Goal: Information Seeking & Learning: Learn about a topic

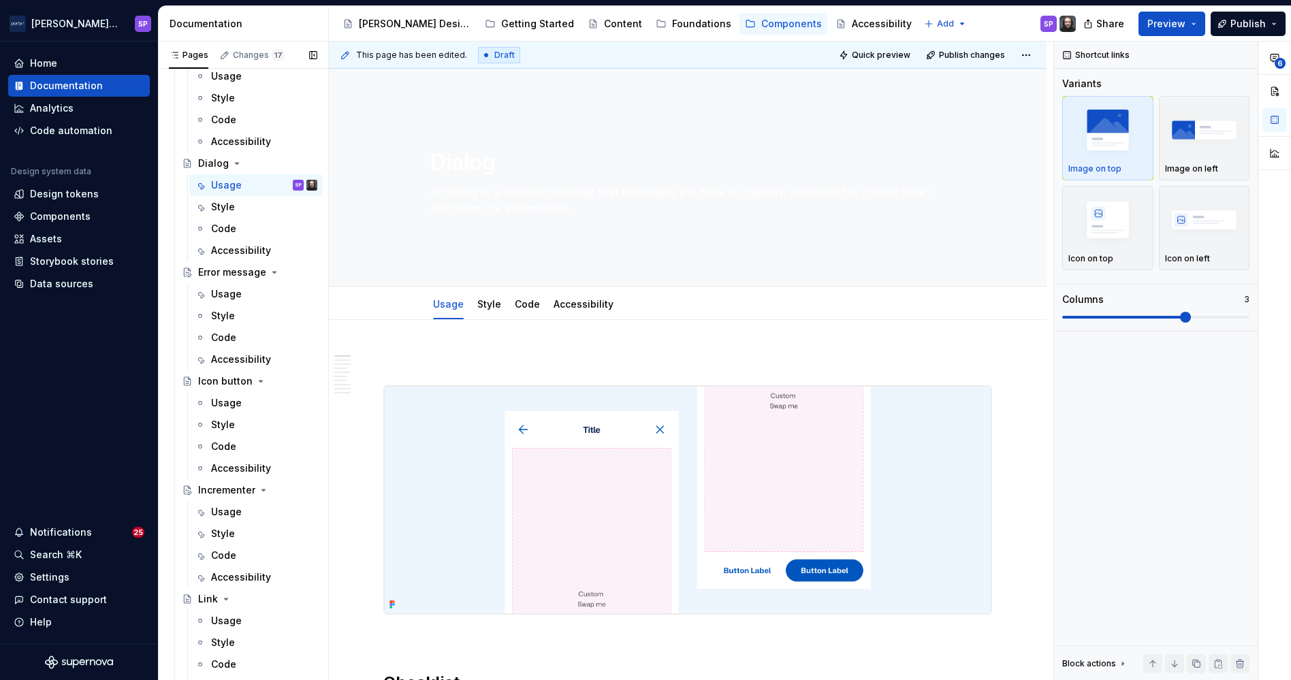
scroll to position [614, 0]
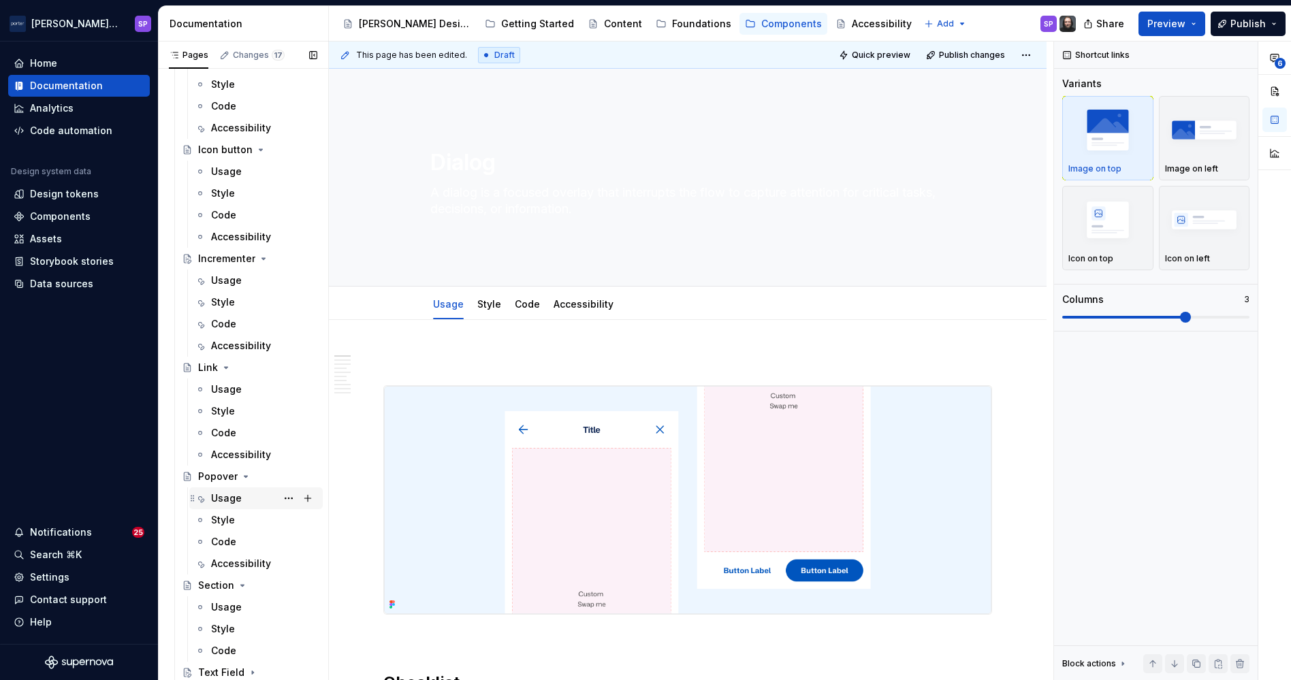
click at [234, 501] on div "Usage" at bounding box center [226, 499] width 31 height 14
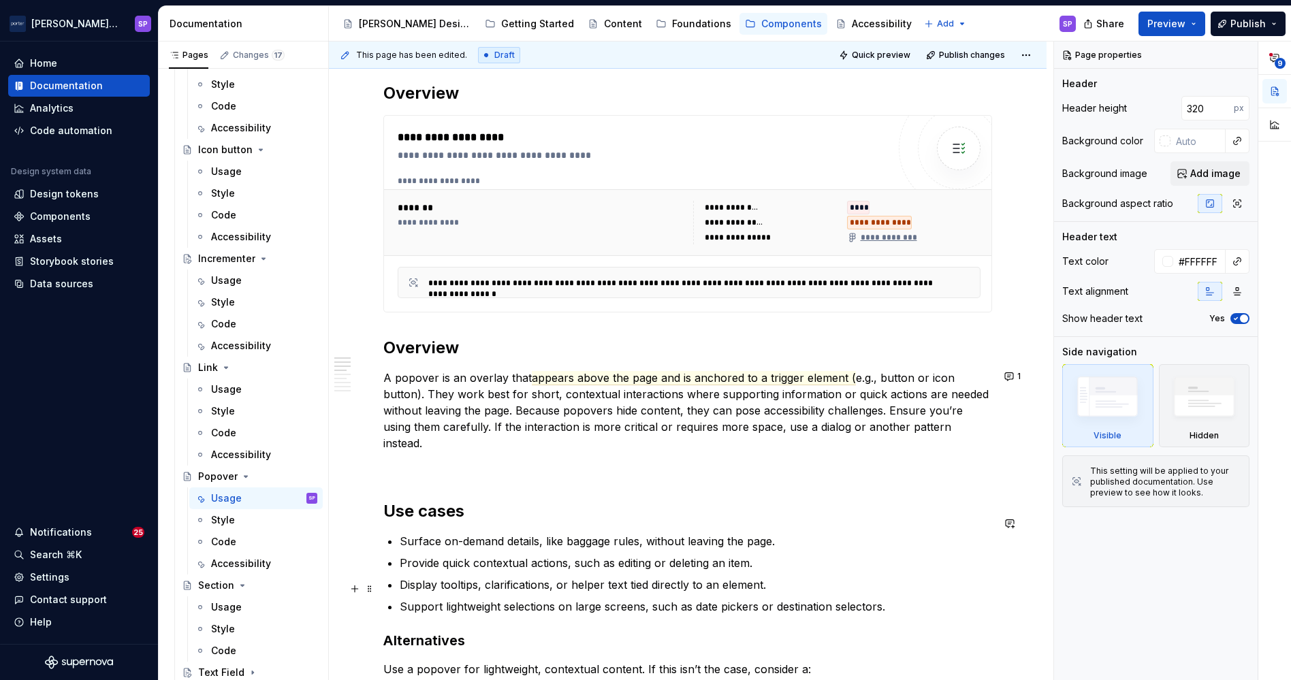
scroll to position [558, 0]
type textarea "*"
click at [1019, 373] on button "1" at bounding box center [1014, 375] width 27 height 19
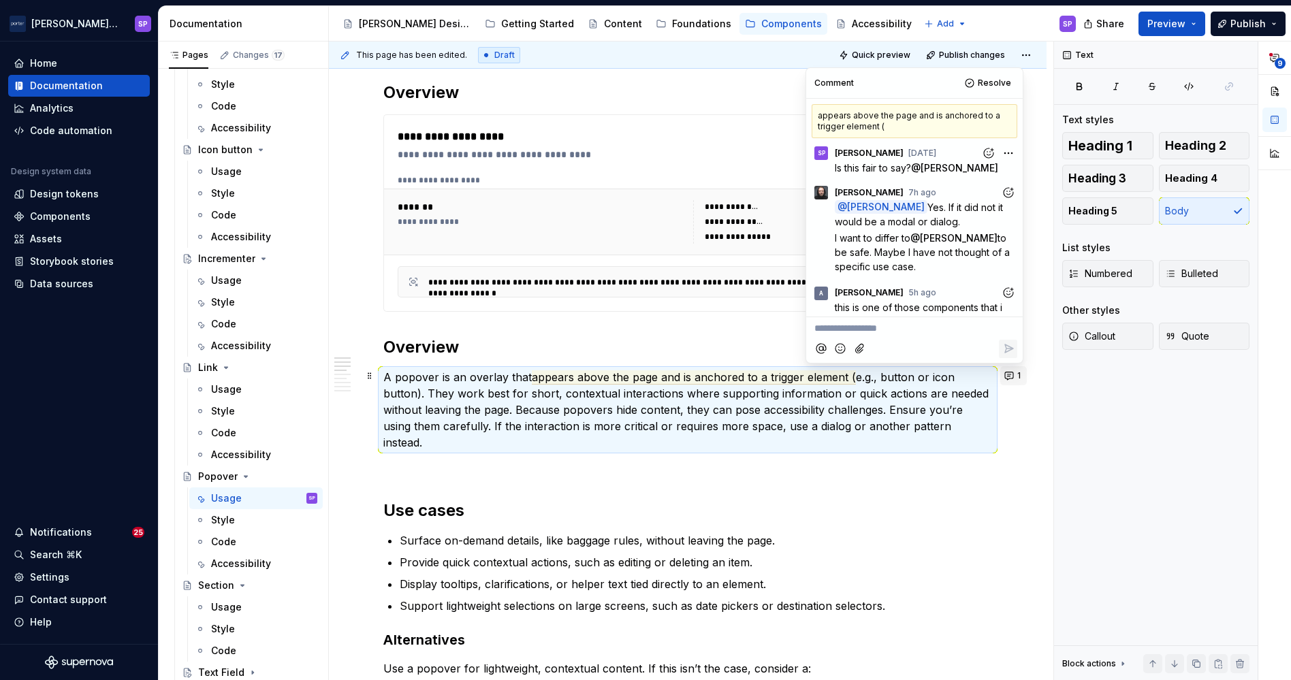
scroll to position [213, 0]
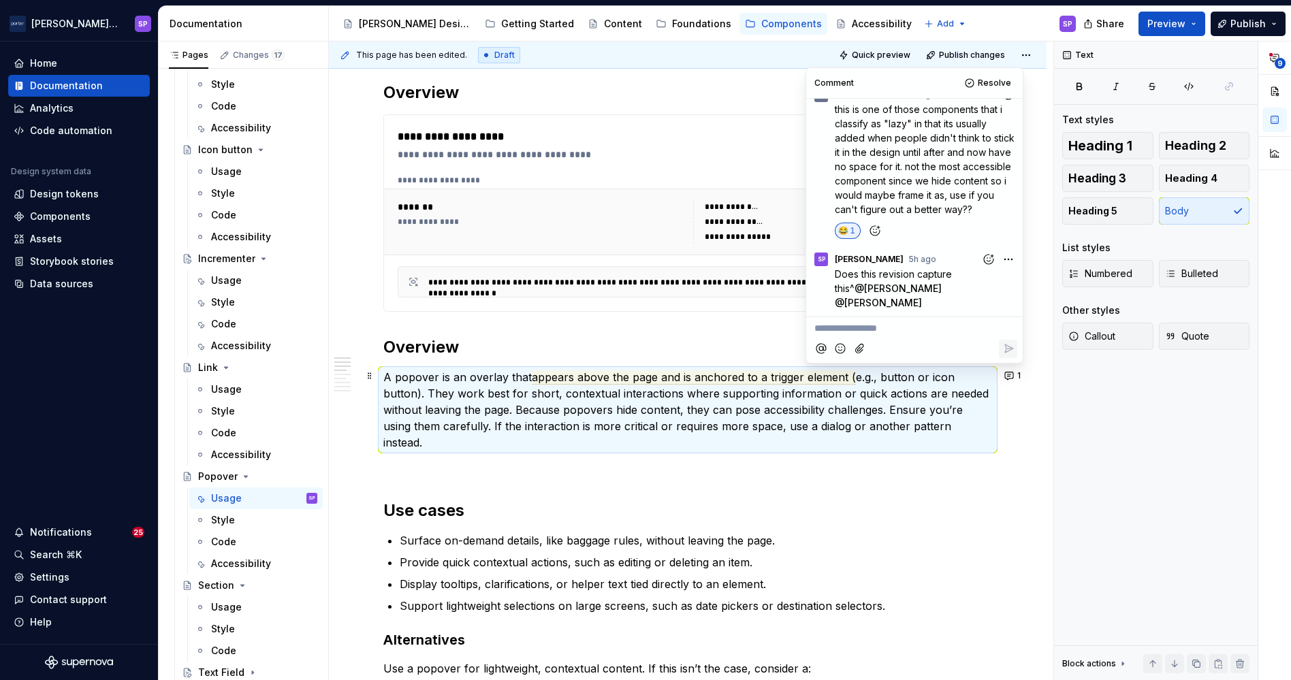
click at [998, 274] on html "[PERSON_NAME] Airlines SP Home Documentation Analytics Code automation Design s…" at bounding box center [645, 340] width 1291 height 680
click at [979, 295] on span "Edit comment" at bounding box center [955, 299] width 64 height 14
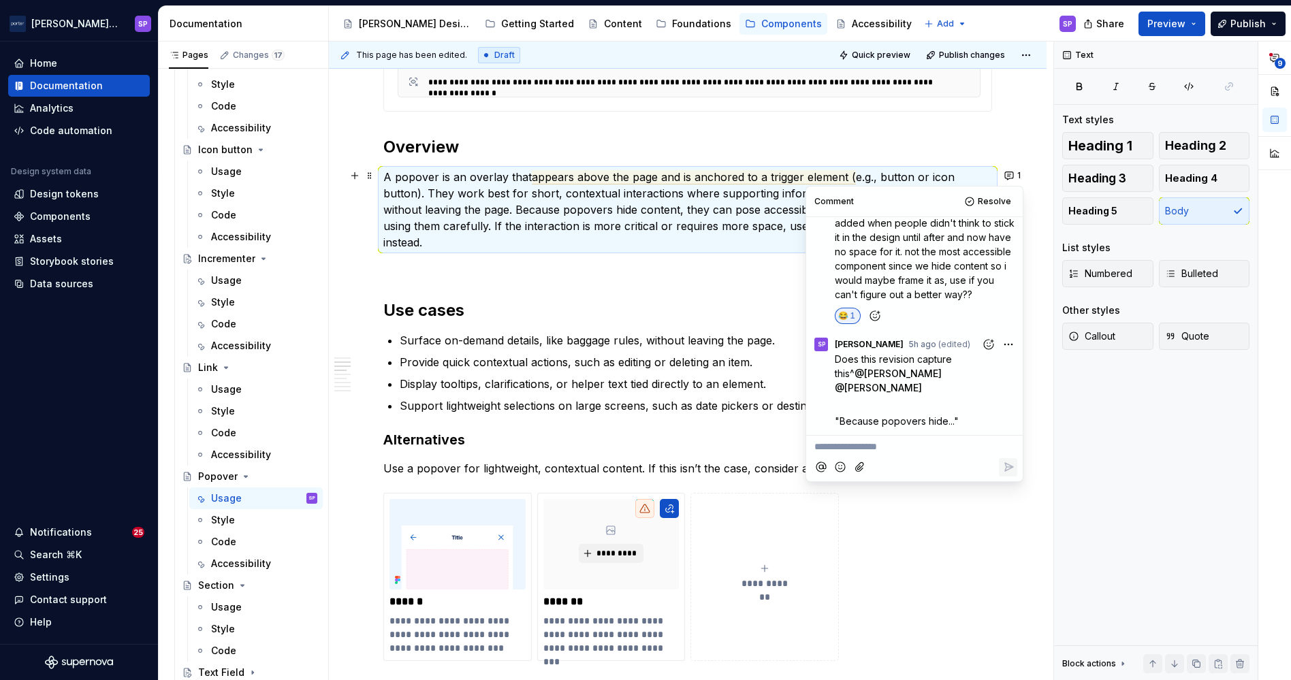
scroll to position [759, 0]
click at [646, 405] on div "**********" at bounding box center [687, 681] width 609 height 2176
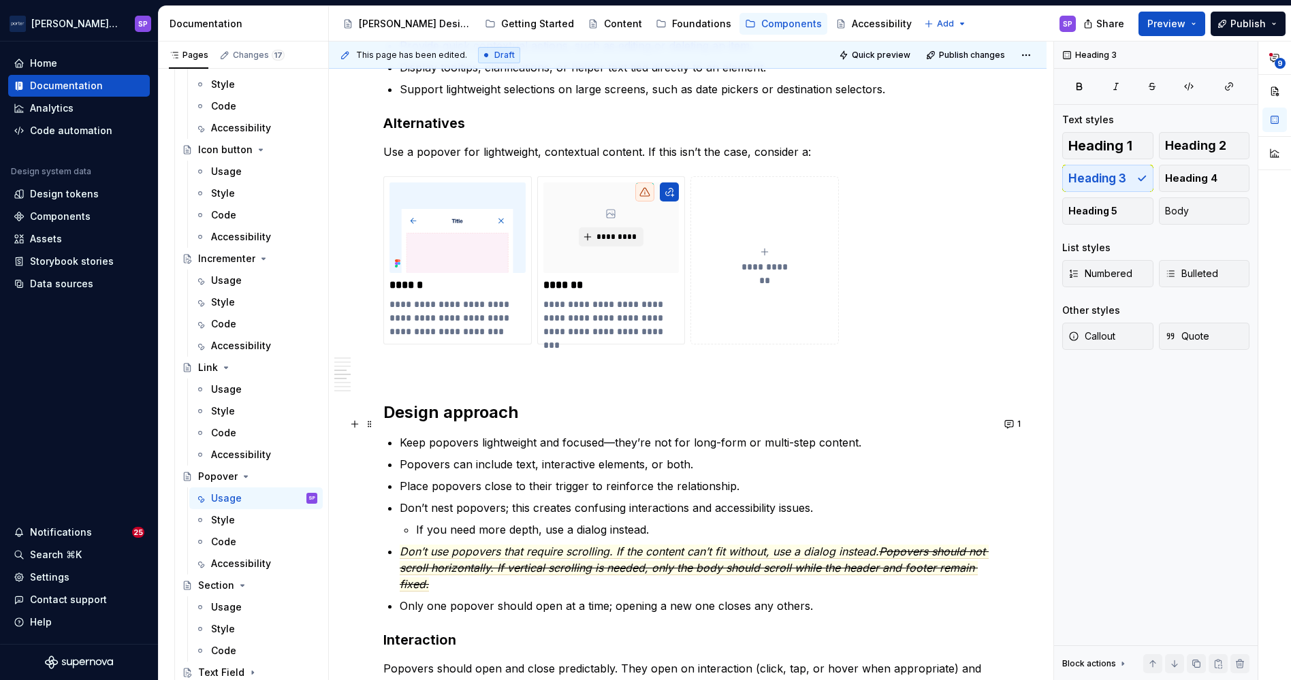
scroll to position [1083, 0]
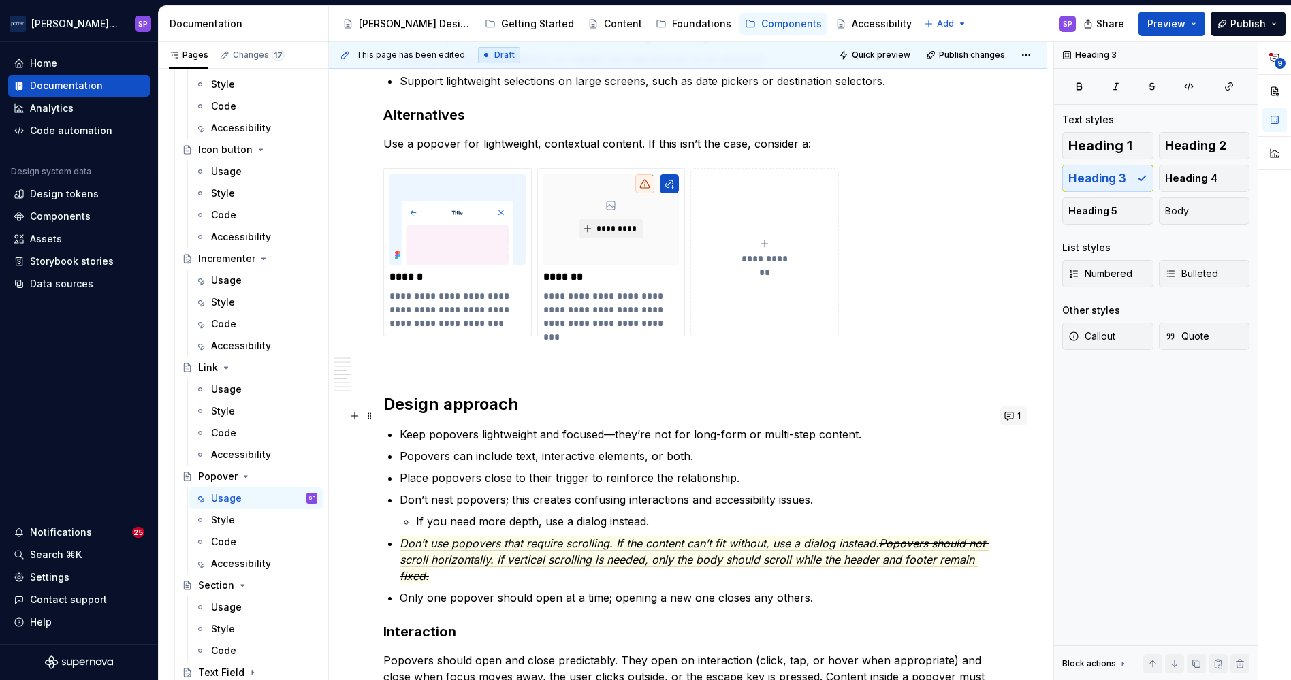
click at [1001, 415] on button "1" at bounding box center [1014, 416] width 27 height 19
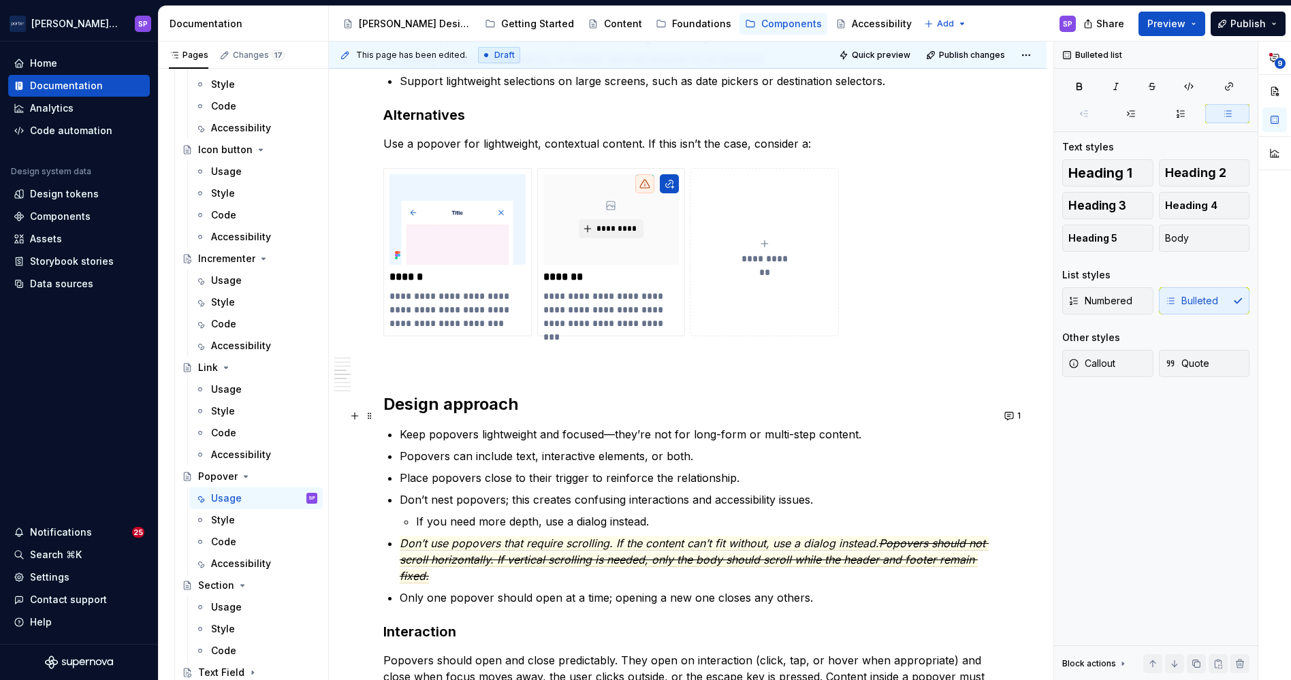
click at [636, 450] on commenthighlight "Popovers can include text, interactive elements, or both." at bounding box center [547, 457] width 294 height 14
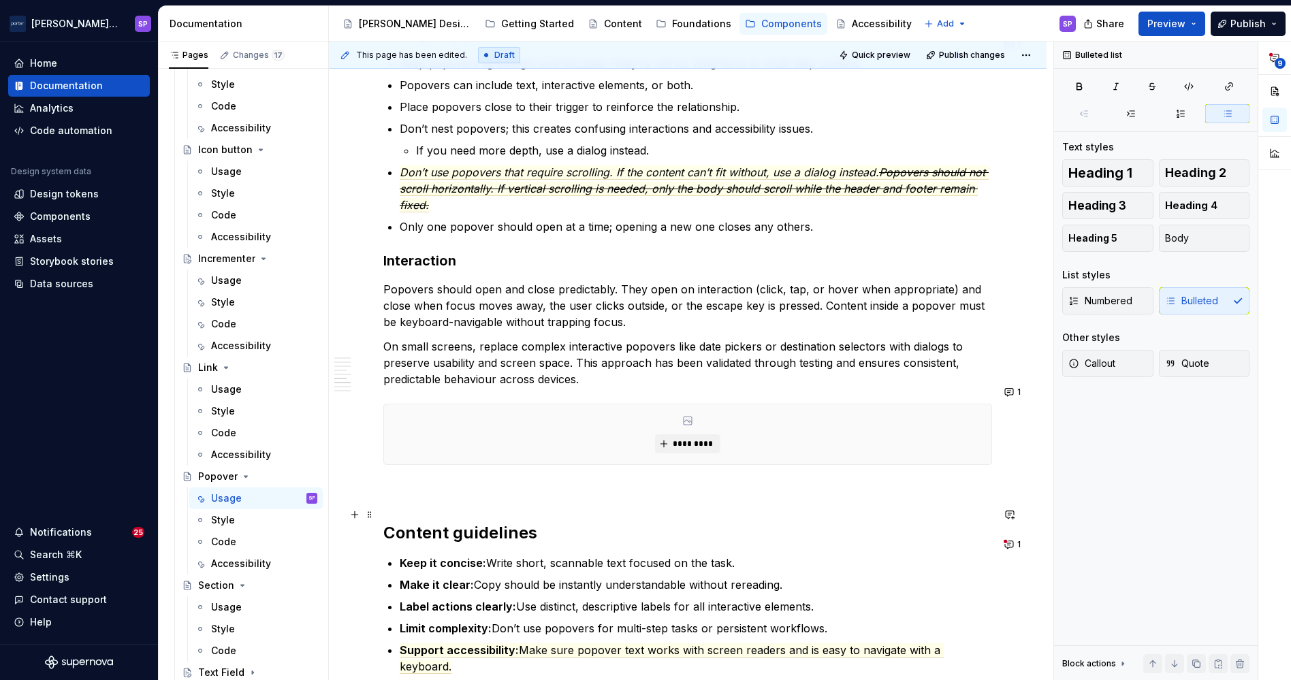
scroll to position [1457, 0]
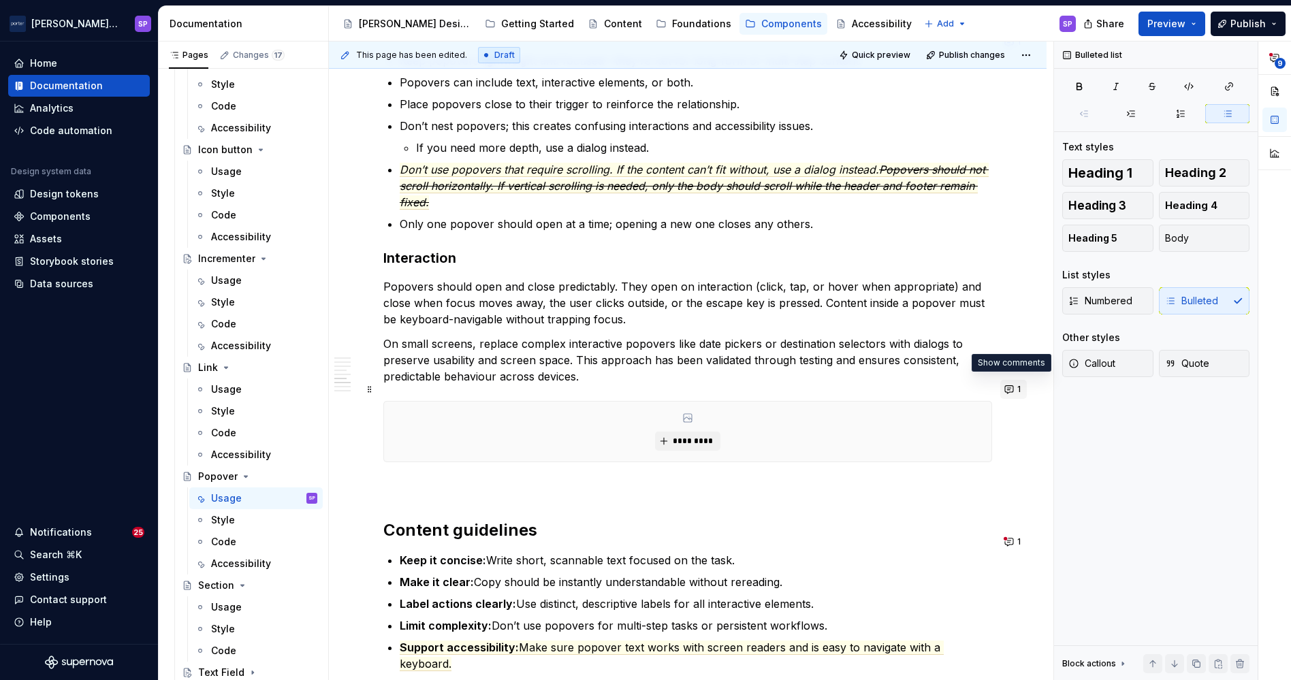
click at [1011, 393] on button "1" at bounding box center [1014, 389] width 27 height 19
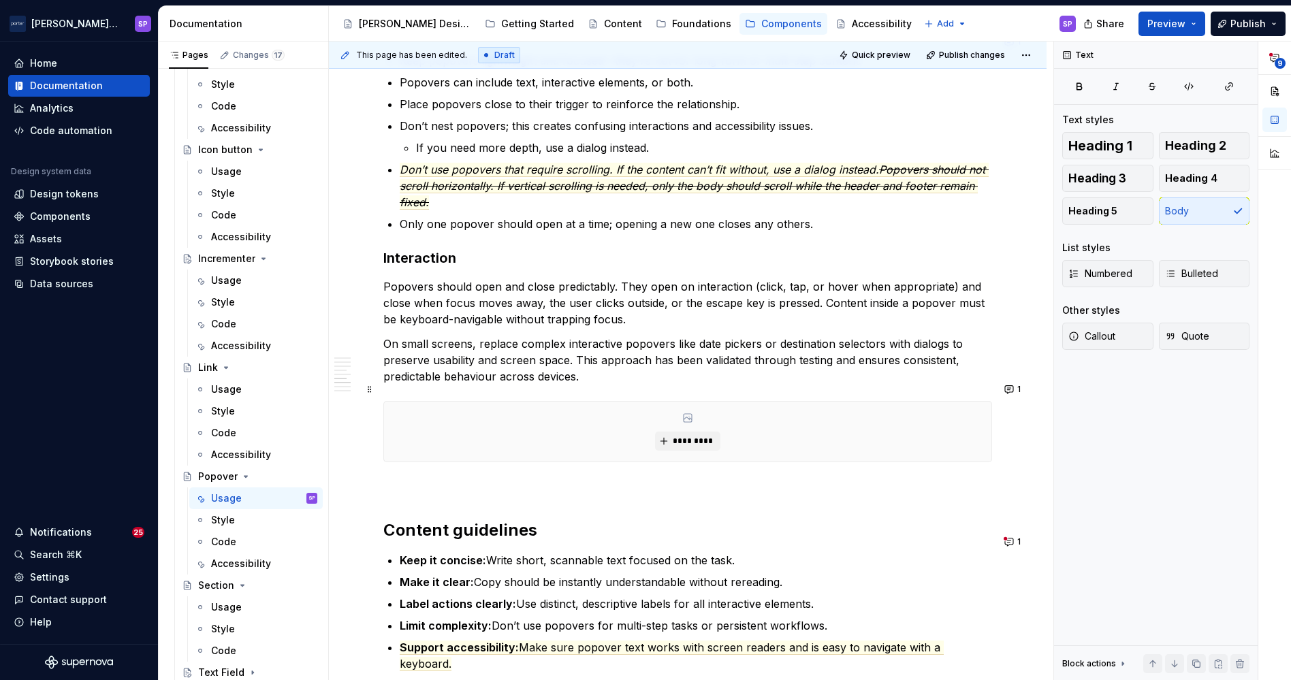
scroll to position [1751, 0]
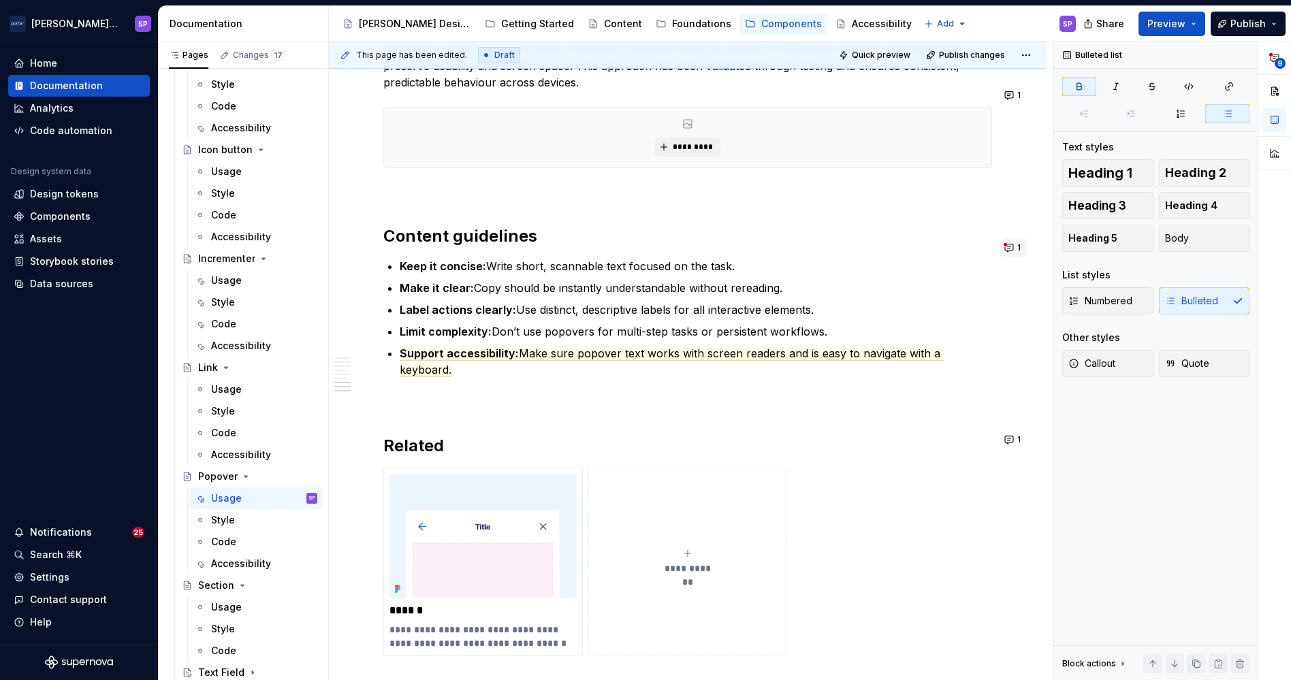
click at [1012, 240] on button "1" at bounding box center [1014, 247] width 27 height 19
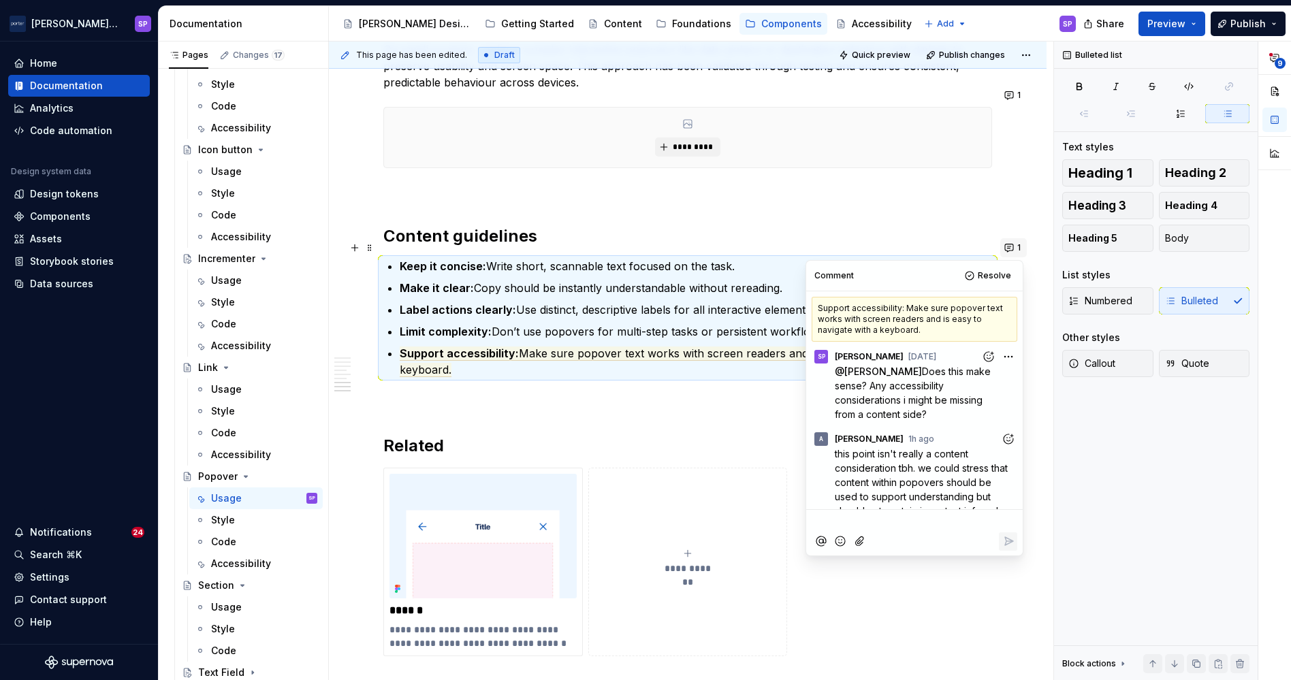
scroll to position [30, 0]
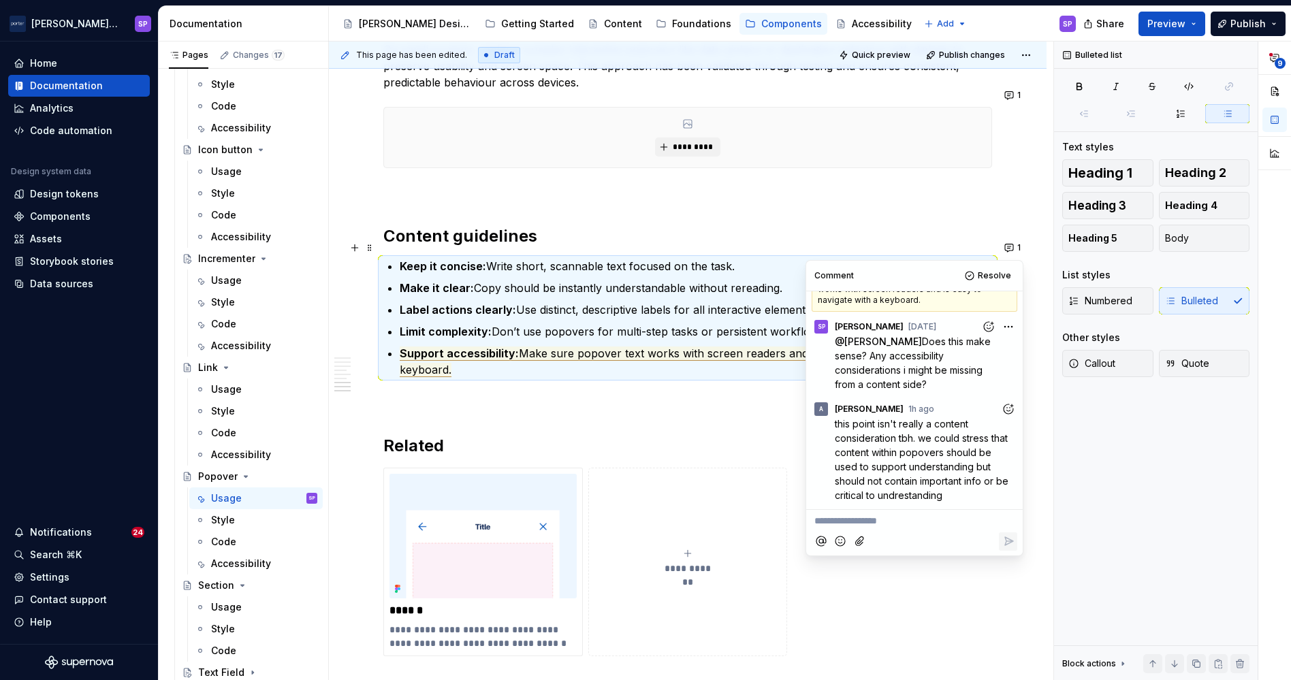
click at [663, 347] on span "Make sure popover text works with screen readers and is easy to navigate with a…" at bounding box center [672, 362] width 544 height 31
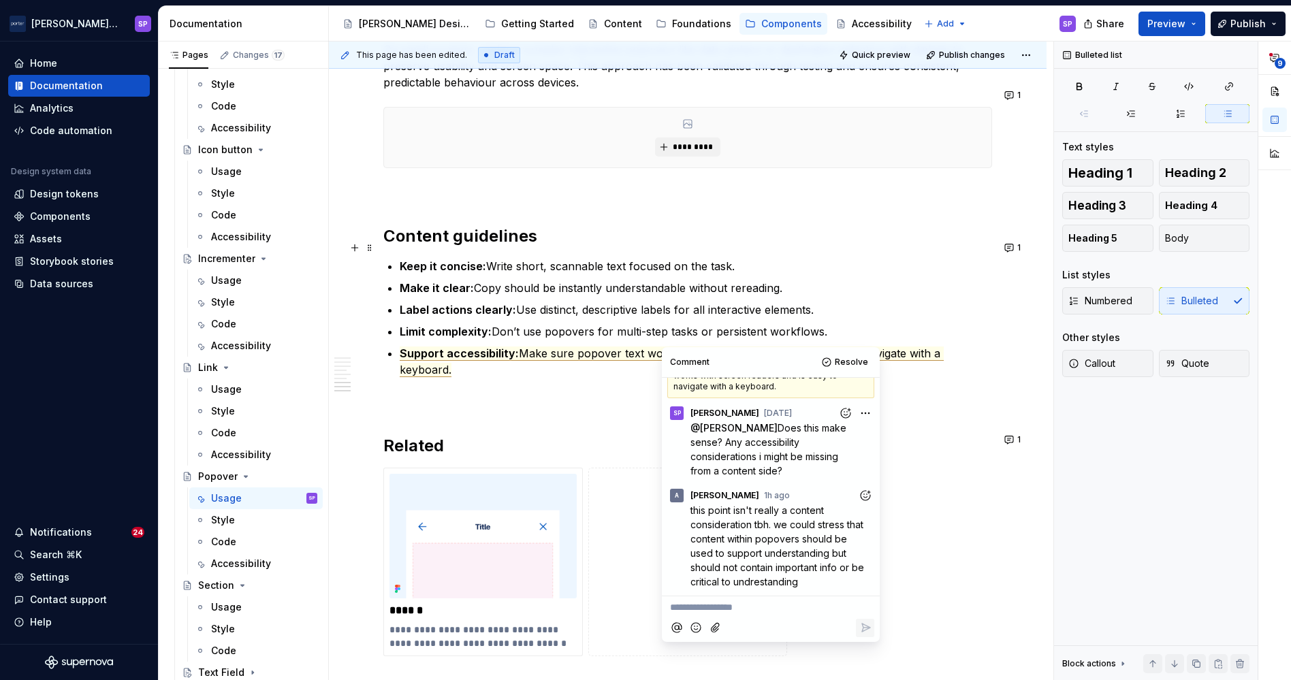
type textarea "*"
click at [737, 611] on p "**********" at bounding box center [771, 608] width 202 height 14
click at [868, 631] on icon "Reply" at bounding box center [866, 628] width 14 height 14
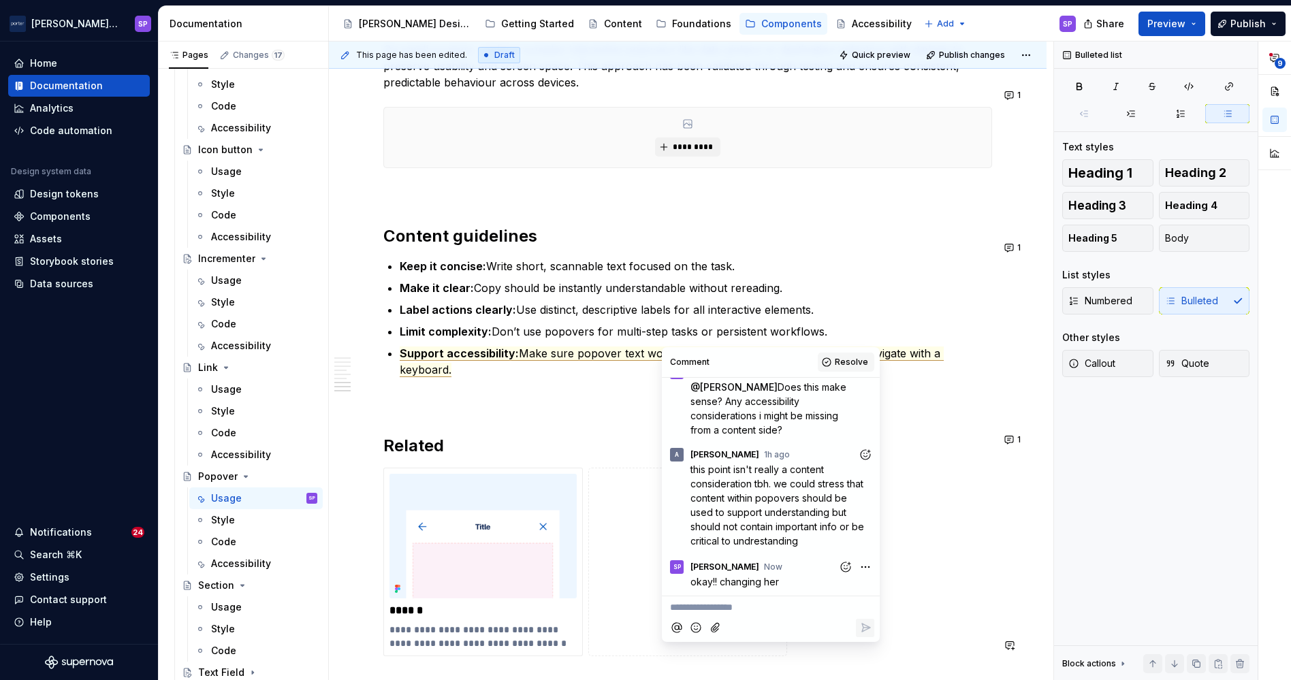
click at [847, 365] on span "Resolve" at bounding box center [851, 362] width 33 height 11
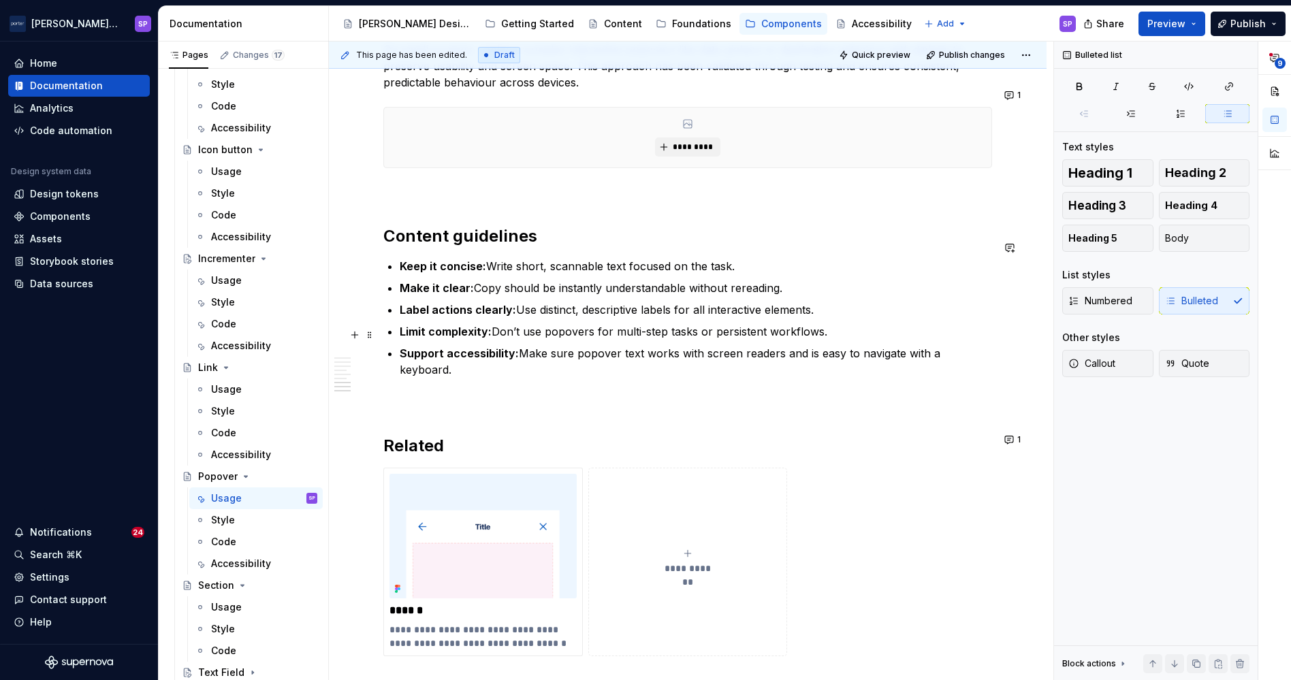
click at [689, 347] on commenthighlight "Support accessibility: Make sure popover text works with screen readers and is …" at bounding box center [672, 362] width 544 height 30
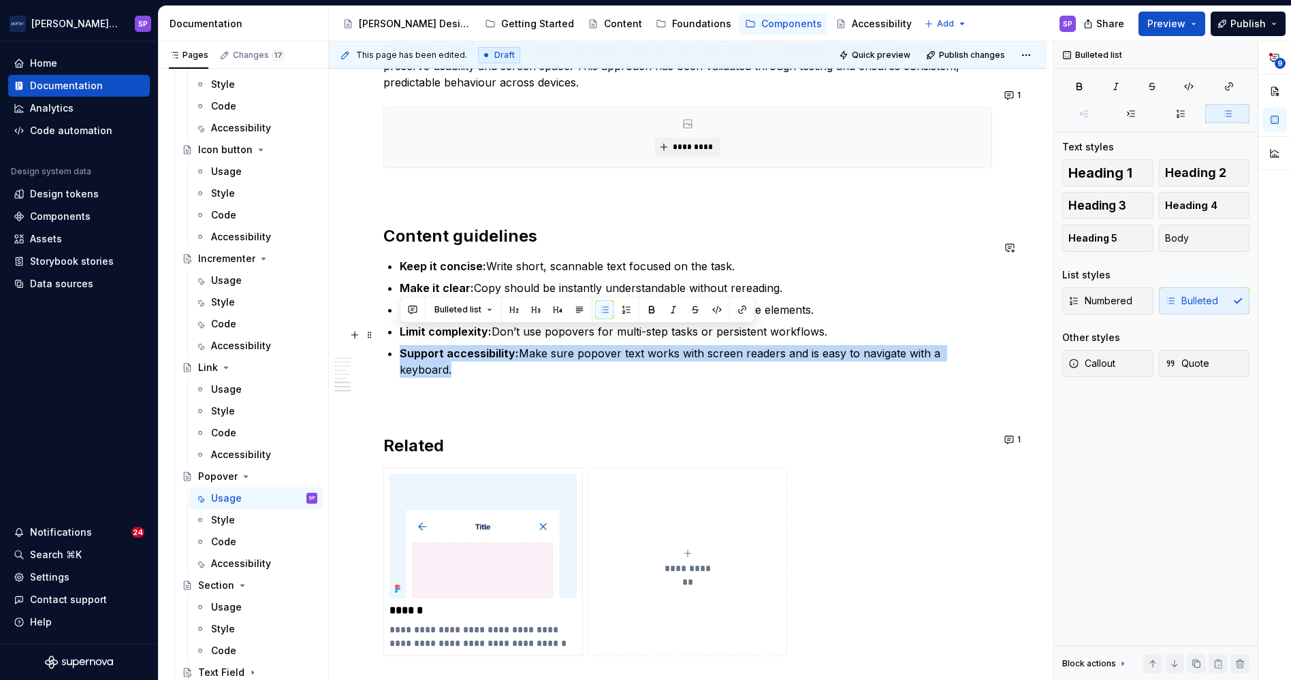
click at [689, 347] on commenthighlight "Support accessibility: Make sure popover text works with screen readers and is …" at bounding box center [672, 362] width 544 height 30
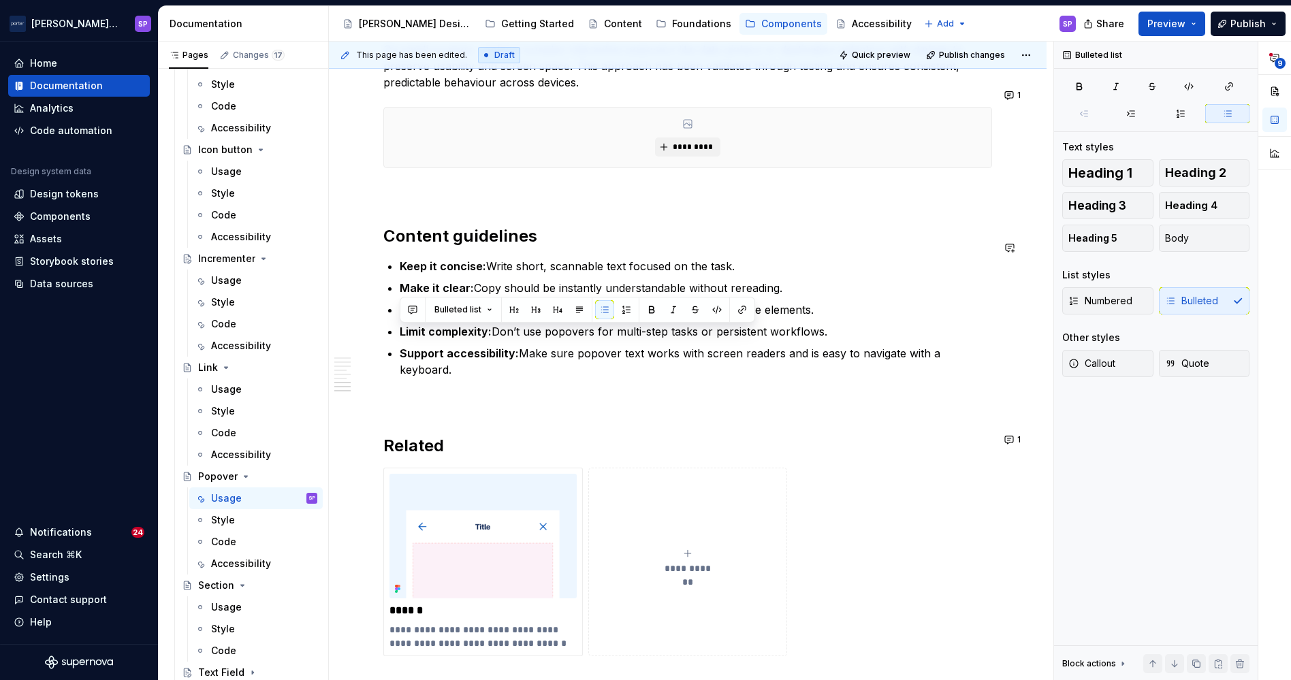
click at [834, 324] on p "Limit complexity: Don’t use popovers for multi-step tasks or persistent workflo…" at bounding box center [696, 332] width 593 height 16
drag, startPoint x: 524, startPoint y: 336, endPoint x: 992, endPoint y: 336, distance: 467.9
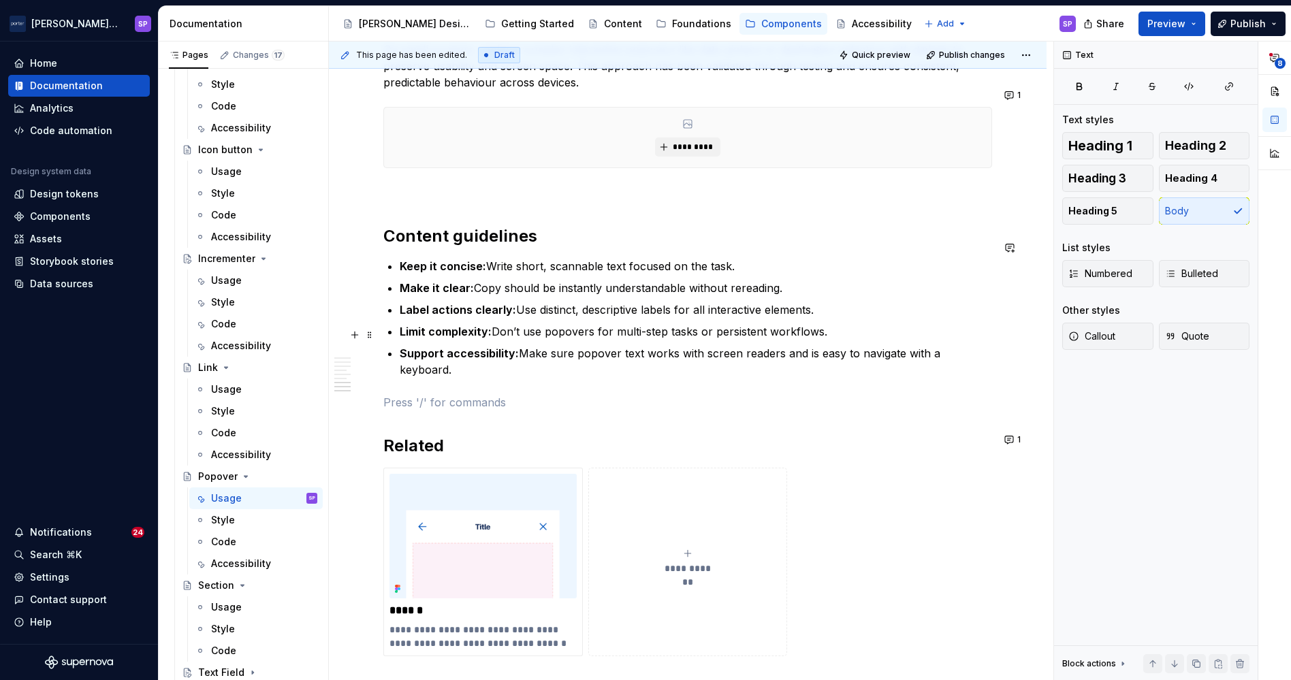
click at [532, 347] on commenthighlight "Support accessibility: Make sure popover text works with screen readers and is …" at bounding box center [672, 362] width 544 height 30
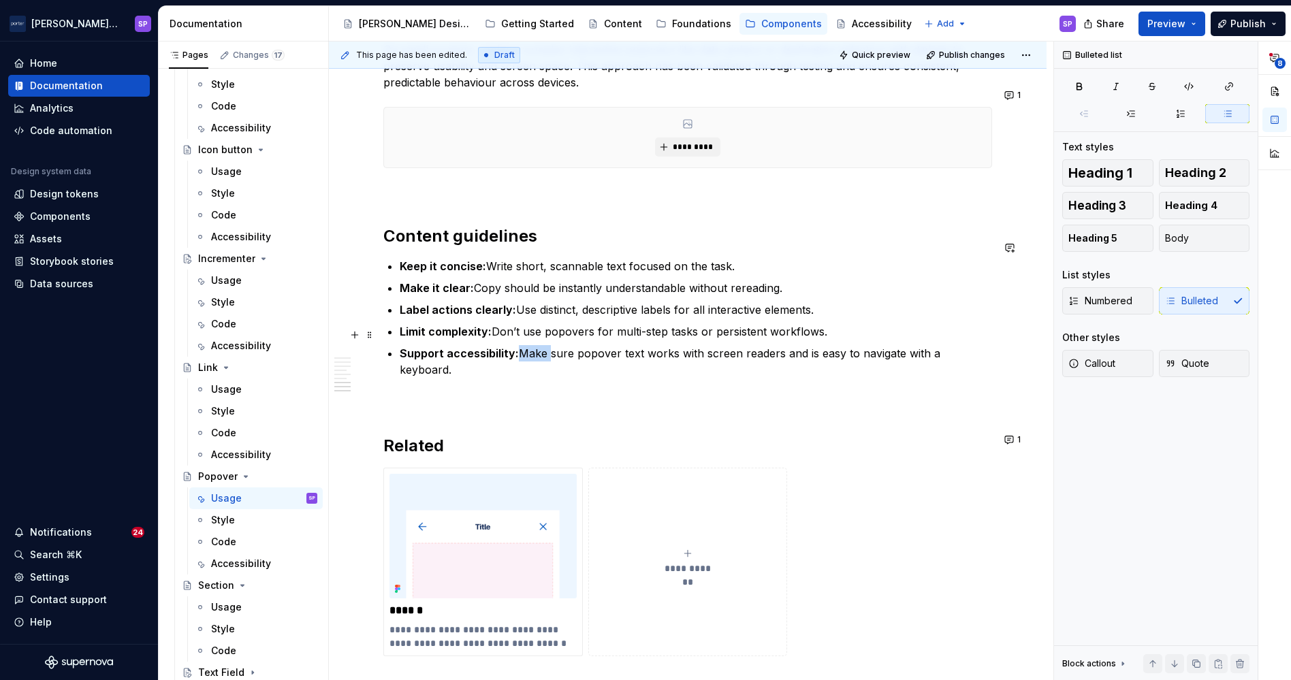
click at [532, 347] on commenthighlight "Support accessibility: Make sure popover text works with screen readers and is …" at bounding box center [672, 362] width 544 height 30
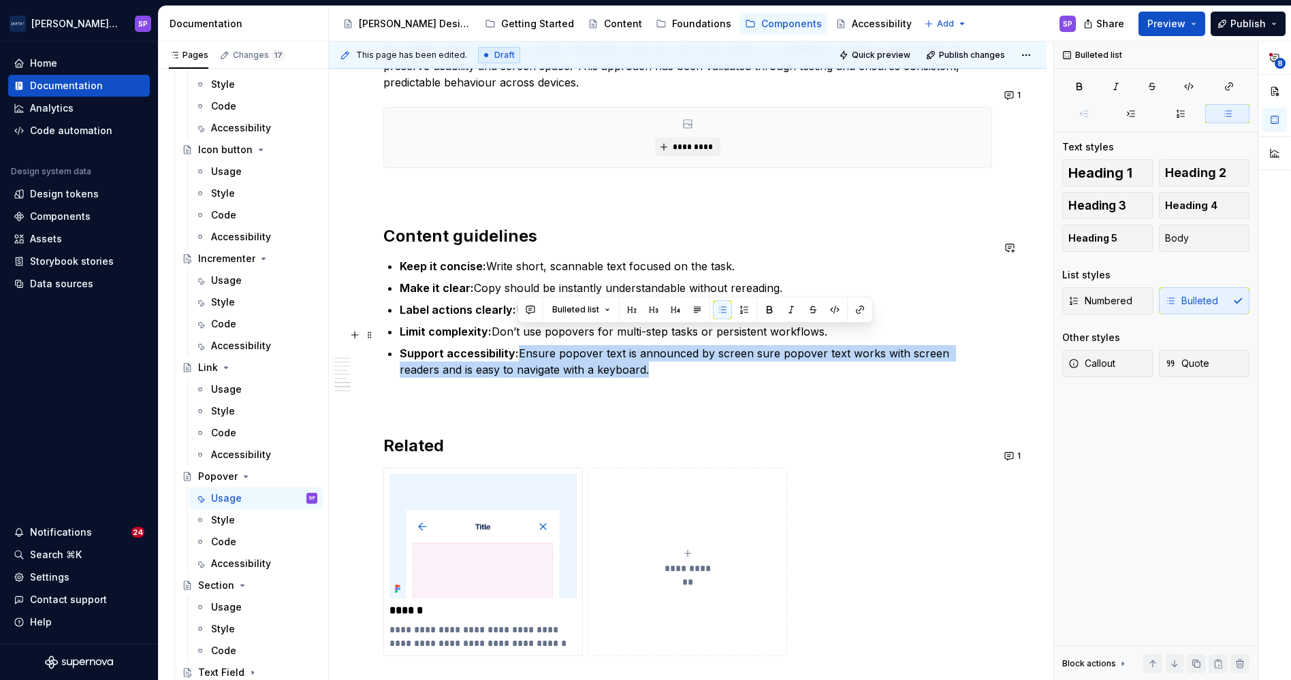
drag, startPoint x: 631, startPoint y: 354, endPoint x: 519, endPoint y: 338, distance: 112.9
click at [519, 345] on p "Support accessibility: Ensure popover text is announced by screen sure popover …" at bounding box center [696, 361] width 593 height 33
click at [599, 352] on commenthighlight "Support accessibility: Ensure popover text is announced by screen sure popover …" at bounding box center [676, 362] width 553 height 30
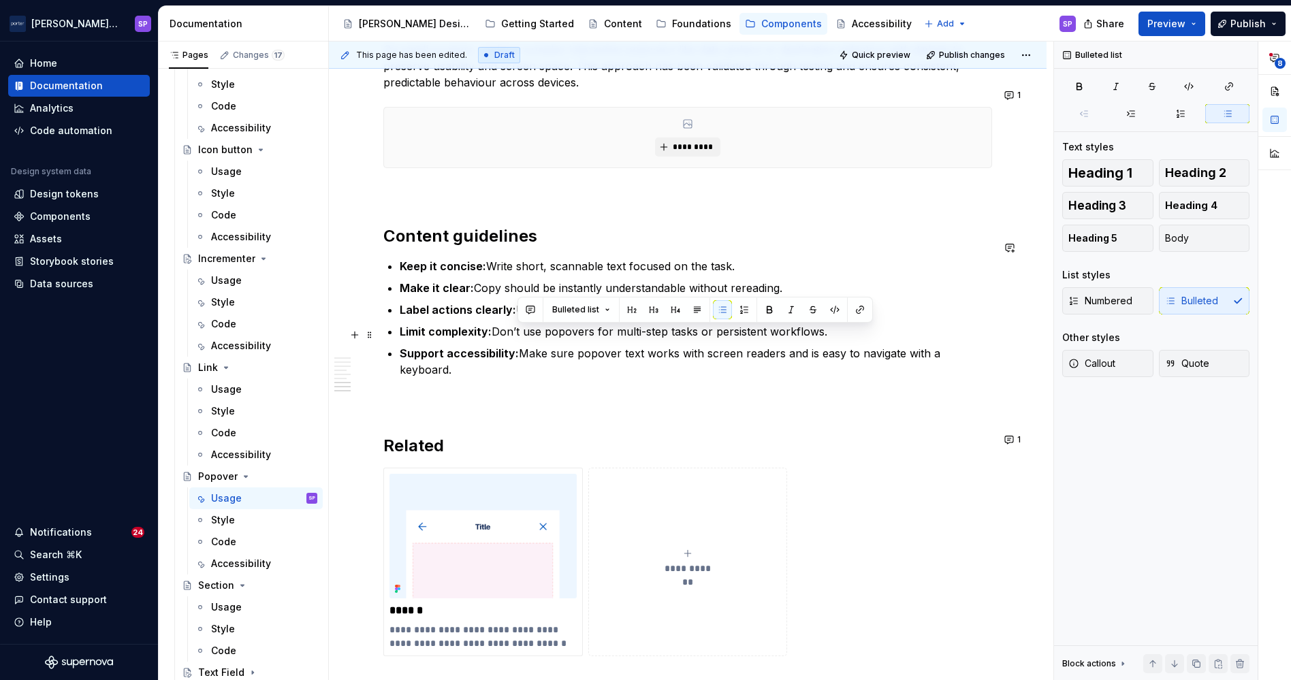
drag, startPoint x: 518, startPoint y: 336, endPoint x: 990, endPoint y: 332, distance: 471.4
click at [426, 260] on ul "Keep it concise: Write short, scannable text focused on the task. Make it clear…" at bounding box center [696, 318] width 593 height 120
click at [521, 347] on commenthighlight "Support accessibility: Make sure popover text works with screen readers and is …" at bounding box center [672, 362] width 544 height 30
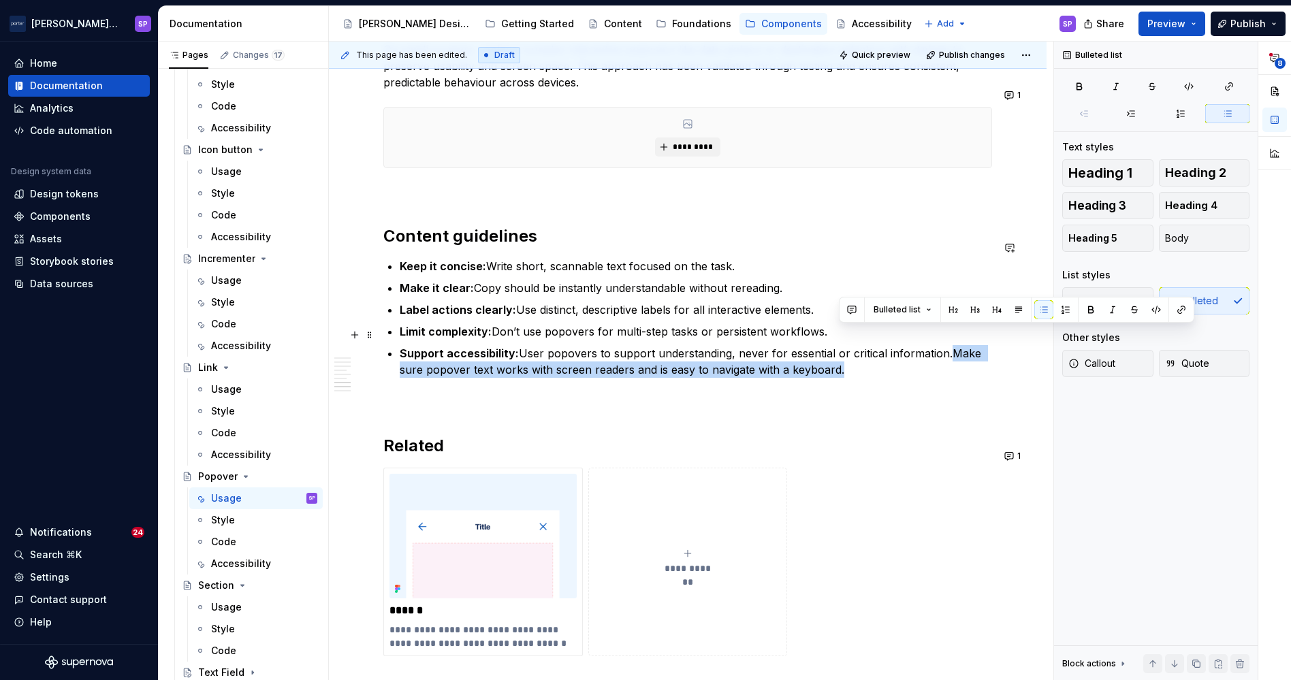
drag, startPoint x: 853, startPoint y: 354, endPoint x: 943, endPoint y: 341, distance: 90.2
click at [943, 345] on p "Support accessibility: User popovers to support understanding, never for essent…" at bounding box center [696, 361] width 593 height 33
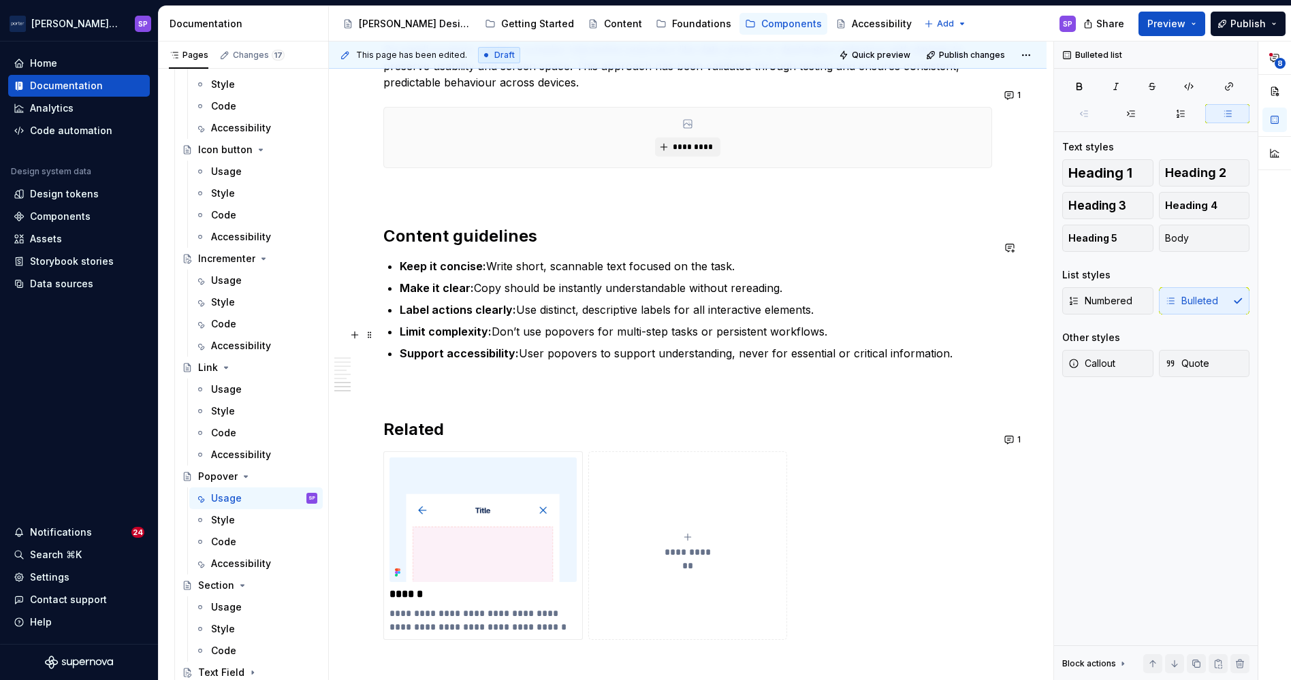
click at [538, 347] on commenthighlight "Support accessibility: User popovers to support understanding, never for essent…" at bounding box center [676, 354] width 553 height 14
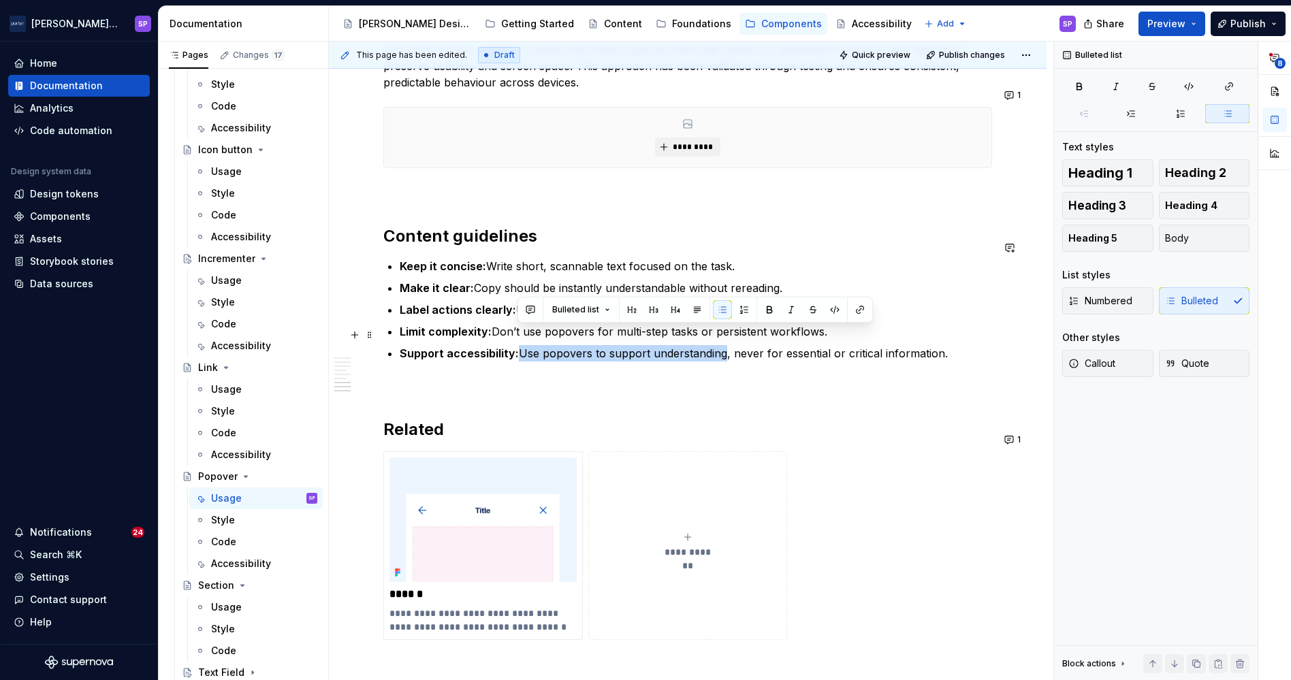
drag, startPoint x: 518, startPoint y: 337, endPoint x: 722, endPoint y: 332, distance: 204.4
click at [722, 347] on commenthighlight "Support accessibility: Use popovers to support understanding, never for essenti…" at bounding box center [674, 354] width 548 height 14
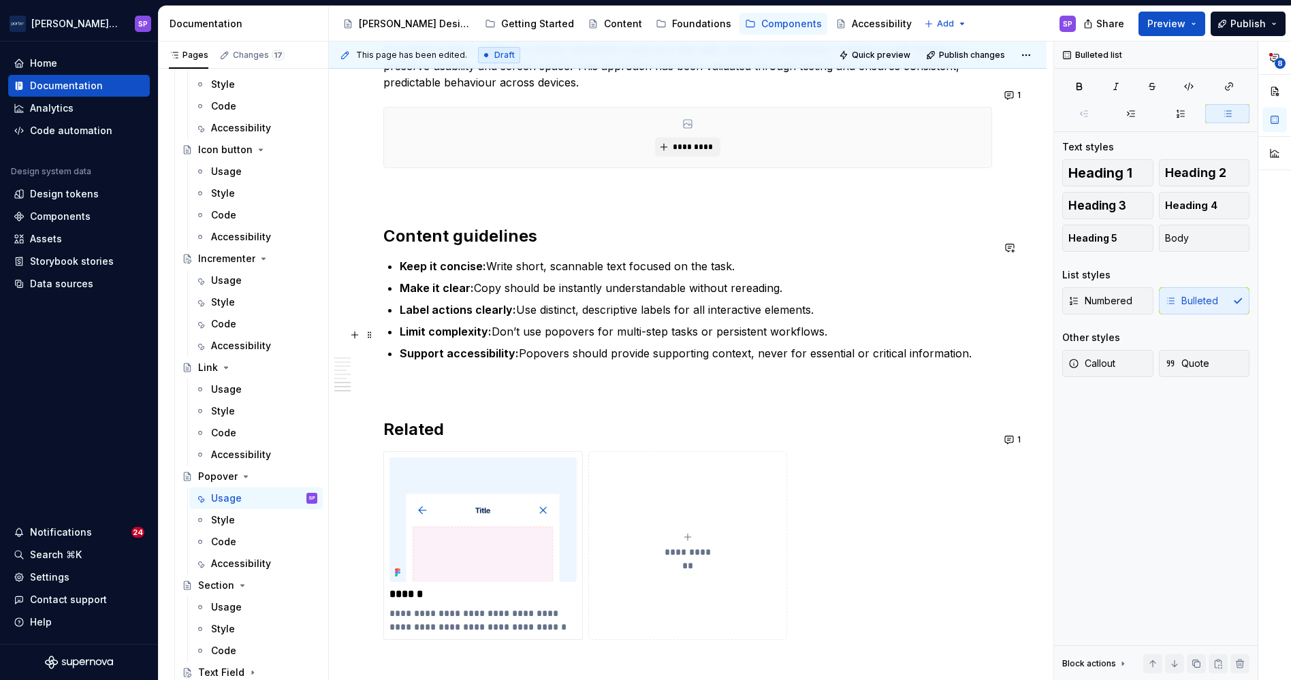
click at [792, 347] on commenthighlight "Support accessibility: Popovers should provide supporting context, never for es…" at bounding box center [686, 354] width 572 height 14
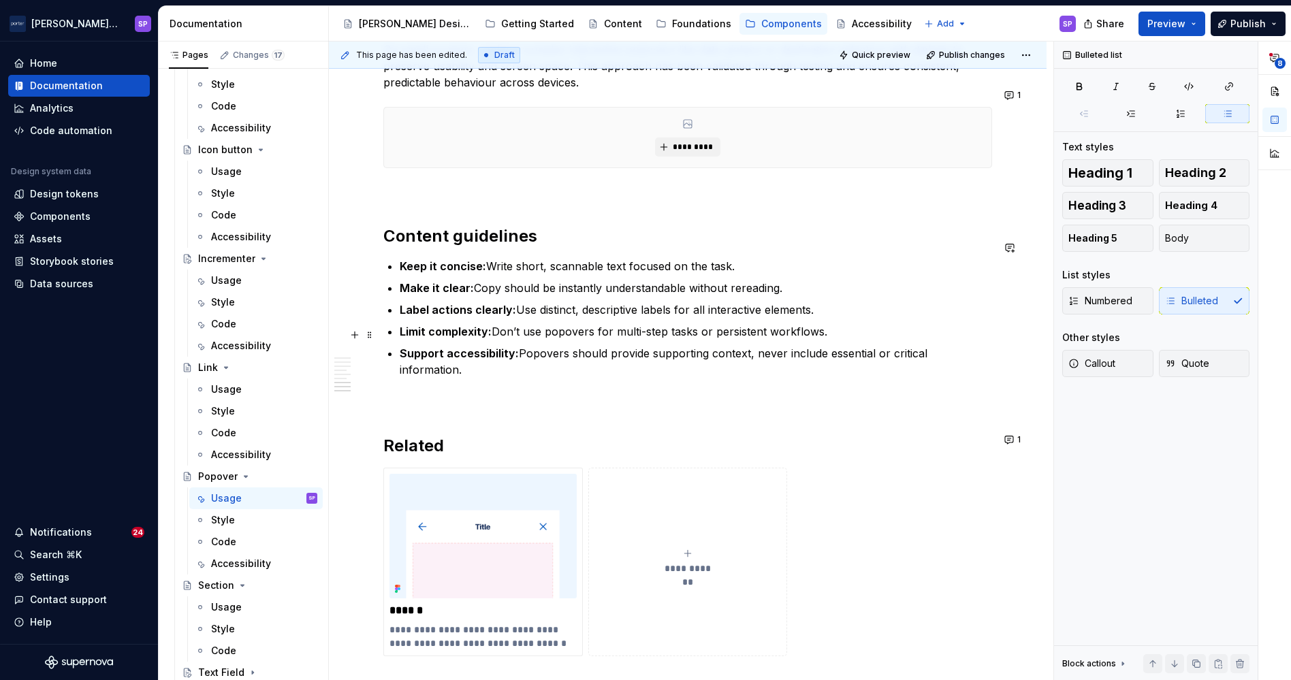
click at [755, 347] on commenthighlight "Support accessibility: Popovers should provide supporting context, never includ…" at bounding box center [665, 362] width 531 height 30
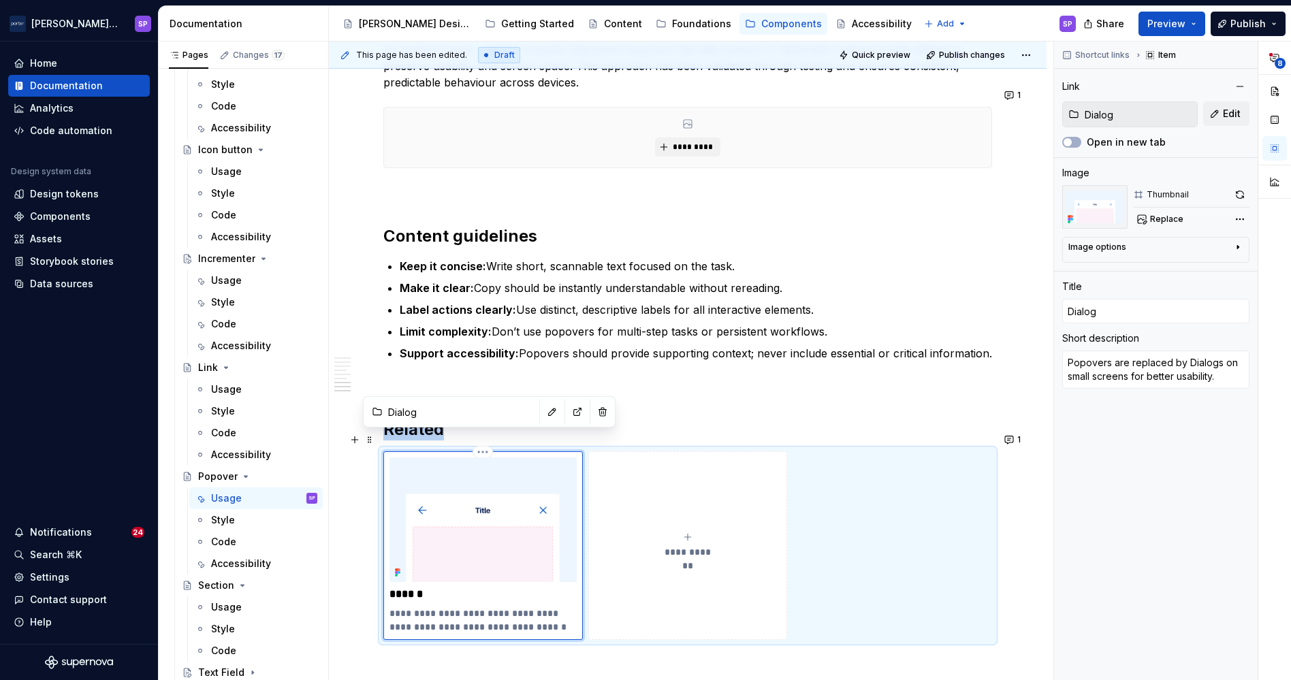
click at [527, 586] on div "**********" at bounding box center [483, 546] width 187 height 176
click at [515, 607] on p "**********" at bounding box center [483, 620] width 186 height 27
type textarea "*"
type textarea "Popovers are replaced by don small screens for better usability."
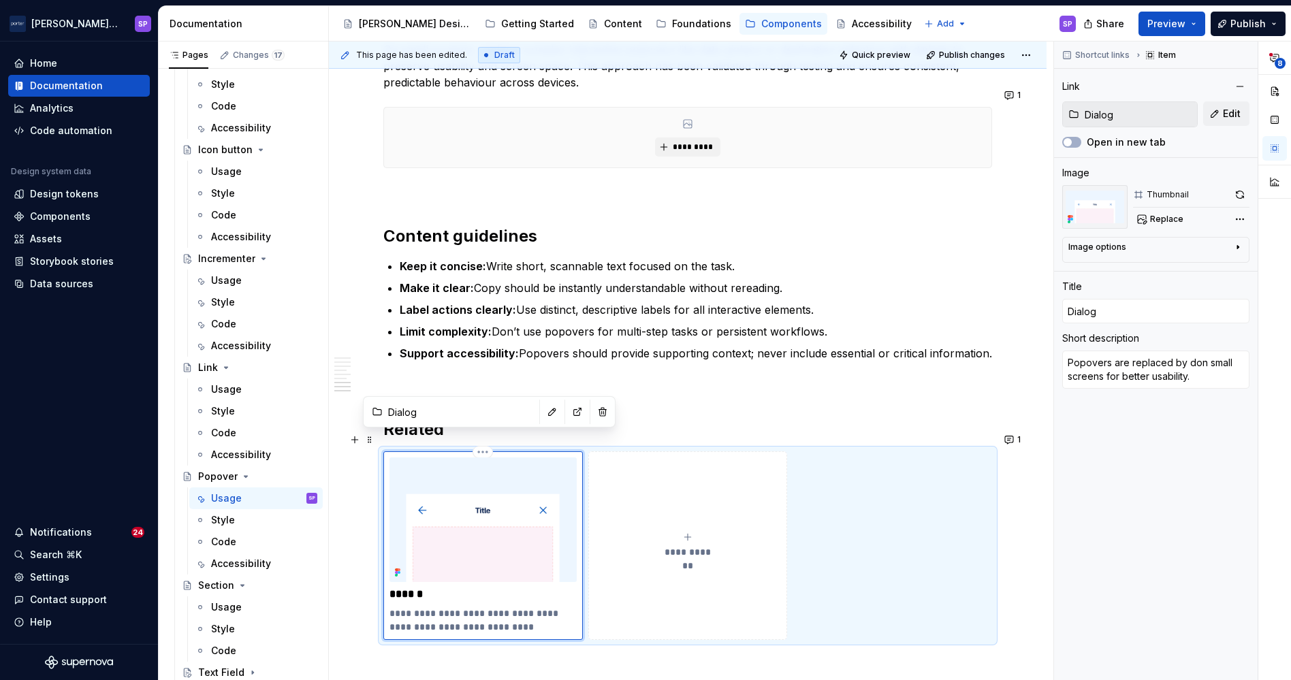
type textarea "*"
type textarea "Popovers are replaced by [PERSON_NAME] small screens for better usability."
type textarea "*"
type textarea "Popovers are replaced by diaon small screens for better usability."
type textarea "*"
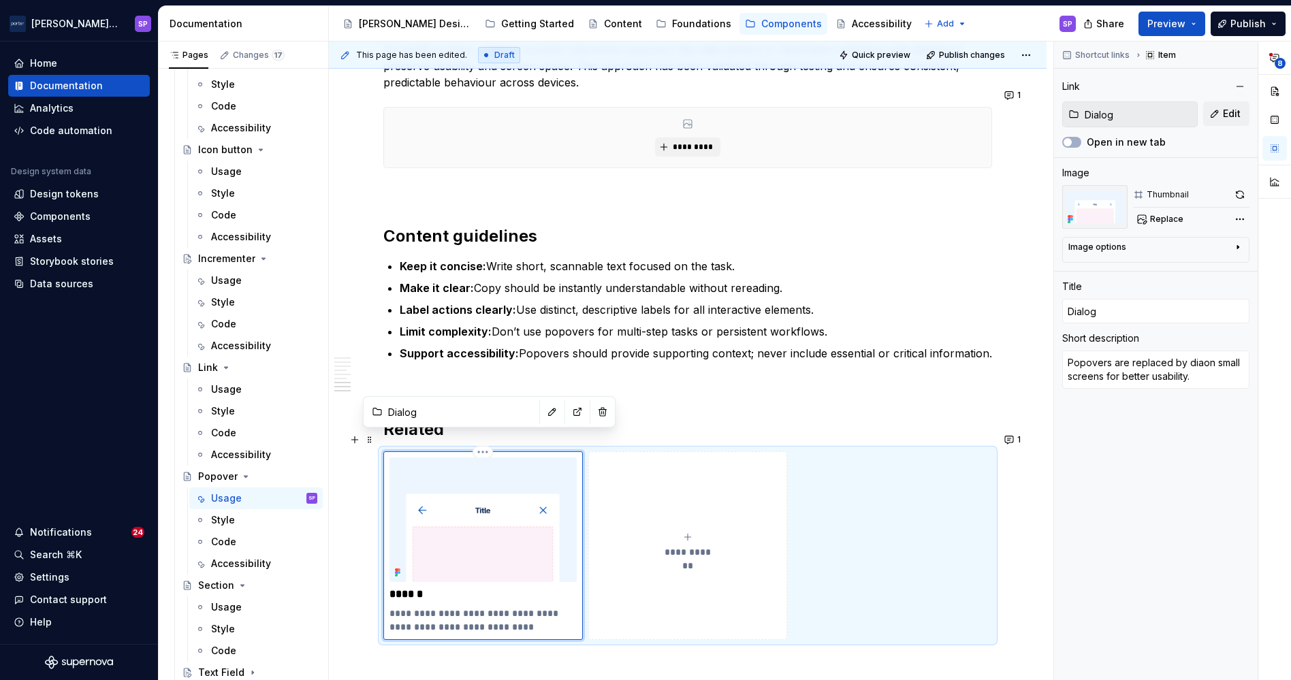
type textarea "Popovers are replaced by dialon small screens for better usability."
type textarea "*"
type textarea "Popovers are replaced by dialoon small screens for better usability."
type textarea "*"
type textarea "Popovers are replaced by dialogon small screens for better usability."
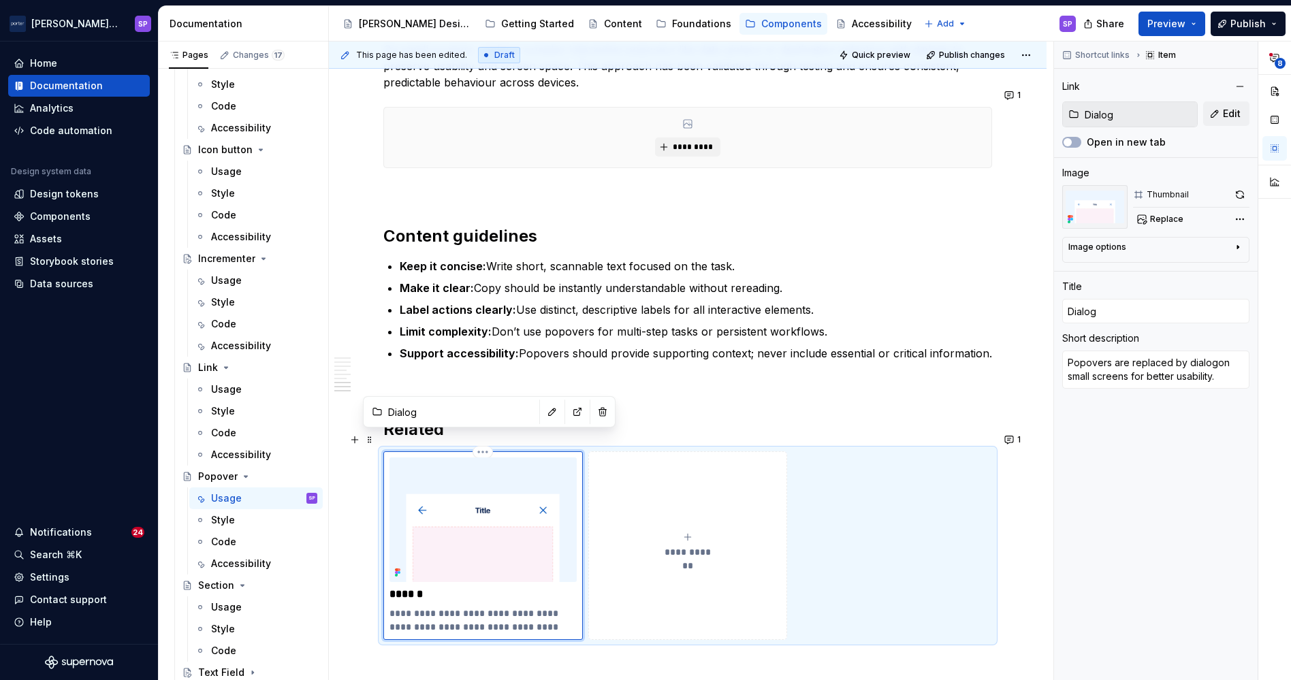
type textarea "*"
type textarea "Popovers are replaced by dialogson small screens for better usability."
type textarea "*"
type textarea "Popovers are replaced by dialogs on small screens for better usability."
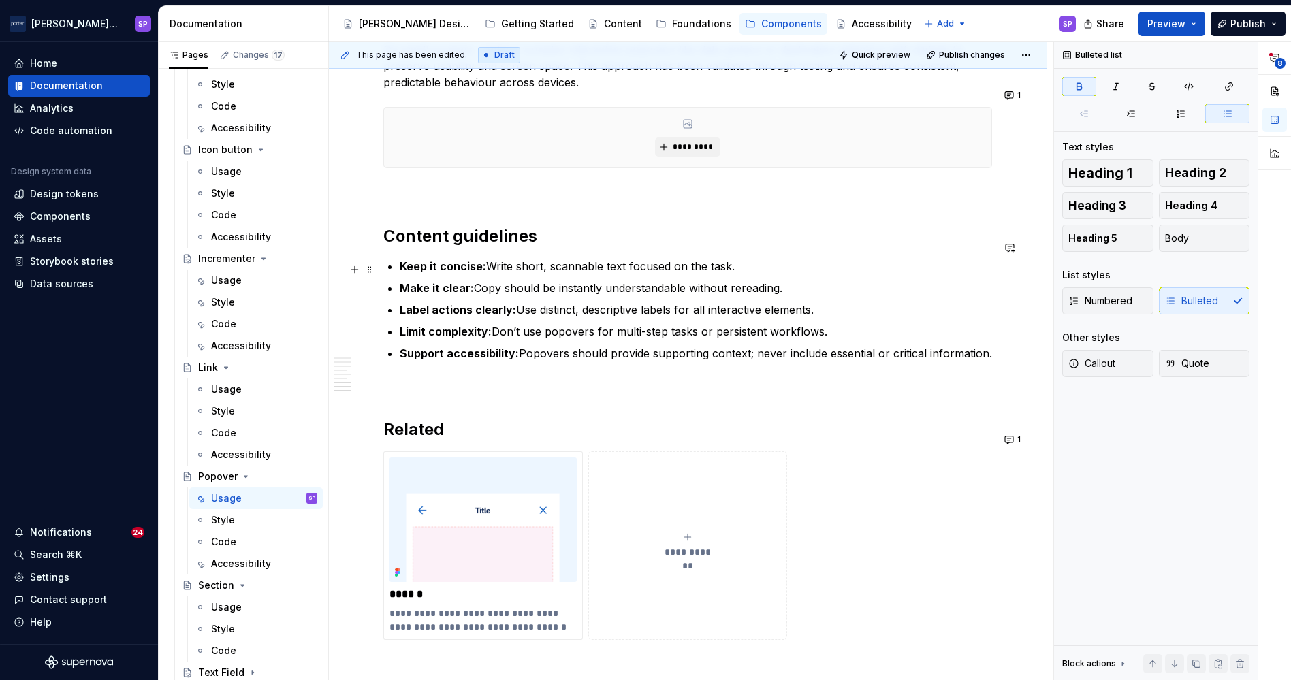
click at [527, 259] on ul "Keep it concise: Write short, scannable text focused on the task. Make it clear…" at bounding box center [696, 310] width 593 height 104
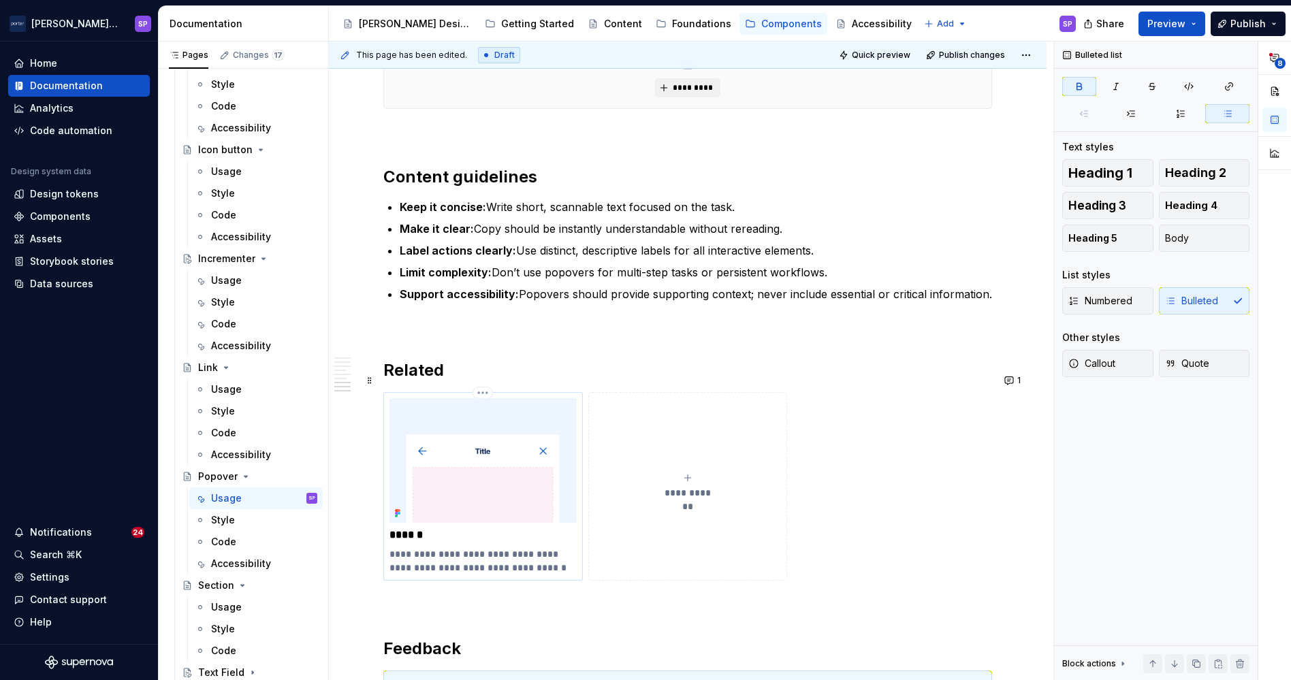
scroll to position [1812, 0]
click at [1001, 373] on button "1" at bounding box center [1014, 379] width 27 height 19
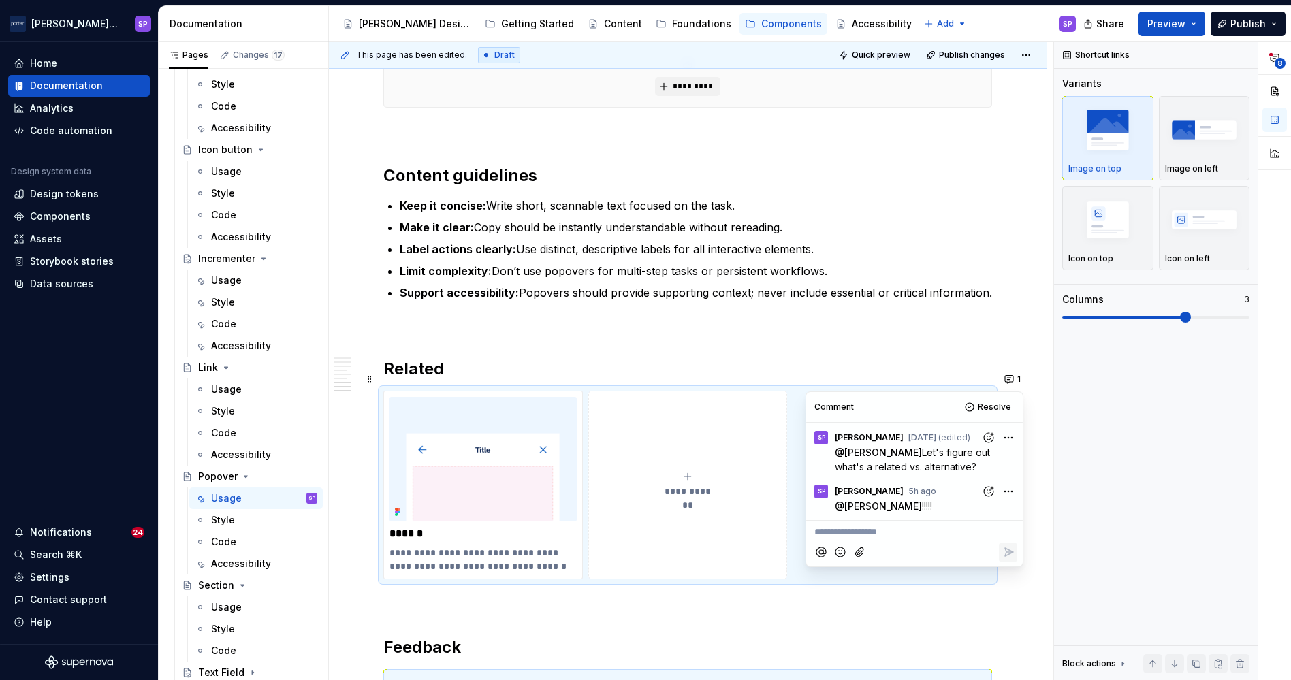
click at [962, 358] on h2 "Related" at bounding box center [687, 369] width 609 height 22
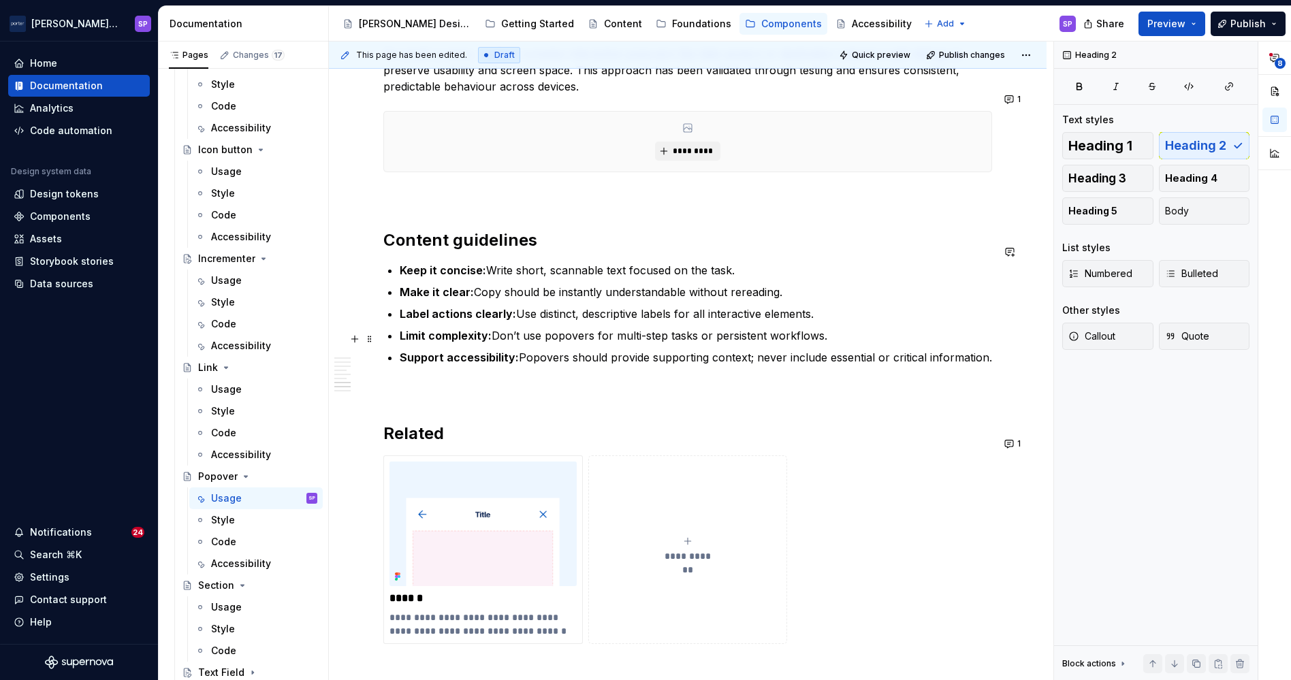
scroll to position [1745, 0]
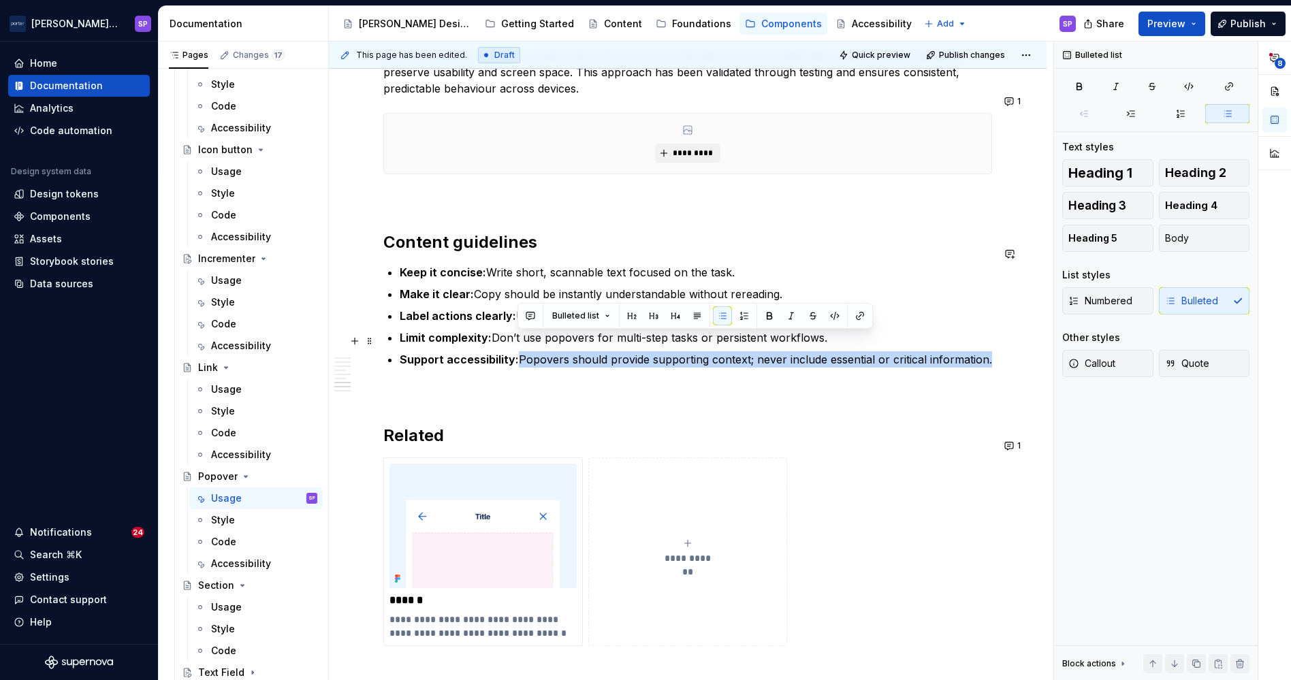
drag, startPoint x: 517, startPoint y: 347, endPoint x: 986, endPoint y: 338, distance: 468.7
click at [986, 353] on commenthighlight "Support accessibility: Popovers should provide supporting context; never includ…" at bounding box center [696, 360] width 593 height 14
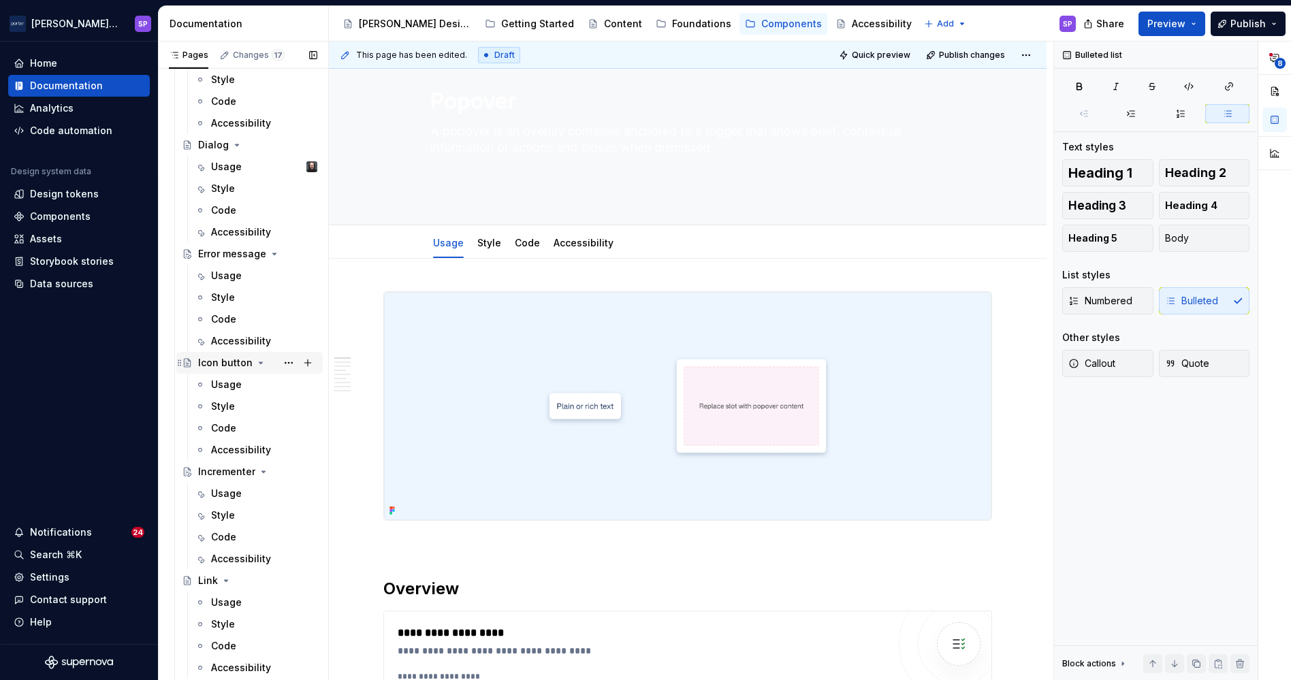
scroll to position [356, 0]
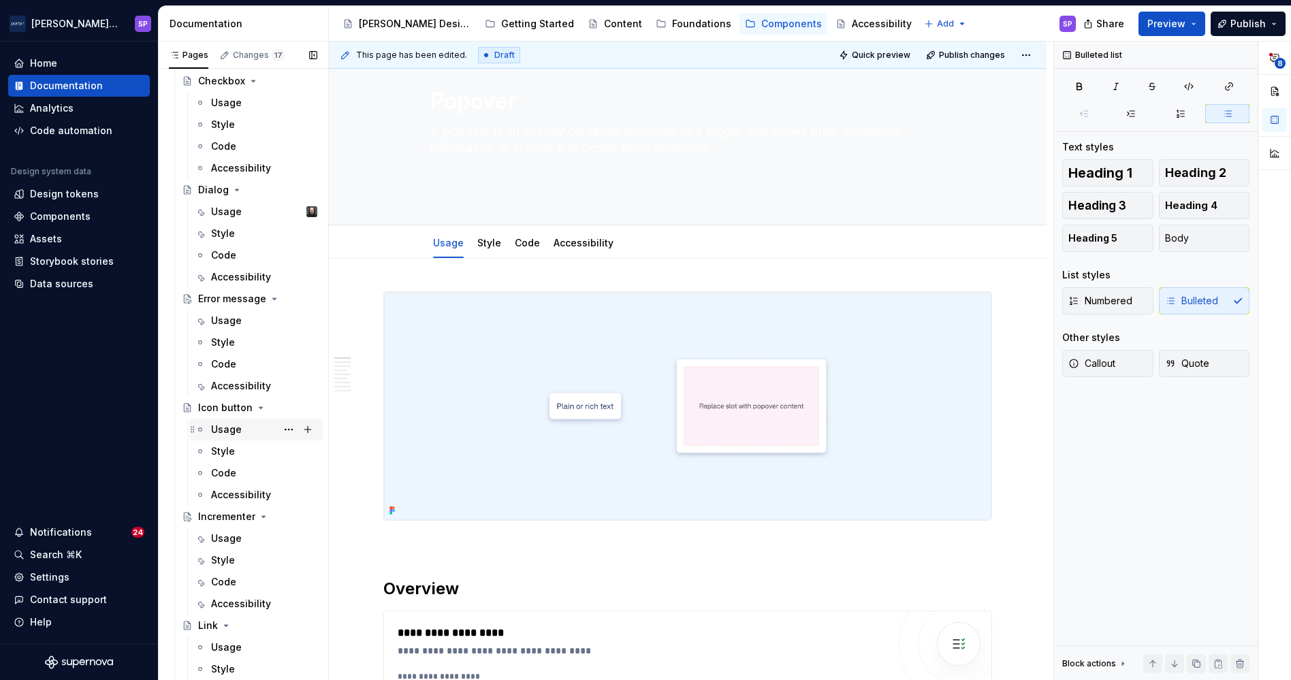
click at [227, 428] on div "Usage" at bounding box center [226, 430] width 31 height 14
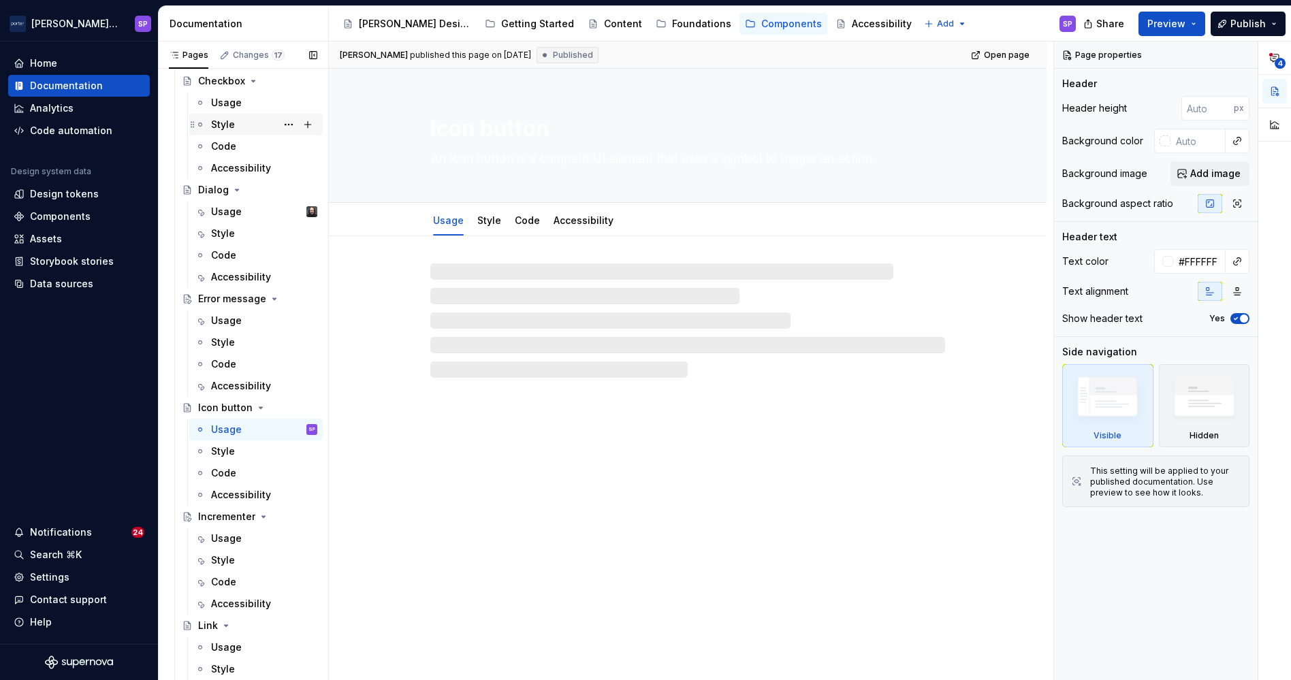
scroll to position [159, 0]
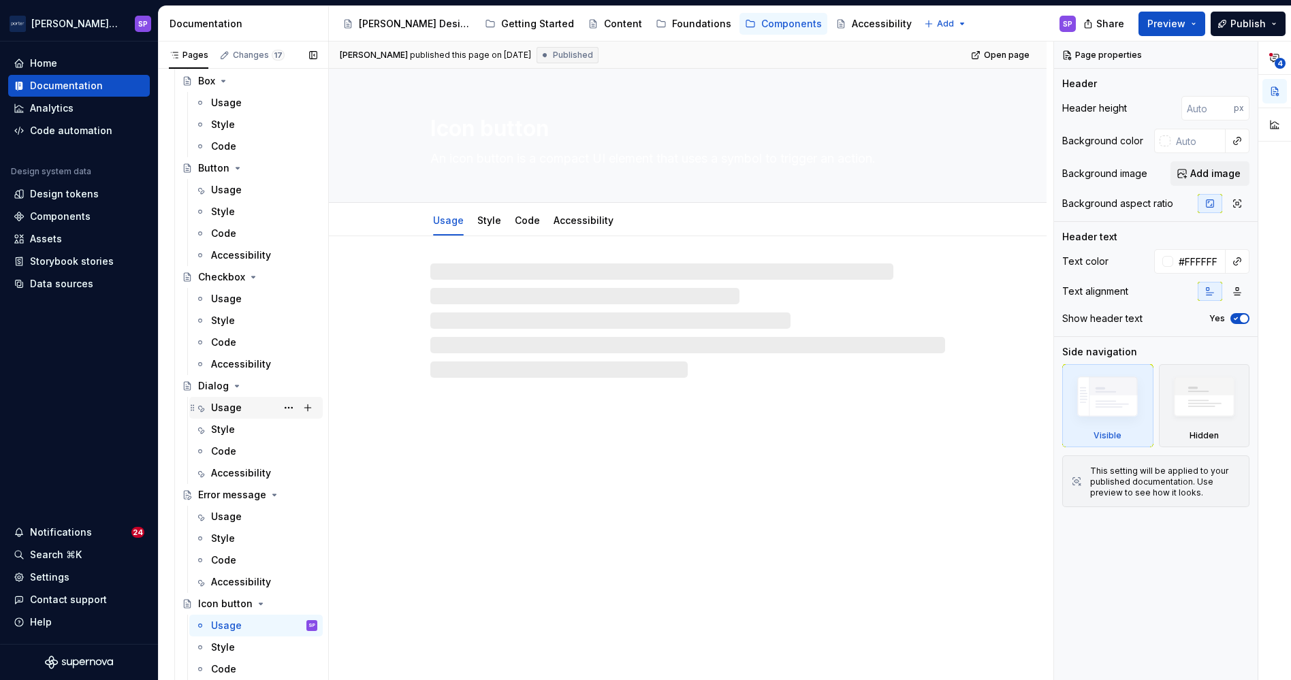
click at [239, 401] on div "Usage" at bounding box center [226, 408] width 31 height 14
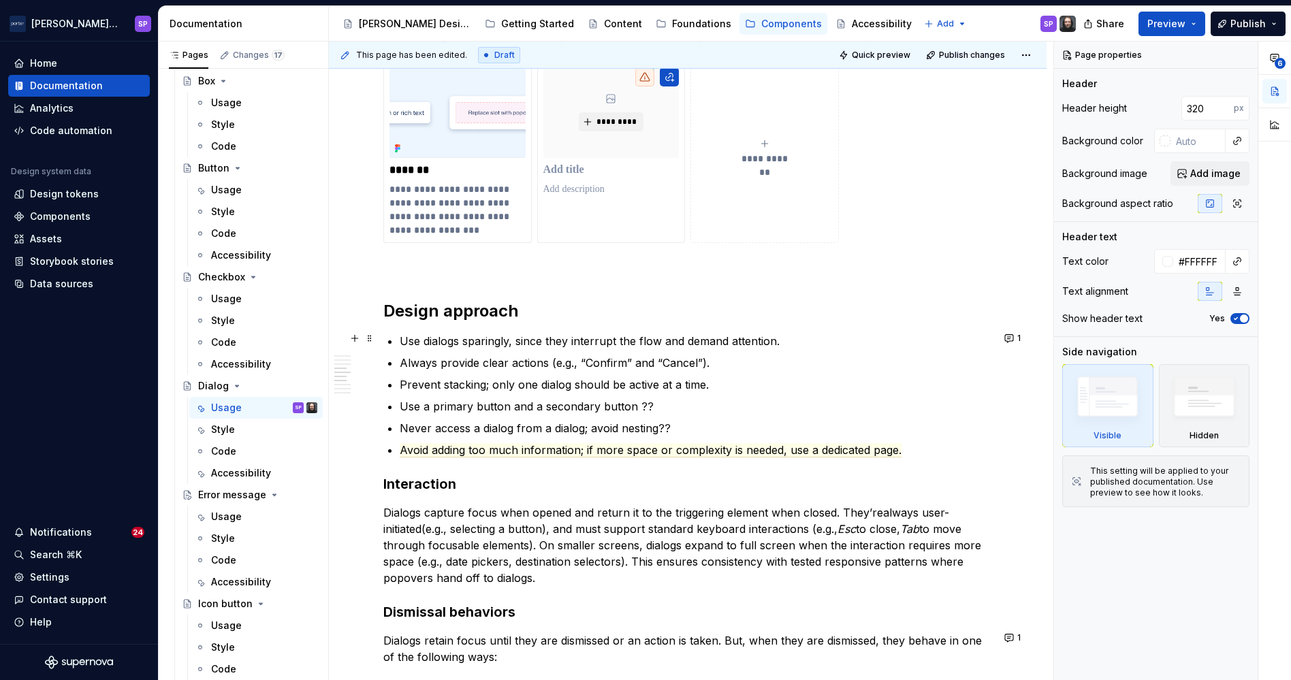
scroll to position [1221, 0]
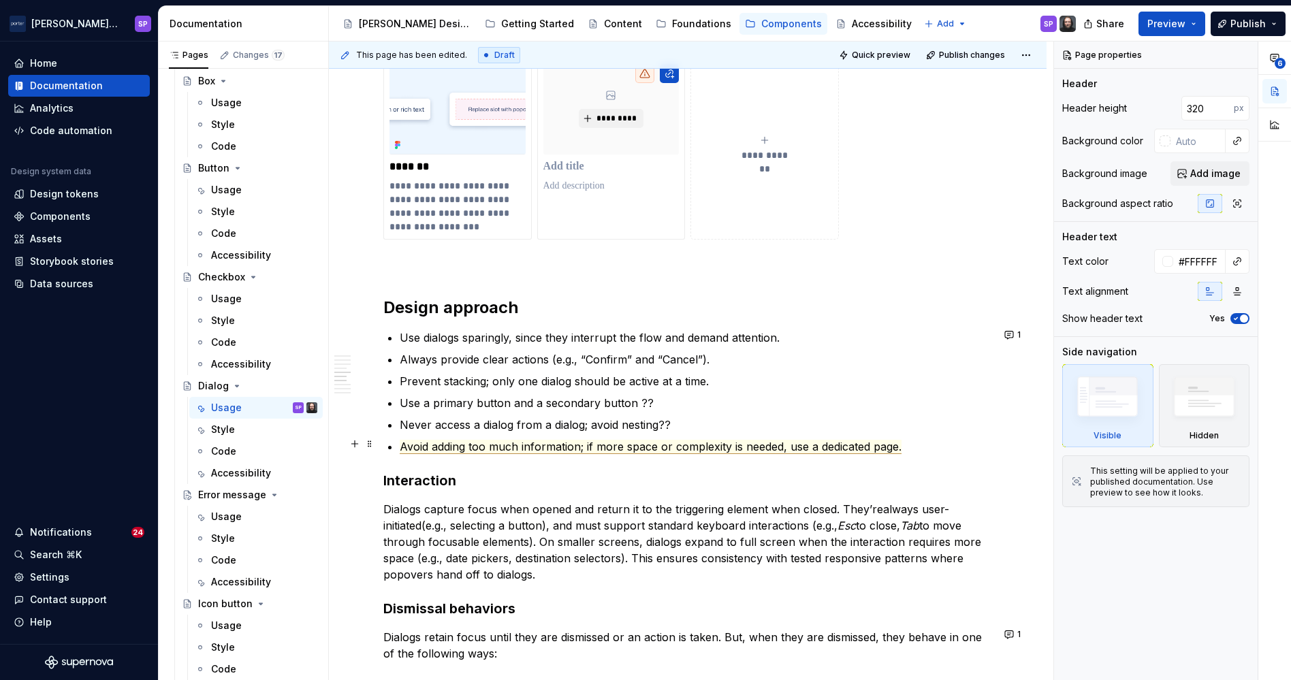
click at [586, 443] on span "Avoid adding too much information; if more space or complexity is needed, use a…" at bounding box center [651, 447] width 502 height 14
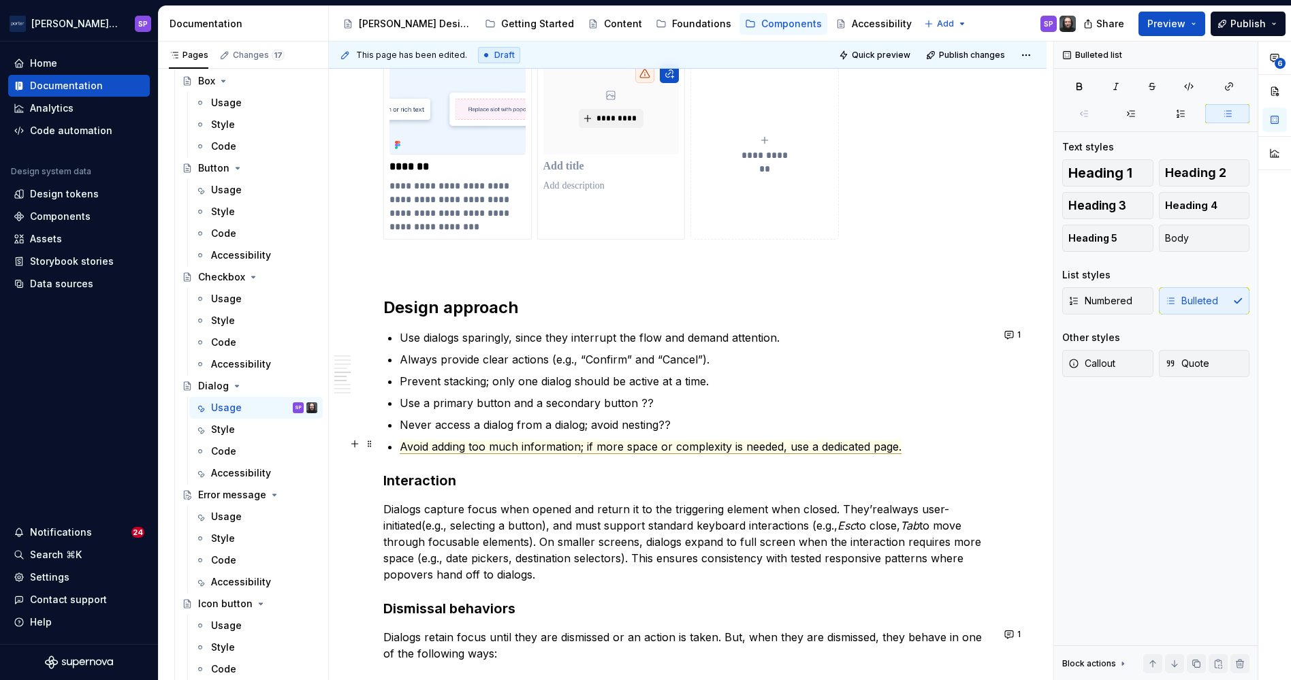
click at [512, 440] on span "Avoid adding too much information; if more space or complexity is needed, use a…" at bounding box center [651, 447] width 502 height 14
click at [515, 452] on p "Avoid adding too much information; if more space or complexity is needed, use a…" at bounding box center [696, 447] width 593 height 16
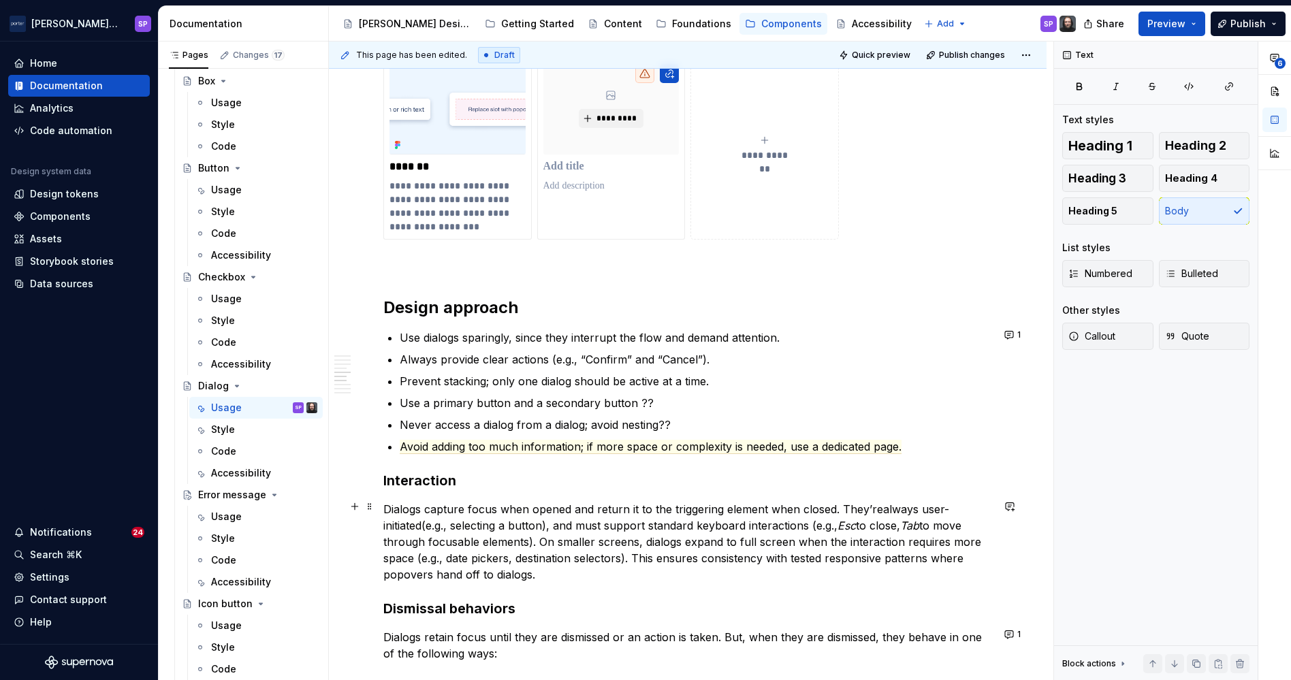
click at [509, 514] on p "Dialogs capture focus when opened and return it to the triggering element when …" at bounding box center [687, 542] width 609 height 82
click at [516, 622] on div "**********" at bounding box center [687, 268] width 609 height 2272
type textarea "*"
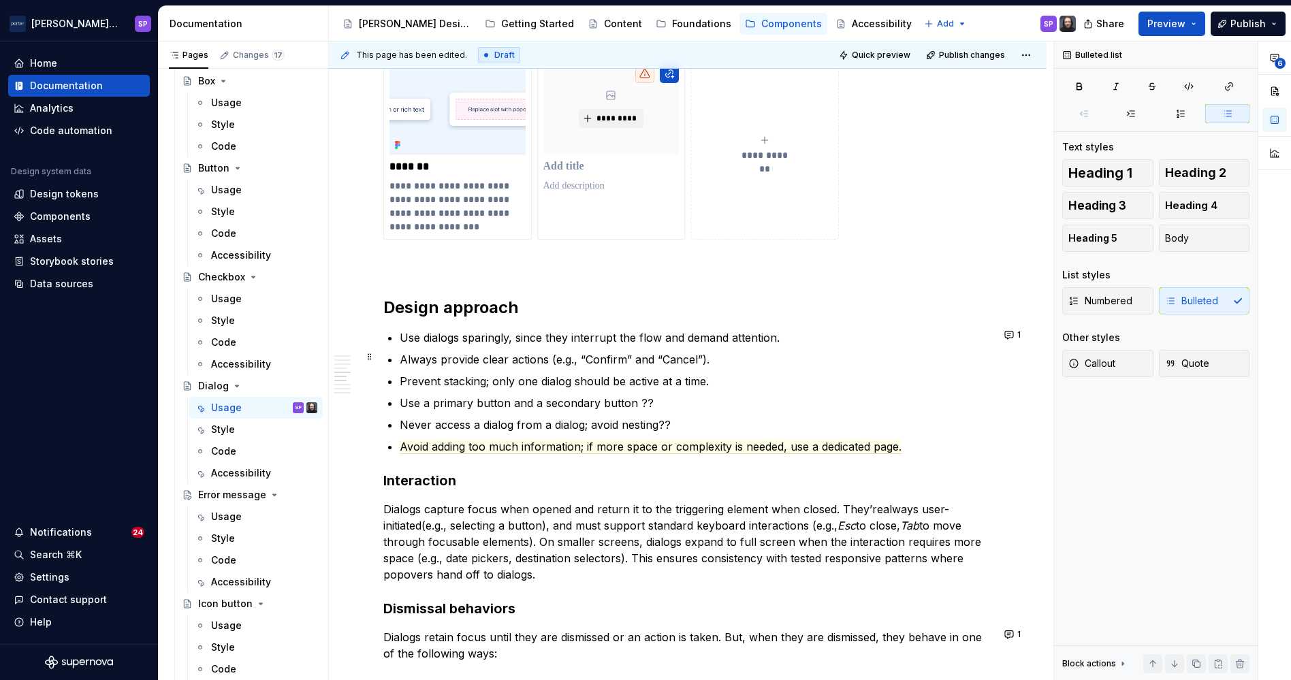
click at [514, 358] on p "Always provide clear actions (e.g., “Confirm” and “Cancel”)." at bounding box center [696, 359] width 593 height 16
click at [495, 358] on p "Always provide clear actions (e.g., “Confirm” and “Cancel”)." at bounding box center [696, 359] width 593 height 16
click at [481, 402] on p "Use a primary button and a secondary button ??" at bounding box center [696, 403] width 593 height 16
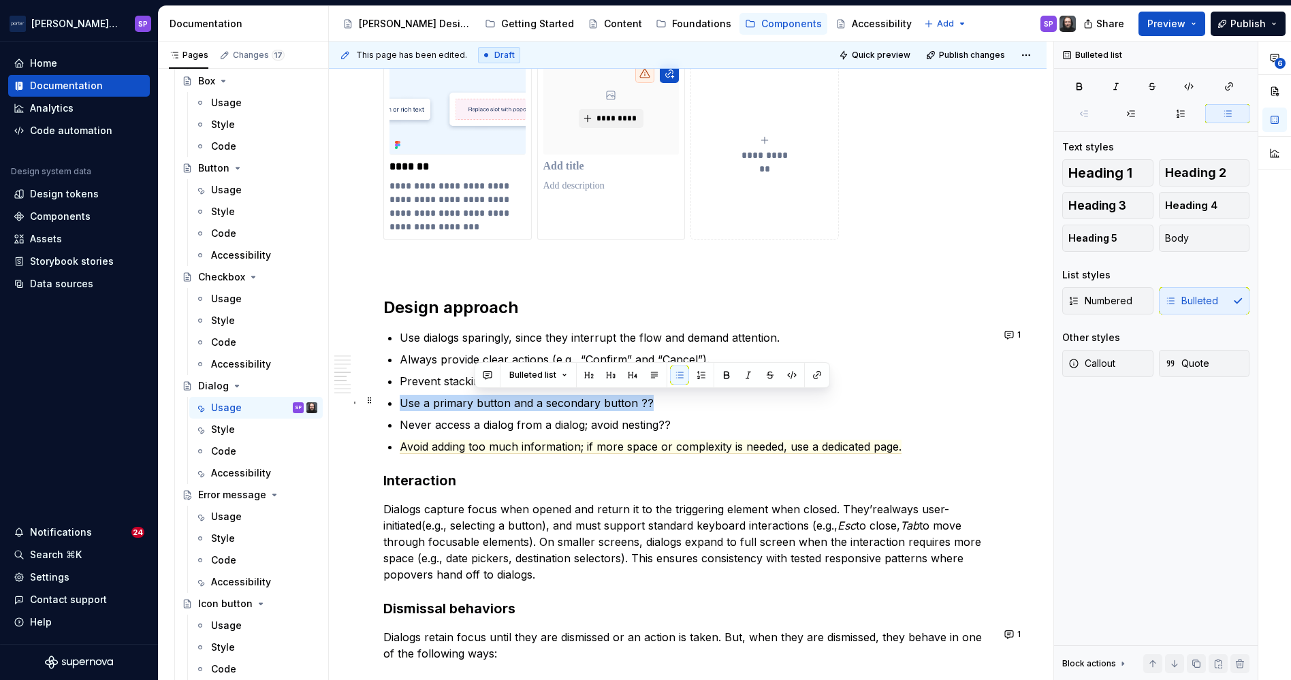
click at [481, 402] on p "Use a primary button and a secondary button ??" at bounding box center [696, 403] width 593 height 16
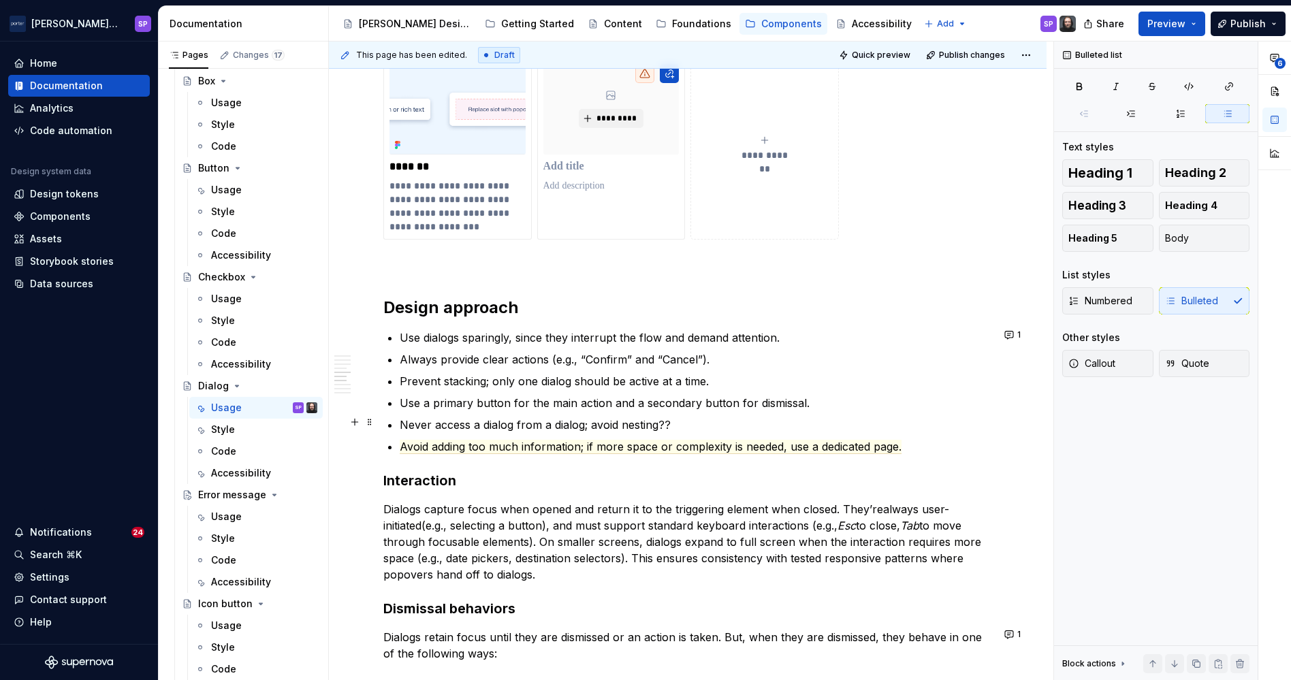
click at [437, 413] on ul "Use dialogs sparingly, since they interrupt the flow and demand attention. Alwa…" at bounding box center [696, 392] width 593 height 125
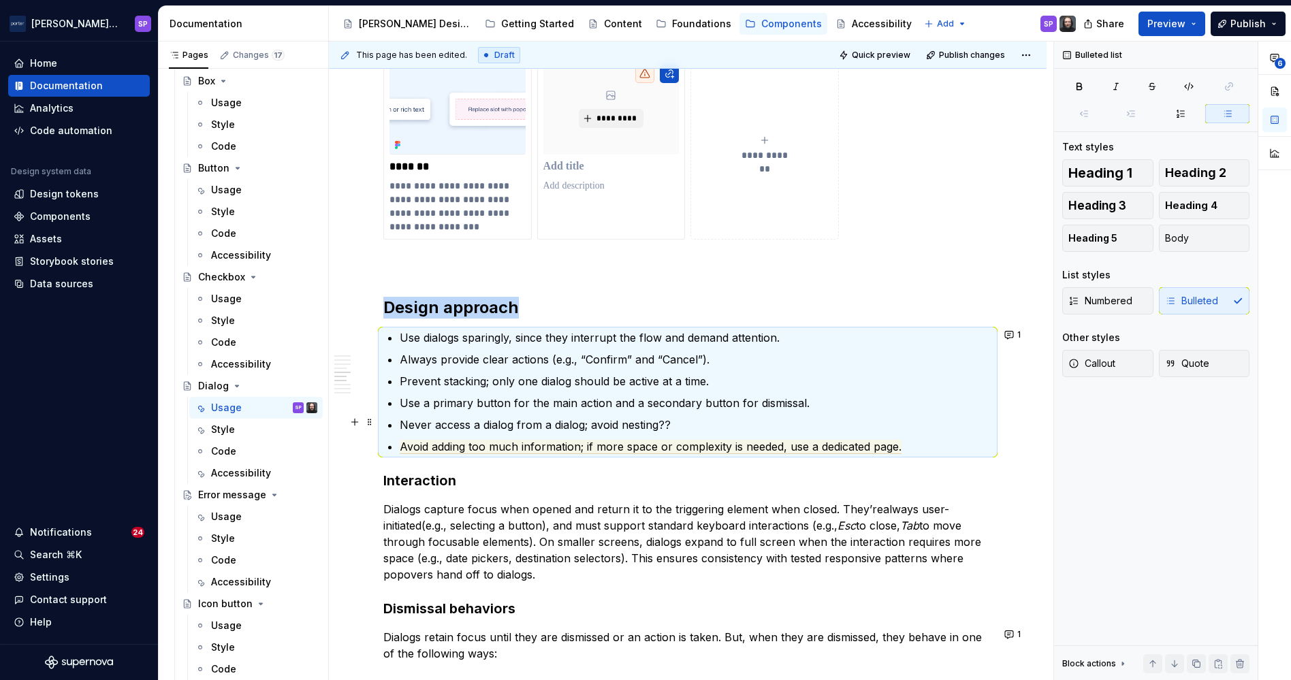
click at [446, 419] on p "Never access a dialog from a dialog; avoid nesting??" at bounding box center [696, 425] width 593 height 16
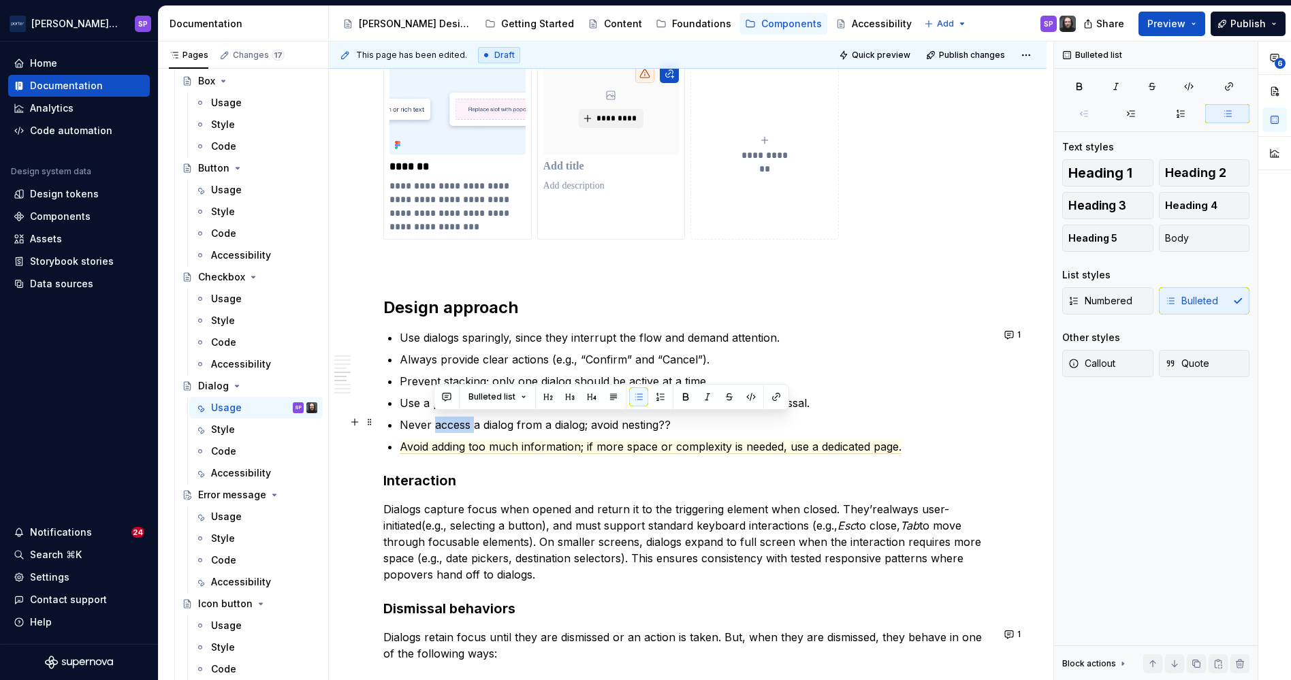
click at [446, 419] on p "Never access a dialog from a dialog; avoid nesting??" at bounding box center [696, 425] width 593 height 16
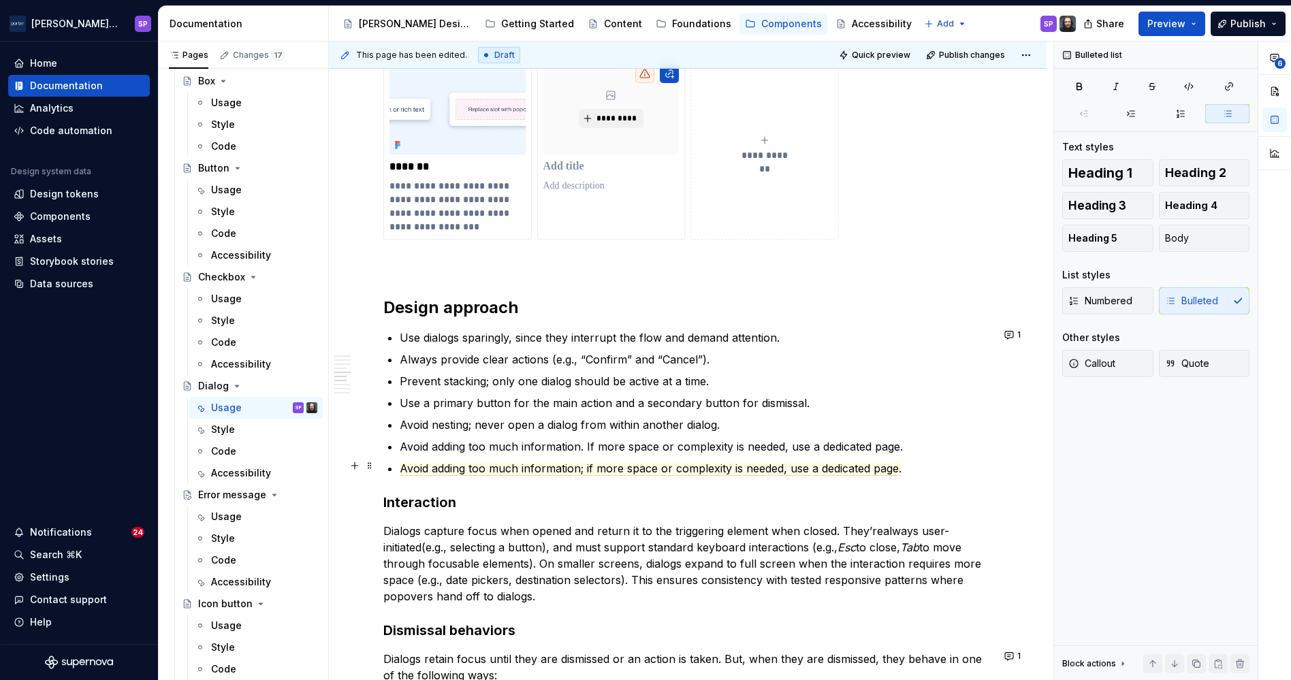
click at [456, 463] on span "Avoid adding too much information; if more space or complexity is needed, use a…" at bounding box center [651, 469] width 502 height 14
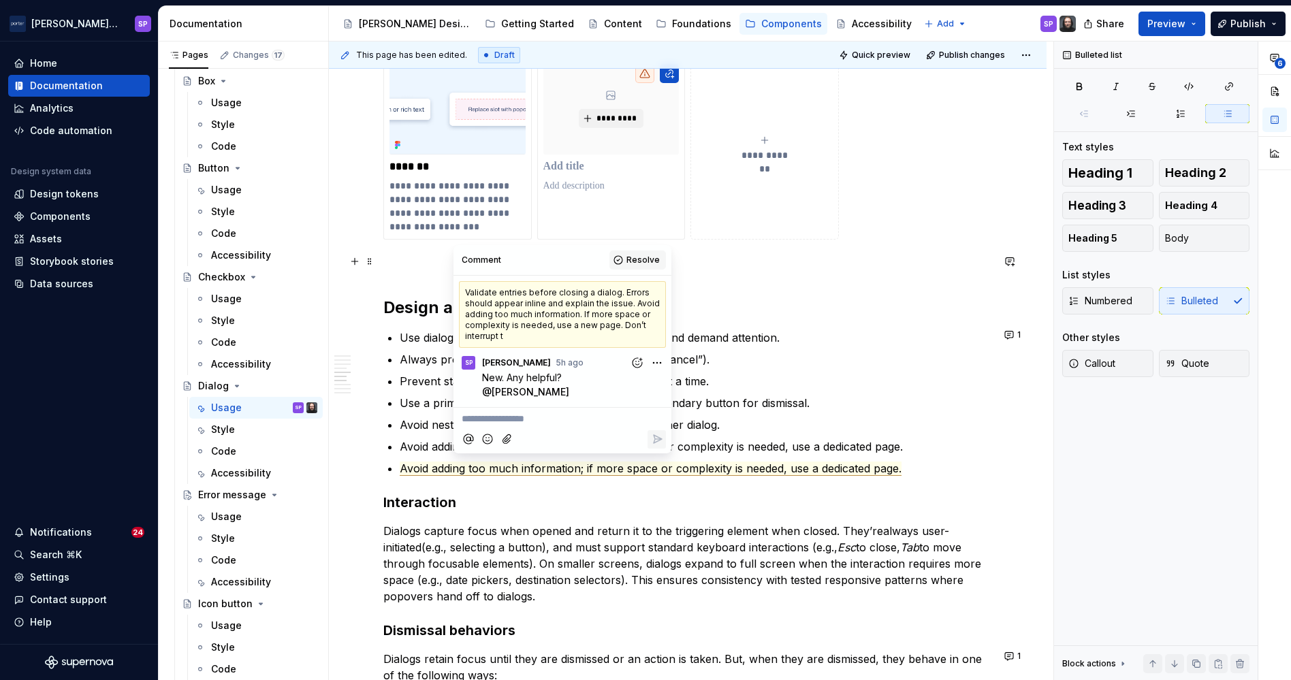
click at [633, 253] on button "Resolve" at bounding box center [638, 260] width 57 height 19
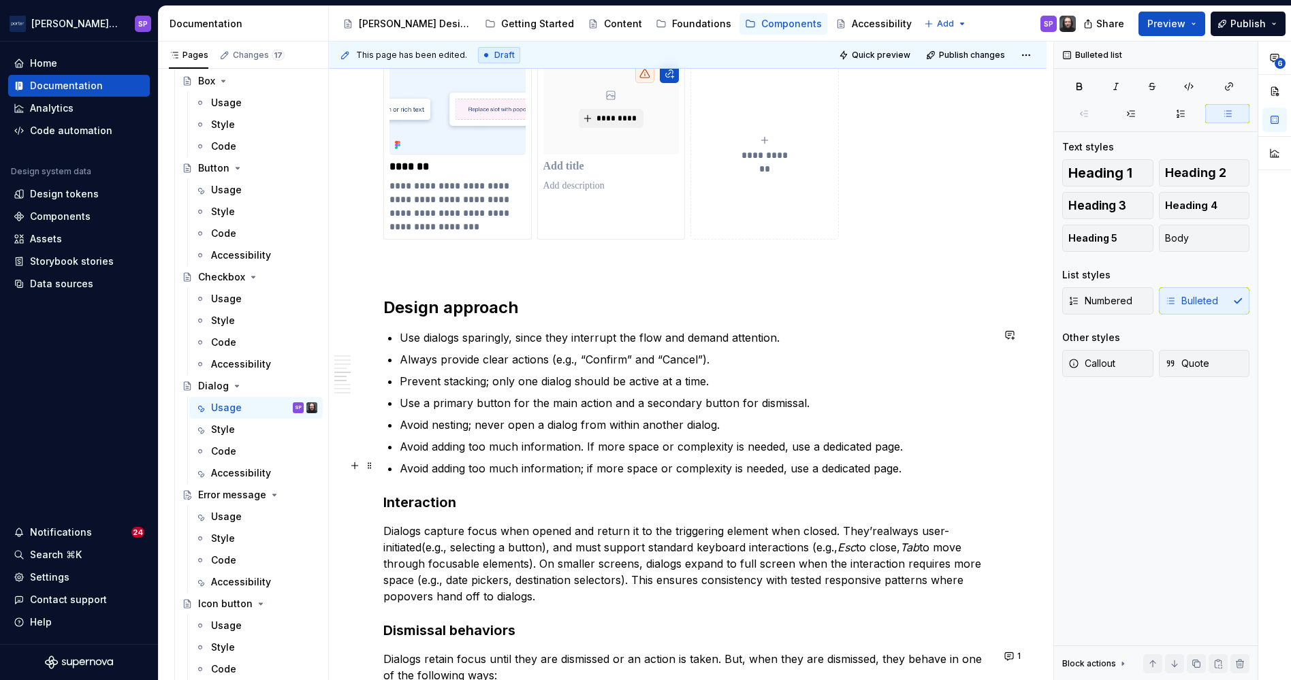
click at [574, 472] on commenthighlight "Avoid adding too much information; if more space or complexity is needed, use a…" at bounding box center [651, 469] width 502 height 14
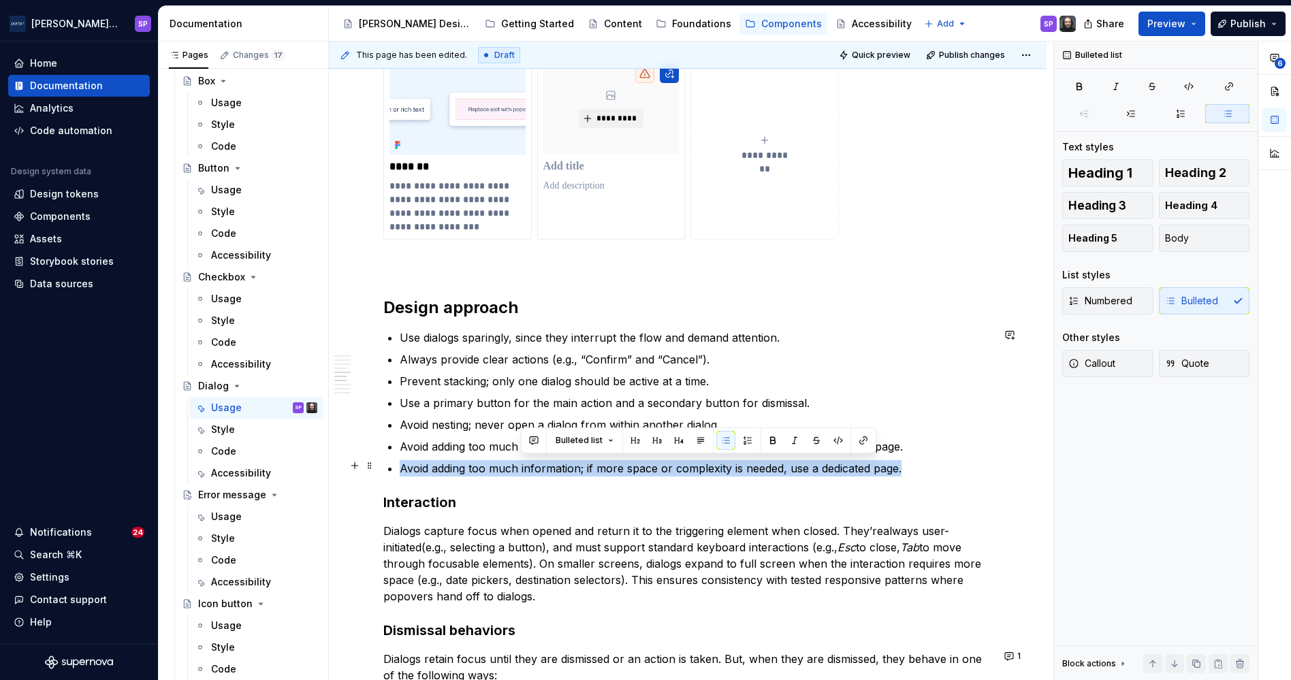
click at [574, 472] on commenthighlight "Avoid adding too much information; if more space or complexity is needed, use a…" at bounding box center [651, 469] width 502 height 14
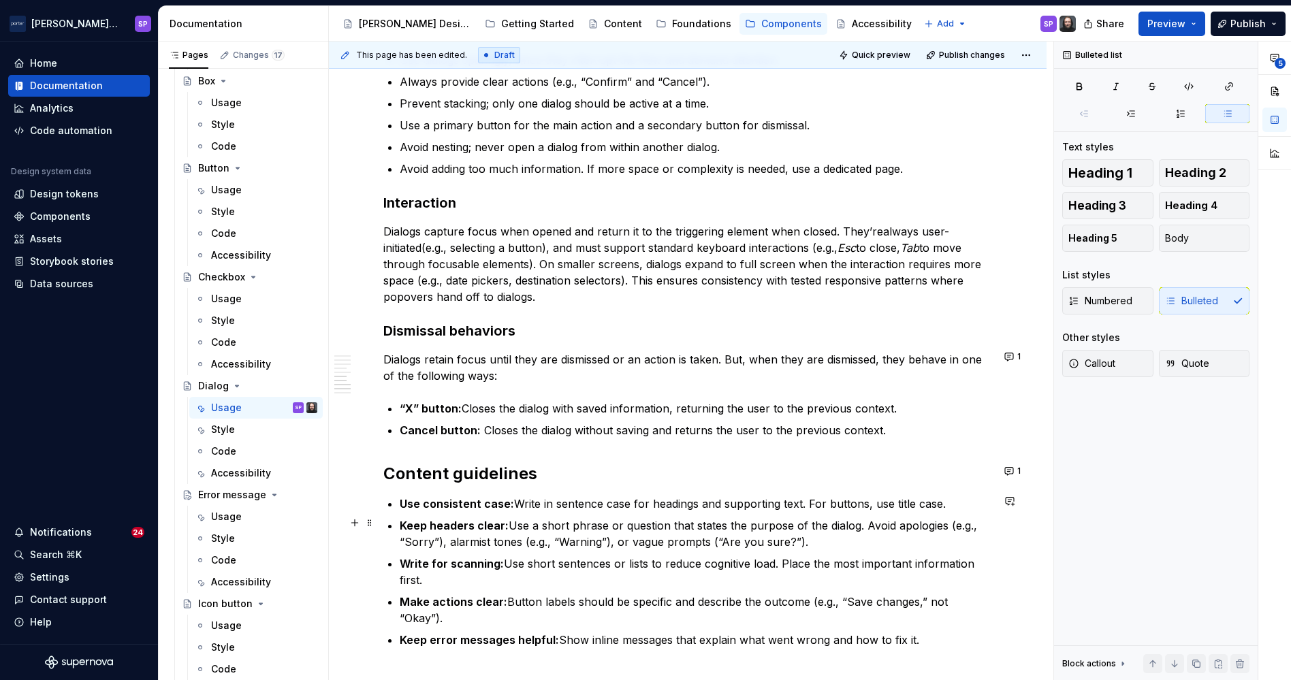
scroll to position [1567, 0]
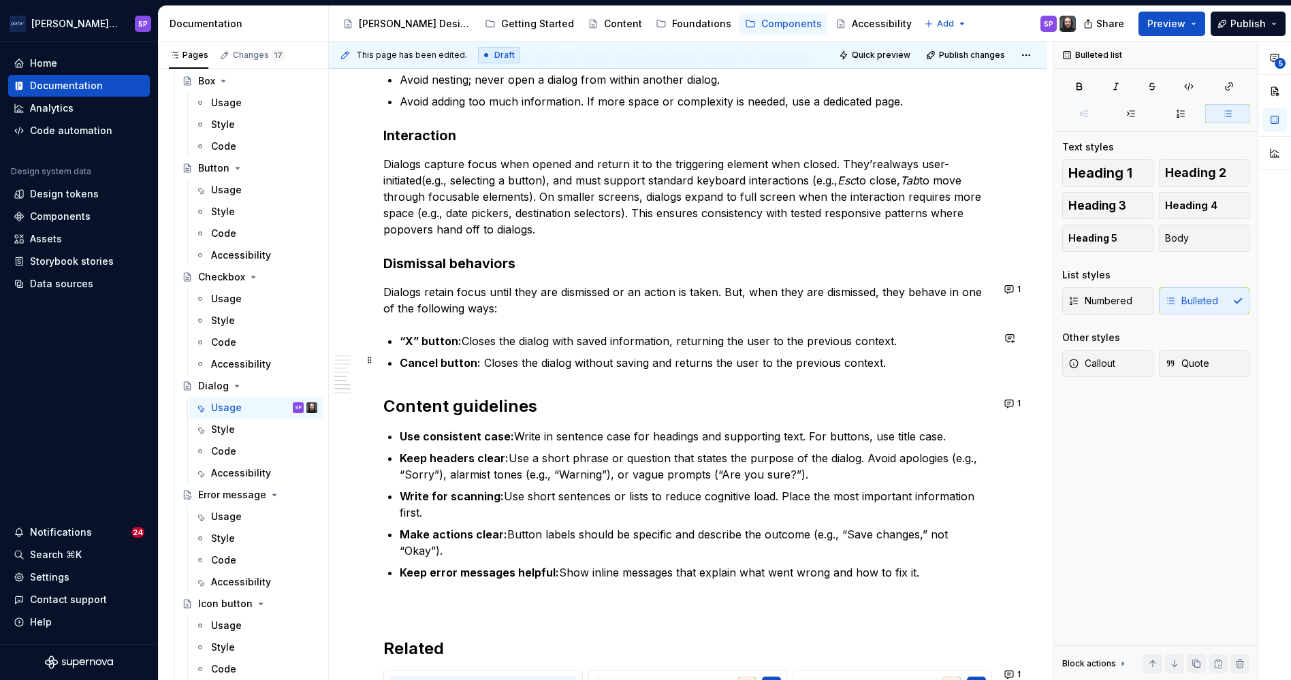
click at [542, 360] on p "Cancel button: Closes the dialog without saving and returns the user to the pre…" at bounding box center [696, 363] width 593 height 16
click at [1004, 286] on button "1" at bounding box center [1014, 289] width 27 height 19
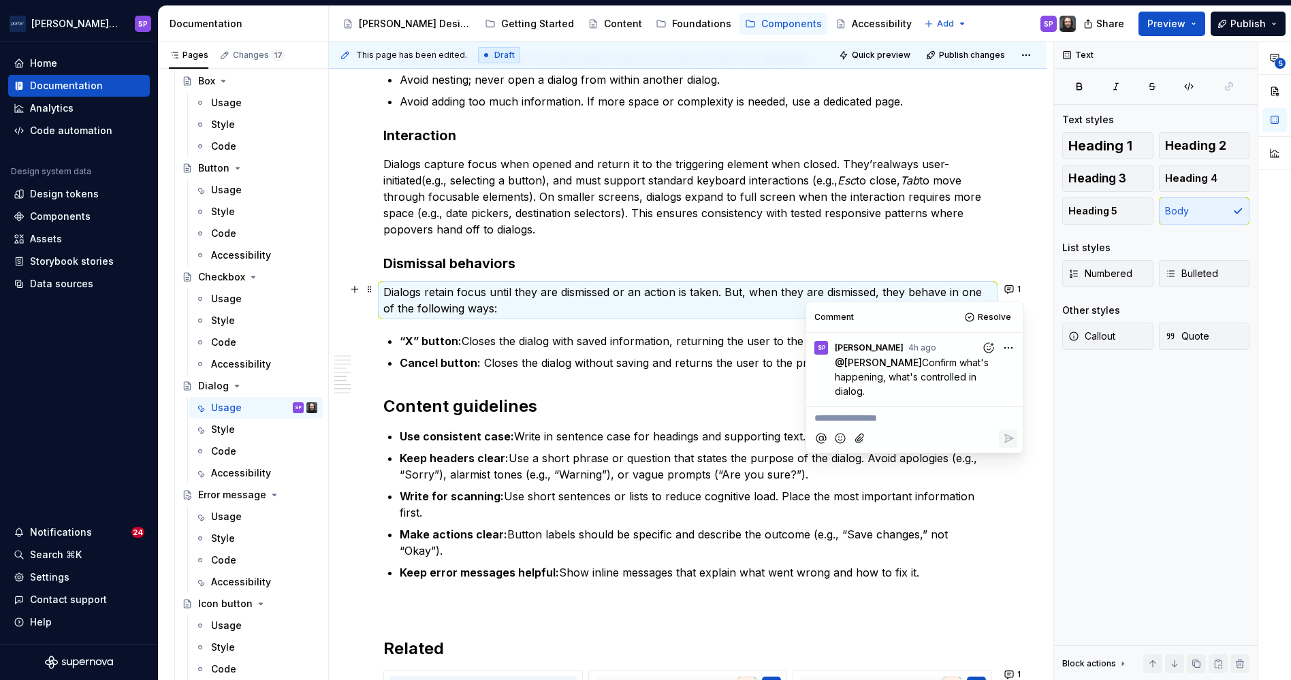
click at [549, 396] on h2 "Content guidelines" at bounding box center [687, 407] width 609 height 22
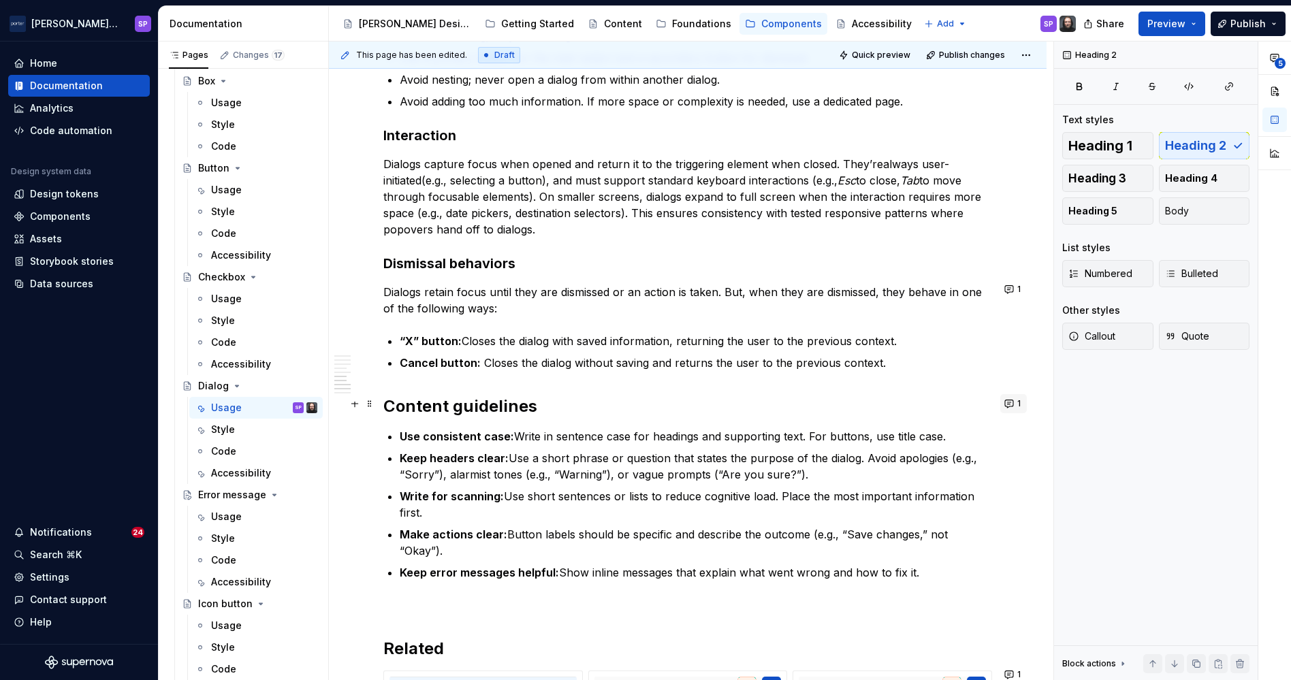
click at [1009, 401] on button "1" at bounding box center [1014, 403] width 27 height 19
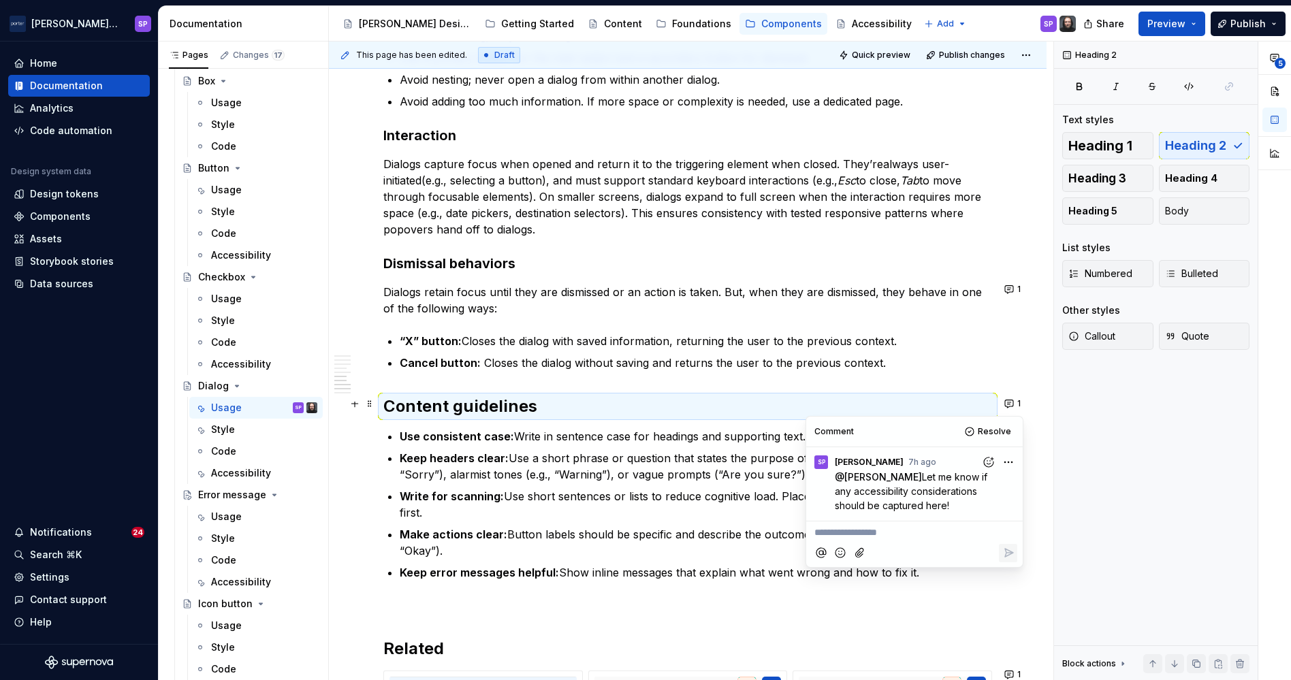
click at [597, 492] on p "Write for scanning: Use short sentences or lists to reduce cognitive load. Plac…" at bounding box center [696, 504] width 593 height 33
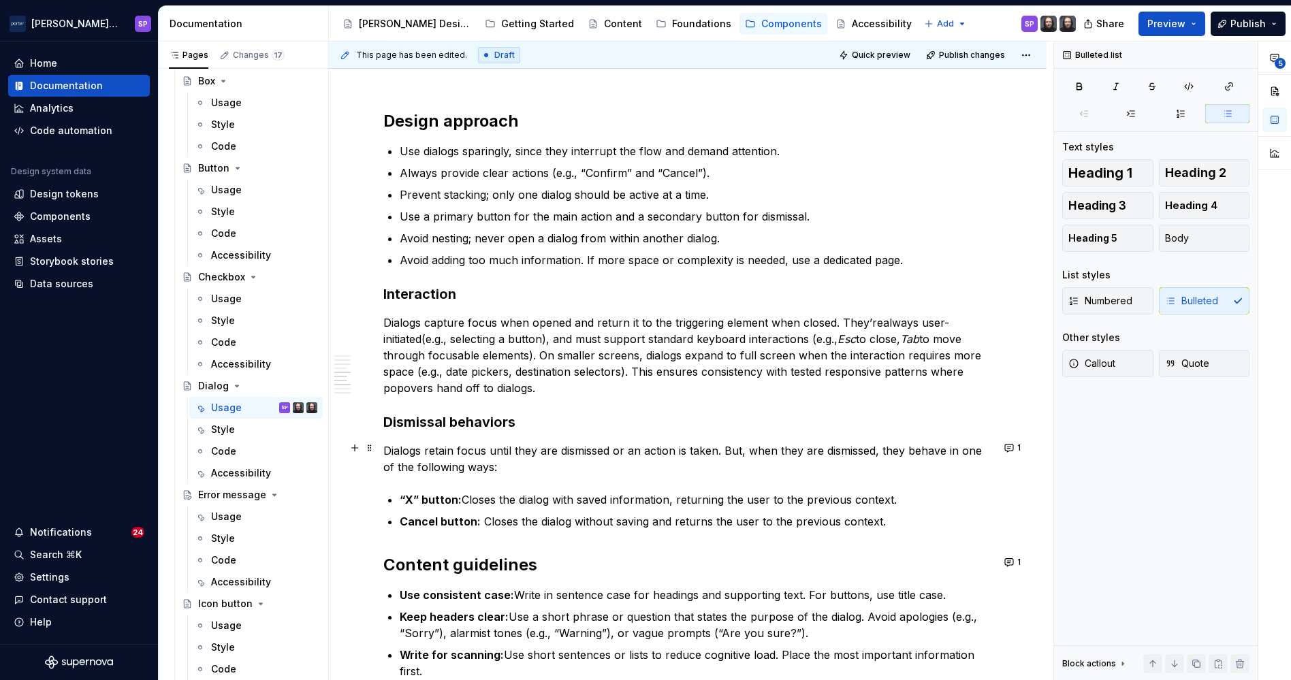
scroll to position [1407, 0]
click at [453, 166] on p "Always provide clear actions (e.g., “Confirm” and “Cancel”)." at bounding box center [696, 174] width 593 height 16
drag, startPoint x: 482, startPoint y: 194, endPoint x: 706, endPoint y: 191, distance: 223.4
click at [706, 191] on p "Prevent stacking; only one dialog should be active at a time." at bounding box center [696, 195] width 593 height 16
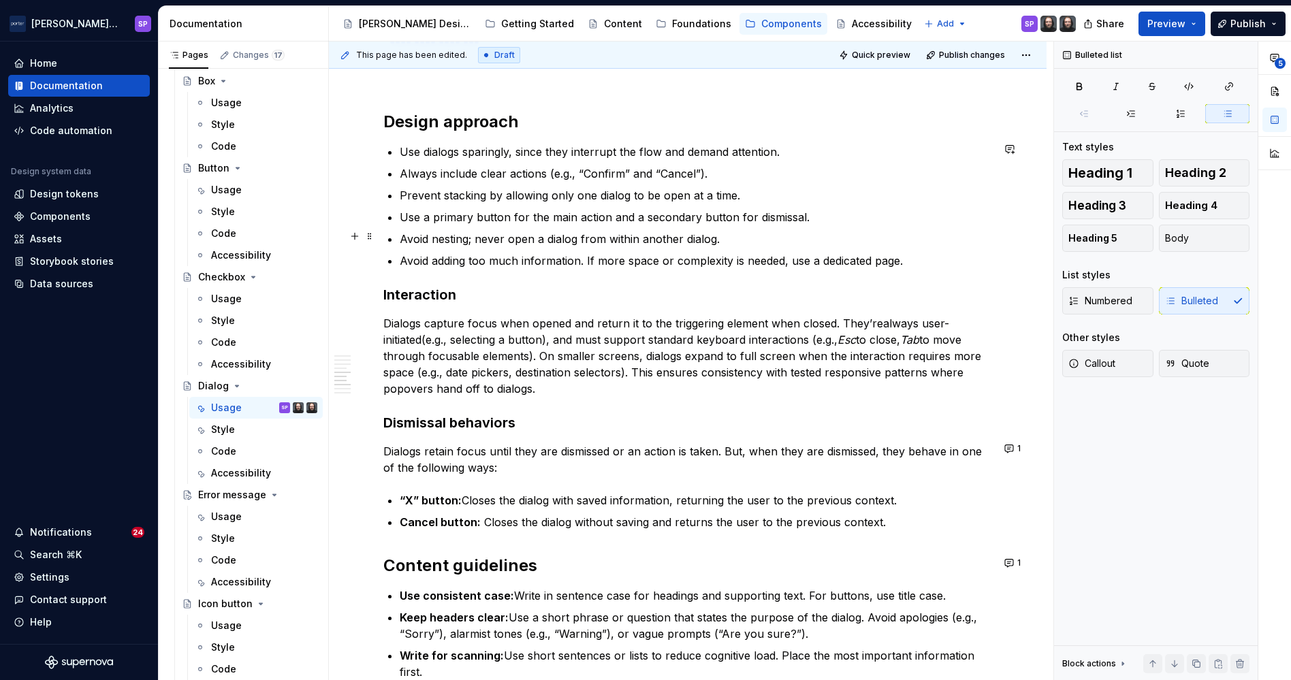
click at [486, 219] on p "Use a primary button for the main action and a secondary button for dismissal." at bounding box center [696, 217] width 593 height 16
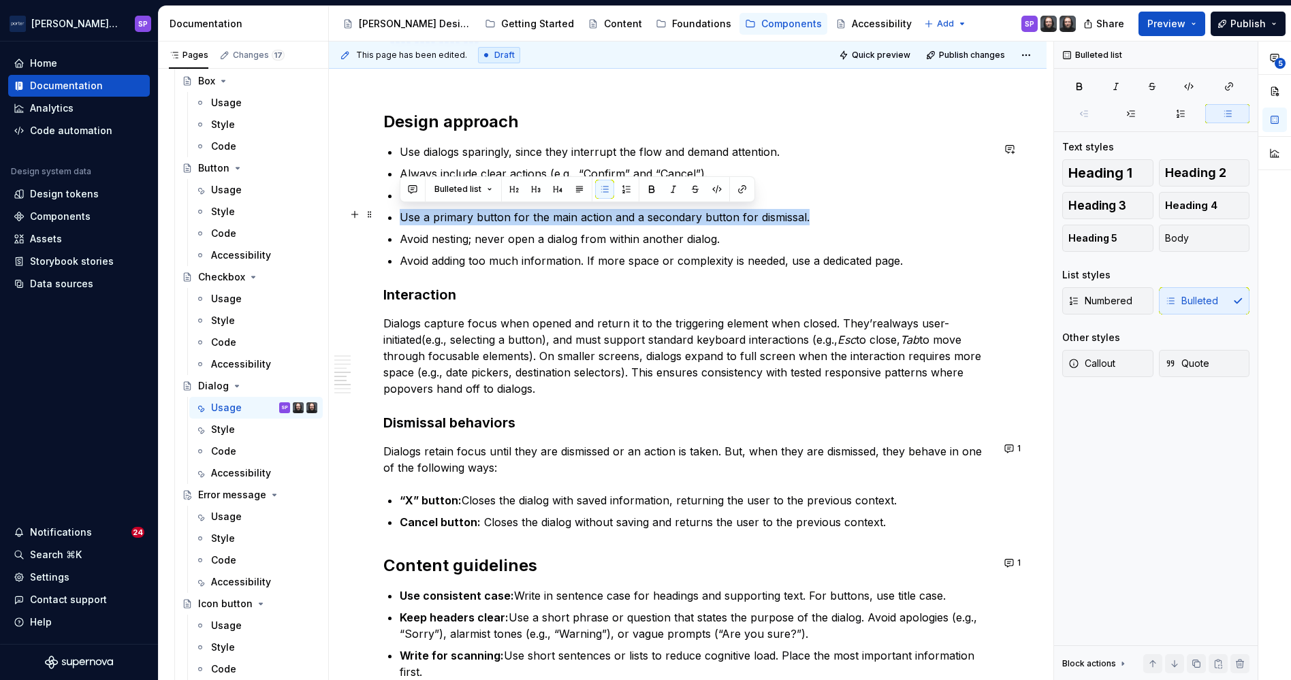
click at [486, 219] on p "Use a primary button for the main action and a secondary button for dismissal." at bounding box center [696, 217] width 593 height 16
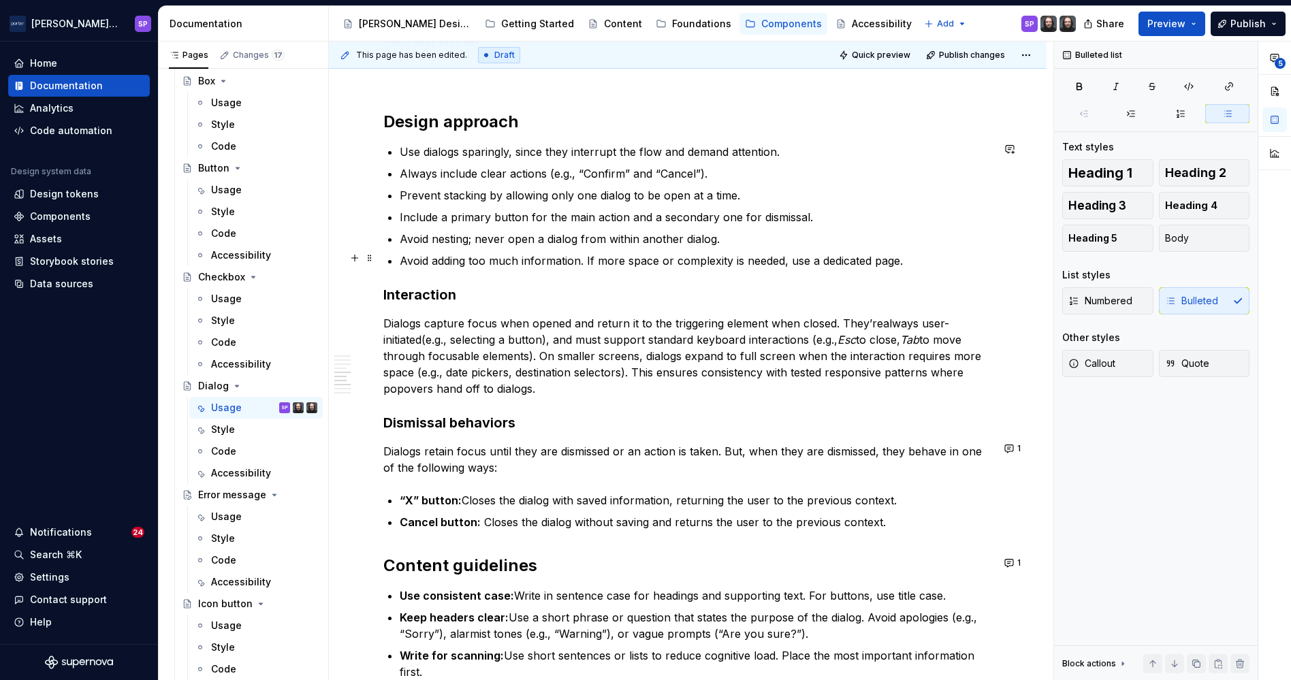
click at [424, 260] on p "Avoid adding too much information. If more space or complexity is needed, use a…" at bounding box center [696, 261] width 593 height 16
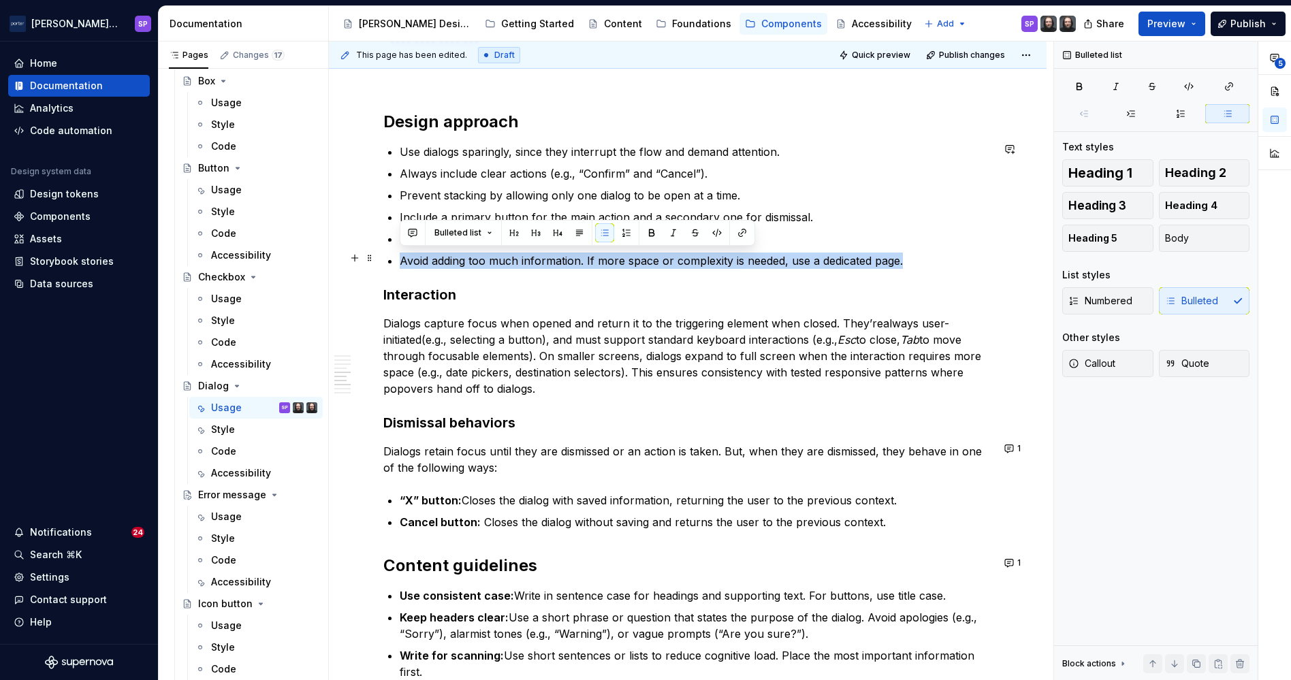
click at [424, 260] on p "Avoid adding too much information. If more space or complexity is needed, use a…" at bounding box center [696, 261] width 593 height 16
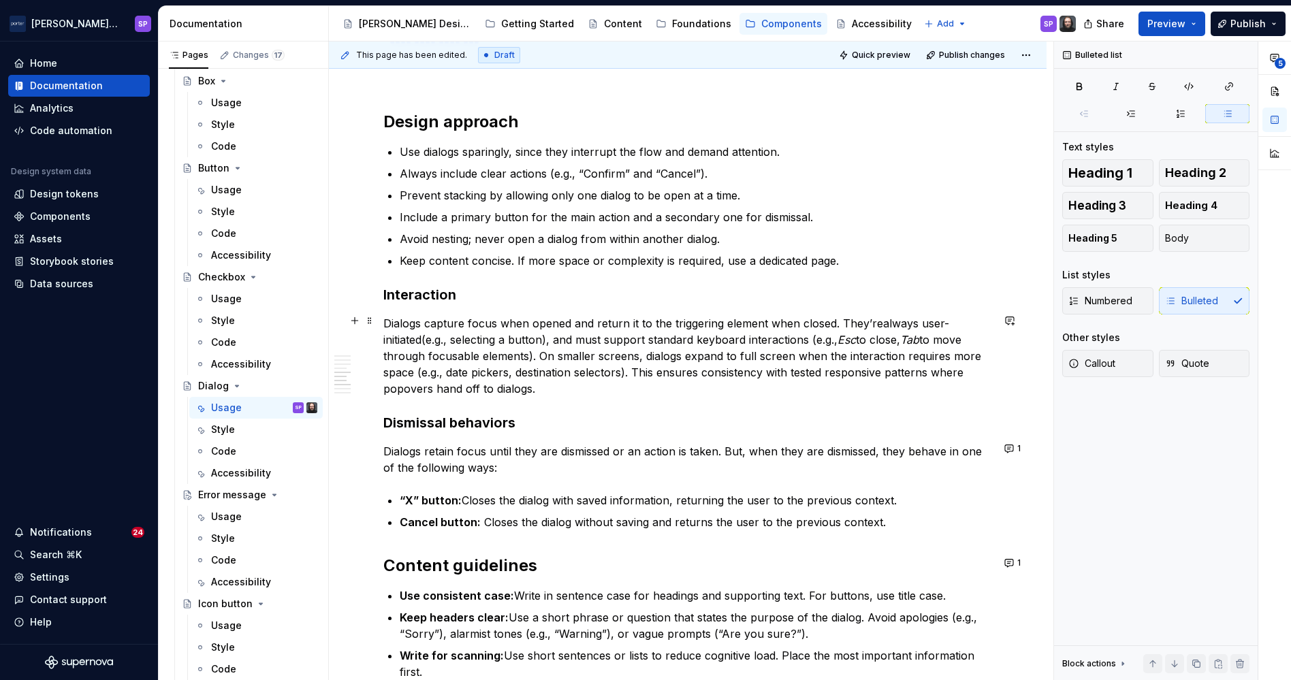
click at [915, 333] on em "Tab" at bounding box center [909, 340] width 19 height 14
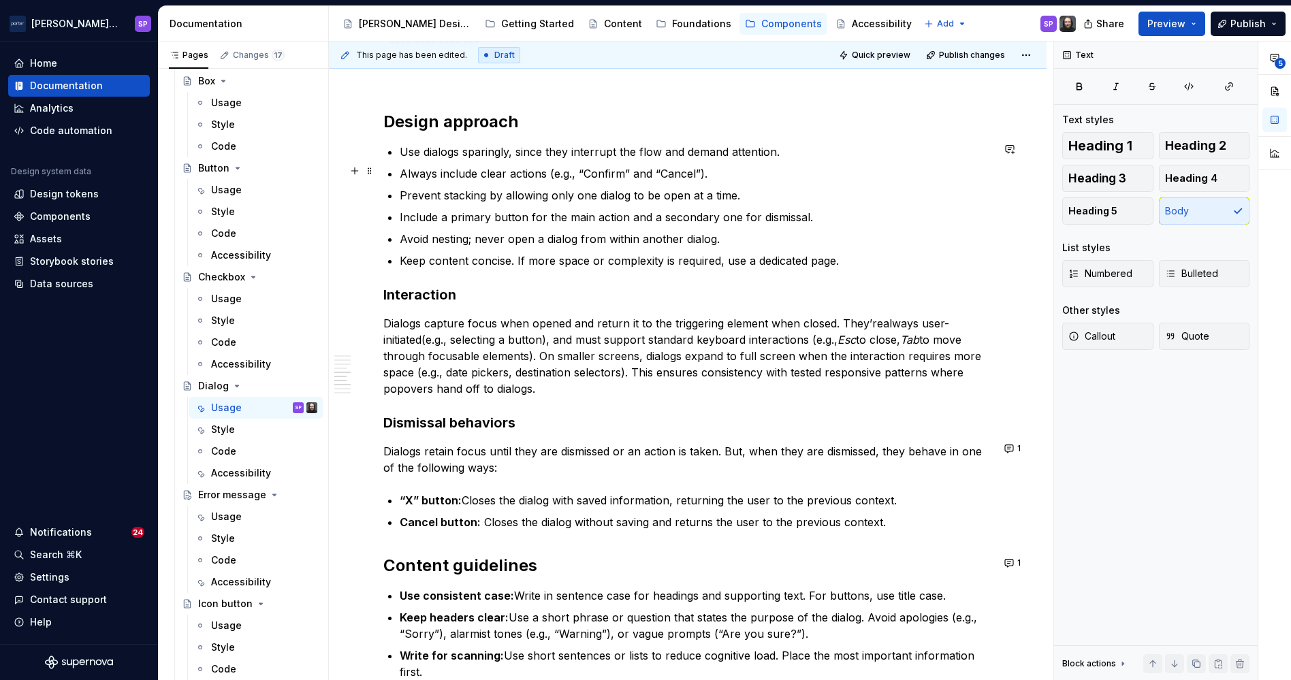
click at [460, 166] on p "Always include clear actions (e.g., “Confirm” and “Cancel”)." at bounding box center [696, 174] width 593 height 16
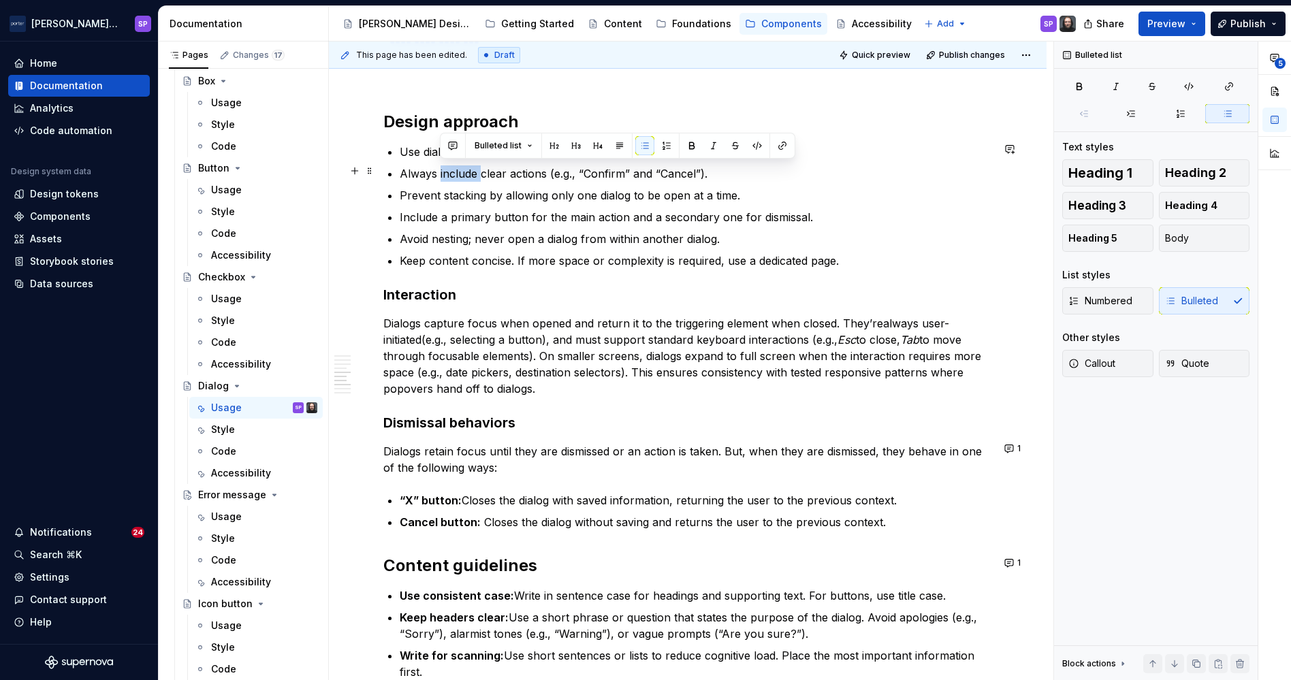
click at [460, 166] on p "Always include clear actions (e.g., “Confirm” and “Cancel”)." at bounding box center [696, 174] width 593 height 16
click at [563, 191] on p "Prevent stacking by allowing only one dialog to be open at a time." at bounding box center [696, 195] width 593 height 16
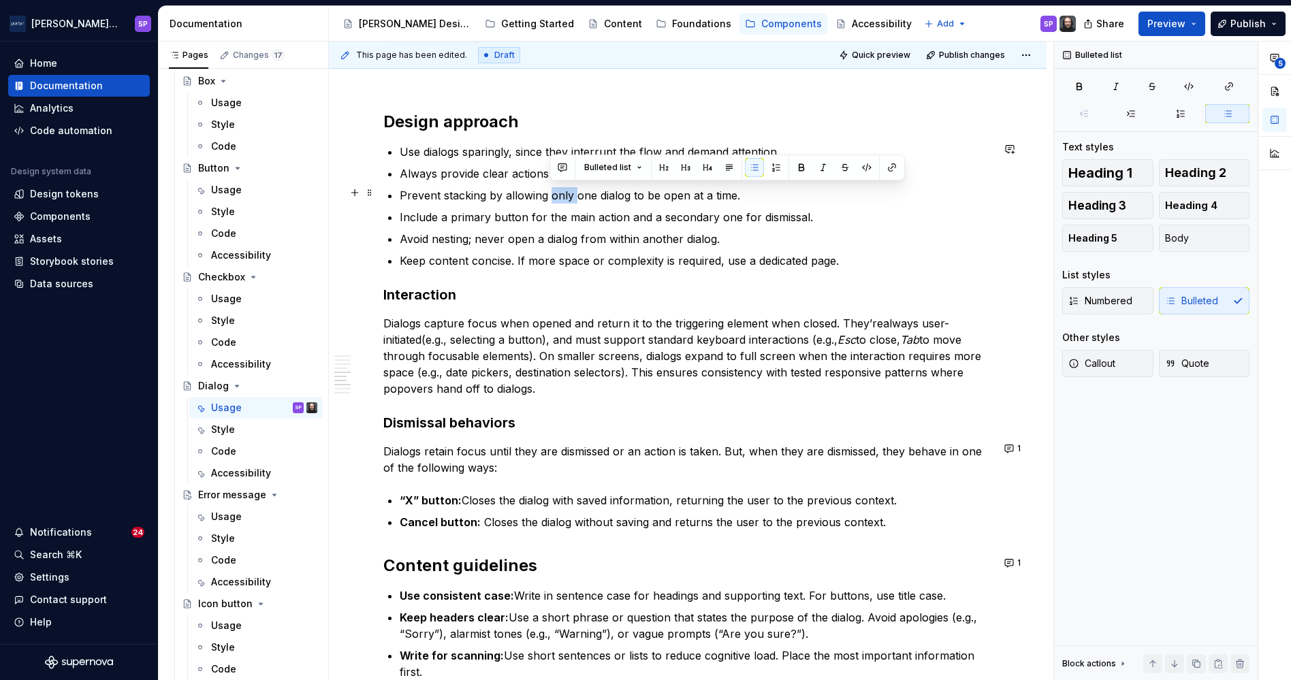
click at [563, 191] on p "Prevent stacking by allowing only one dialog to be open at a time." at bounding box center [696, 195] width 593 height 16
click at [413, 213] on p "Include a primary button for the main action and a secondary one for dismissal." at bounding box center [696, 217] width 593 height 16
click at [521, 262] on p "Keep content concise. If more space or complexity is required, use a dedicated …" at bounding box center [696, 261] width 593 height 16
click at [662, 260] on p "Keep content concise—if more space or complexity is required, use a dedicated p…" at bounding box center [696, 261] width 593 height 16
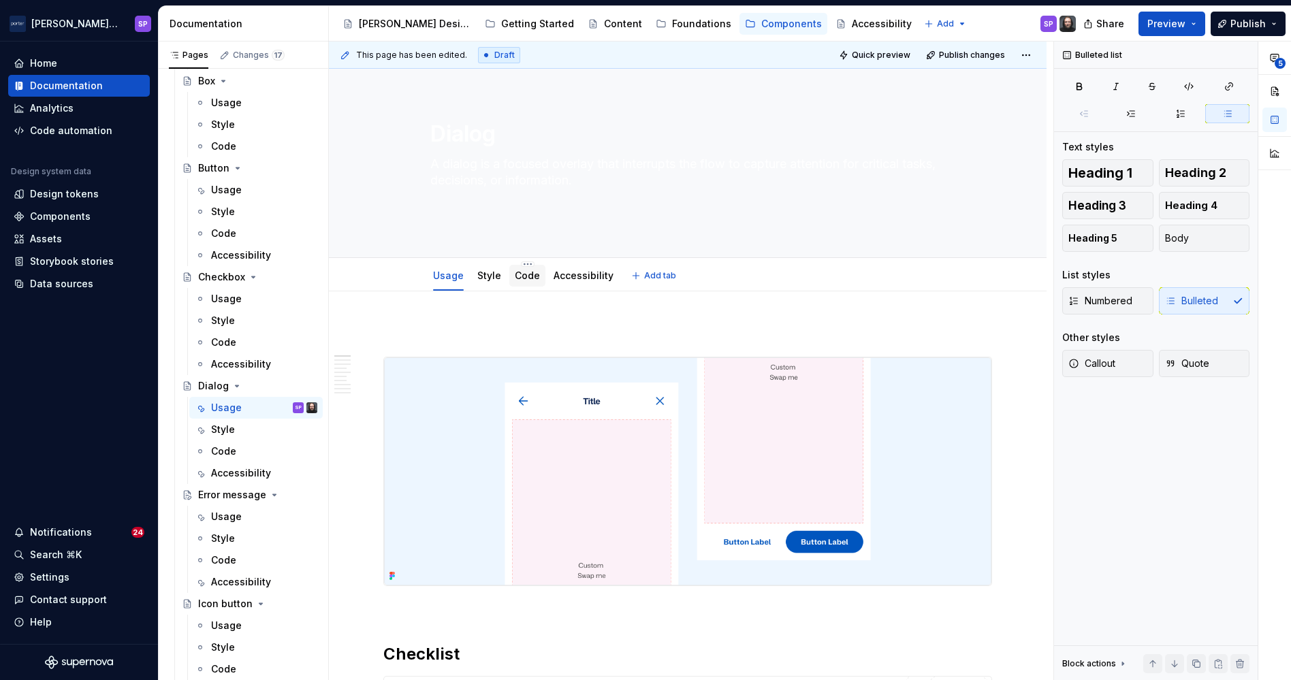
scroll to position [27, 0]
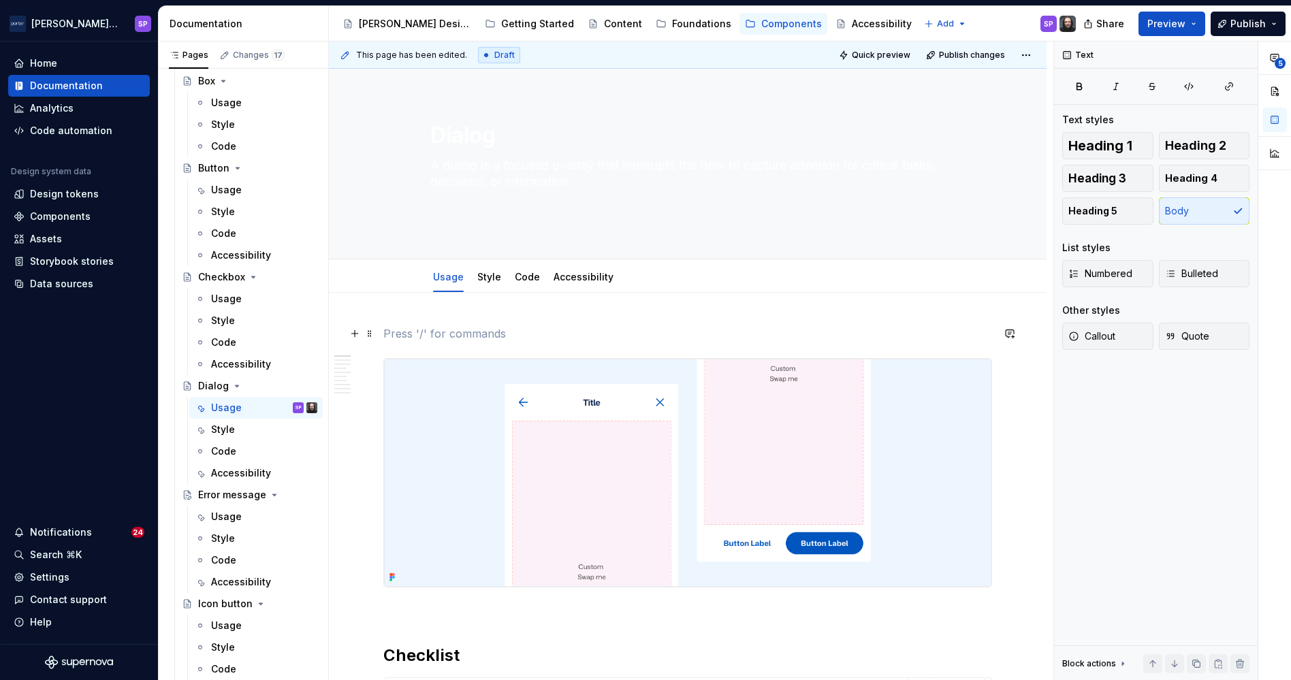
click at [522, 330] on p at bounding box center [687, 334] width 609 height 16
click at [484, 284] on div "Style" at bounding box center [489, 277] width 24 height 16
click at [465, 277] on div "Usage" at bounding box center [449, 277] width 42 height 22
click at [482, 277] on link "Style" at bounding box center [489, 277] width 24 height 12
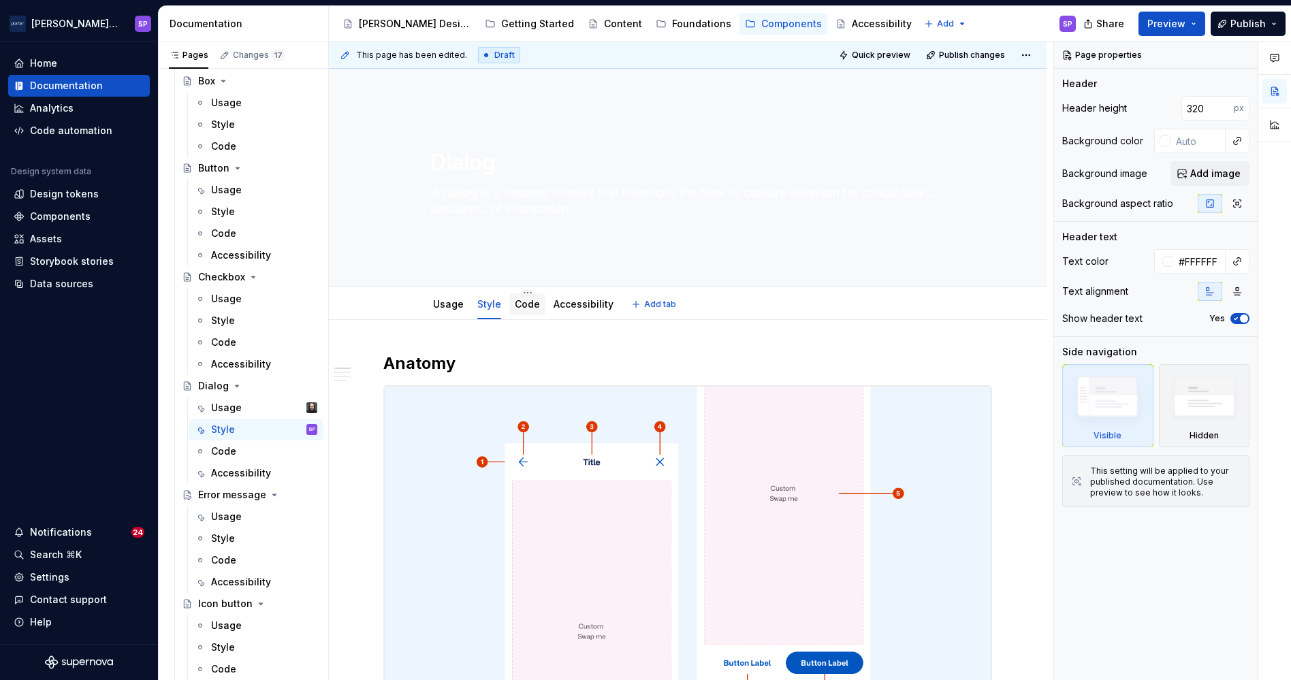
click at [537, 300] on div "Code" at bounding box center [527, 305] width 36 height 22
click at [522, 306] on link "Code" at bounding box center [527, 304] width 25 height 12
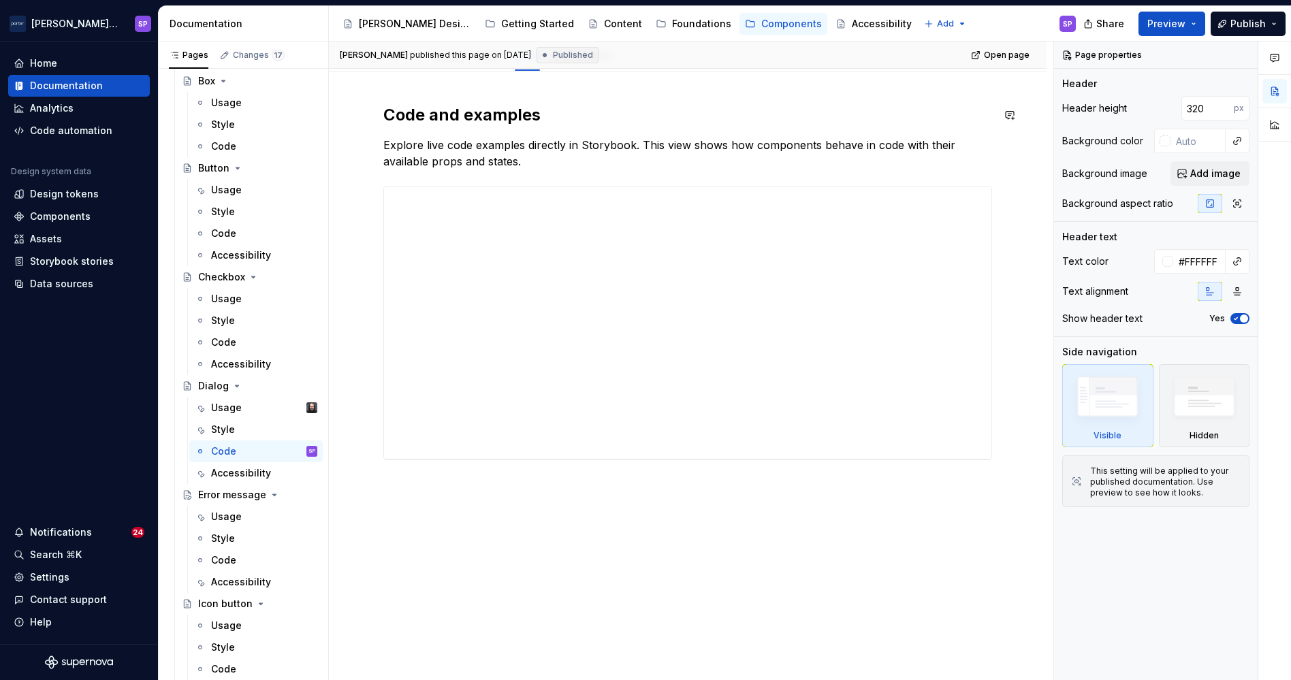
scroll to position [78, 0]
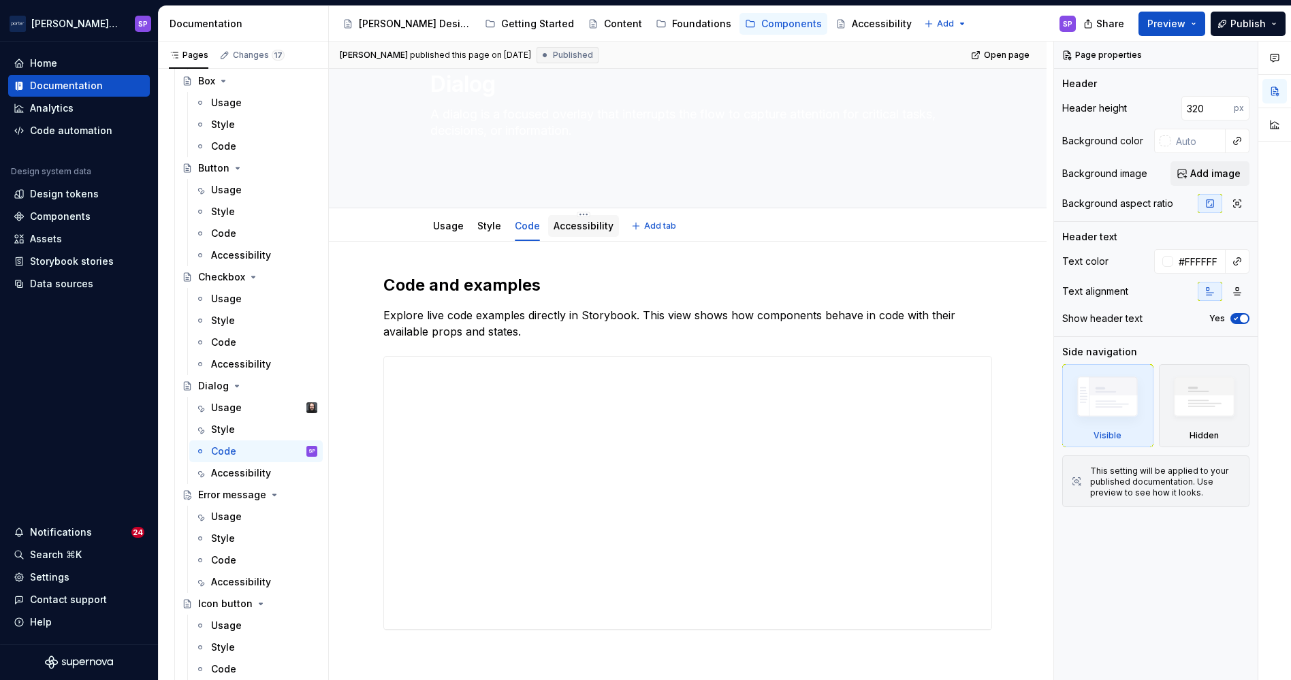
click at [565, 221] on link "Accessibility" at bounding box center [584, 226] width 60 height 12
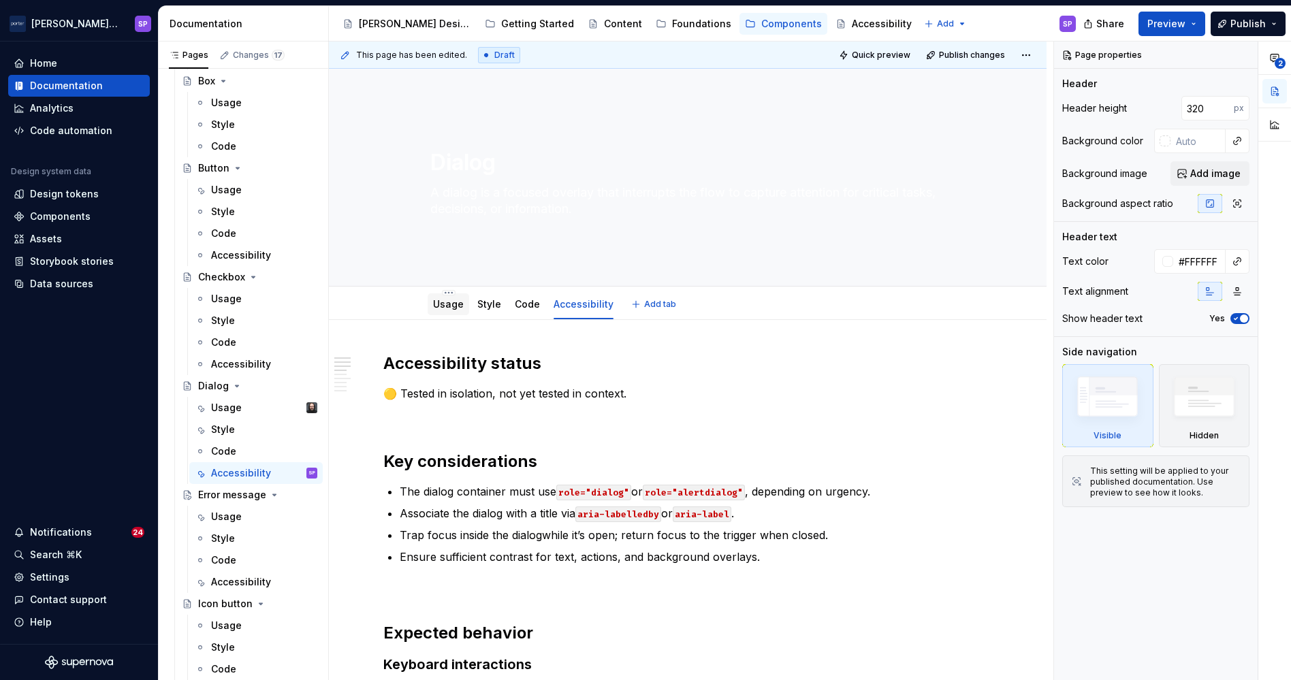
click at [446, 307] on link "Usage" at bounding box center [448, 304] width 31 height 12
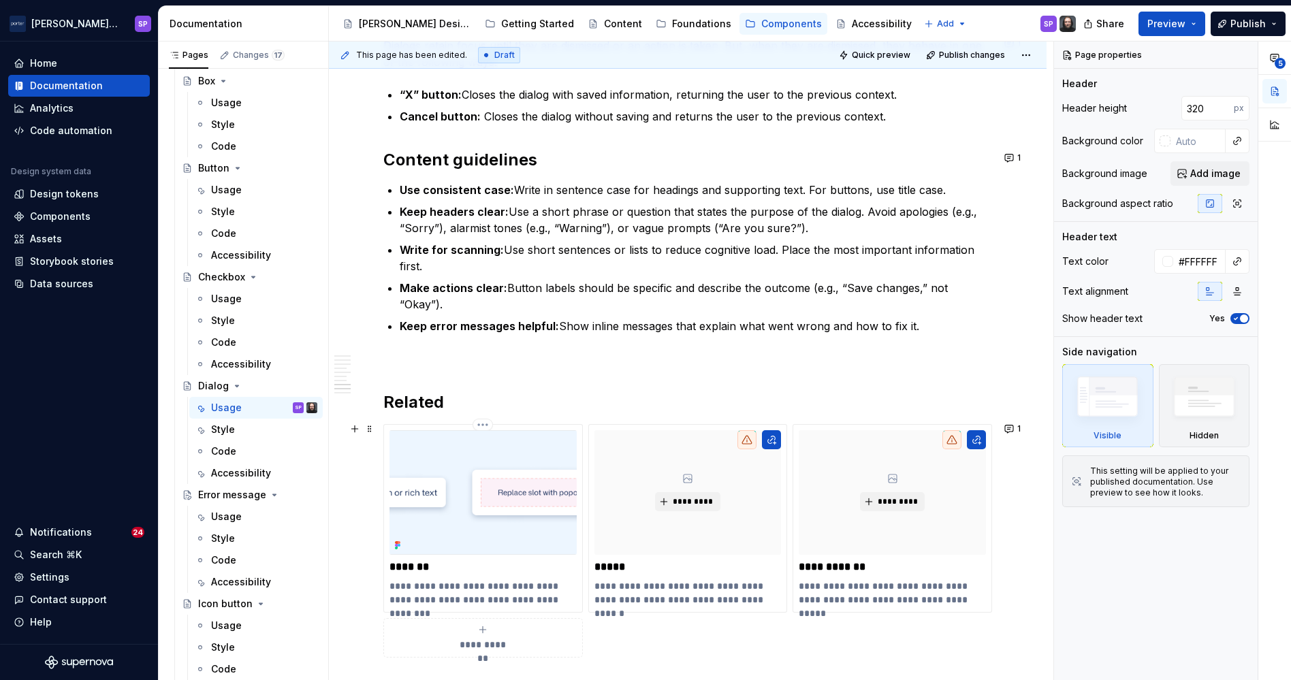
scroll to position [1814, 0]
type textarea "*"
click at [1022, 430] on button "1" at bounding box center [1014, 427] width 27 height 19
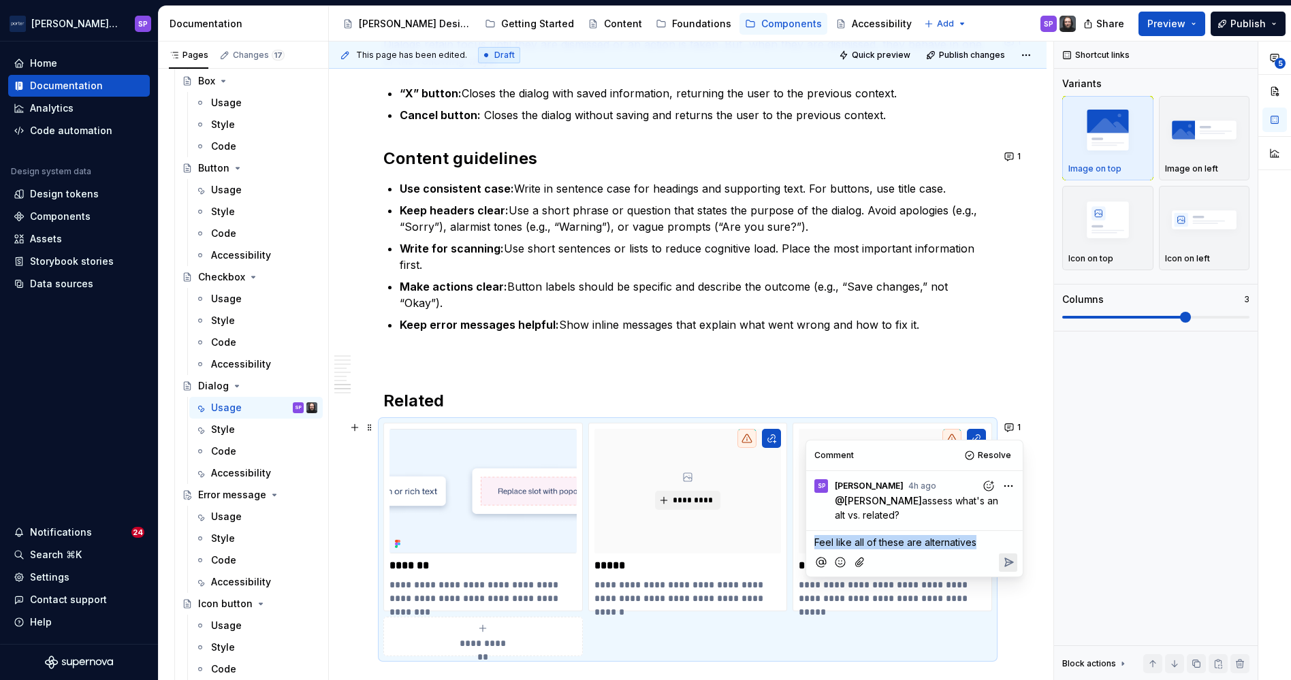
copy span "Feel like all of these are alternatives"
click at [1018, 487] on div "SP Sadaf Pourzahed 4h ago @ [PERSON_NAME] assess what's an alt vs. related? SP" at bounding box center [914, 497] width 217 height 52
click at [1003, 487] on html "[PERSON_NAME] Airlines SP Home Documentation Analytics Code automation Design s…" at bounding box center [645, 340] width 1291 height 680
click at [986, 507] on span "Edit comment" at bounding box center [965, 512] width 64 height 14
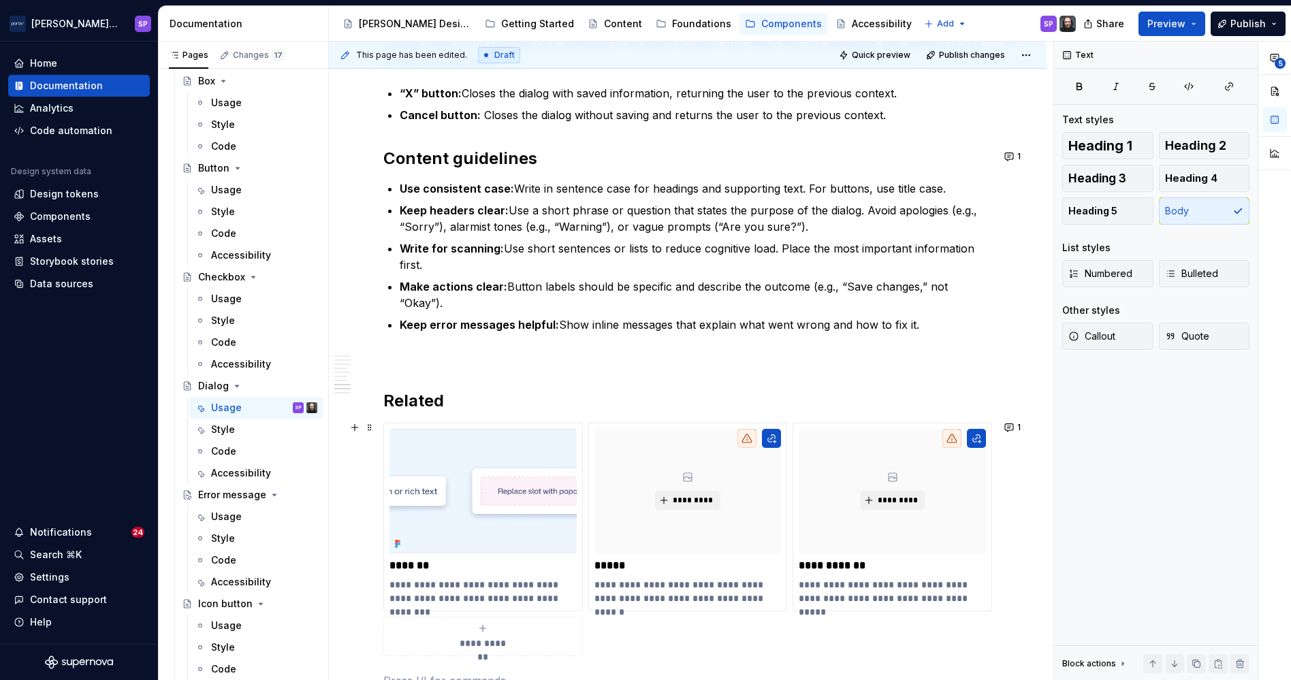
click at [1007, 434] on button "1" at bounding box center [1014, 427] width 27 height 19
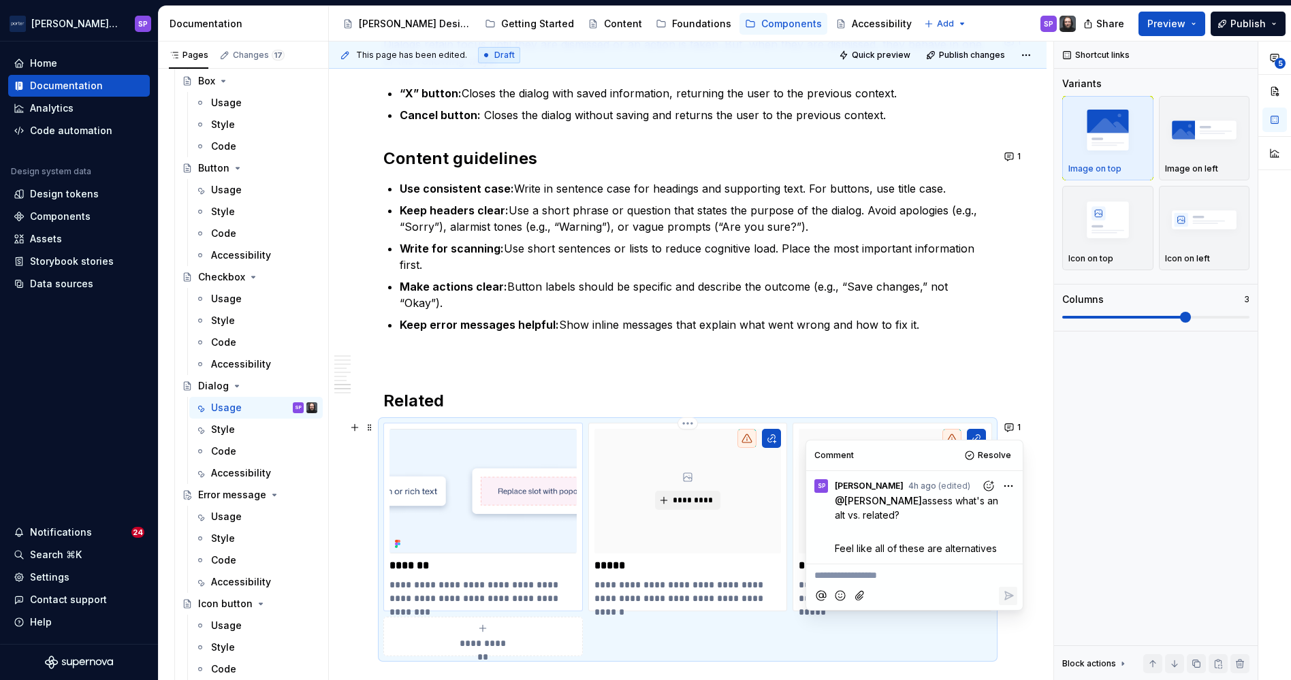
click at [546, 527] on img at bounding box center [483, 491] width 187 height 125
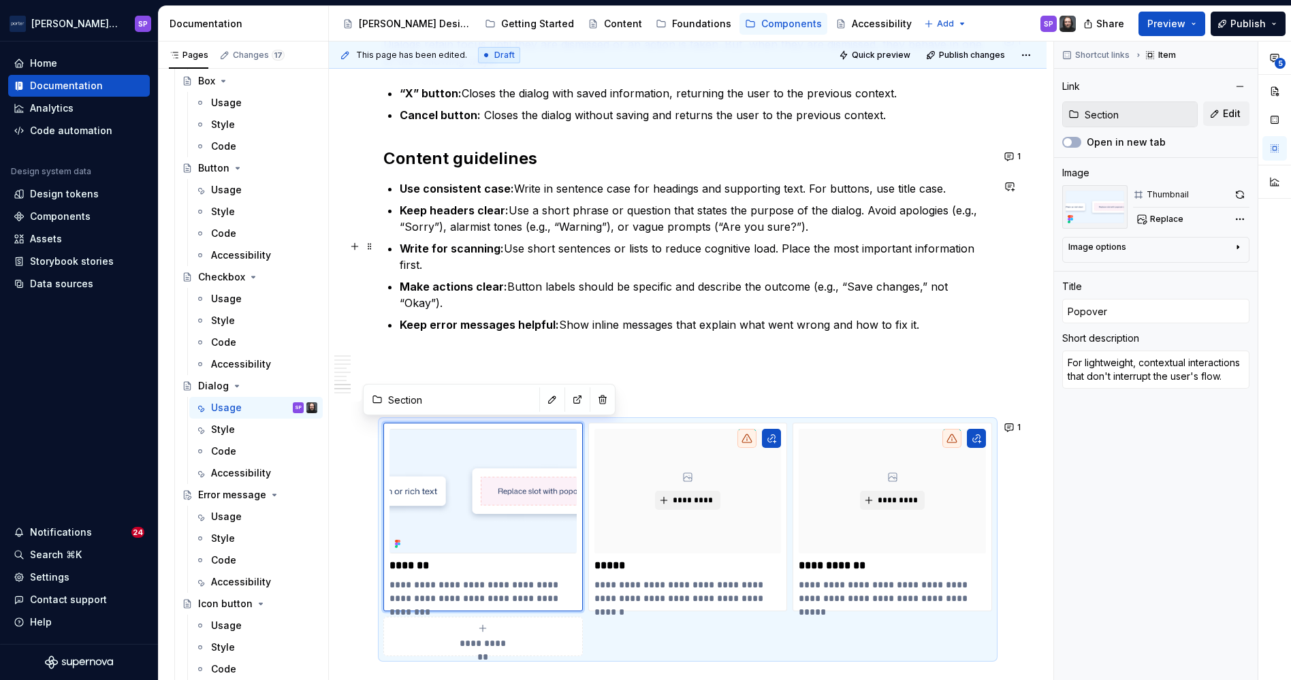
click at [582, 267] on p "Write for scanning: Use short sentences or lists to reduce cognitive load. Plac…" at bounding box center [696, 256] width 593 height 33
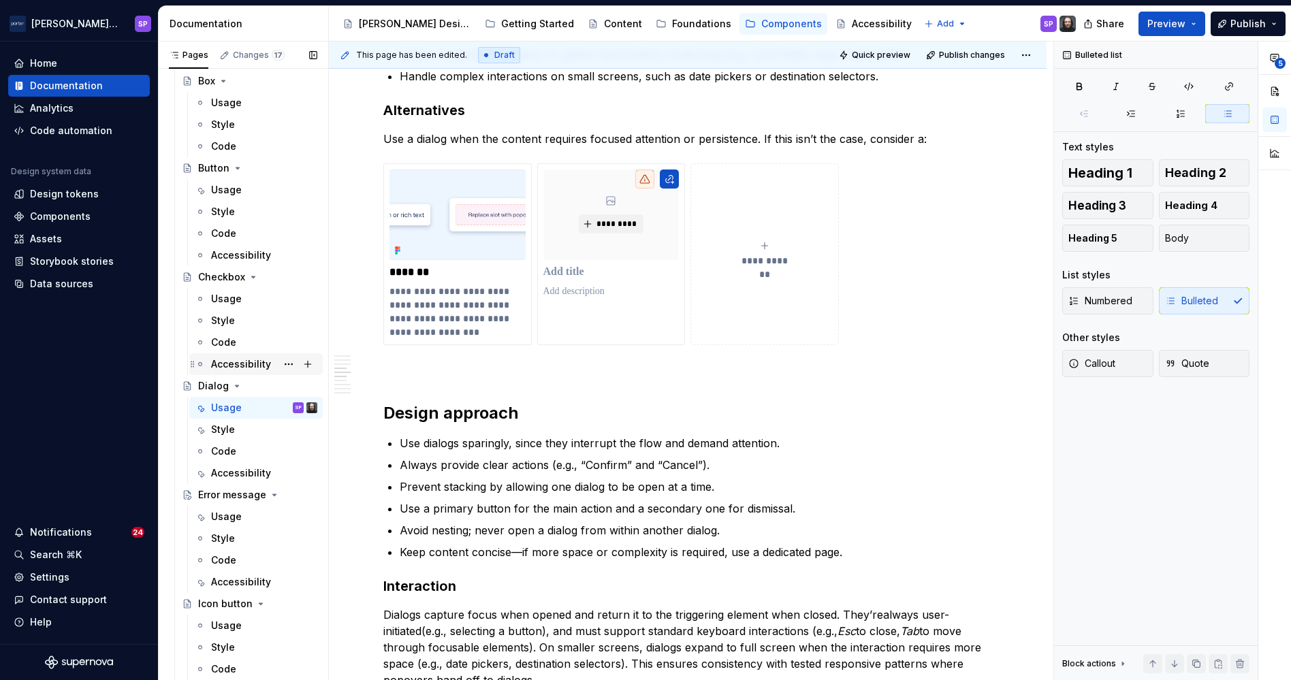
scroll to position [384, 0]
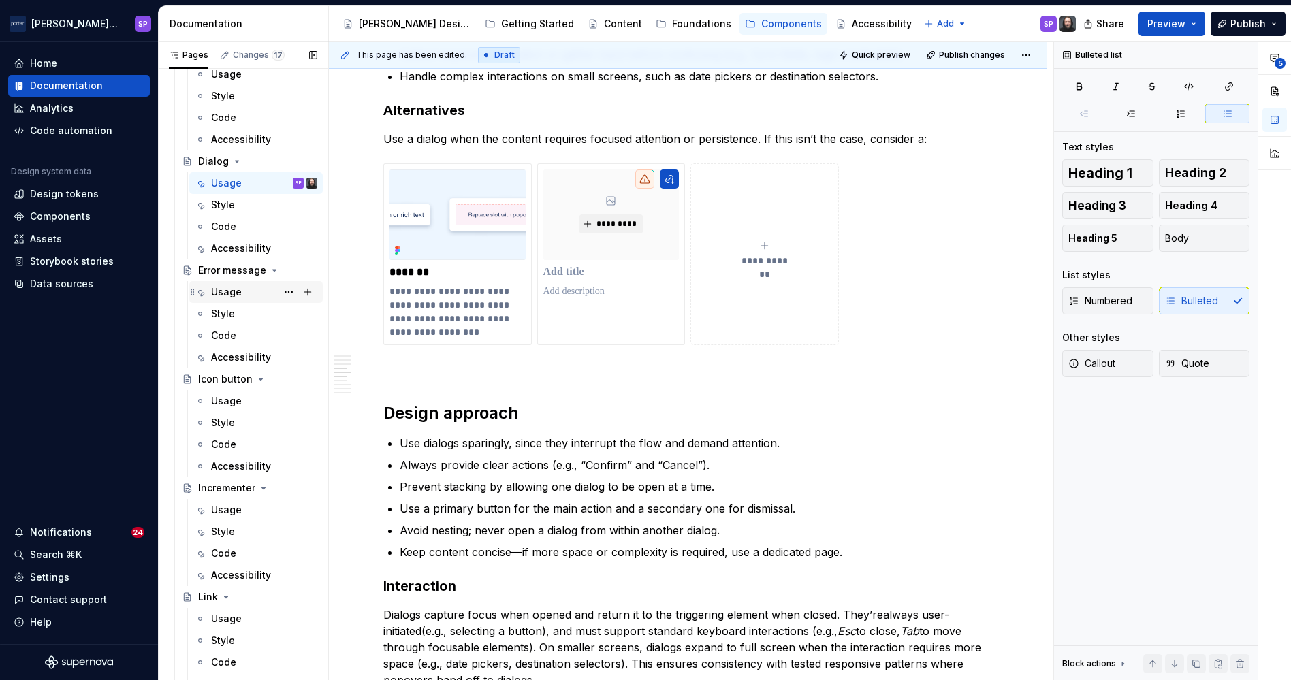
click at [227, 300] on div "Usage" at bounding box center [264, 292] width 106 height 19
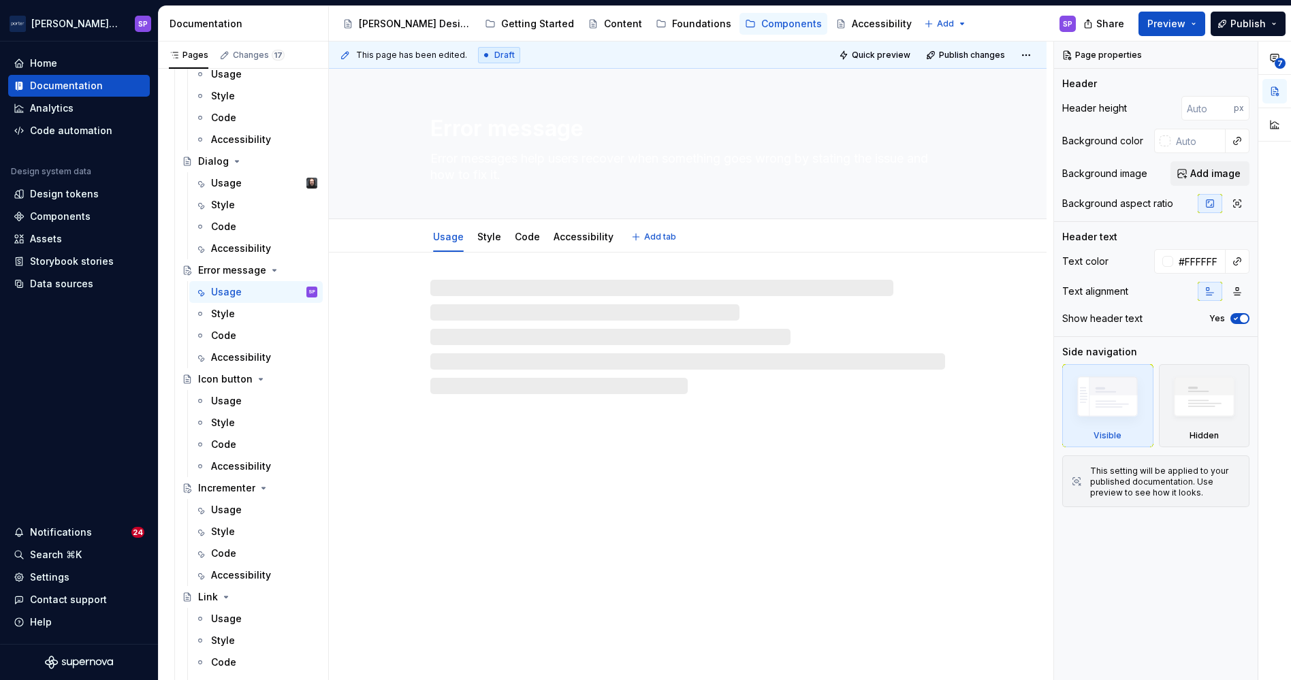
click at [467, 180] on textarea "Error messages help users recover when something goes wrong by stating the issu…" at bounding box center [685, 167] width 515 height 38
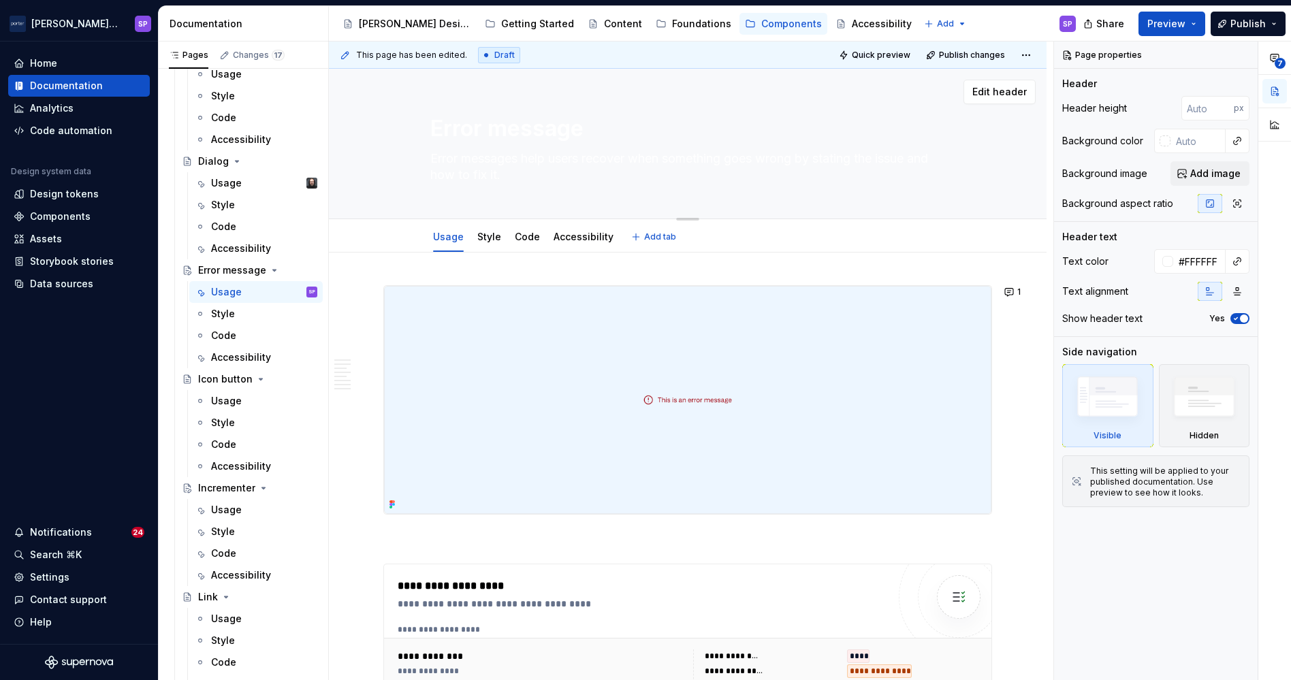
click at [464, 174] on textarea "Error messages help users recover when something goes wrong by stating the issu…" at bounding box center [685, 167] width 515 height 38
click at [456, 129] on textarea "Error message" at bounding box center [685, 128] width 515 height 33
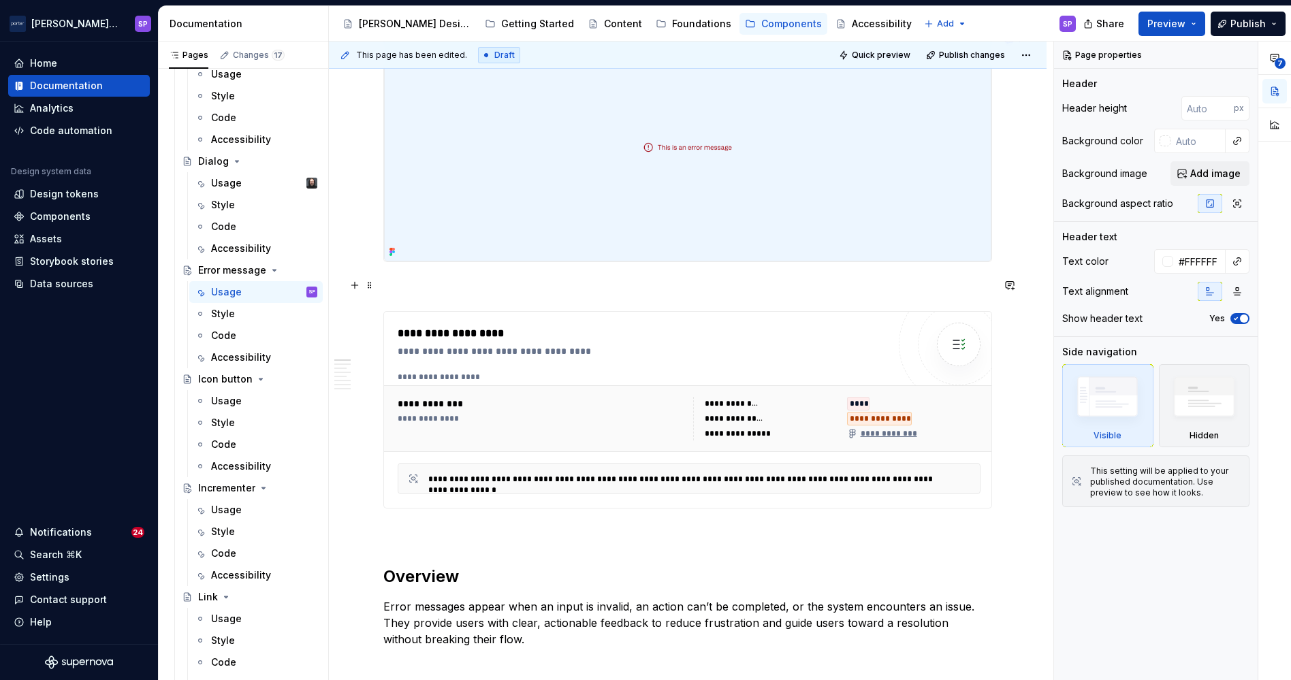
scroll to position [131, 0]
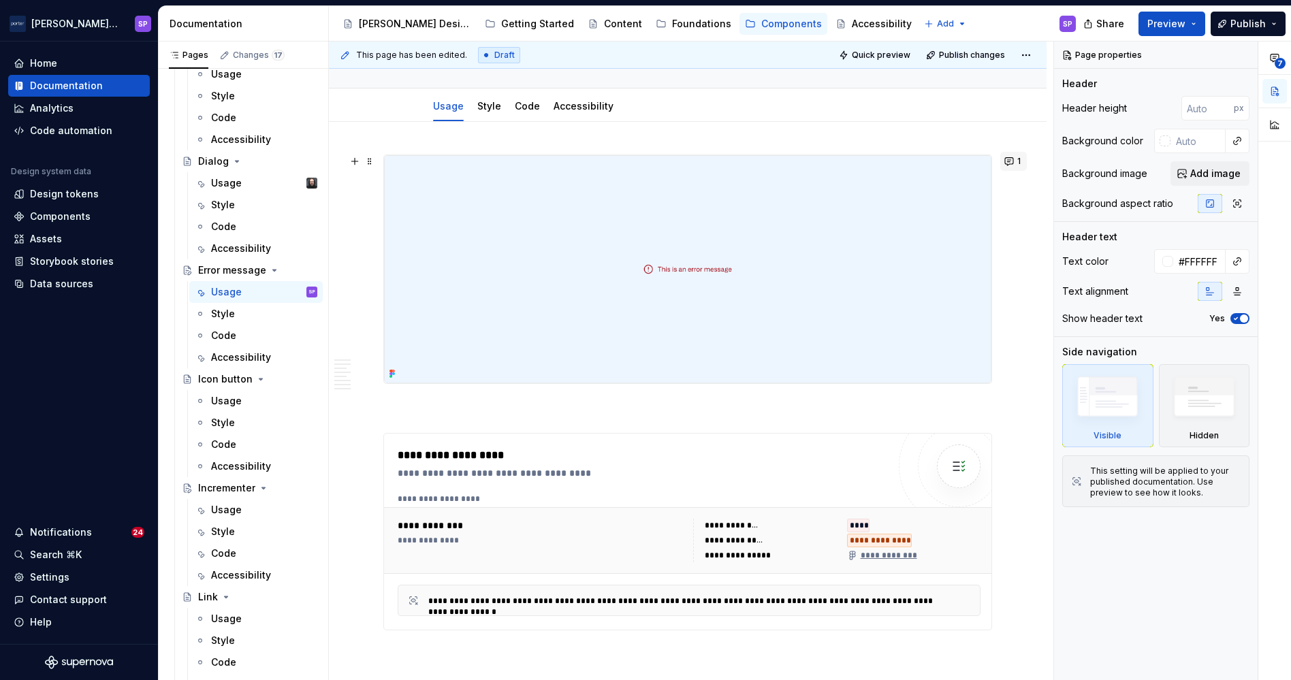
click at [1005, 165] on button "1" at bounding box center [1014, 161] width 27 height 19
type textarea "*"
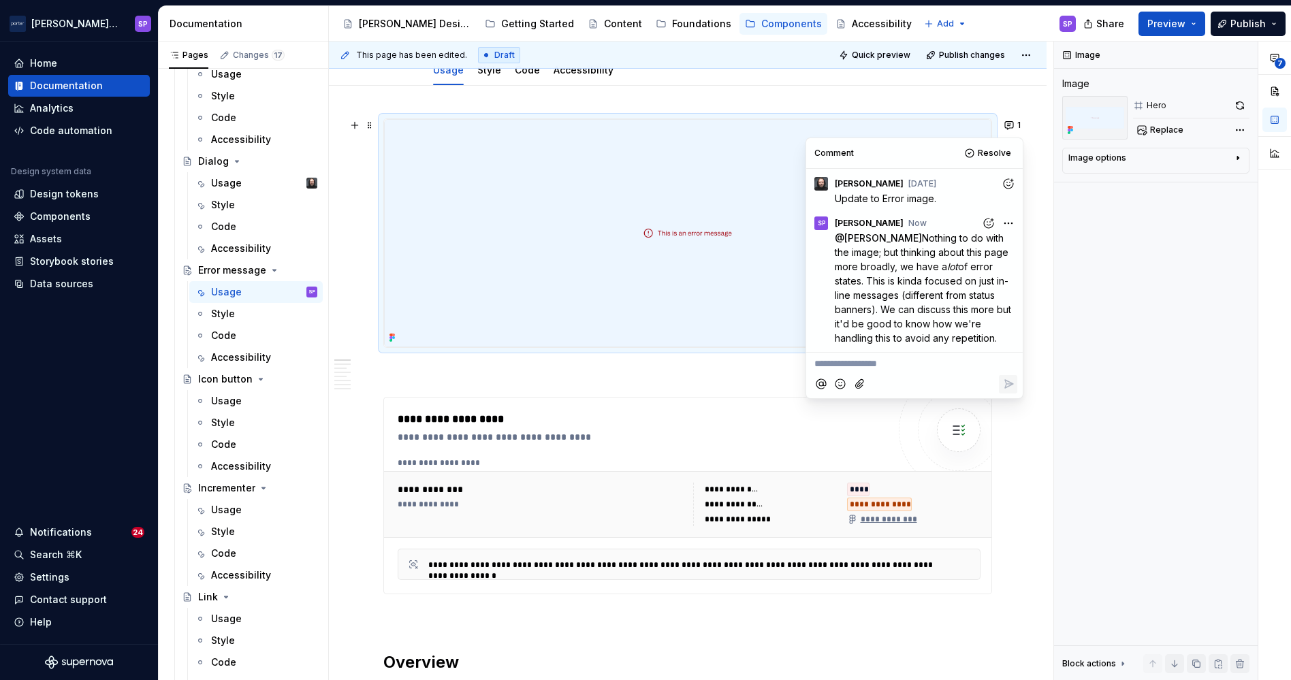
click at [552, 376] on p at bounding box center [687, 372] width 609 height 16
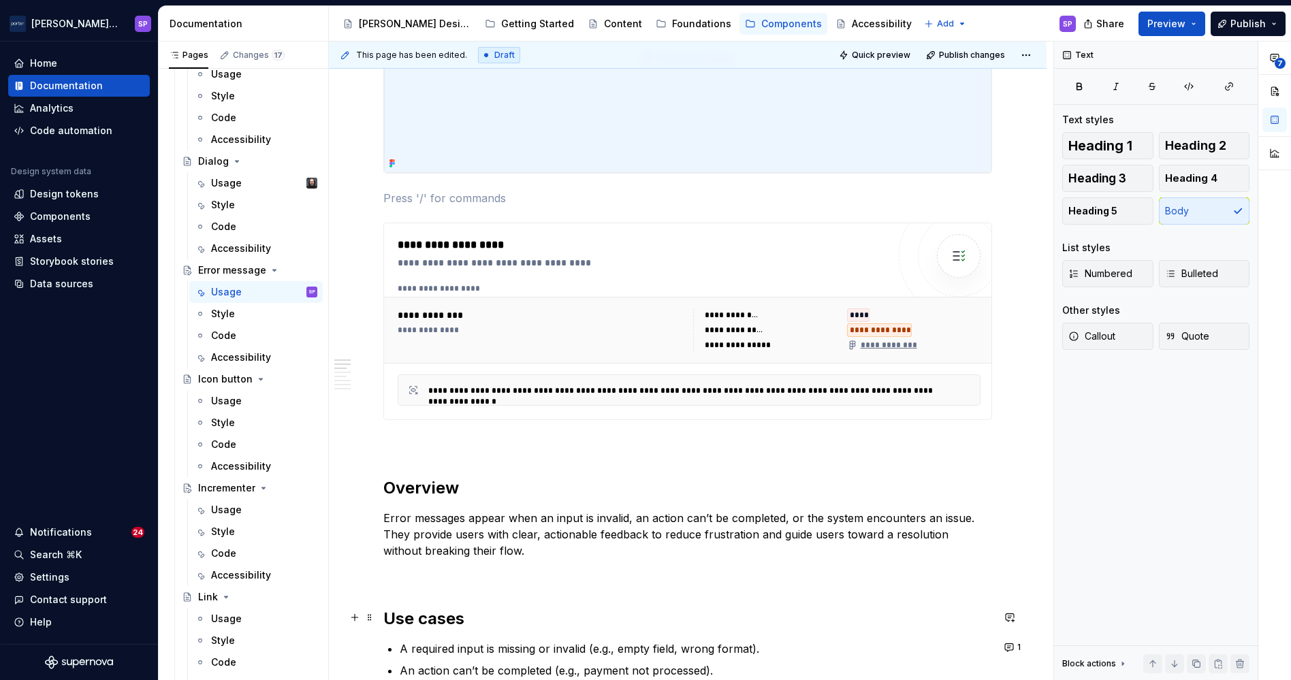
scroll to position [546, 0]
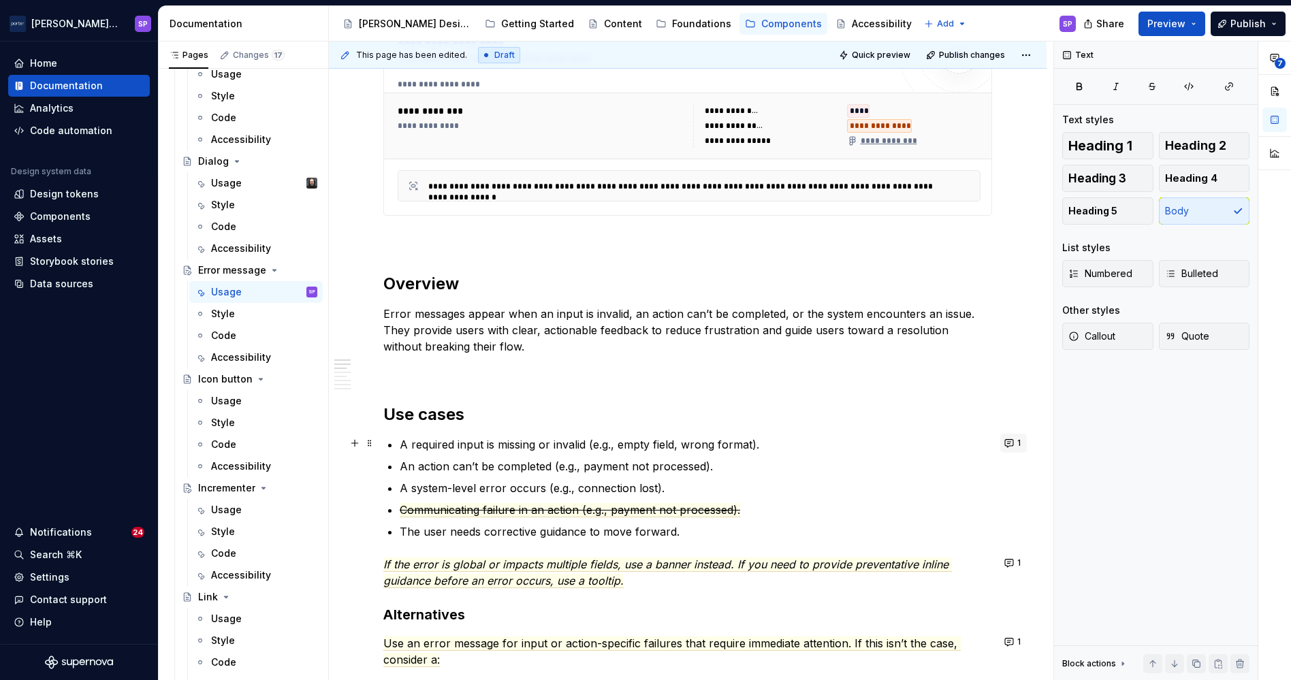
click at [1011, 441] on button "1" at bounding box center [1014, 443] width 27 height 19
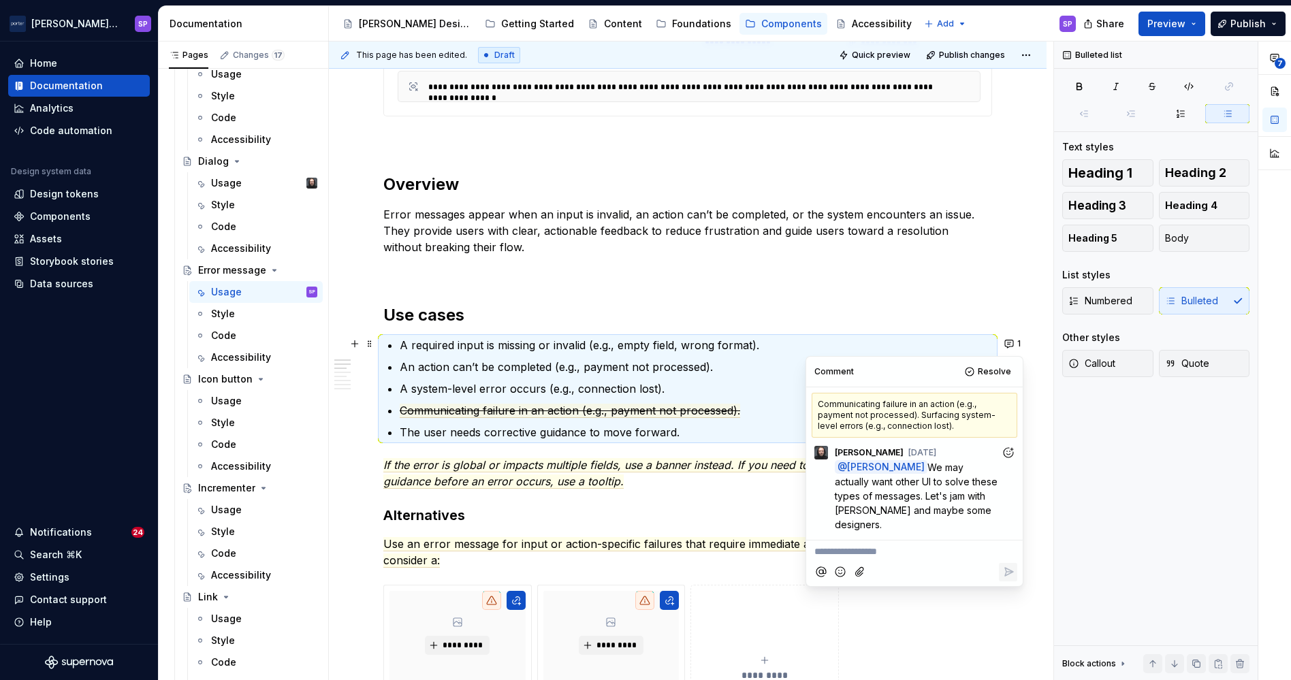
scroll to position [646, 0]
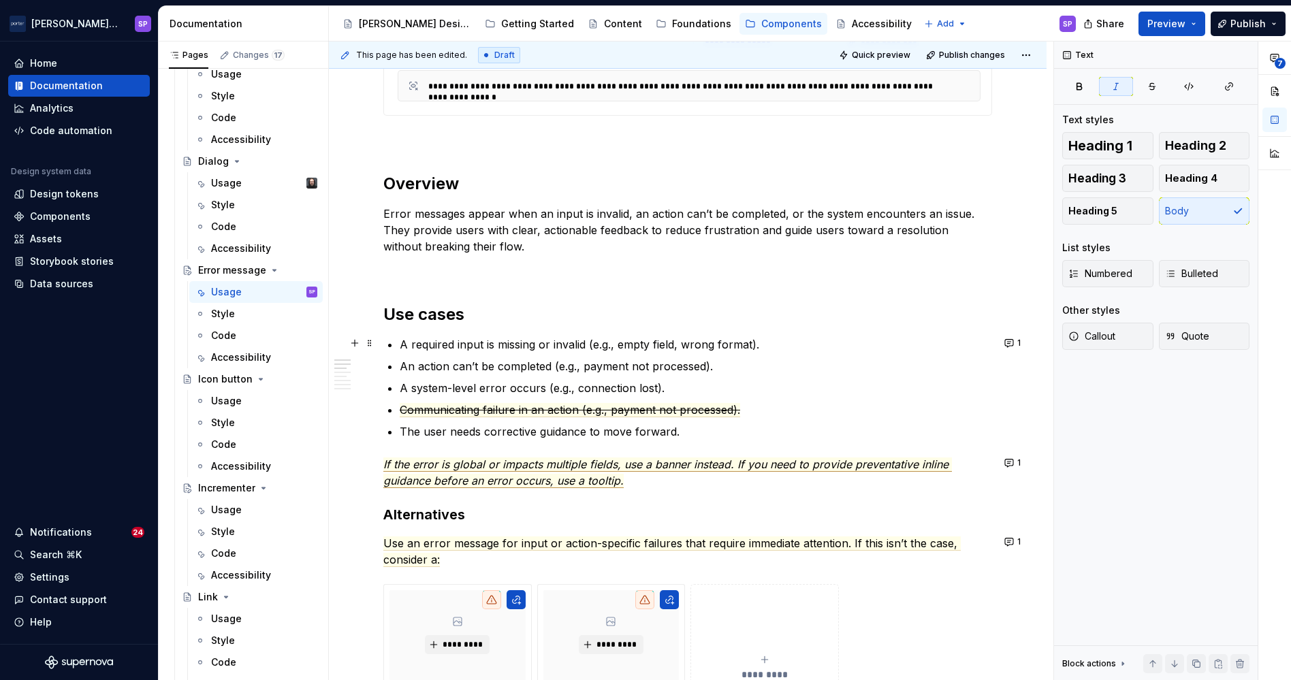
click at [650, 459] on span "If the error is global or impacts multiple fields, use a banner instead. If you…" at bounding box center [667, 473] width 569 height 31
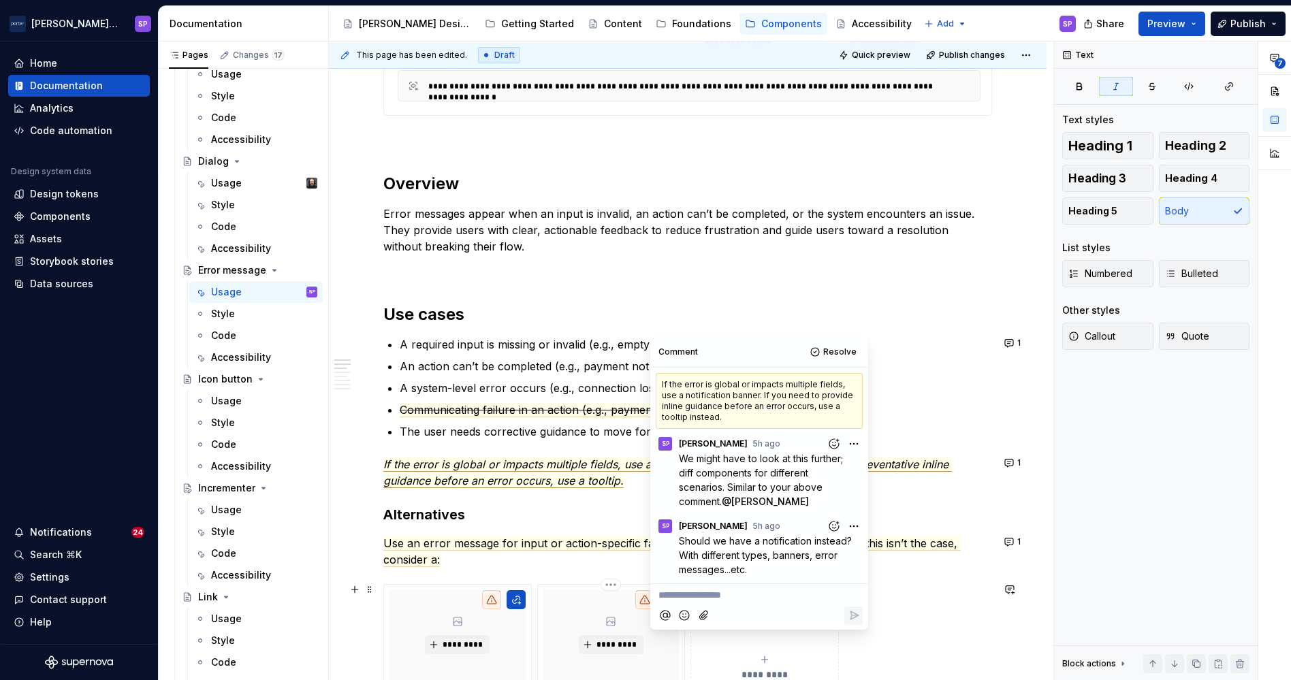
scroll to position [815, 0]
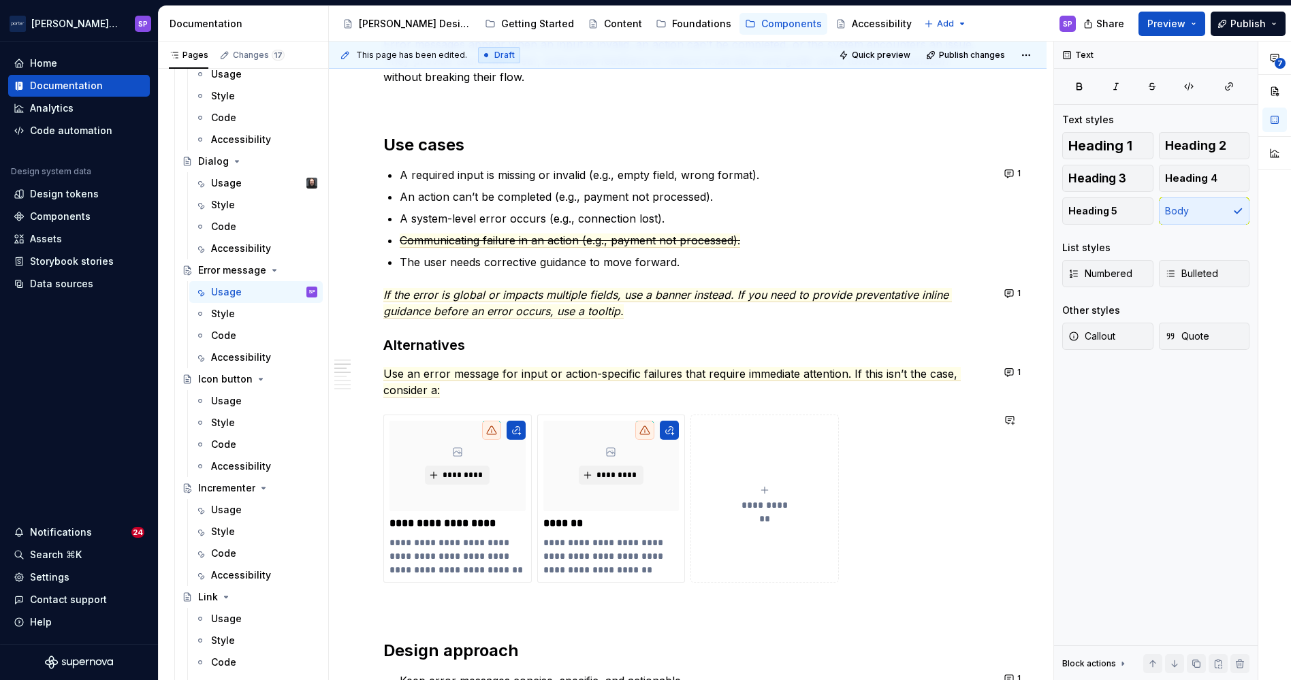
click at [574, 363] on div "**********" at bounding box center [687, 480] width 609 height 2020
click at [627, 377] on span "Use an error message for input or action-specific failures that require immedia…" at bounding box center [672, 382] width 578 height 31
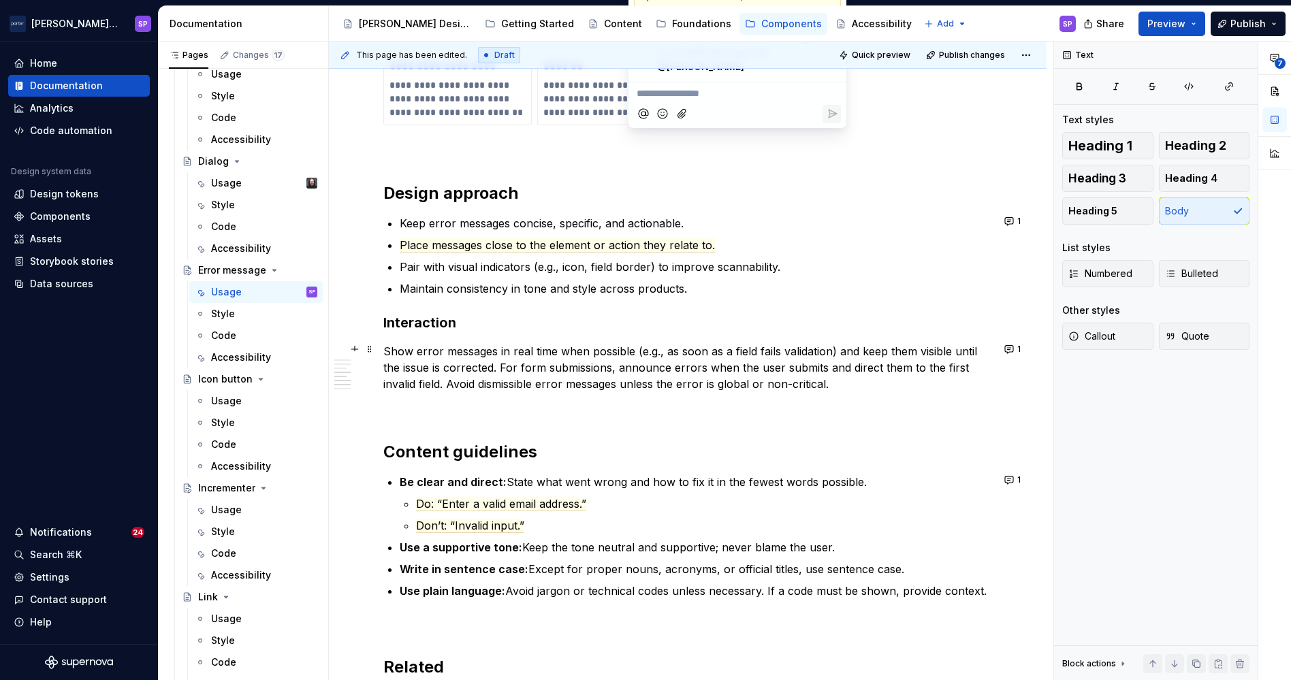
scroll to position [1276, 0]
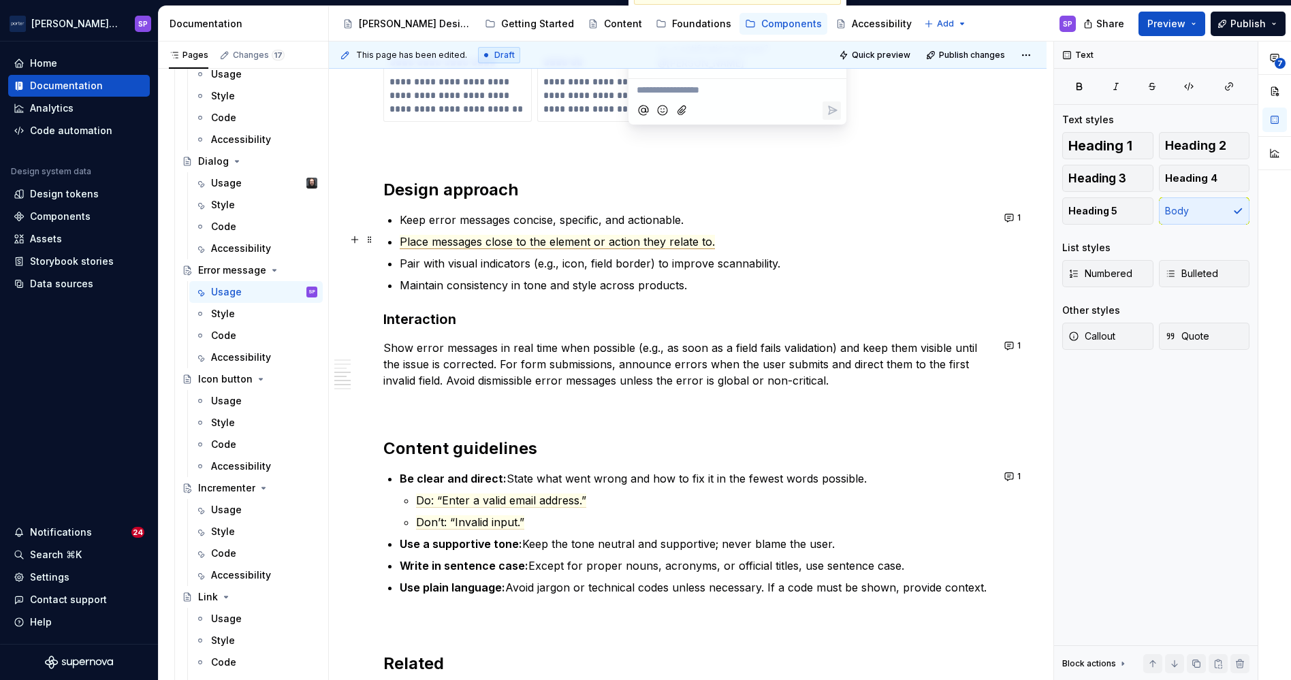
click at [575, 242] on span "Place messages close to the element or action they relate to." at bounding box center [557, 242] width 315 height 14
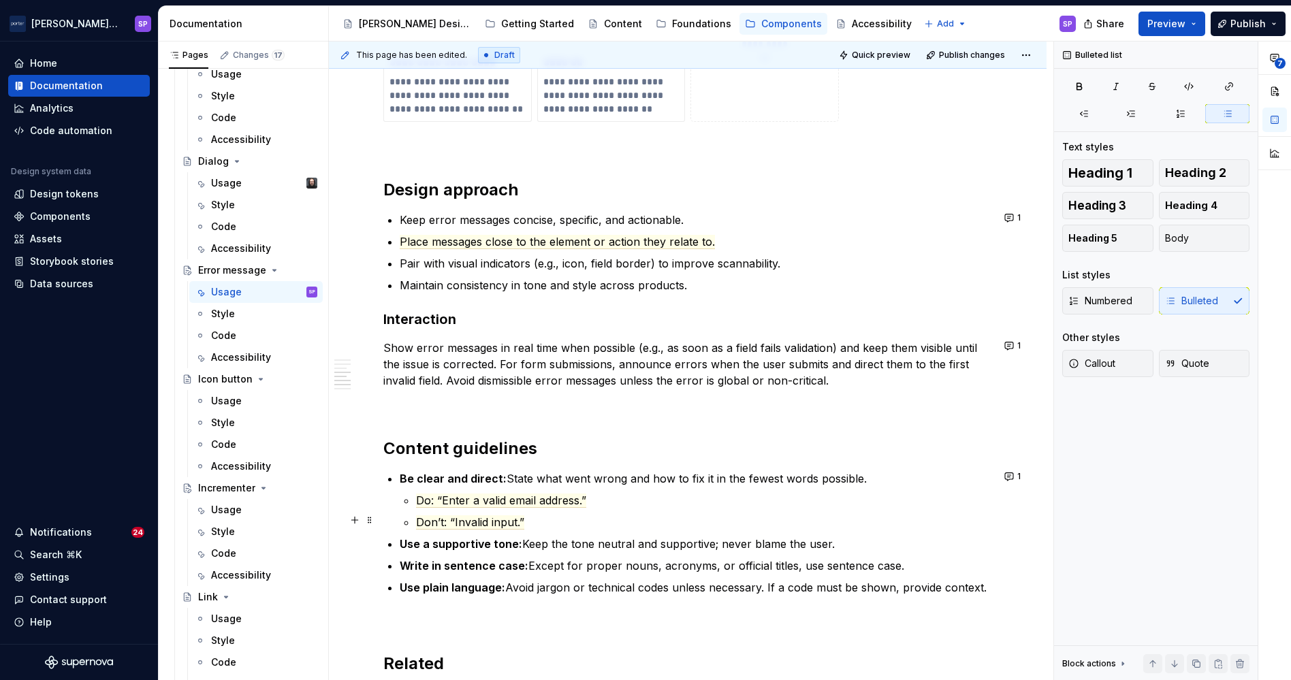
click at [485, 509] on ul "Do: “Enter a valid email address.” Don’t: “Invalid input.”" at bounding box center [704, 511] width 576 height 38
drag, startPoint x: 485, startPoint y: 513, endPoint x: 451, endPoint y: 507, distance: 34.6
click at [451, 507] on ul "Do: “Enter a valid email address.” Don’t: “Invalid input.”" at bounding box center [704, 511] width 576 height 38
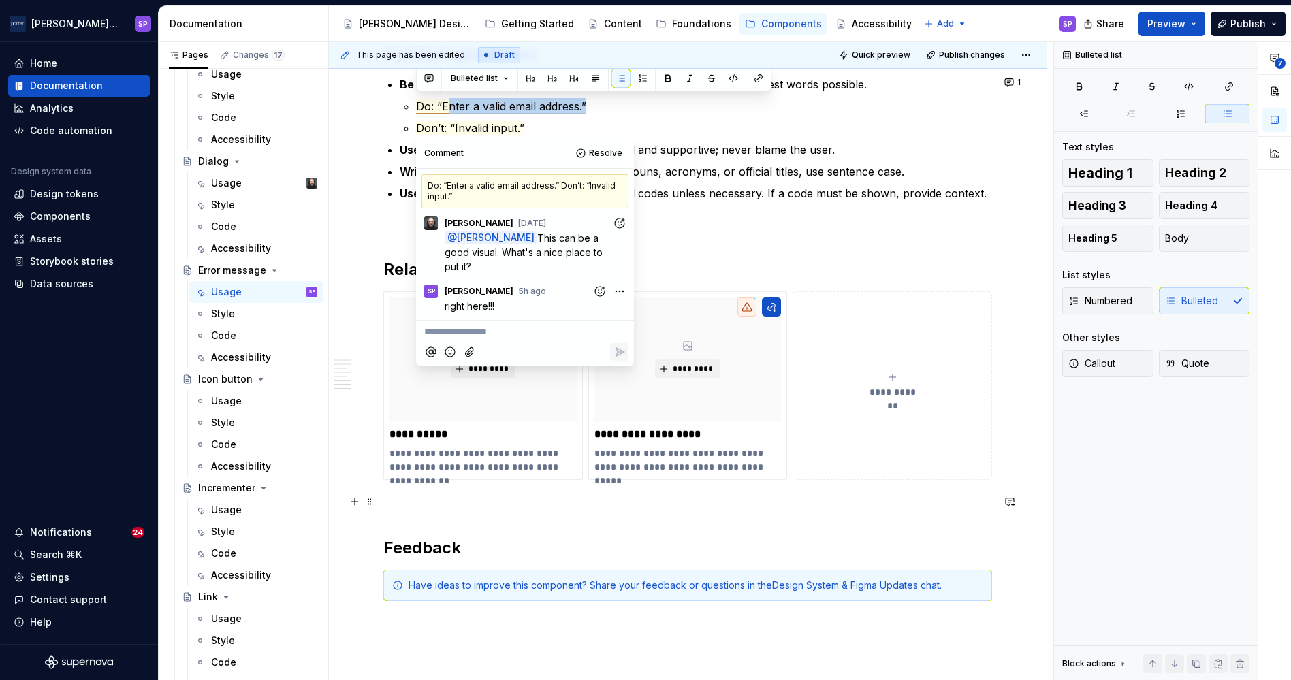
scroll to position [1672, 0]
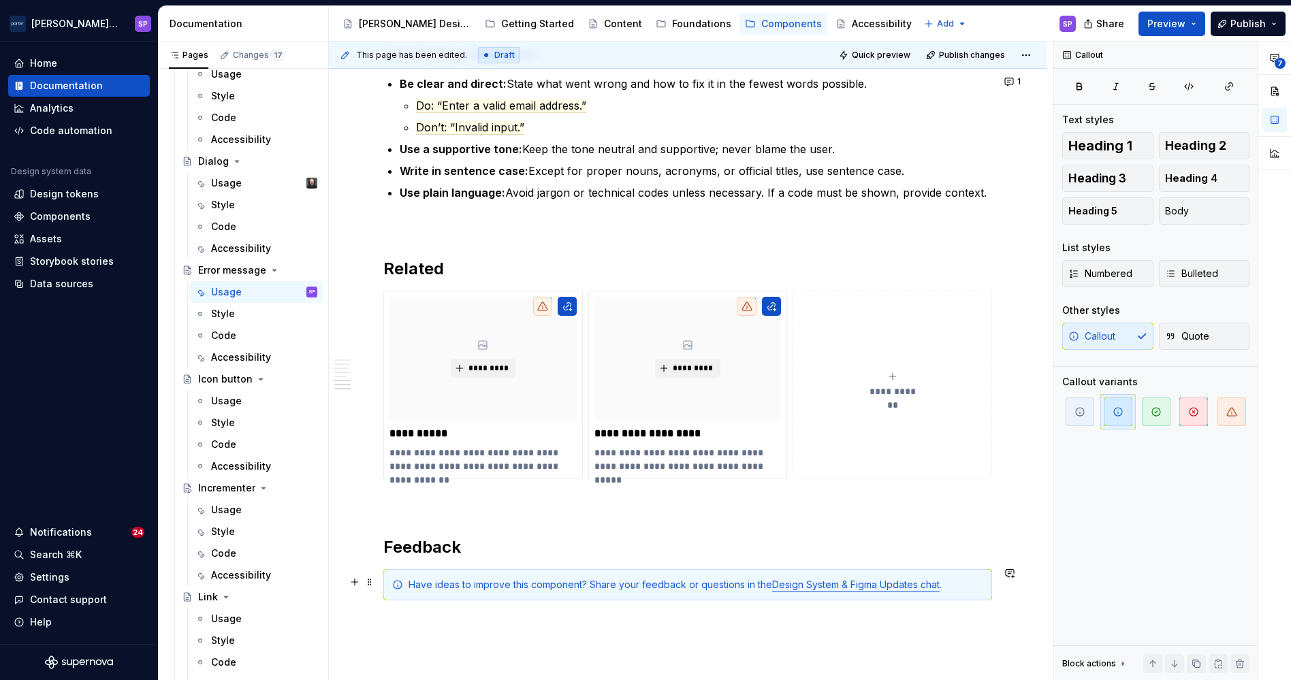
click at [952, 584] on div "Have ideas to improve this component? Share your feedback or questions in the D…" at bounding box center [696, 585] width 575 height 14
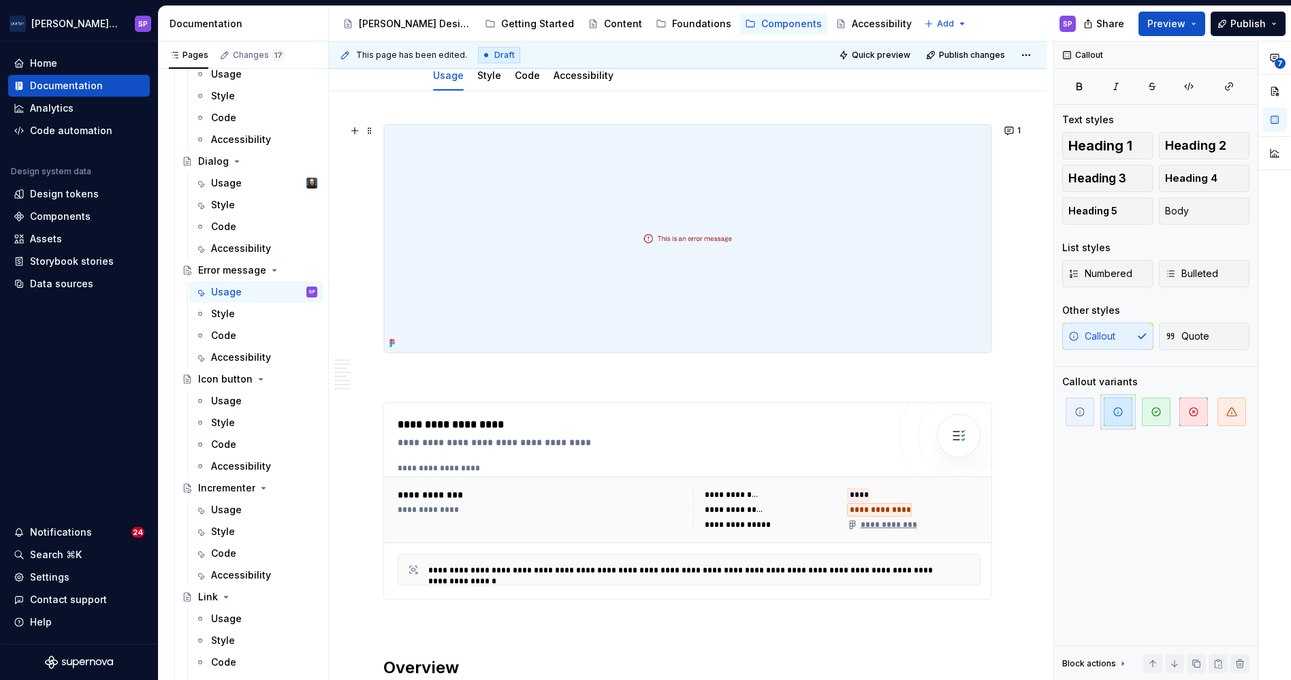
scroll to position [0, 0]
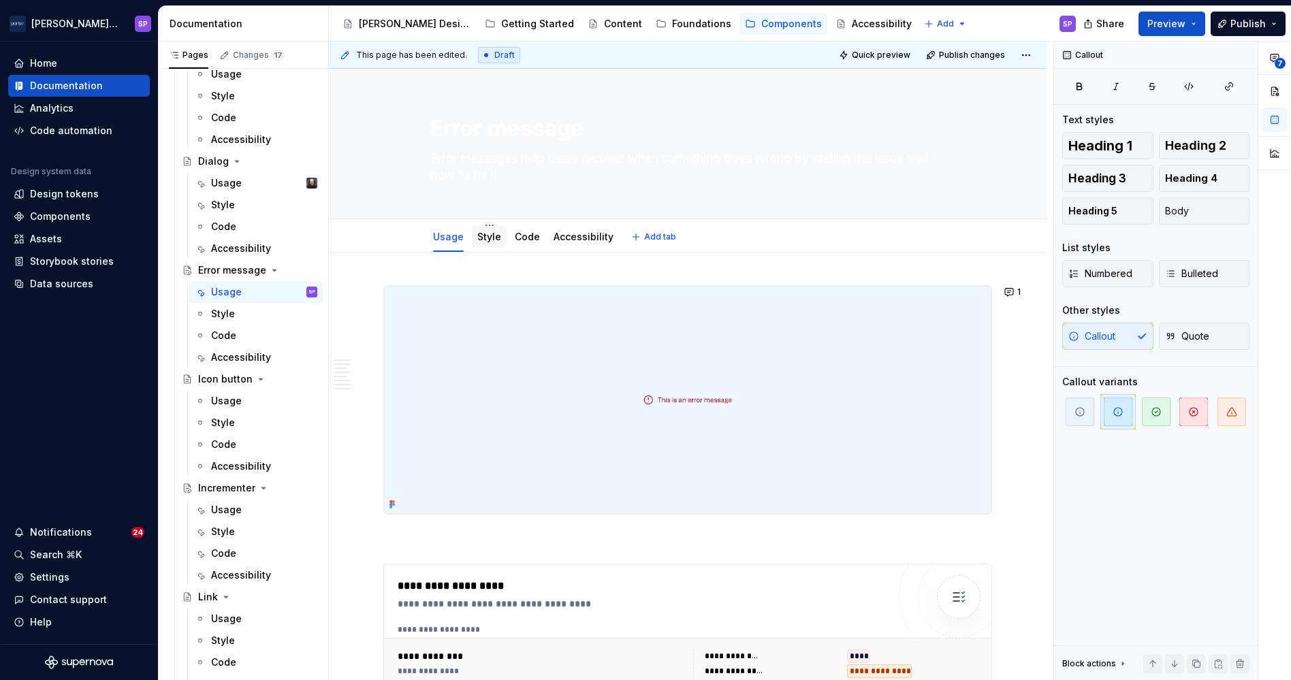
click at [490, 232] on link "Style" at bounding box center [489, 237] width 24 height 12
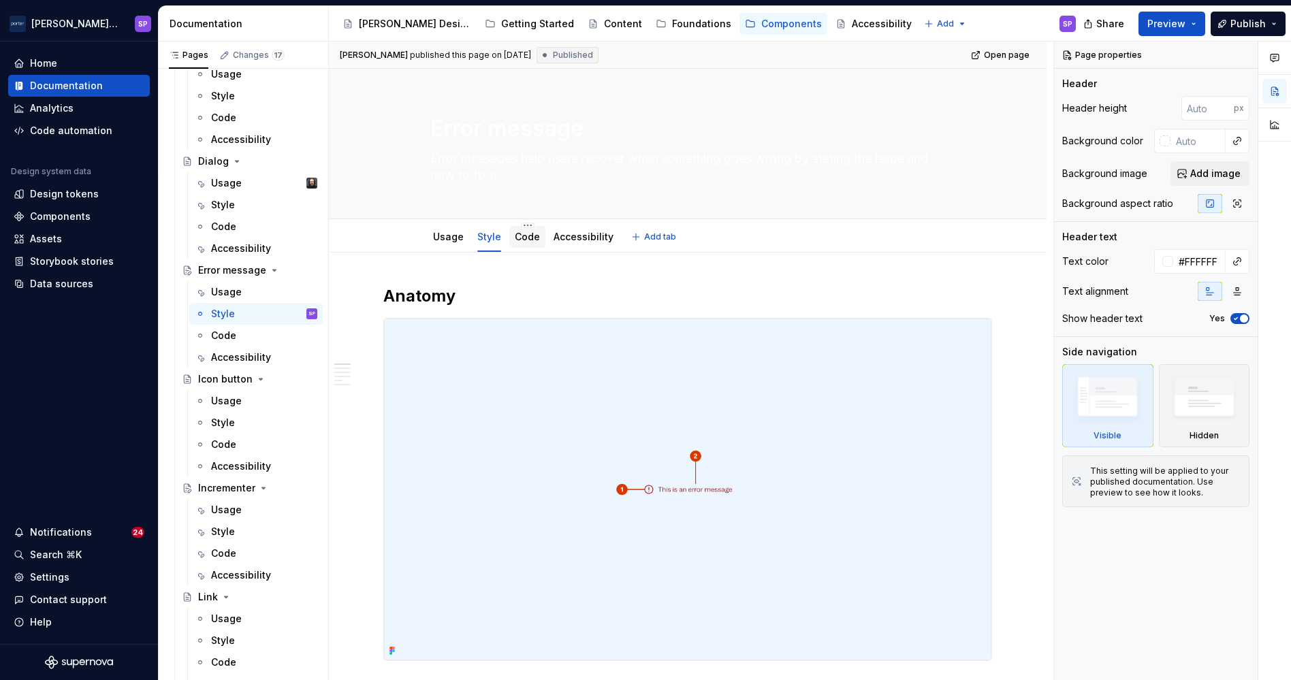
click at [529, 240] on link "Code" at bounding box center [527, 237] width 25 height 12
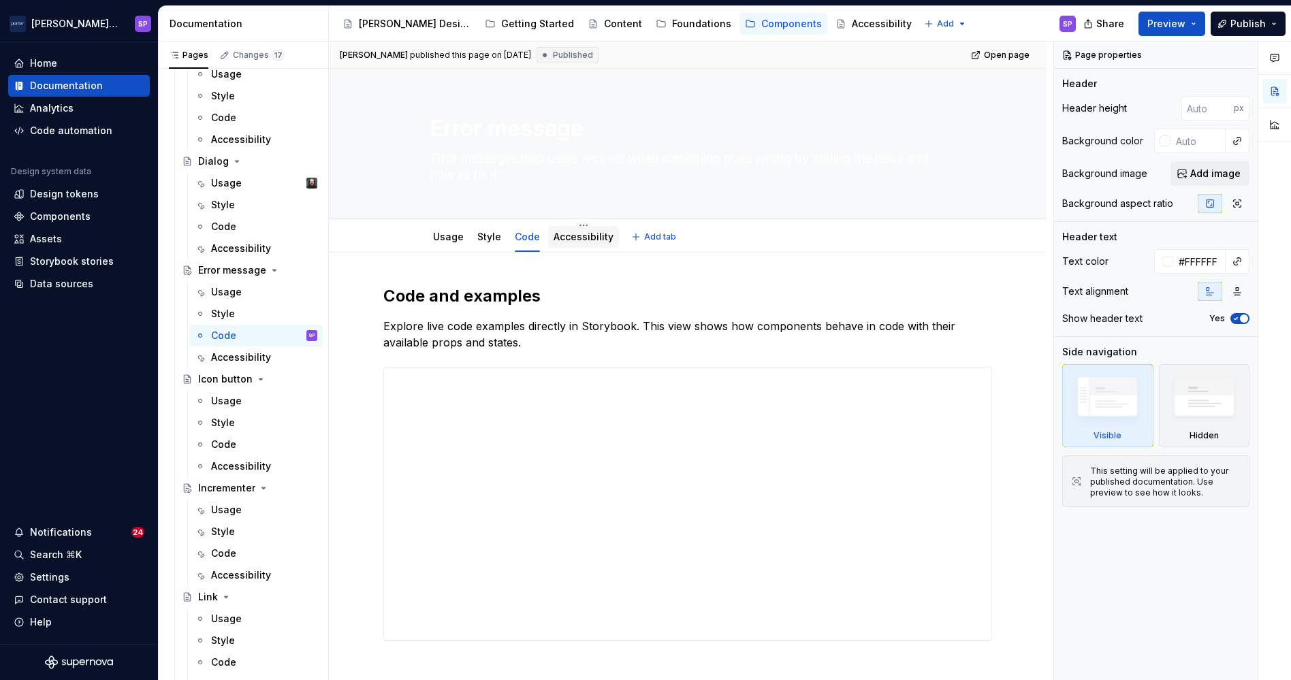
click at [590, 244] on div "Accessibility" at bounding box center [584, 237] width 60 height 16
click at [574, 229] on div "Accessibility" at bounding box center [584, 237] width 60 height 16
click at [553, 253] on div "Code and examples Explore live code examples directly in Storybook. This view s…" at bounding box center [688, 574] width 718 height 642
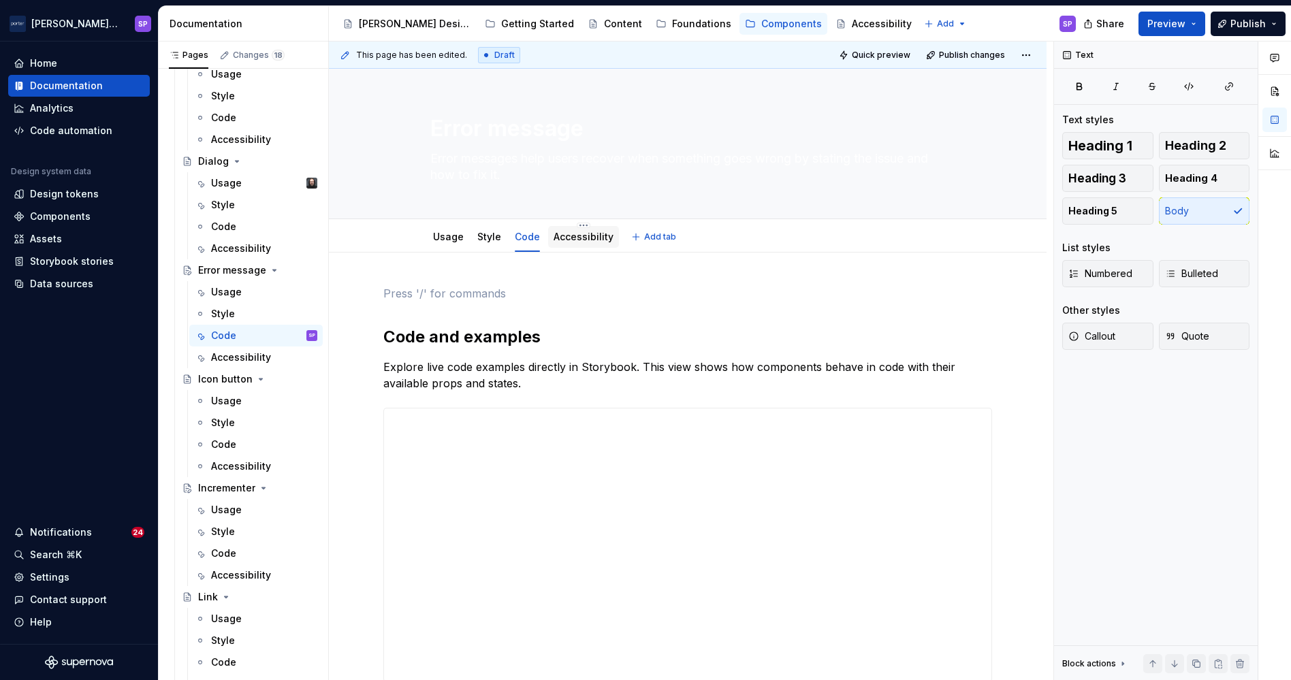
click at [554, 238] on link "Accessibility" at bounding box center [584, 237] width 60 height 12
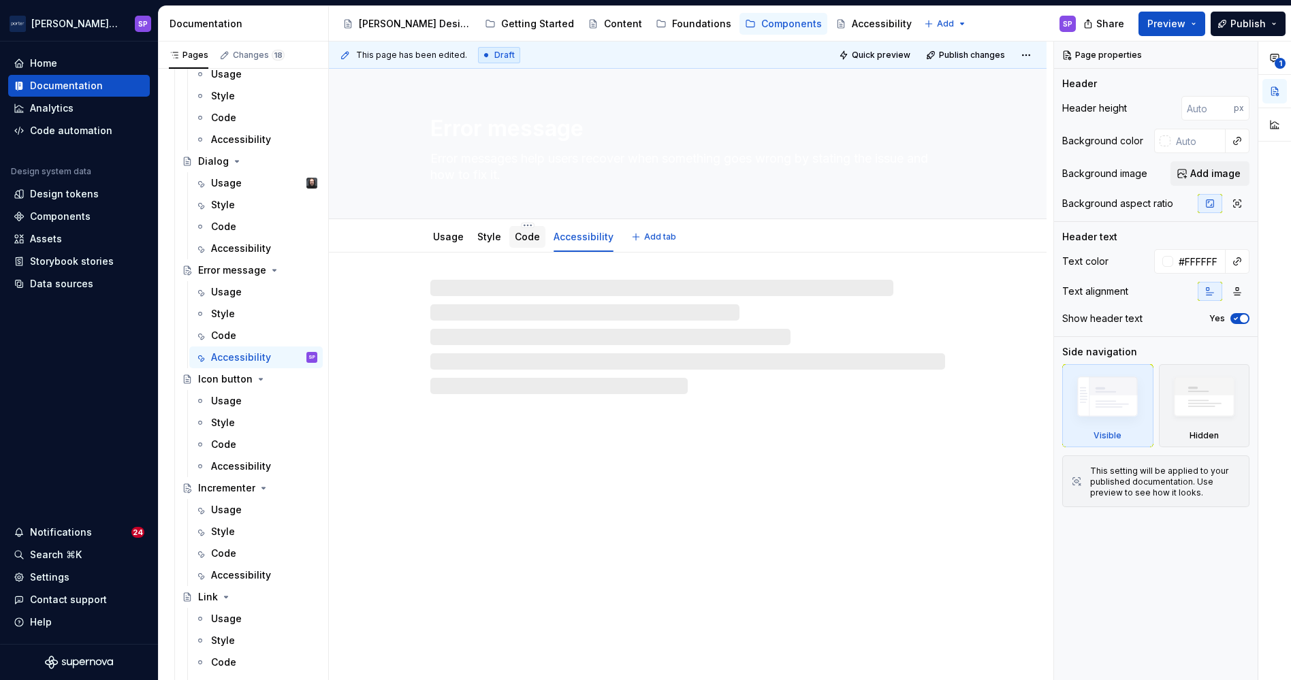
click at [522, 241] on link "Code" at bounding box center [527, 237] width 25 height 12
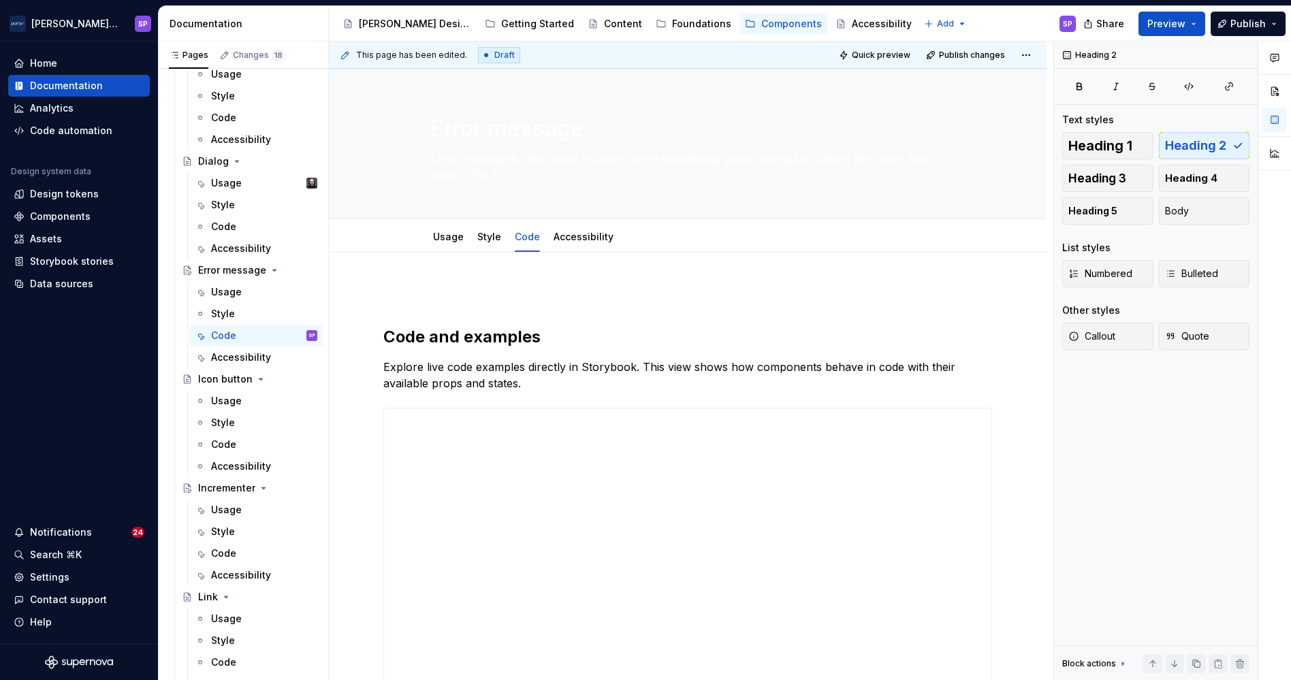
click at [481, 313] on div "Code and examples Explore live code examples directly in Storybook. This view s…" at bounding box center [687, 500] width 609 height 430
click at [387, 313] on div "Code and examples Explore live code examples directly in Storybook. This view s…" at bounding box center [687, 500] width 609 height 430
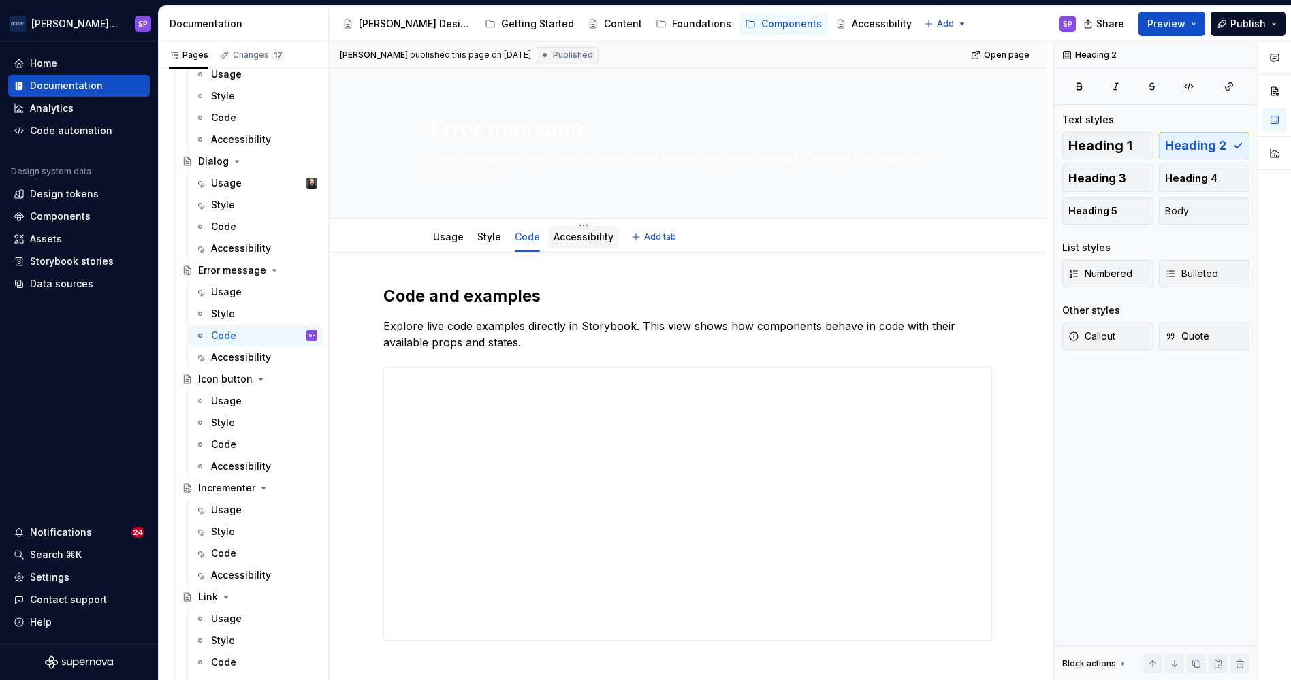
click at [587, 228] on div "Accessibility" at bounding box center [583, 237] width 71 height 22
click at [578, 236] on link "Accessibility" at bounding box center [584, 237] width 60 height 12
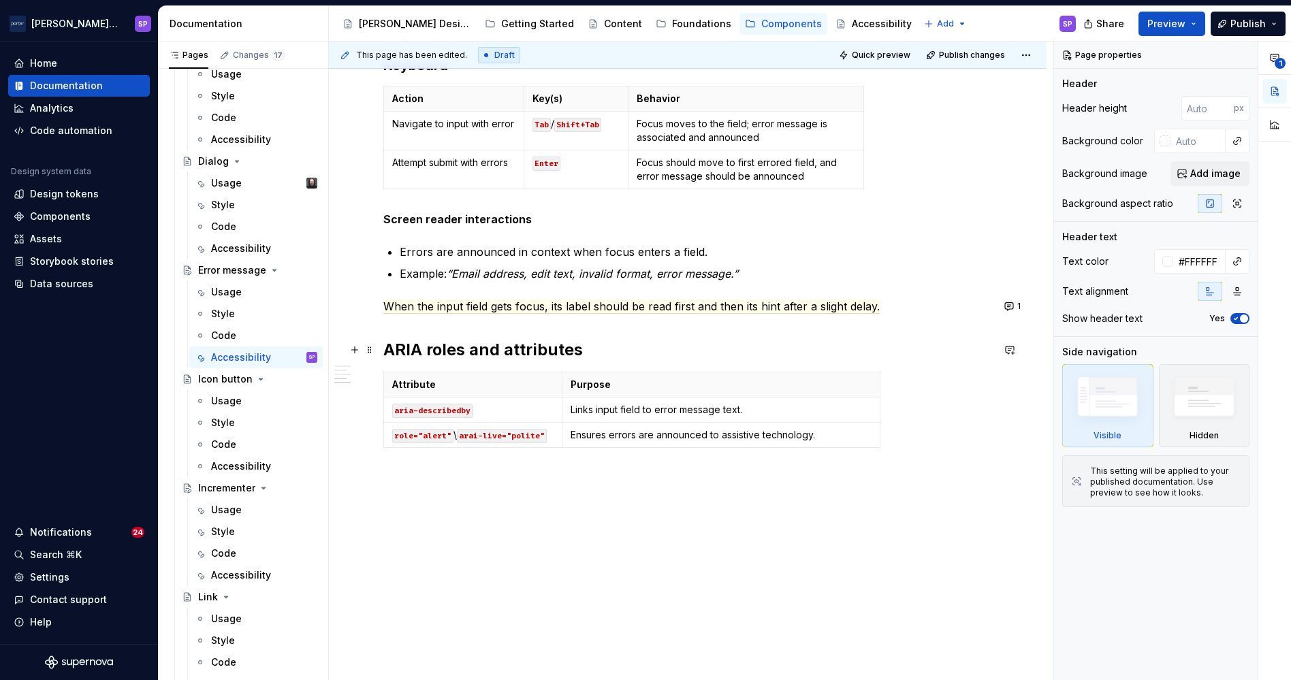
scroll to position [500, 0]
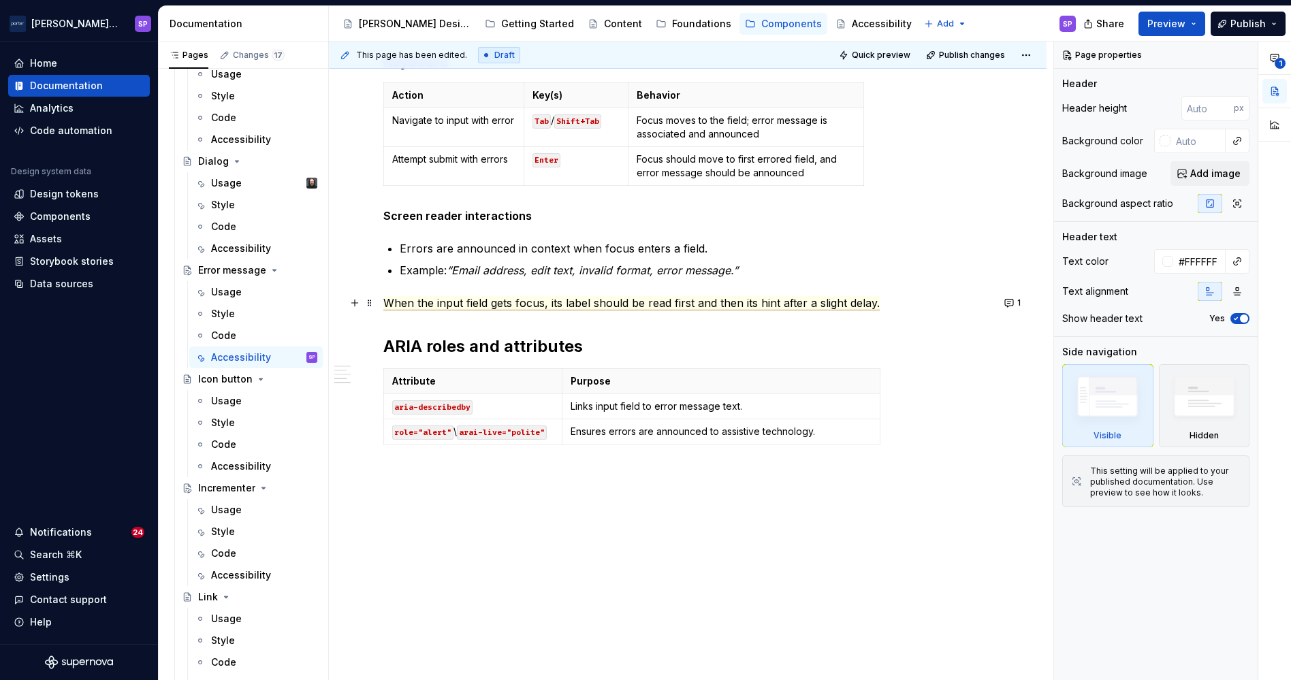
click at [524, 306] on span "When the input field gets focus, its label should be read first and then its hi…" at bounding box center [631, 303] width 497 height 14
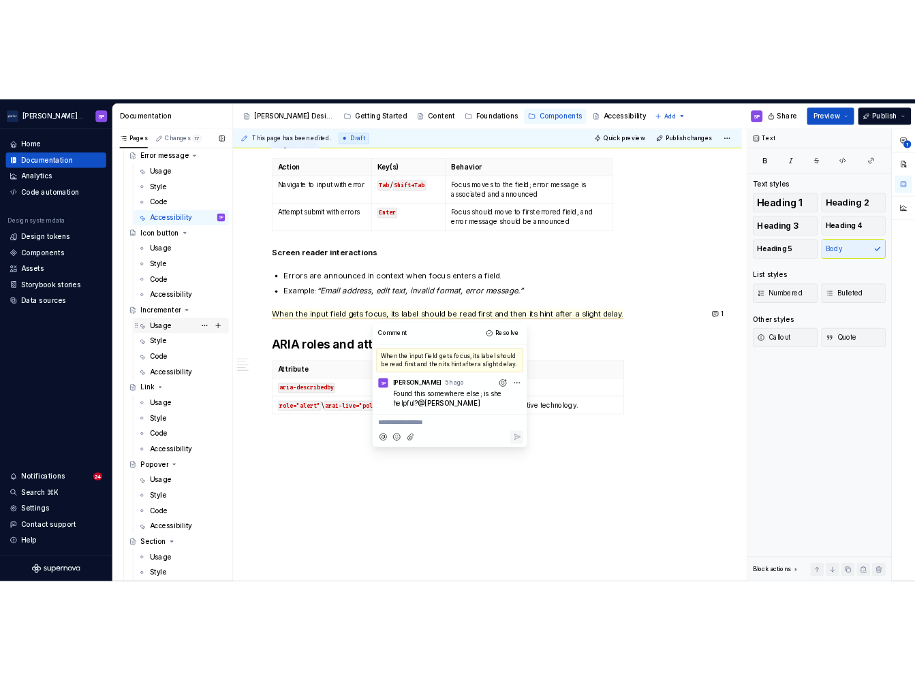
scroll to position [576, 0]
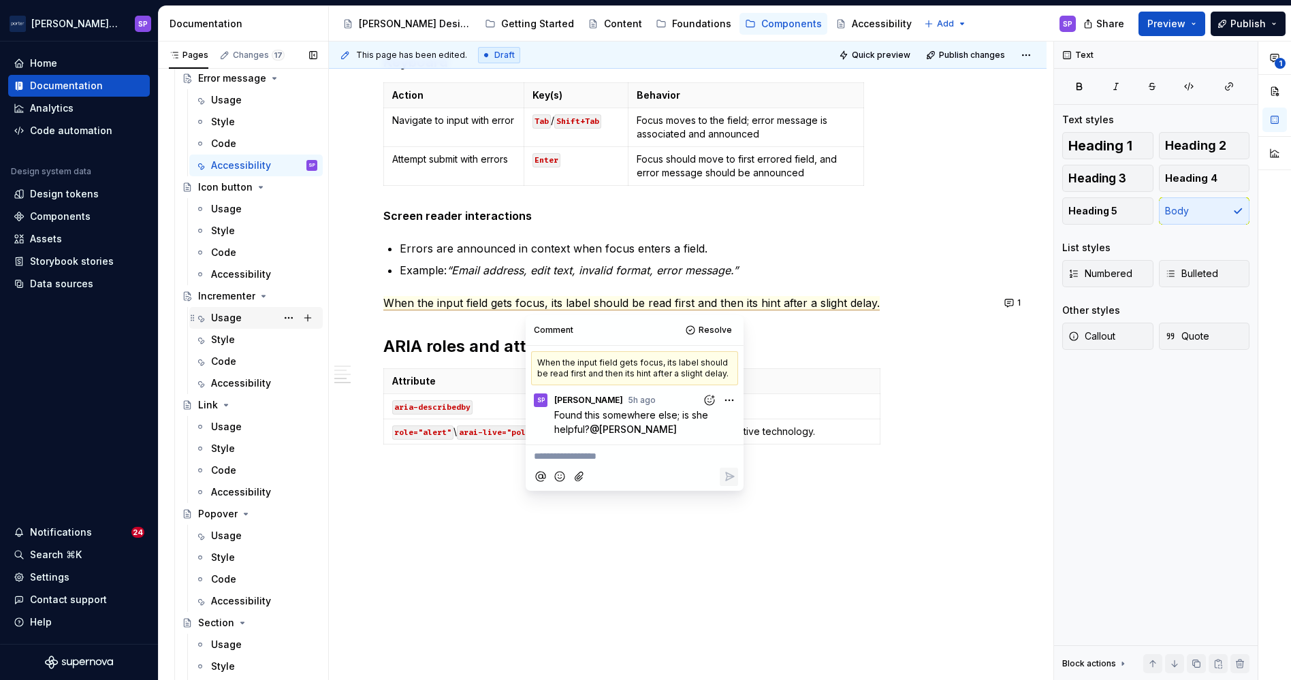
click at [240, 316] on div "Usage" at bounding box center [226, 318] width 31 height 14
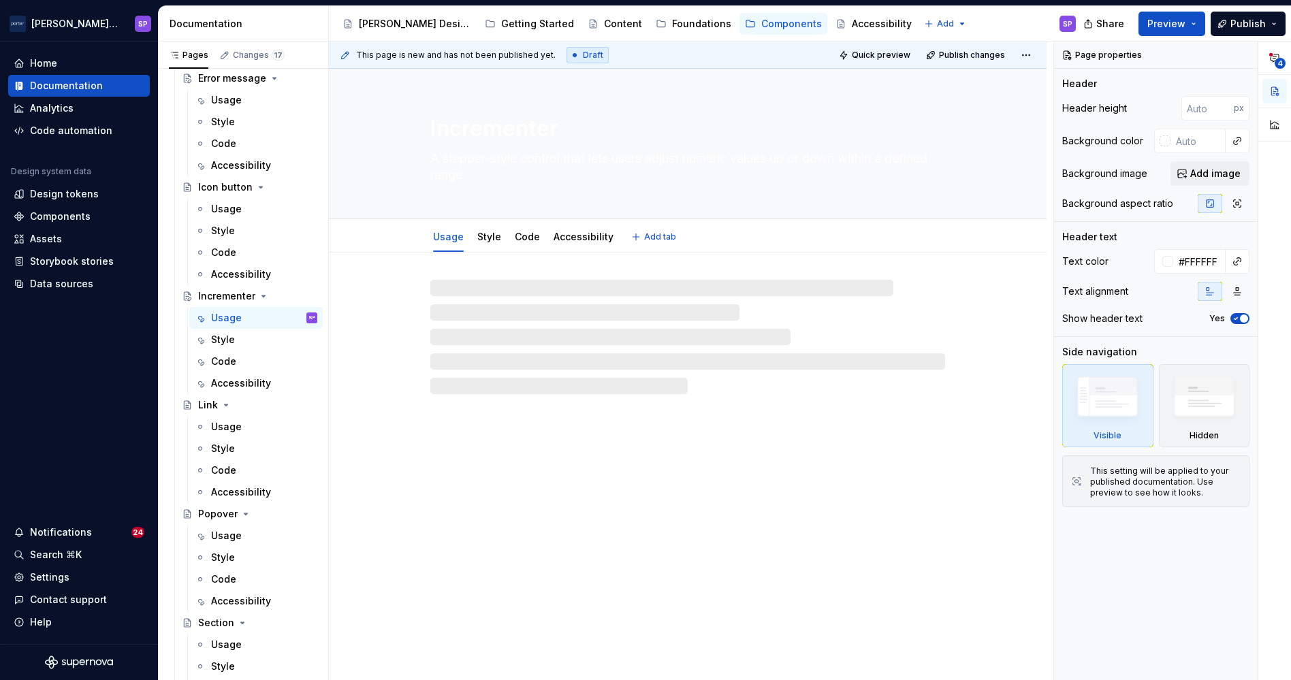
click at [570, 139] on textarea "Incrementer" at bounding box center [685, 128] width 515 height 33
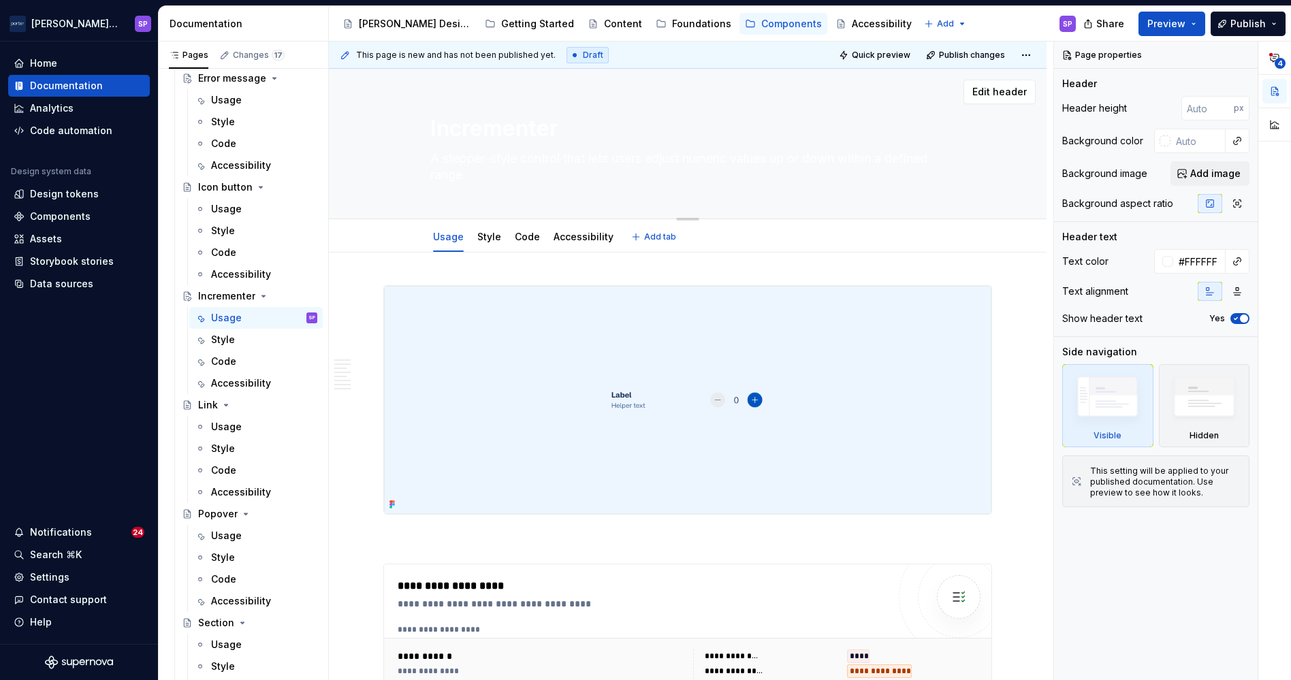
click at [472, 131] on textarea "Incrementer" at bounding box center [685, 128] width 515 height 33
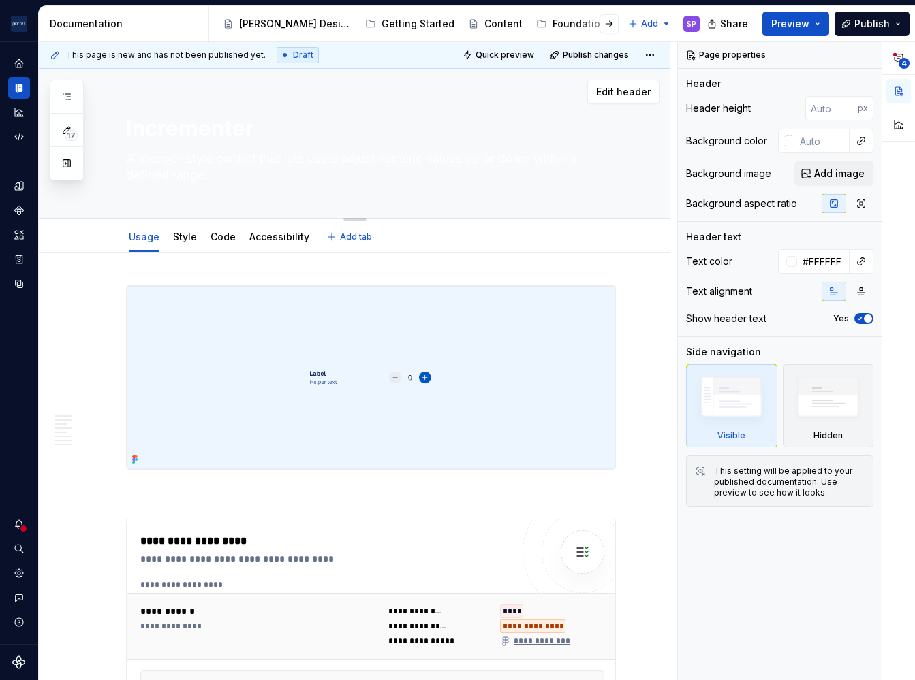
click at [263, 198] on div "Incrementer A stepper-style control that lets users adjust numeric values up or…" at bounding box center [371, 144] width 490 height 150
click at [243, 161] on textarea "A stepper-style control that lets users adjust numeric values up or down within…" at bounding box center [368, 167] width 490 height 38
click at [343, 185] on textarea "A stepper-style control that lets users adjust numeric values up or down within…" at bounding box center [368, 167] width 490 height 38
click at [274, 170] on textarea "A stepper-style control that lets users adjust numeric values up or down within…" at bounding box center [368, 167] width 490 height 38
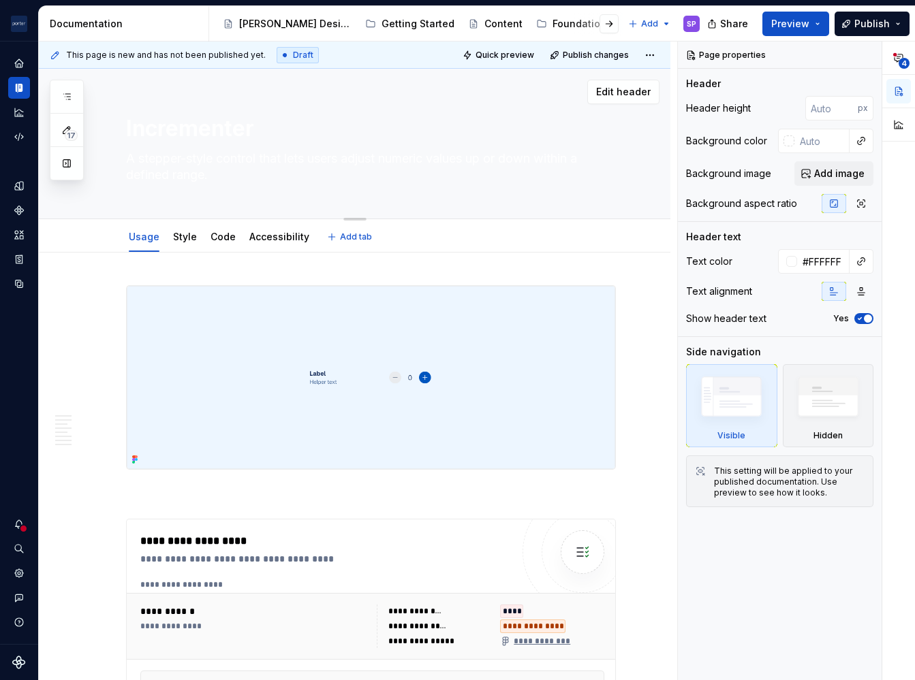
click at [274, 170] on textarea "A stepper-style control that lets users adjust numeric values up or down within…" at bounding box center [368, 167] width 490 height 38
click at [182, 115] on textarea "Incrementer" at bounding box center [368, 128] width 490 height 33
click at [153, 114] on textarea "Incrementer" at bounding box center [368, 128] width 490 height 33
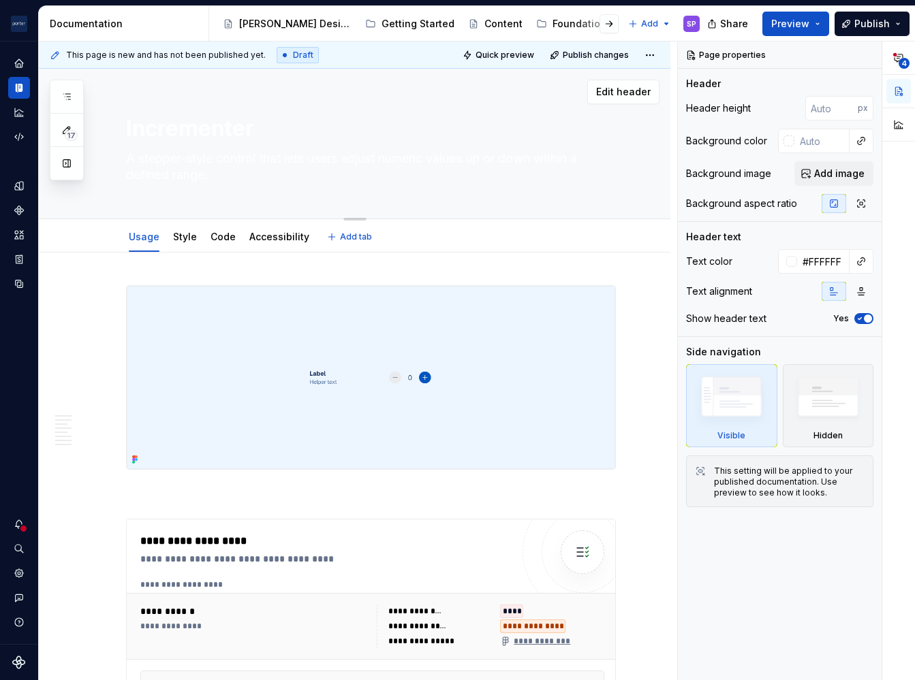
click at [159, 125] on textarea "Incrementer" at bounding box center [368, 128] width 490 height 33
drag, startPoint x: 159, startPoint y: 125, endPoint x: 139, endPoint y: 117, distance: 22.0
click at [139, 117] on textarea "Incrementer" at bounding box center [368, 128] width 490 height 33
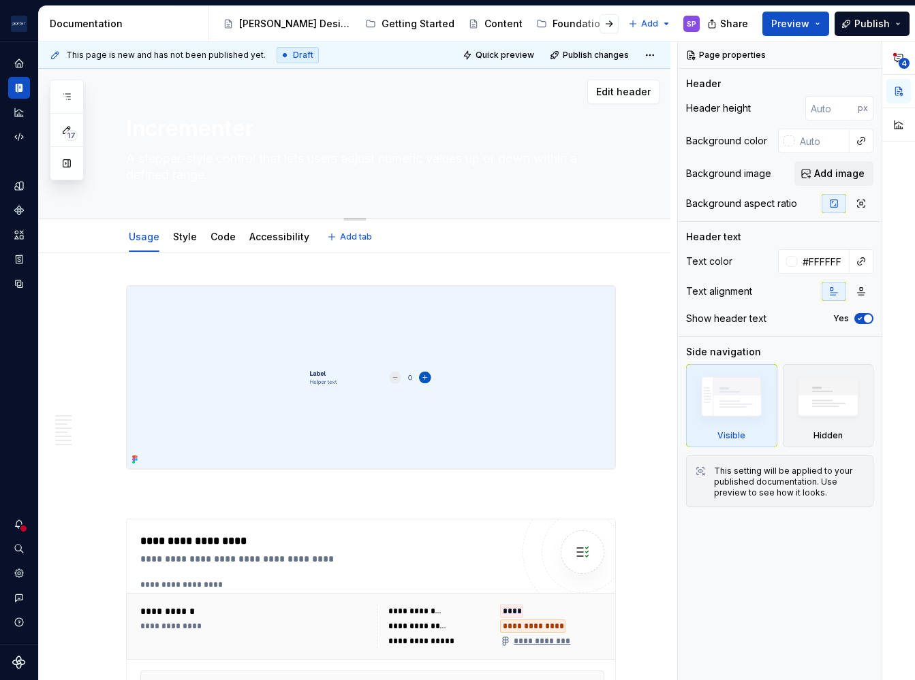
click at [315, 156] on textarea "A stepper-style control that lets users adjust numeric values up or down within…" at bounding box center [368, 167] width 490 height 38
type textarea "*"
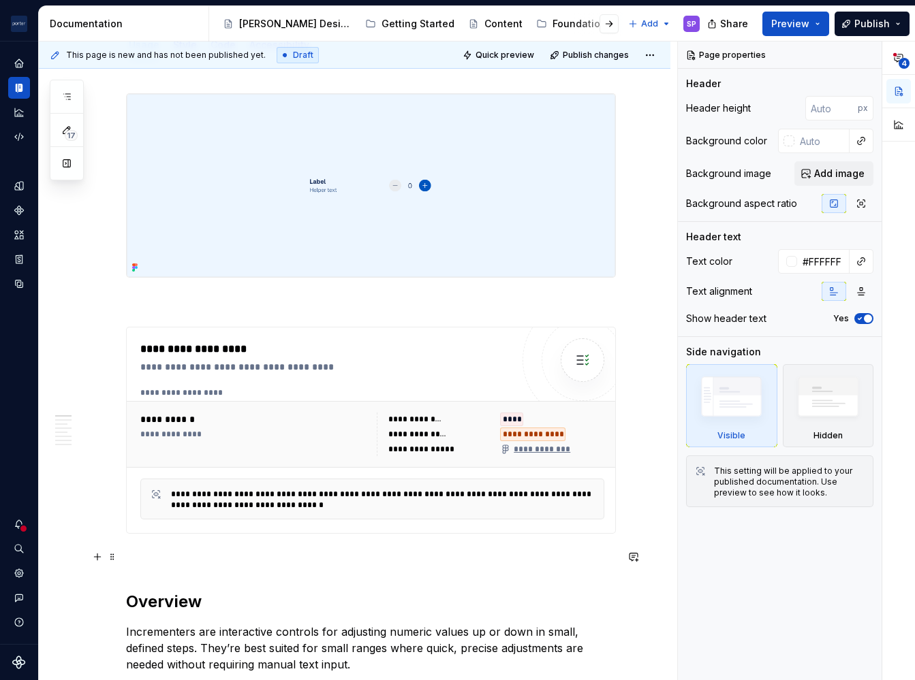
scroll to position [263, 0]
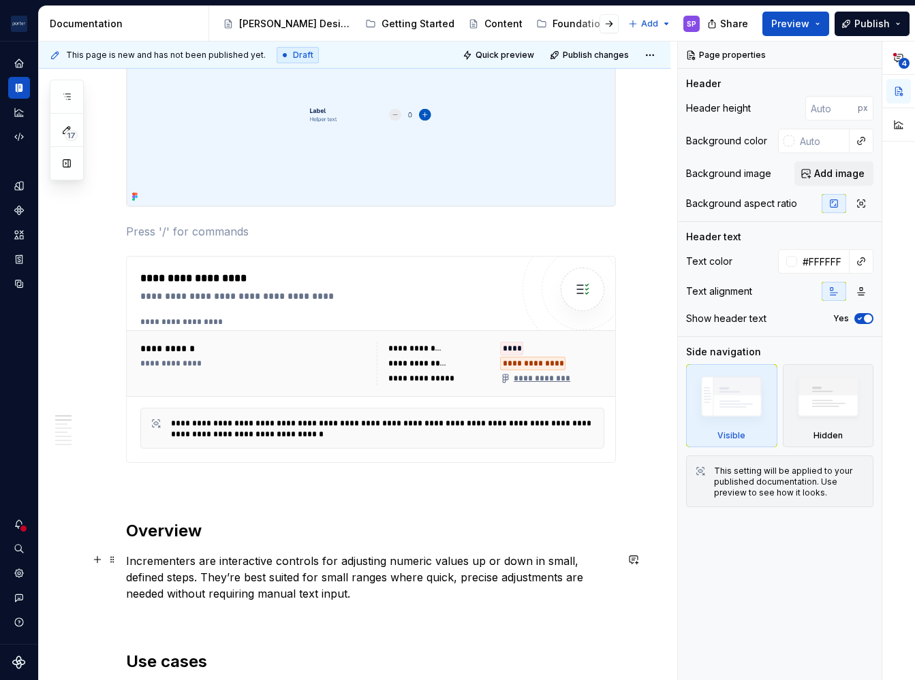
click at [178, 553] on p "Incrementers are interactive controls for adjusting numeric values up or down i…" at bounding box center [371, 577] width 490 height 49
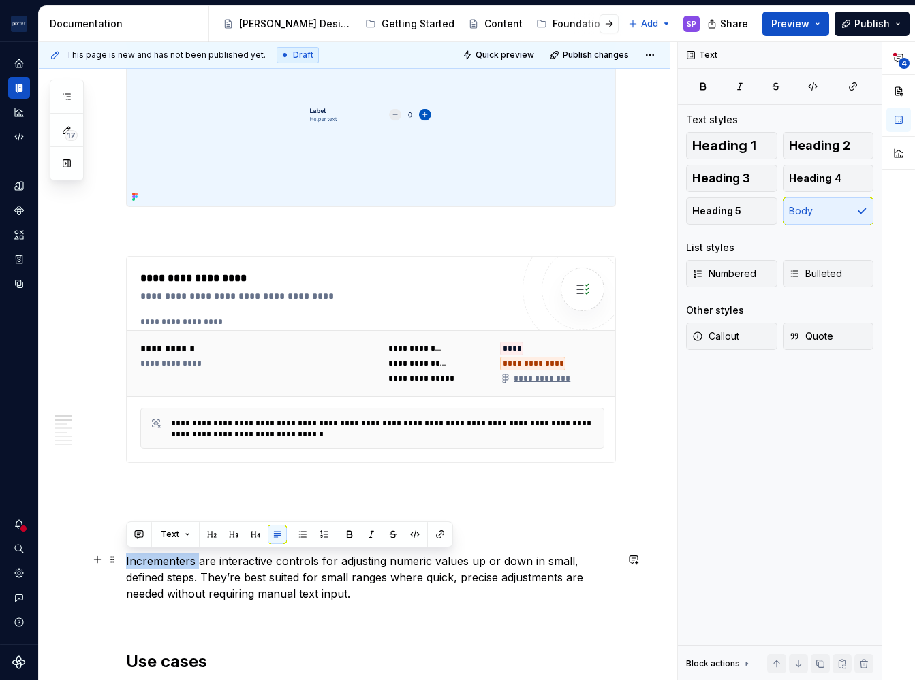
click at [178, 553] on p "Incrementers are interactive controls for adjusting numeric values up or down i…" at bounding box center [371, 577] width 490 height 49
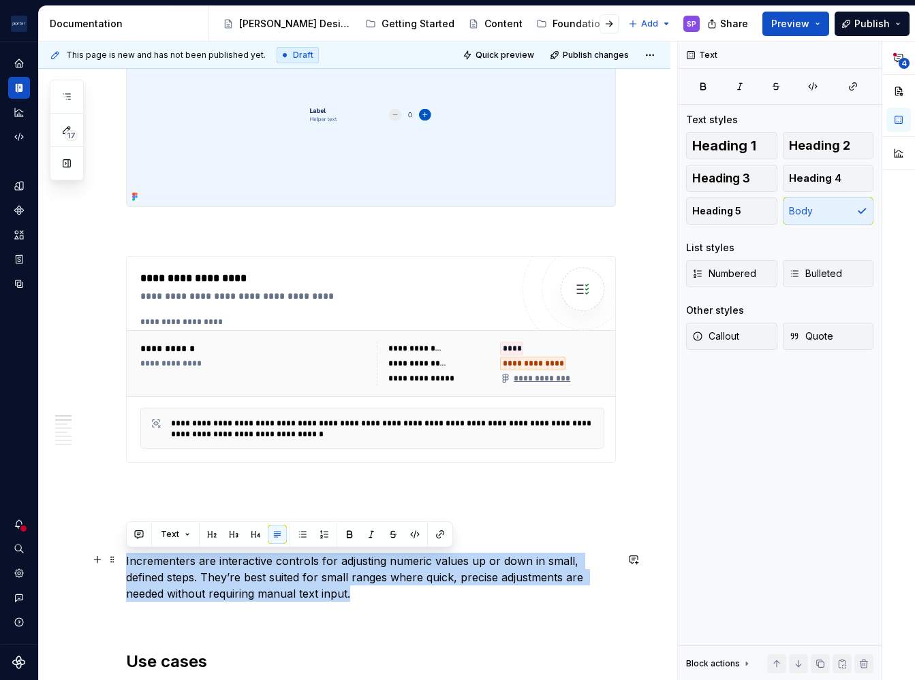
click at [178, 553] on p "Incrementers are interactive controls for adjusting numeric values up or down i…" at bounding box center [371, 577] width 490 height 49
click at [633, 558] on button "button" at bounding box center [633, 559] width 19 height 19
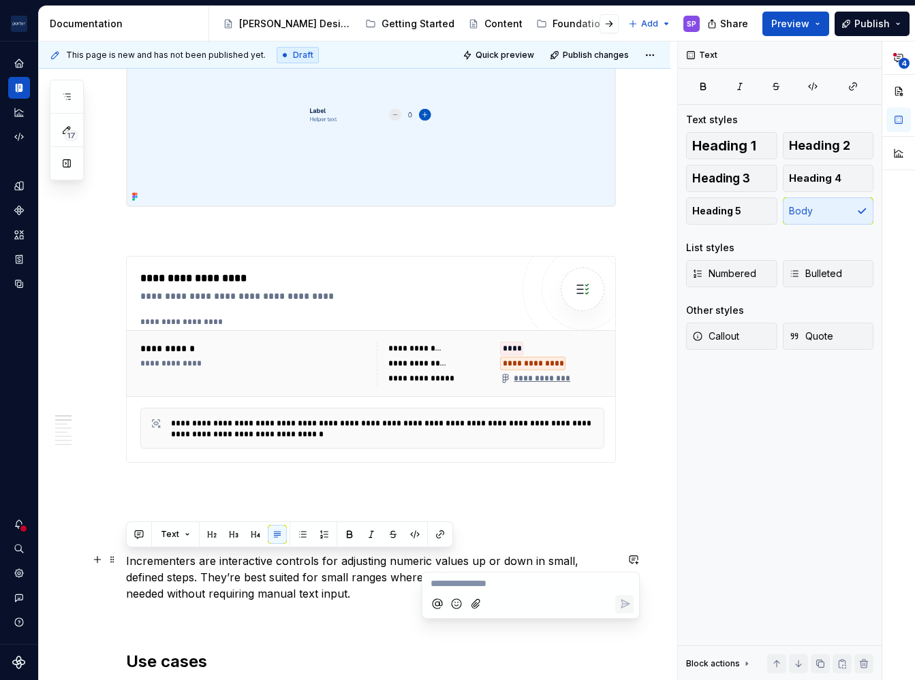
click at [503, 488] on p at bounding box center [371, 488] width 490 height 16
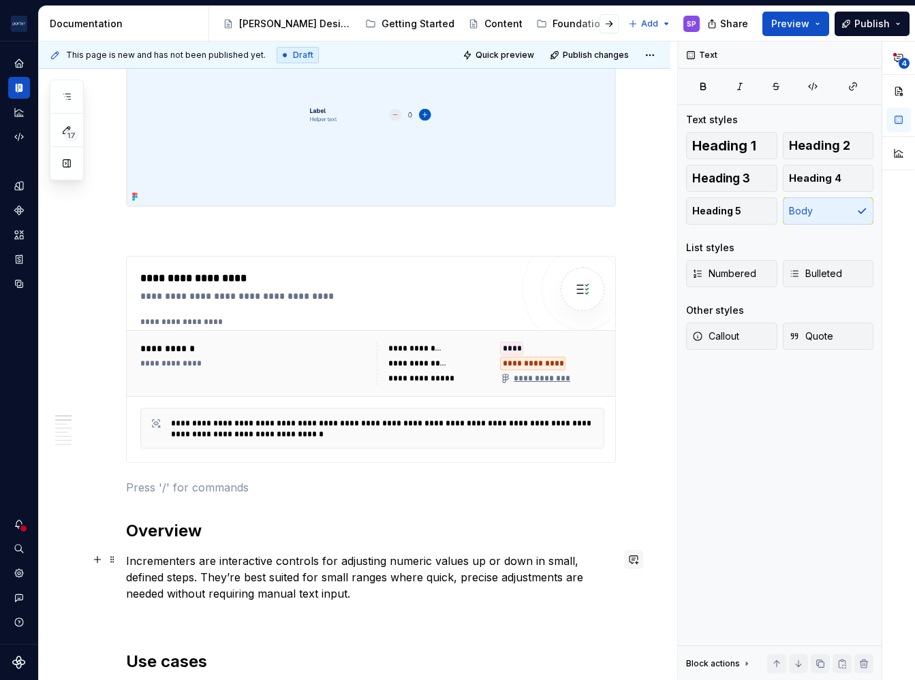
click at [627, 562] on button "button" at bounding box center [633, 559] width 19 height 19
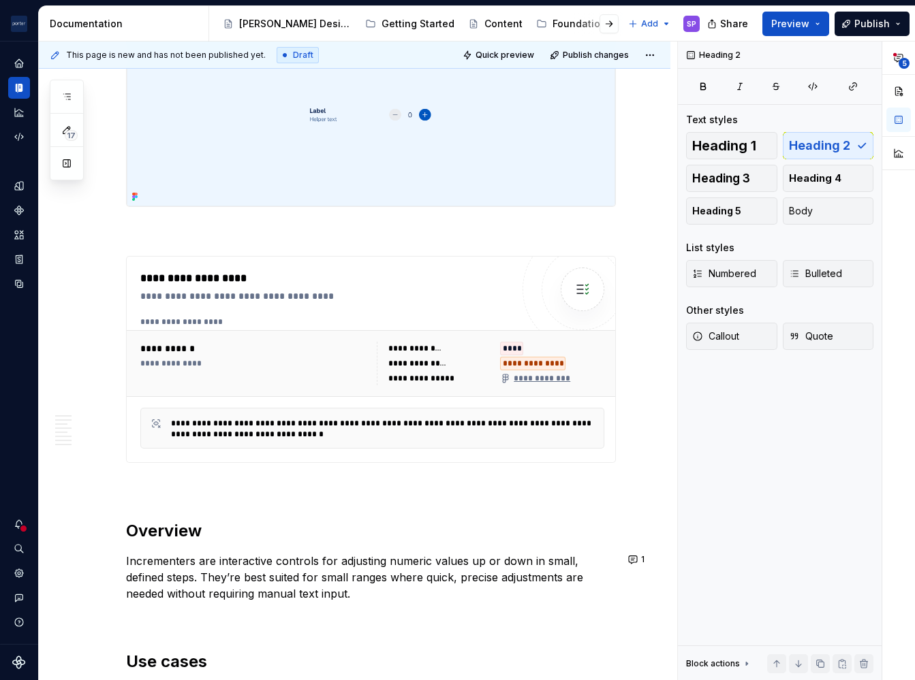
scroll to position [0, 0]
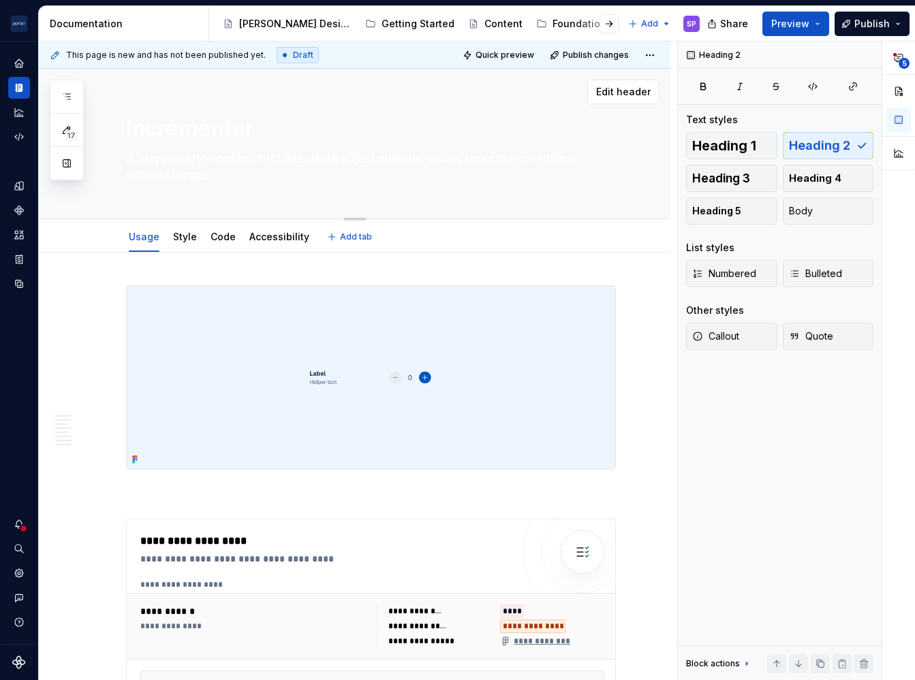
click at [168, 189] on div "Incrementer A stepper-style control that lets users adjust numeric values up or…" at bounding box center [371, 144] width 490 height 150
click at [166, 143] on textarea "Incrementer" at bounding box center [368, 128] width 490 height 33
click at [170, 170] on textarea "A stepper-style control that lets users adjust numeric values up or down within…" at bounding box center [368, 167] width 490 height 38
paste textarea "number input that lets users adjust values up or down within a defined range."
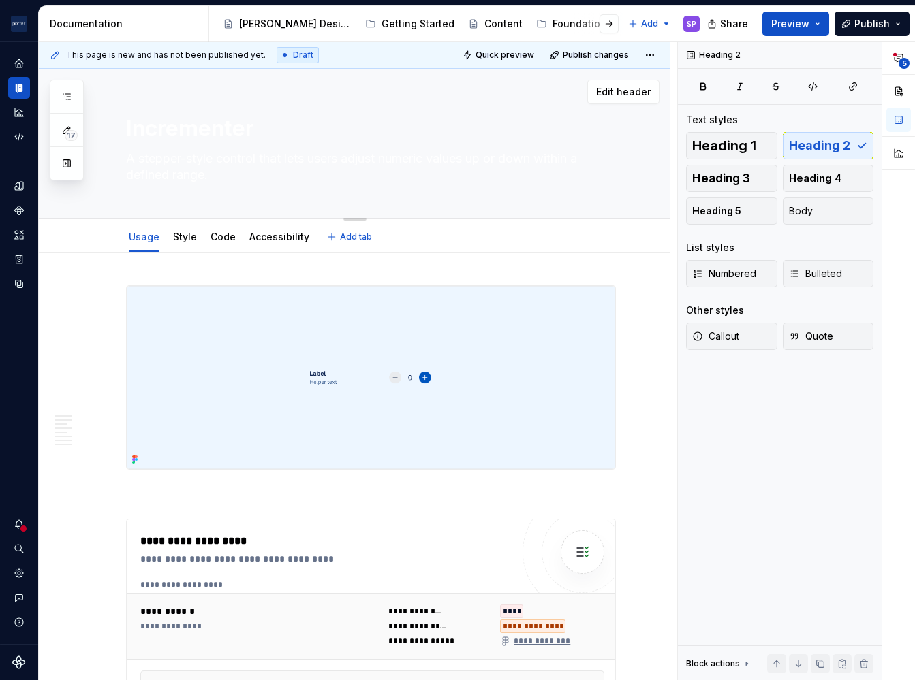
type textarea "*"
type textarea "A stepper-style number input that lets users adjust values up or down within a …"
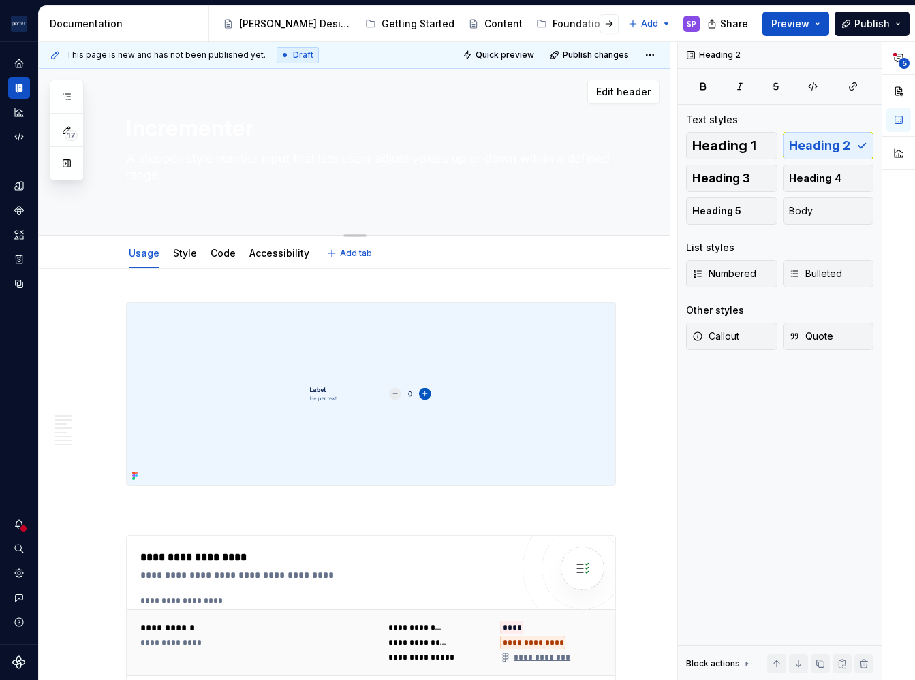
type textarea "*"
type textarea "A stepper-style number input that lets users adjust values up or down within a …"
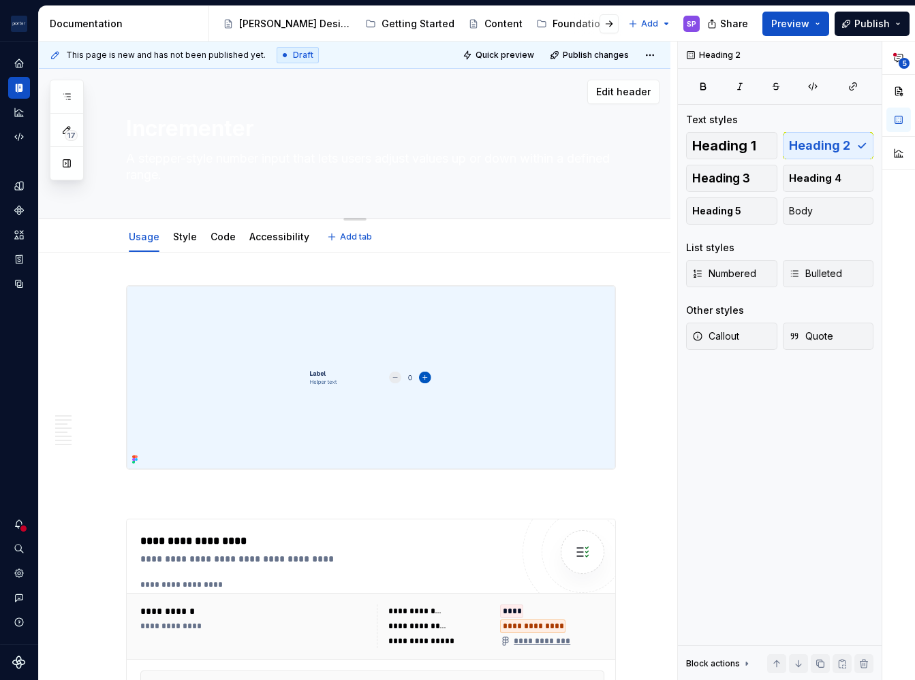
click at [307, 167] on textarea "A stepper-style number input that lets users adjust values up or down within a …" at bounding box center [368, 167] width 490 height 38
type textarea "*"
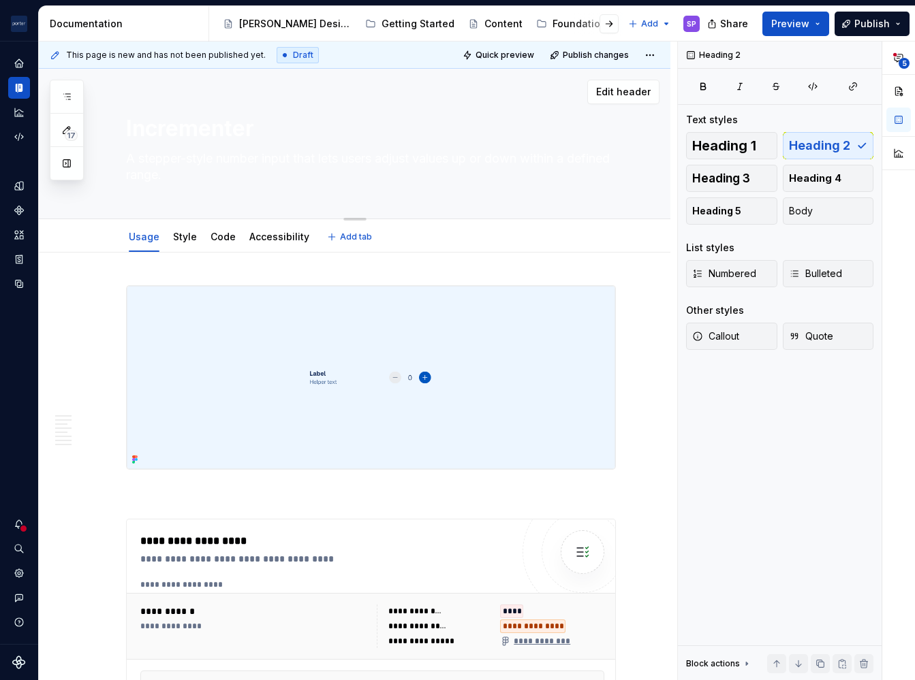
click at [273, 169] on textarea "A stepper-style number input that lets users adjust values up or down within a …" at bounding box center [368, 167] width 490 height 38
type textarea "A stepper-style number input that lets users adjust values up or down within a …"
click at [201, 138] on textarea "Incrementer" at bounding box center [368, 128] width 490 height 33
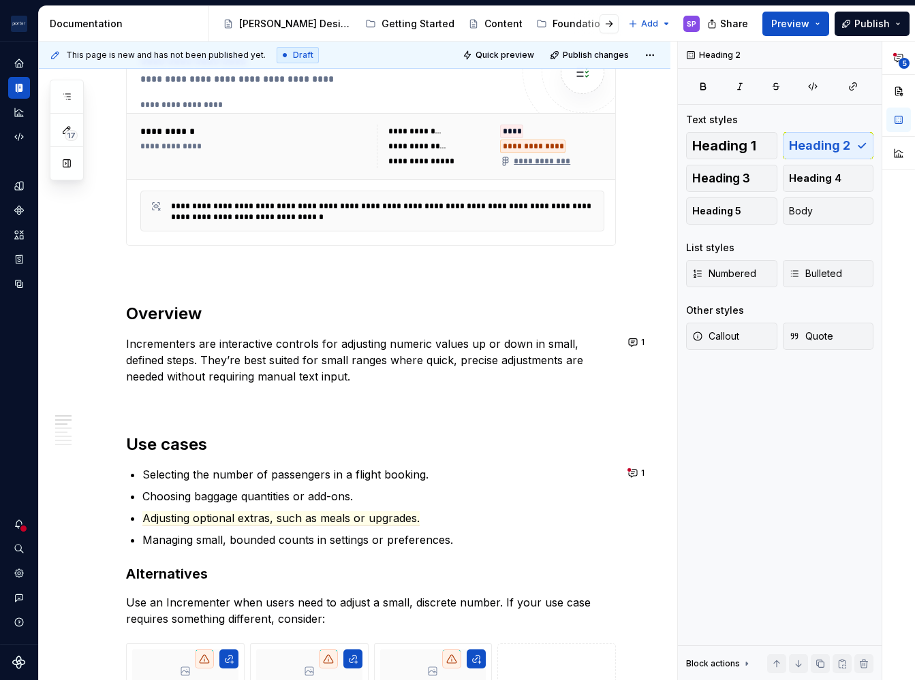
scroll to position [498, 0]
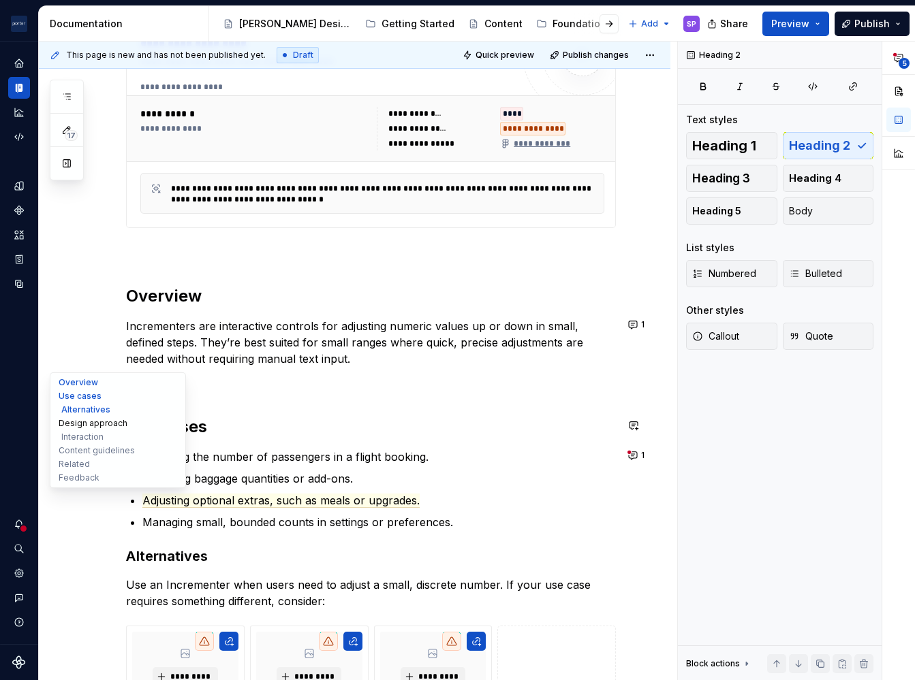
click at [160, 424] on button "Design approach" at bounding box center [117, 424] width 129 height 14
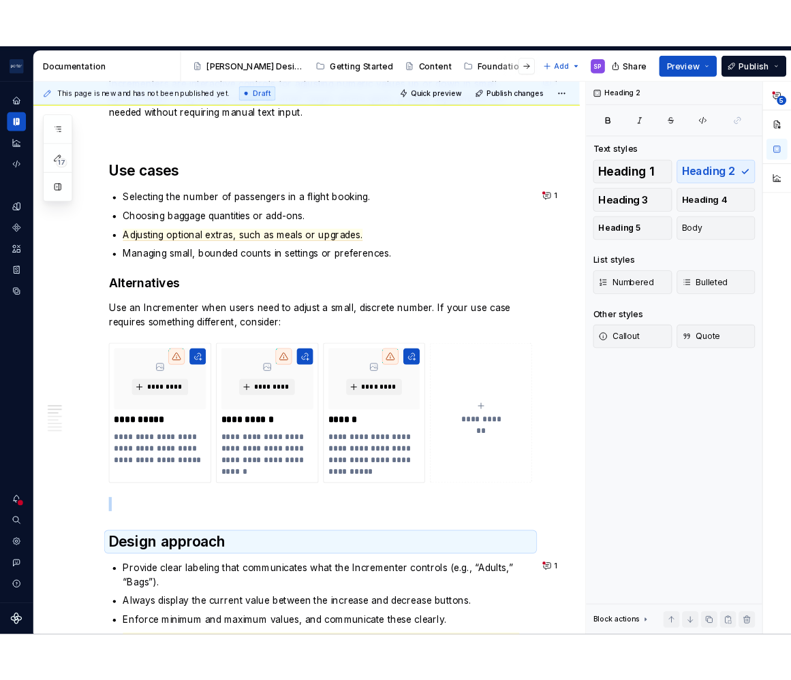
scroll to position [606, 0]
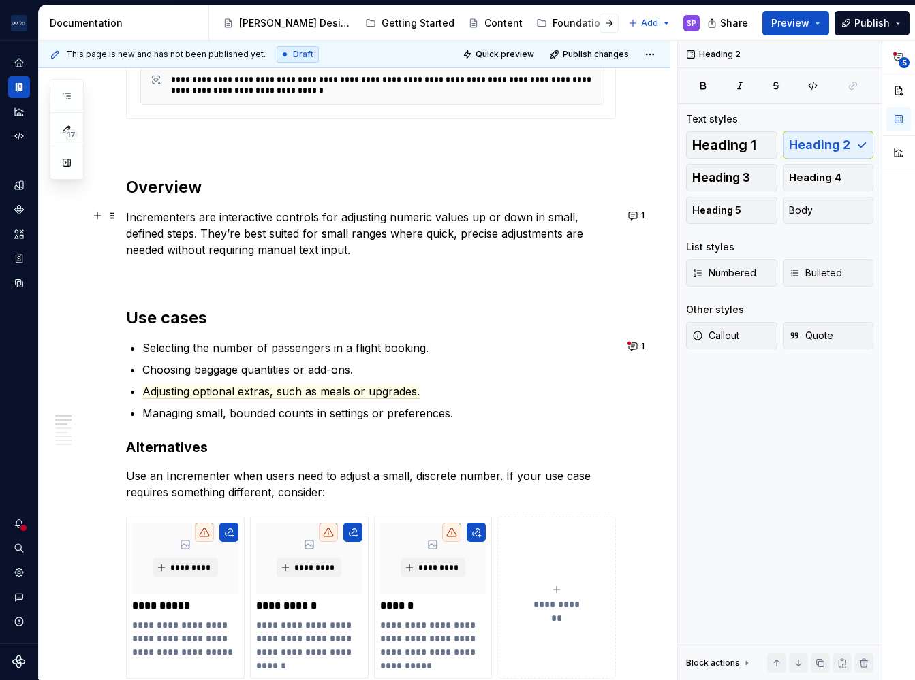
click at [445, 241] on p "Incrementers are interactive controls for adjusting numeric values up or down i…" at bounding box center [371, 233] width 490 height 49
click at [721, 450] on div "Text Text styles Heading 1 Heading 2 Heading 3 Heading 4 Heading 5 Body List st…" at bounding box center [780, 361] width 204 height 640
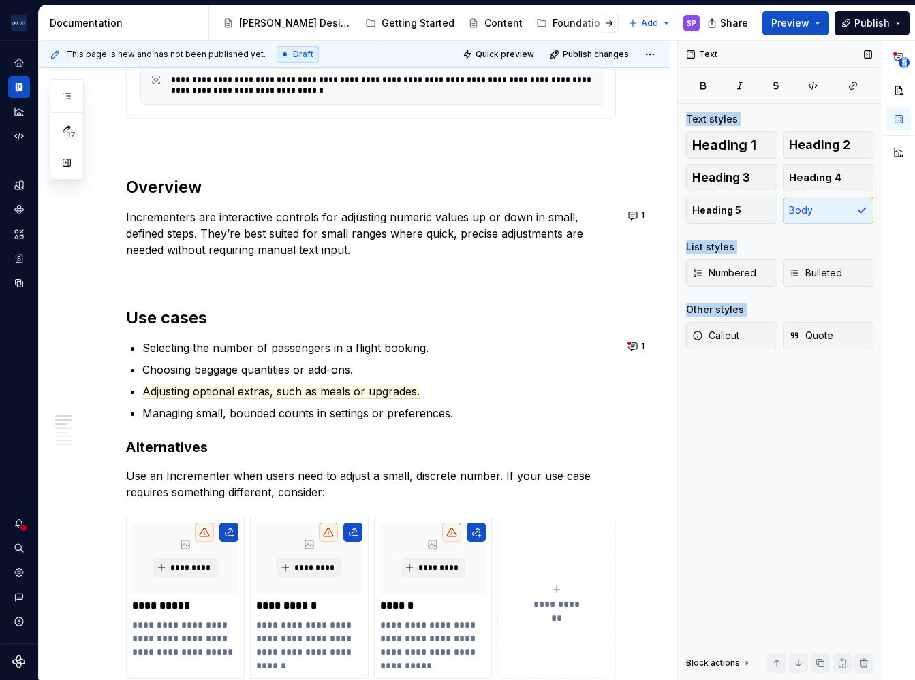
drag, startPoint x: 913, startPoint y: 116, endPoint x: 752, endPoint y: 100, distance: 162.3
click at [752, 100] on div "**********" at bounding box center [796, 361] width 237 height 640
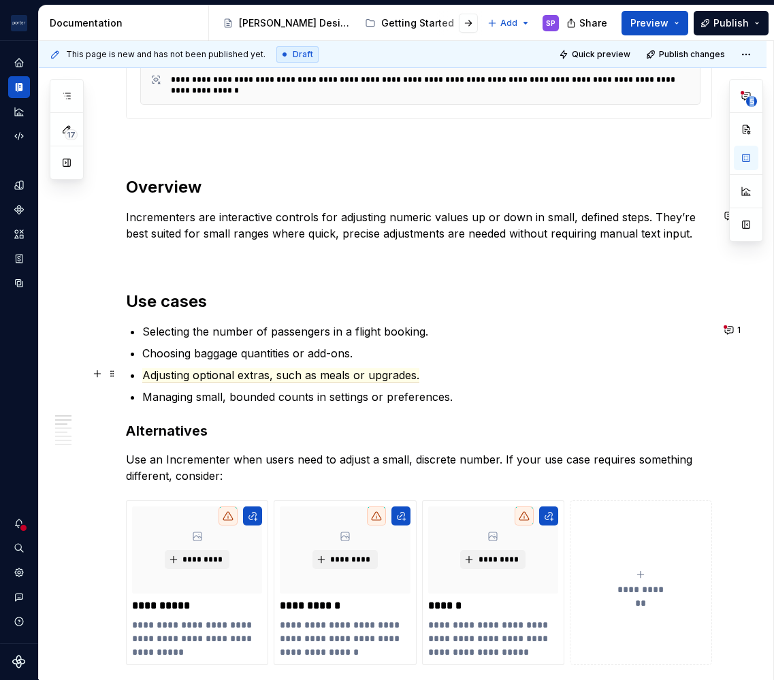
scroll to position [638, 0]
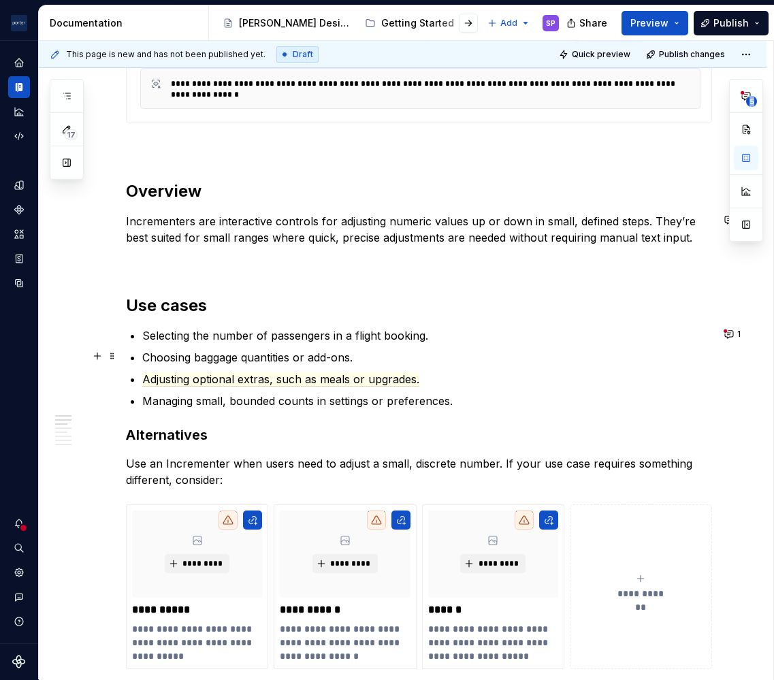
type textarea "*"
click at [258, 274] on div "**********" at bounding box center [419, 601] width 586 height 1911
click at [236, 266] on p at bounding box center [419, 262] width 586 height 16
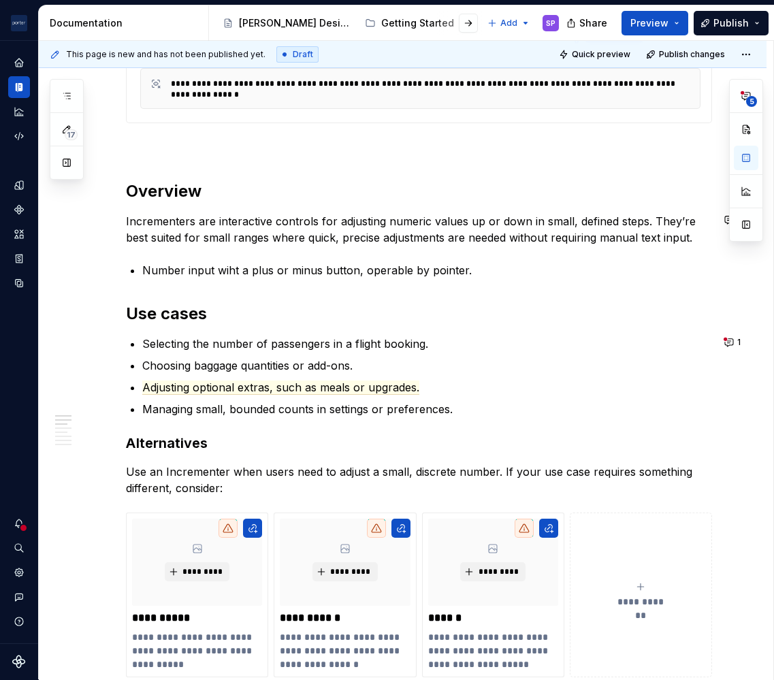
drag, startPoint x: 773, startPoint y: 375, endPoint x: 415, endPoint y: 233, distance: 384.6
click at [415, 233] on p "Incrementers are interactive controls for adjusting numeric values up or down i…" at bounding box center [419, 229] width 586 height 33
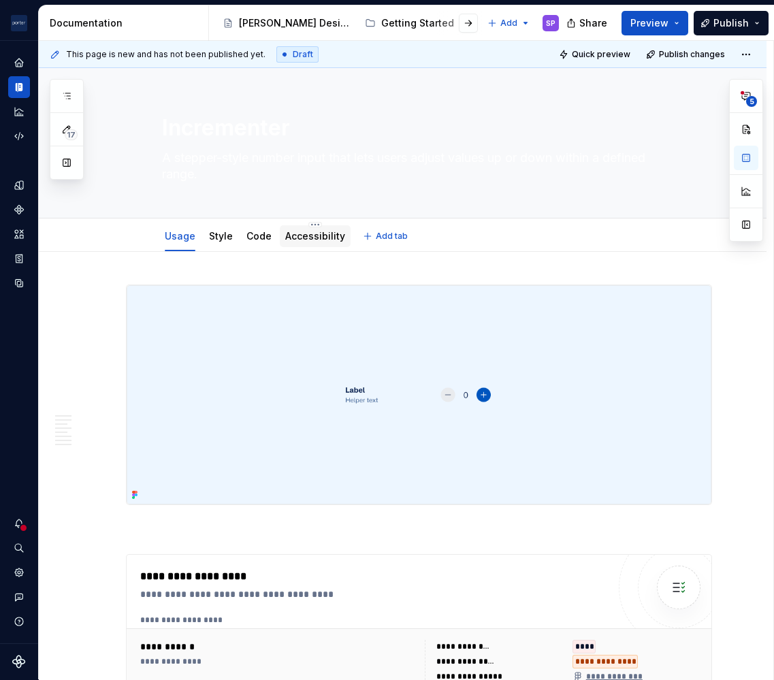
click at [300, 247] on div "Accessibility" at bounding box center [315, 236] width 71 height 22
click at [300, 237] on link "Accessibility" at bounding box center [315, 236] width 60 height 12
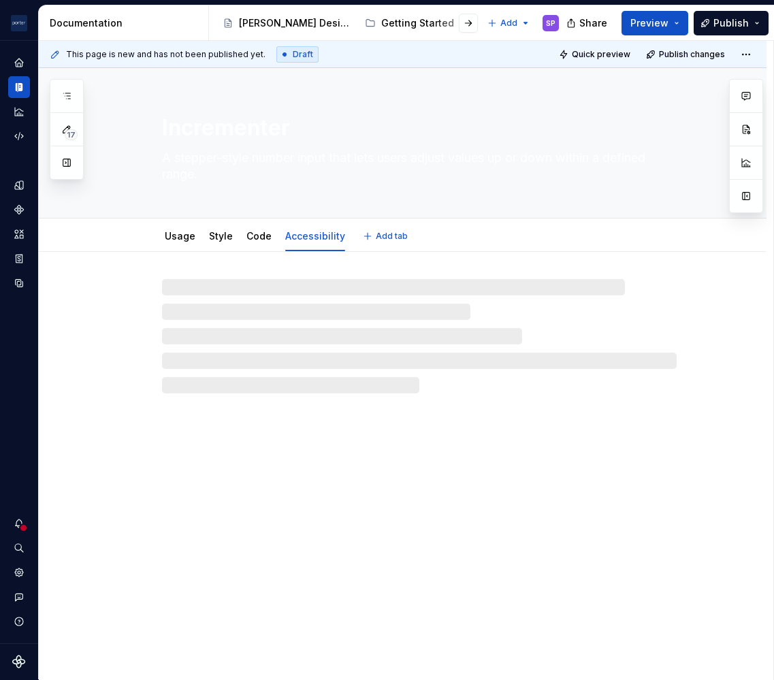
type textarea "*"
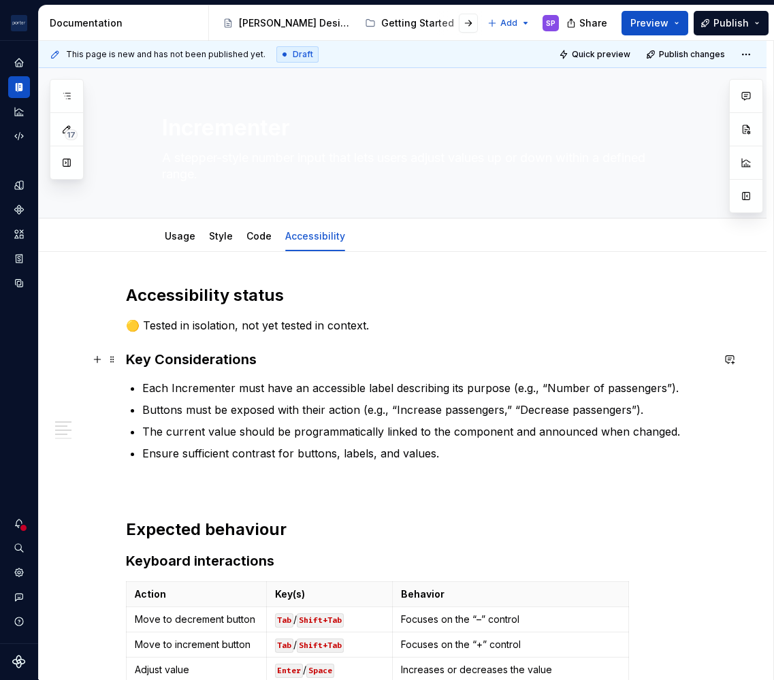
scroll to position [51, 0]
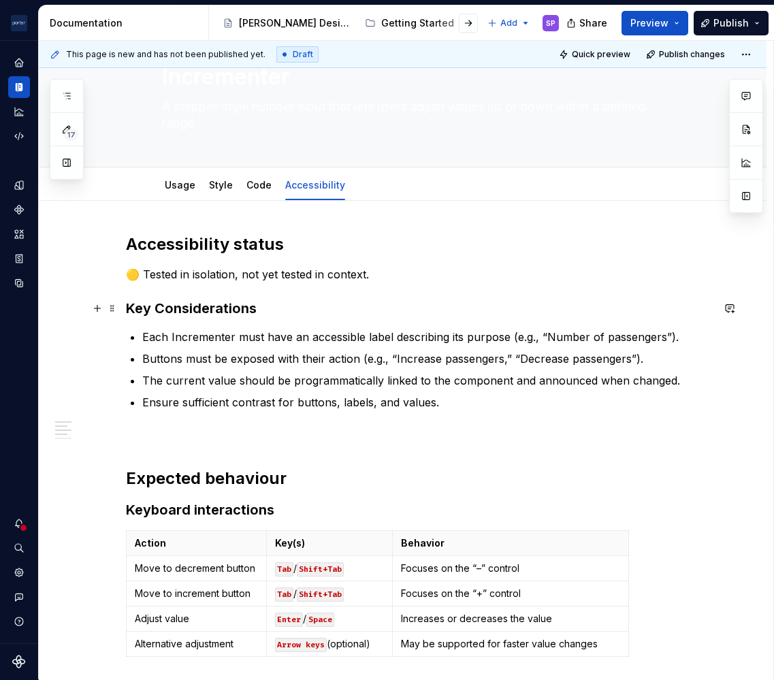
click at [169, 307] on h3 "Key Considerations" at bounding box center [419, 308] width 586 height 19
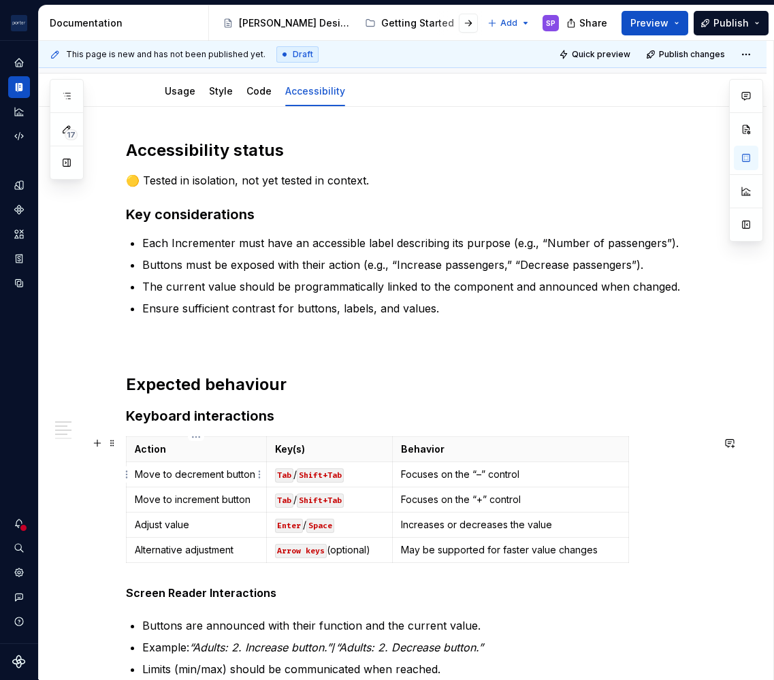
scroll to position [302, 0]
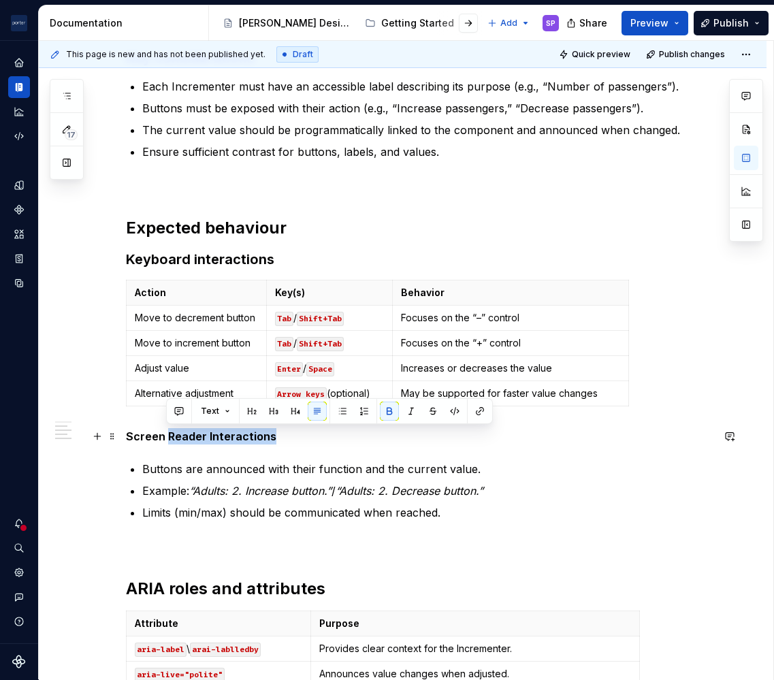
drag, startPoint x: 278, startPoint y: 436, endPoint x: 168, endPoint y: 439, distance: 110.4
click at [168, 439] on p "Screen Reader Interactions" at bounding box center [419, 436] width 586 height 16
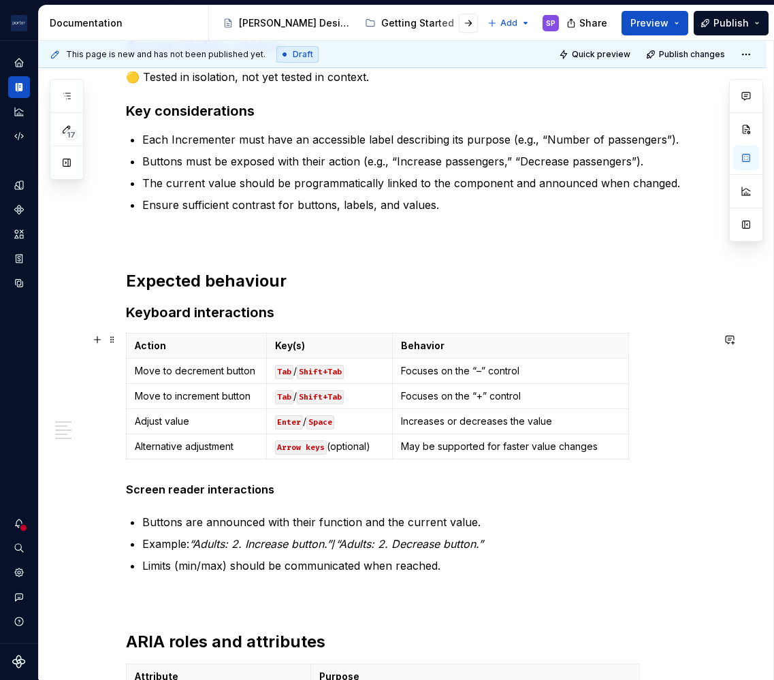
scroll to position [124, 0]
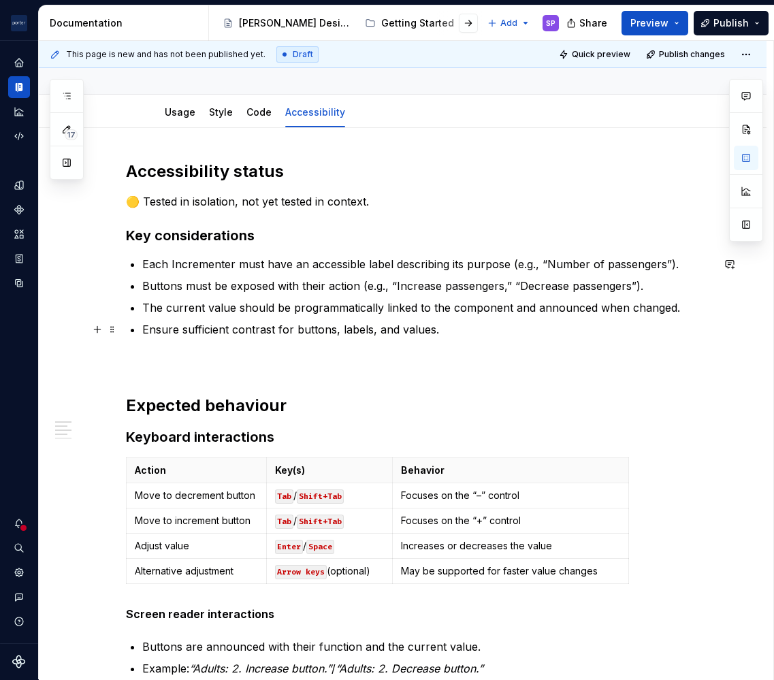
click at [443, 319] on ul "Each Incrementer must have an accessible label describing its purpose (e.g., “N…" at bounding box center [427, 297] width 570 height 82
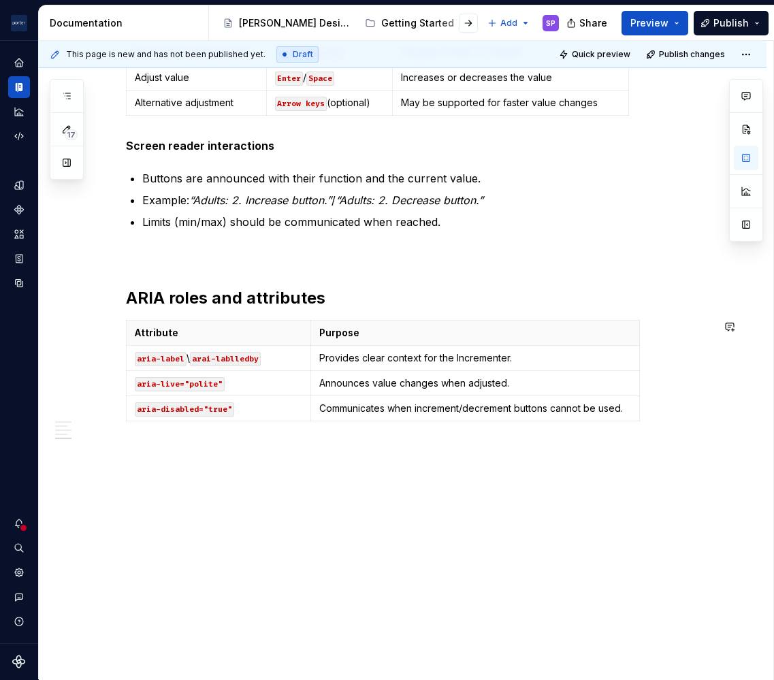
click at [341, 516] on div "Accessibility status 🟡 Tested in isolation, not yet tested in context. Key cons…" at bounding box center [403, 169] width 728 height 1021
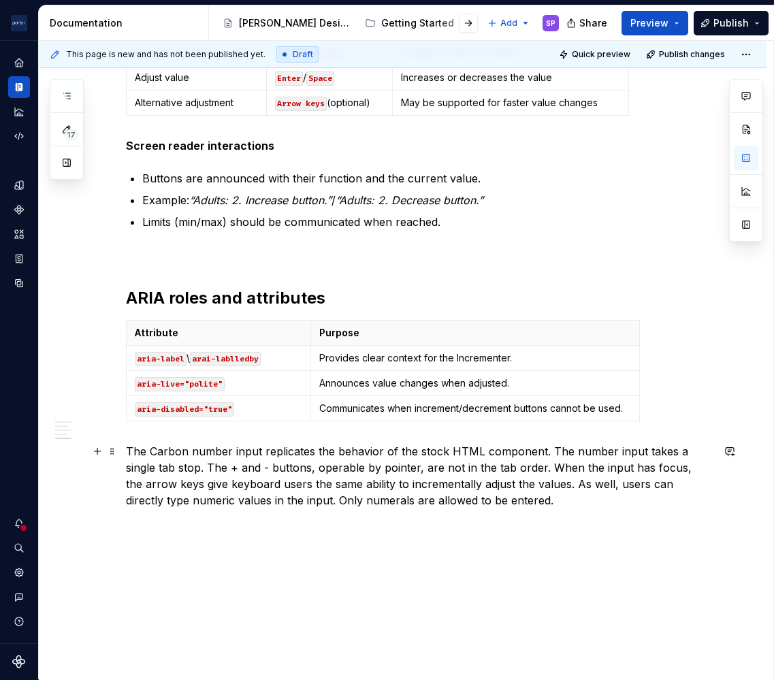
click at [159, 477] on p "The Carbon number input replicates the behavior of the stock HTML component. Th…" at bounding box center [419, 492] width 586 height 98
click at [125, 450] on div "Accessibility status 🟡 Tested in isolation, not yet tested in context. Key cons…" at bounding box center [403, 210] width 728 height 1103
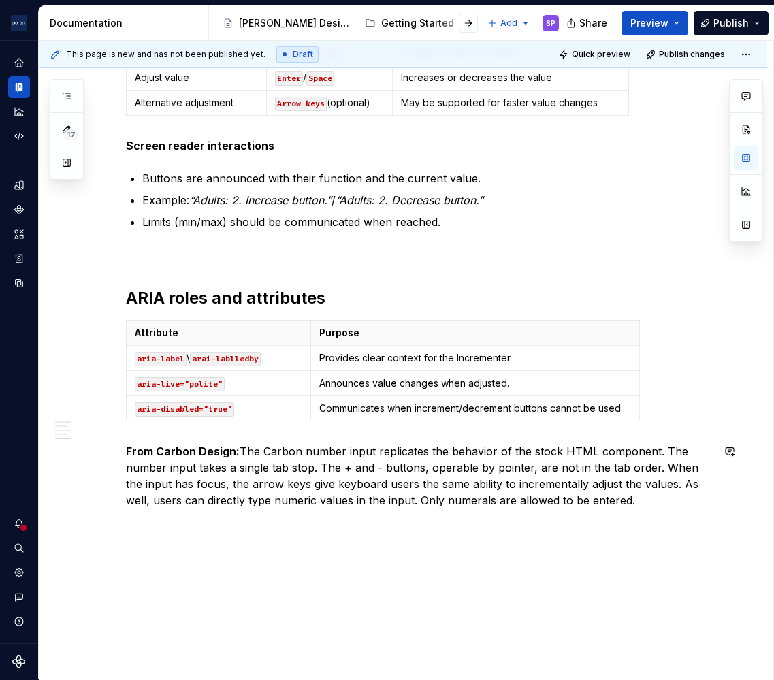
click at [125, 450] on div "Accessibility status 🟡 Tested in isolation, not yet tested in context. Key cons…" at bounding box center [403, 210] width 728 height 1103
click at [146, 461] on p "From Carbon Design: The Carbon number input replicates the behavior of the stoc…" at bounding box center [419, 492] width 586 height 98
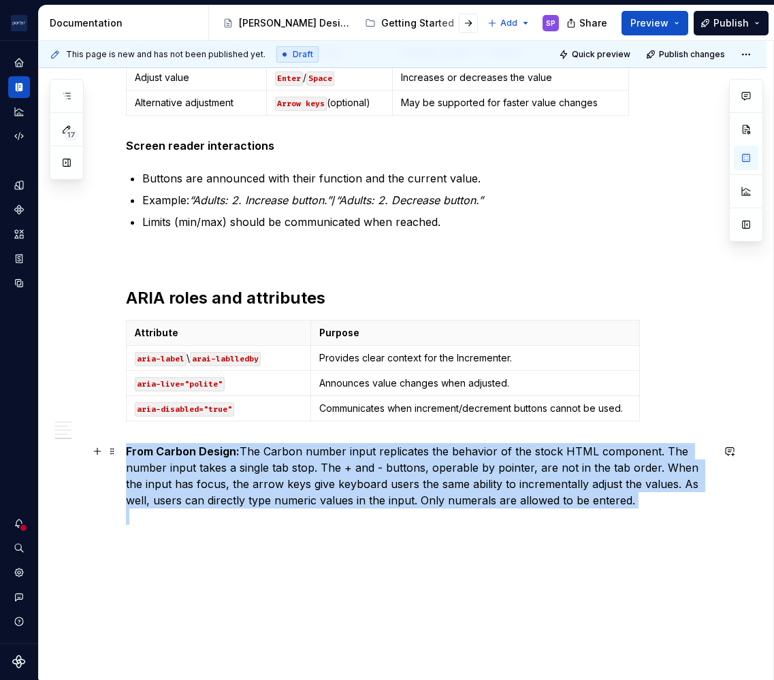
click at [146, 461] on p "From Carbon Design: The Carbon number input replicates the behavior of the stoc…" at bounding box center [419, 492] width 586 height 98
click at [140, 423] on button "button" at bounding box center [138, 426] width 19 height 19
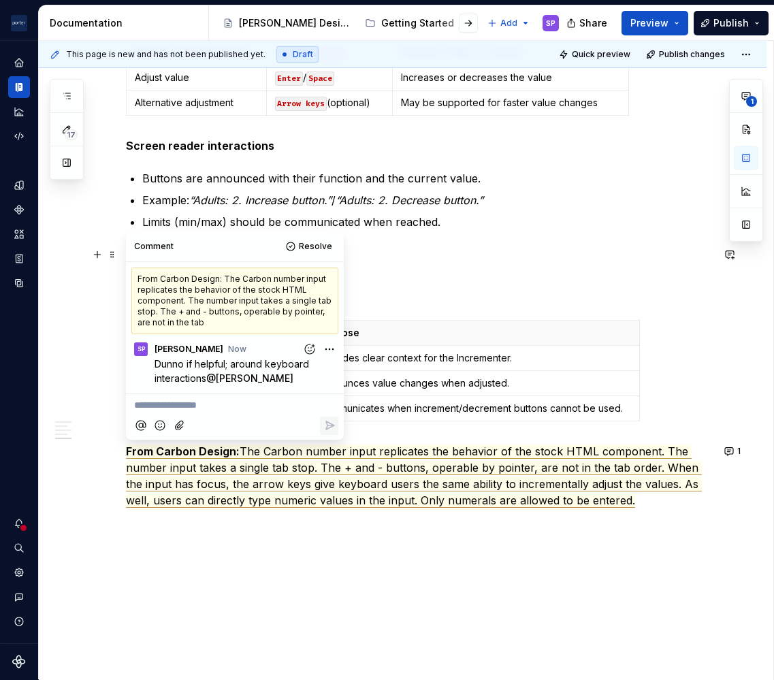
click at [473, 247] on p at bounding box center [419, 255] width 586 height 16
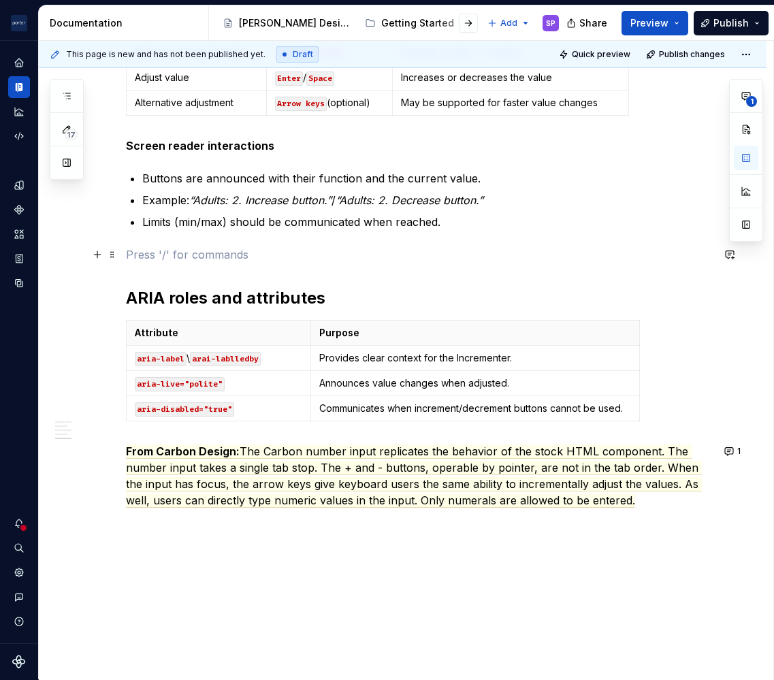
scroll to position [0, 0]
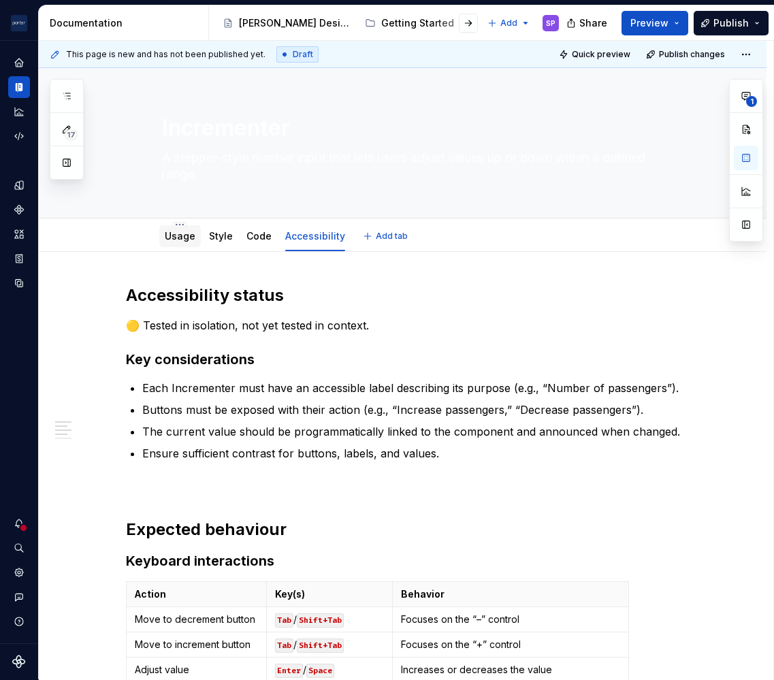
click at [166, 245] on div "Usage" at bounding box center [180, 236] width 42 height 22
click at [176, 239] on link "Usage" at bounding box center [180, 236] width 31 height 12
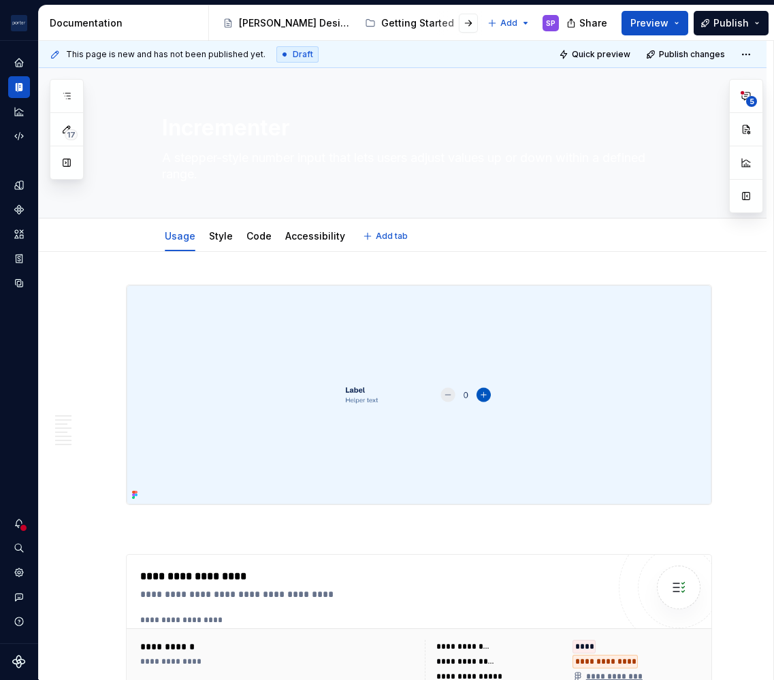
type textarea "*"
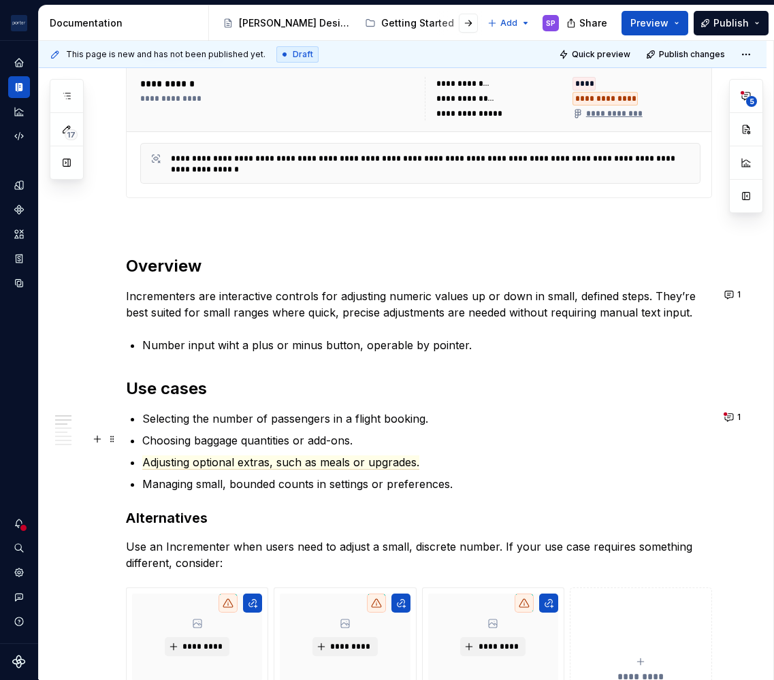
scroll to position [570, 0]
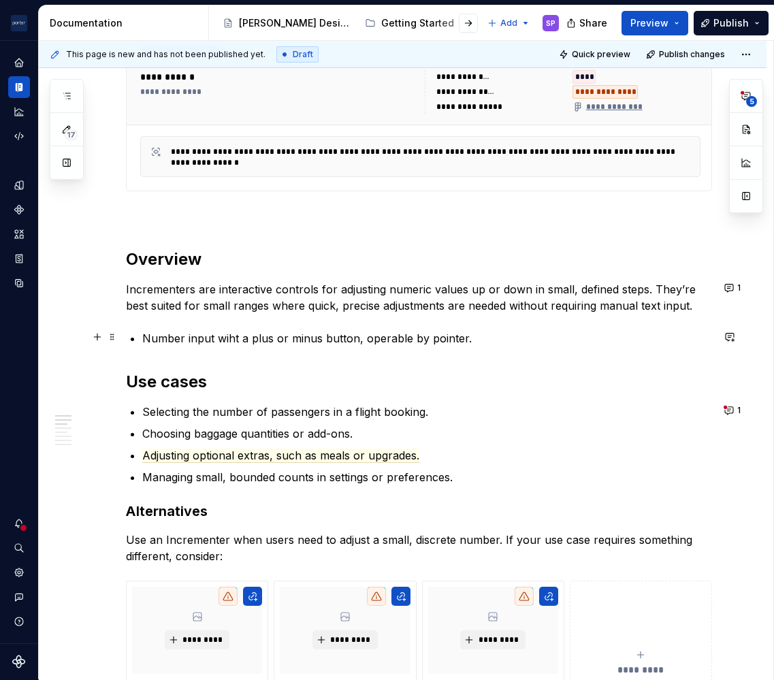
click at [478, 338] on p "Number input wiht a plus or minus button, operable by pointer." at bounding box center [427, 338] width 570 height 16
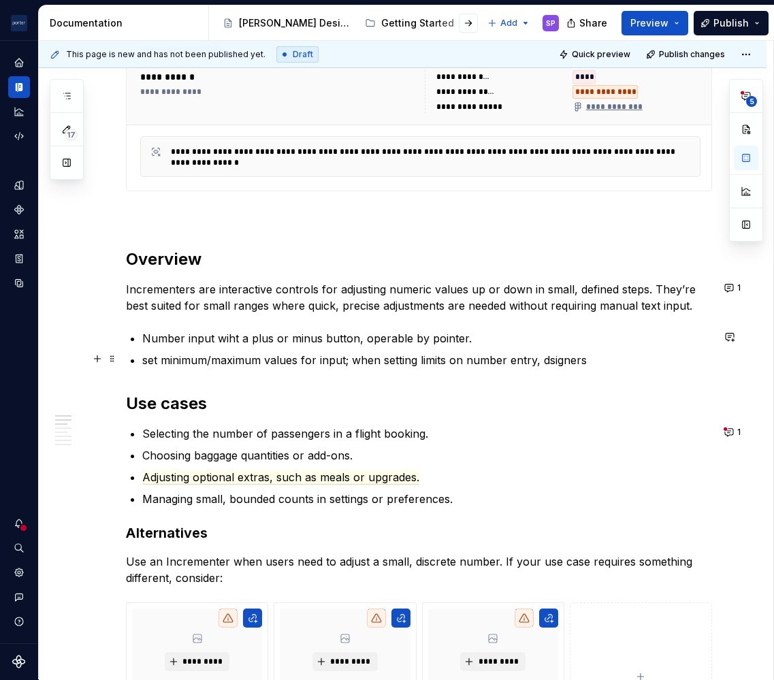
click at [547, 363] on p "set minimum/maximum values for input; when setting limits on number entry, dsig…" at bounding box center [427, 360] width 570 height 16
click at [594, 364] on p "set minimum/maximum values for input; when setting limits on number entry, desi…" at bounding box center [427, 360] width 570 height 16
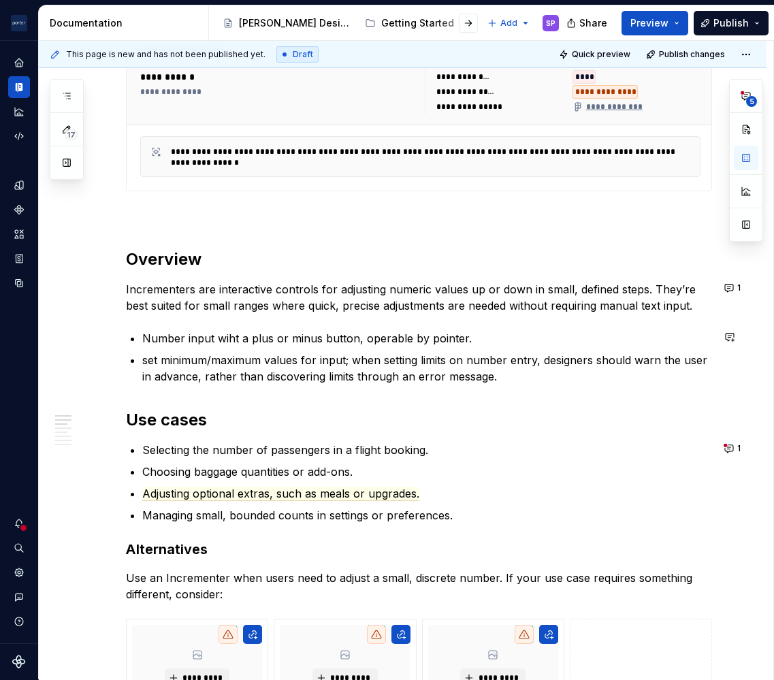
click at [597, 366] on p "set minimum/maximum values for input; when setting limits on number entry, desi…" at bounding box center [427, 368] width 570 height 33
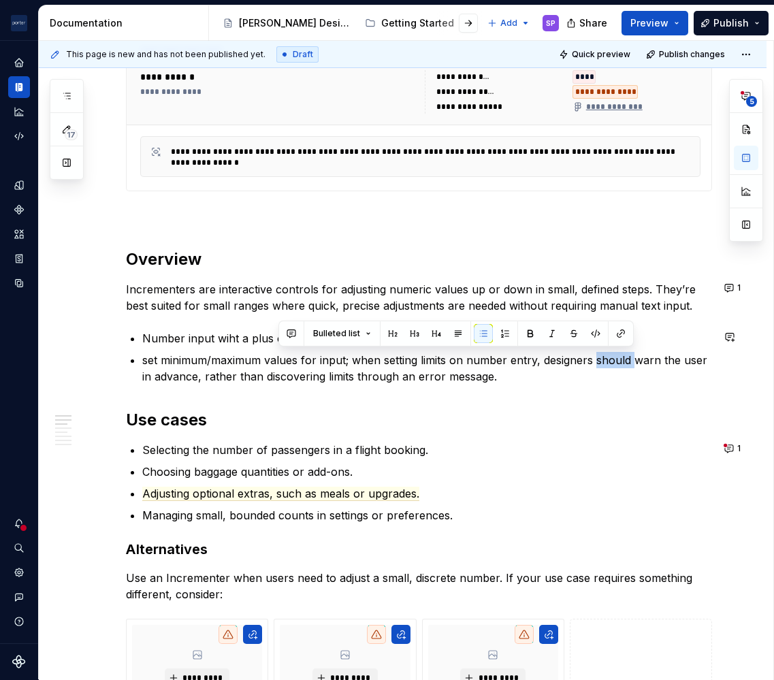
click at [597, 366] on p "set minimum/maximum values for input; when setting limits on number entry, desi…" at bounding box center [427, 368] width 570 height 33
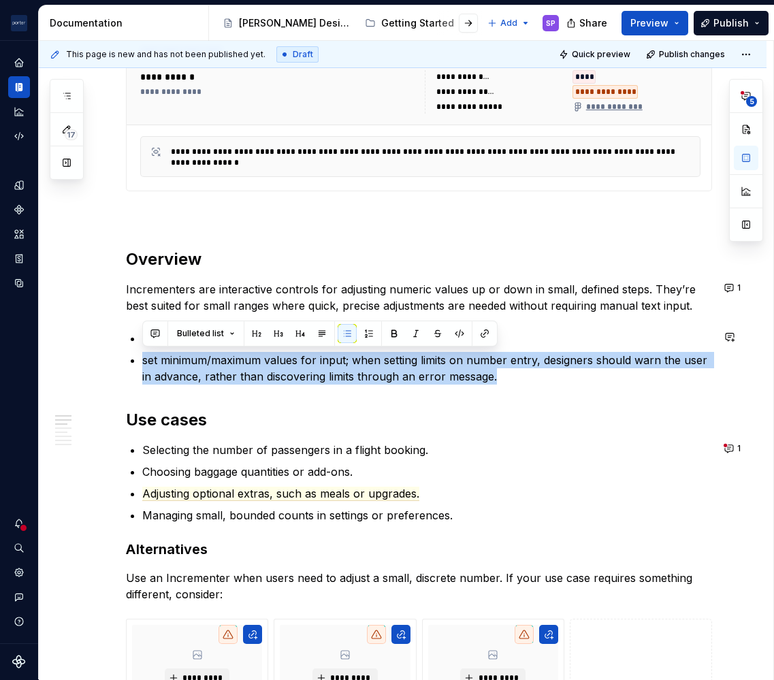
click at [597, 366] on p "set minimum/maximum values for input; when setting limits on number entry, desi…" at bounding box center [427, 368] width 570 height 33
copy p "set minimum/maximum values for input; when setting limits on number entry, desi…"
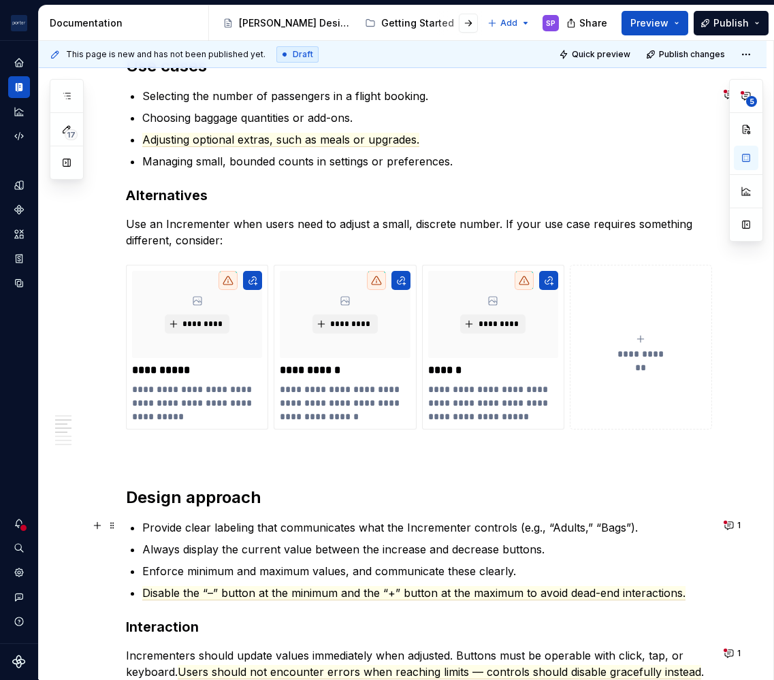
scroll to position [1022, 0]
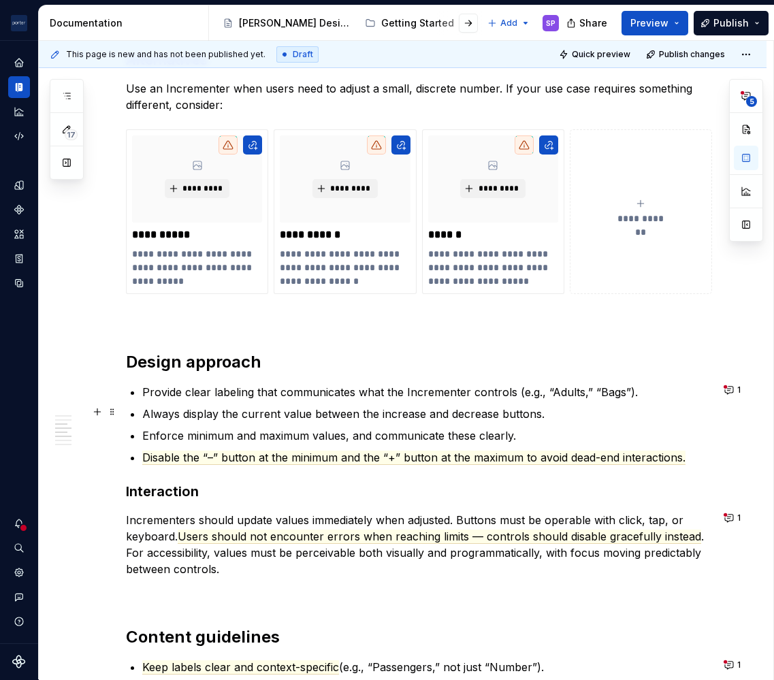
click at [554, 407] on p "Always display the current value between the increase and decrease buttons." at bounding box center [427, 414] width 570 height 16
click at [685, 454] on p "Disable the “–” button at the minimum and the “+” button at the maximum to avoi…" at bounding box center [427, 458] width 570 height 16
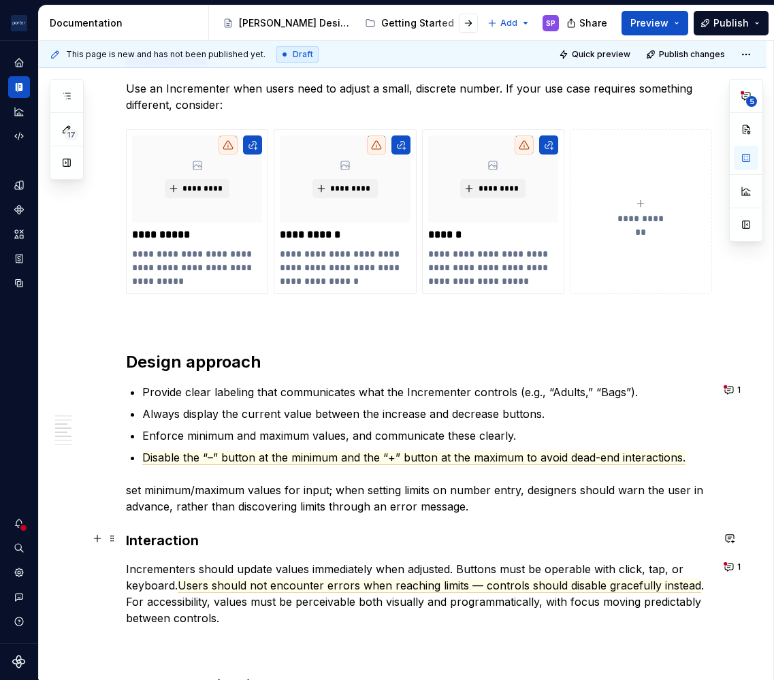
click at [505, 534] on h3 "Interaction" at bounding box center [419, 540] width 586 height 19
click at [484, 527] on div "**********" at bounding box center [419, 247] width 586 height 1968
click at [475, 494] on p "set minimum/maximum values for input; when setting limits on number entry, desi…" at bounding box center [419, 498] width 586 height 33
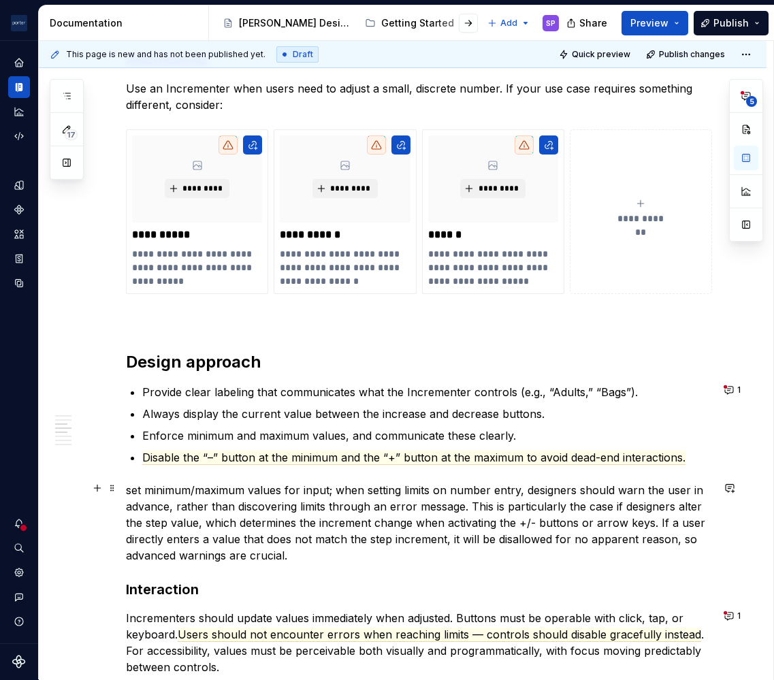
click at [135, 490] on p "set minimum/maximum values for input; when setting limits on number entry, desi…" at bounding box center [419, 523] width 586 height 82
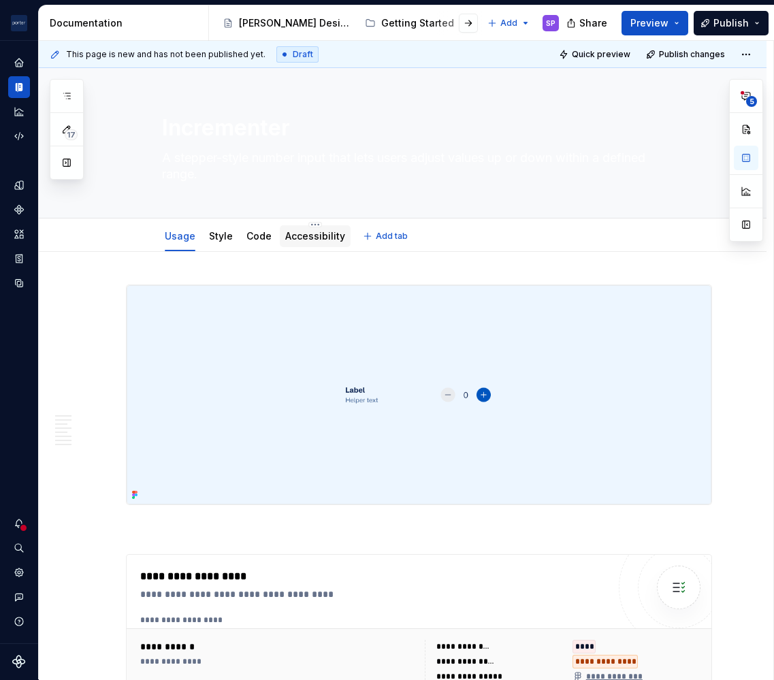
click at [310, 232] on link "Accessibility" at bounding box center [315, 236] width 60 height 12
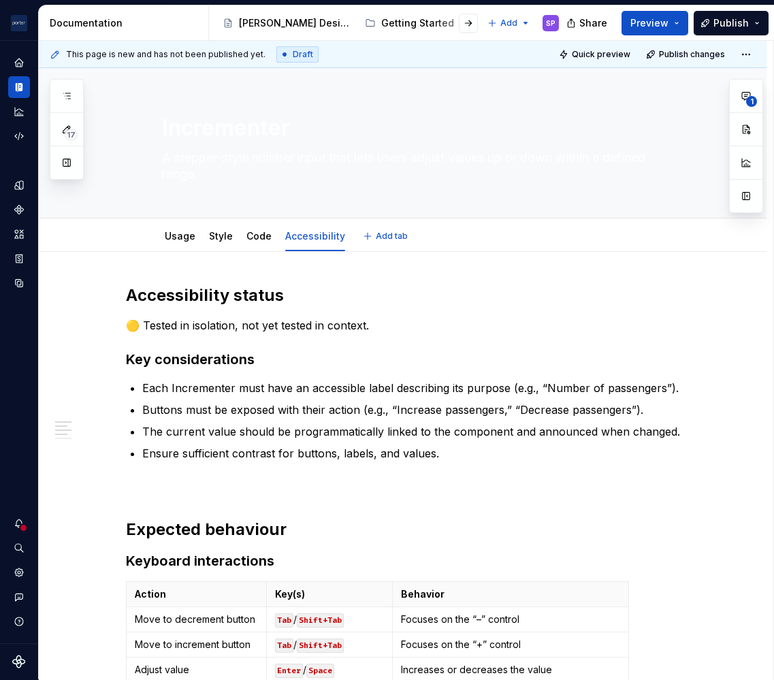
type textarea "*"
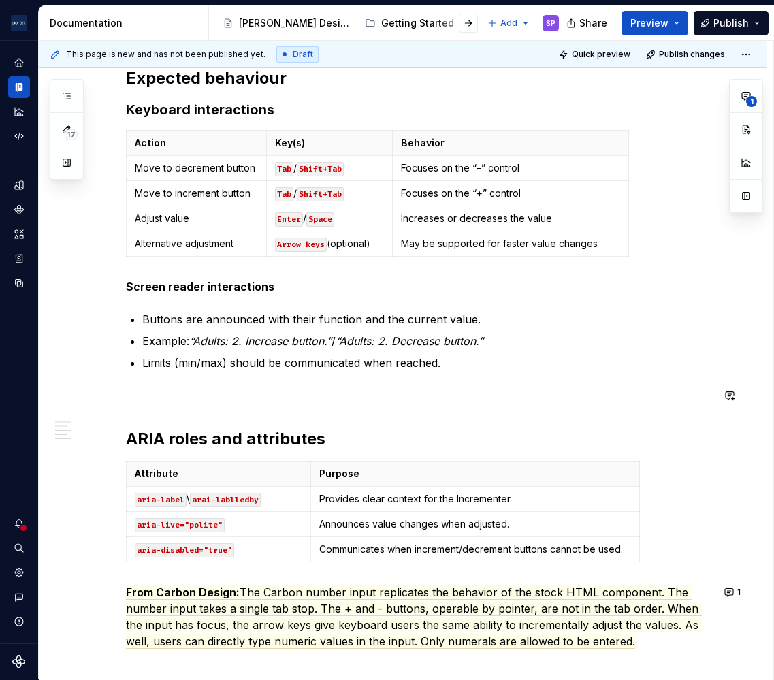
scroll to position [455, 0]
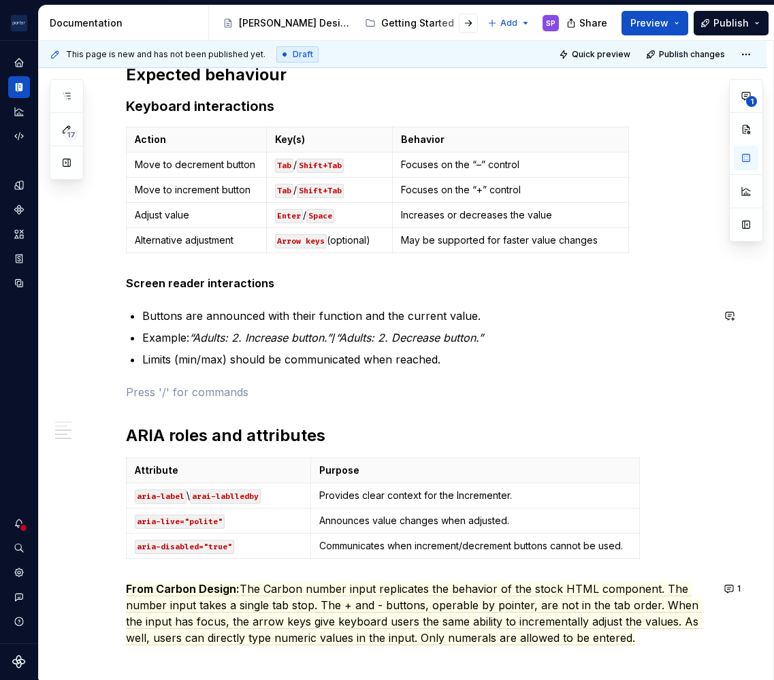
click at [383, 377] on div "Accessibility status 🟡 Tested in isolation, not yet tested in context. Key cons…" at bounding box center [419, 254] width 586 height 849
click at [353, 547] on p "Communicates when increment/decrement buttons cannot be used." at bounding box center [475, 546] width 312 height 14
click at [355, 534] on td "Communicates when increment/decrement buttons cannot be used." at bounding box center [475, 546] width 329 height 25
drag, startPoint x: 355, startPoint y: 533, endPoint x: 288, endPoint y: 502, distance: 73.7
click at [288, 502] on p "aria-label \ arai-lablledby" at bounding box center [219, 496] width 168 height 14
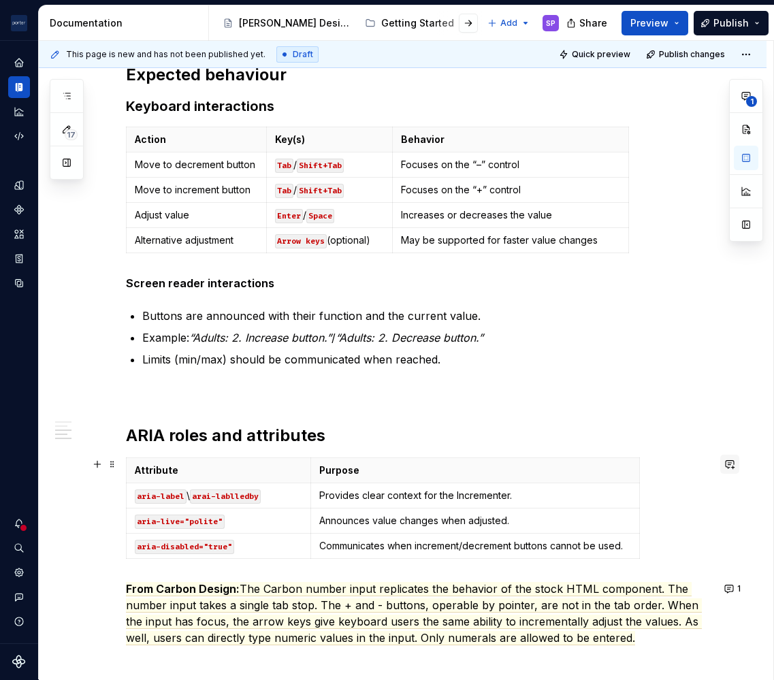
click at [721, 463] on button "button" at bounding box center [730, 464] width 19 height 19
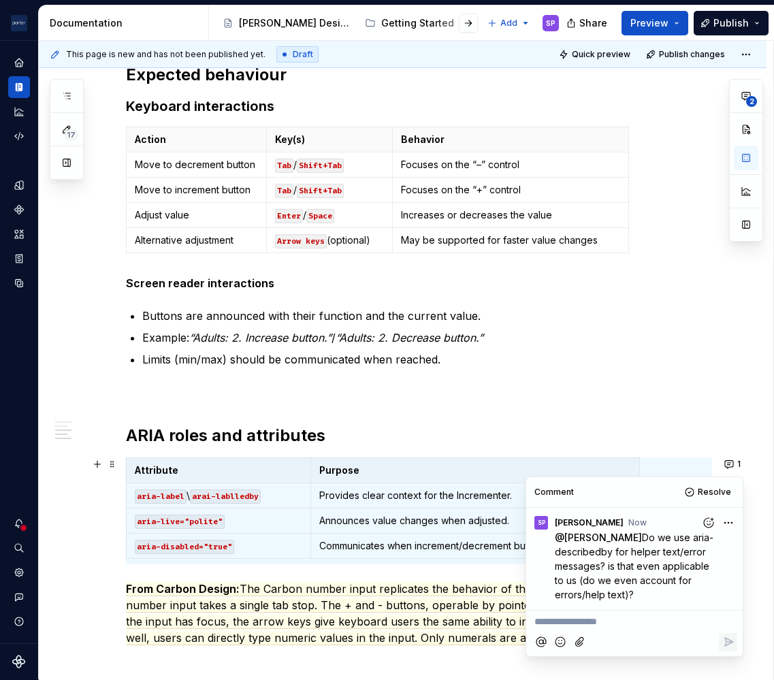
click at [458, 224] on td "Increases or decreases the value" at bounding box center [511, 215] width 236 height 25
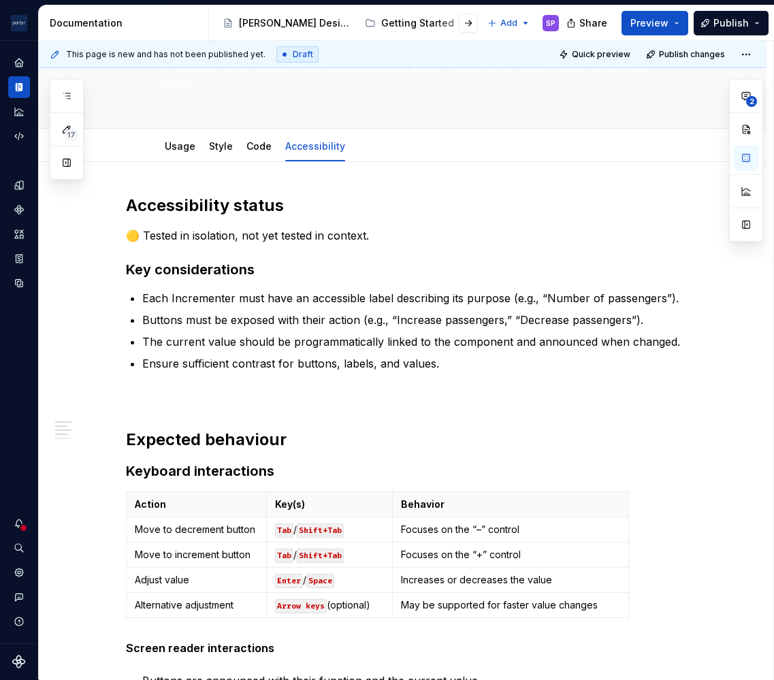
scroll to position [22, 0]
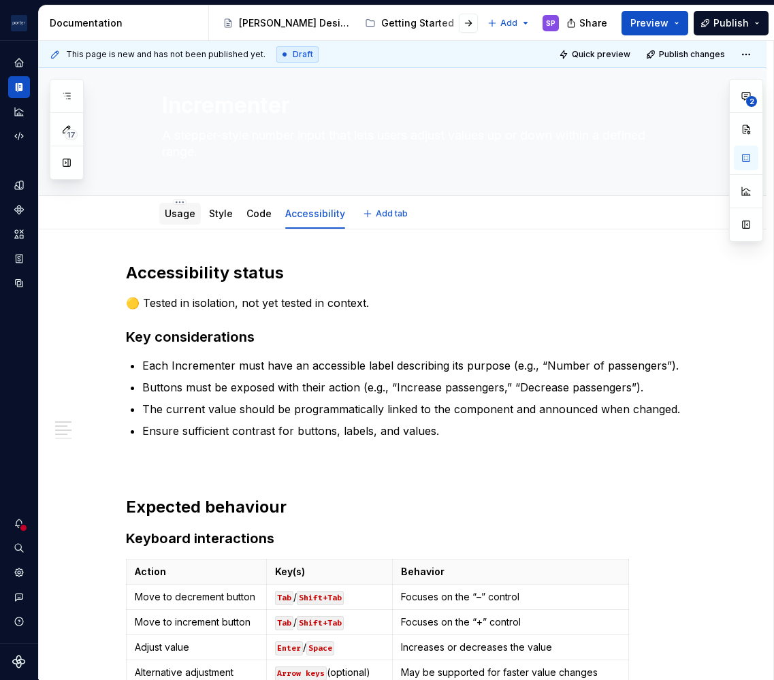
click at [176, 222] on div "Usage" at bounding box center [180, 214] width 42 height 22
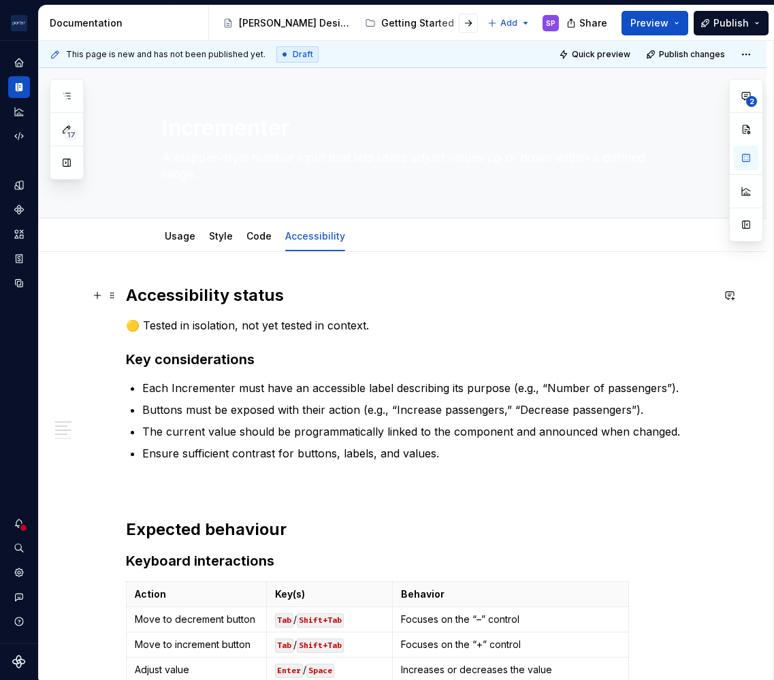
scroll to position [2, 0]
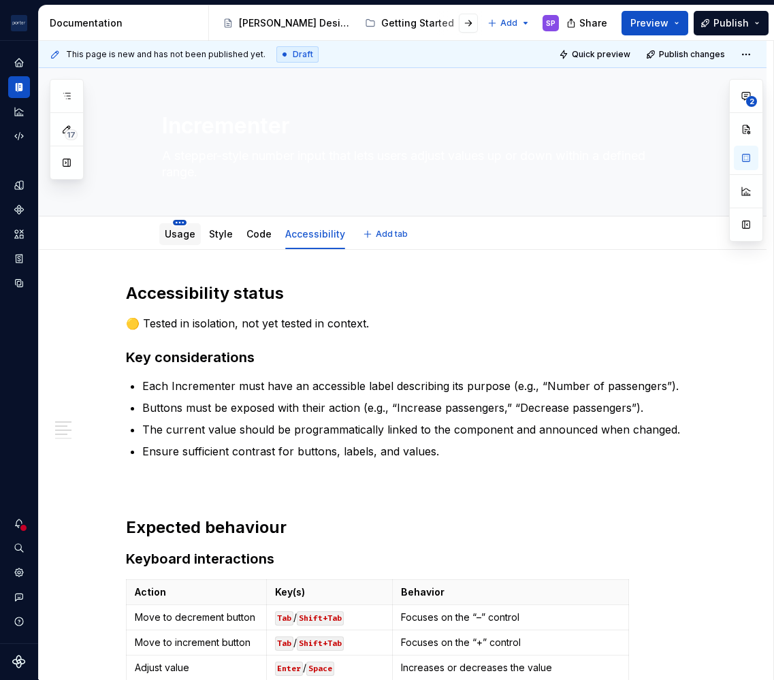
click at [180, 221] on html "[PERSON_NAME] Airlines SP Design system data Documentation Accessibility guide …" at bounding box center [387, 340] width 774 height 680
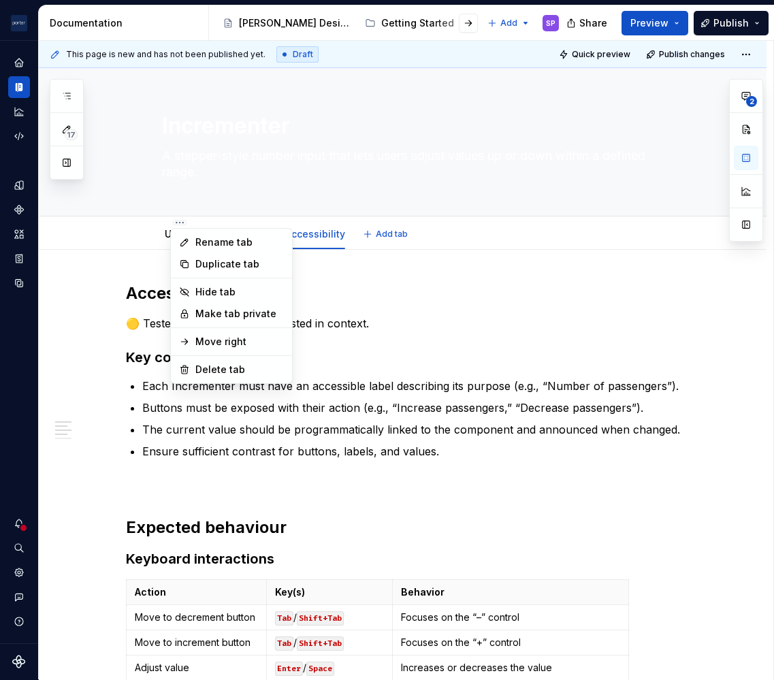
click at [176, 230] on div "Rename tab Duplicate tab Hide tab Make tab private Move right Delete tab" at bounding box center [231, 306] width 123 height 156
click at [134, 219] on html "[PERSON_NAME] Airlines SP Design system data Documentation Accessibility guide …" at bounding box center [387, 340] width 774 height 680
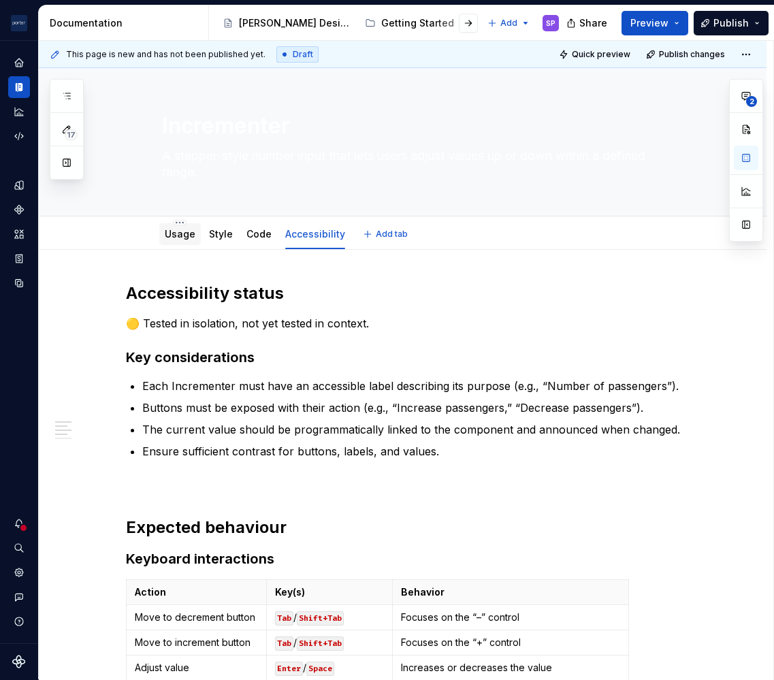
click at [167, 234] on link "Usage" at bounding box center [180, 234] width 31 height 12
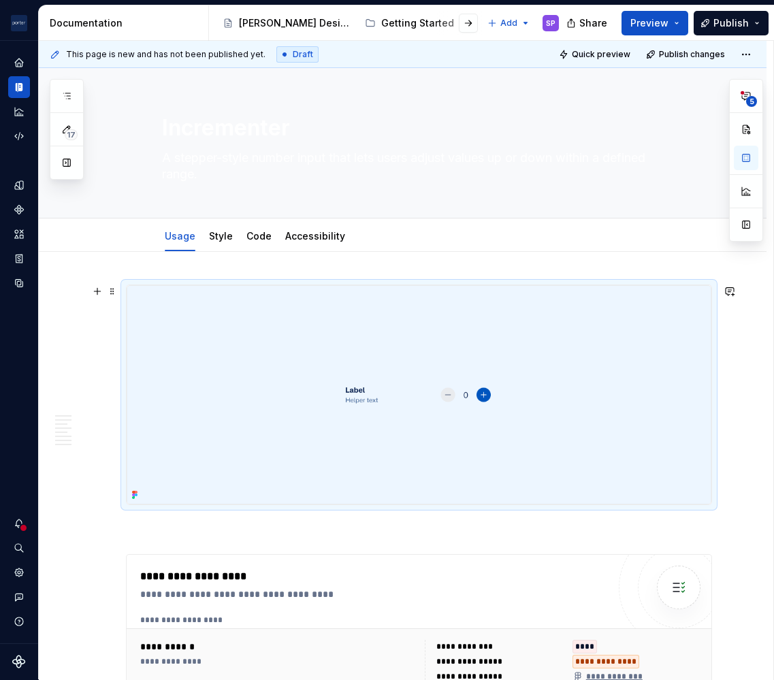
click at [326, 443] on img at bounding box center [419, 394] width 585 height 219
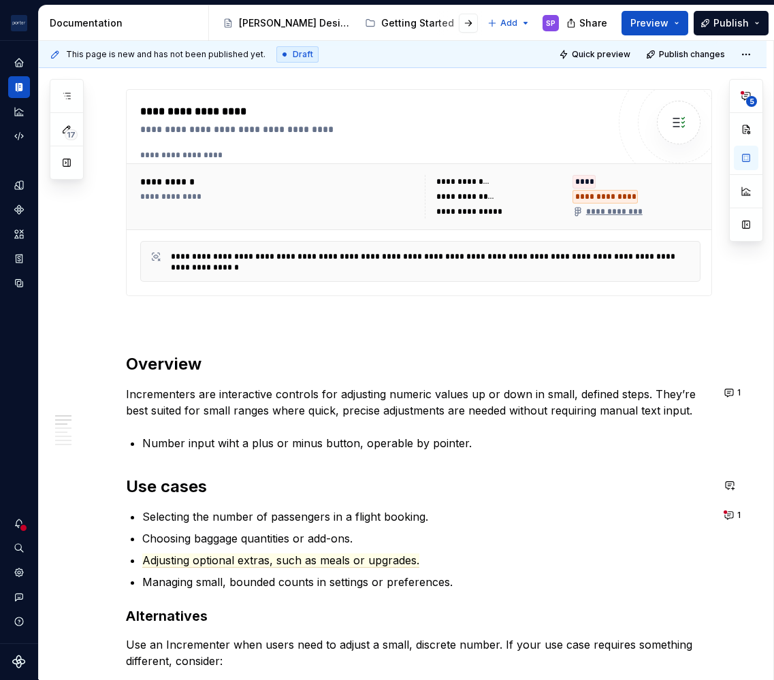
scroll to position [524, 0]
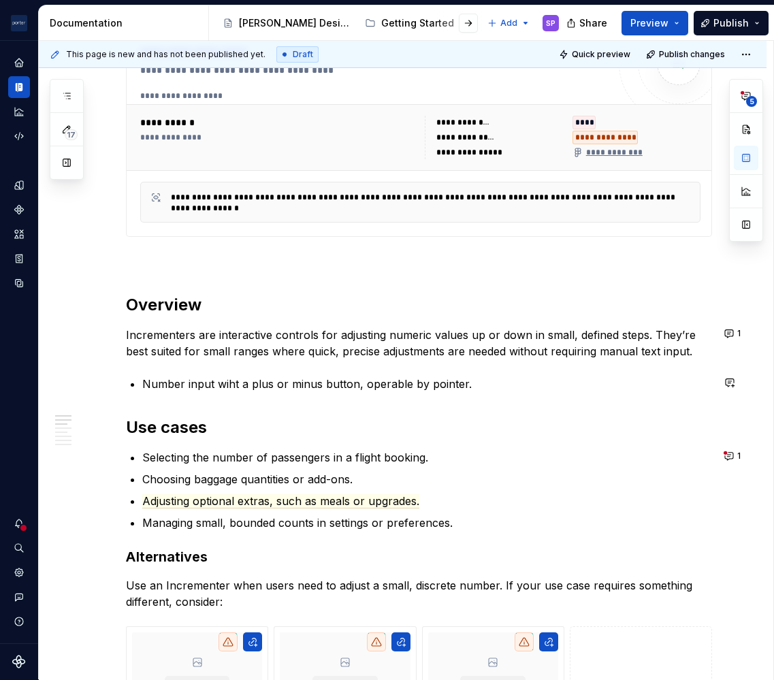
click at [516, 376] on p "Number input wiht a plus or minus button, operable by pointer." at bounding box center [427, 384] width 570 height 16
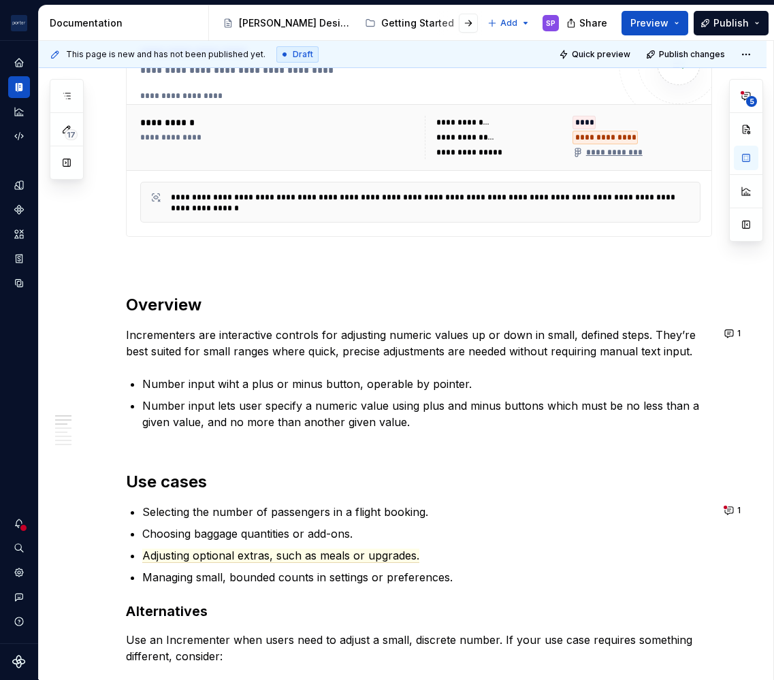
click at [450, 208] on div "**********" at bounding box center [430, 203] width 518 height 22
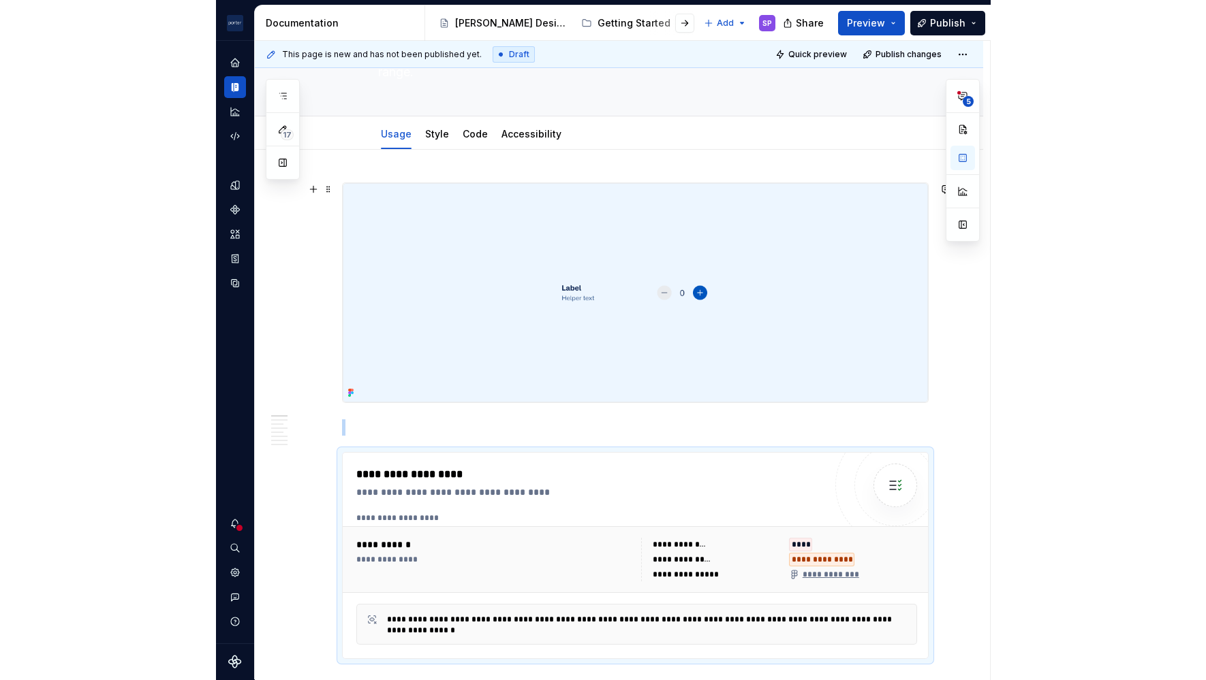
scroll to position [0, 0]
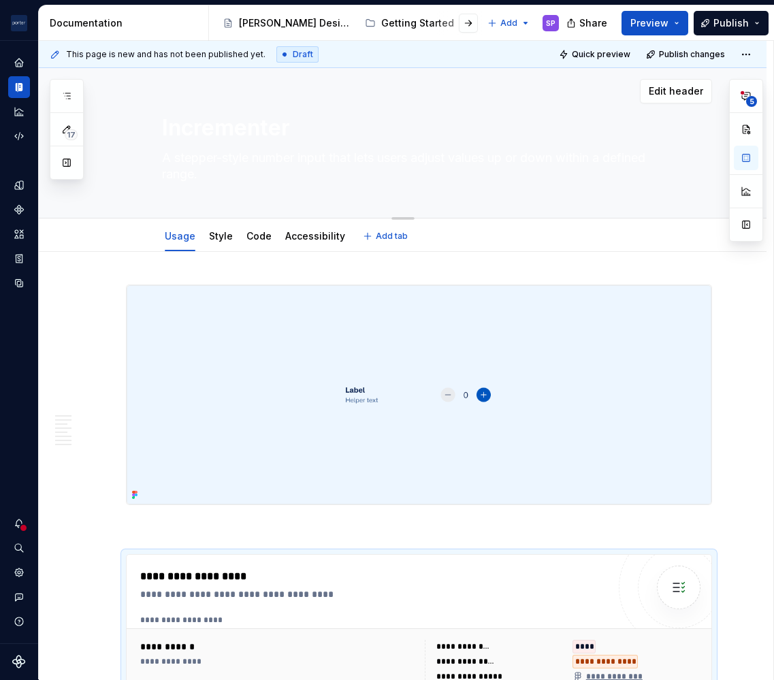
click at [351, 169] on textarea "A stepper-style number input that lets users adjust values up or down within a …" at bounding box center [416, 166] width 515 height 38
click at [233, 123] on textarea "Incrementer" at bounding box center [416, 128] width 515 height 33
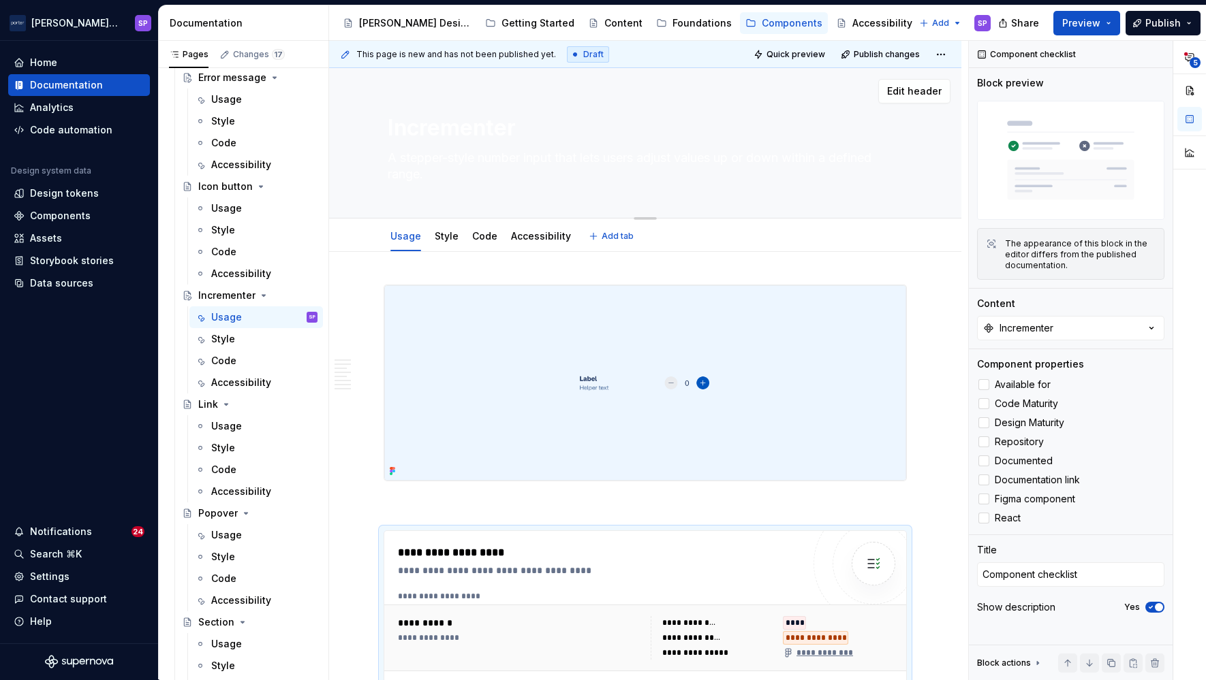
click at [492, 161] on textarea "A stepper-style number input that lets users adjust values up or down within a …" at bounding box center [642, 166] width 515 height 38
click at [417, 125] on textarea "Incrementer" at bounding box center [642, 128] width 515 height 33
click at [780, 49] on span "Quick preview" at bounding box center [795, 54] width 59 height 11
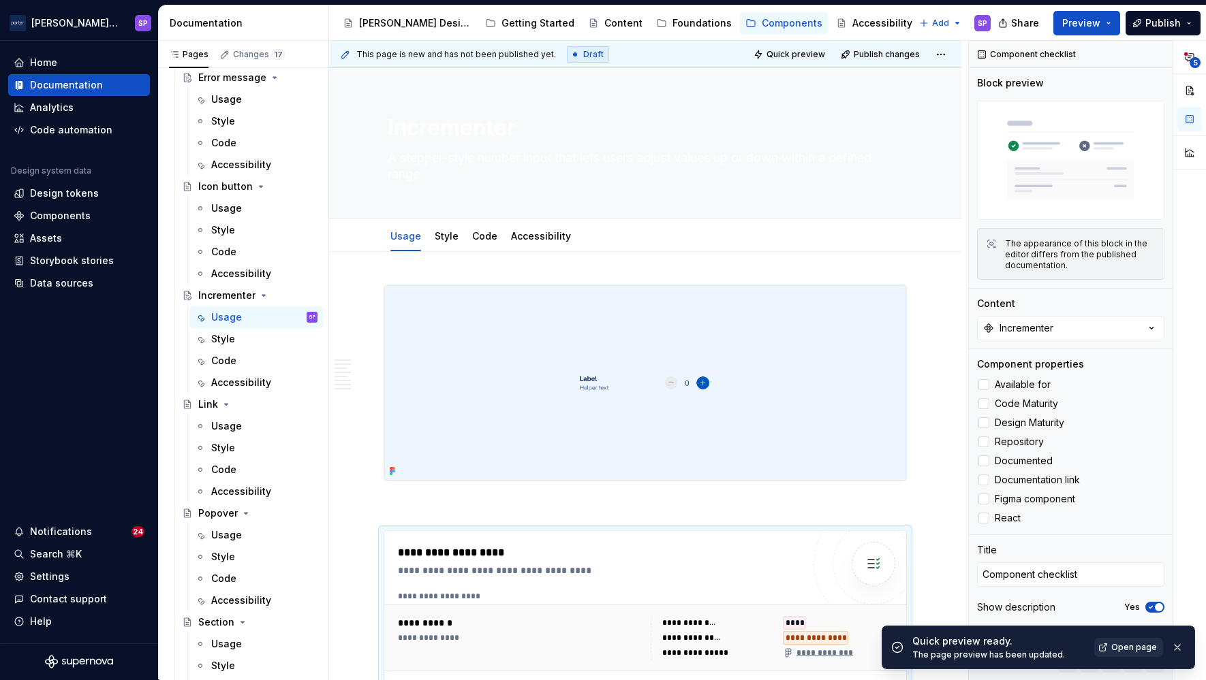
click at [1136, 644] on span "Open page" at bounding box center [1134, 647] width 46 height 11
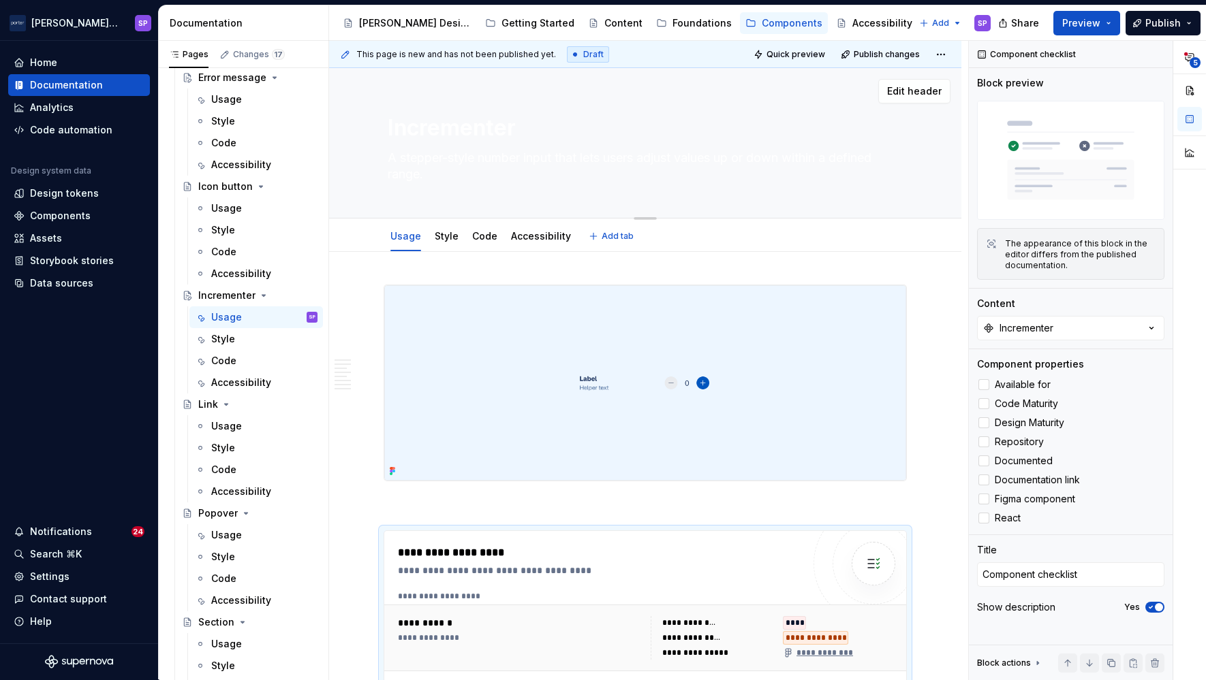
click at [513, 176] on textarea "A stepper-style number input that lets users adjust values up or down within a …" at bounding box center [642, 166] width 515 height 38
type textarea "*"
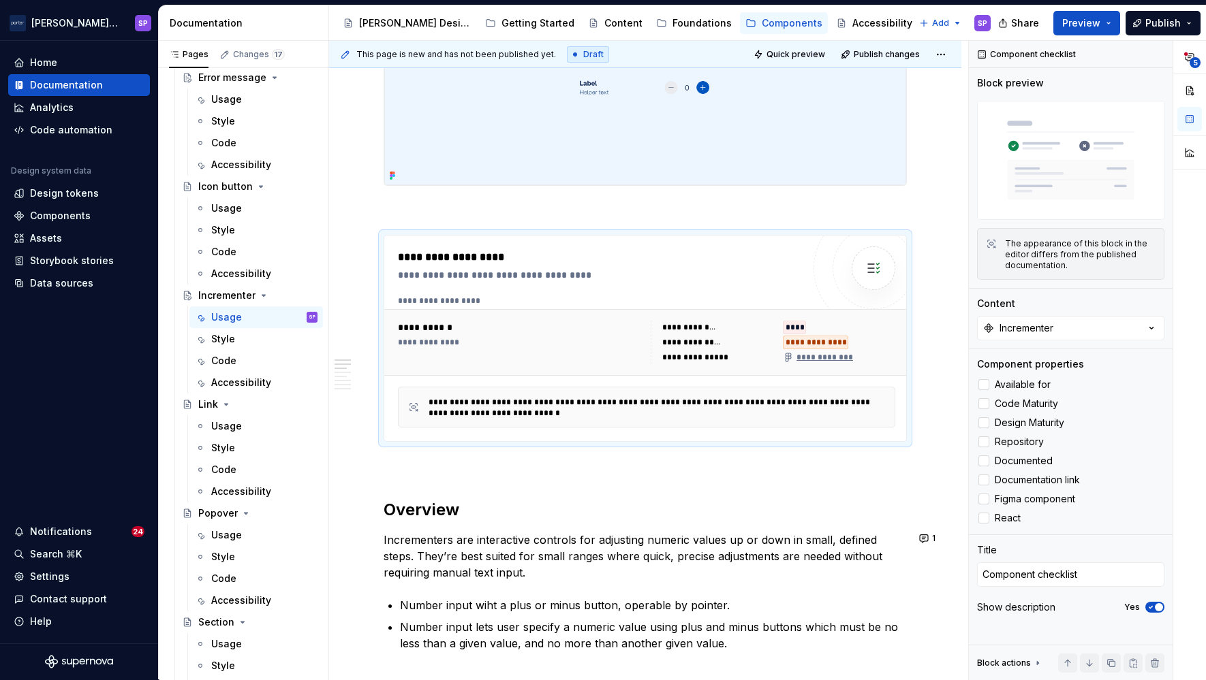
scroll to position [482, 0]
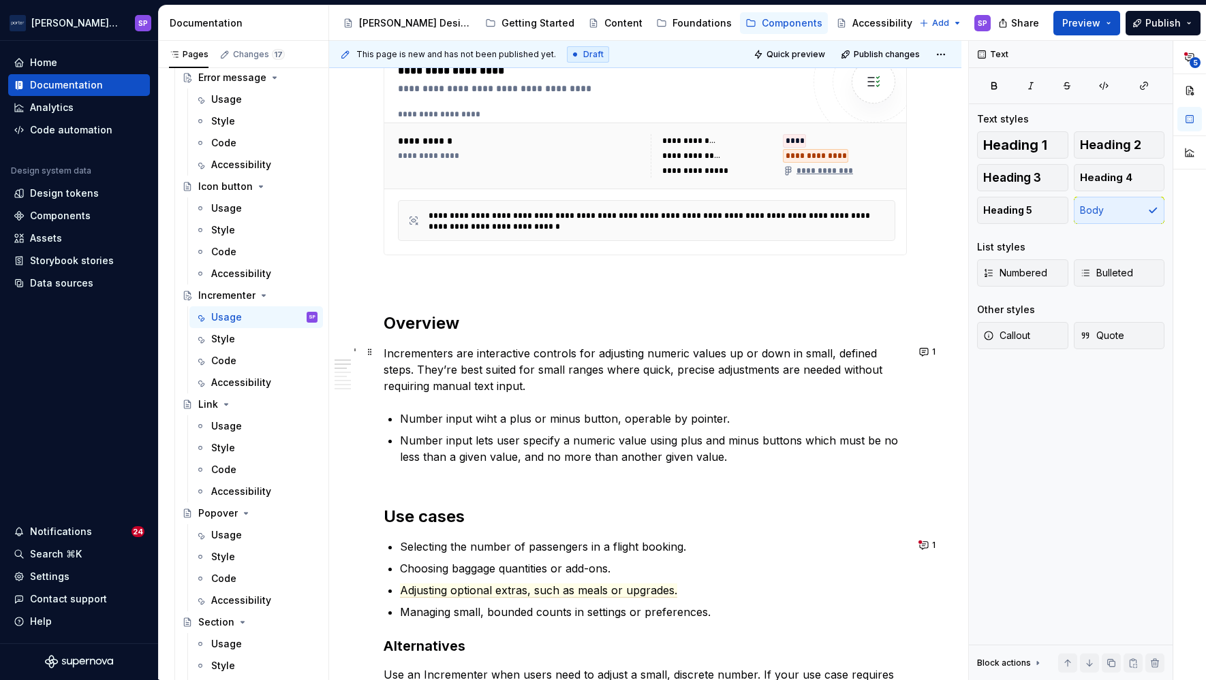
click at [406, 358] on p "Incrementers are interactive controls for adjusting numeric values up or down i…" at bounding box center [644, 369] width 523 height 49
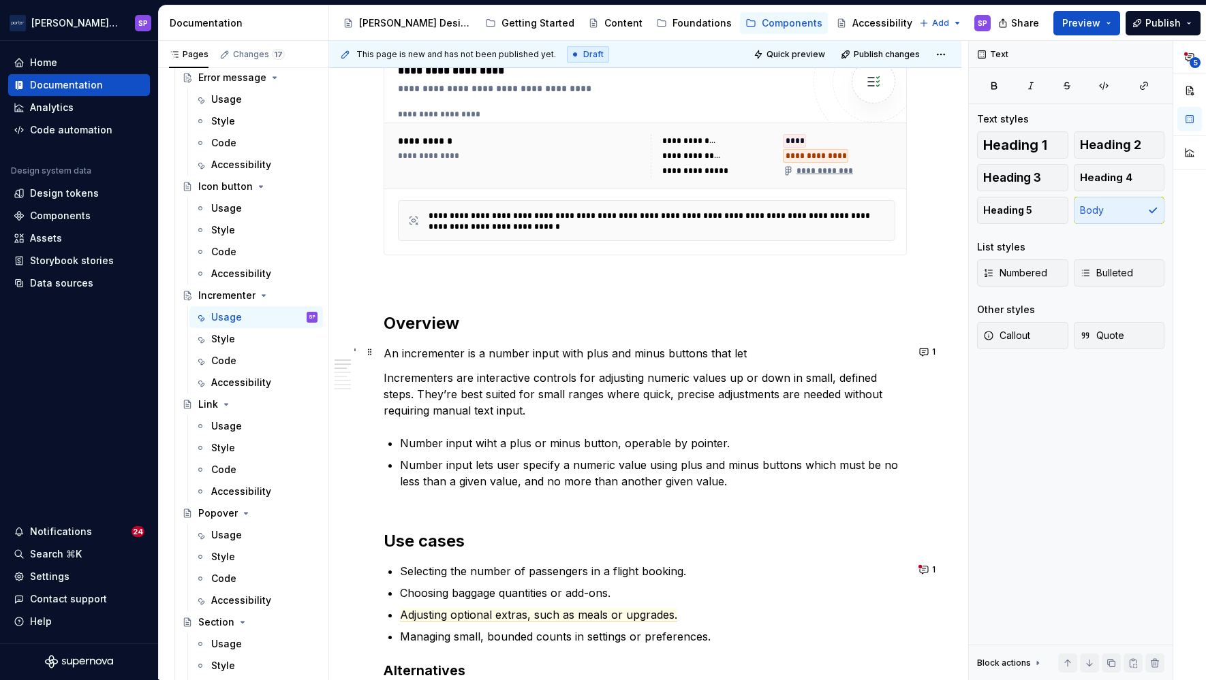
click at [412, 355] on p "An incrementer is a number input with plus and minus buttons that let" at bounding box center [644, 353] width 523 height 16
click at [657, 350] on p "An incrementer is a number input with plus and minus buttons that let" at bounding box center [644, 353] width 523 height 16
click at [772, 353] on p "An incrementer is a number input with plus and minus buttons that let" at bounding box center [644, 353] width 523 height 16
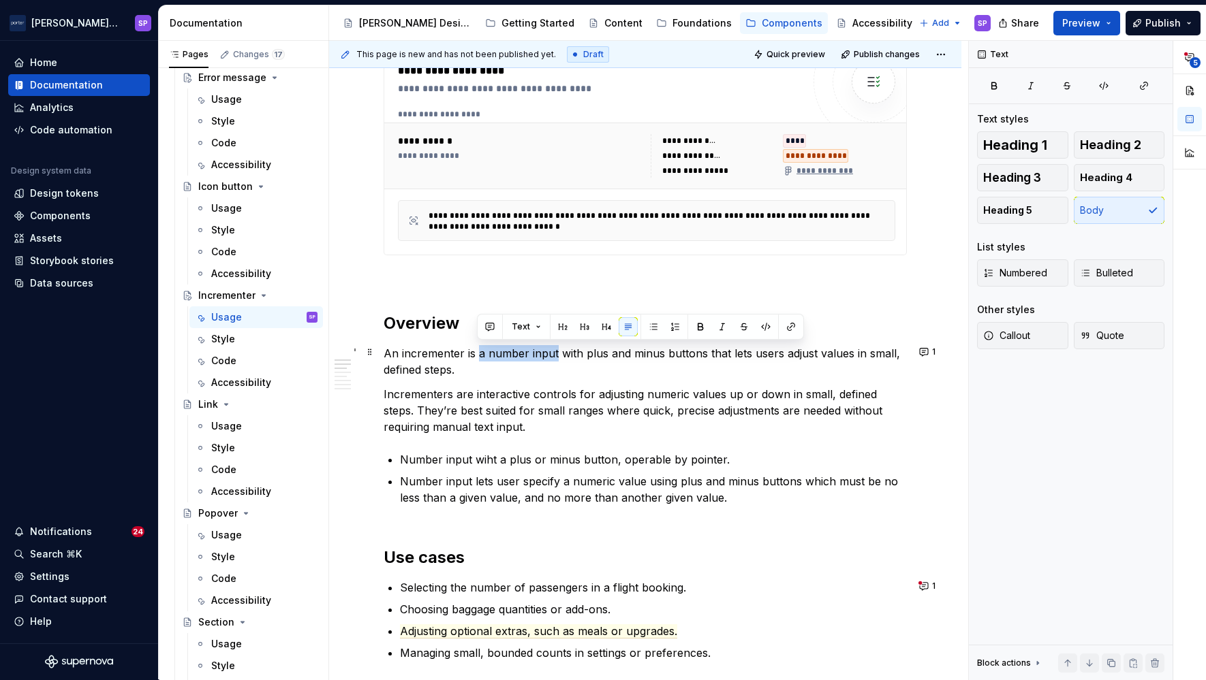
drag, startPoint x: 480, startPoint y: 352, endPoint x: 554, endPoint y: 351, distance: 74.3
click at [554, 351] on p "An incrementer is a number input with plus and minus buttons that lets users ad…" at bounding box center [644, 361] width 523 height 33
click at [533, 375] on p "An incrementer is a number input with plus and minus buttons that lets users ad…" at bounding box center [644, 361] width 523 height 33
click at [474, 360] on p "An incrementer is a number input with plus and minus buttons that lets users ad…" at bounding box center [644, 361] width 523 height 33
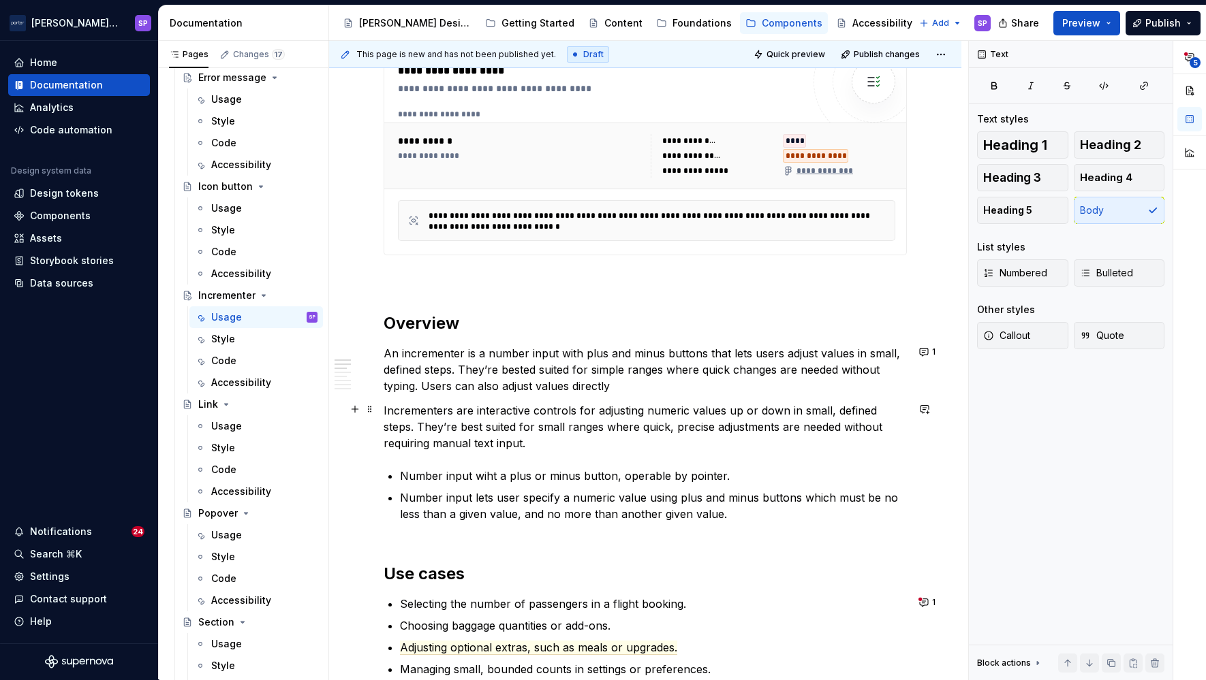
scroll to position [594, 0]
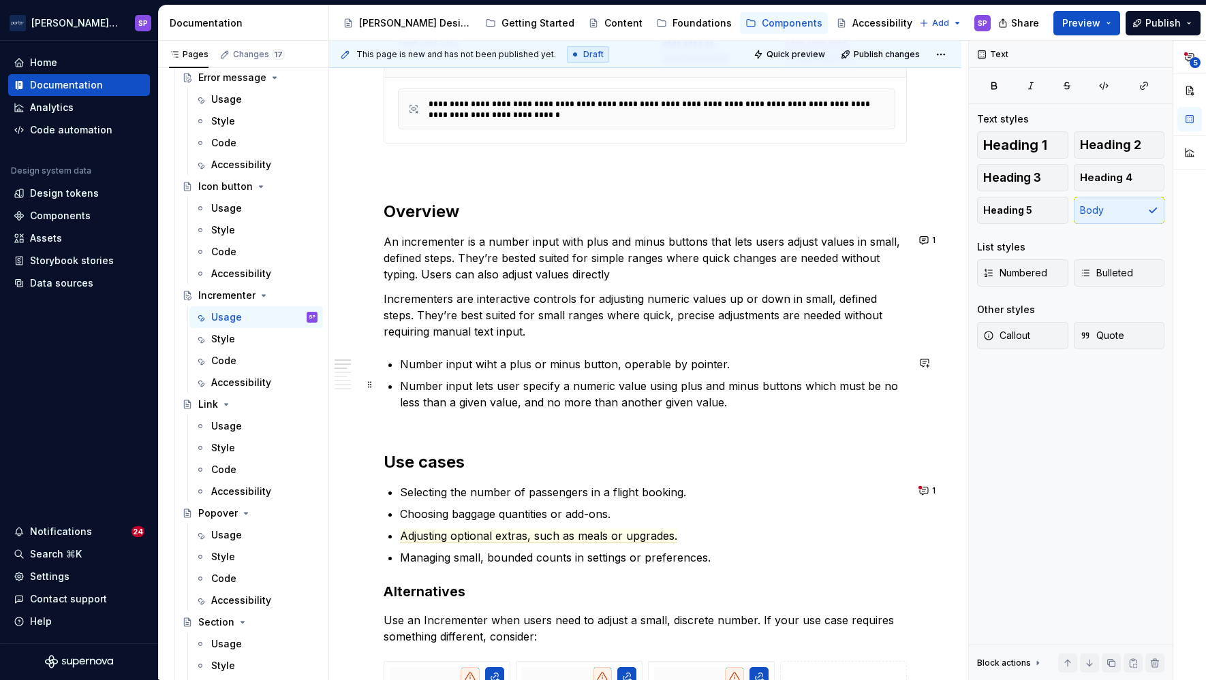
click at [738, 405] on p "Number input lets user specify a numeric value using plus and minus buttons whi…" at bounding box center [653, 402] width 507 height 49
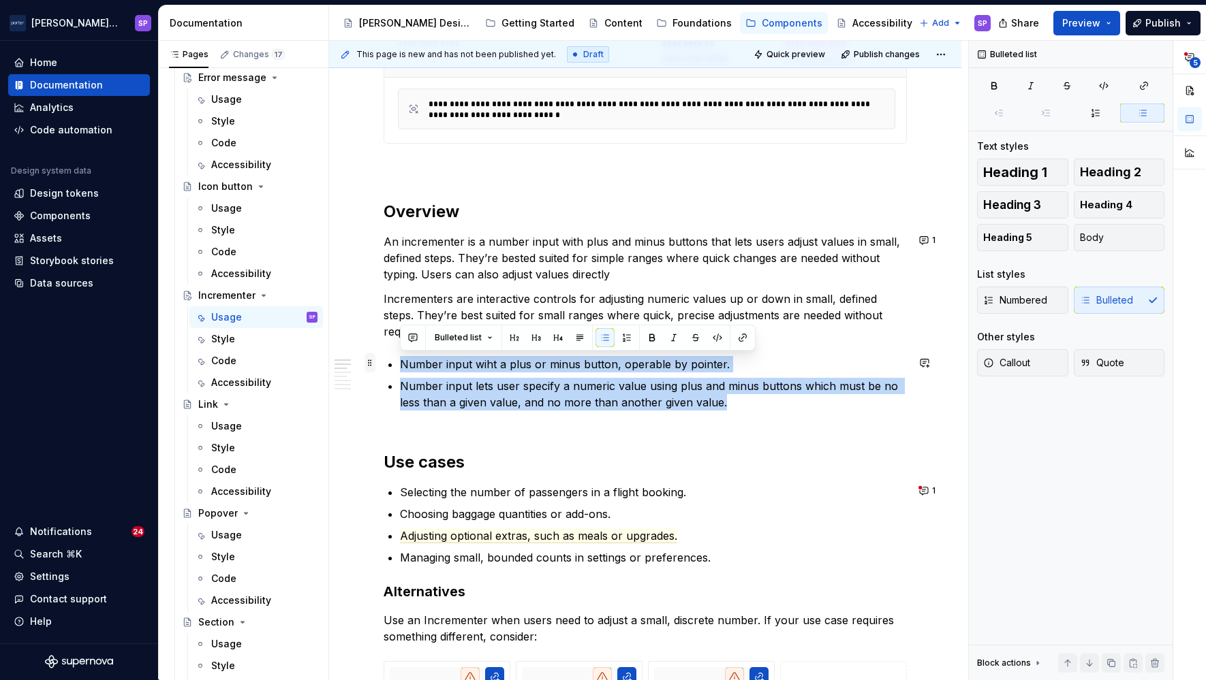
drag, startPoint x: 738, startPoint y: 405, endPoint x: 366, endPoint y: 360, distance: 374.0
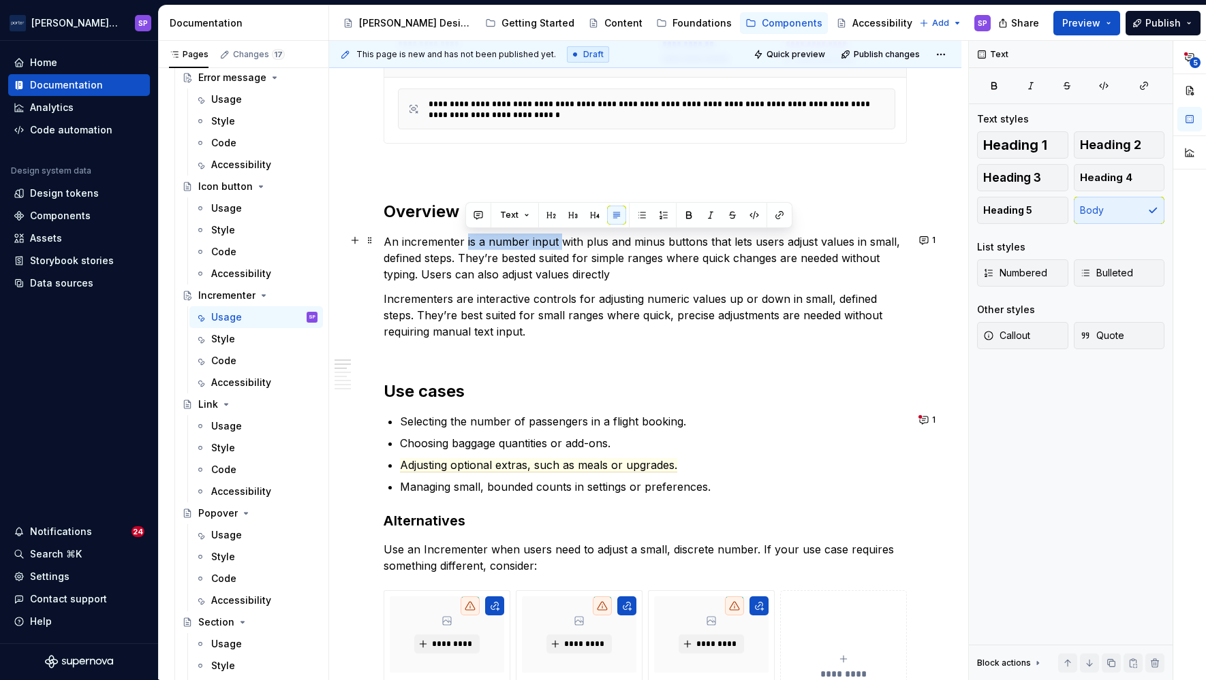
drag, startPoint x: 466, startPoint y: 242, endPoint x: 558, endPoint y: 245, distance: 92.0
click at [558, 245] on p "An incrementer is a number input with plus and minus buttons that lets users ad…" at bounding box center [644, 258] width 523 height 49
click at [629, 312] on p "Incrementers are interactive controls for adjusting numeric values up or down i…" at bounding box center [644, 323] width 523 height 65
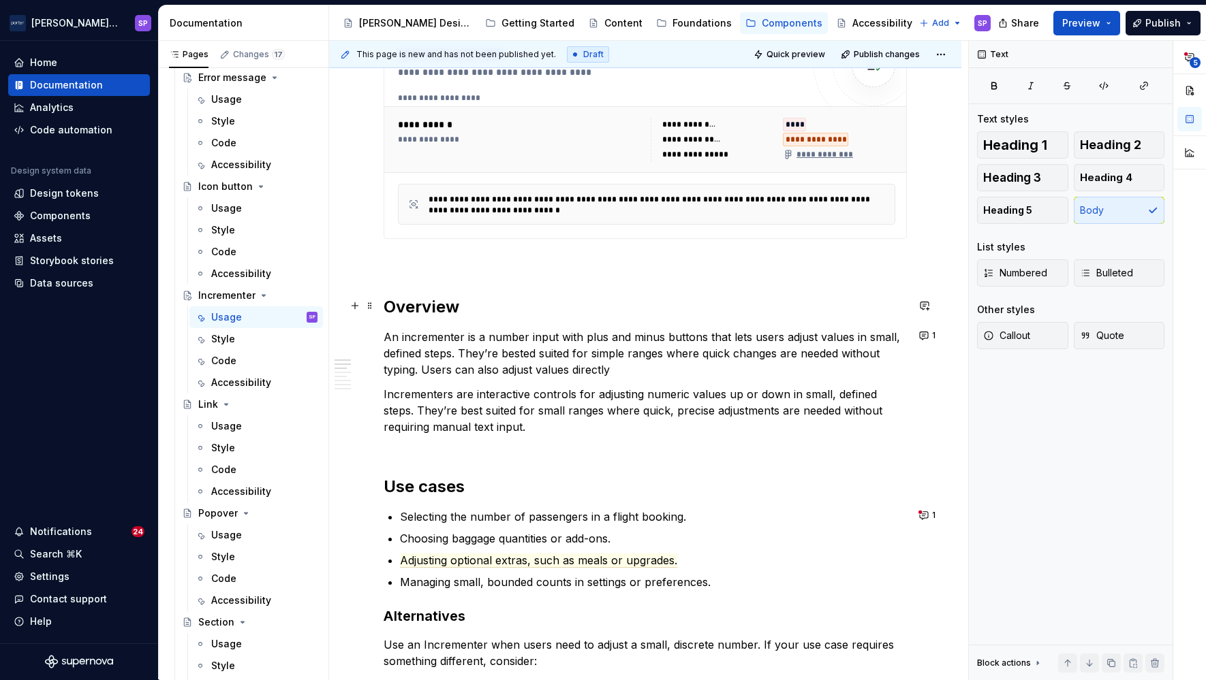
scroll to position [501, 0]
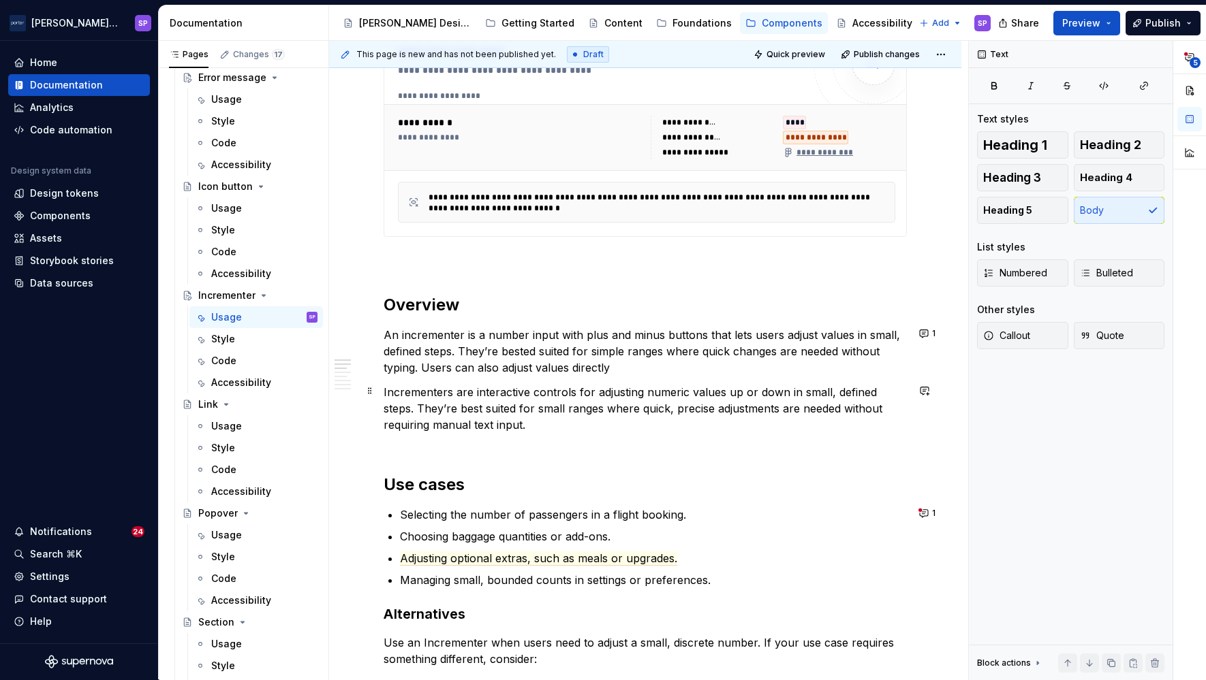
click at [612, 403] on p "Incrementers are interactive controls for adjusting numeric values up or down i…" at bounding box center [644, 416] width 523 height 65
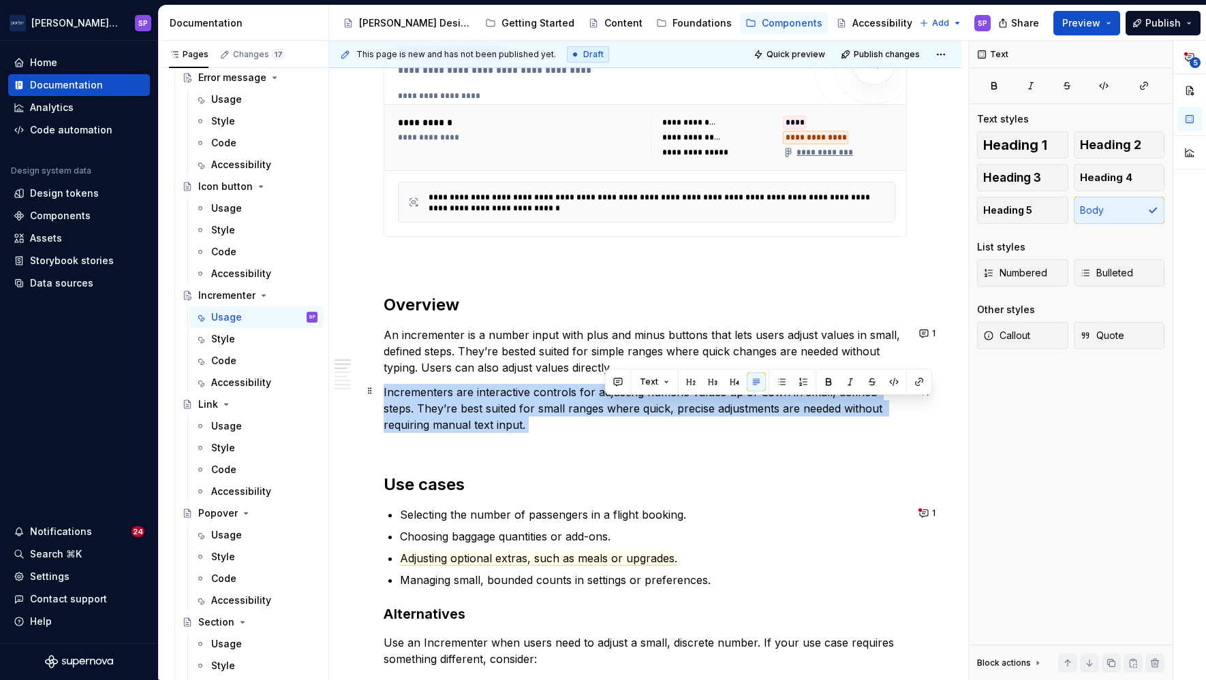
click at [612, 403] on p "Incrementers are interactive controls for adjusting numeric values up or down i…" at bounding box center [644, 416] width 523 height 65
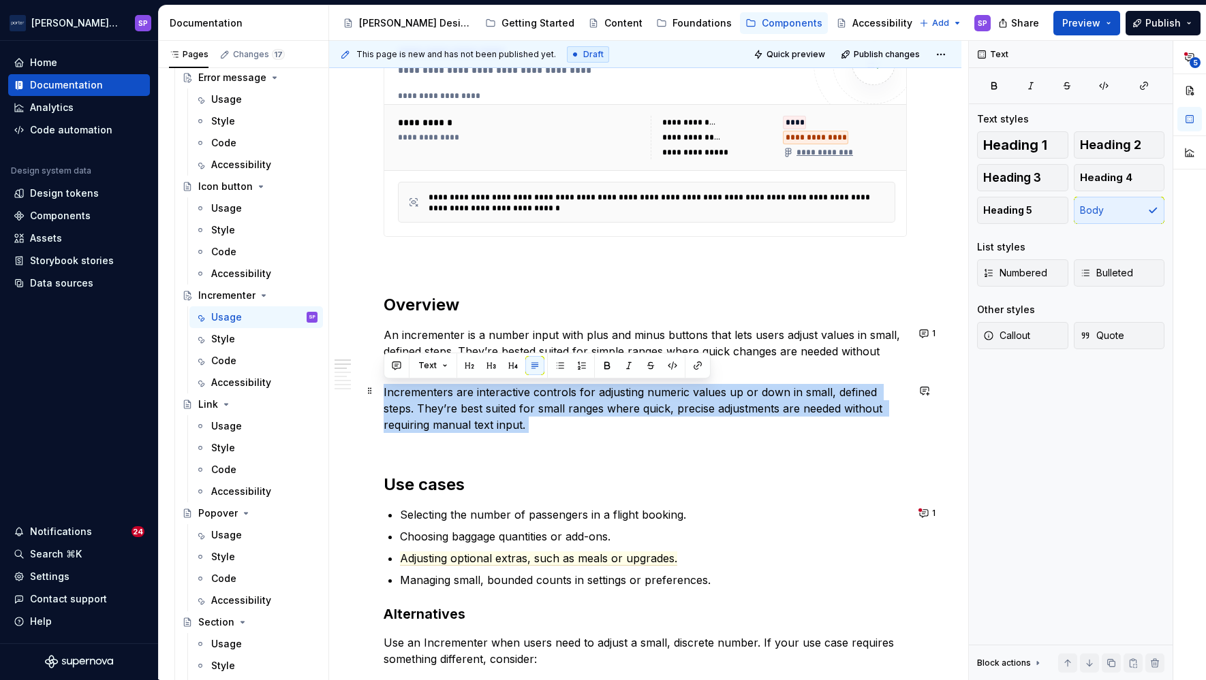
click at [608, 403] on p "Incrementers are interactive controls for adjusting numeric values up or down i…" at bounding box center [644, 416] width 523 height 65
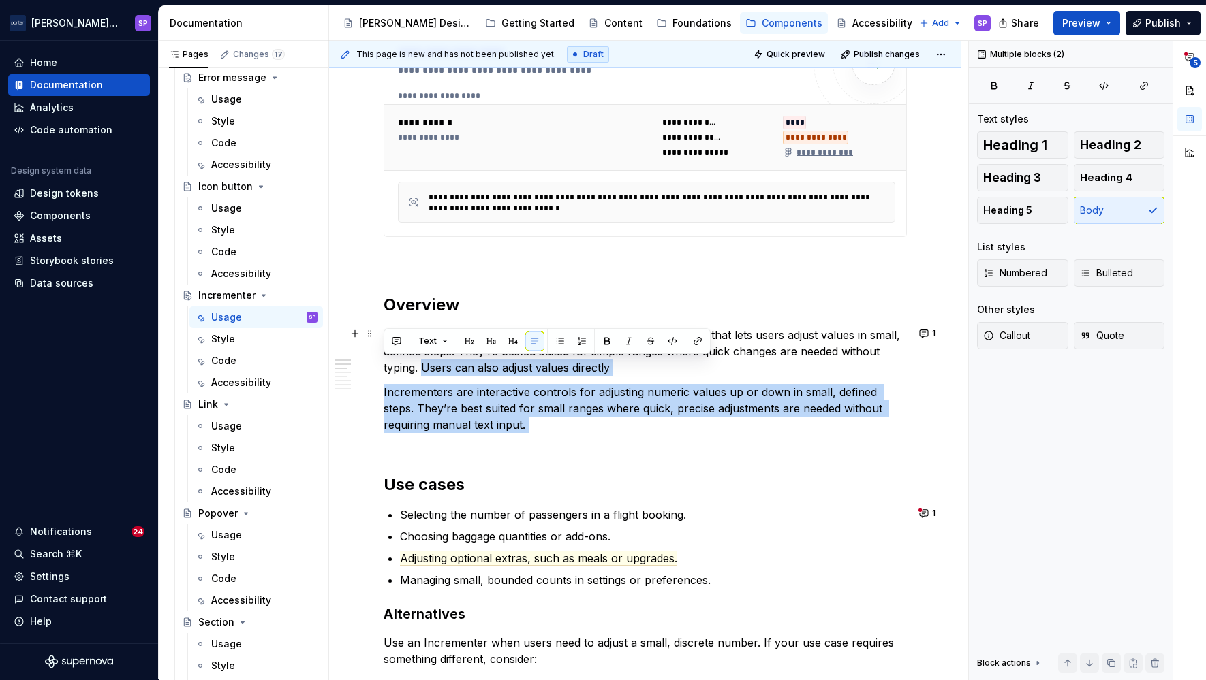
drag, startPoint x: 551, startPoint y: 435, endPoint x: 422, endPoint y: 366, distance: 146.9
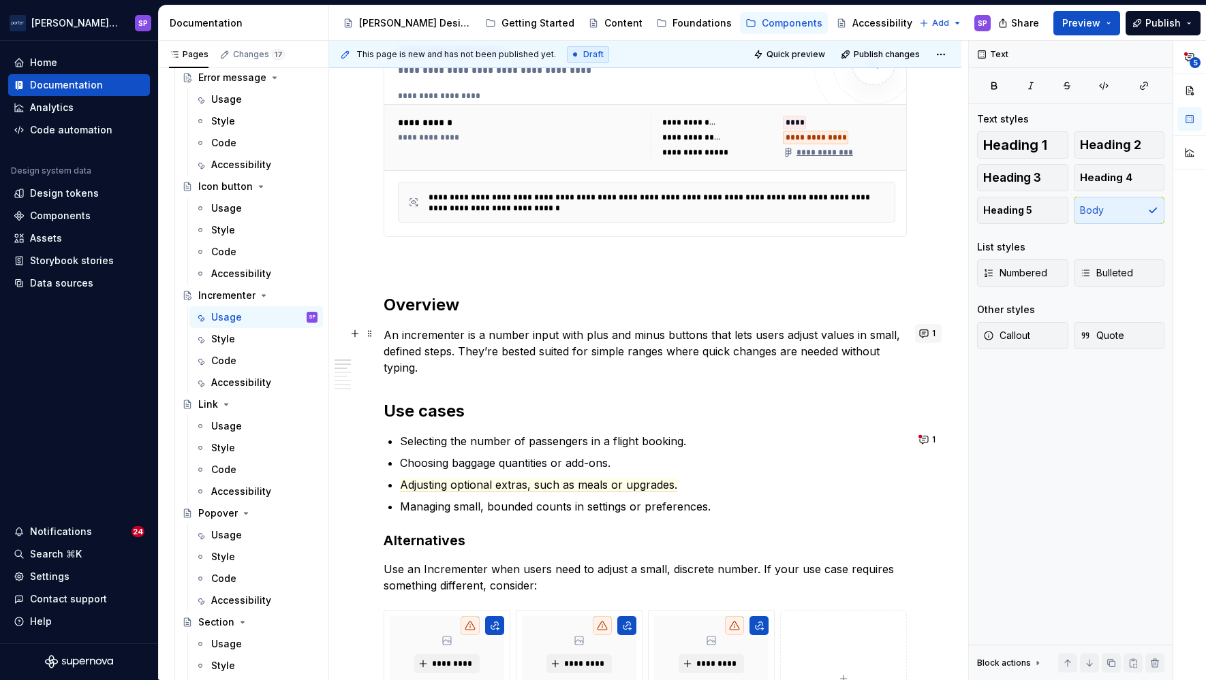
click at [926, 328] on button "1" at bounding box center [928, 333] width 27 height 19
click at [815, 331] on p "An incrementer is a number input with plus and minus buttons that lets users ad…" at bounding box center [644, 351] width 523 height 49
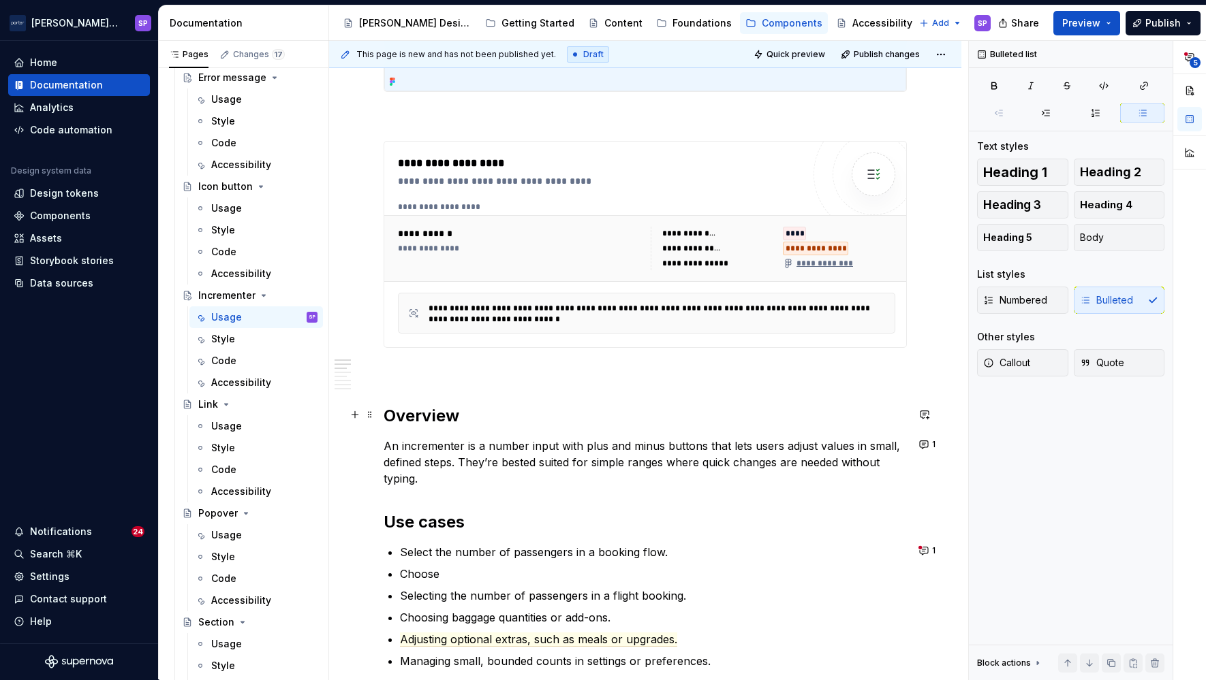
scroll to position [633, 0]
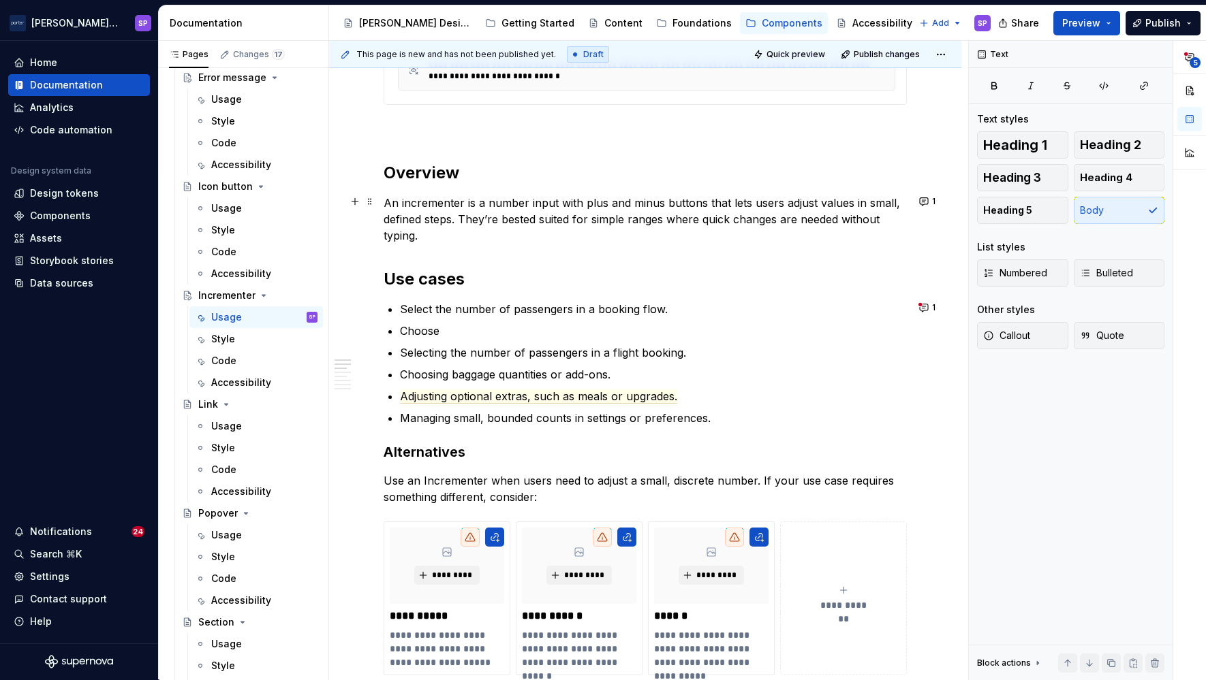
click at [478, 223] on p "An incrementer is a number input with plus and minus buttons that lets users ad…" at bounding box center [644, 219] width 523 height 49
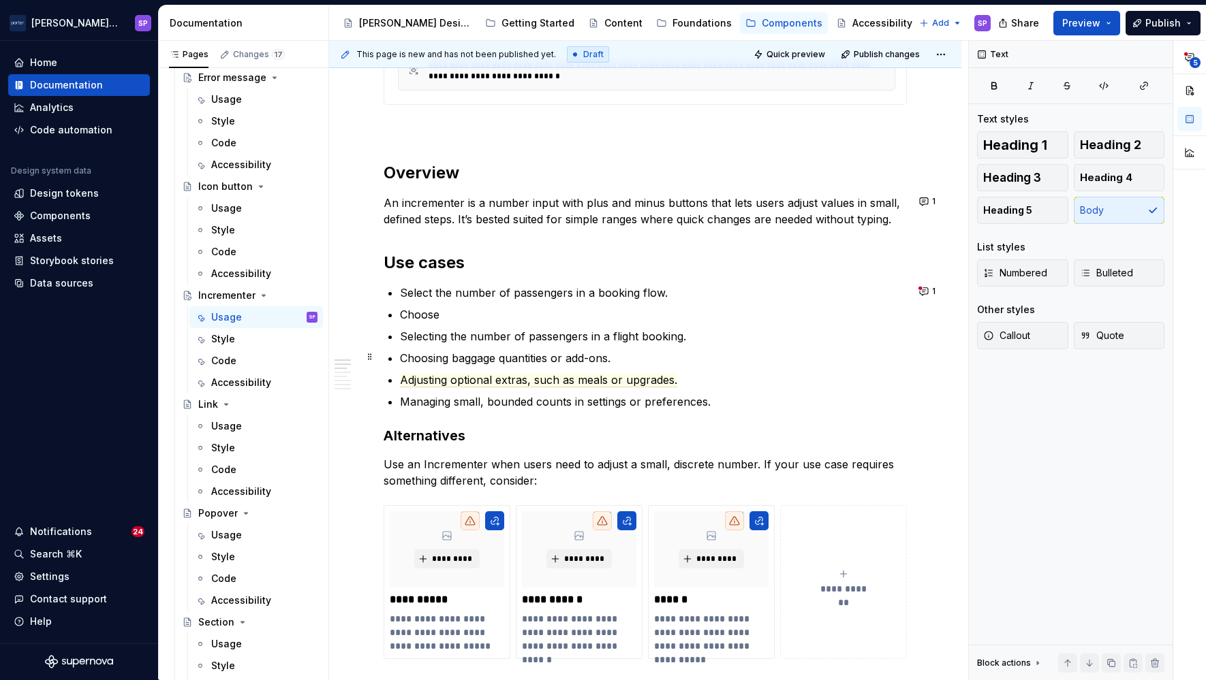
scroll to position [664, 0]
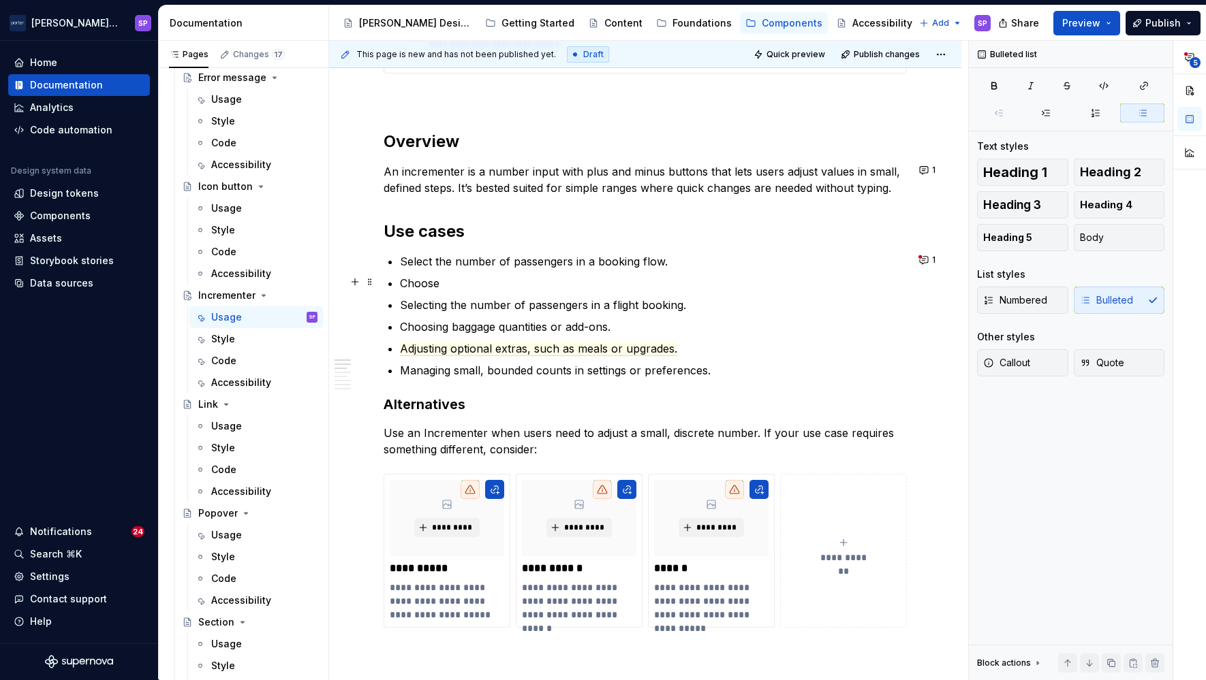
click at [509, 287] on p "Choose" at bounding box center [653, 283] width 507 height 16
click at [520, 321] on p "Choosing baggage quantities or add-ons." at bounding box center [653, 327] width 507 height 16
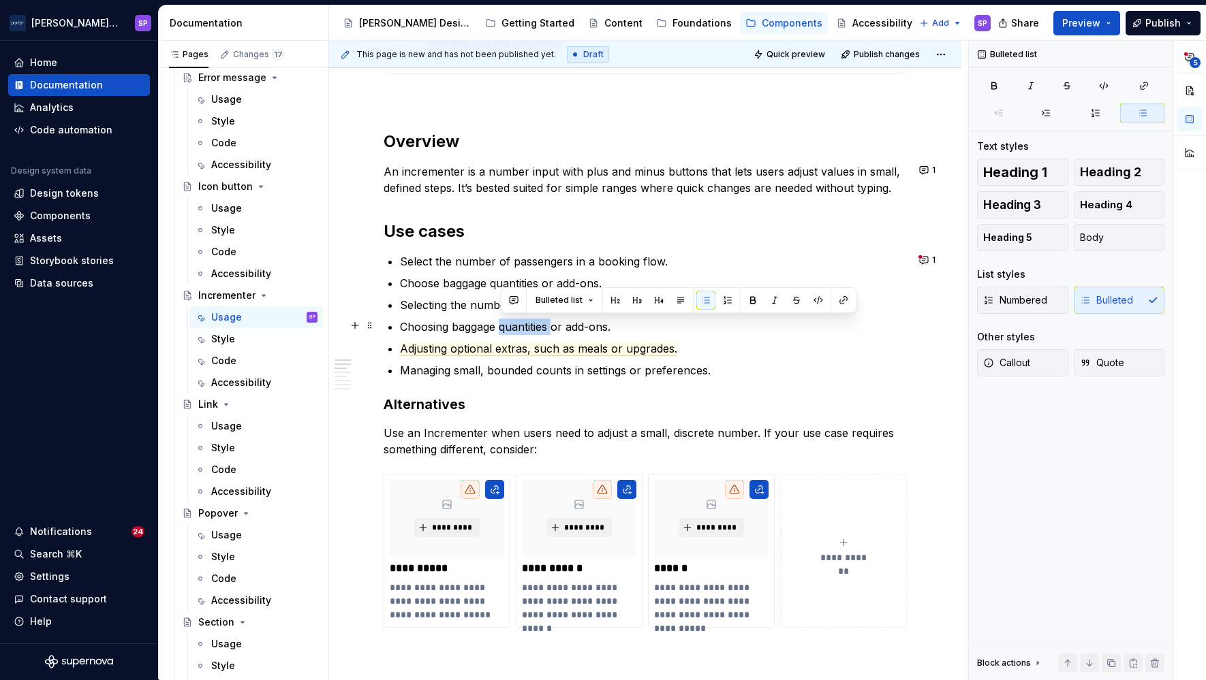
click at [520, 321] on p "Choosing baggage quantities or add-ons." at bounding box center [653, 327] width 507 height 16
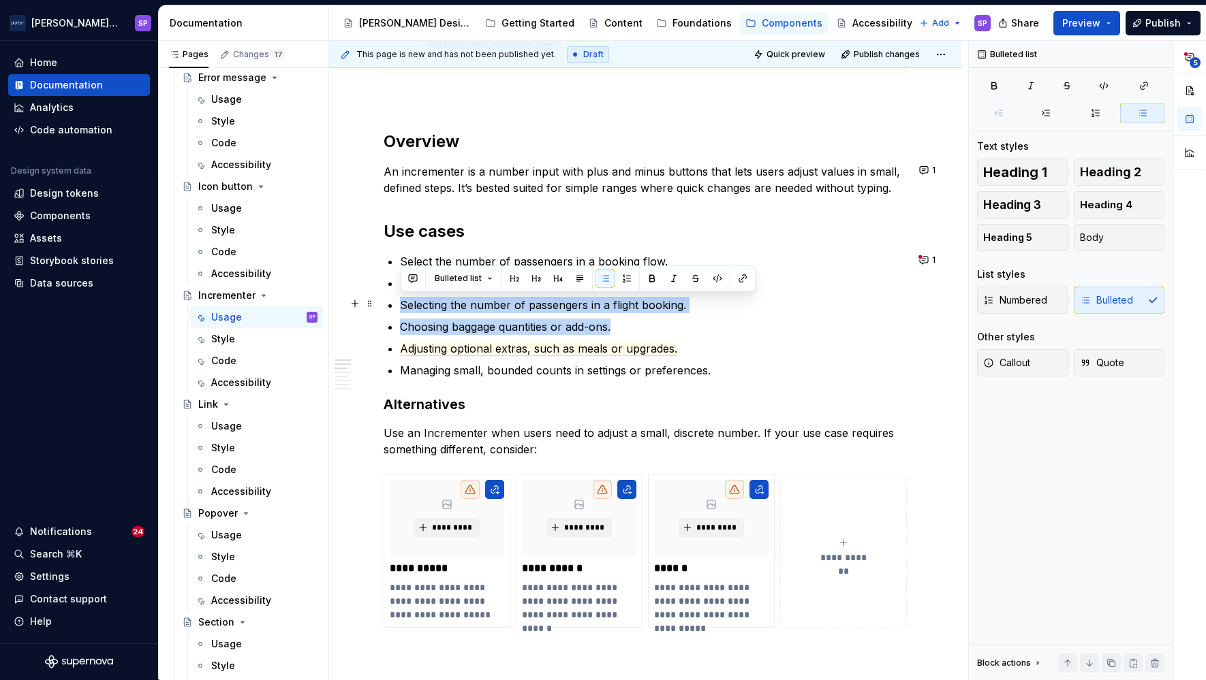
drag, startPoint x: 644, startPoint y: 326, endPoint x: 385, endPoint y: 311, distance: 259.9
click at [385, 311] on div "**********" at bounding box center [644, 625] width 523 height 2009
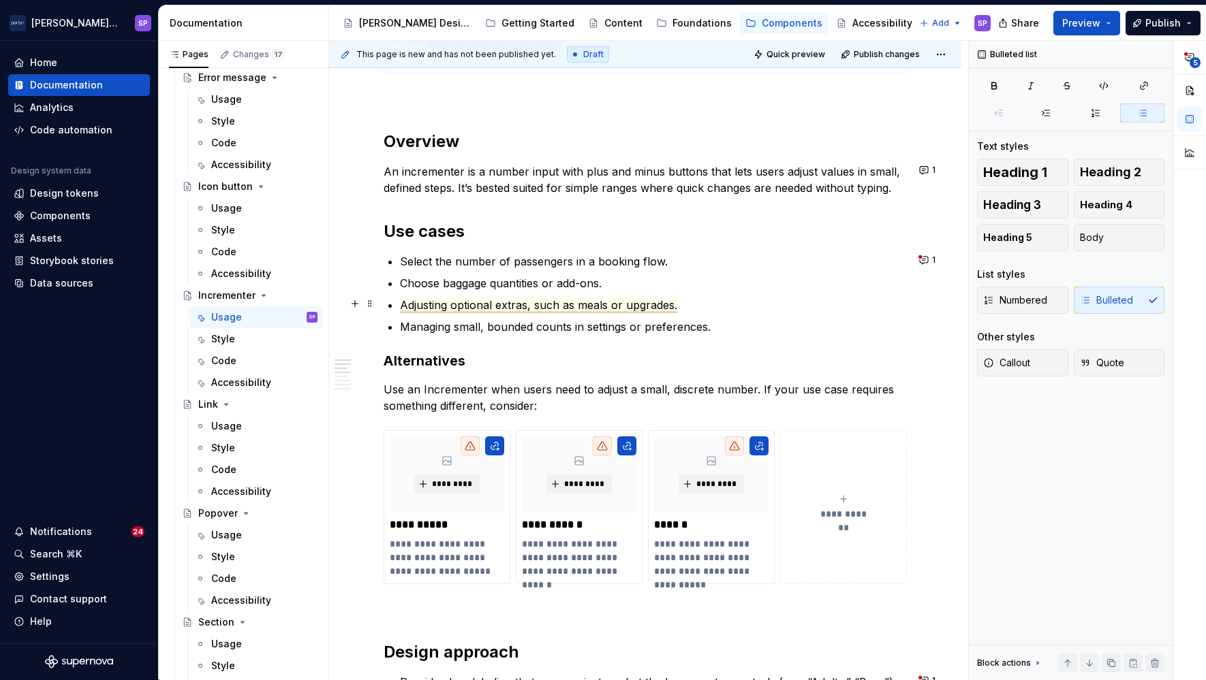
click at [433, 302] on span "Adjusting optional extras, such as meals or upgrades." at bounding box center [538, 305] width 277 height 14
click at [501, 319] on p "Managing small, bounded counts in settings or preferences." at bounding box center [653, 327] width 507 height 16
click at [438, 322] on p "Managing small, bounded counts in settings or preferences." at bounding box center [653, 327] width 507 height 16
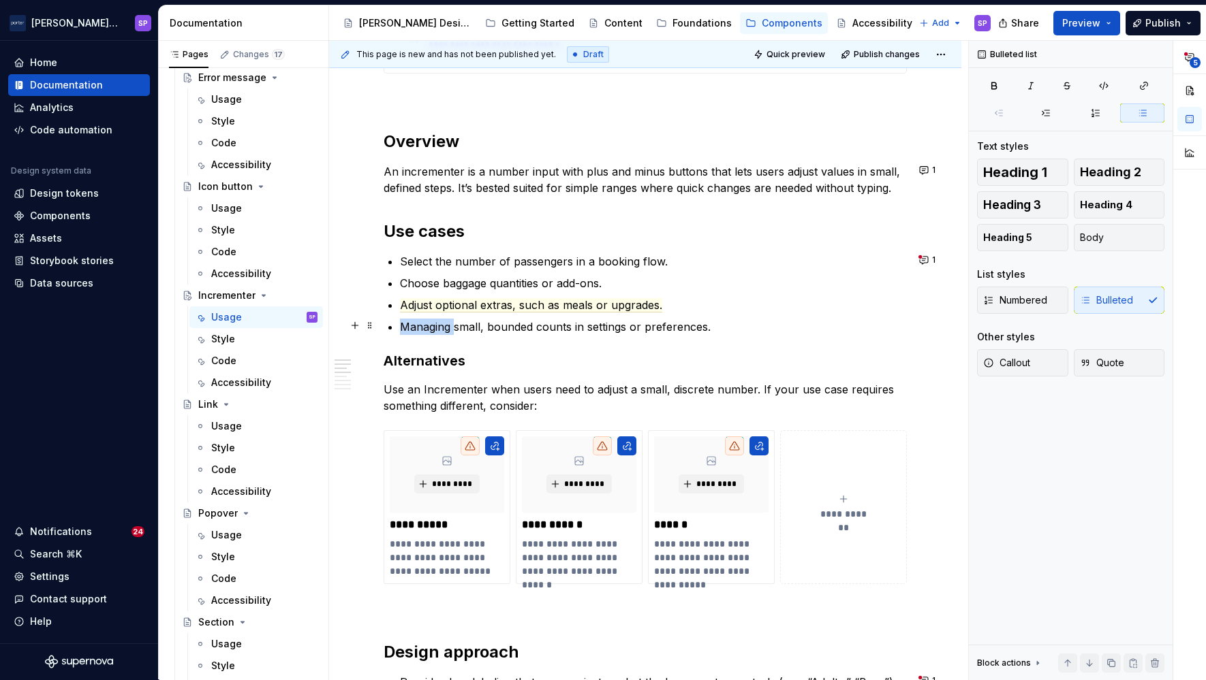
click at [438, 322] on p "Managing small, bounded counts in settings or preferences." at bounding box center [653, 327] width 507 height 16
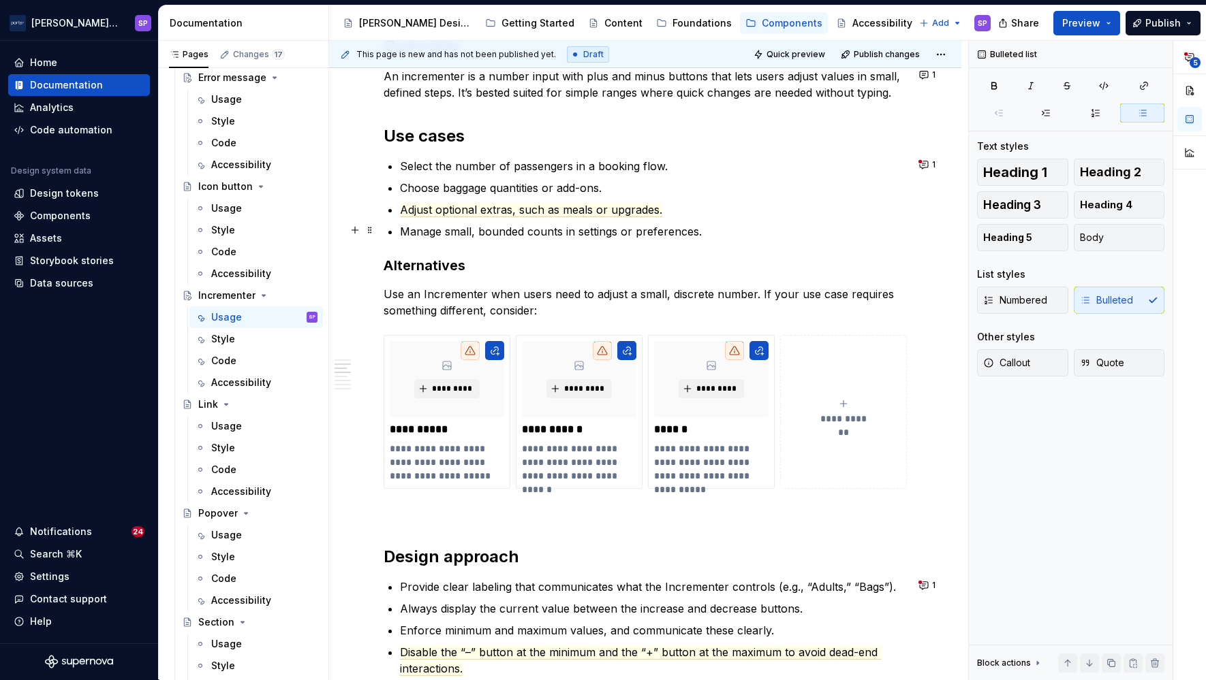
scroll to position [866, 0]
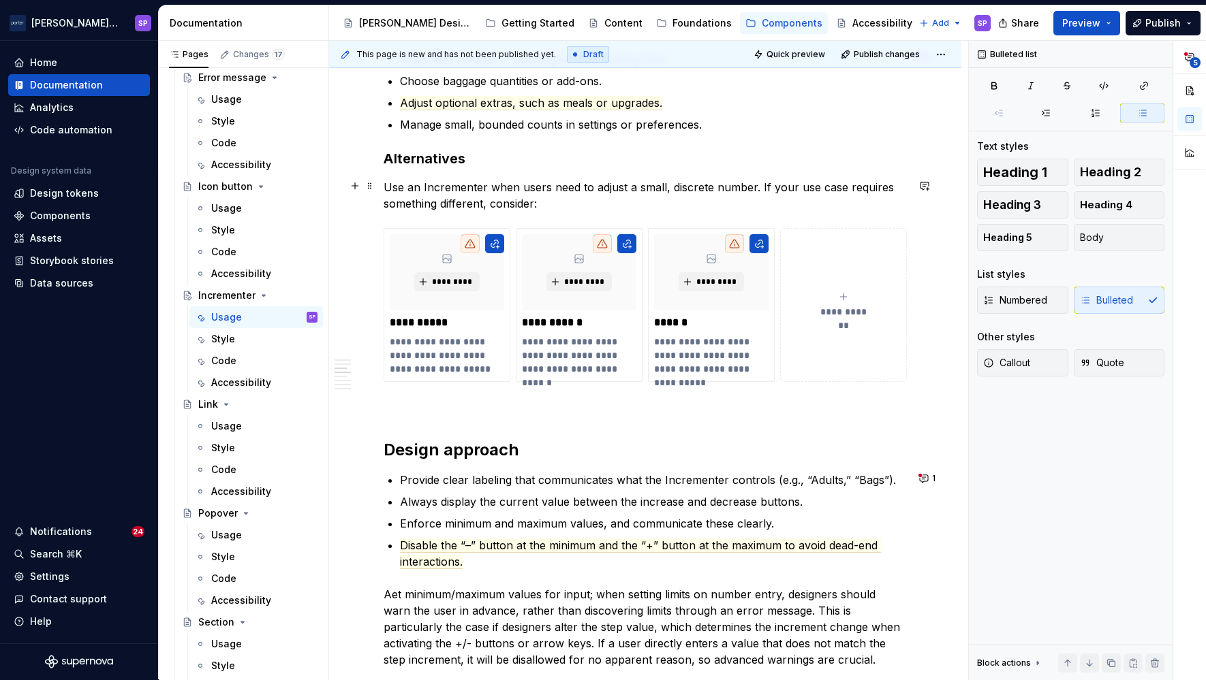
click at [383, 187] on p "Use an Incrementer when users need to adjust a small, discrete number. If your …" at bounding box center [644, 195] width 523 height 33
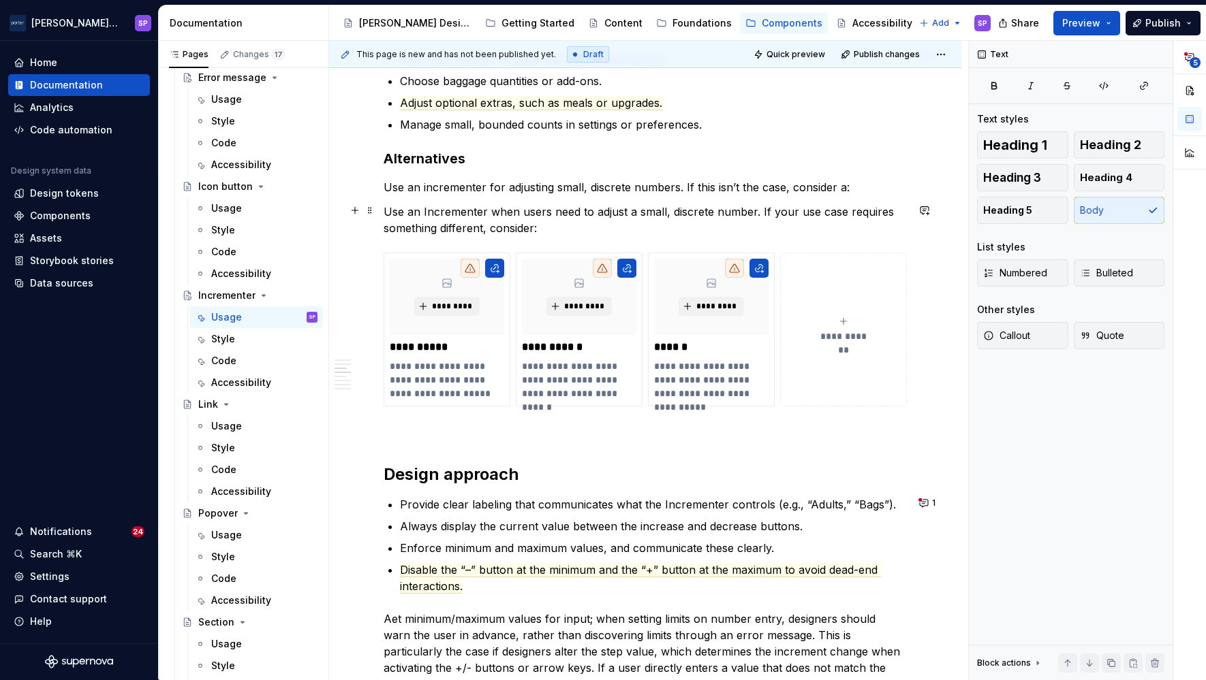
click at [398, 211] on p "Use an Incrementer when users need to adjust a small, discrete number. If your …" at bounding box center [644, 220] width 523 height 33
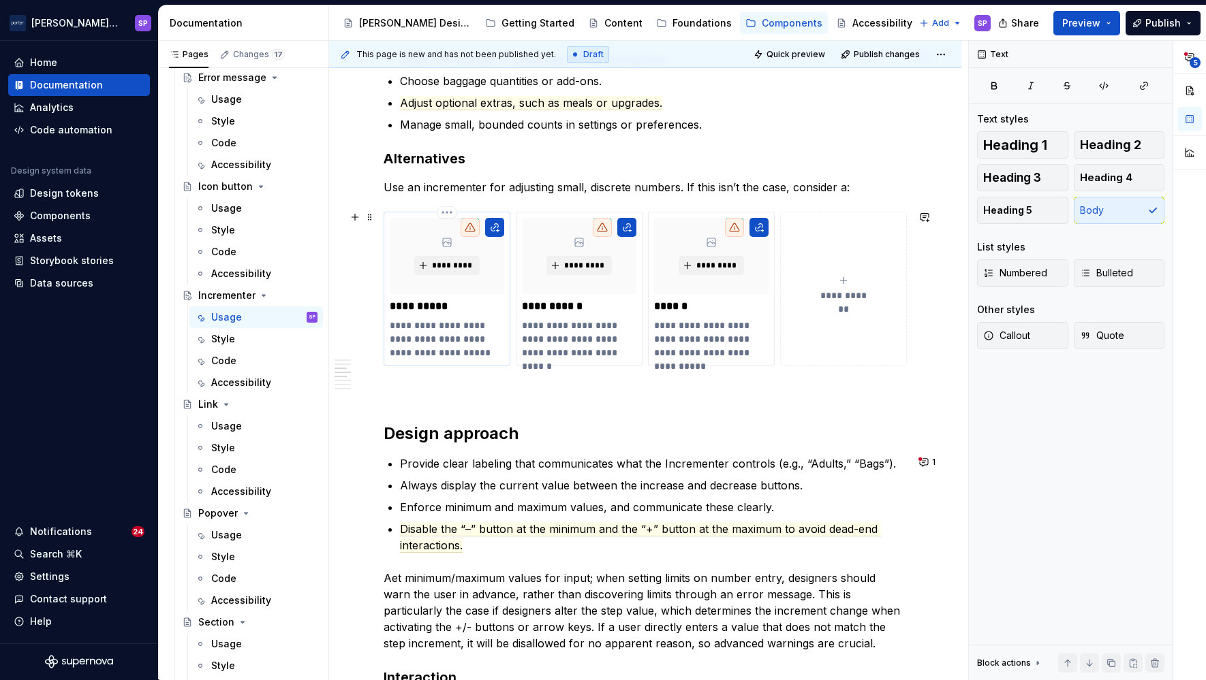
click at [431, 307] on p "**********" at bounding box center [447, 307] width 114 height 14
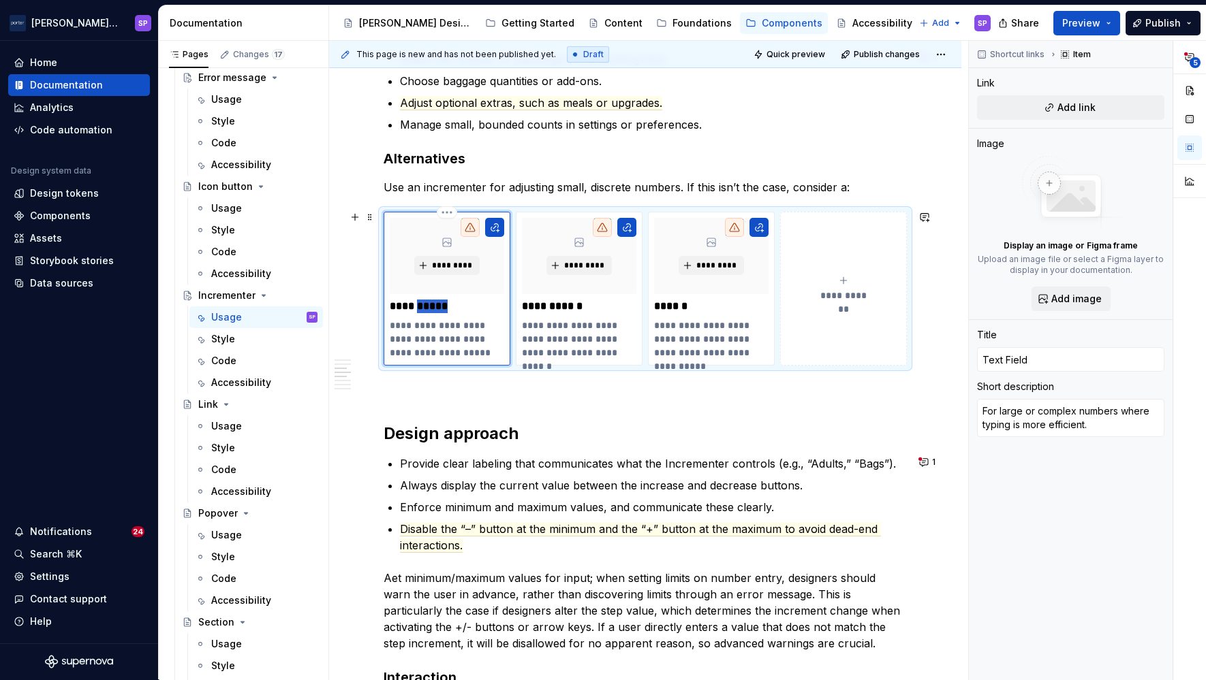
click at [431, 307] on p "**********" at bounding box center [447, 307] width 114 height 14
type textarea "*"
type input "Text f"
type textarea "*"
type input "Text fi"
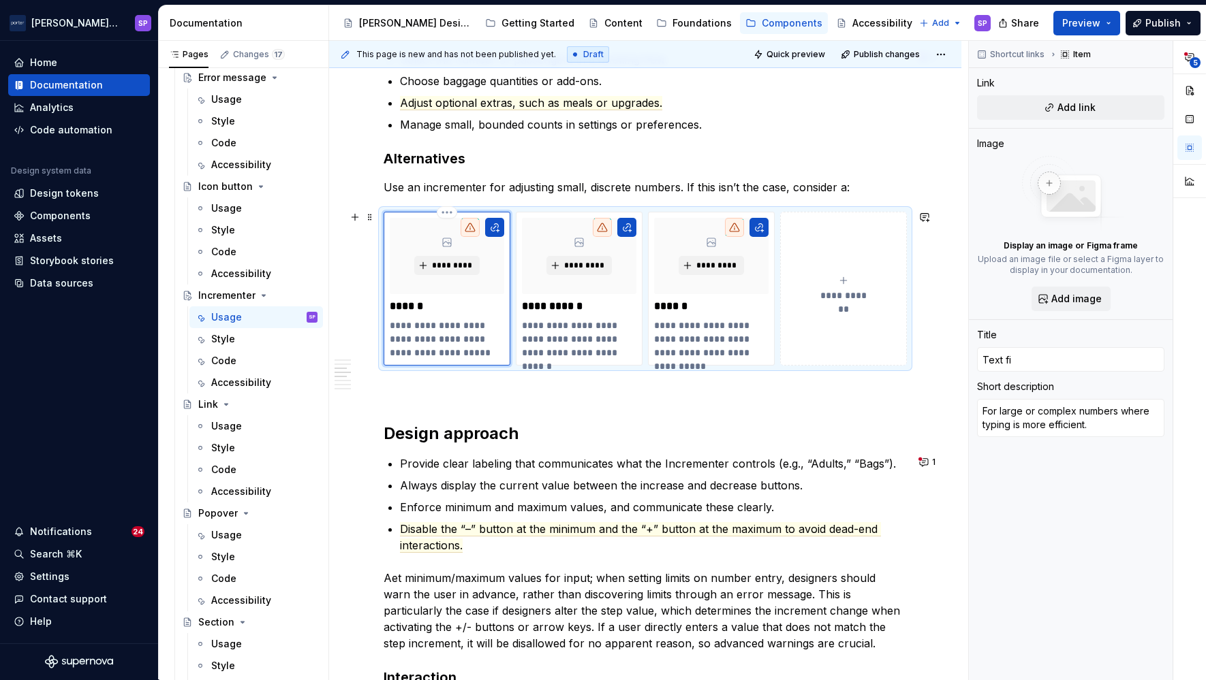
type textarea "*"
type input "Text fie"
type textarea "*"
type input "Text fiel"
type textarea "*"
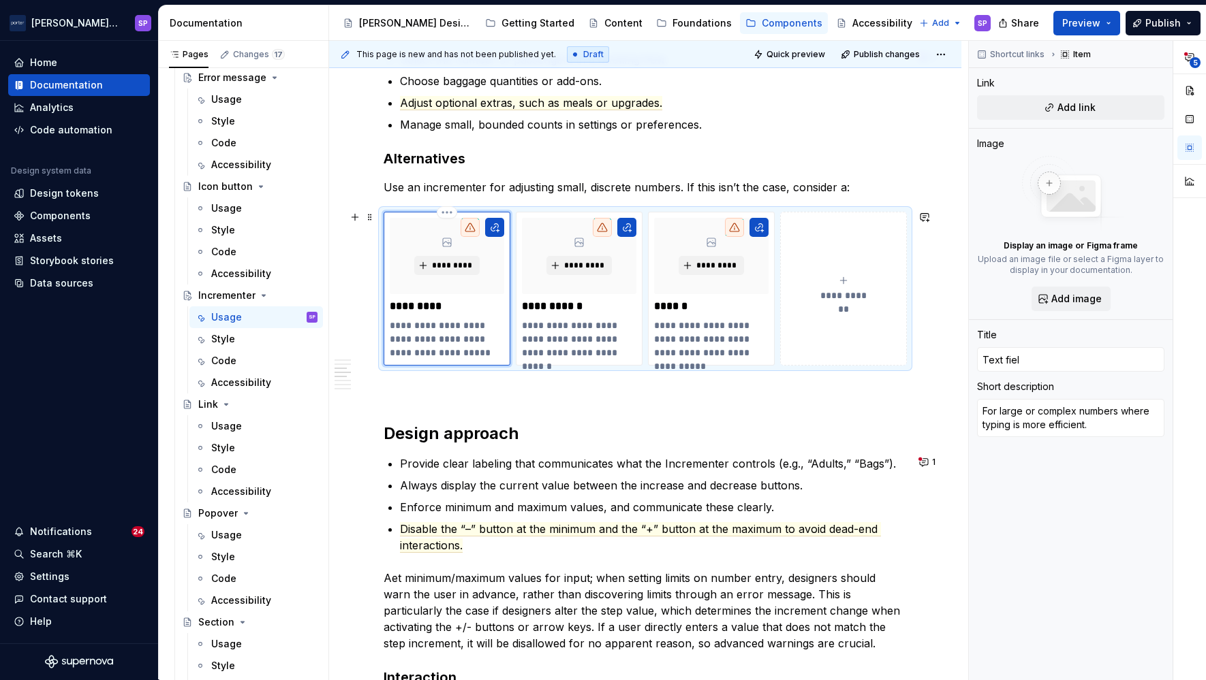
type input "Text field"
click at [424, 331] on p "**********" at bounding box center [447, 339] width 114 height 41
type textarea "*"
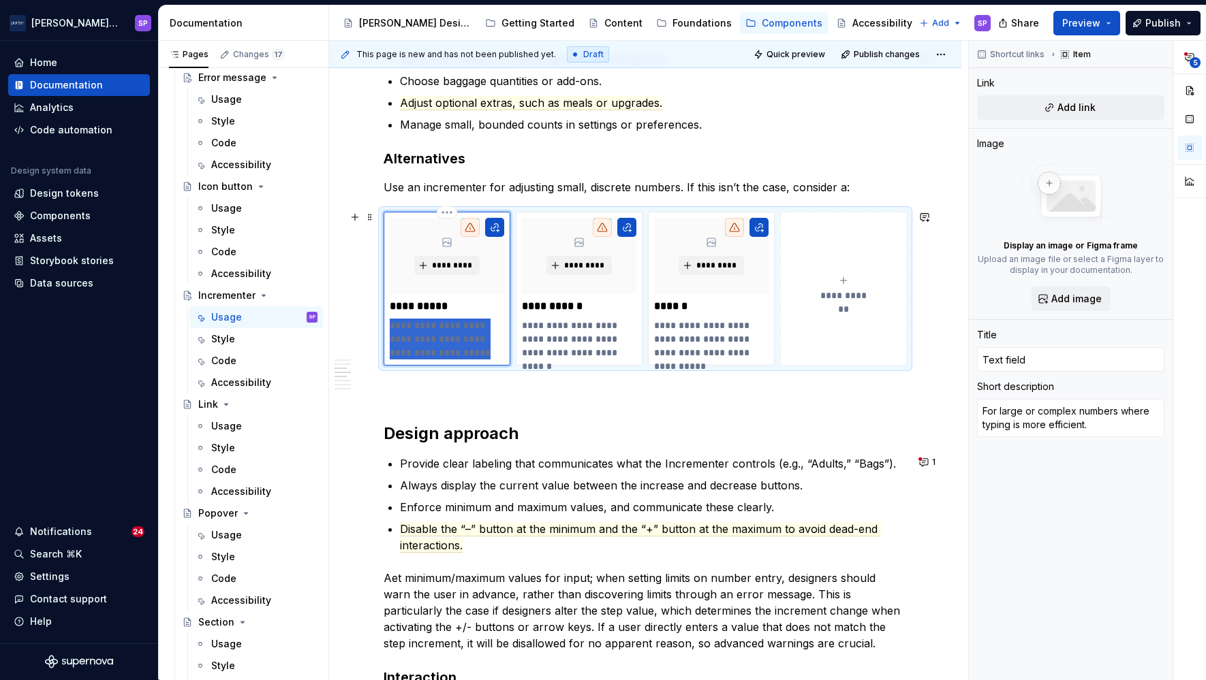
type textarea "B"
type textarea "*"
type textarea "Be"
type textarea "*"
type textarea "Bes"
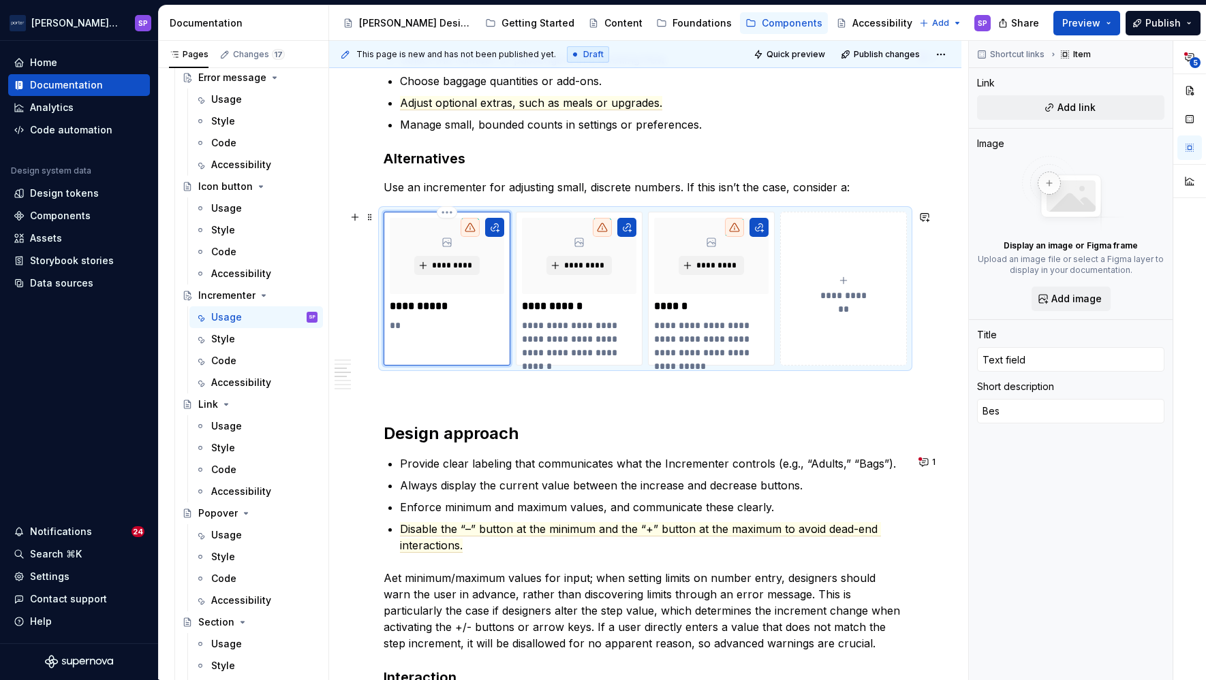
type textarea "*"
type textarea "Best"
type textarea "*"
type textarea "Best"
type textarea "*"
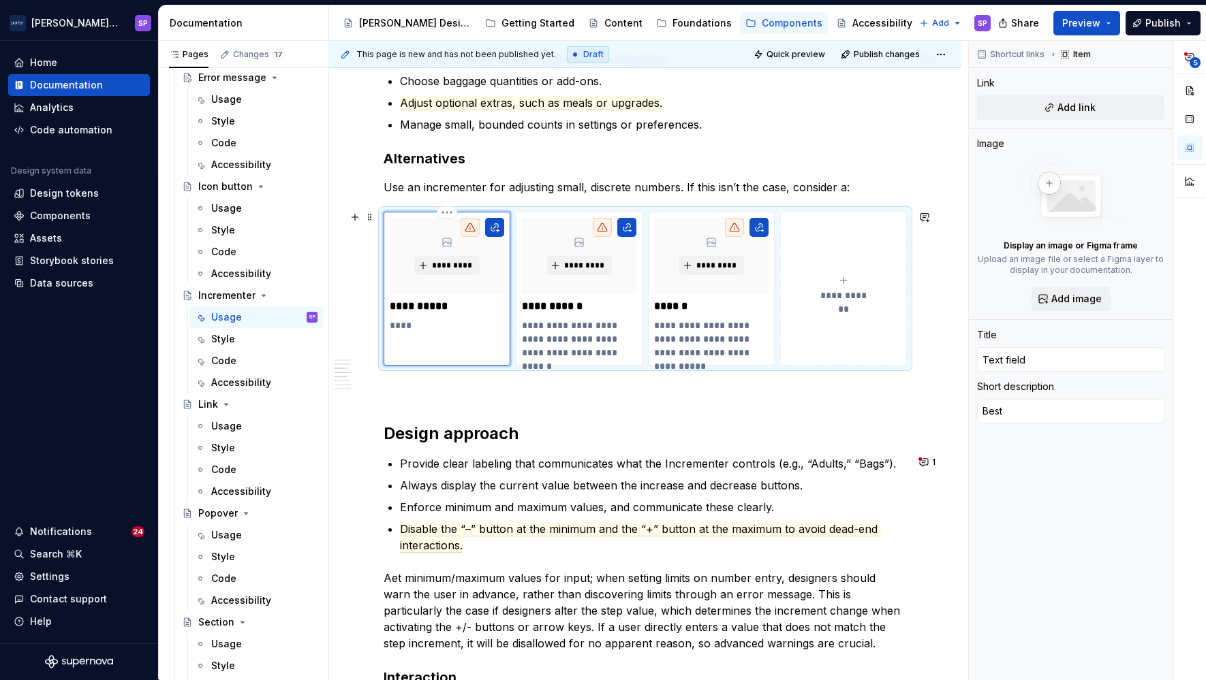
type textarea "Best f"
type textarea "*"
type textarea "Best fo"
type textarea "*"
type textarea "Best for"
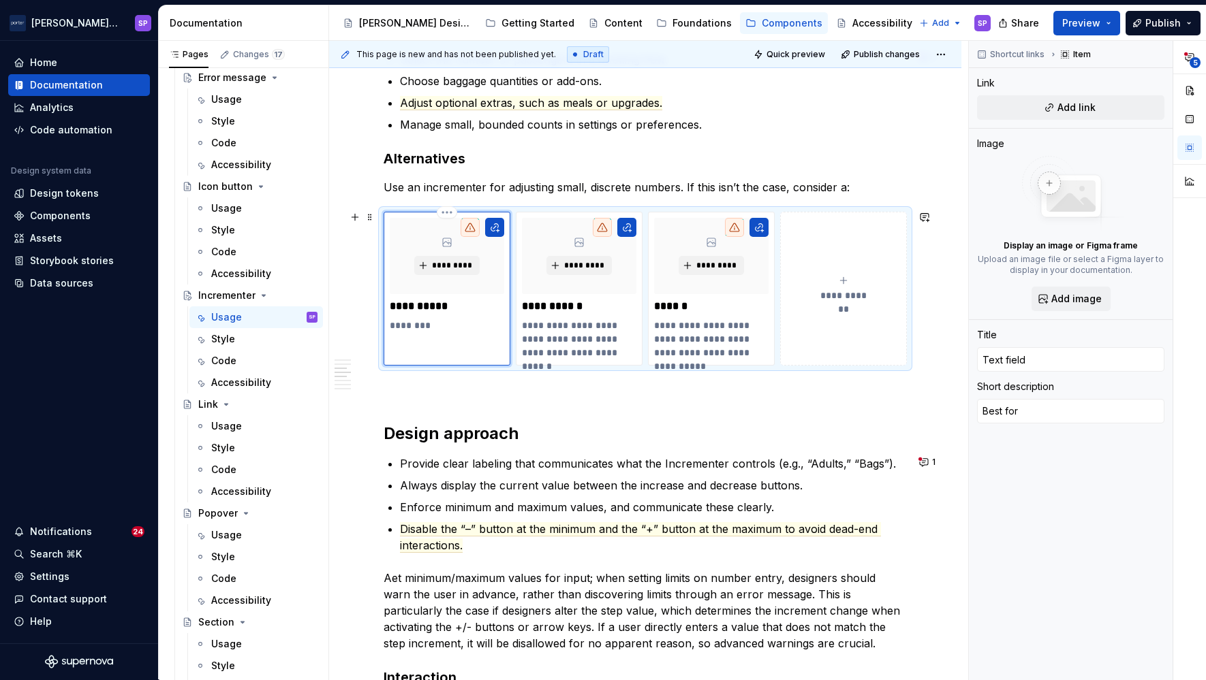
type textarea "*"
type textarea "Best for"
type textarea "*"
type textarea "For large or complex numbers where typing is more efficient."
type textarea "*"
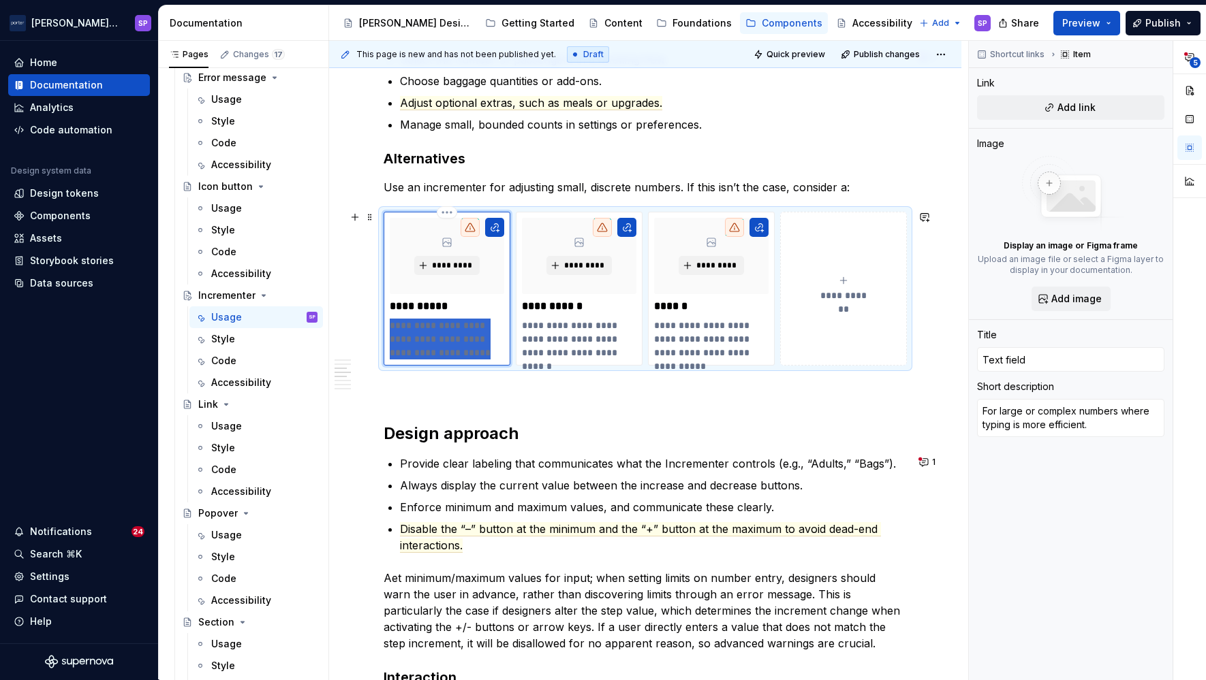
type textarea "z"
type textarea "*"
type textarea "For large or complex numbers where typing is more efficient."
click at [417, 332] on p "**********" at bounding box center [447, 339] width 114 height 41
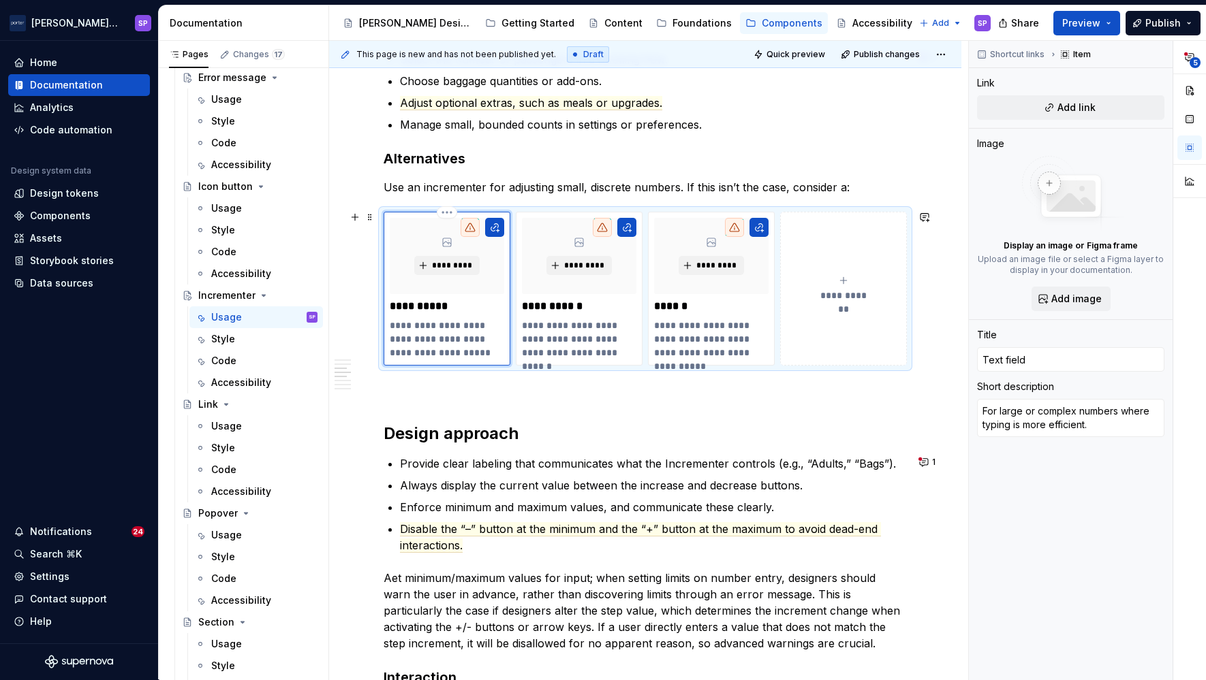
click at [397, 322] on p "**********" at bounding box center [447, 339] width 114 height 41
type textarea "*"
type textarea "Blarge or complex numbers where typing is more efficient."
type textarea "*"
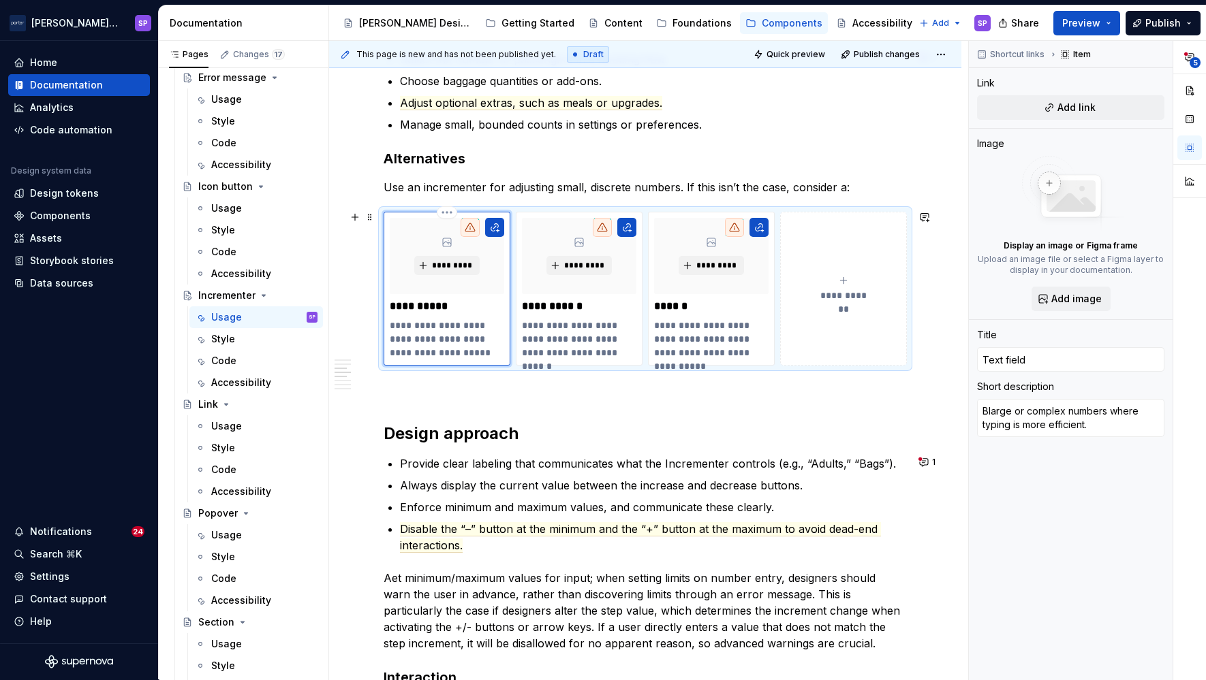
type textarea "Belarge or complex numbers where typing is more efficient."
type textarea "*"
type textarea "Beslarge or complex numbers where typing is more efficient."
type textarea "*"
type textarea "Bestlarge or complex numbers where typing is more efficient."
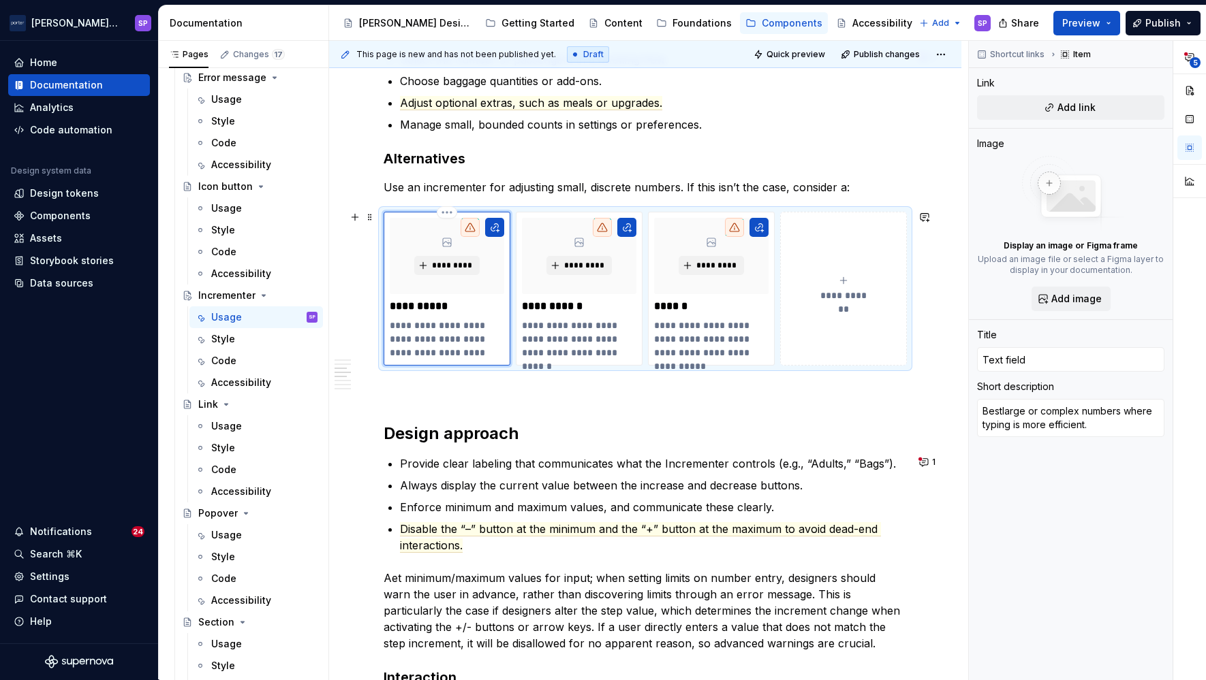
type textarea "*"
type textarea "Best large or complex numbers where typing is more efficient."
type textarea "*"
type textarea "Best flarge or complex numbers where typing is more efficient."
type textarea "*"
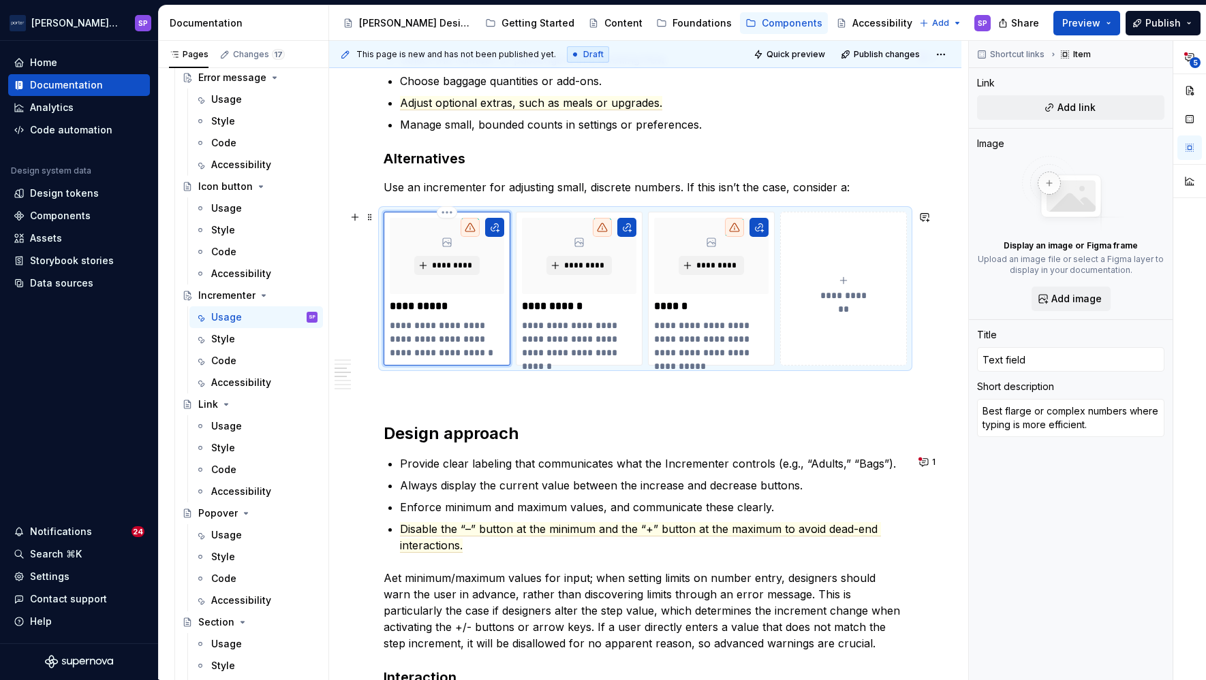
type textarea "Best folarge or complex numbers where typing is more efficient."
type textarea "*"
type textarea "Best forlarge or complex numbers where typing is more efficient."
type textarea "*"
type textarea "Best for large or complex numbers where typing is more efficient."
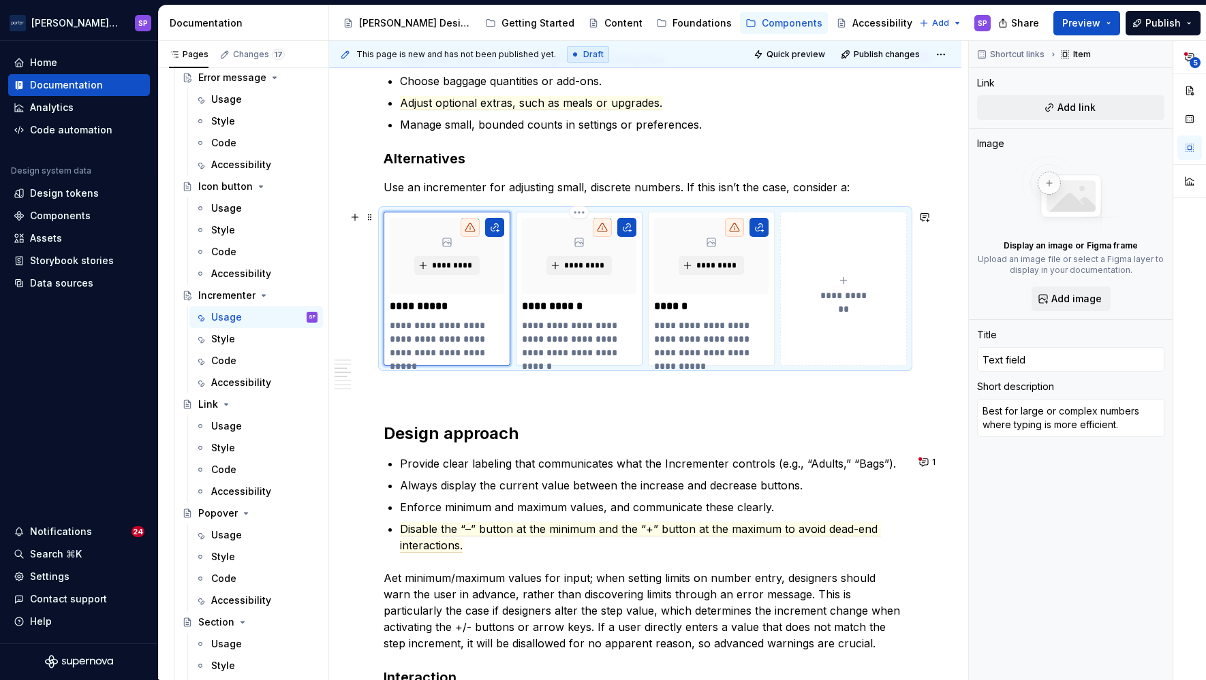
click at [529, 326] on p "**********" at bounding box center [579, 339] width 114 height 41
type textarea "*"
type input "Select List"
type textarea "When numbers fall within a small set of fixed options (e.g., 1–3)."
click at [529, 326] on p "**********" at bounding box center [579, 339] width 114 height 41
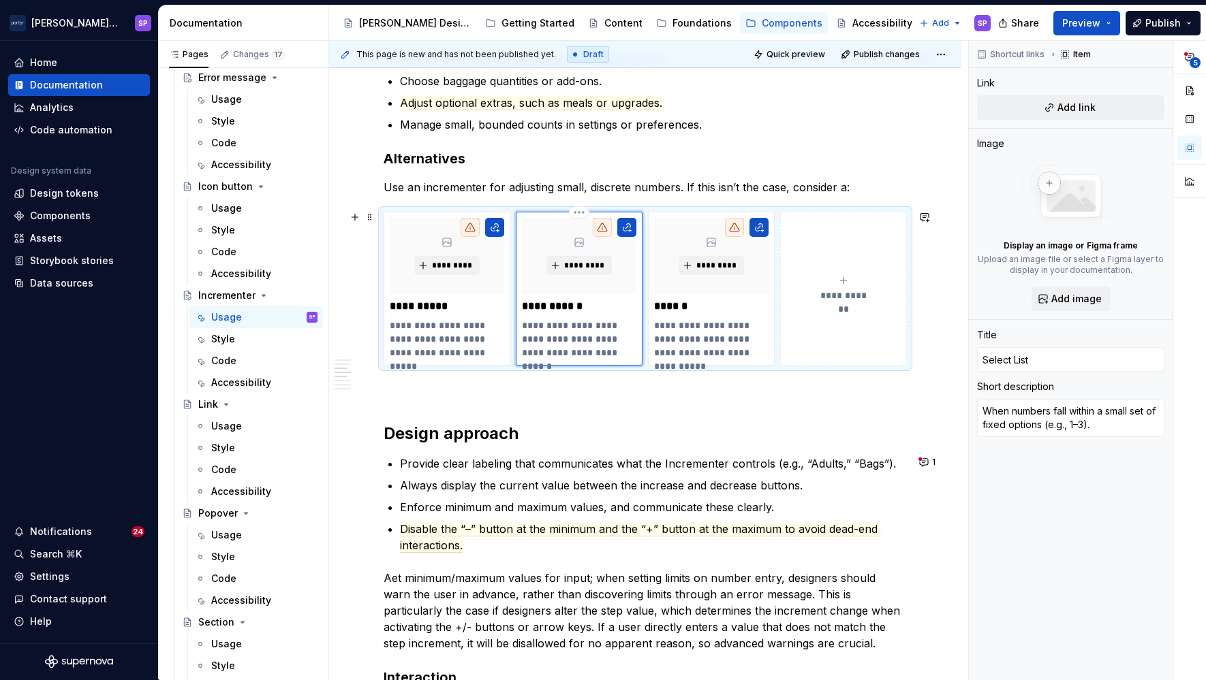
click at [561, 300] on p "**********" at bounding box center [579, 307] width 114 height 14
type textarea "*"
type input "Select l"
type textarea "*"
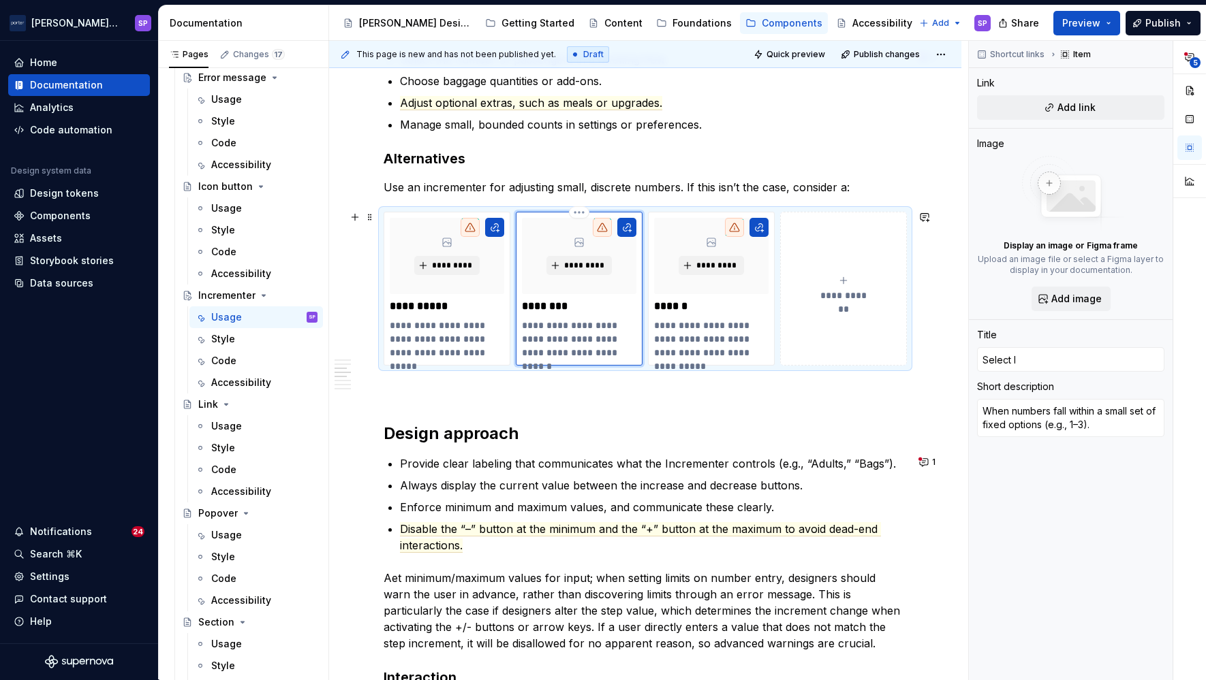
type input "Select li"
type textarea "*"
type input "Select lis"
type textarea "*"
type input "Select list"
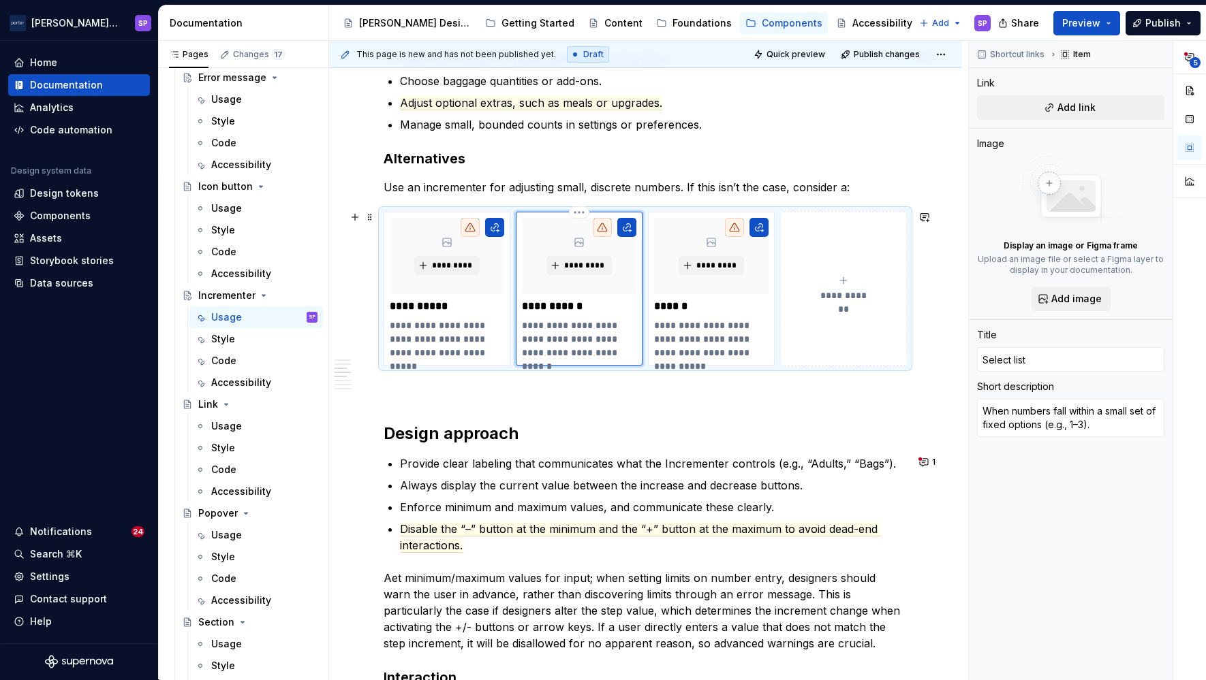
click at [534, 327] on p "**********" at bounding box center [579, 339] width 114 height 41
type textarea "*"
type textarea "Bnumbers fall within a small set of fixed options (e.g., 1–3)."
type textarea "*"
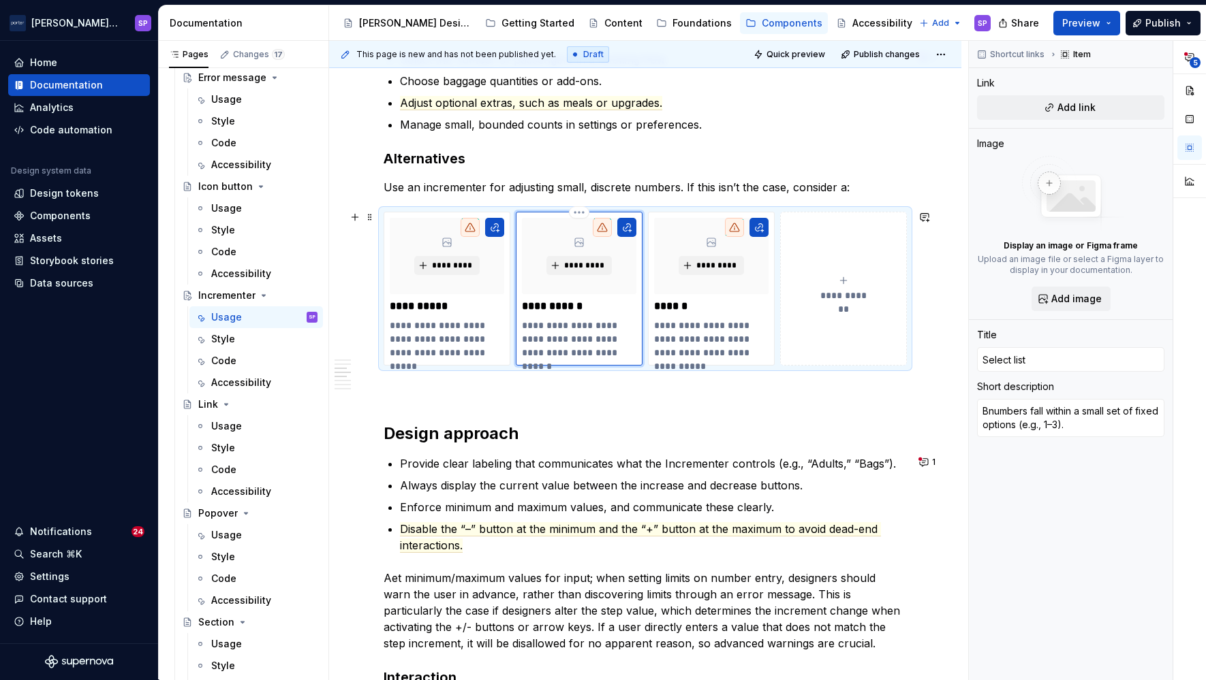
type textarea "Benumbers fall within a small set of fixed options (e.g., 1–3)."
type textarea "*"
type textarea "Besnumbers fall within a small set of fixed options (e.g., 1–3)."
type textarea "*"
type textarea "Bestnumbers fall within a small set of fixed options (e.g., 1–3)."
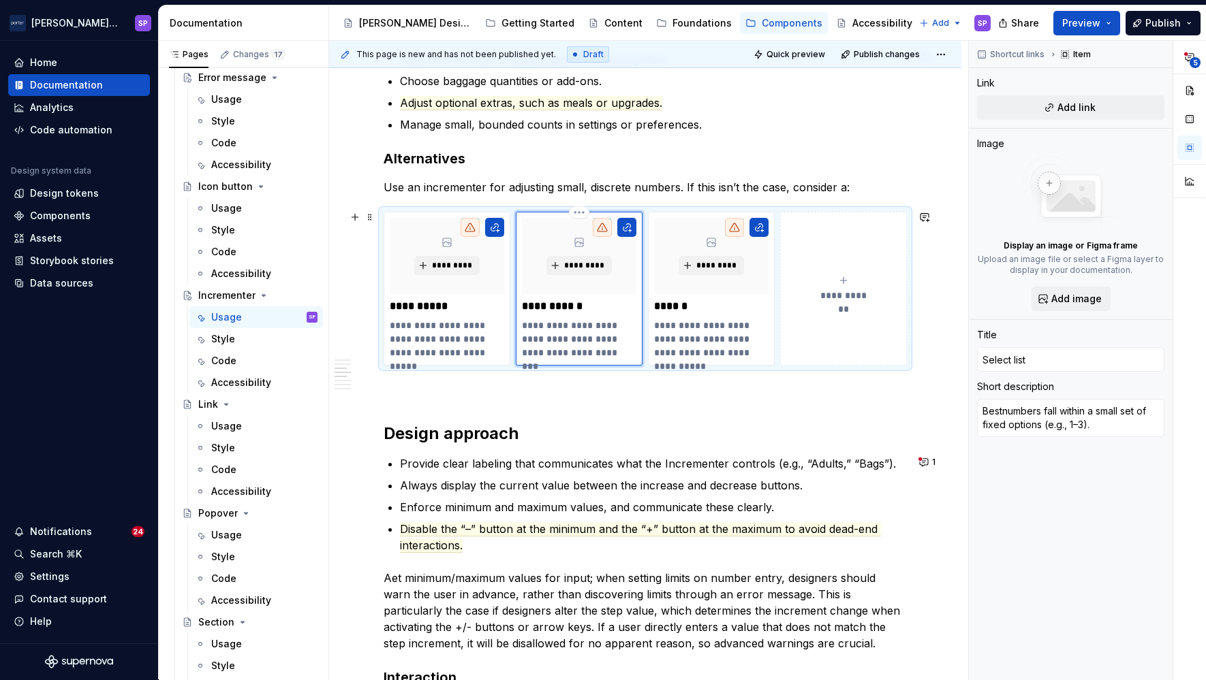
type textarea "*"
type textarea "Best numbers fall within a small set of fixed options (e.g., 1–3)."
type textarea "*"
type textarea "Best fnumbers fall within a small set of fixed options (e.g., 1–3)."
type textarea "*"
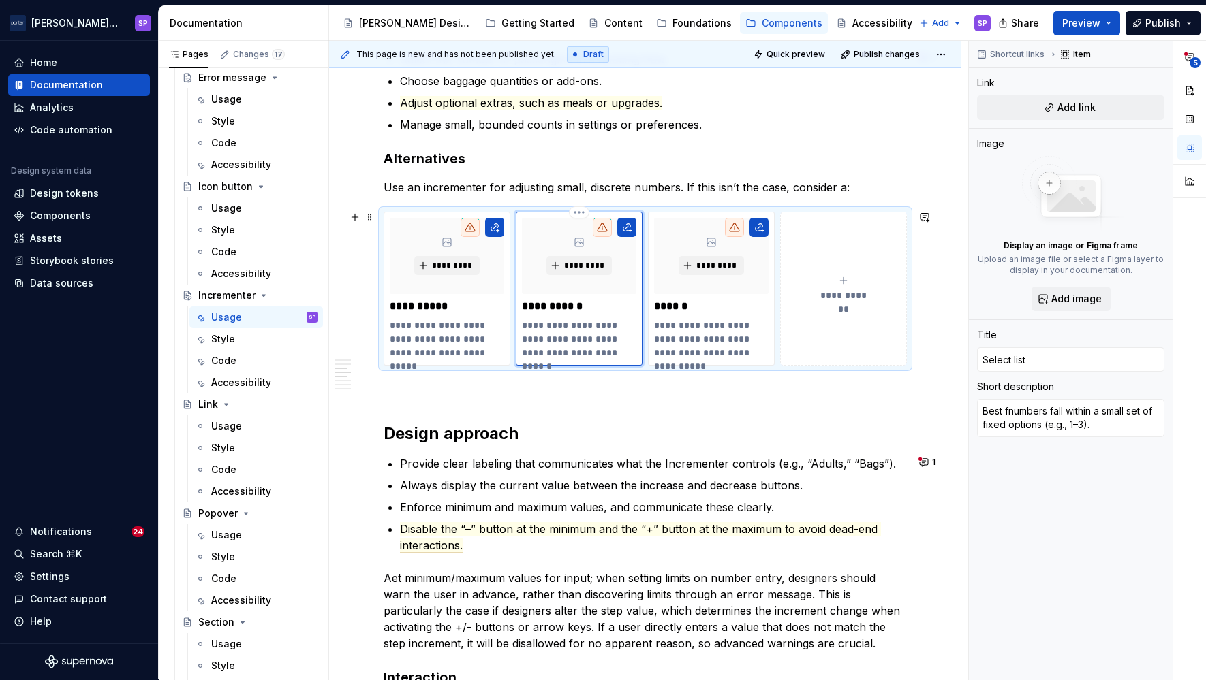
type textarea "Best fonumbers fall within a small set of fixed options (e.g., 1–3)."
type textarea "*"
type textarea "Best fornumbers fall within a small set of fixed options (e.g., 1–3)."
type textarea "*"
type textarea "Best for numbers fall within a small set of fixed options (e.g., 1–3)."
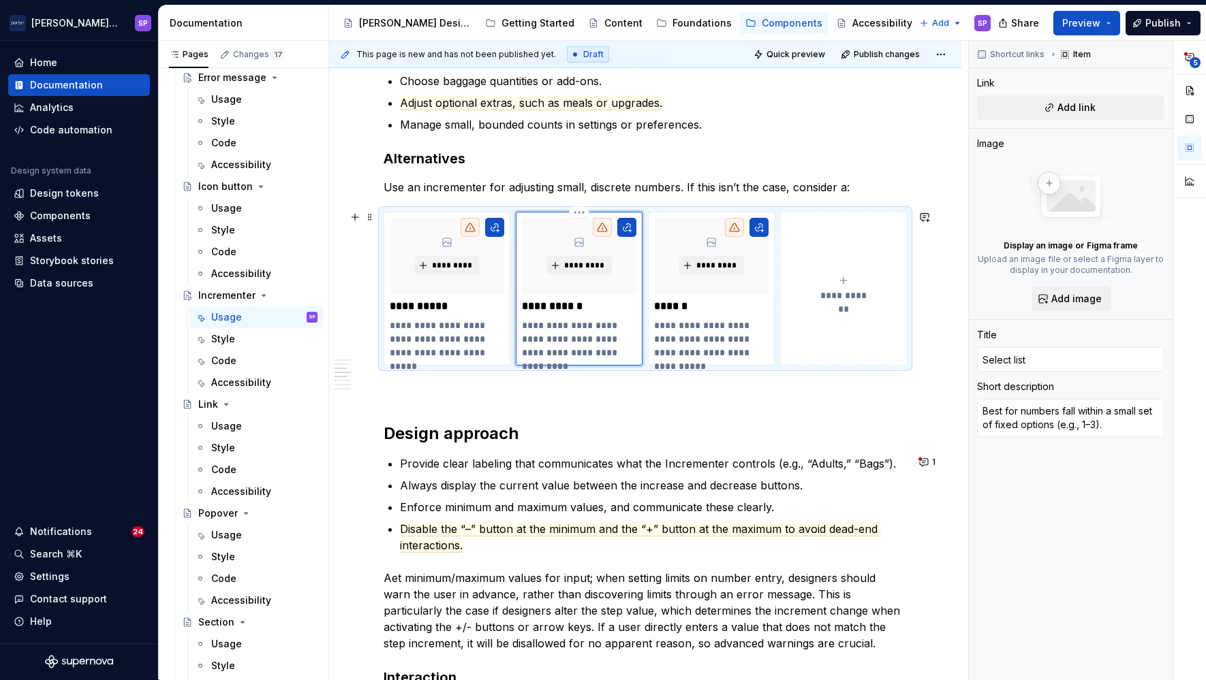
type textarea "*"
type textarea "Best for wnumbers fall within a small set of fixed options (e.g., 1–3)."
type textarea "*"
type textarea "Best for whnumbers fall within a small set of fixed options (e.g., 1–3)."
type textarea "*"
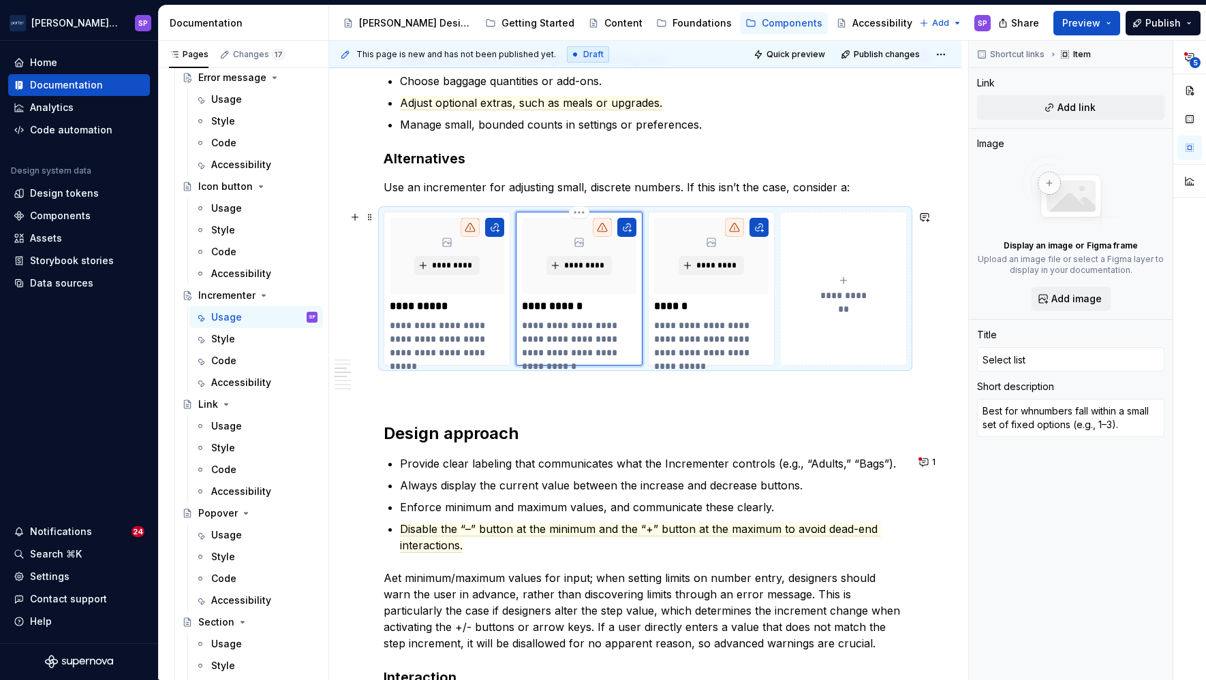
type textarea "Best for whenumbers fall within a small set of fixed options (e.g., 1–3)."
type textarea "*"
type textarea "Best for whennumbers fall within a small set of fixed options (e.g., 1–3)."
type textarea "*"
type textarea "Best for when numbers fall within a small set of fixed options (e.g., 1–3)."
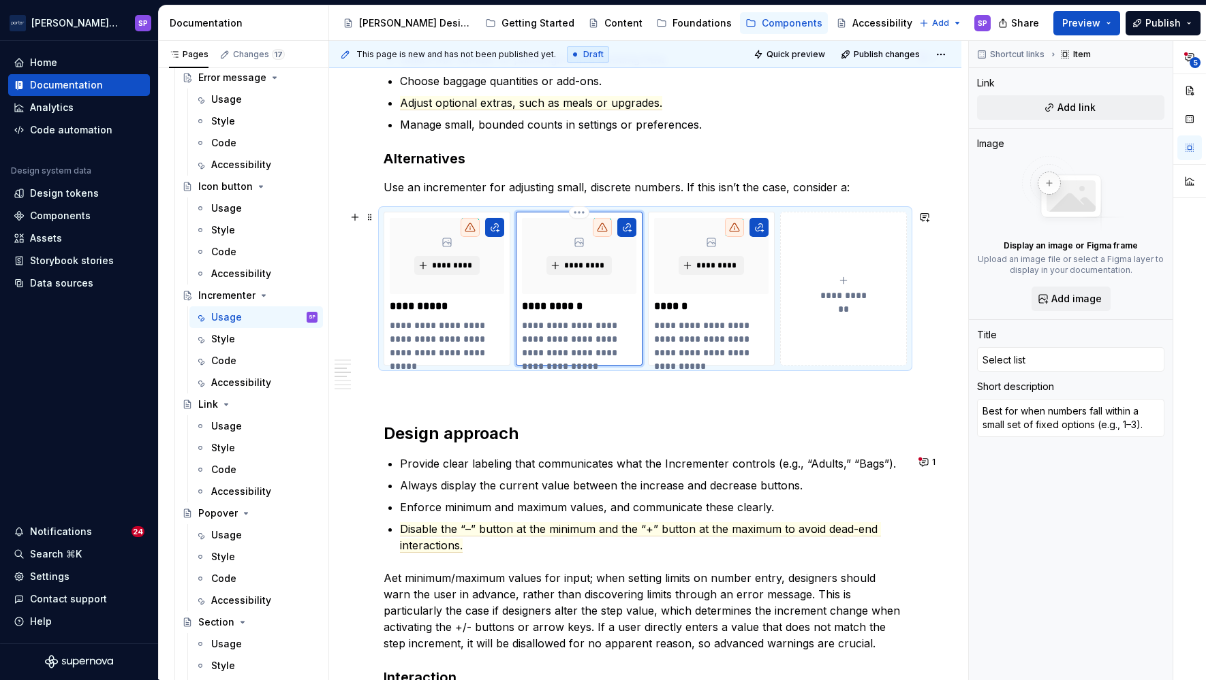
click at [569, 329] on p "**********" at bounding box center [579, 339] width 114 height 41
type textarea "*"
type textarea "Best for numbers fall within a small set of fixed options (e.g., 1–3)."
click at [591, 330] on p "**********" at bounding box center [579, 339] width 114 height 41
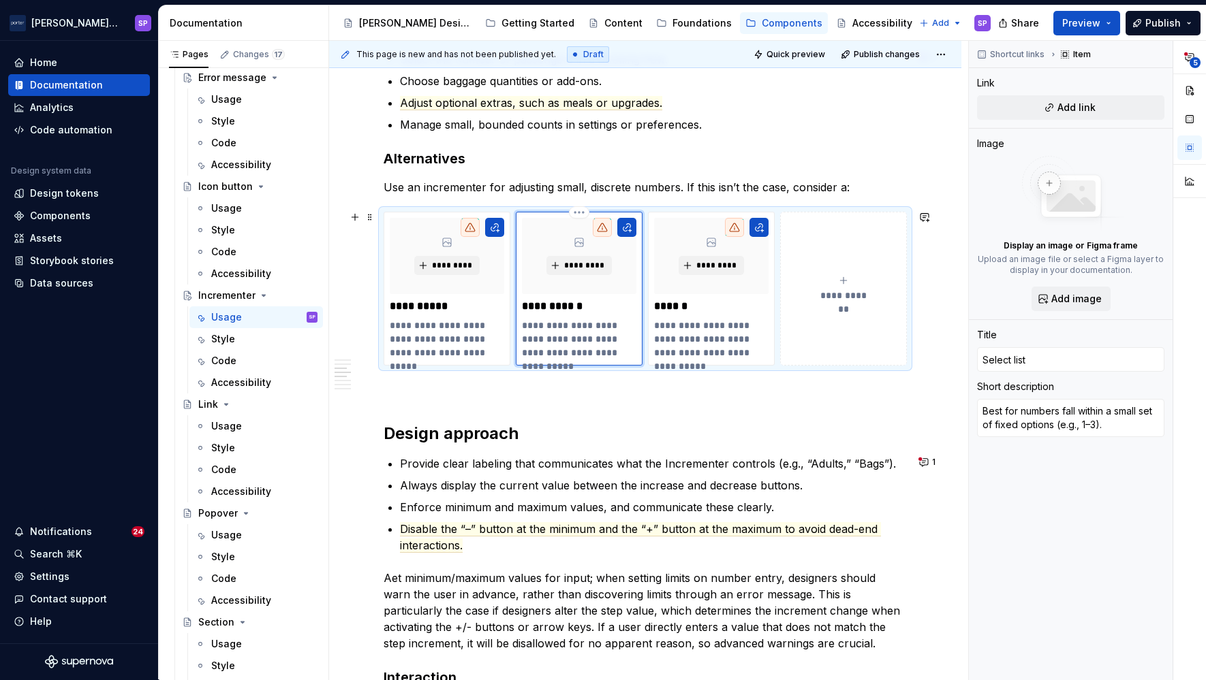
type textarea "*"
type textarea "Best for numbers fall within a small set of fixed options (e.g., 1–3)."
type textarea "*"
type textarea "Best for numbers t fall within a small set of fixed options (e.g., 1–3)."
type textarea "*"
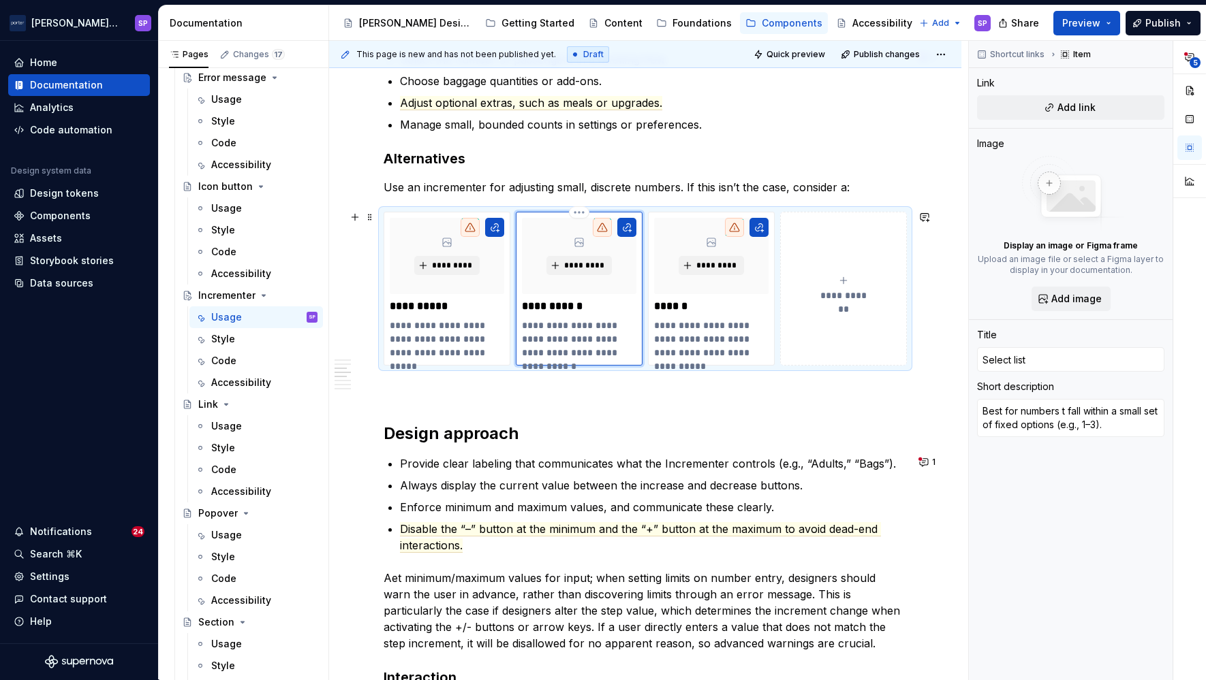
type textarea "Best for numbers th fall within a small set of fixed options (e.g., 1–3)."
type textarea "*"
type textarea "Best for numbers tha fall within a small set of fixed options (e.g., 1–3)."
type textarea "*"
type textarea "Best for numbers that fall within a small set of fixed options (e.g., 1–3)."
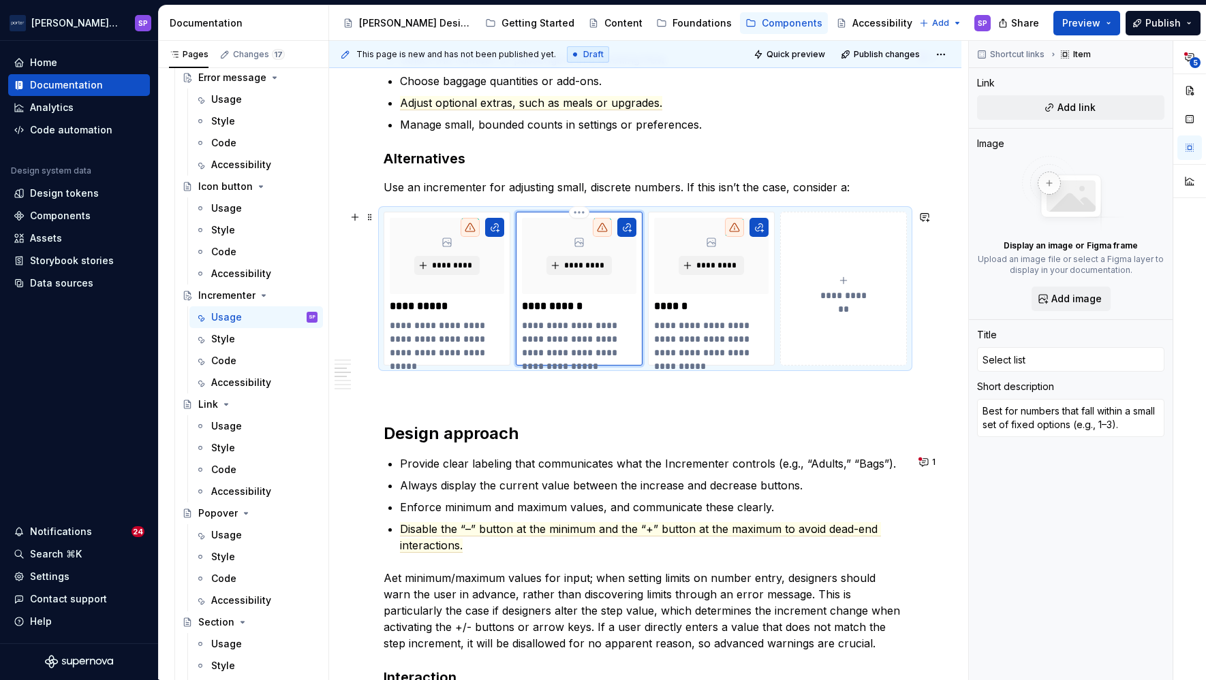
click at [630, 352] on p "**********" at bounding box center [579, 339] width 114 height 41
click at [671, 324] on p "**********" at bounding box center [711, 339] width 114 height 41
type textarea "*"
type input "Slider"
type textarea "When adjusting across a continuous range with less need for precision."
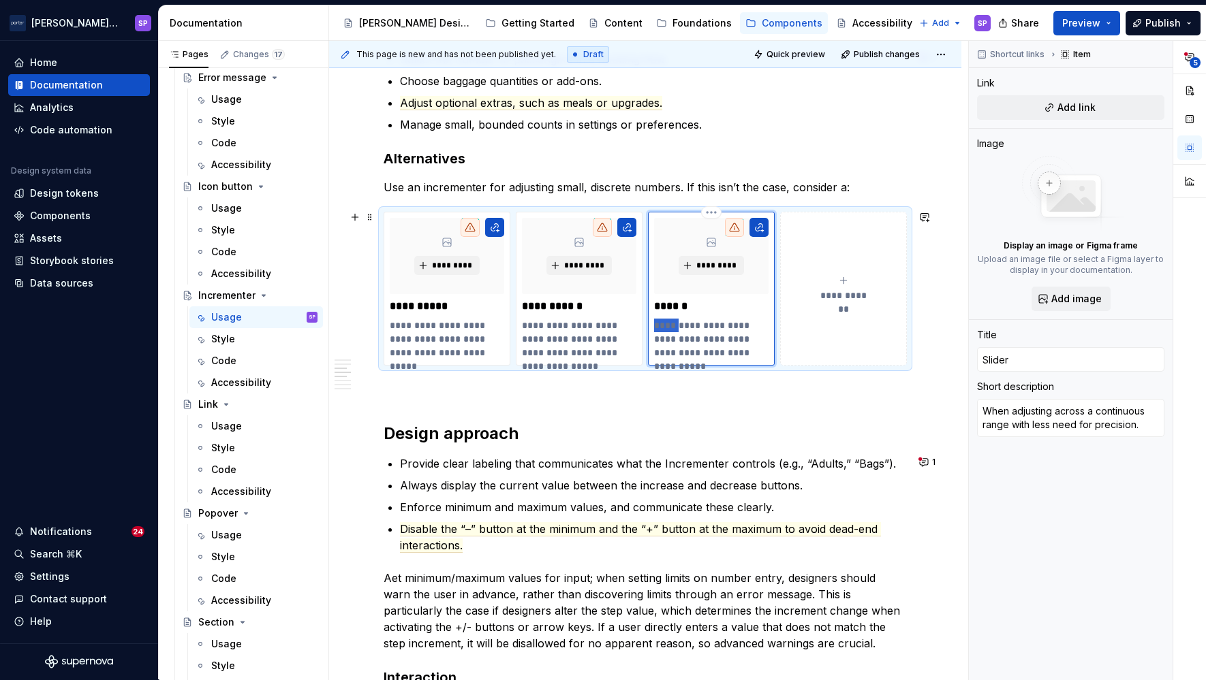
click at [671, 324] on p "**********" at bounding box center [711, 339] width 114 height 41
type textarea "*"
type textarea "Badjusting across a continuous range with less need for precision."
type textarea "*"
type textarea "adjusting across a continuous range with less need for precision."
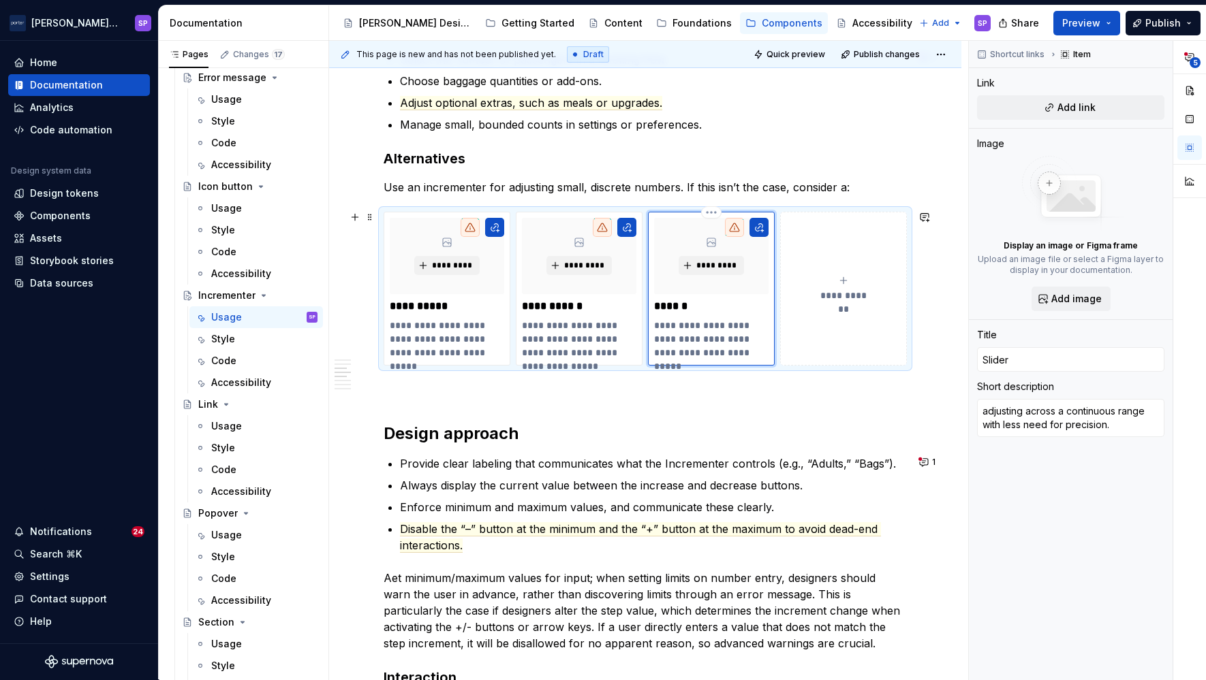
type textarea "*"
type textarea "Badjusting across a continuous range with less need for precision."
type textarea "*"
type textarea "Beadjusting across a continuous range with less need for precision."
type textarea "*"
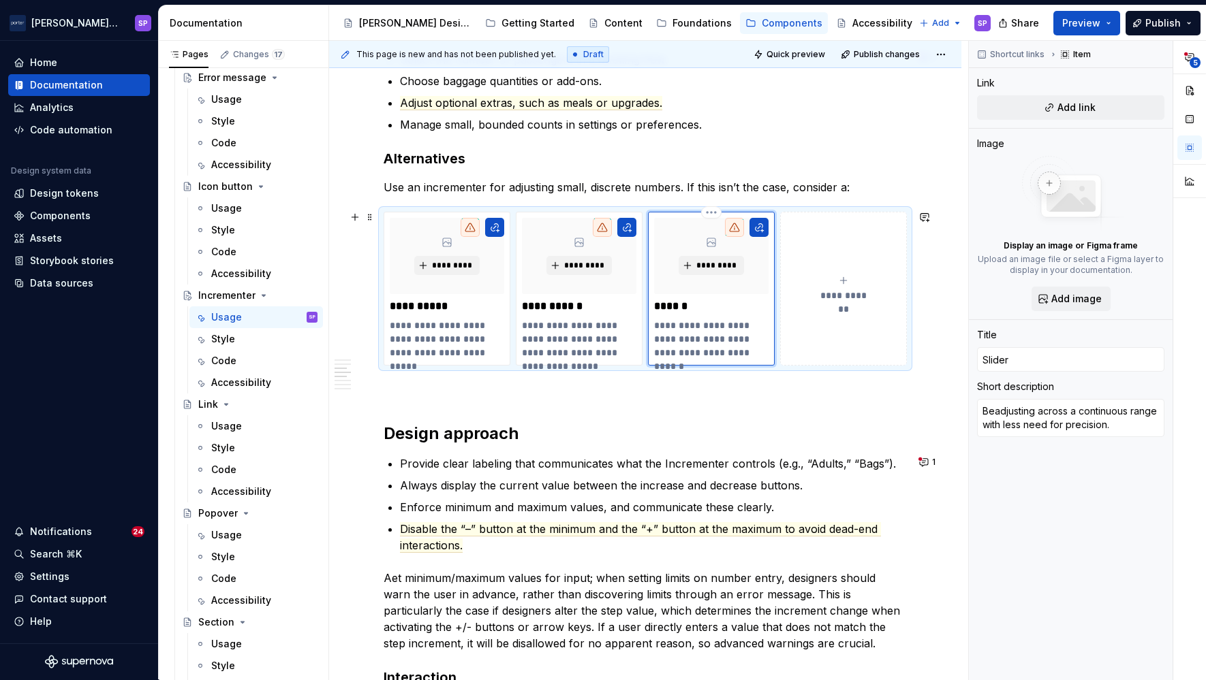
type textarea "Besadjusting across a continuous range with less need for precision."
type textarea "*"
type textarea "Bestadjusting across a continuous range with less need for precision."
type textarea "*"
type textarea "Best adjusting across a continuous range with less need for precision."
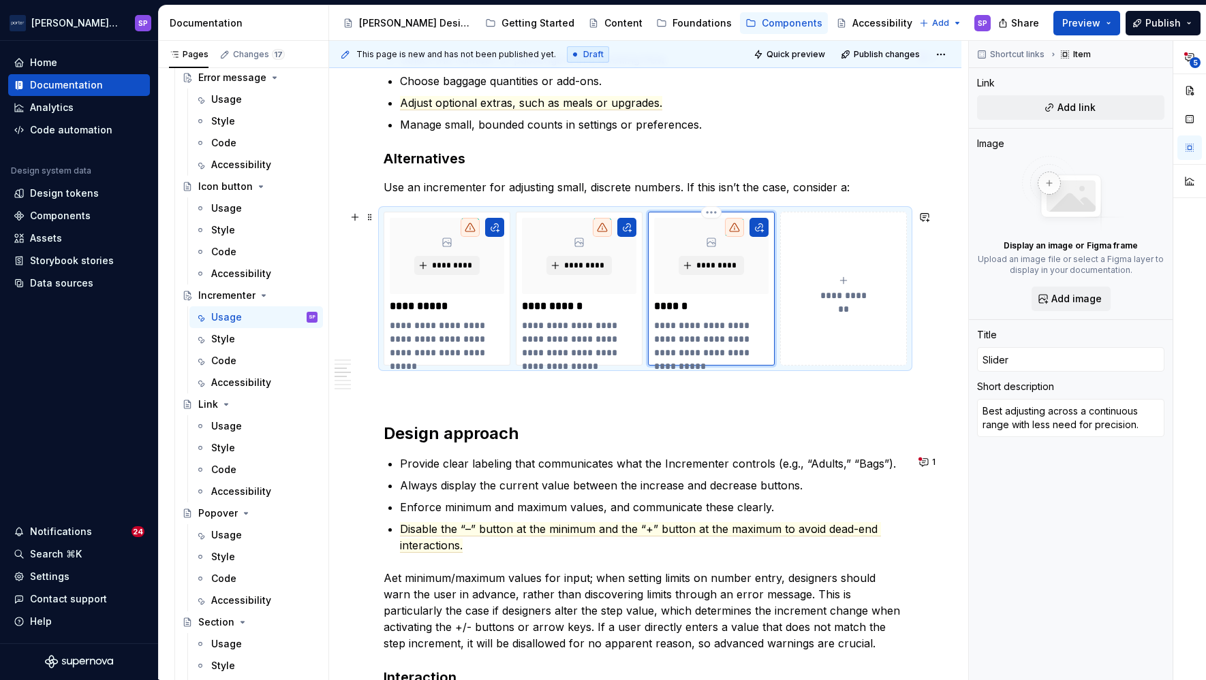
type textarea "*"
type textarea "Best fadjusting across a continuous range with less need for precision."
type textarea "*"
type textarea "Best foadjusting across a continuous range with less need for precision."
type textarea "*"
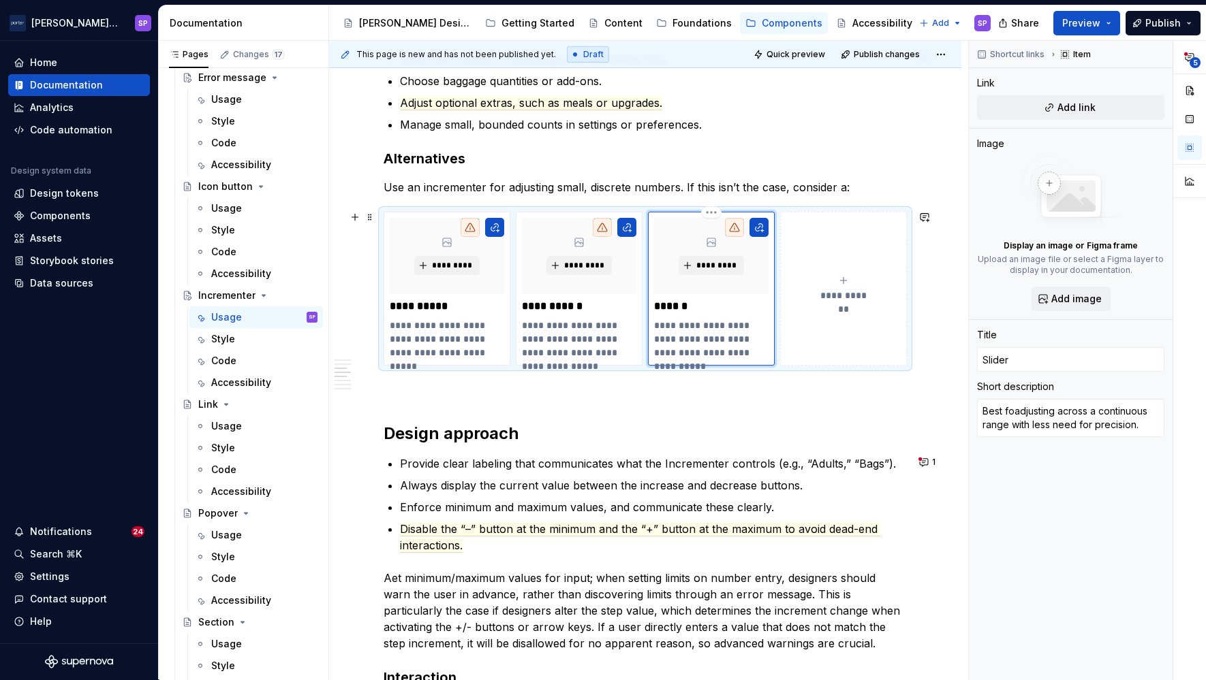
type textarea "Best foradjusting across a continuous range with less need for precision."
type textarea "*"
type textarea "Best for adjusting across a continuous range with less need for precision."
type textarea "*"
type textarea "Best for sadjusting across a continuous range with less need for precision."
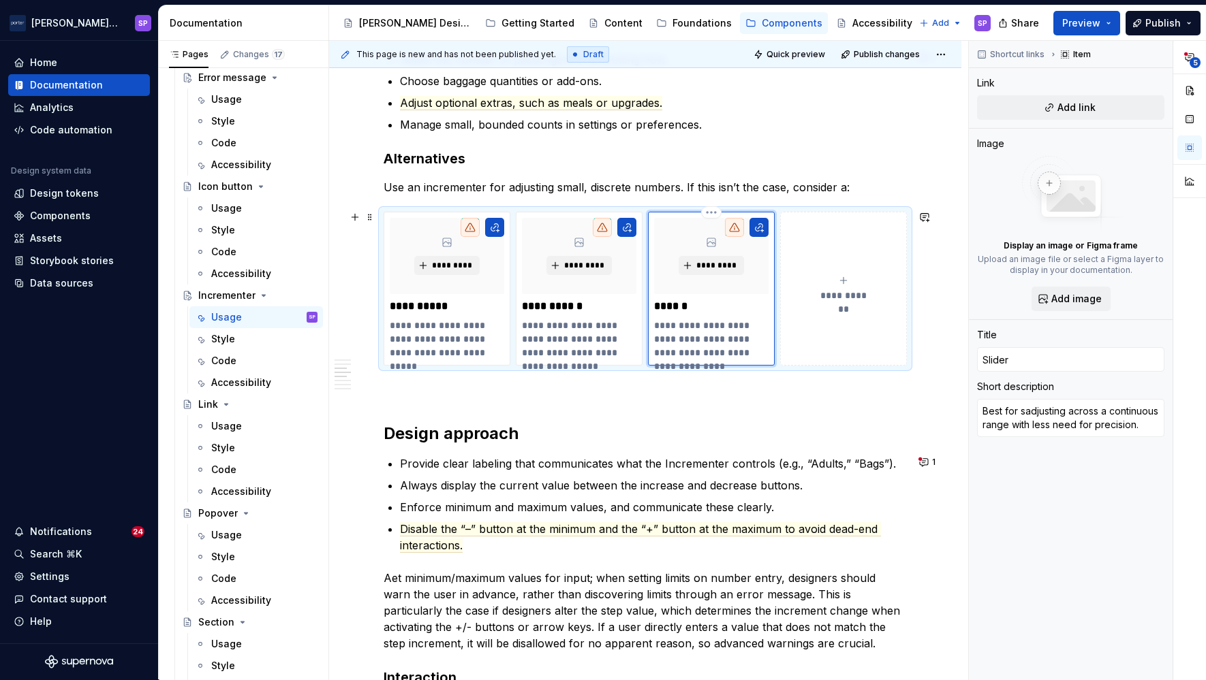
type textarea "*"
type textarea "Best for seadjusting across a continuous range with less need for precision."
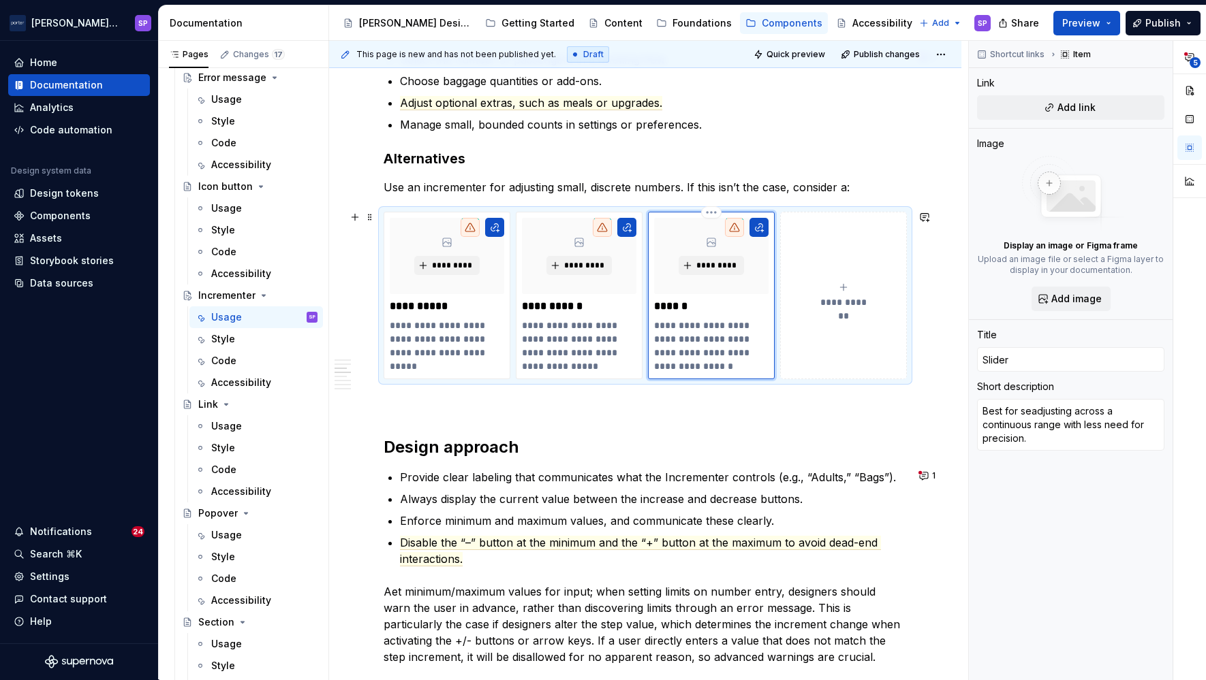
type textarea "*"
type textarea "Best for seladjusting across a continuous range with less need for precision."
type textarea "*"
type textarea "Best for seleadjusting across a continuous range with less need for precision."
type textarea "*"
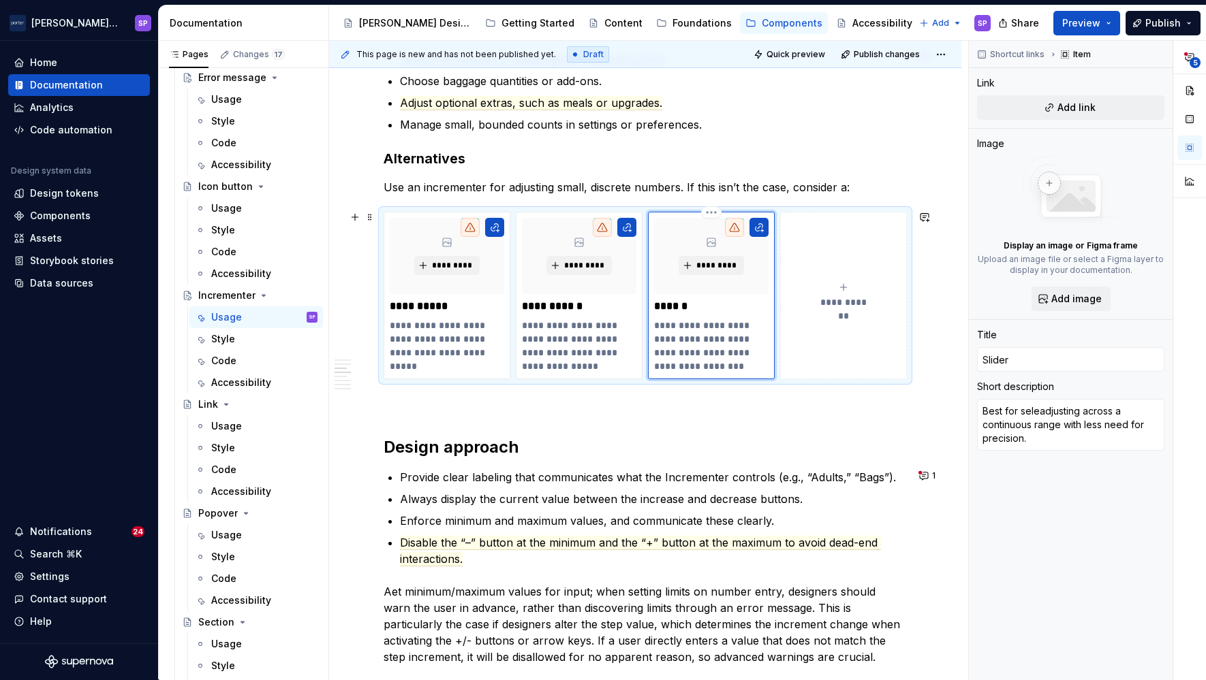
type textarea "Best for selecadjusting across a continuous range with less need for precision."
type textarea "*"
type textarea "Best for selectadjusting across a continuous range with less need for precision."
type textarea "*"
type textarea "Best for selectiadjusting across a continuous range with less need for precisio…"
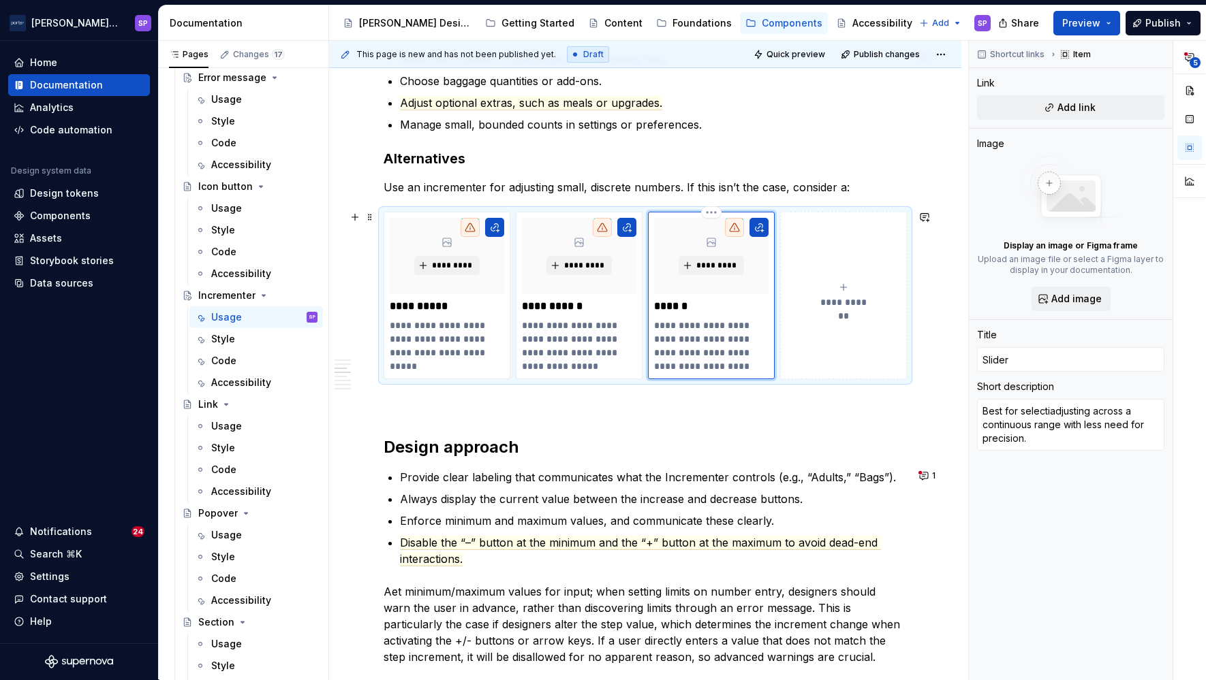
type textarea "*"
type textarea "Best for selectinadjusting across a continuous range with less need for precisi…"
type textarea "*"
type textarea "Best for selectingadjusting across a continuous range with less need for precis…"
type textarea "*"
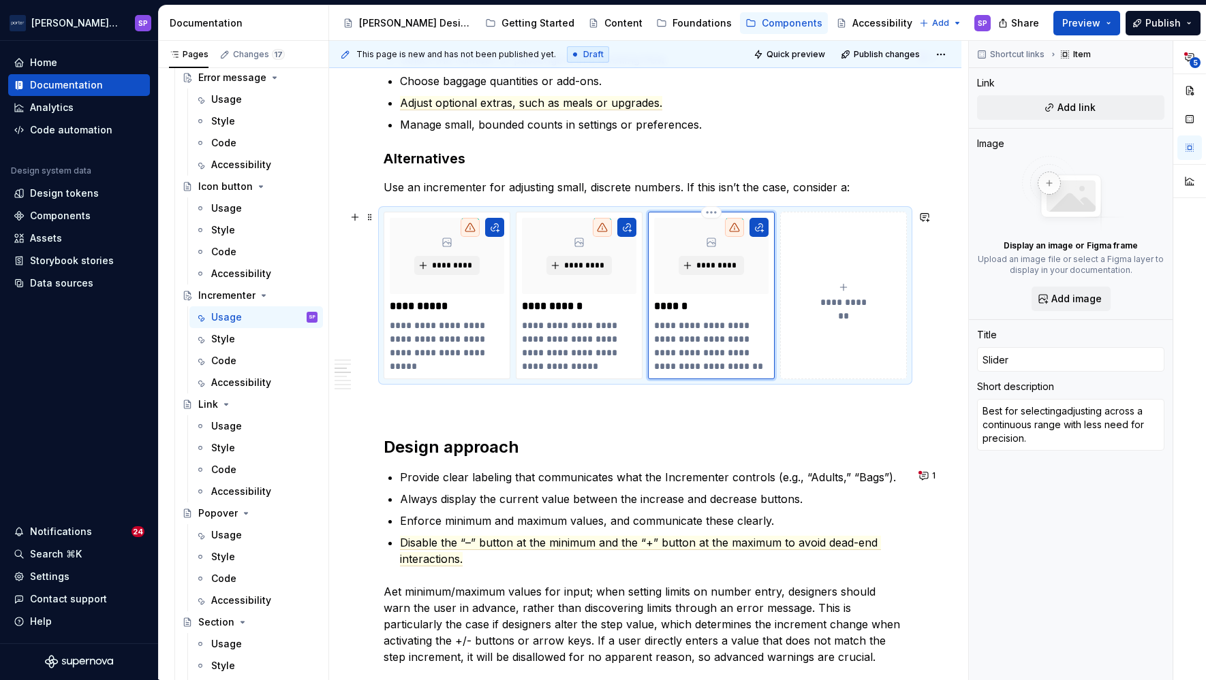
type textarea "Best for selecting adjusting across a continuous range with less need for preci…"
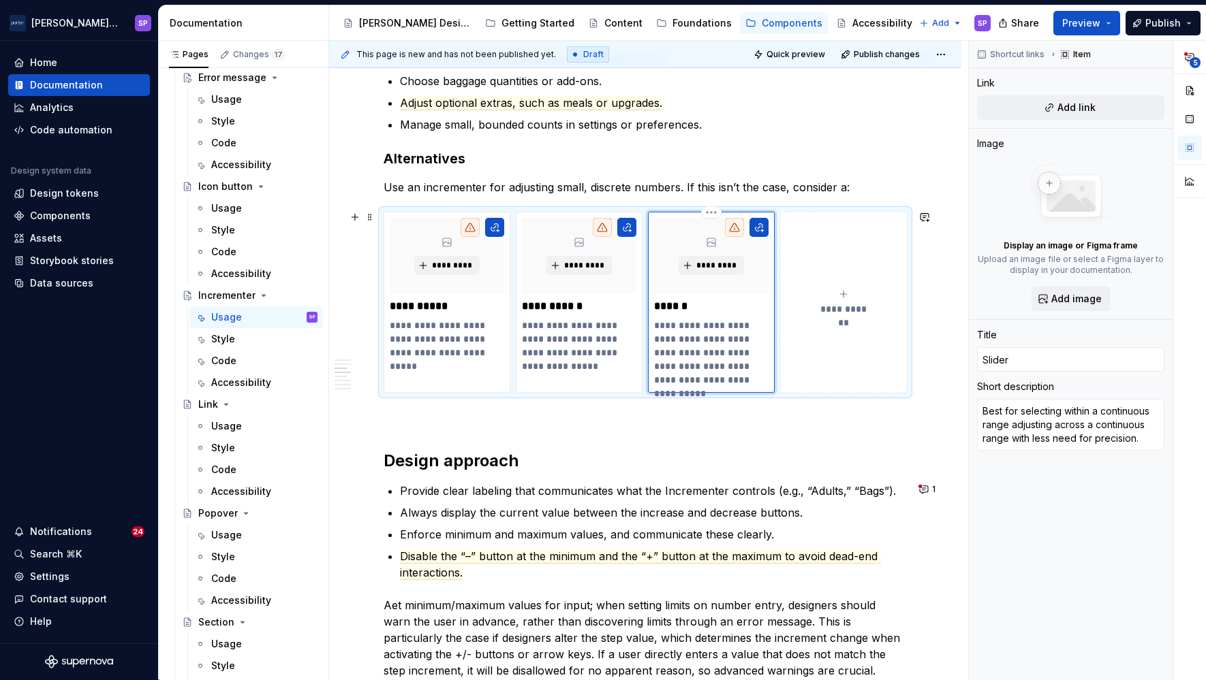
click at [759, 375] on p "**********" at bounding box center [711, 353] width 114 height 68
drag, startPoint x: 689, startPoint y: 330, endPoint x: 740, endPoint y: 335, distance: 51.3
click at [740, 335] on p "**********" at bounding box center [711, 353] width 114 height 68
click at [747, 336] on p "**********" at bounding box center [711, 353] width 114 height 68
drag, startPoint x: 691, startPoint y: 346, endPoint x: 688, endPoint y: 327, distance: 19.4
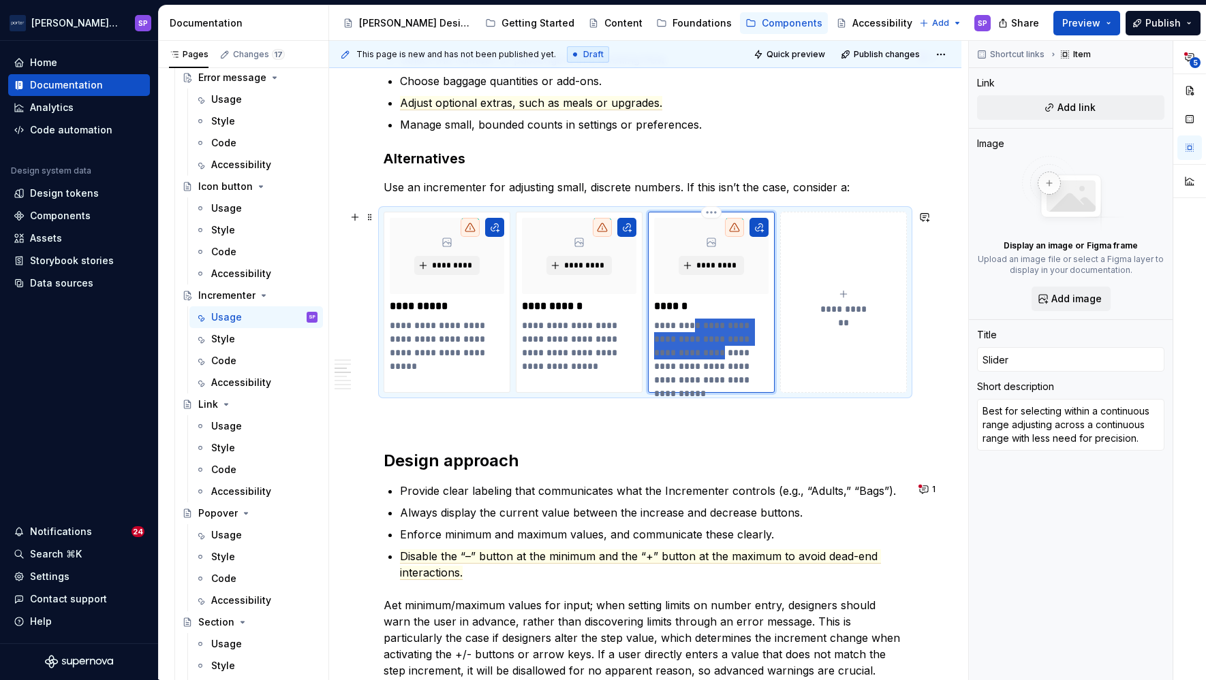
click at [688, 327] on p "**********" at bounding box center [711, 353] width 114 height 68
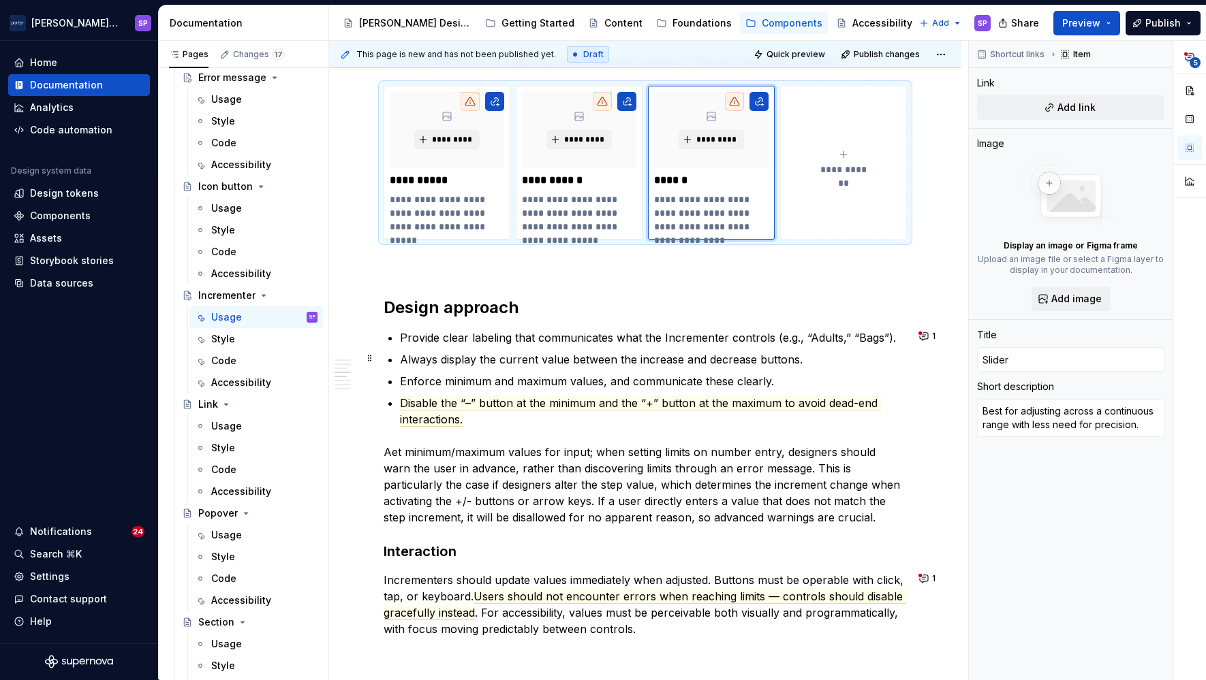
scroll to position [993, 0]
click at [623, 322] on div "**********" at bounding box center [644, 266] width 523 height 1949
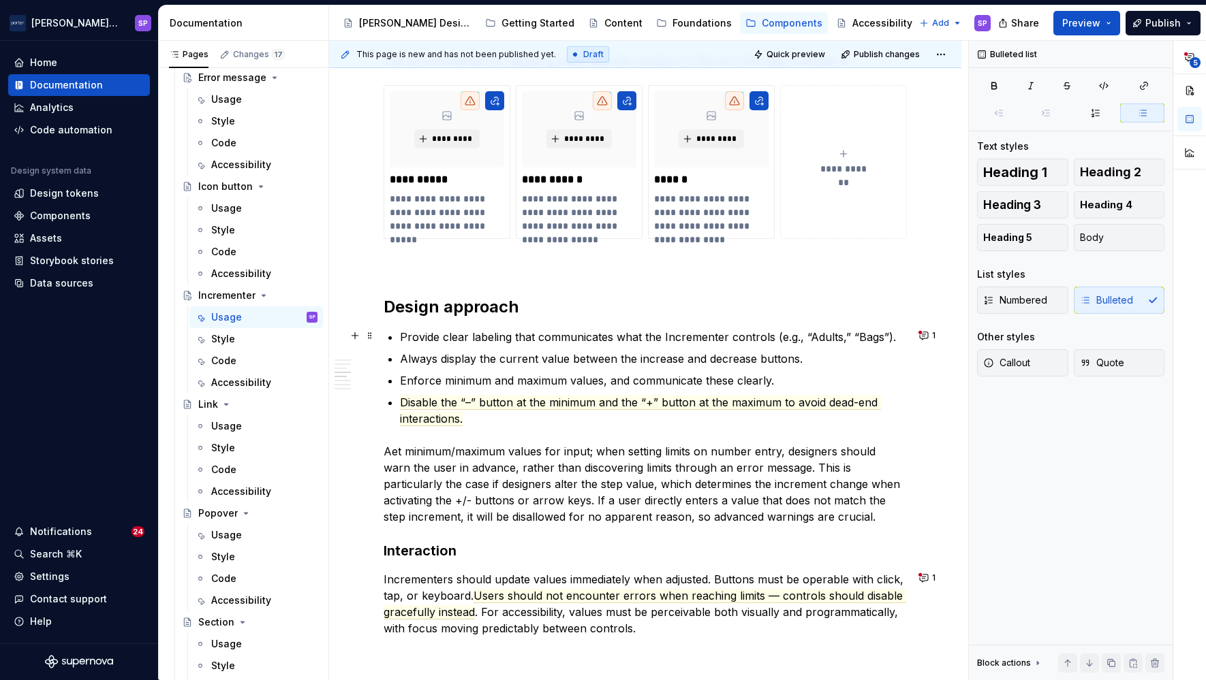
click at [697, 333] on p "Provide clear labeling that communicates what the Incrementer controls (e.g., “…" at bounding box center [653, 337] width 507 height 16
click at [917, 332] on button "1" at bounding box center [928, 335] width 27 height 19
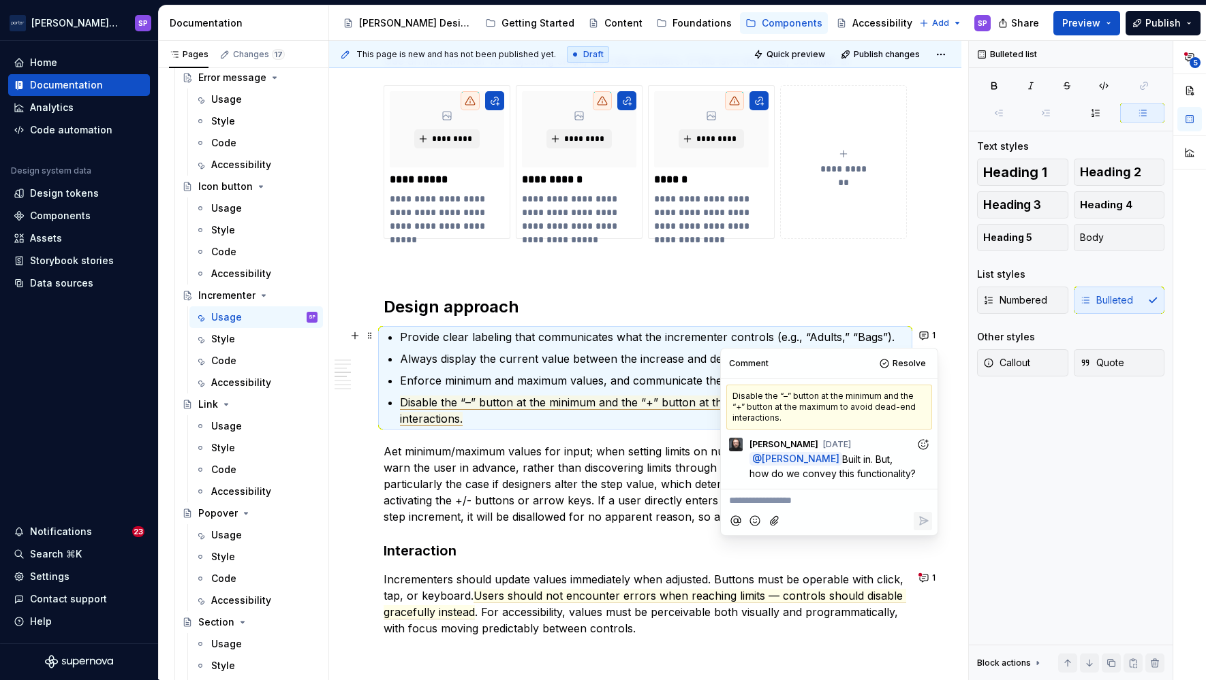
click at [542, 396] on span "Disable the “–” button at the minimum and the “+” button at the maximum to avoi…" at bounding box center [640, 411] width 481 height 31
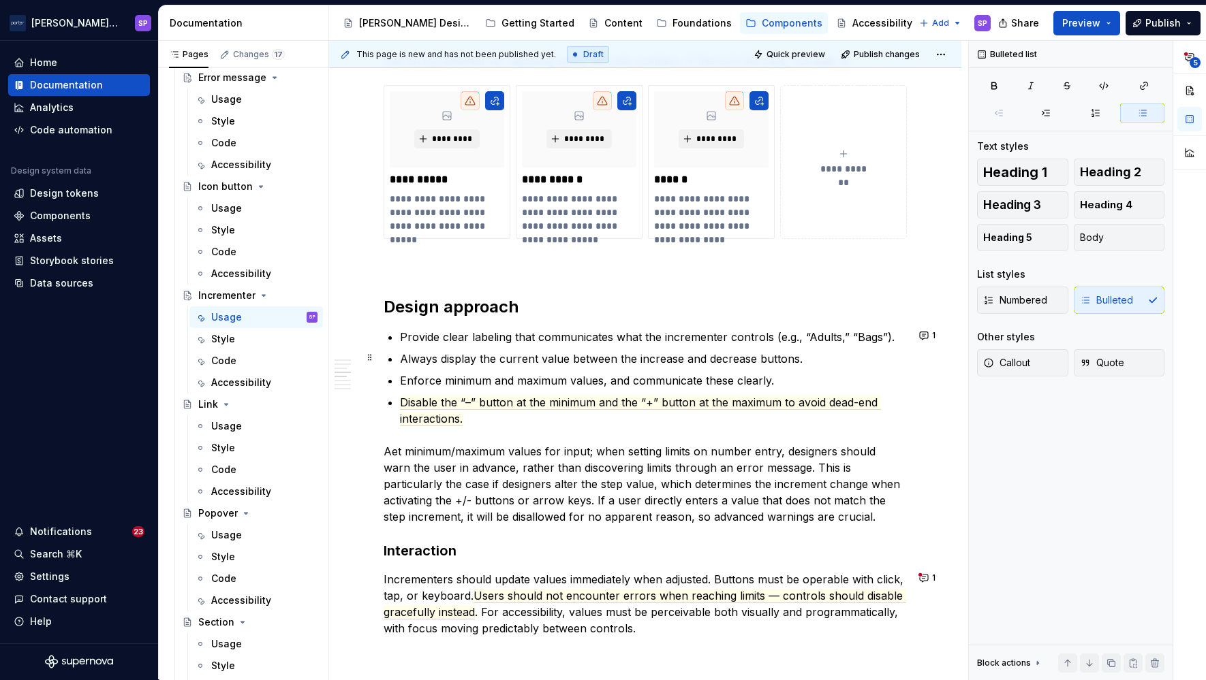
click at [542, 362] on p "Always display the current value between the increase and decrease buttons." at bounding box center [653, 359] width 507 height 16
click at [668, 358] on p "Always display the current value between the increase and decrease buttons." at bounding box center [653, 359] width 507 height 16
click at [723, 358] on p "Always display the current value between the plus and decrease buttons." at bounding box center [653, 359] width 507 height 16
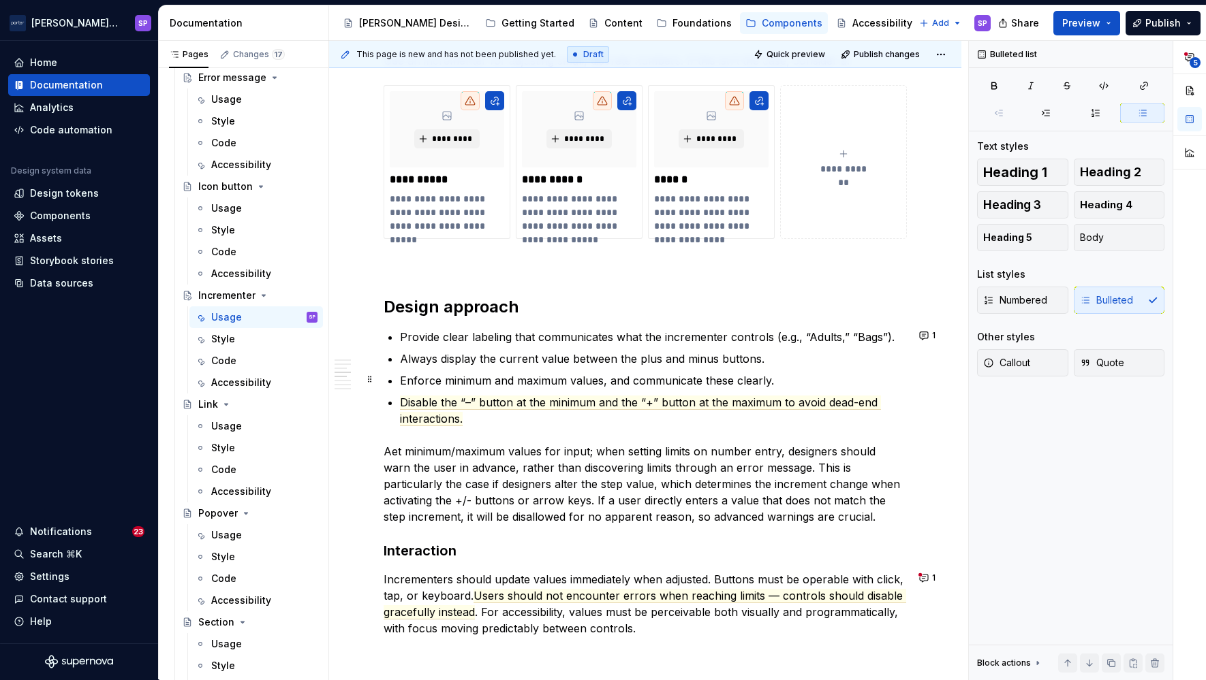
click at [715, 376] on p "Enforce minimum and maximum values, and communicate these clearly." at bounding box center [653, 381] width 507 height 16
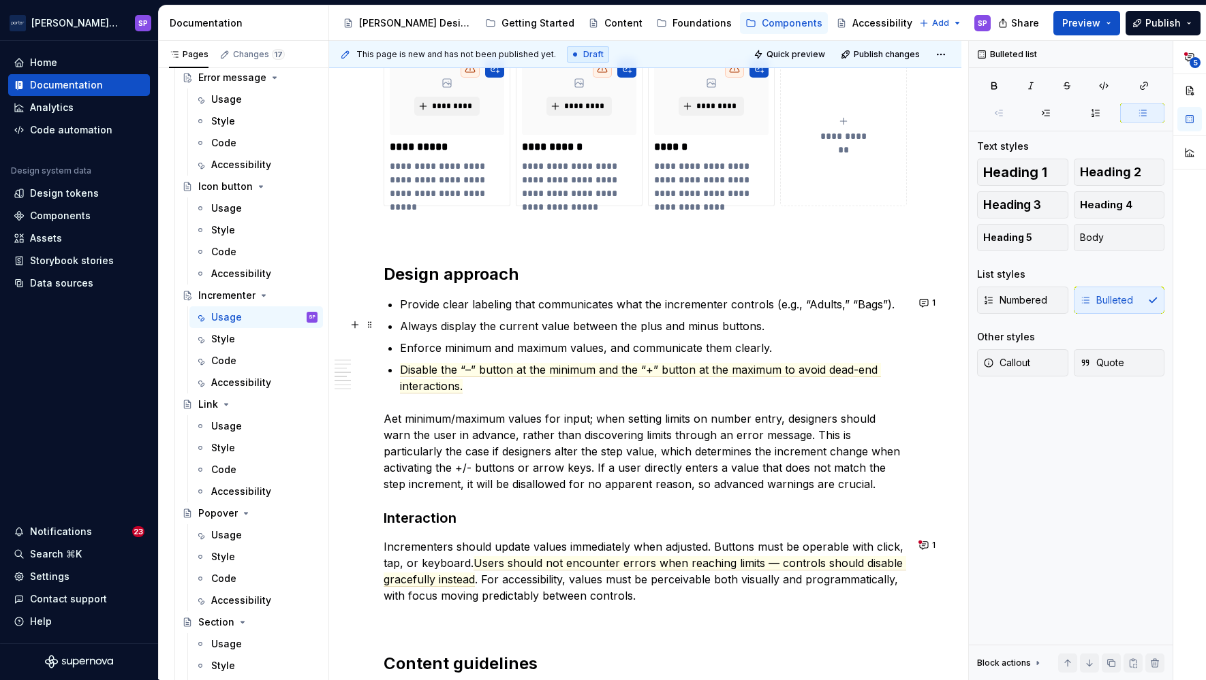
click at [832, 321] on p "Always display the current value between the plus and minus buttons." at bounding box center [653, 326] width 507 height 16
click at [830, 330] on p "Always display the current value between the plus and minus buttons." at bounding box center [653, 326] width 507 height 16
click at [826, 345] on p "Enforce minimum and maximum values, and communicate them clearly." at bounding box center [653, 348] width 507 height 16
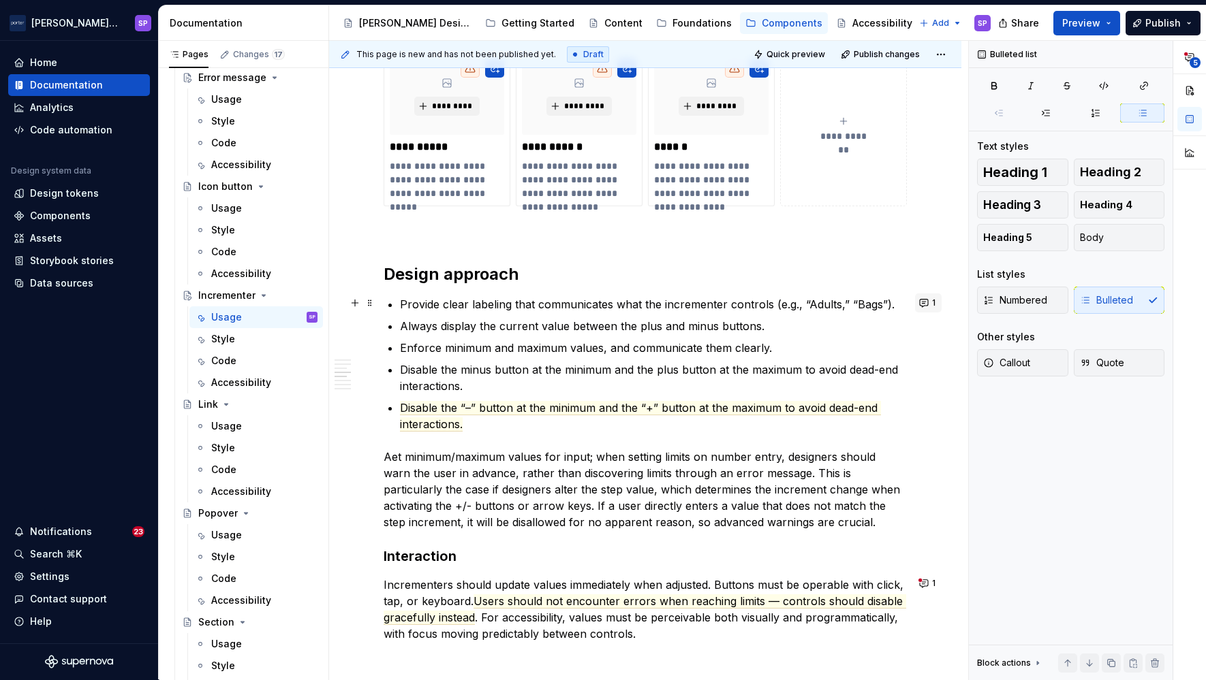
click at [917, 306] on button "1" at bounding box center [928, 303] width 27 height 19
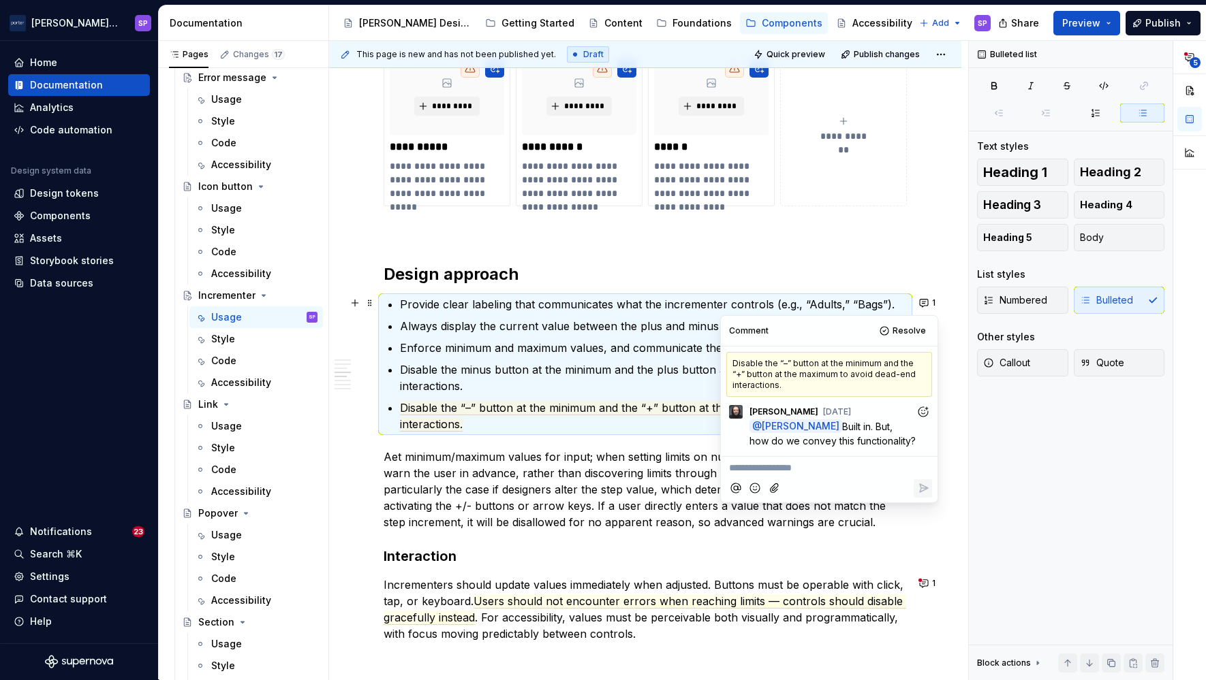
click at [795, 260] on div "**********" at bounding box center [644, 253] width 523 height 1988
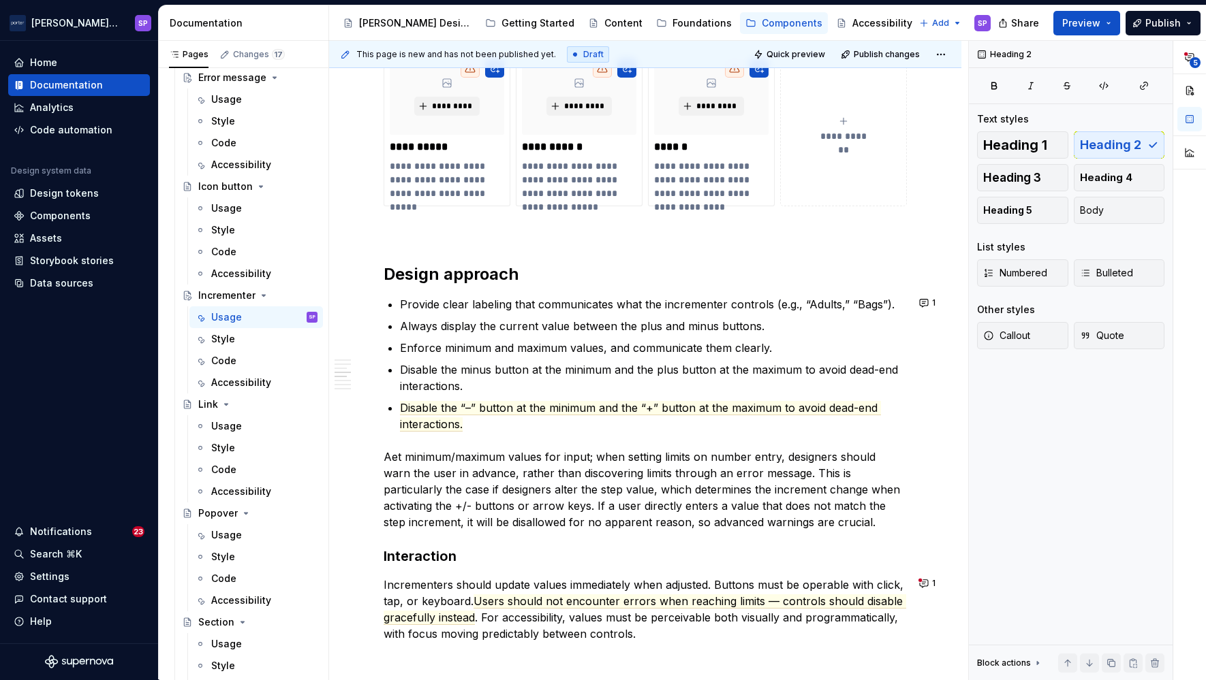
click at [576, 440] on div "**********" at bounding box center [644, 253] width 523 height 1988
click at [551, 414] on p "Disable the “–” button at the minimum and the “+” button at the maximum to avoi…" at bounding box center [653, 416] width 507 height 33
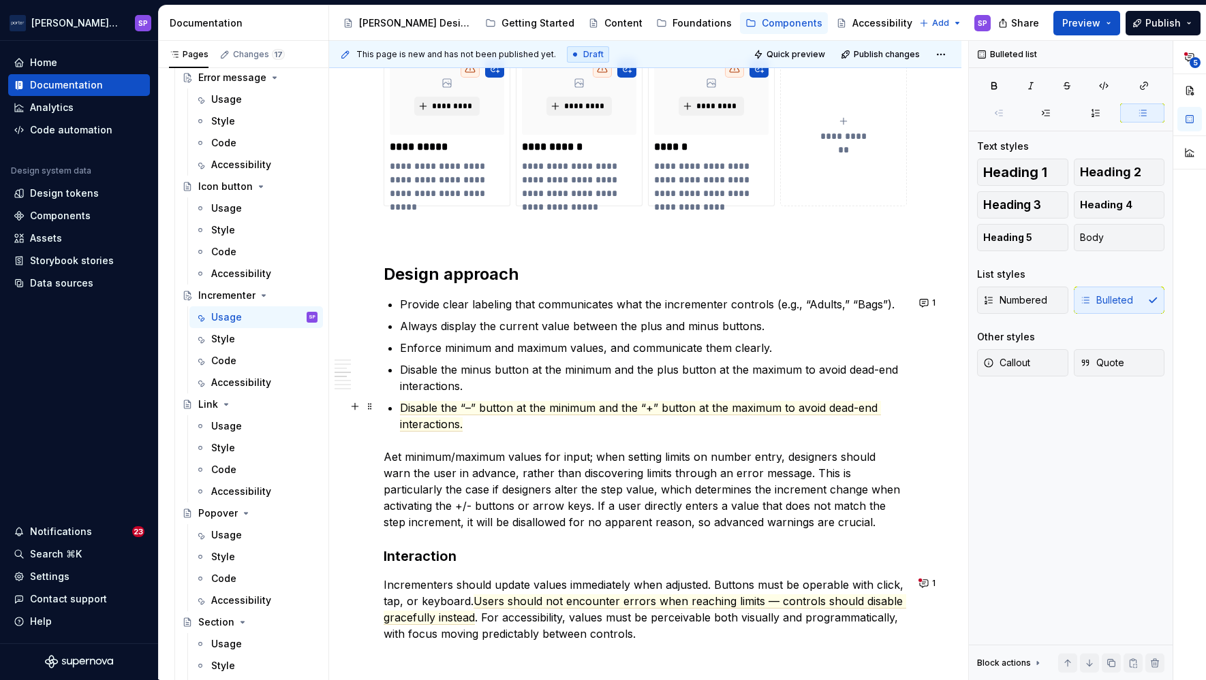
click at [513, 415] on p "Disable the “–” button at the minimum and the “+” button at the maximum to avoi…" at bounding box center [653, 416] width 507 height 33
click at [474, 409] on span "Disable the “–” button at the minimum and the “+” button at the maximum to avoi…" at bounding box center [640, 416] width 481 height 31
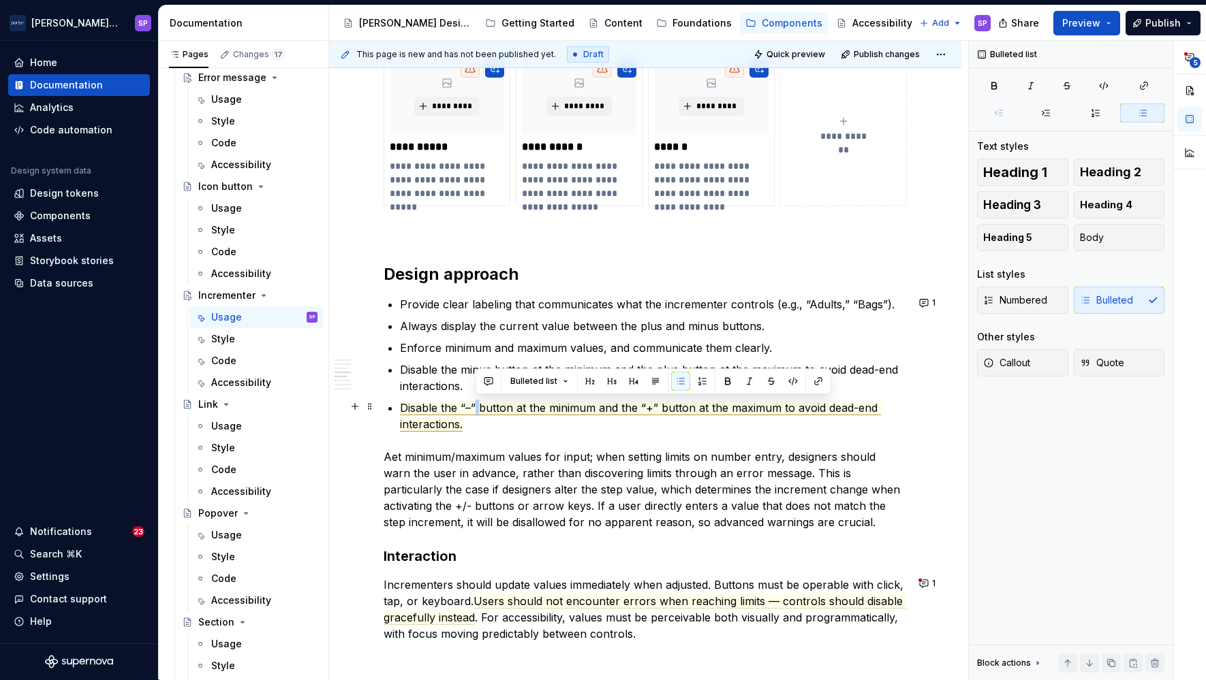
click at [474, 409] on span "Disable the “–” button at the minimum and the “+” button at the maximum to avoi…" at bounding box center [640, 416] width 481 height 31
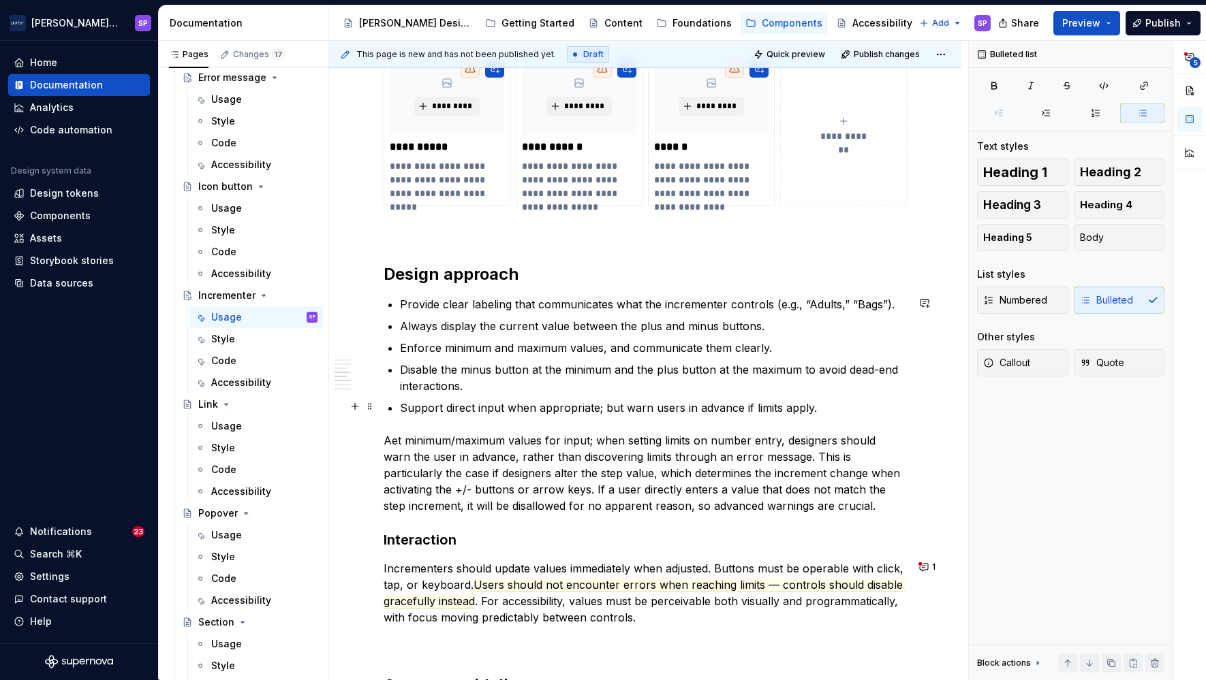
click at [597, 407] on p "Support direct input when appropriate; but warn users in advance if limits appl…" at bounding box center [653, 408] width 507 height 16
click at [392, 447] on p "Aet minimum/maximum values for input; when setting limits on number entry, desi…" at bounding box center [644, 474] width 523 height 82
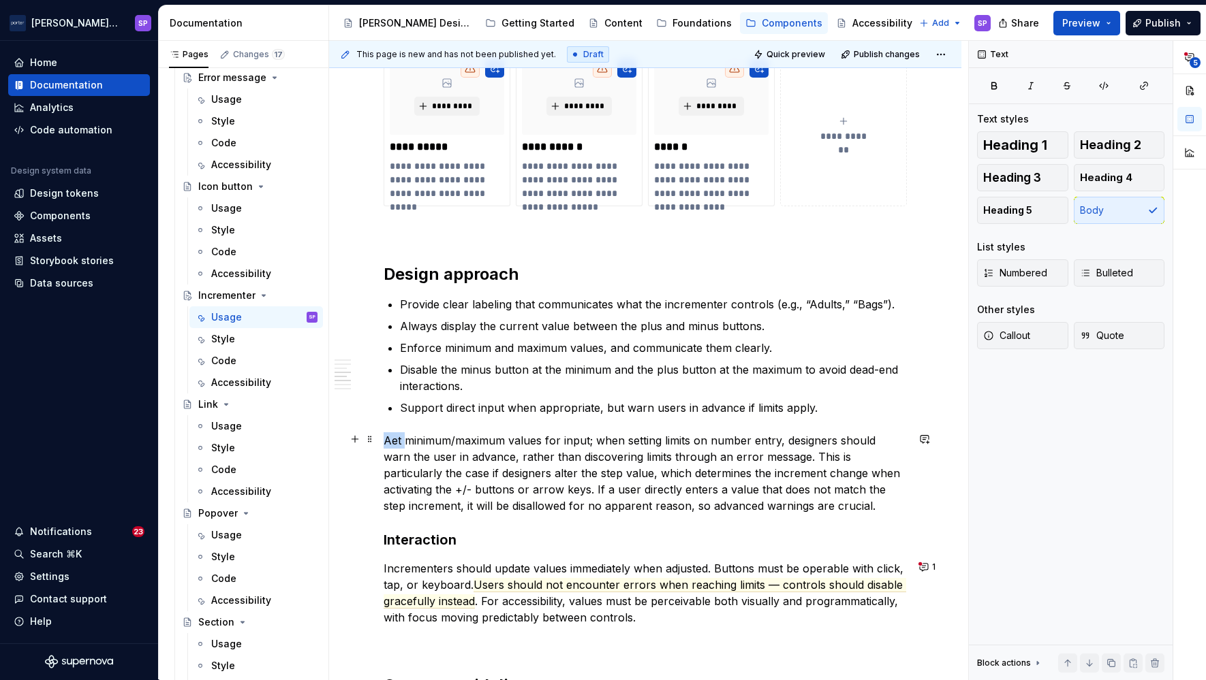
click at [392, 447] on p "Aet minimum/maximum values for input; when setting limits on number entry, desi…" at bounding box center [644, 474] width 523 height 82
click at [844, 417] on div "**********" at bounding box center [644, 244] width 523 height 1971
click at [837, 400] on p "Support direct input when appropriate, but warn users in advance if limits appl…" at bounding box center [653, 408] width 507 height 16
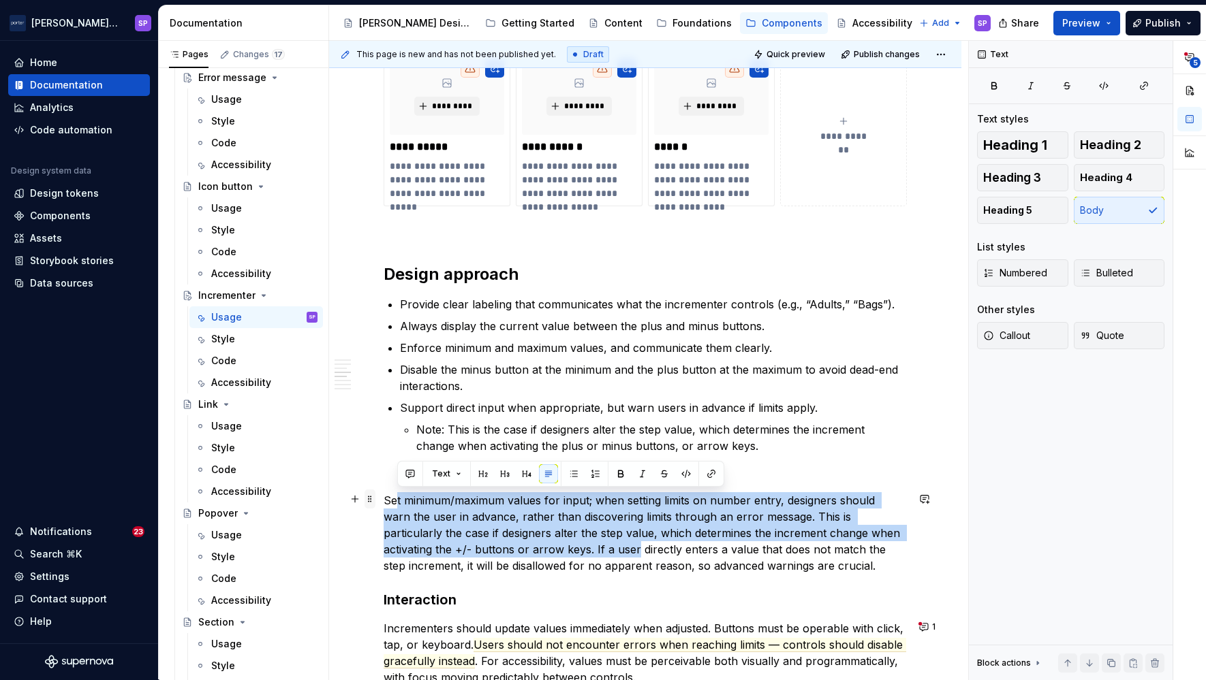
drag, startPoint x: 637, startPoint y: 550, endPoint x: 366, endPoint y: 497, distance: 275.5
click at [383, 497] on div "**********" at bounding box center [644, 283] width 523 height 2048
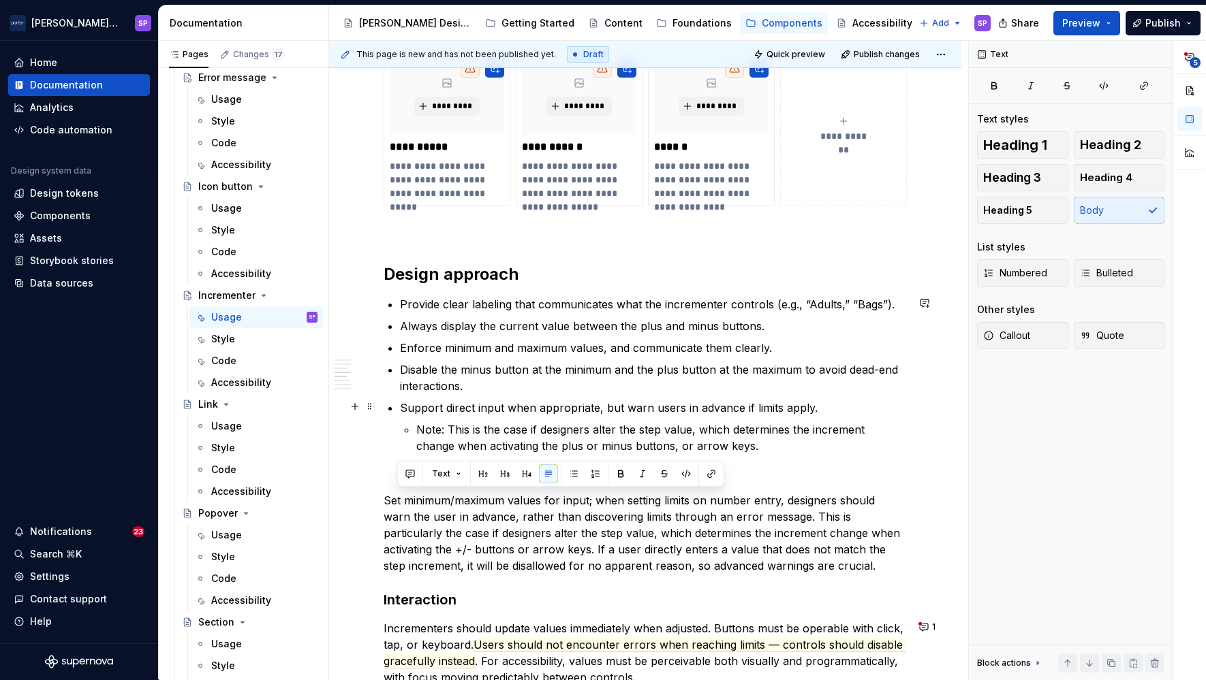
click at [415, 414] on p "Support direct input when appropriate, but warn users in advance if limits appl…" at bounding box center [653, 408] width 507 height 16
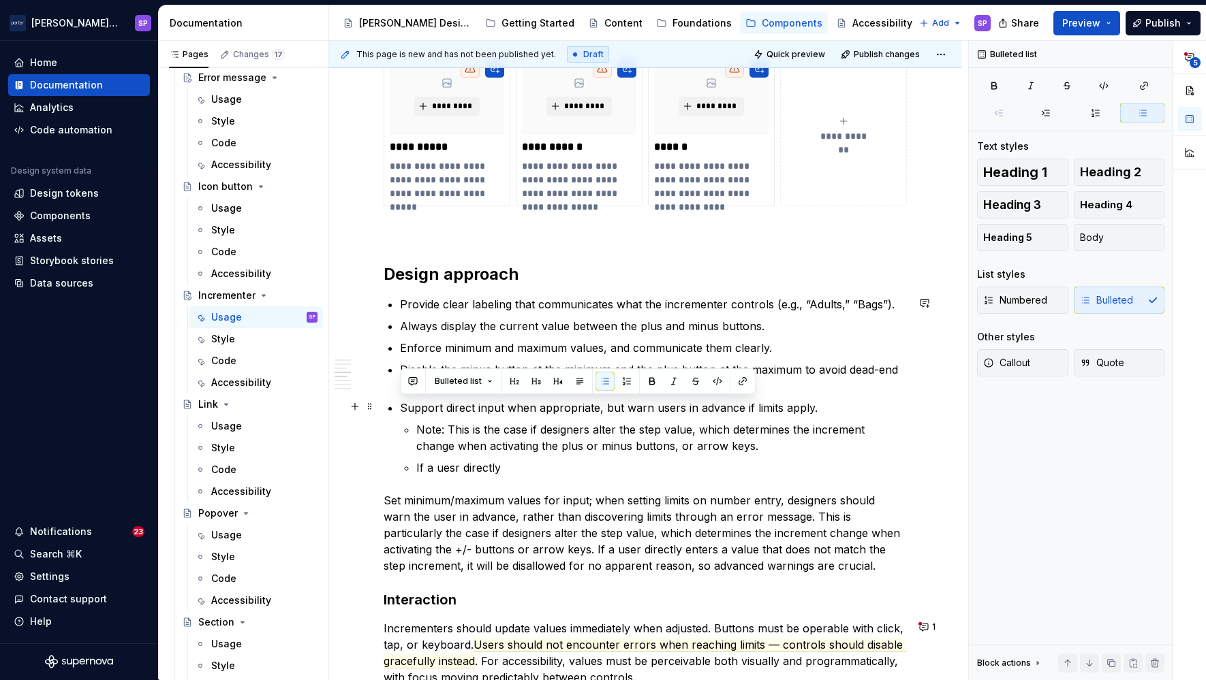
click at [415, 414] on p "Support direct input when appropriate, but warn users in advance if limits appl…" at bounding box center [653, 408] width 507 height 16
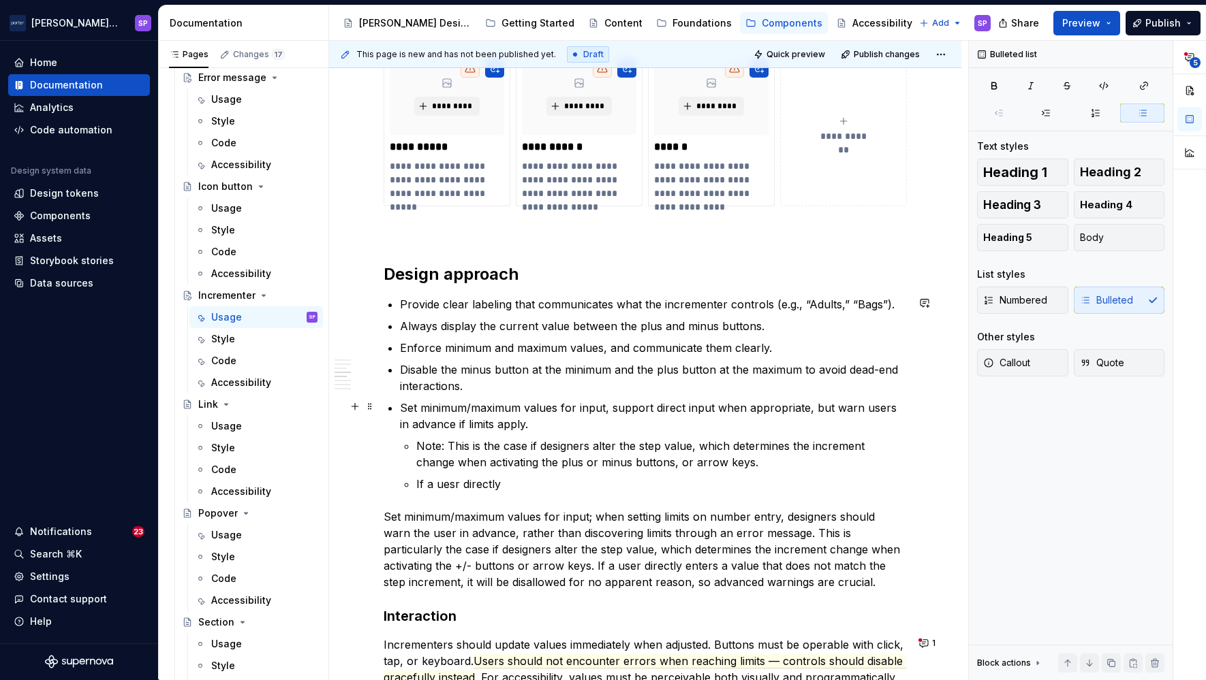
click at [543, 427] on p "Set minimum/maximum values for input, support direct input when appropriate, bu…" at bounding box center [653, 416] width 507 height 33
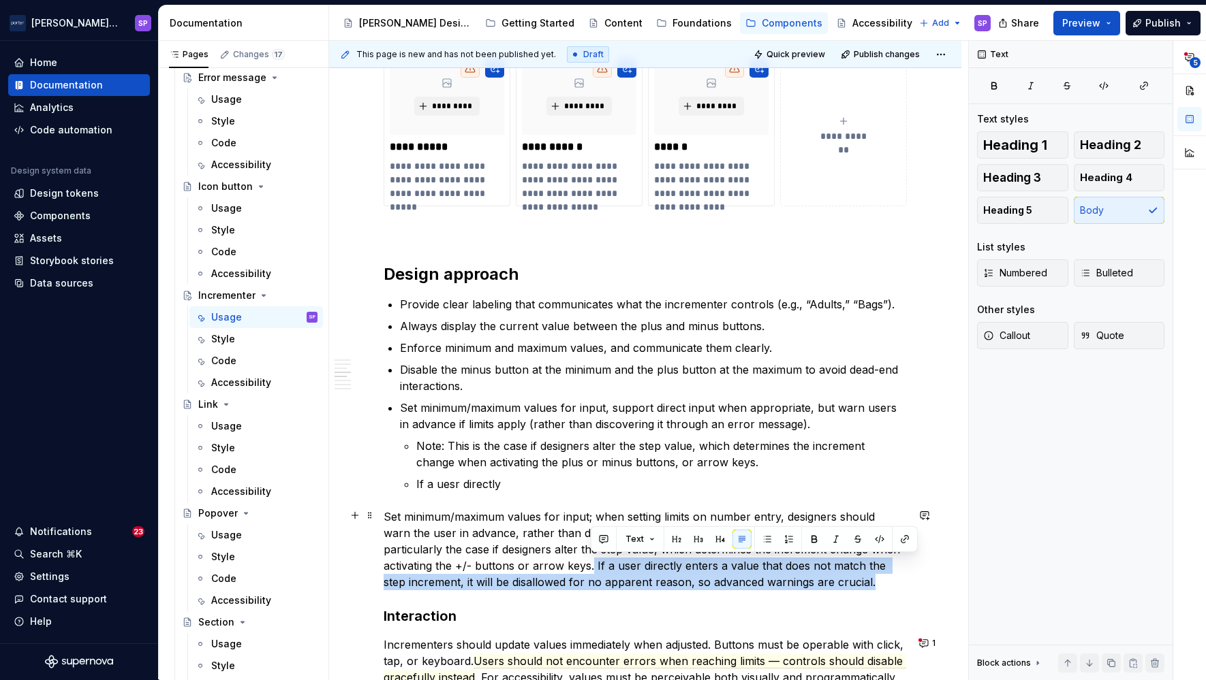
drag, startPoint x: 868, startPoint y: 582, endPoint x: 592, endPoint y: 568, distance: 276.9
click at [592, 568] on p "Set minimum/maximum values for input; when setting limits on number entry, desi…" at bounding box center [644, 550] width 523 height 82
copy p "If a user directly enters a value that does not match the step increment, it wi…"
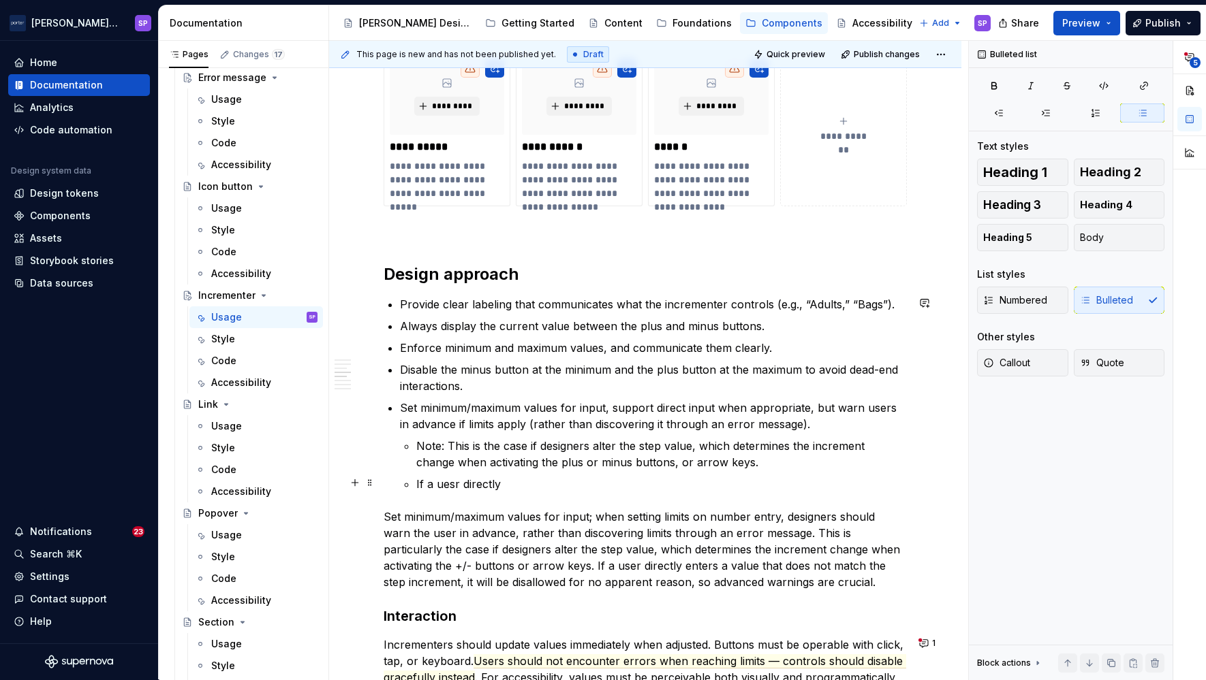
click at [437, 476] on p "If a uesr directly" at bounding box center [661, 484] width 490 height 16
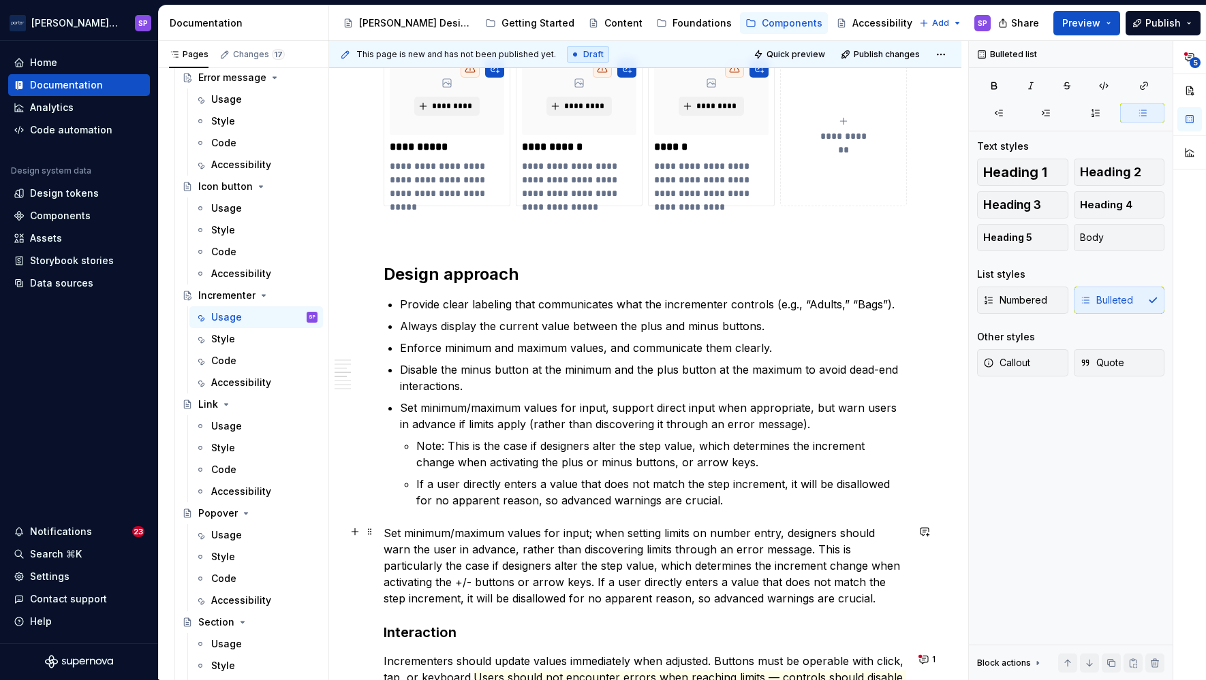
click at [430, 573] on p "Set minimum/maximum values for input; when setting limits on number entry, desi…" at bounding box center [644, 566] width 523 height 82
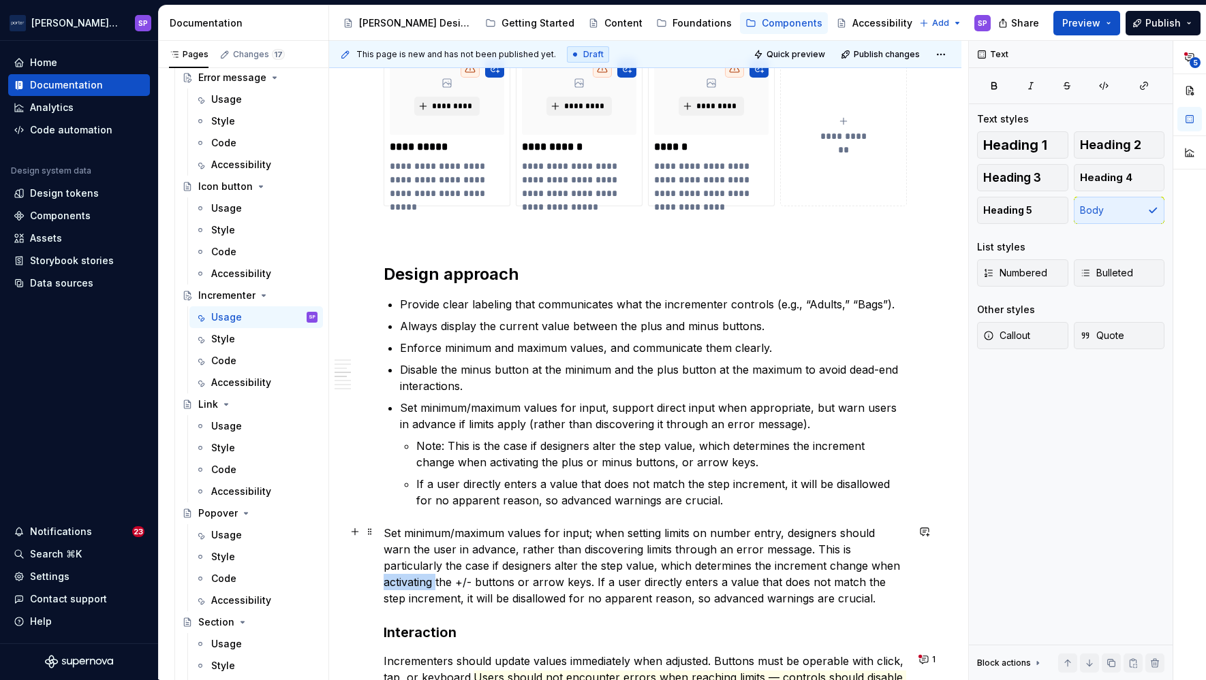
click at [430, 573] on p "Set minimum/maximum values for input; when setting limits on number entry, desi…" at bounding box center [644, 566] width 523 height 82
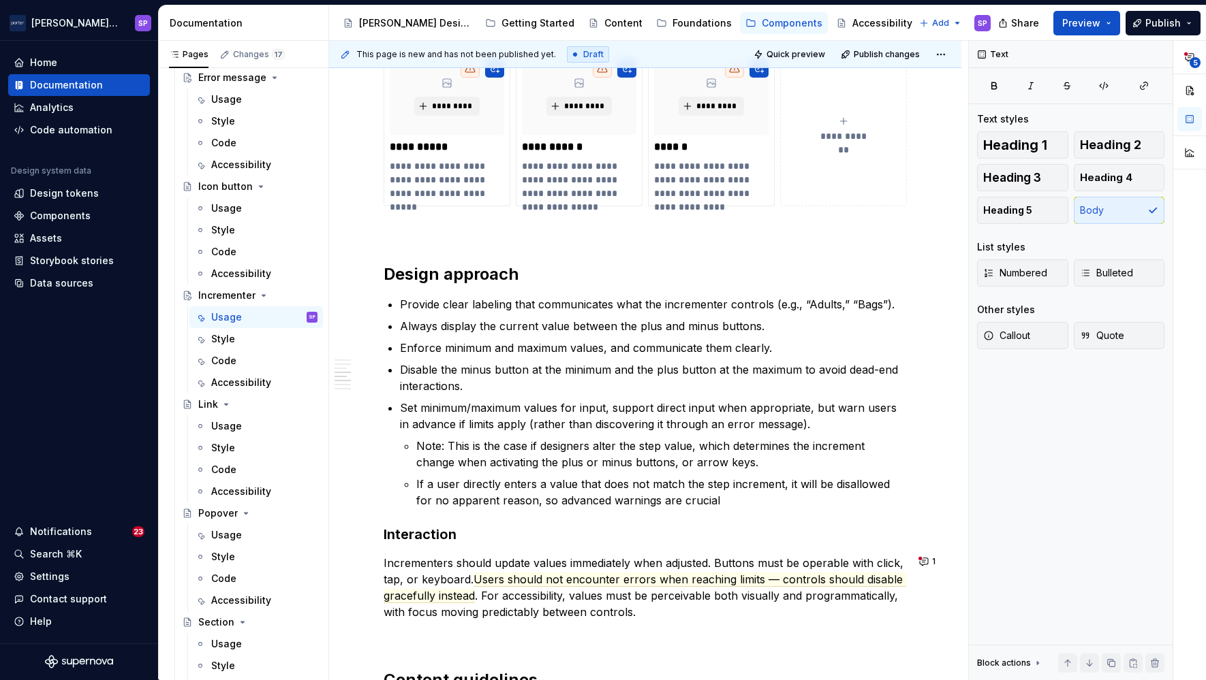
click at [430, 573] on p "Incrementers should update values immediately when adjusted. Buttons must be op…" at bounding box center [644, 587] width 523 height 65
click at [784, 344] on p "Enforce minimum and maximum values, and communicate them clearly." at bounding box center [653, 348] width 507 height 16
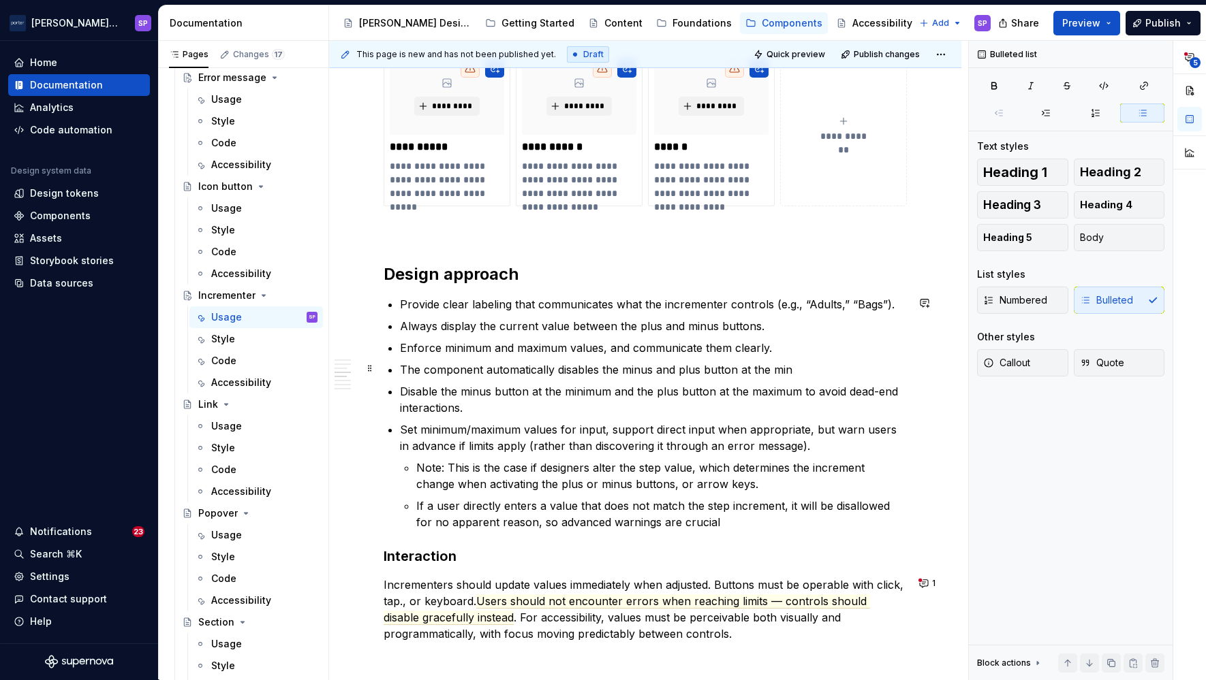
click at [651, 372] on p "The component automatically disables the minus and plus button at the min" at bounding box center [653, 370] width 507 height 16
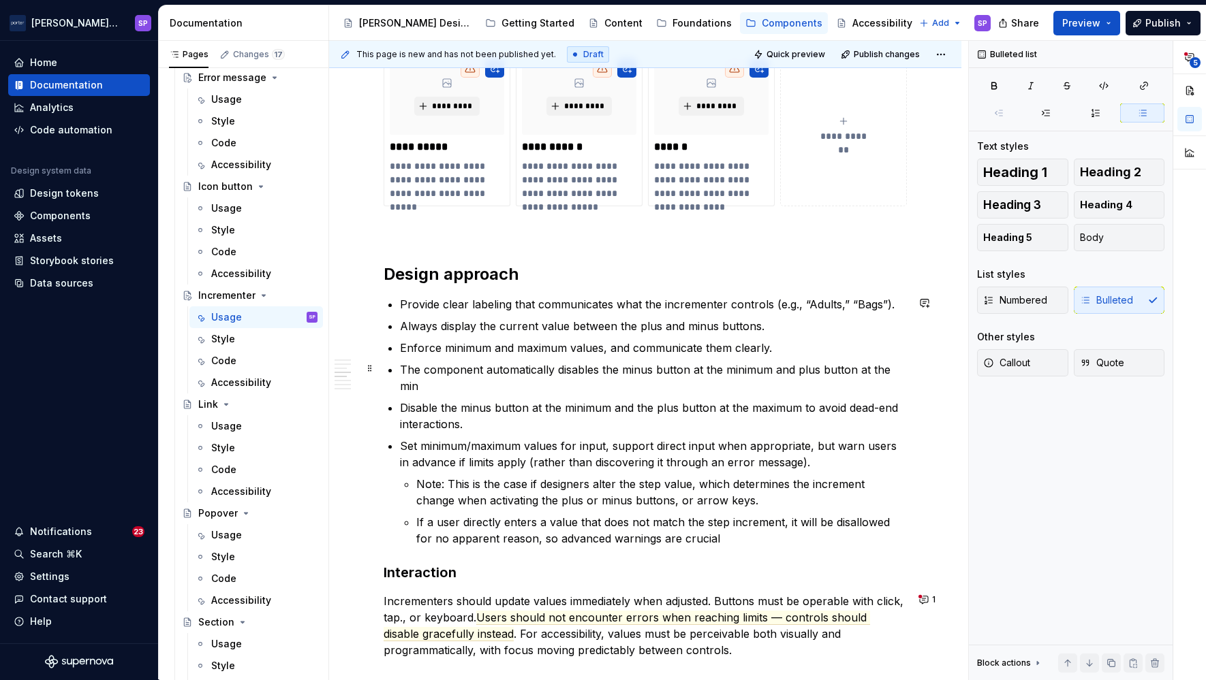
click at [794, 372] on p "The component automatically disables the minus button at the minimum and plus b…" at bounding box center [653, 378] width 507 height 33
click at [774, 384] on p "The component automatically disables the minus button at the minimum and the pl…" at bounding box center [653, 378] width 507 height 33
click at [762, 403] on p "Disable the minus button at the minimum and the plus button at the maximum to a…" at bounding box center [653, 416] width 507 height 33
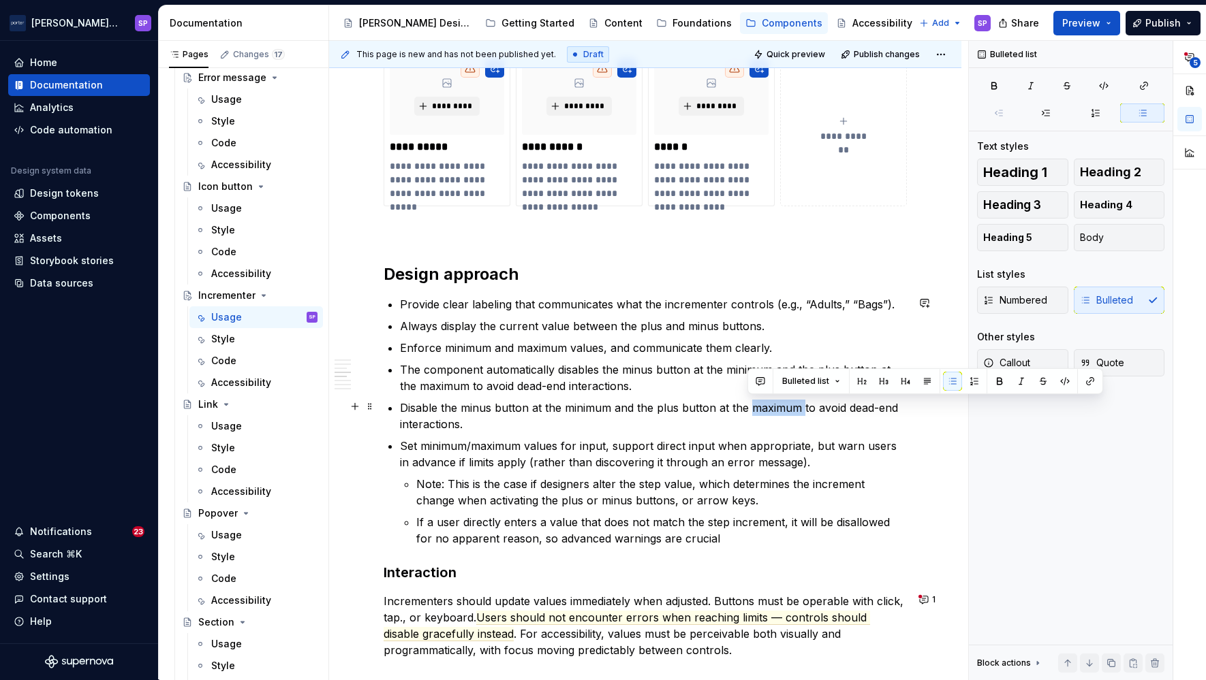
click at [762, 403] on p "Disable the minus button at the minimum and the plus button at the maximum to a…" at bounding box center [653, 416] width 507 height 33
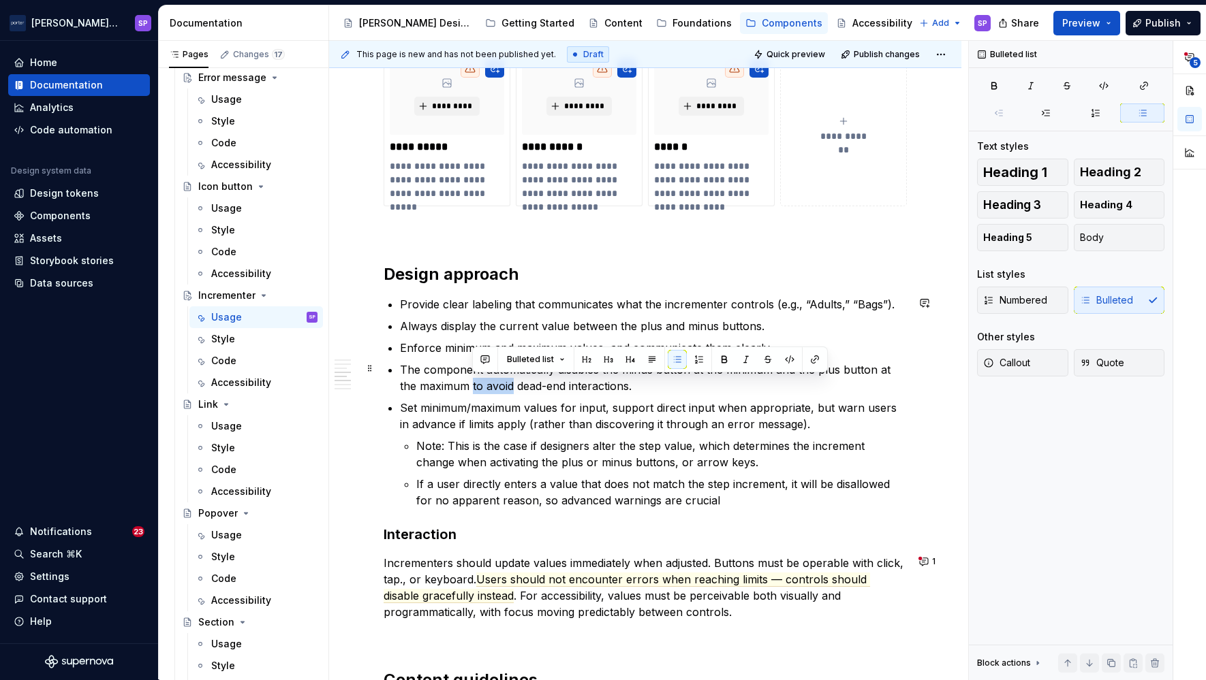
drag, startPoint x: 471, startPoint y: 381, endPoint x: 512, endPoint y: 383, distance: 41.6
click at [512, 383] on p "The component automatically disables the minus button at the minimum and the pl…" at bounding box center [653, 378] width 507 height 33
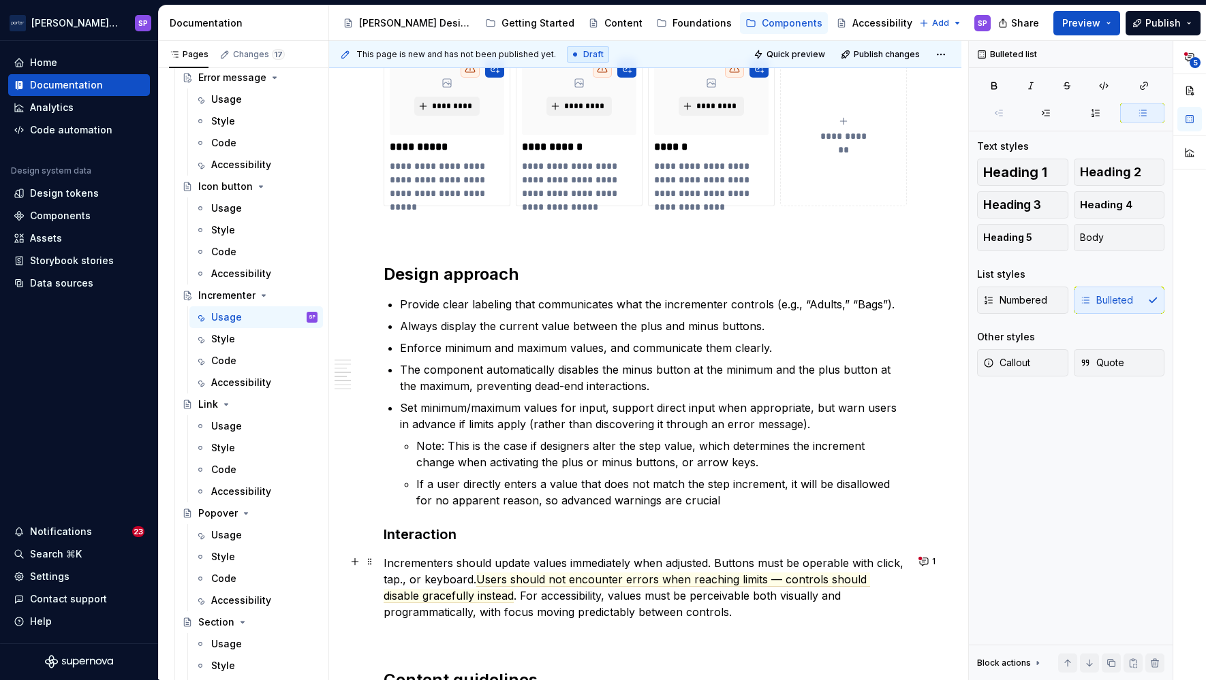
click at [418, 567] on p "Incrementers should update values immediately when adjusted. Buttons must be op…" at bounding box center [644, 587] width 523 height 65
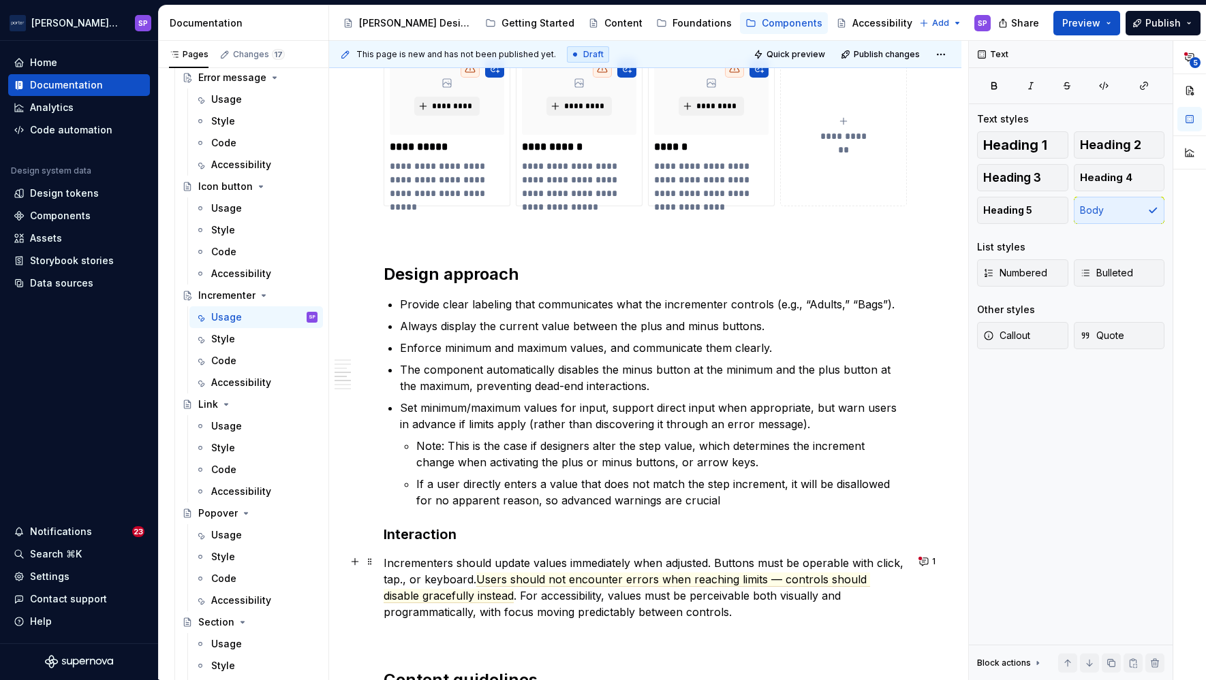
click at [573, 589] on p "Incrementers should update values immediately when adjusted. Buttons must be op…" at bounding box center [644, 587] width 523 height 65
click at [435, 583] on p "Incrementers should update values immediately when adjusted. Buttons must be op…" at bounding box center [644, 587] width 523 height 65
click at [528, 578] on span "Users should not encounter errors when reaching limits — controls should disabl…" at bounding box center [644, 588] width 522 height 31
click at [578, 595] on p "Incrementers should update values immediately when adjusted. Buttons must be op…" at bounding box center [644, 587] width 523 height 65
click at [809, 580] on span "Users should not encounter errors when reaching limits — controls should disabl…" at bounding box center [644, 588] width 522 height 31
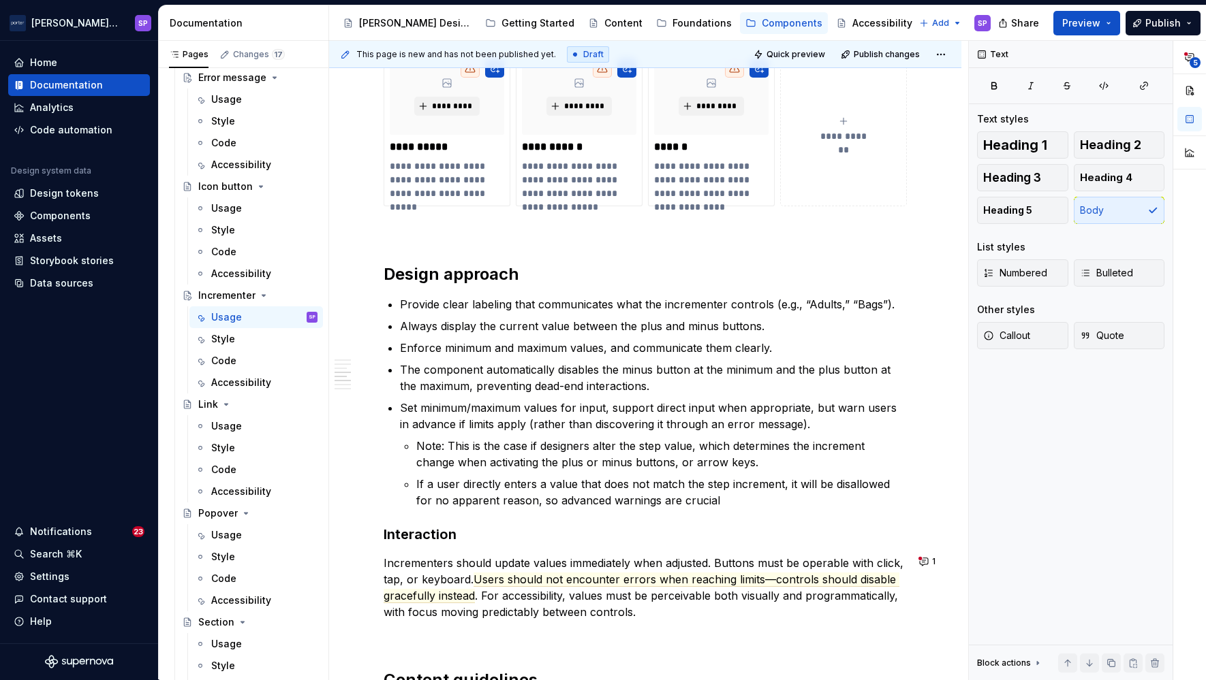
scroll to position [1230, 0]
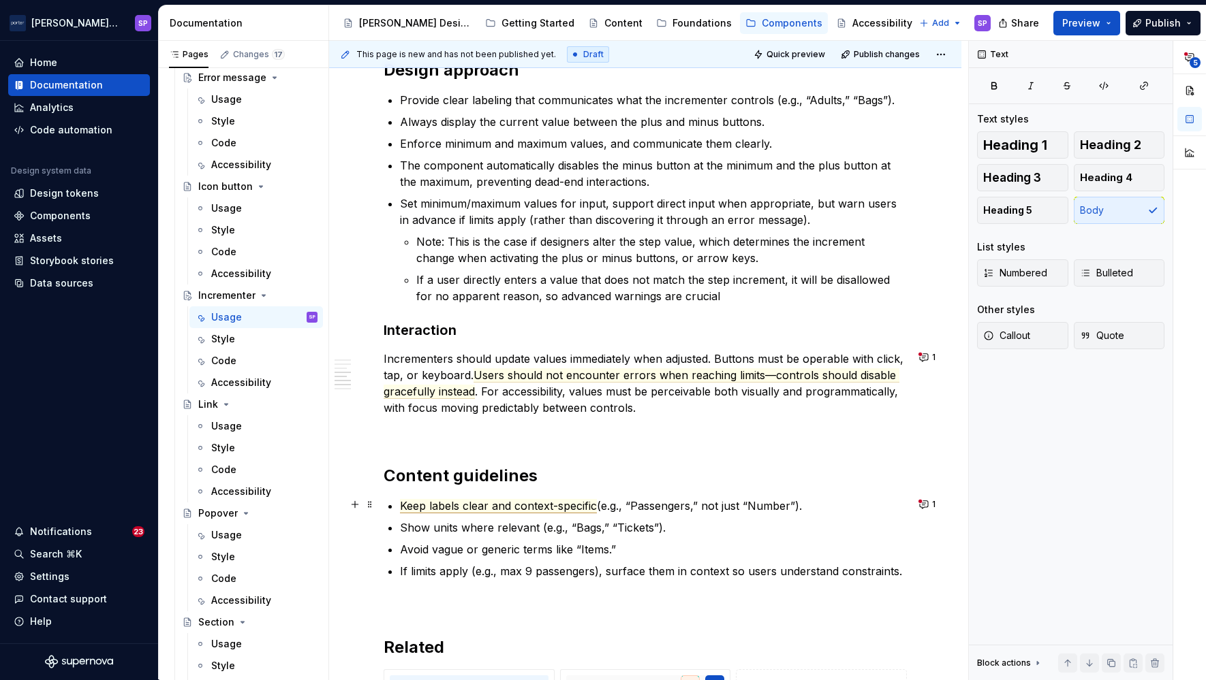
click at [404, 505] on span "Keep labels clear and context-specific" at bounding box center [498, 506] width 197 height 14
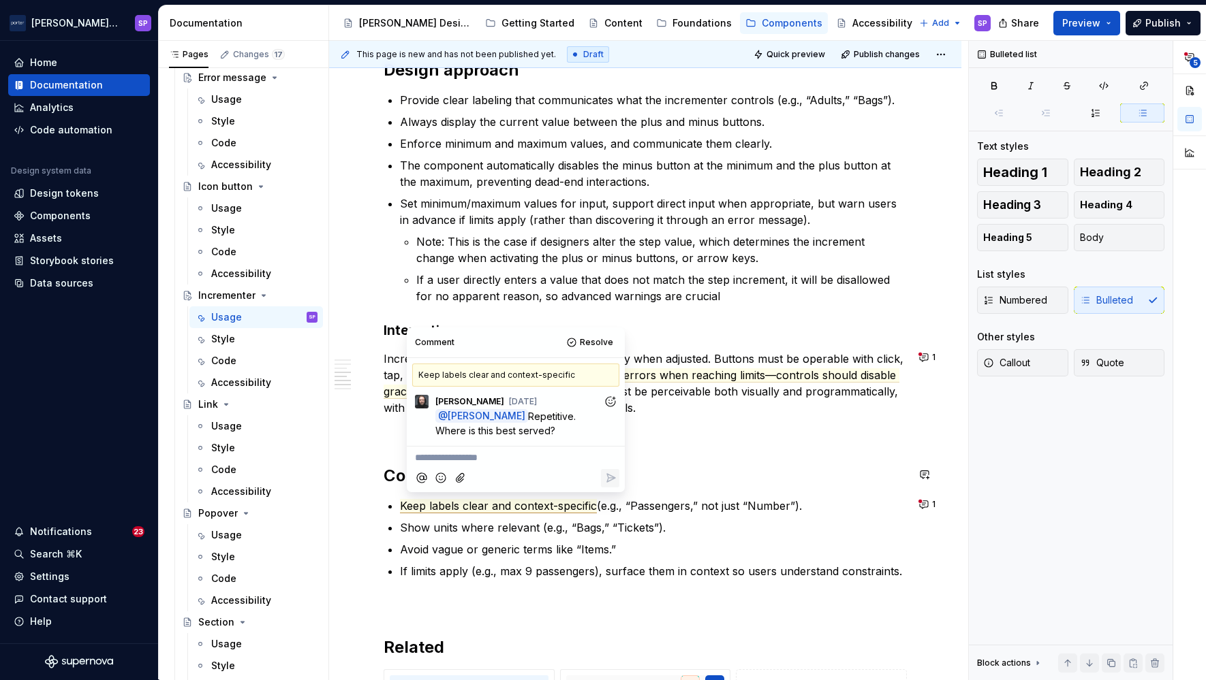
click at [491, 451] on p "**********" at bounding box center [516, 458] width 202 height 14
click at [491, 452] on span "Content to be honset LOL" at bounding box center [472, 458] width 115 height 12
click at [543, 452] on p "Content to be honest LOL" at bounding box center [516, 458] width 202 height 14
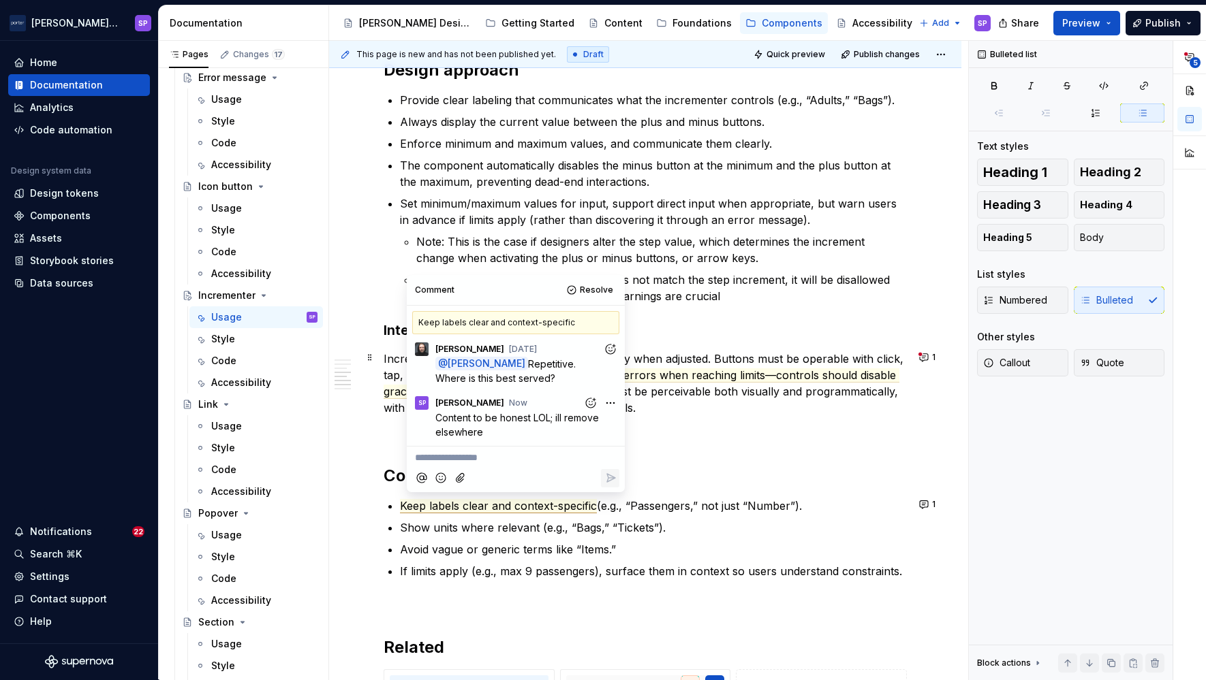
click at [864, 416] on div "**********" at bounding box center [644, 38] width 523 height 1966
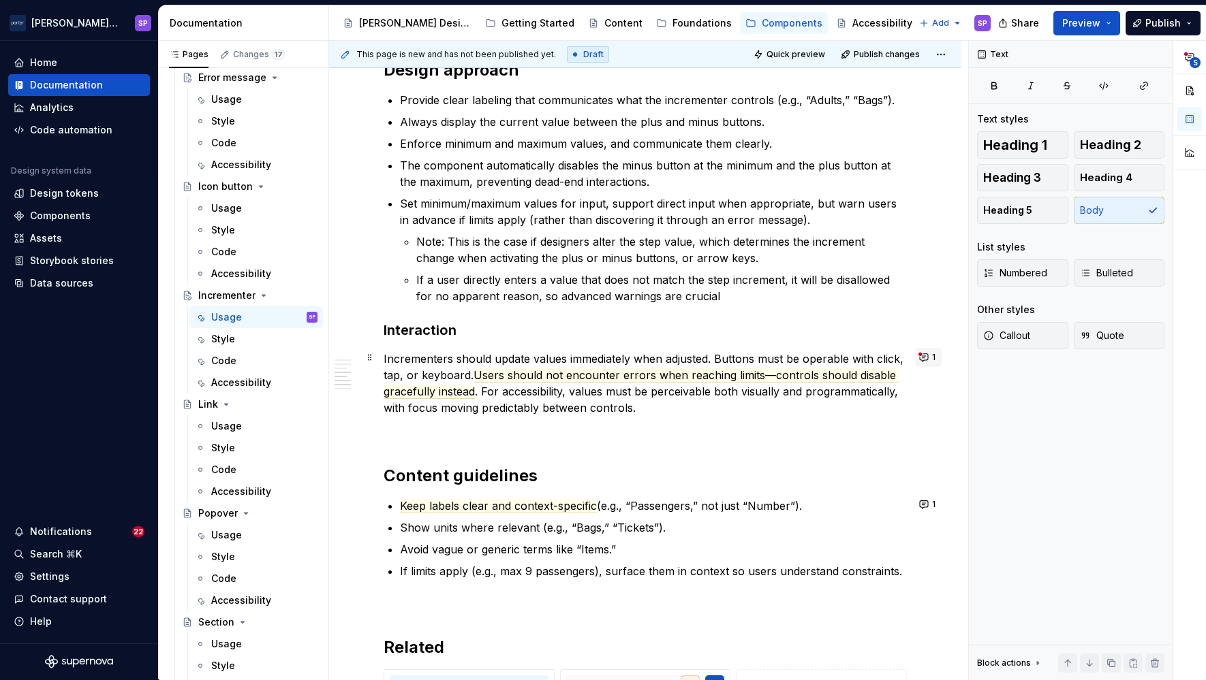
click at [916, 364] on button "1" at bounding box center [928, 357] width 27 height 19
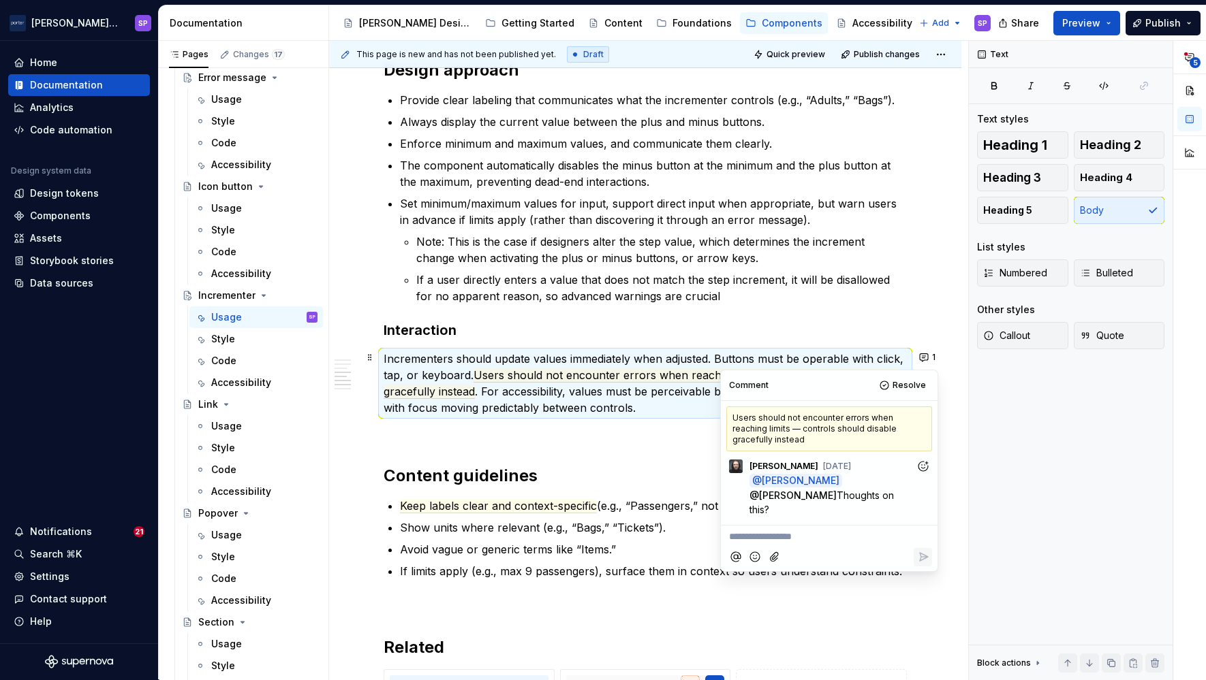
click at [676, 411] on p "Incrementers should update values immediately when adjusted. Buttons must be op…" at bounding box center [644, 383] width 523 height 65
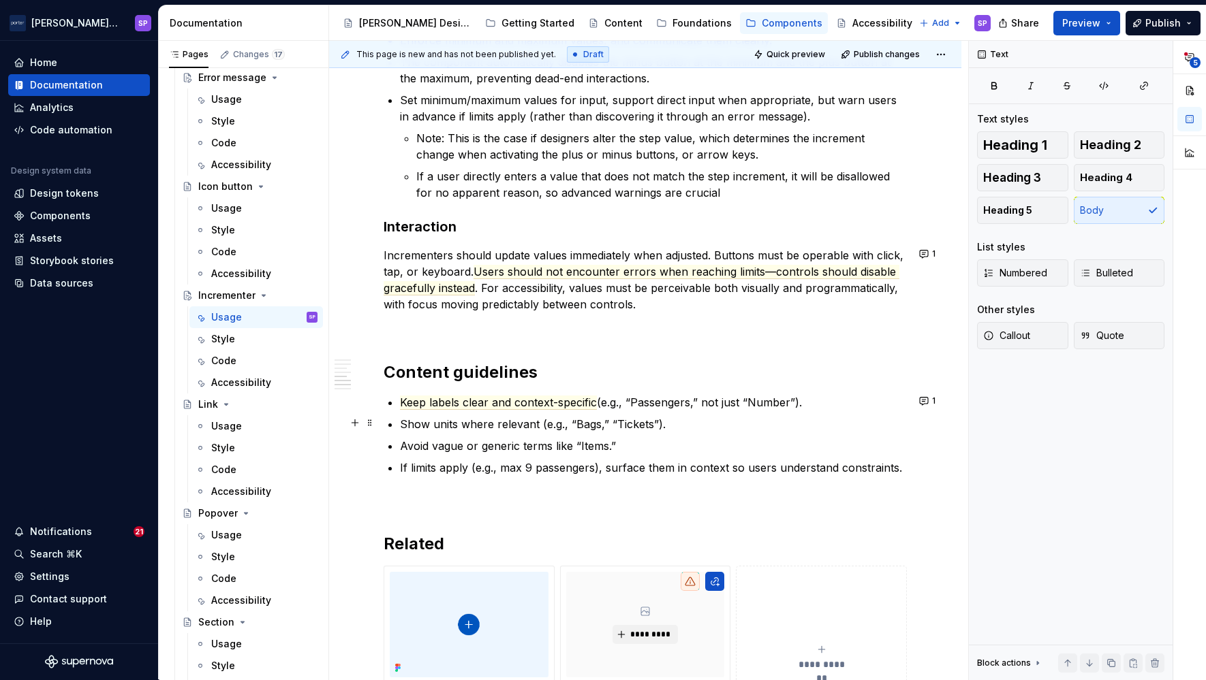
scroll to position [1334, 0]
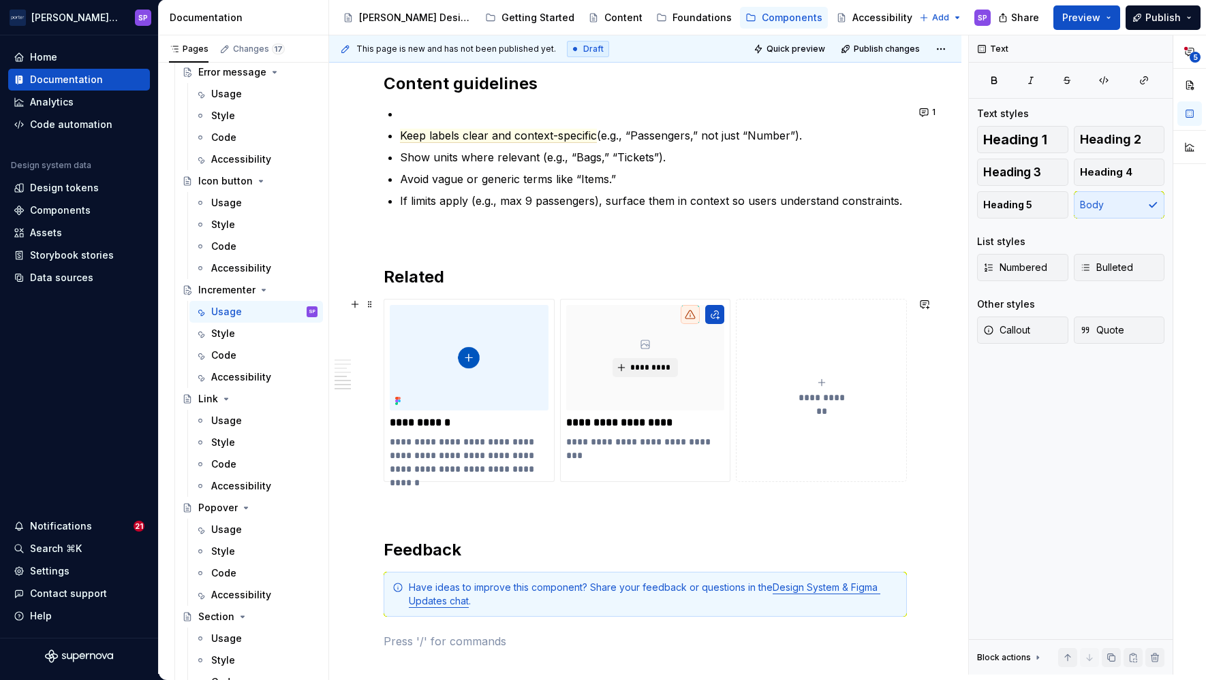
scroll to position [1509, 0]
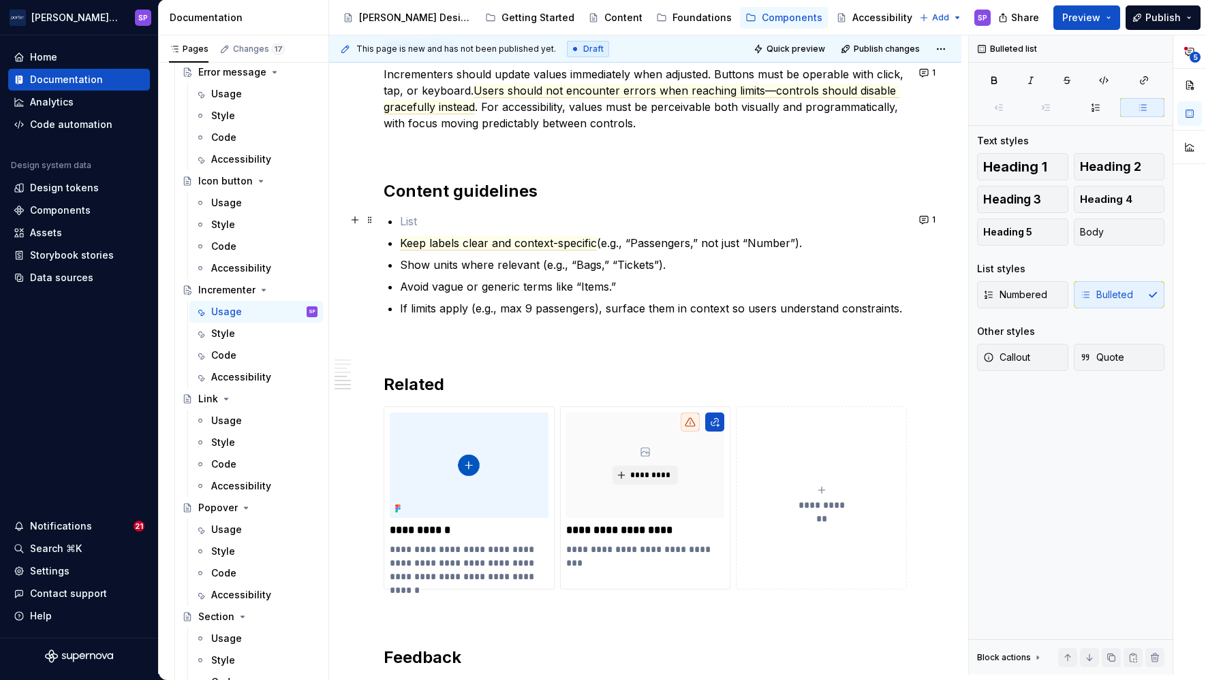
click at [419, 214] on p at bounding box center [653, 221] width 507 height 16
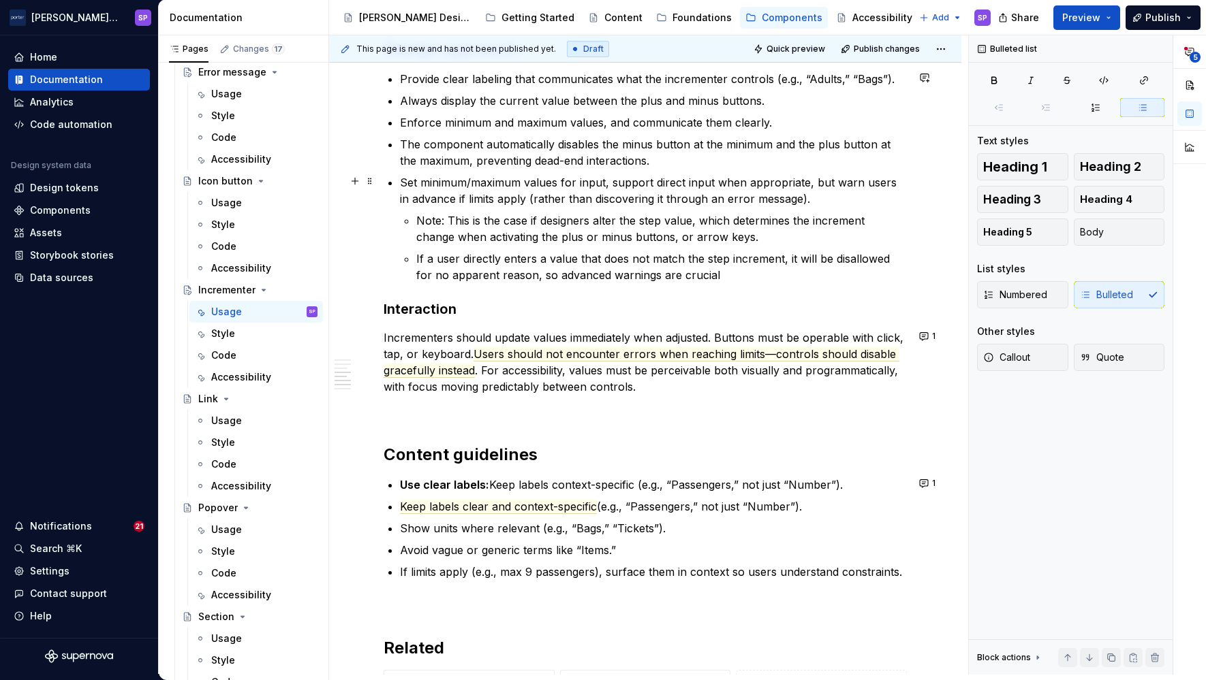
scroll to position [994, 0]
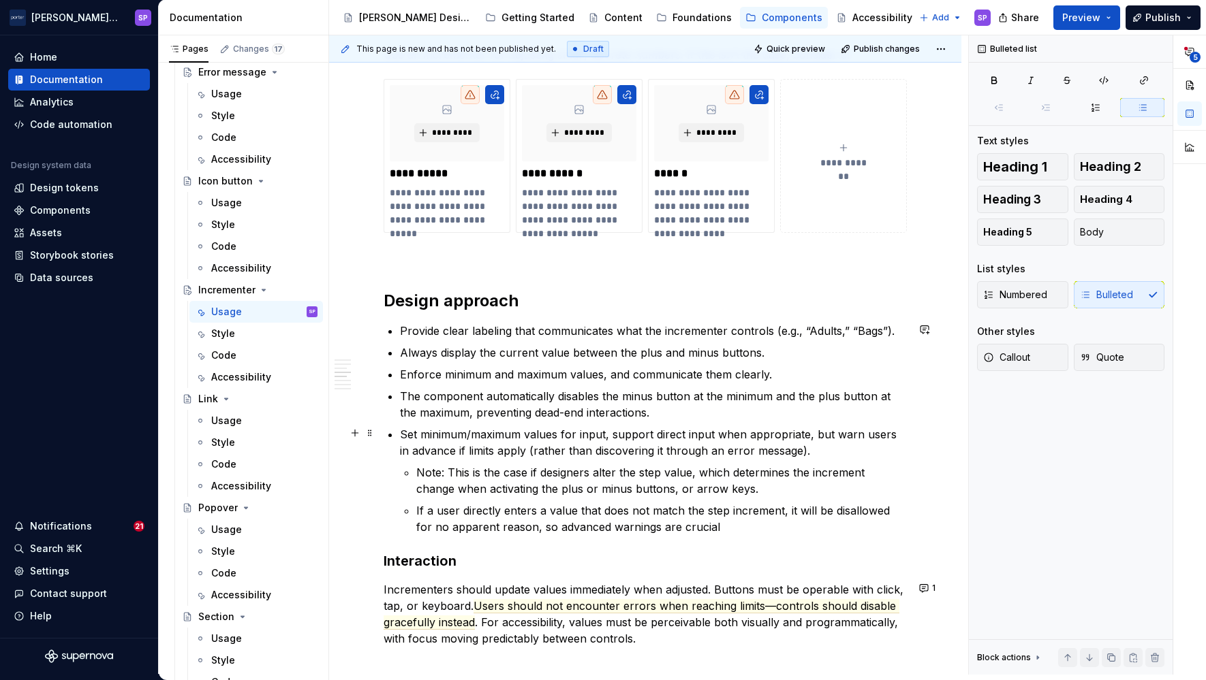
click at [688, 415] on p "The component automatically disables the minus button at the minimum and the pl…" at bounding box center [653, 404] width 507 height 33
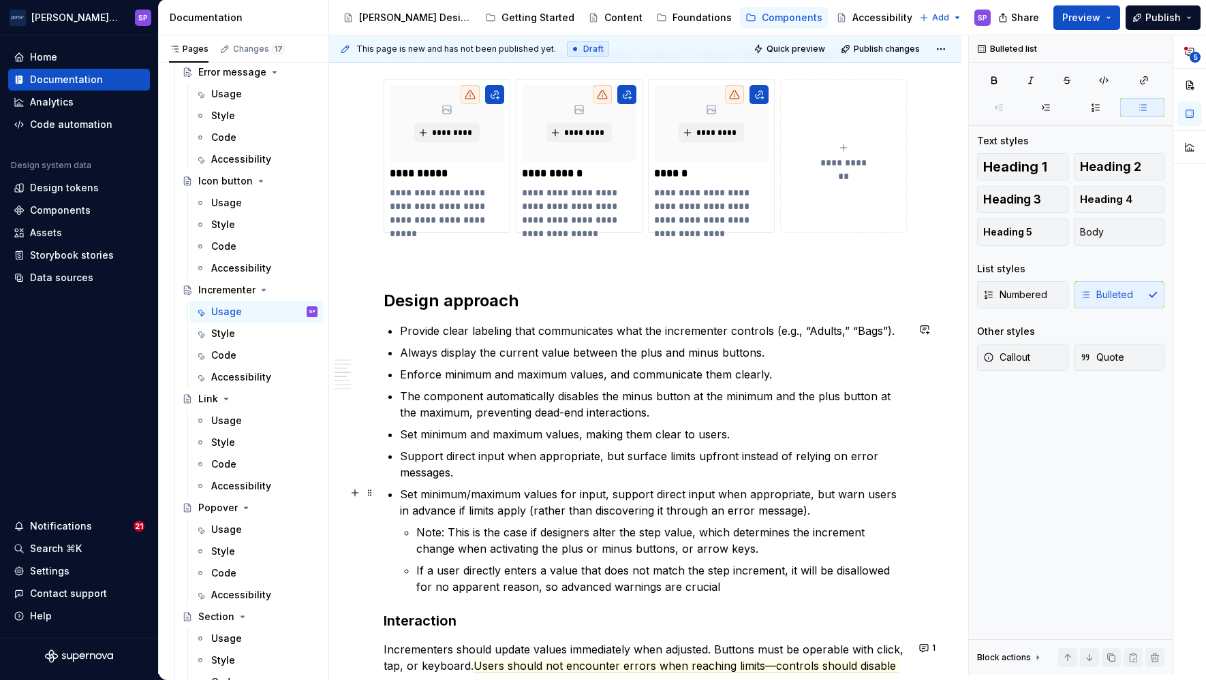
click at [605, 514] on p "Set minimum/maximum values for input, support direct input when appropriate, bu…" at bounding box center [653, 502] width 507 height 33
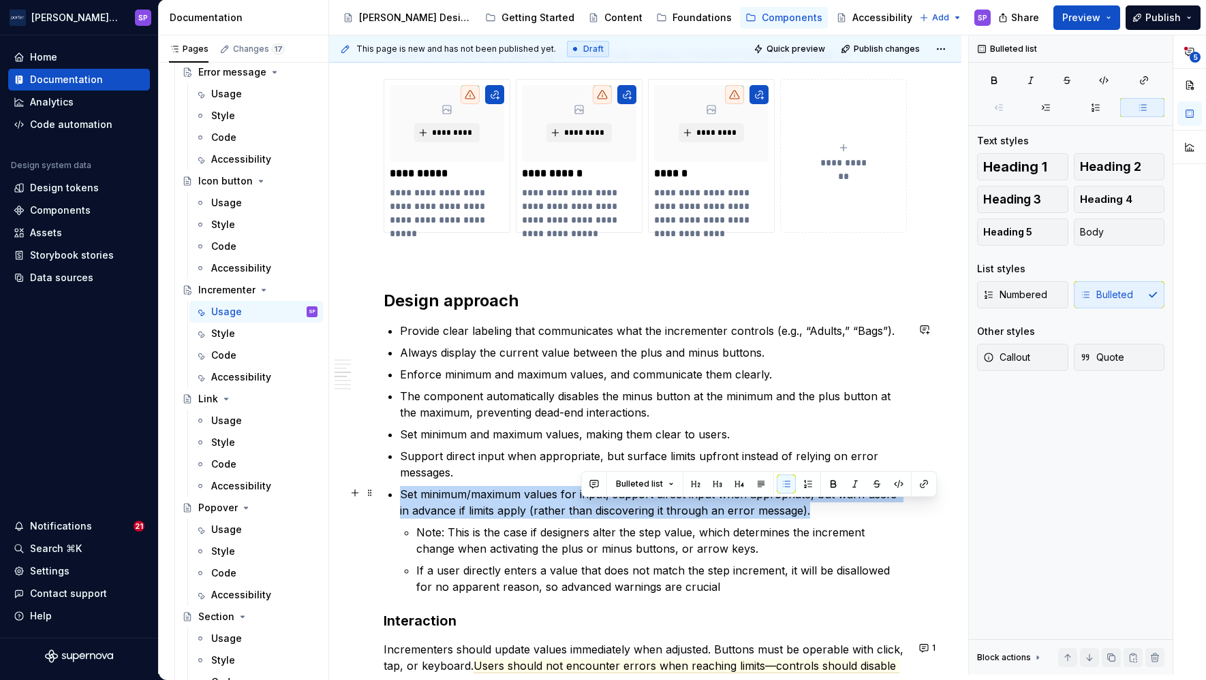
click at [605, 514] on p "Set minimum/maximum values for input, support direct input when appropriate, bu…" at bounding box center [653, 502] width 507 height 33
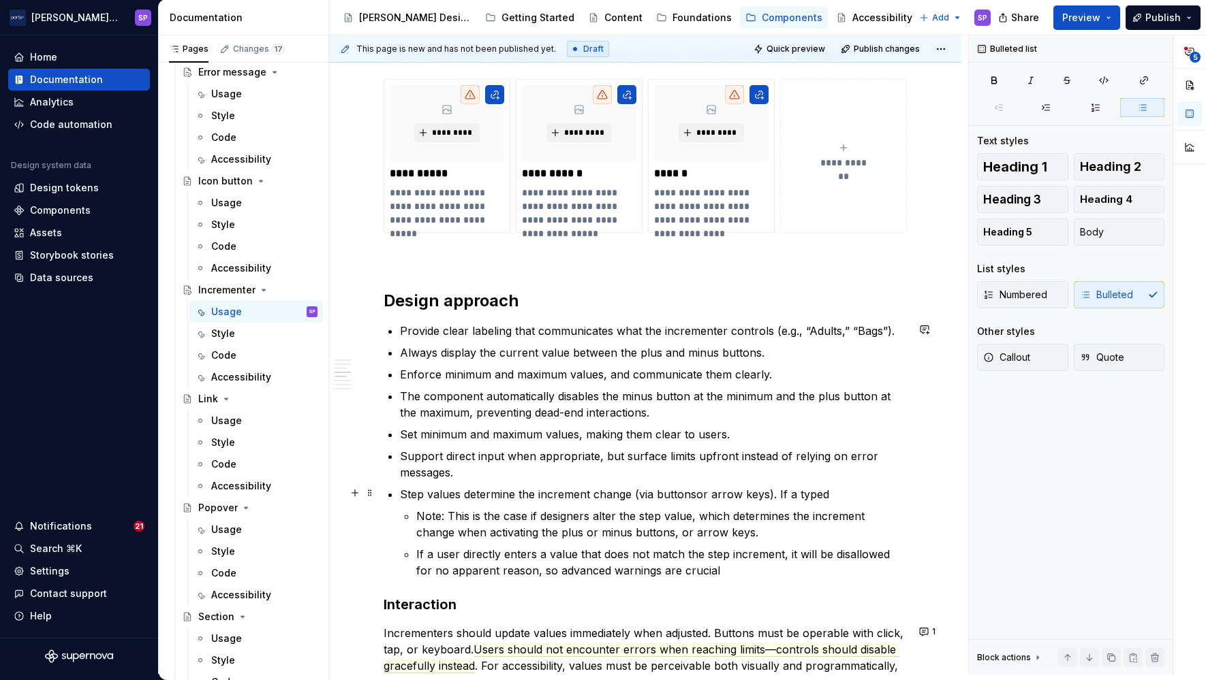
click at [684, 495] on p "Step values determine the increment change (via buttonsor arrow keys). If a typ…" at bounding box center [653, 494] width 507 height 16
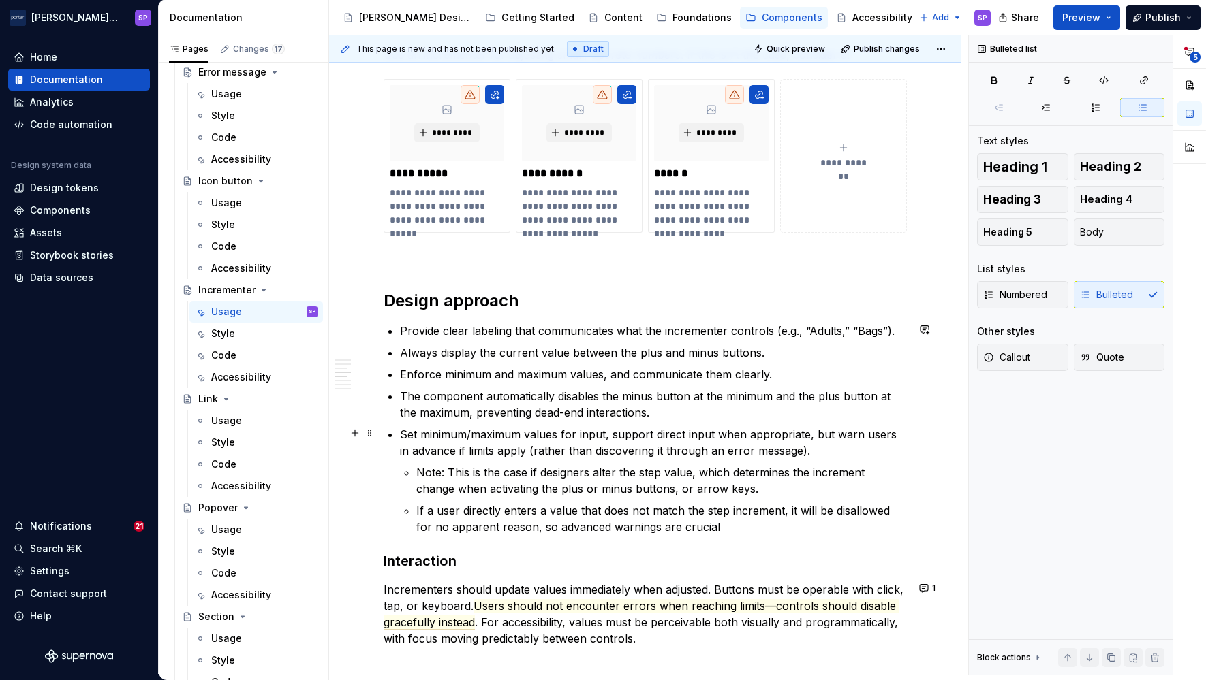
click at [680, 426] on p "Set minimum/maximum values for input, support direct input when appropriate, bu…" at bounding box center [653, 442] width 507 height 33
click at [664, 413] on p "The component automatically disables the minus button at the minimum and the pl…" at bounding box center [653, 404] width 507 height 33
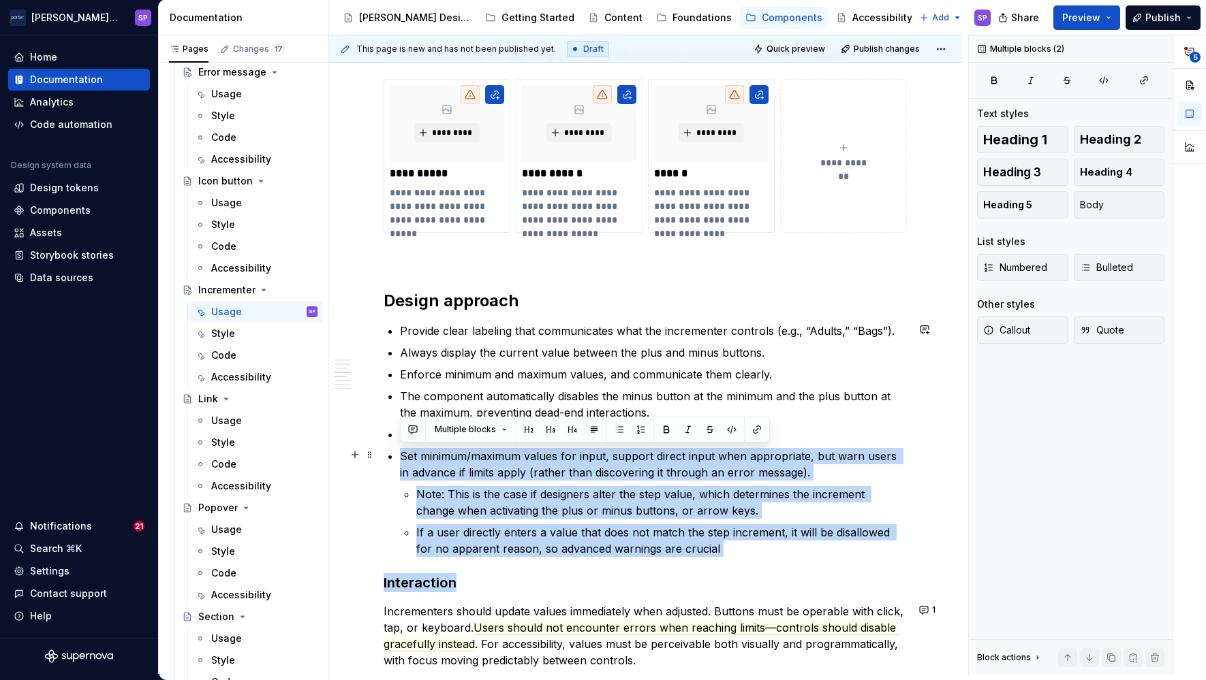
drag, startPoint x: 725, startPoint y: 559, endPoint x: 388, endPoint y: 447, distance: 355.2
click at [388, 447] on div "**********" at bounding box center [644, 289] width 523 height 2009
click at [400, 448] on li "Set minimum/maximum values for input, support direct input when appropriate, bu…" at bounding box center [653, 502] width 507 height 109
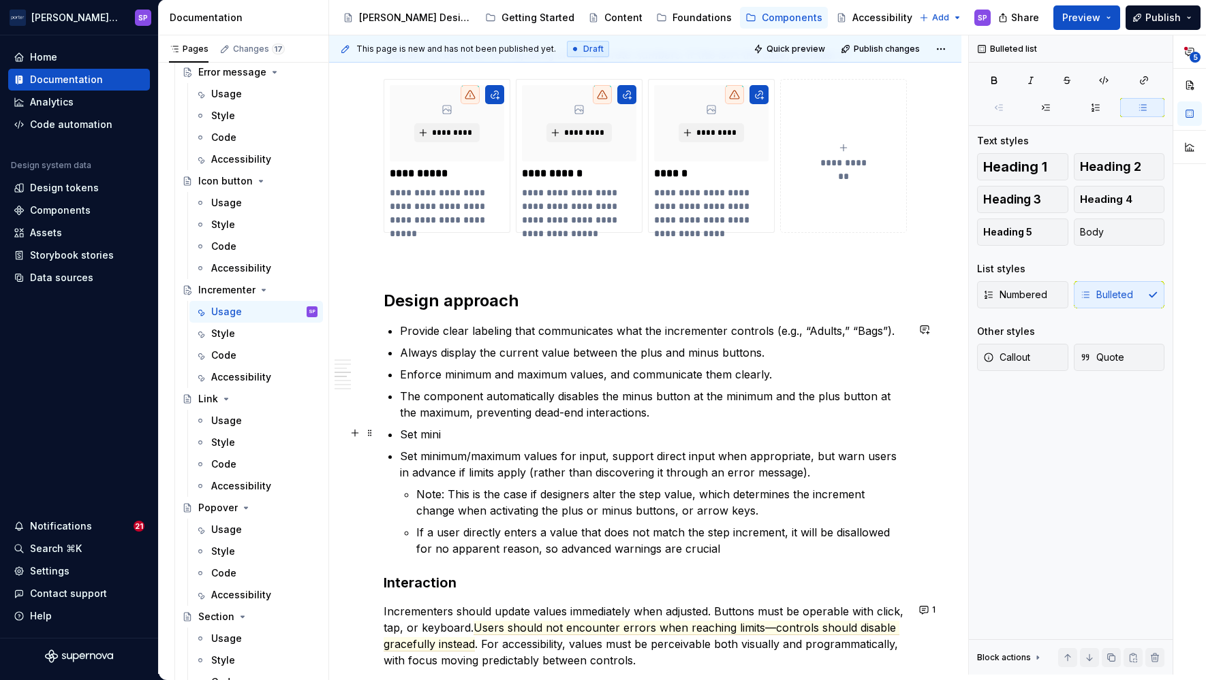
click at [404, 426] on p "Set mini" at bounding box center [653, 434] width 507 height 16
click at [383, 579] on div "**********" at bounding box center [645, 384] width 632 height 2263
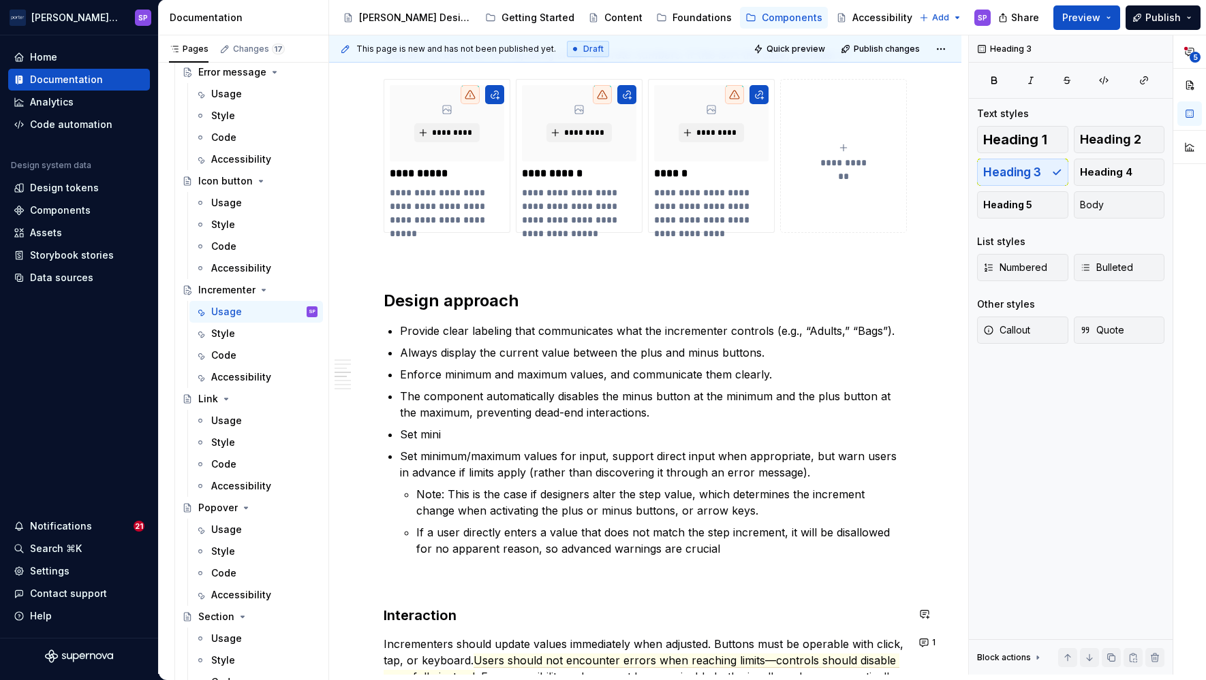
scroll to position [1339, 0]
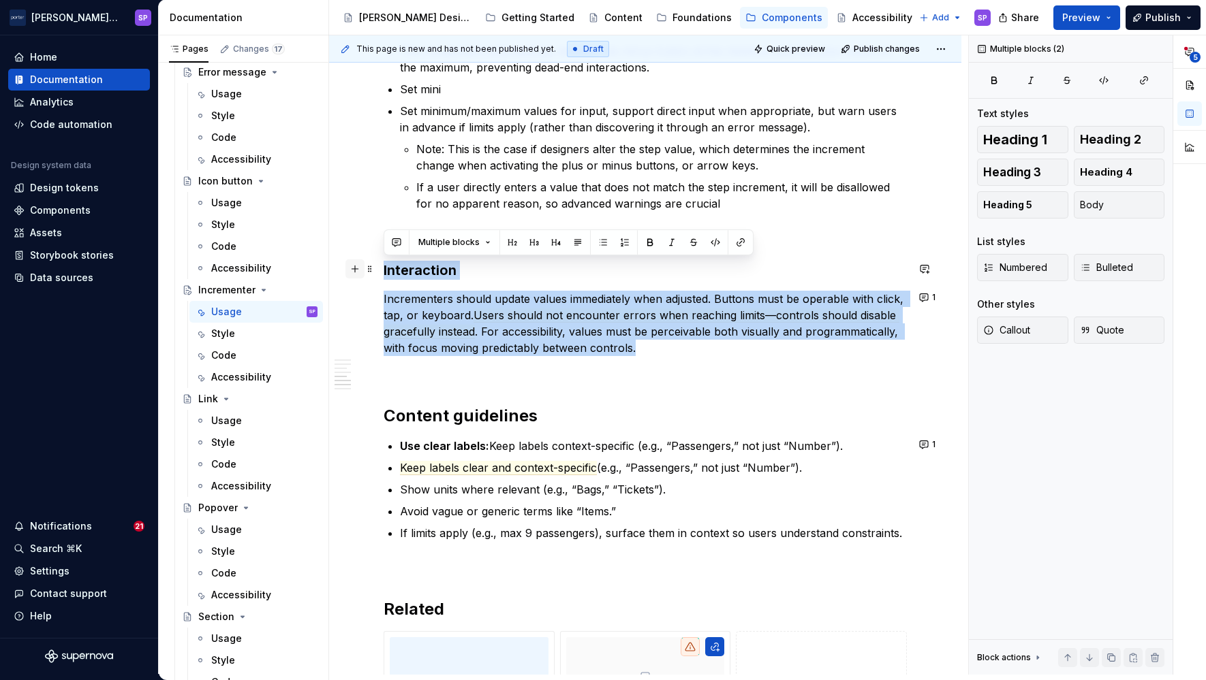
drag, startPoint x: 652, startPoint y: 322, endPoint x: 355, endPoint y: 269, distance: 301.7
copy div "Interaction Incrementers should update values immediately when adjusted. Button…"
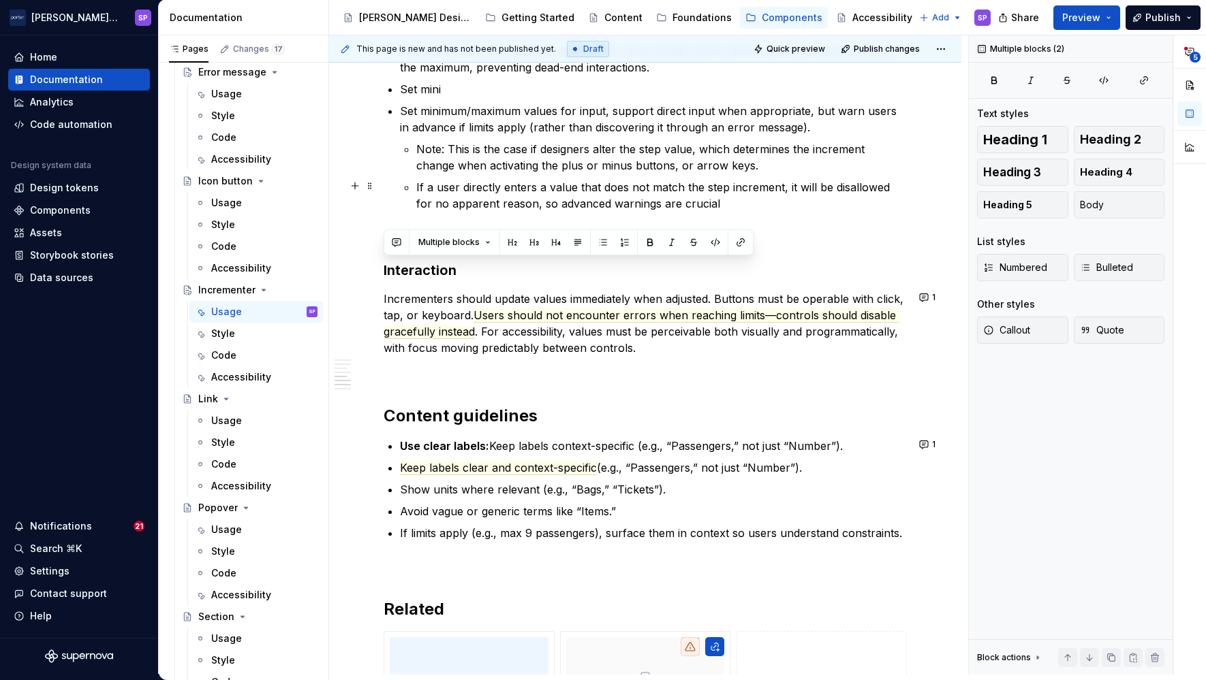
click at [415, 208] on li "Set minimum/maximum values for input, support direct input when appropriate, bu…" at bounding box center [653, 157] width 507 height 109
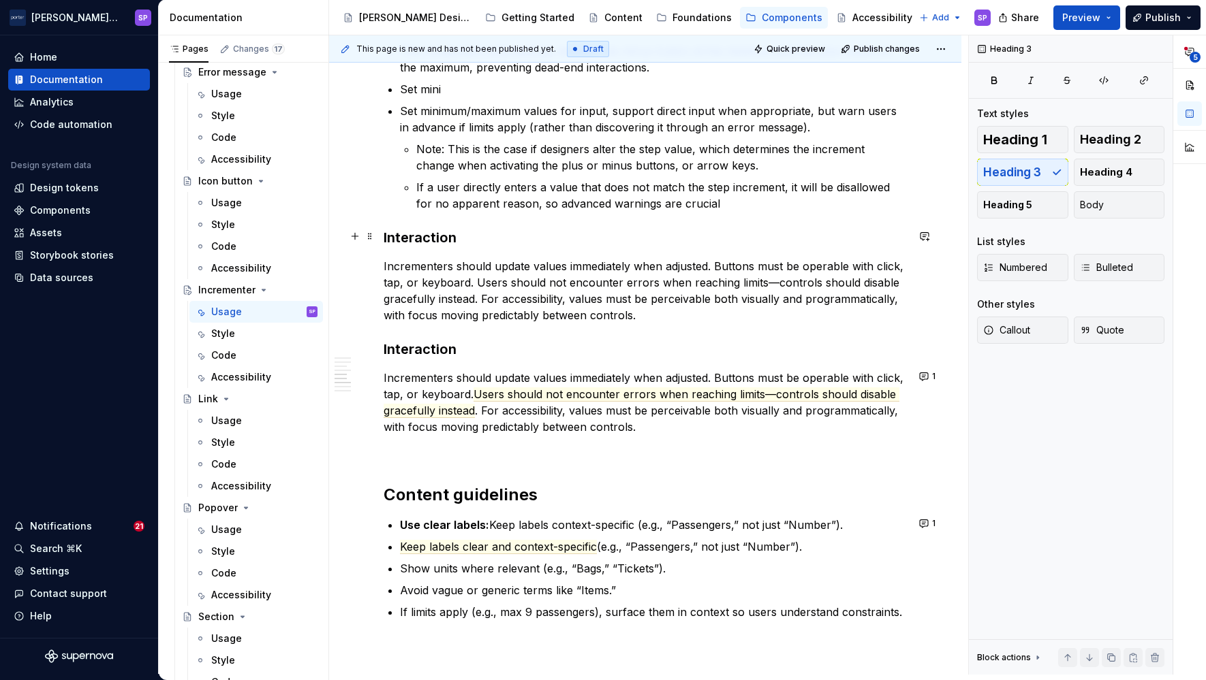
drag, startPoint x: 411, startPoint y: 230, endPoint x: 405, endPoint y: 234, distance: 7.2
click at [405, 234] on h3 "Interaction" at bounding box center [644, 237] width 523 height 19
click at [390, 235] on h3 "Interaction" at bounding box center [644, 237] width 523 height 19
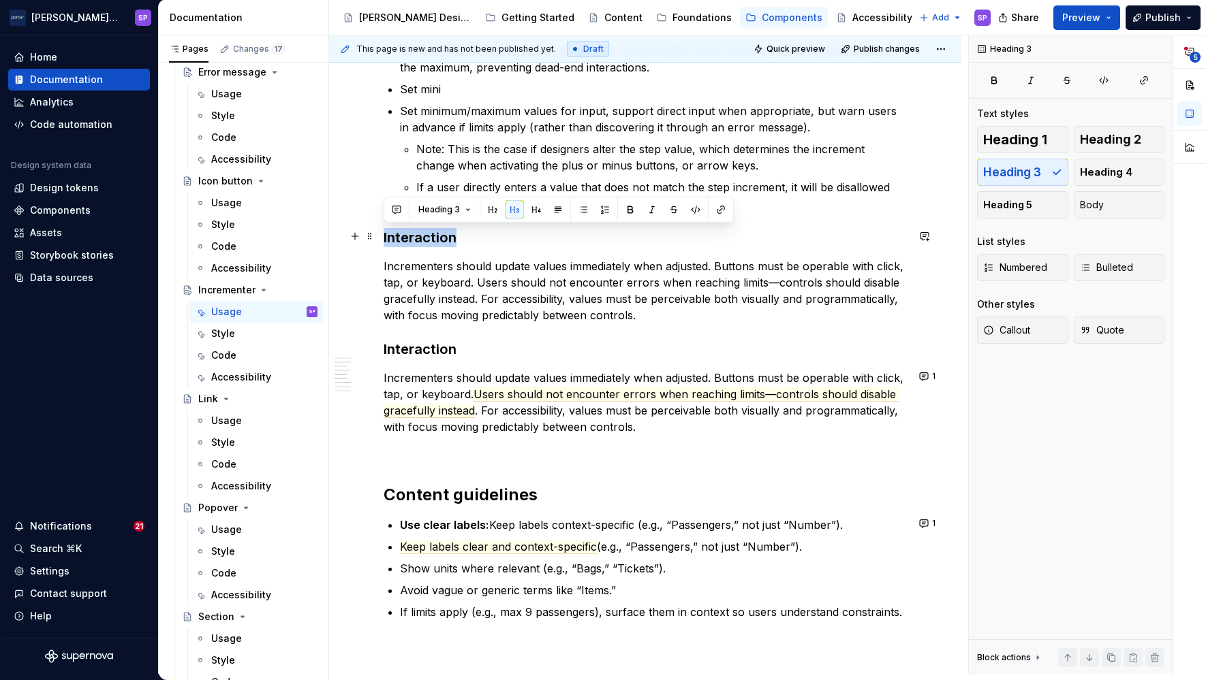
click at [390, 235] on h3 "Interaction" at bounding box center [644, 237] width 523 height 19
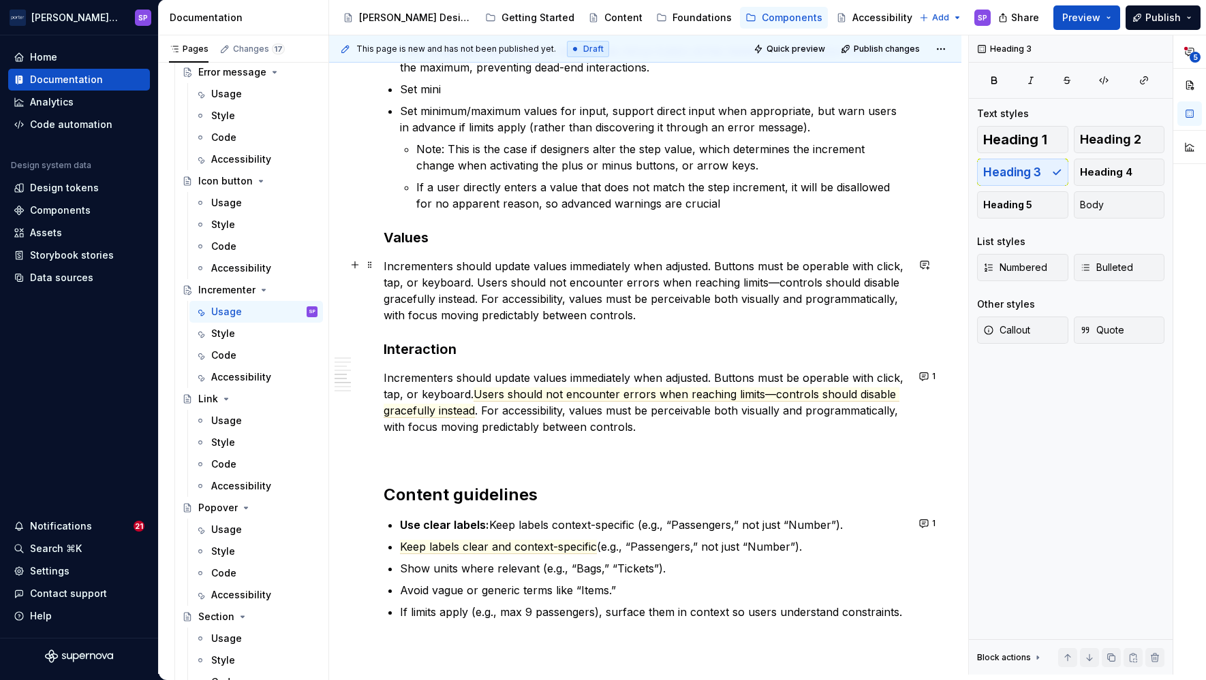
click at [445, 289] on p "Incrementers should update values immediately when adjusted. Buttons must be op…" at bounding box center [644, 290] width 523 height 65
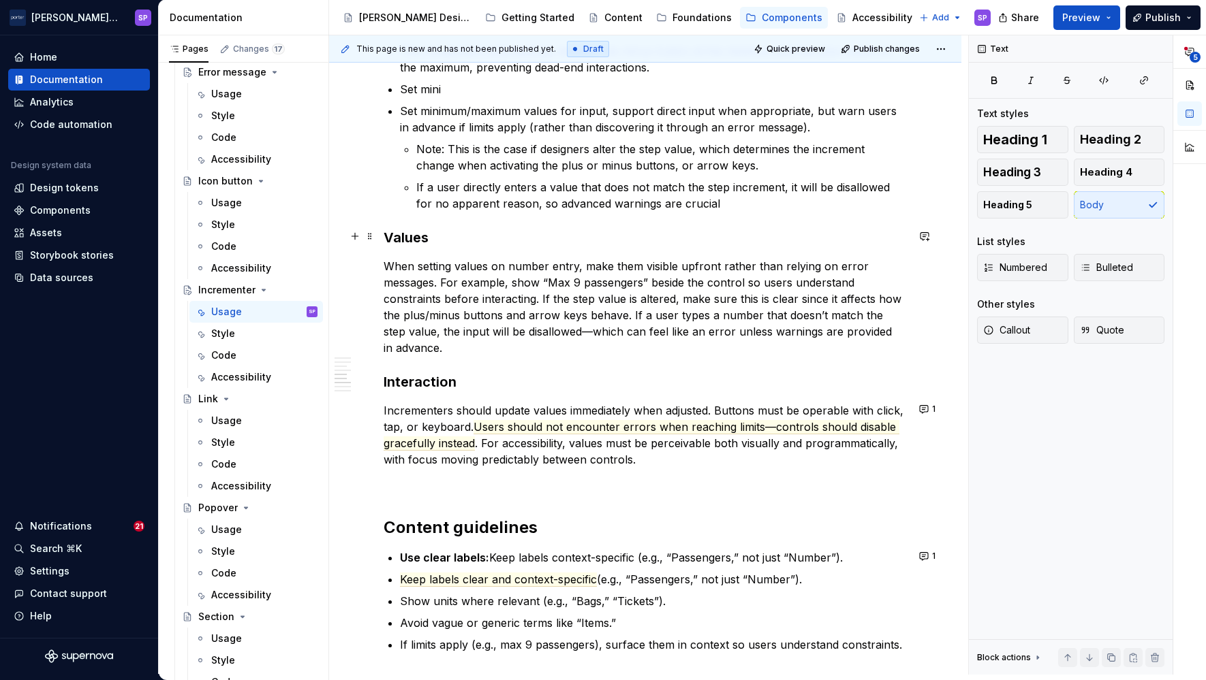
scroll to position [1290, 0]
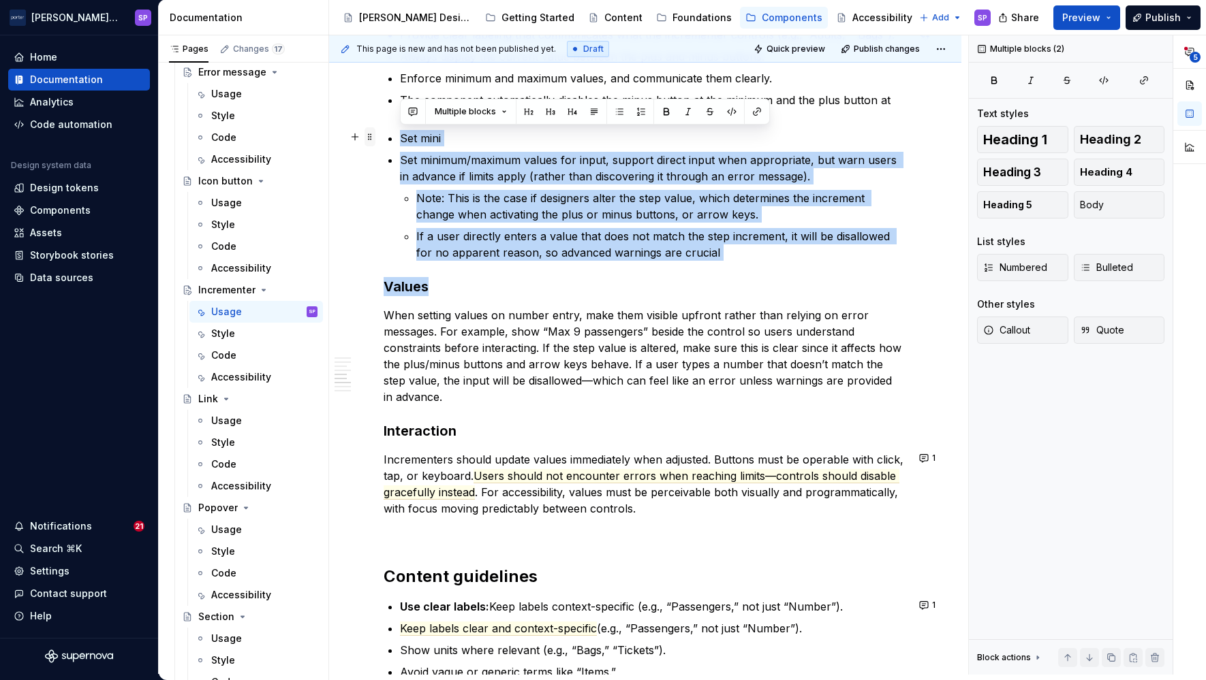
drag, startPoint x: 739, startPoint y: 261, endPoint x: 373, endPoint y: 135, distance: 386.9
click at [383, 135] on div "**********" at bounding box center [644, 74] width 523 height 2170
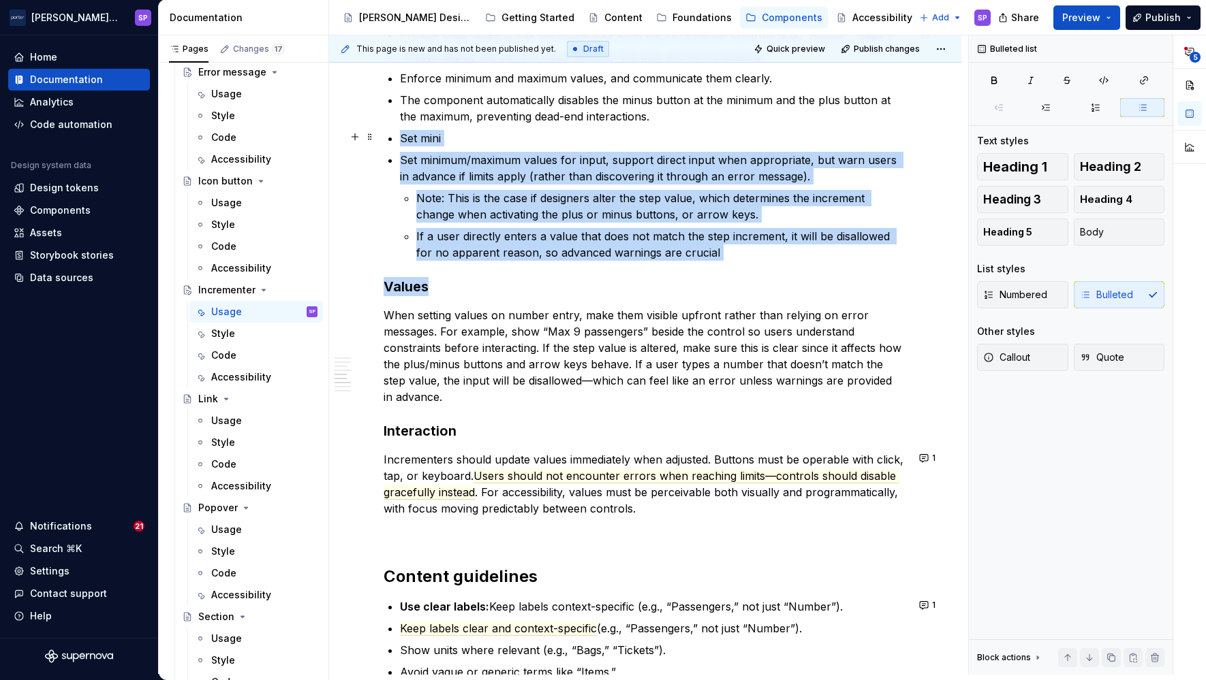
click at [395, 138] on div "**********" at bounding box center [644, 66] width 523 height 2154
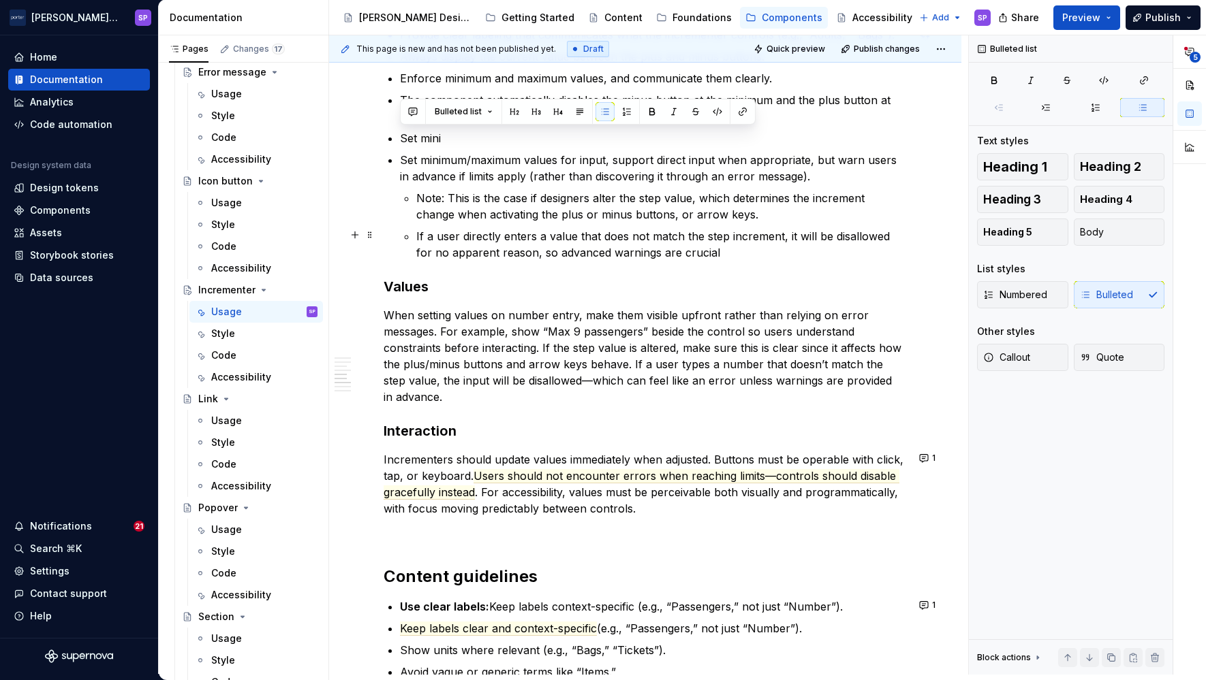
drag, startPoint x: 389, startPoint y: 134, endPoint x: 731, endPoint y: 251, distance: 361.7
click at [731, 251] on ul "Provide clear labeling that communicates what the incrementer controls (e.g., “…" at bounding box center [653, 144] width 507 height 234
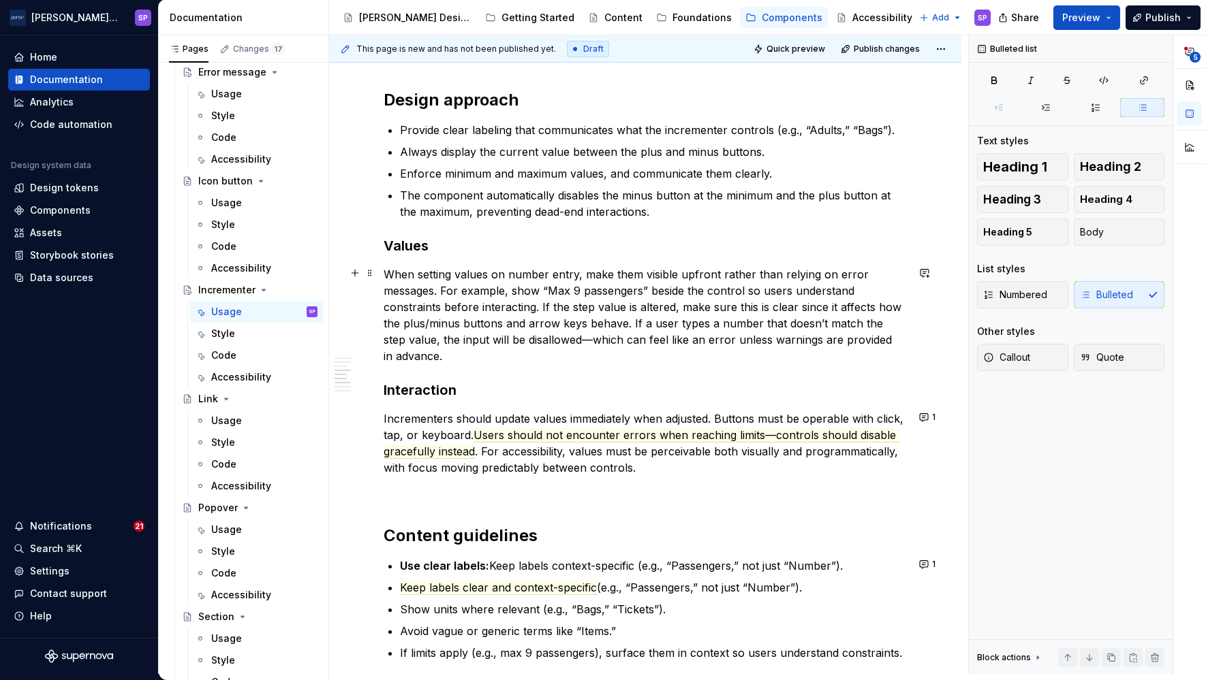
scroll to position [1193, 0]
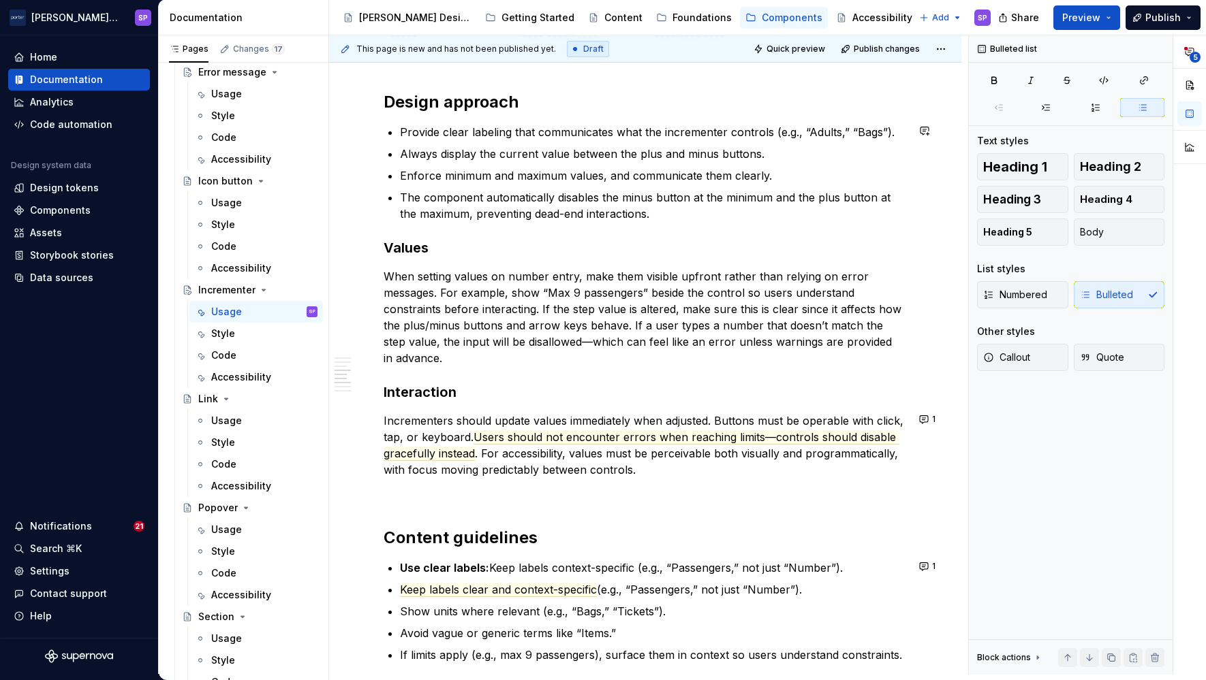
click at [405, 241] on h3 "Values" at bounding box center [644, 247] width 523 height 19
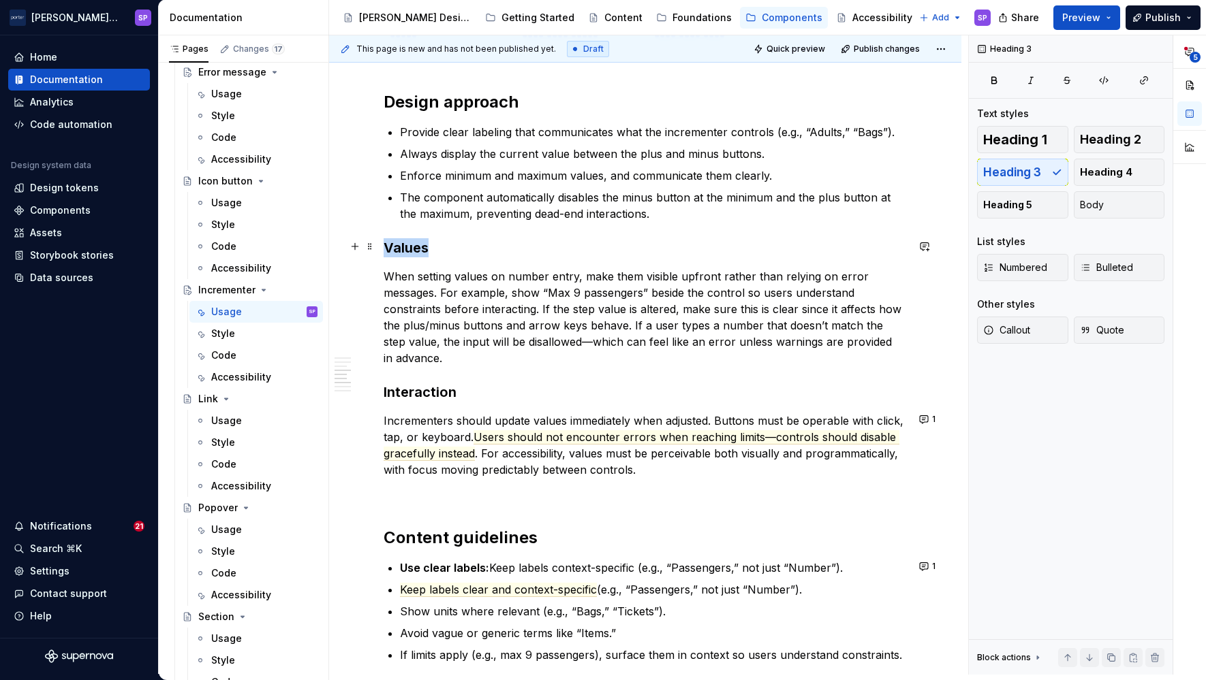
click at [405, 241] on h3 "Values" at bounding box center [644, 247] width 523 height 19
click at [390, 276] on p "When setting values on number entry, make them visible upfront rather than rely…" at bounding box center [644, 317] width 523 height 98
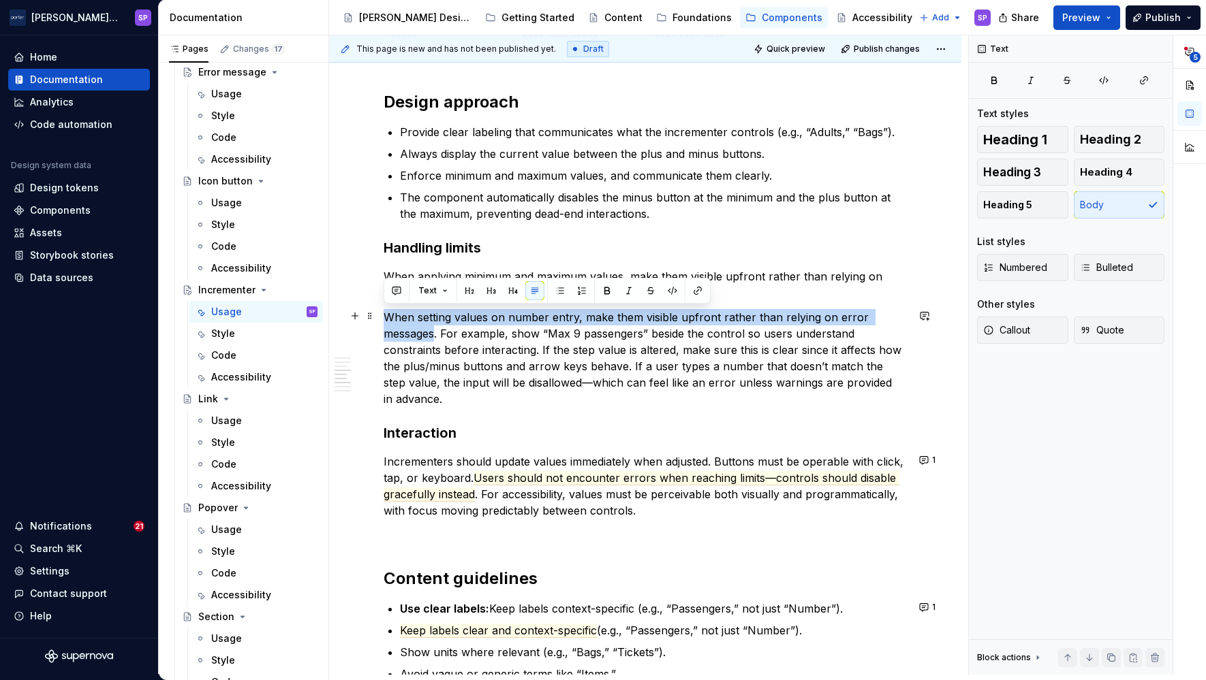
drag, startPoint x: 437, startPoint y: 329, endPoint x: 381, endPoint y: 319, distance: 56.0
click at [381, 319] on div "**********" at bounding box center [645, 210] width 632 height 2312
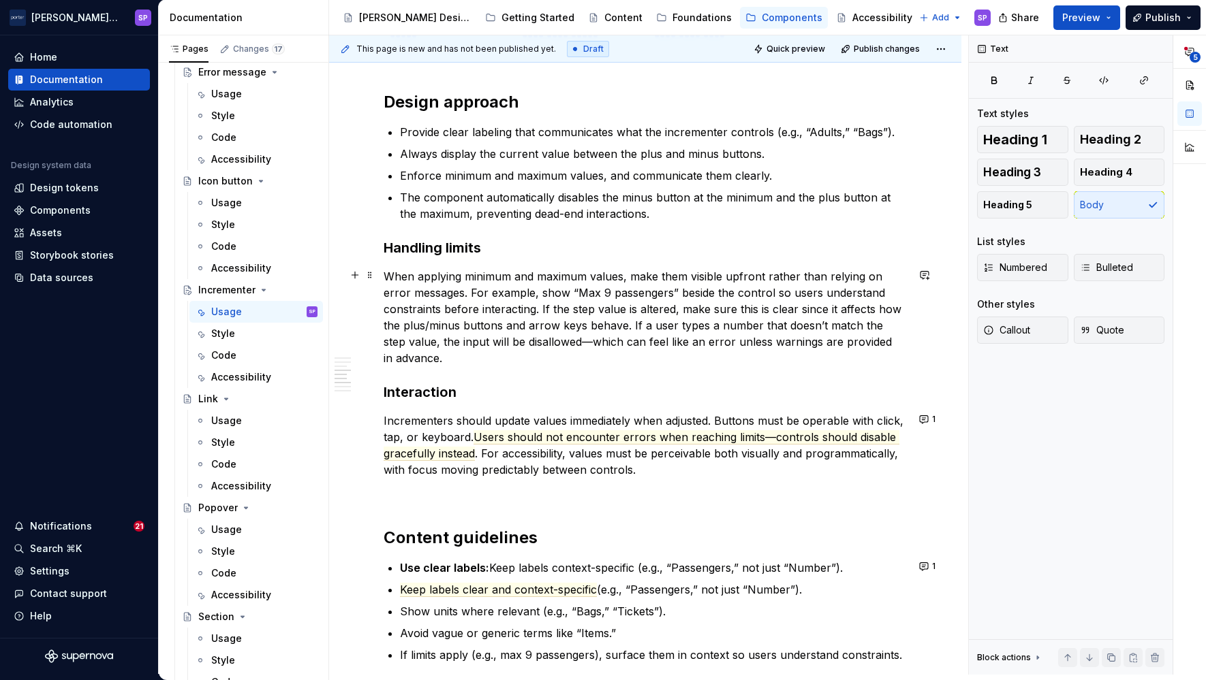
click at [538, 308] on p "When applying minimum and maximum values, make them visible upfront rather than…" at bounding box center [644, 317] width 523 height 98
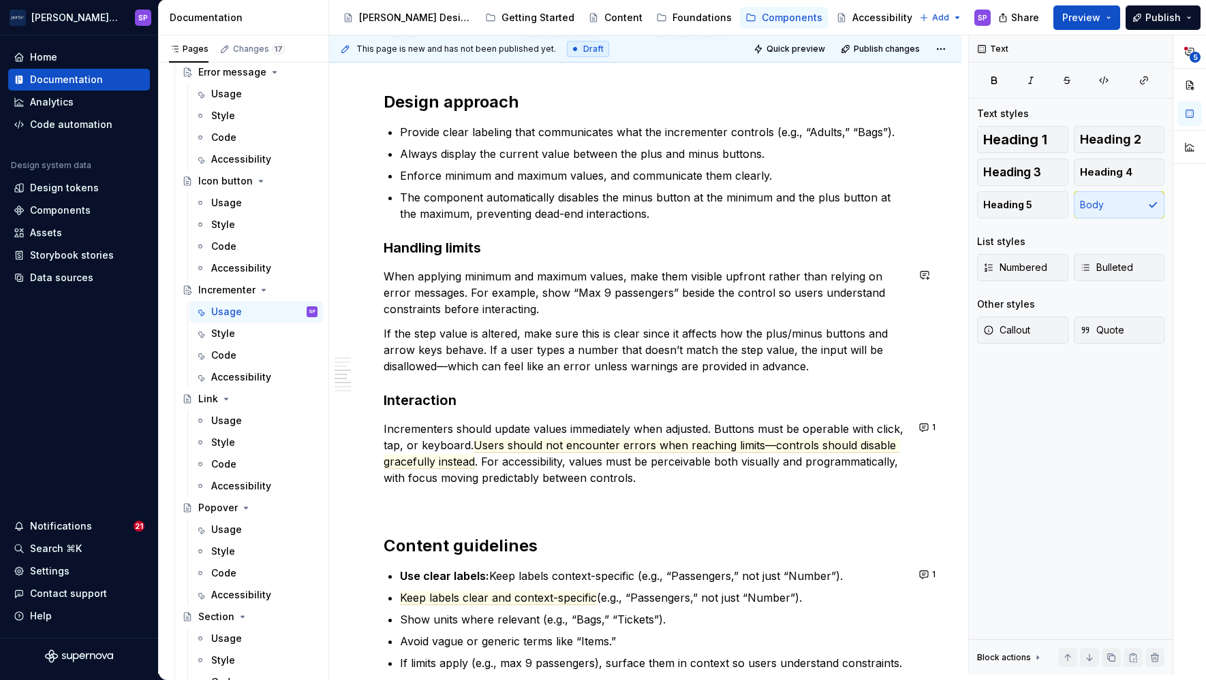
click at [550, 308] on p "When applying minimum and maximum values, make them visible upfront rather than…" at bounding box center [644, 292] width 523 height 49
click at [694, 351] on p "If the step value is altered, make sure this is clear since it affects how the …" at bounding box center [644, 350] width 523 height 49
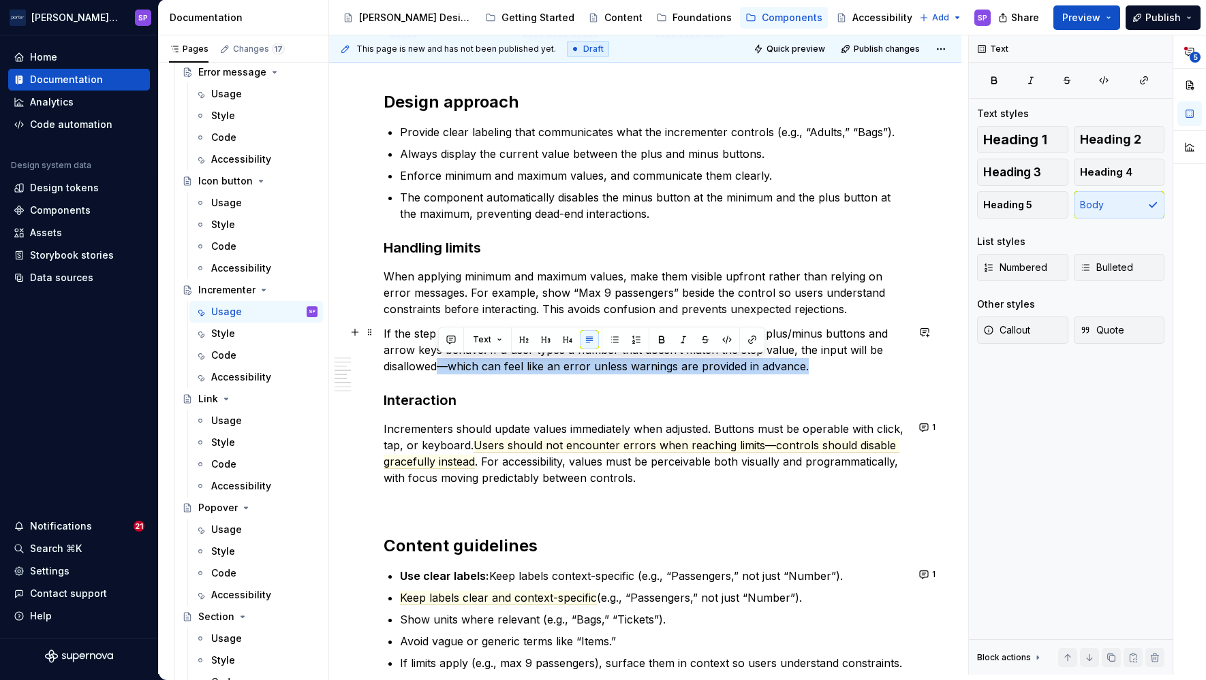
drag, startPoint x: 821, startPoint y: 366, endPoint x: 441, endPoint y: 364, distance: 380.8
click at [441, 364] on p "If the step value is altered, make sure this is clear since it affects how the …" at bounding box center [644, 350] width 523 height 49
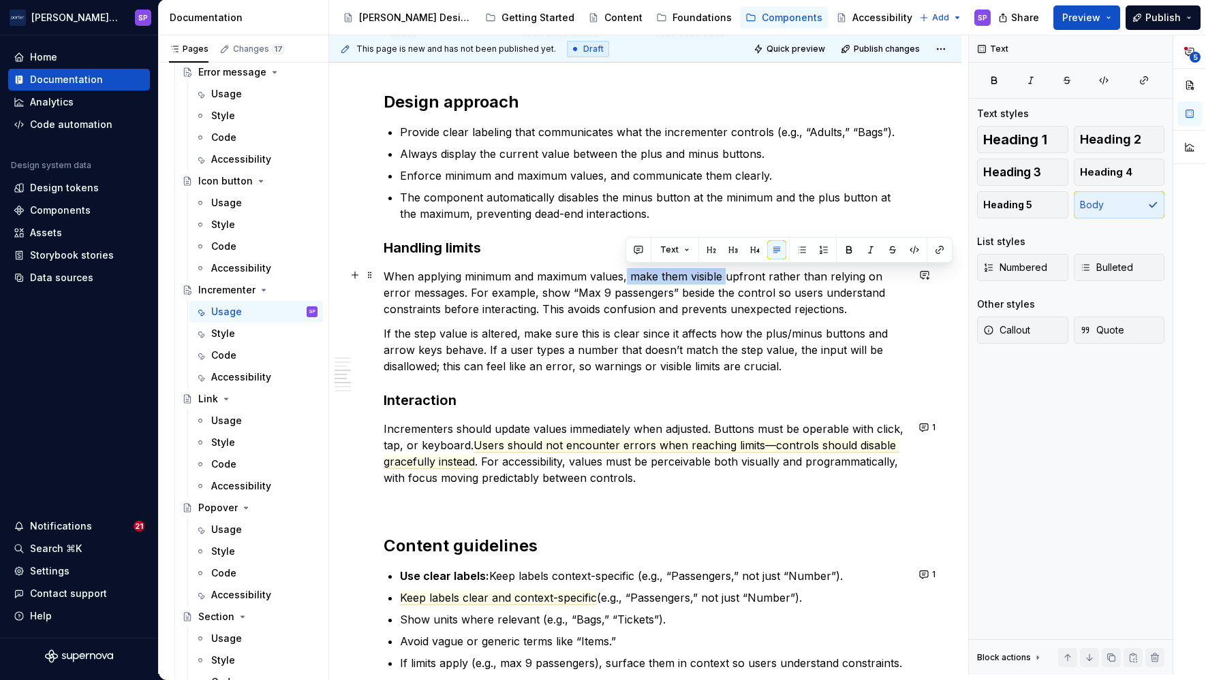
drag, startPoint x: 627, startPoint y: 277, endPoint x: 723, endPoint y: 279, distance: 96.1
click at [723, 279] on p "When applying minimum and maximum values, make them visible upfront rather than…" at bounding box center [644, 292] width 523 height 49
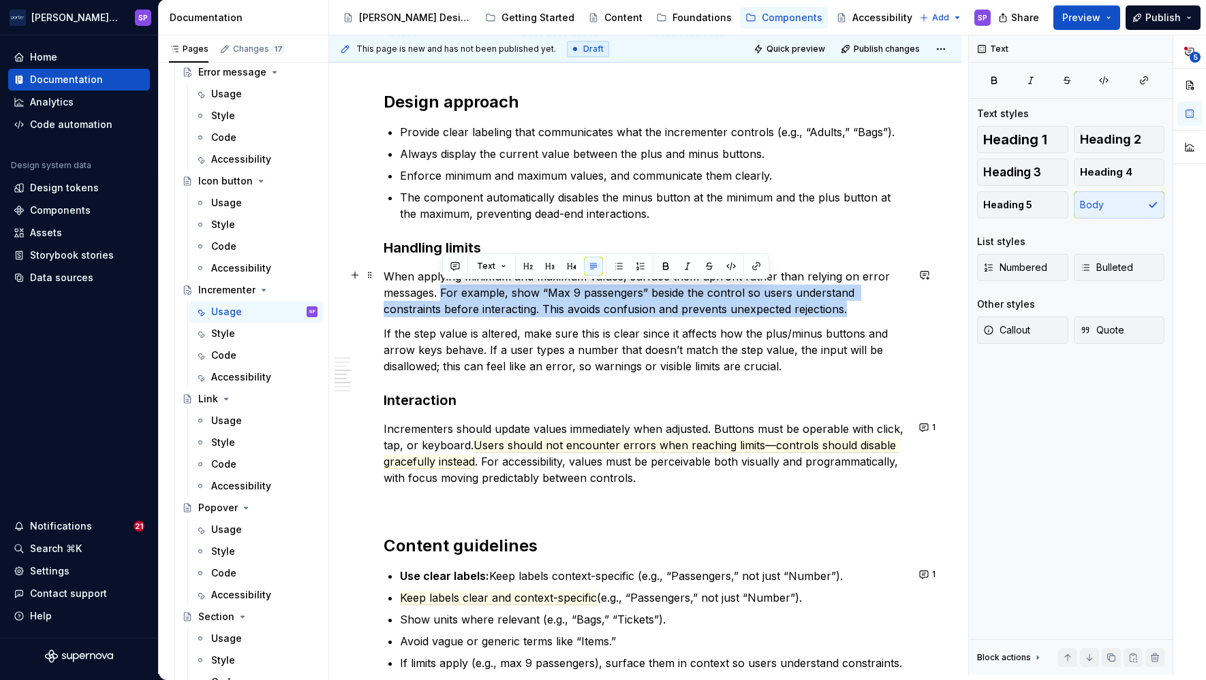
drag, startPoint x: 442, startPoint y: 293, endPoint x: 850, endPoint y: 303, distance: 408.1
click at [850, 303] on p "When applying minimum and maximum values, surface them upfront rather than rely…" at bounding box center [644, 292] width 523 height 49
click at [456, 265] on button "button" at bounding box center [454, 266] width 19 height 19
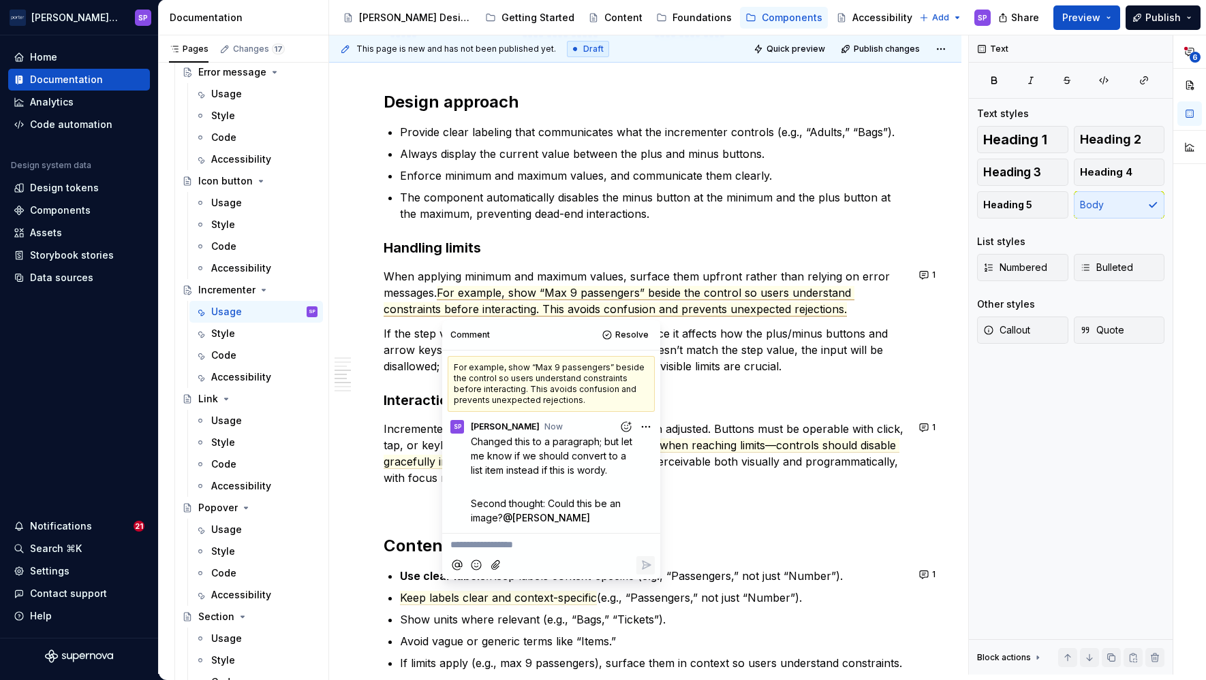
click at [783, 391] on h3 "Interaction" at bounding box center [644, 400] width 523 height 19
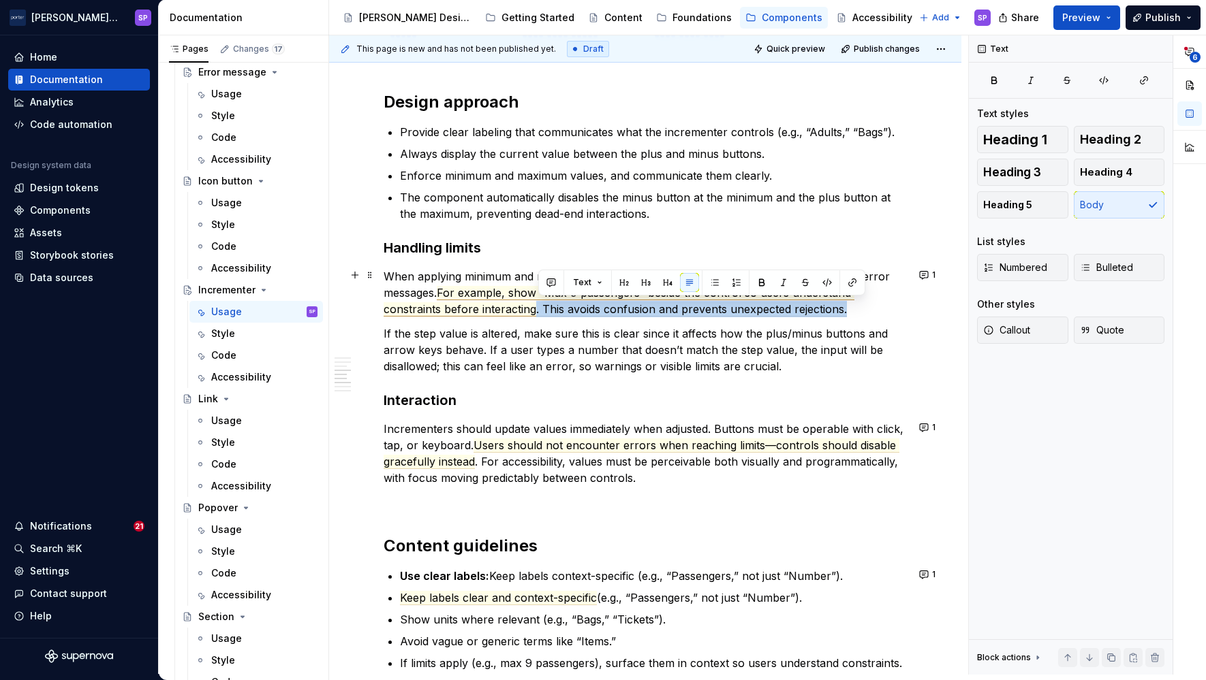
drag, startPoint x: 857, startPoint y: 307, endPoint x: 535, endPoint y: 308, distance: 321.5
click at [535, 308] on p "When applying minimum and maximum values, surface them upfront rather than rely…" at bounding box center [644, 292] width 523 height 49
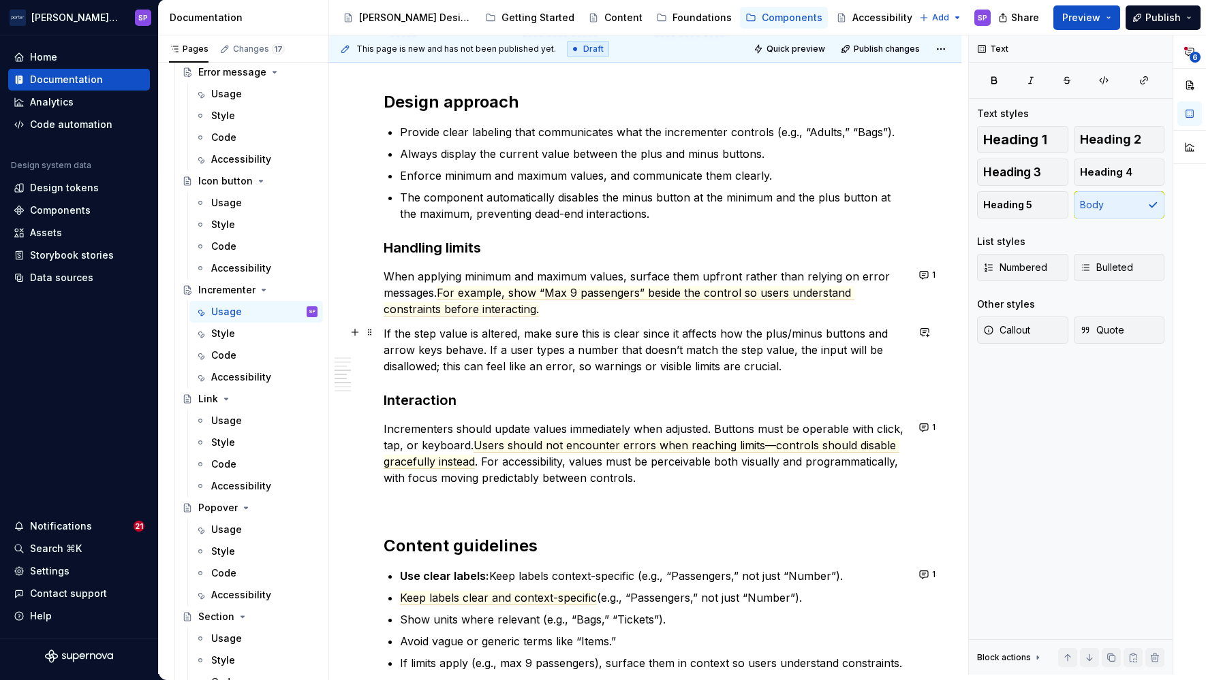
click at [501, 336] on p "If the step value is altered, make sure this is clear since it affects how the …" at bounding box center [644, 350] width 523 height 49
click at [523, 338] on p "If the step value is altered, make sure this is clear since it affects how the …" at bounding box center [644, 350] width 523 height 49
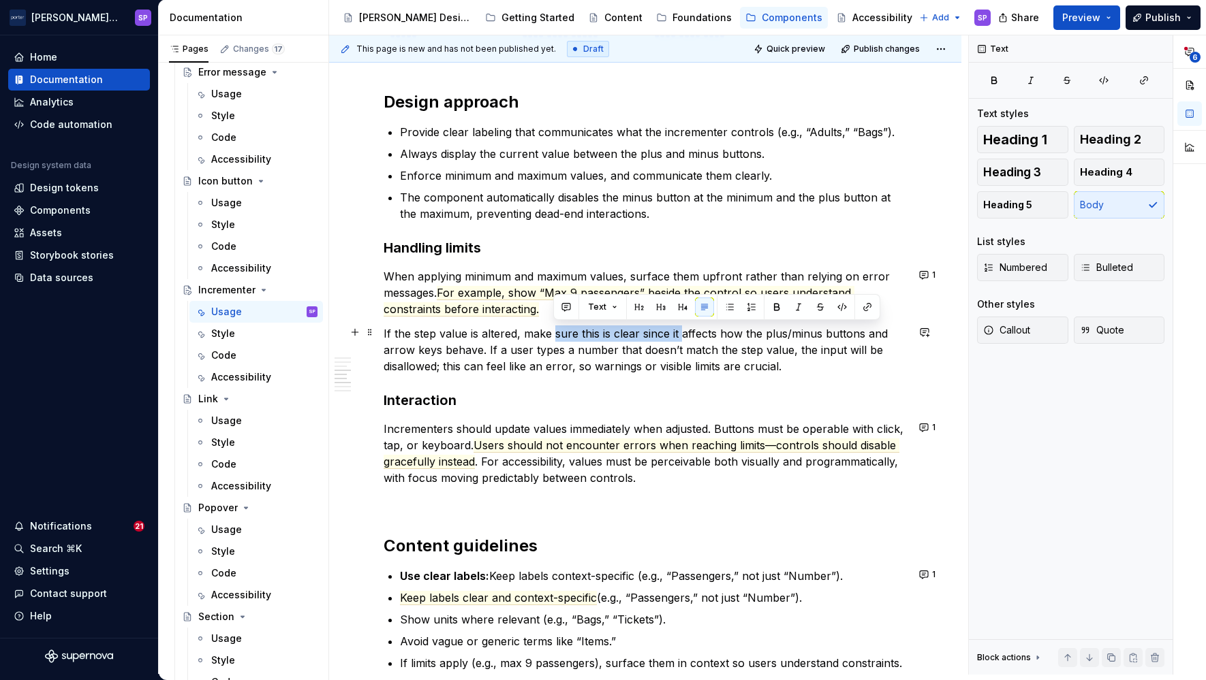
drag, startPoint x: 554, startPoint y: 332, endPoint x: 678, endPoint y: 334, distance: 124.0
click at [678, 334] on p "If the step value is altered, make sure this is clear since it affects how the …" at bounding box center [644, 350] width 523 height 49
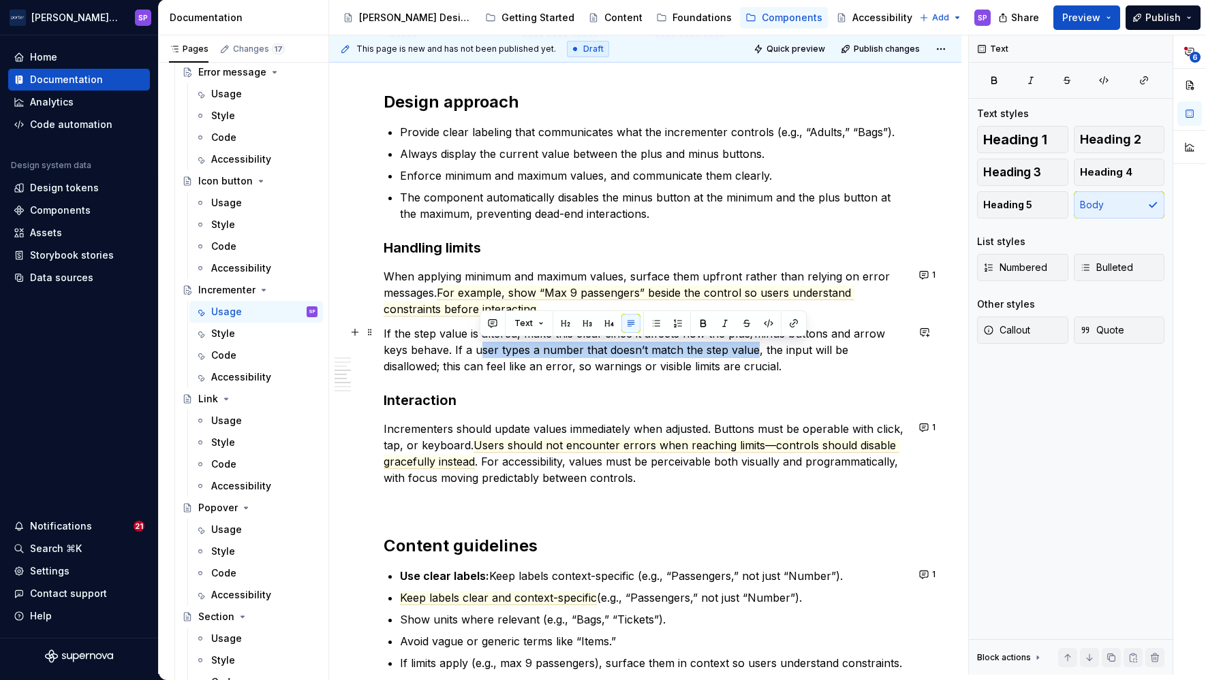
drag, startPoint x: 480, startPoint y: 349, endPoint x: 753, endPoint y: 349, distance: 273.8
click at [753, 349] on p "If the step value is altered, make this clear since it affects how the plus/min…" at bounding box center [644, 350] width 523 height 49
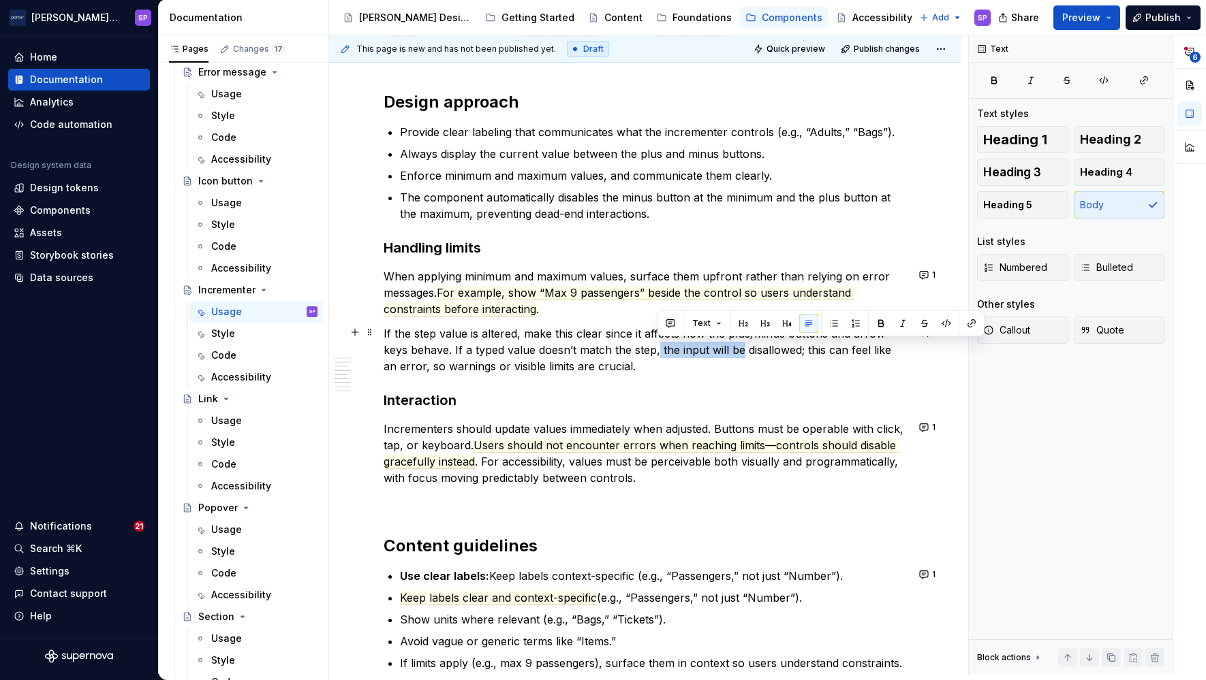
drag, startPoint x: 657, startPoint y: 349, endPoint x: 742, endPoint y: 351, distance: 84.5
click at [742, 351] on p "If the step value is altered, make this clear since it affects how the plus/min…" at bounding box center [644, 350] width 523 height 49
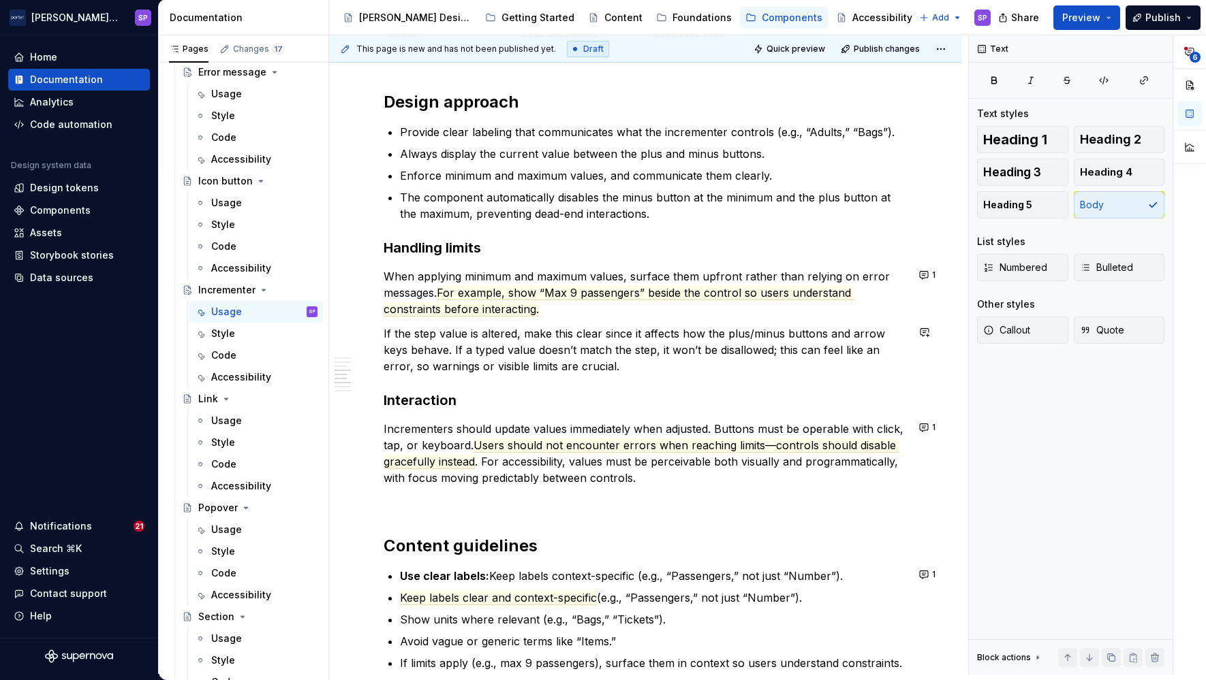
click at [742, 351] on p "If the step value is altered, make this clear since it affects how the plus/min…" at bounding box center [644, 350] width 523 height 49
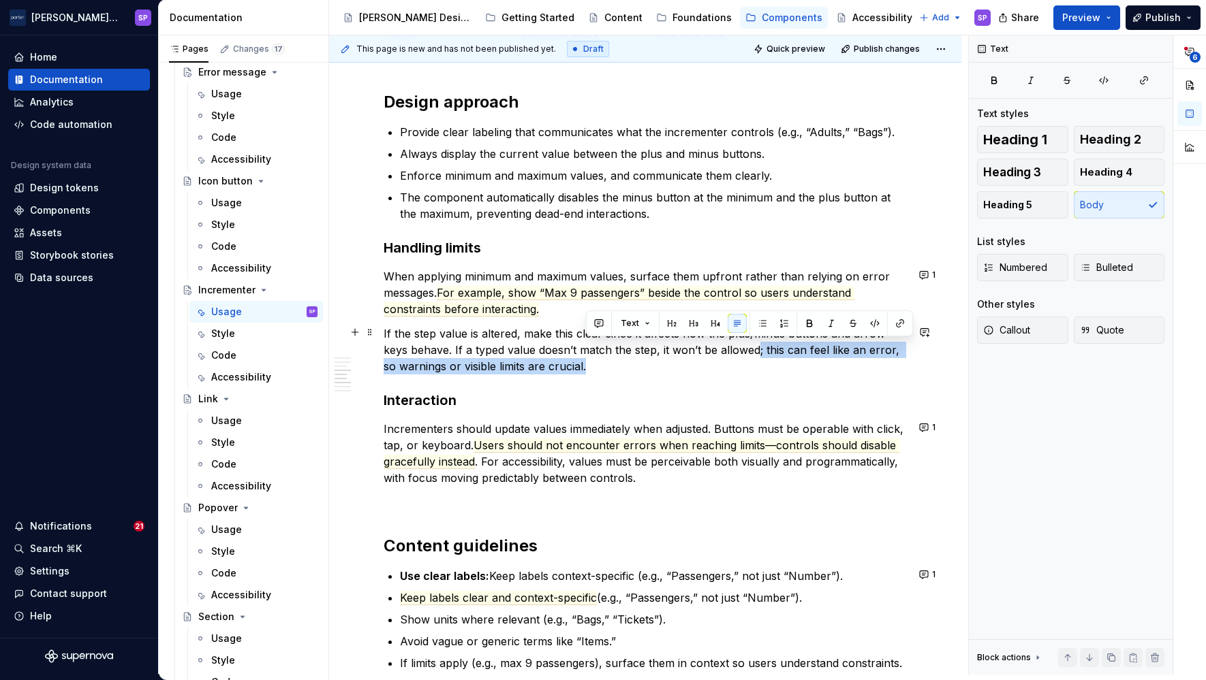
drag, startPoint x: 766, startPoint y: 364, endPoint x: 755, endPoint y: 351, distance: 17.4
click at [755, 351] on p "If the step value is altered, make this clear since it affects how the plus/min…" at bounding box center [644, 350] width 523 height 49
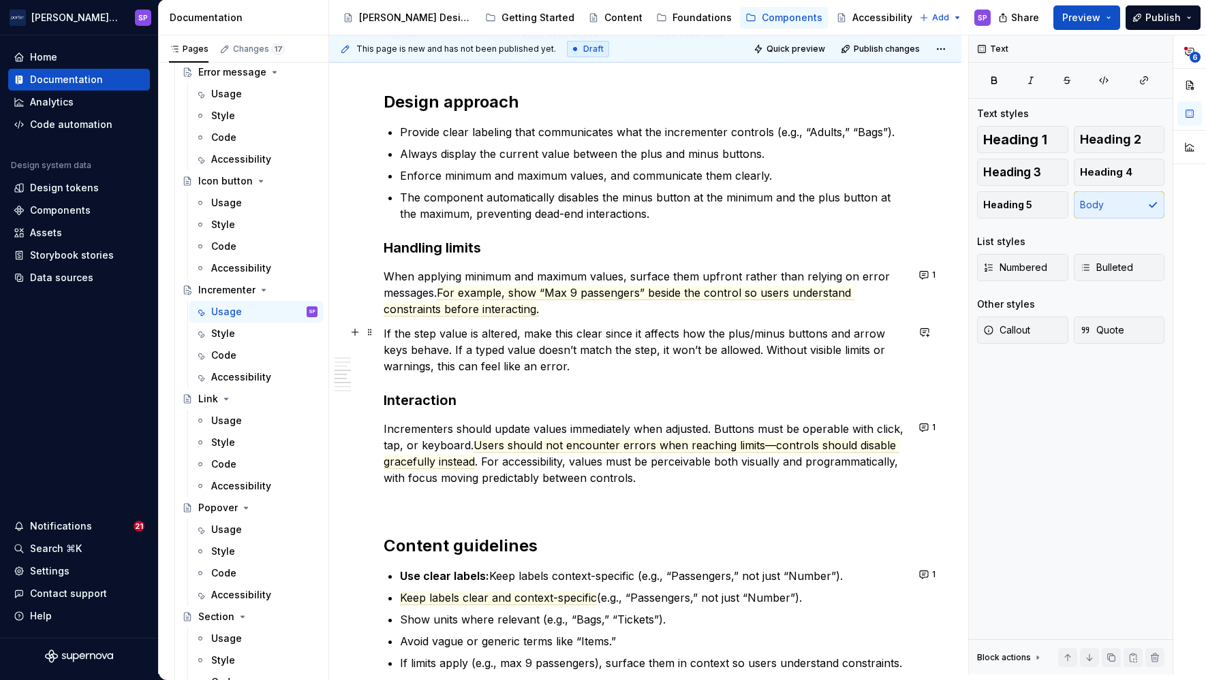
scroll to position [1261, 0]
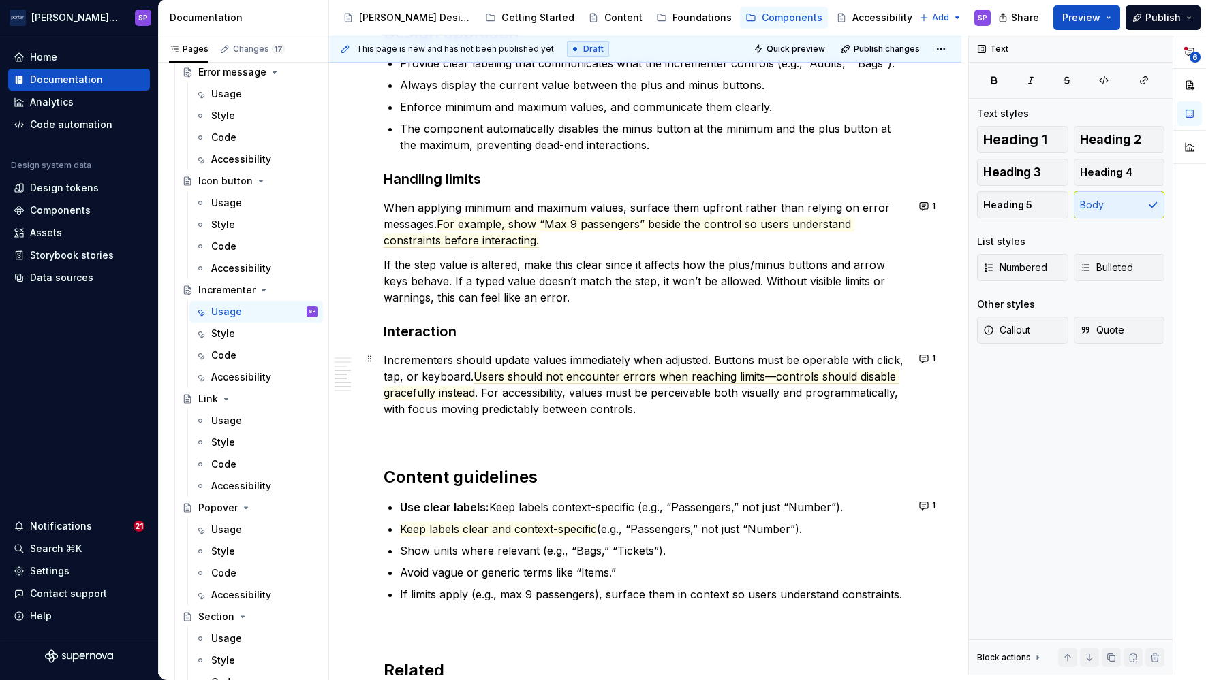
click at [383, 356] on p "Incrementers should update values immediately when adjusted. Buttons must be op…" at bounding box center [644, 384] width 523 height 65
click at [427, 359] on p "Incrementers should update values immediately when adjusted. Buttons must be op…" at bounding box center [644, 384] width 523 height 65
click at [588, 392] on p "Incrementers should update values immediately when adjusted. Buttons must be op…" at bounding box center [644, 384] width 523 height 65
click at [506, 505] on p "Use clear labels: Keep labels context-specific (e.g., “Passengers,” not just “N…" at bounding box center [653, 507] width 507 height 16
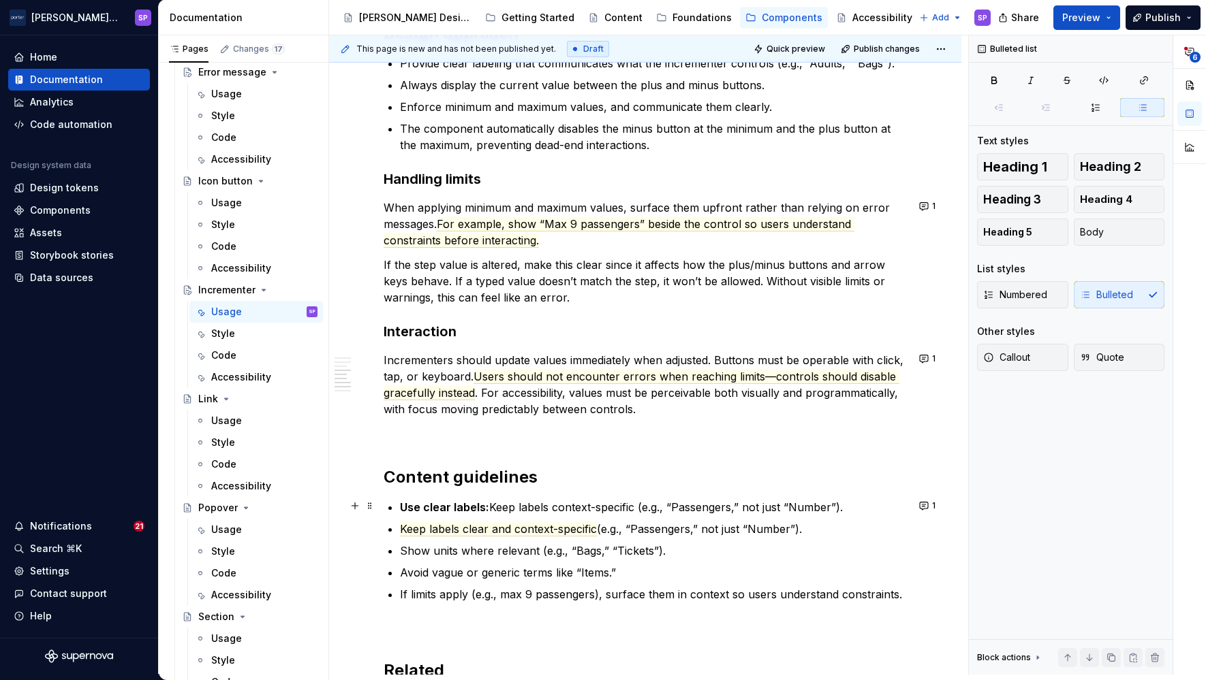
click at [506, 505] on p "Use clear labels: Keep labels context-specific (e.g., “Passengers,” not just “N…" at bounding box center [653, 507] width 507 height 16
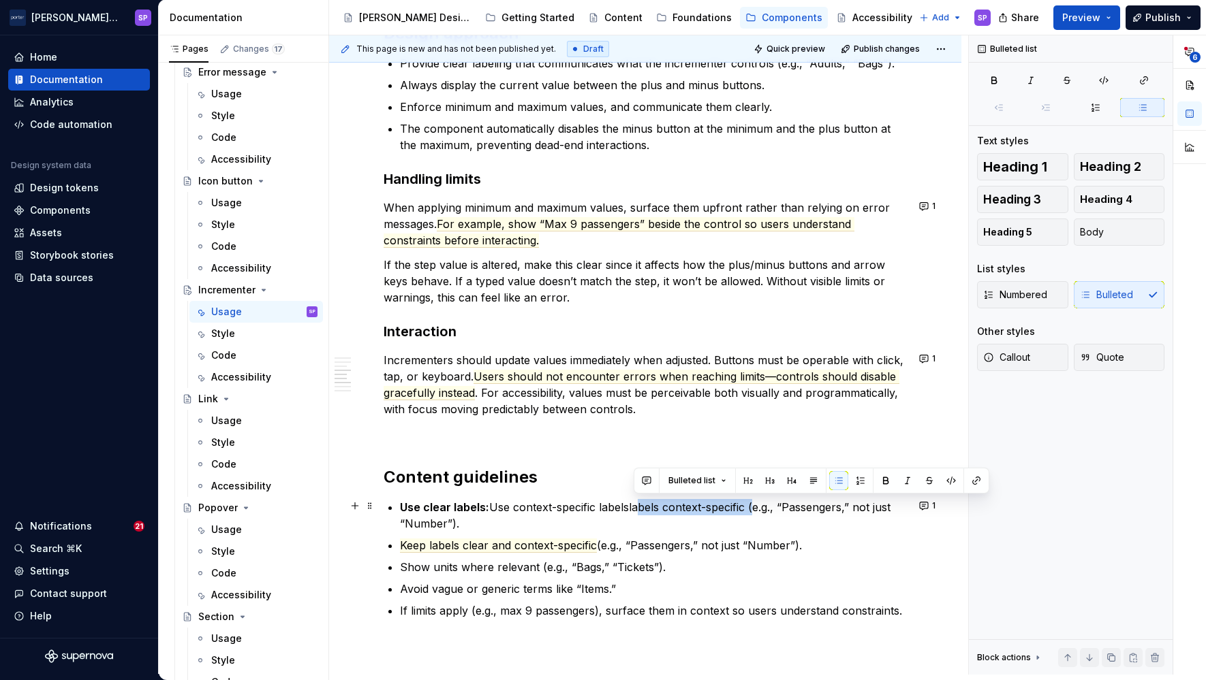
drag, startPoint x: 631, startPoint y: 507, endPoint x: 750, endPoint y: 504, distance: 118.6
click at [750, 504] on p "Use clear labels: Use context-specific labelslabels context-specific (e.g., “Pa…" at bounding box center [653, 515] width 507 height 33
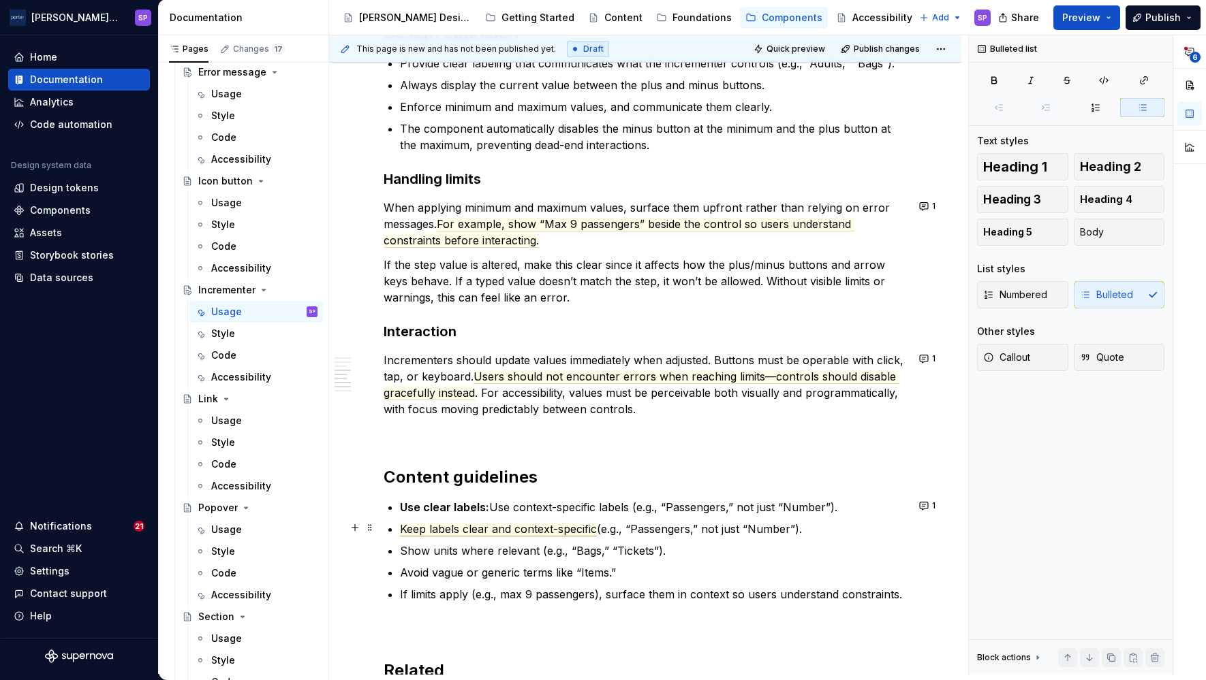
click at [397, 529] on div "**********" at bounding box center [644, 31] width 523 height 2026
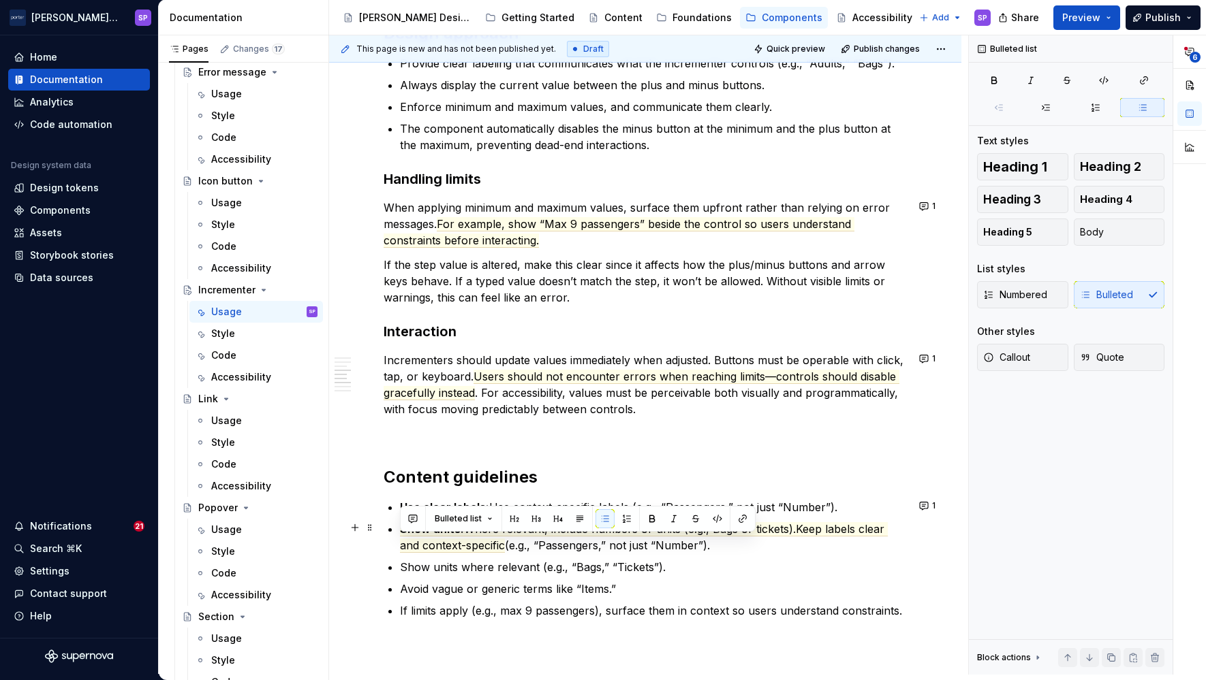
drag, startPoint x: 749, startPoint y: 546, endPoint x: 393, endPoint y: 538, distance: 356.3
click at [393, 538] on div "**********" at bounding box center [644, 39] width 523 height 2042
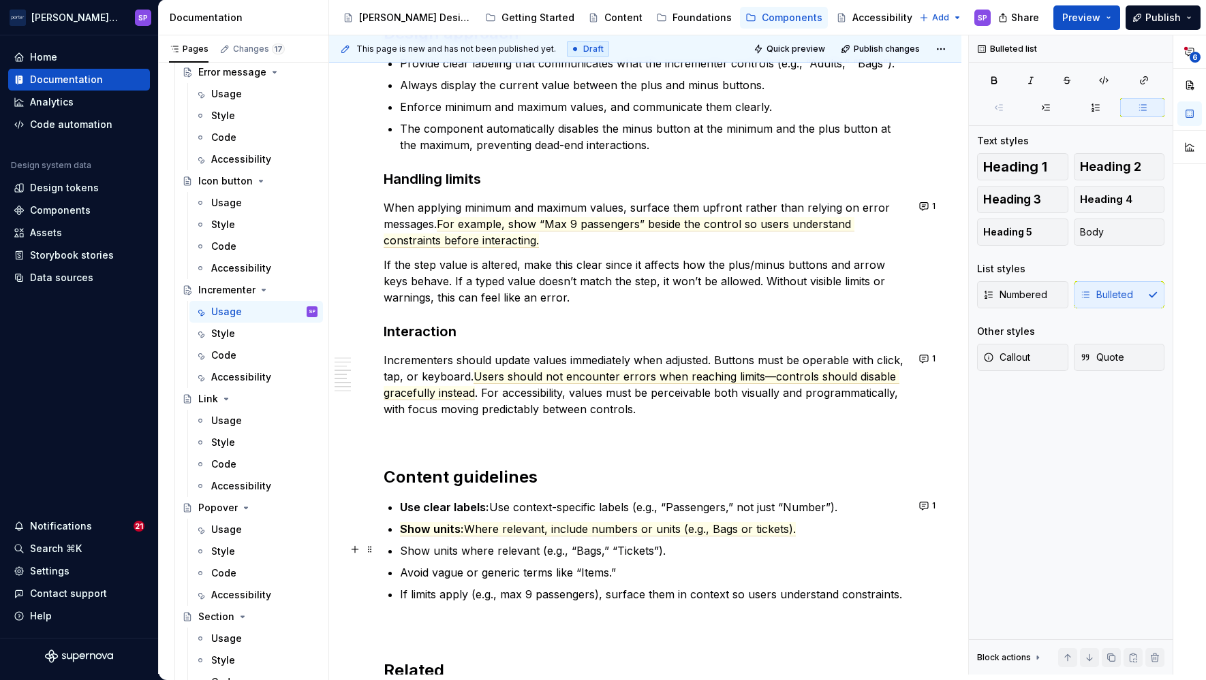
click at [475, 550] on p "Show units where relevant (e.g., “Bags,” “Tickets”)." at bounding box center [653, 551] width 507 height 16
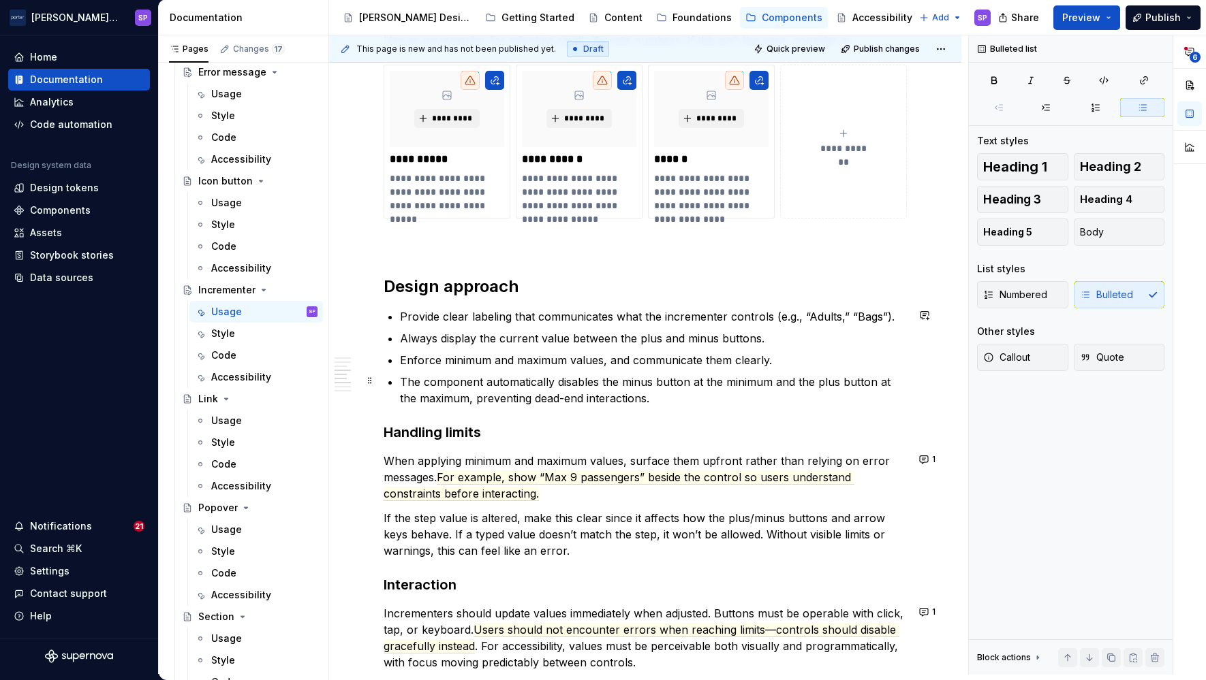
scroll to position [1120, 0]
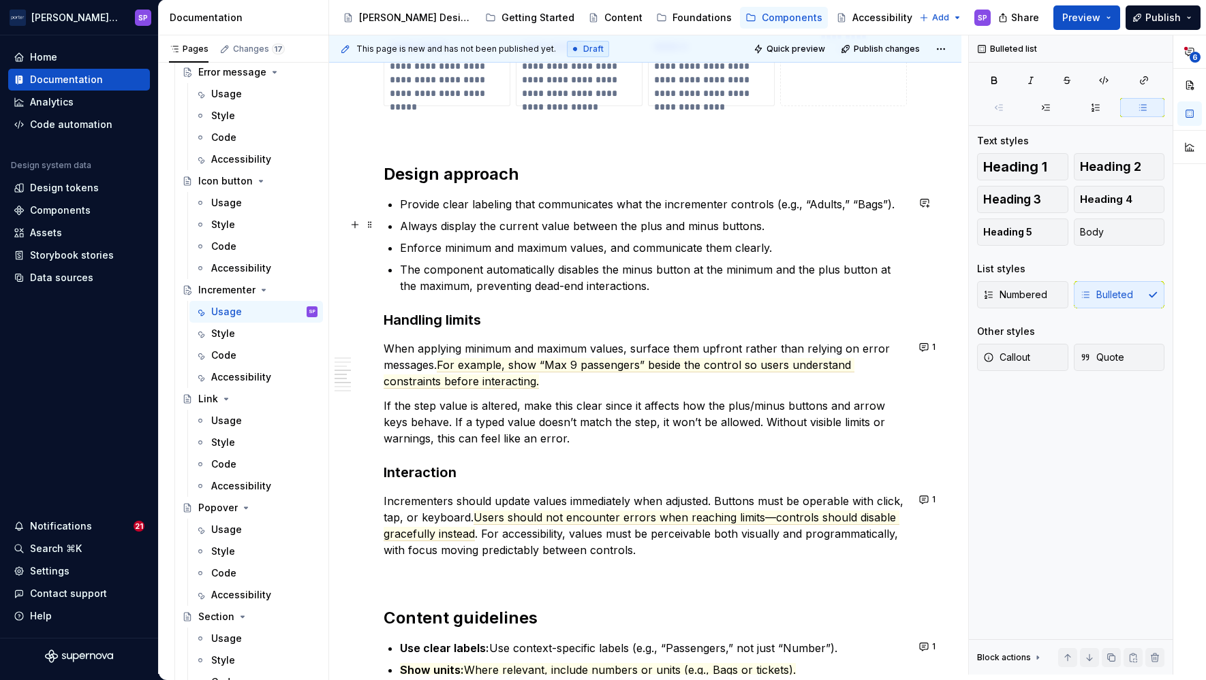
click at [643, 212] on ul "Provide clear labeling that communicates what the incrementer controls (e.g., “…" at bounding box center [653, 245] width 507 height 98
click at [643, 212] on div "Bulleted list" at bounding box center [578, 200] width 356 height 26
drag, startPoint x: 643, startPoint y: 211, endPoint x: 826, endPoint y: 197, distance: 183.8
click at [826, 197] on p "Provide clear labeling that communicates what the incrementer controls (e.g., “…" at bounding box center [653, 204] width 507 height 16
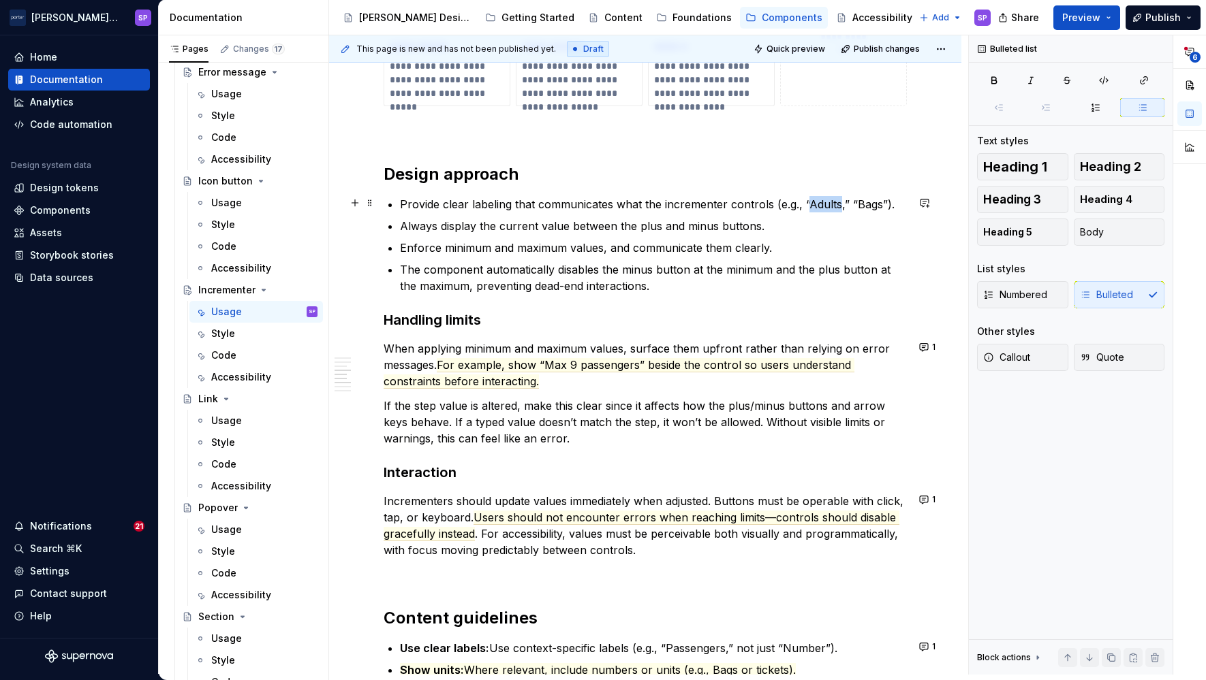
click at [826, 197] on p "Provide clear labeling that communicates what the incrementer controls (e.g., “…" at bounding box center [653, 204] width 507 height 16
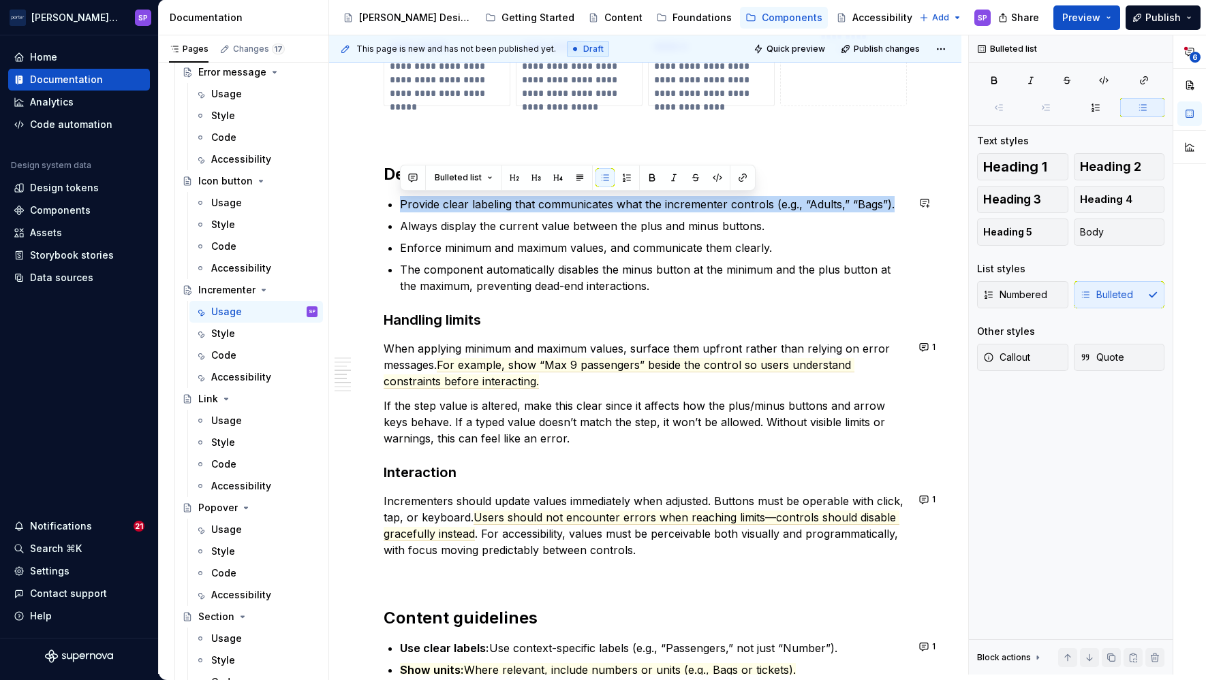
copy p "Provide clear labeling that communicates what the incrementer controls (e.g., “…"
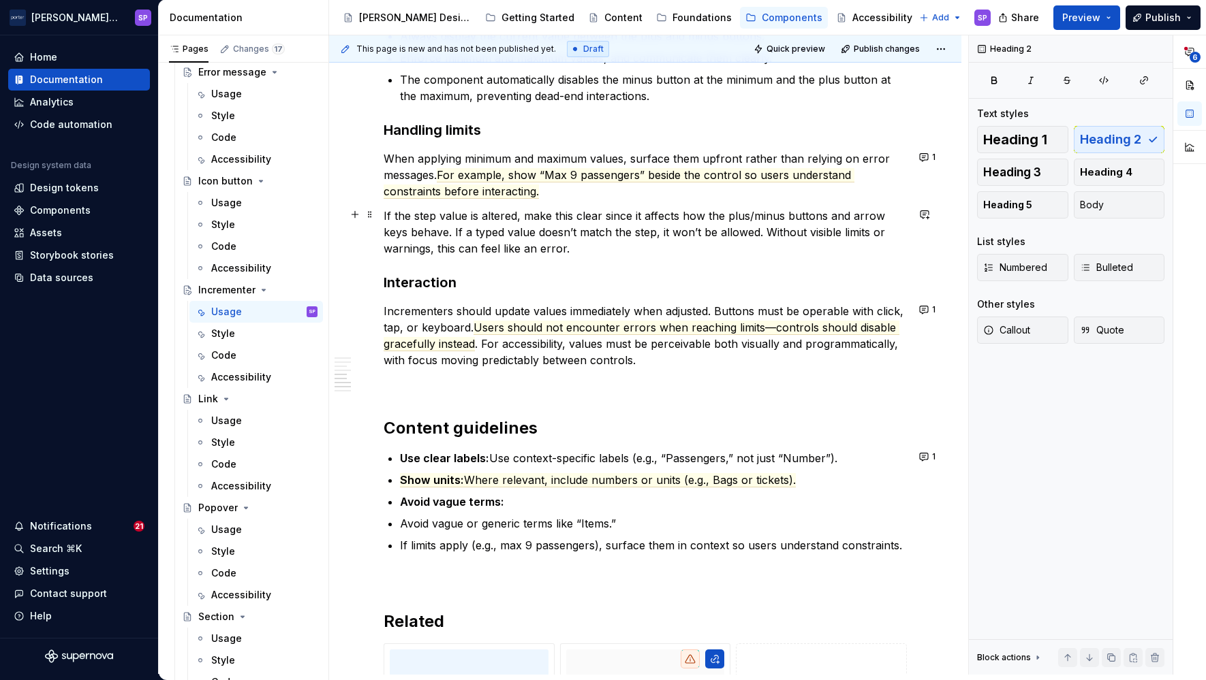
scroll to position [1323, 0]
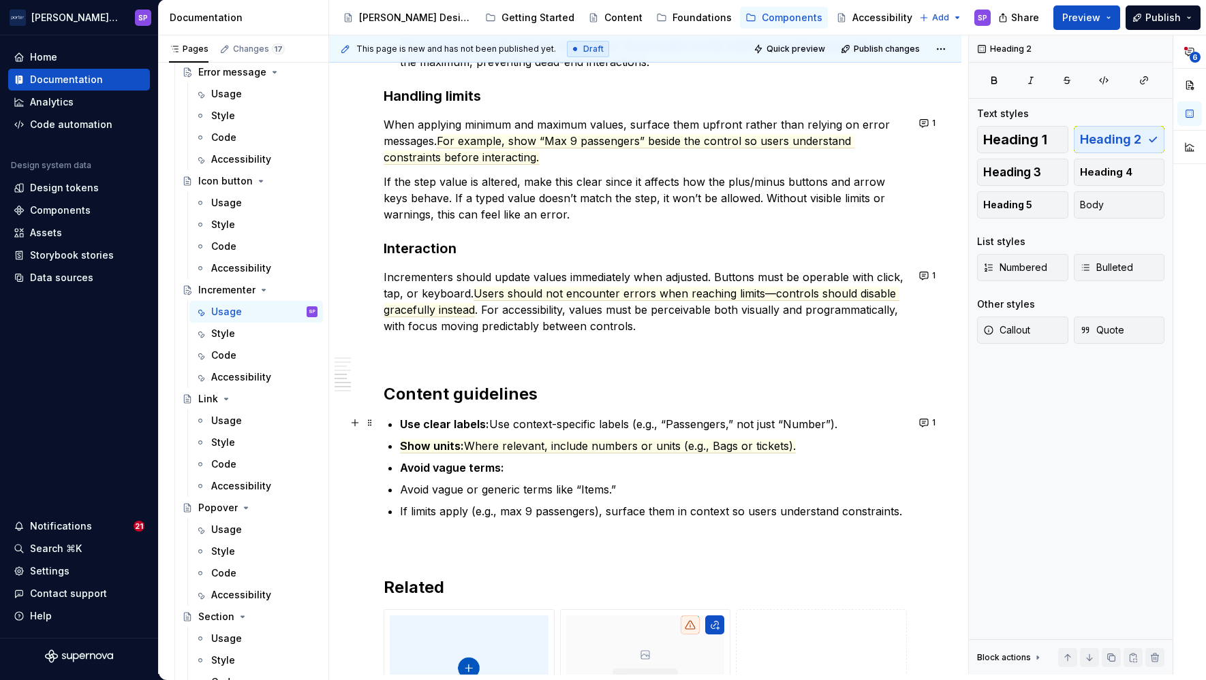
click at [492, 427] on p "Use clear labels: Use context-specific labels (e.g., “Passengers,” not just “Nu…" at bounding box center [653, 424] width 507 height 16
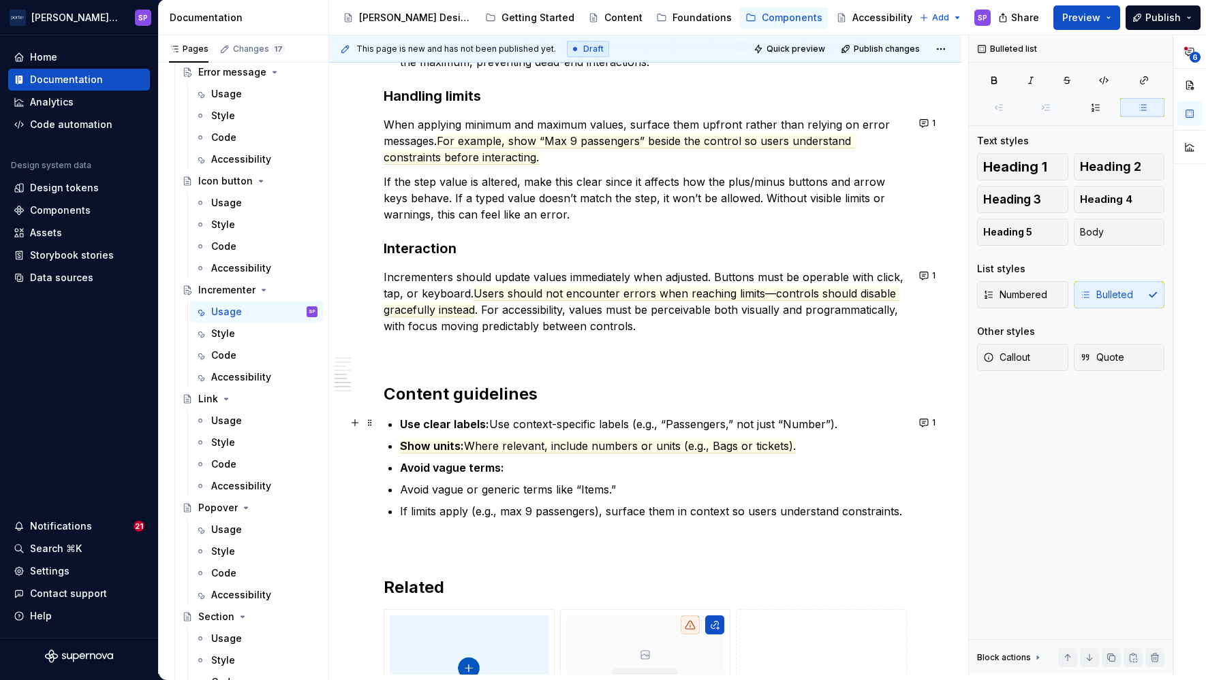
click at [492, 427] on p "Use clear labels: Use context-specific labels (e.g., “Passengers,” not just “Nu…" at bounding box center [653, 424] width 507 height 16
click at [629, 424] on p "Use clear labels: Choose context-specific labels (e.g., “Passengers,” not just …" at bounding box center [653, 424] width 507 height 16
click at [479, 445] on span "Where relevant, include numbers or units (e.g., Bags or tickets)." at bounding box center [630, 446] width 332 height 14
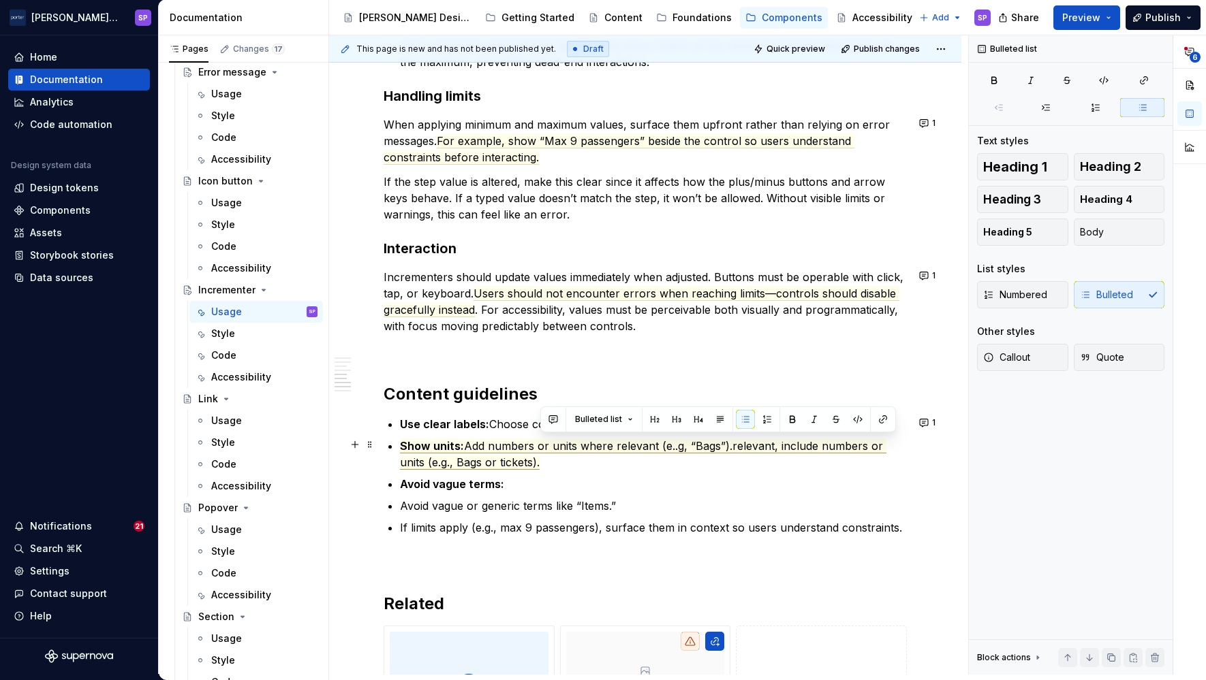
drag, startPoint x: 556, startPoint y: 465, endPoint x: 728, endPoint y: 447, distance: 173.2
click at [728, 447] on p "Show units: Add numbers or units where relevant (e..g, “Bags”).relevant, includ…" at bounding box center [653, 454] width 507 height 33
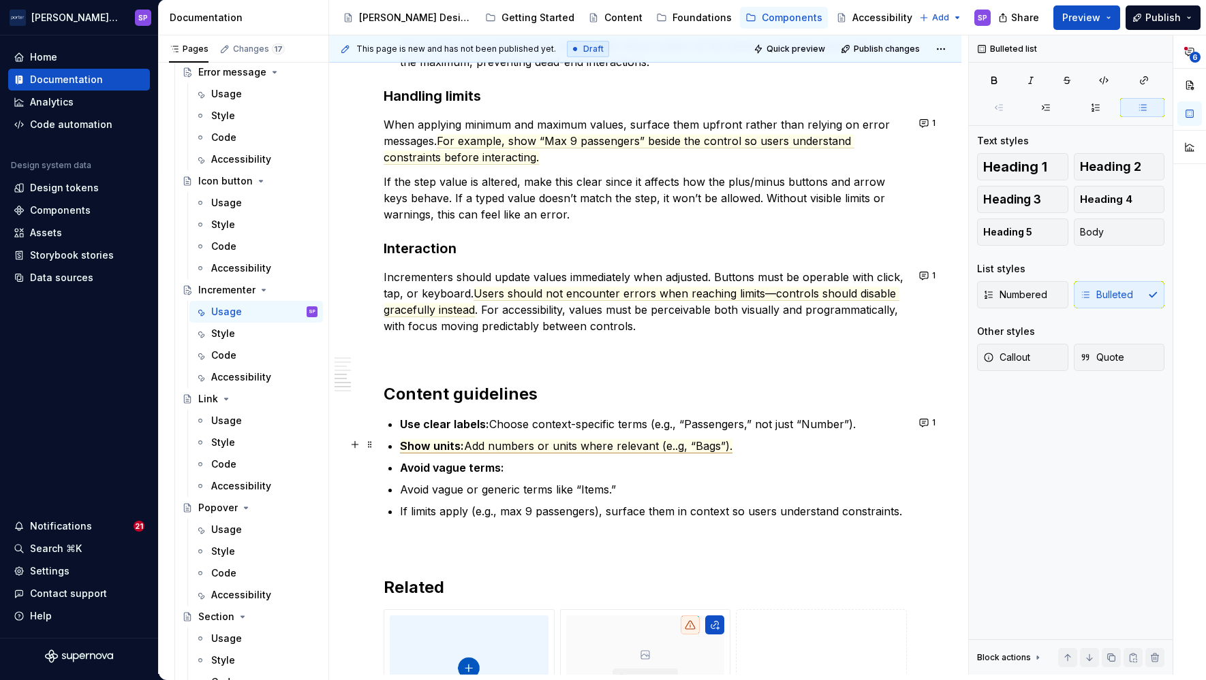
click at [535, 447] on span "Add numbers or units where relevant (e..g, “Bags”)." at bounding box center [598, 446] width 268 height 14
drag, startPoint x: 552, startPoint y: 447, endPoint x: 495, endPoint y: 447, distance: 56.5
click at [495, 447] on span "Add numbers or units where relevant (e..g, “Bags”)." at bounding box center [598, 446] width 268 height 14
click at [603, 450] on span "Add units where relevant (e..g, “Bags”)." at bounding box center [566, 446] width 204 height 14
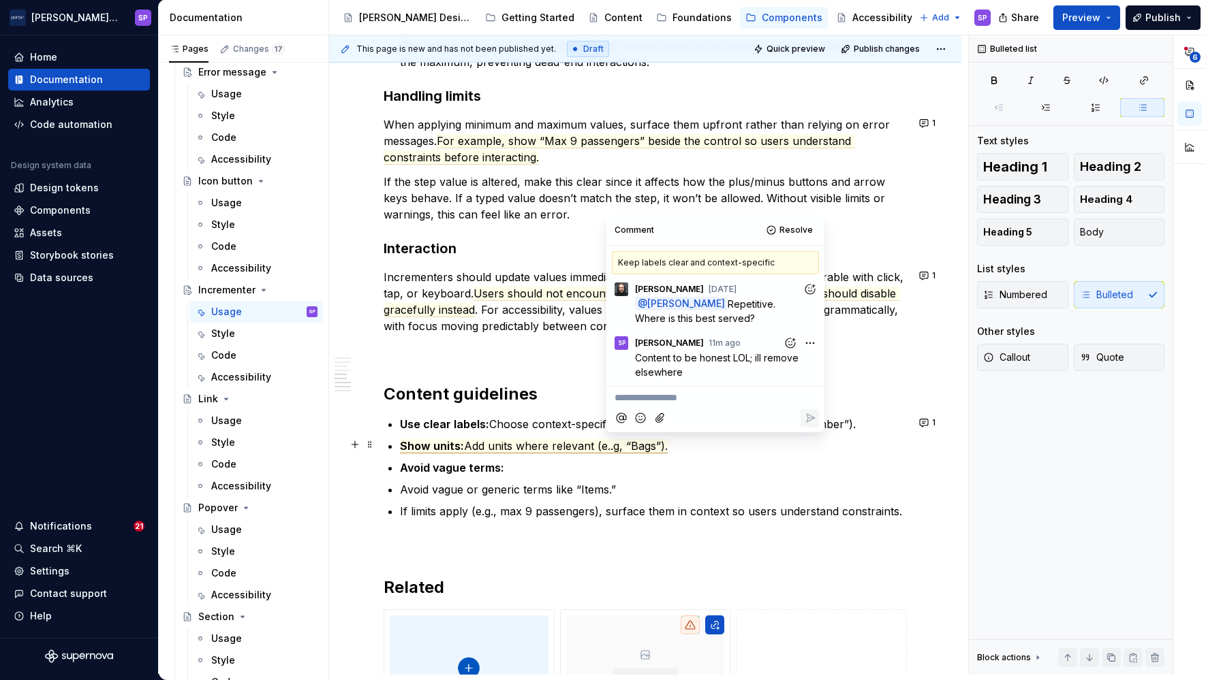
click at [609, 451] on span "Add units where relevant (e..g, “Bags”)." at bounding box center [566, 446] width 204 height 14
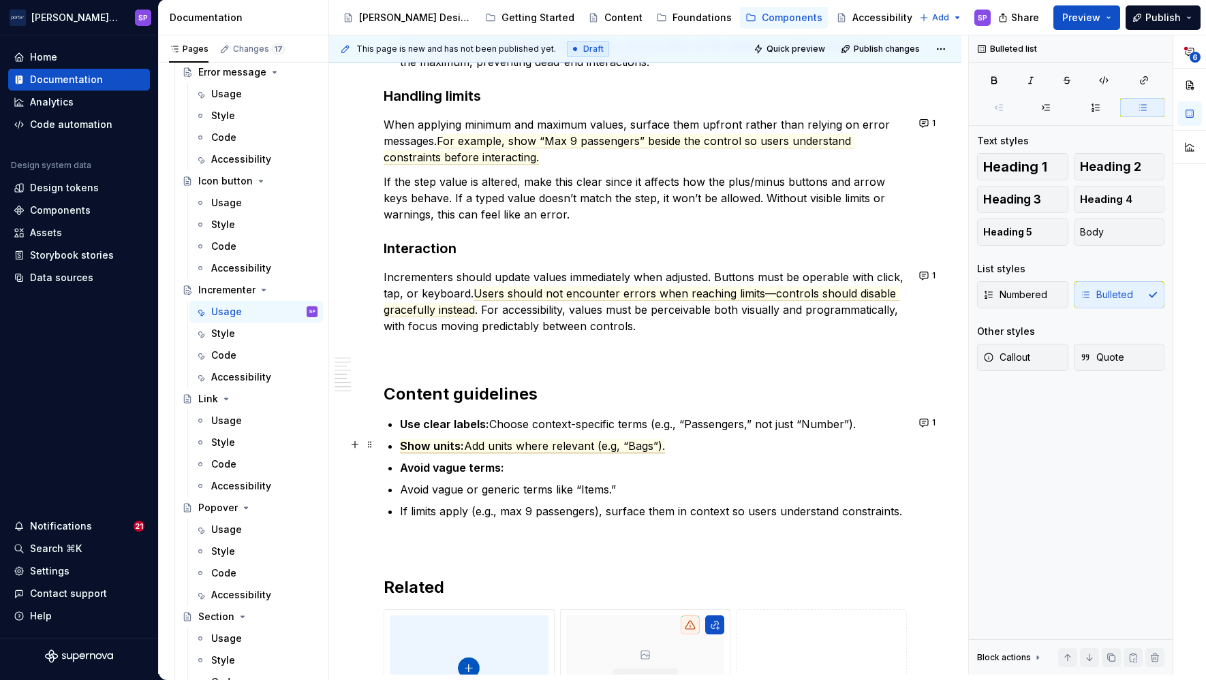
click at [608, 443] on span "Add units where relevant (e.g, “Bags”)." at bounding box center [564, 446] width 201 height 14
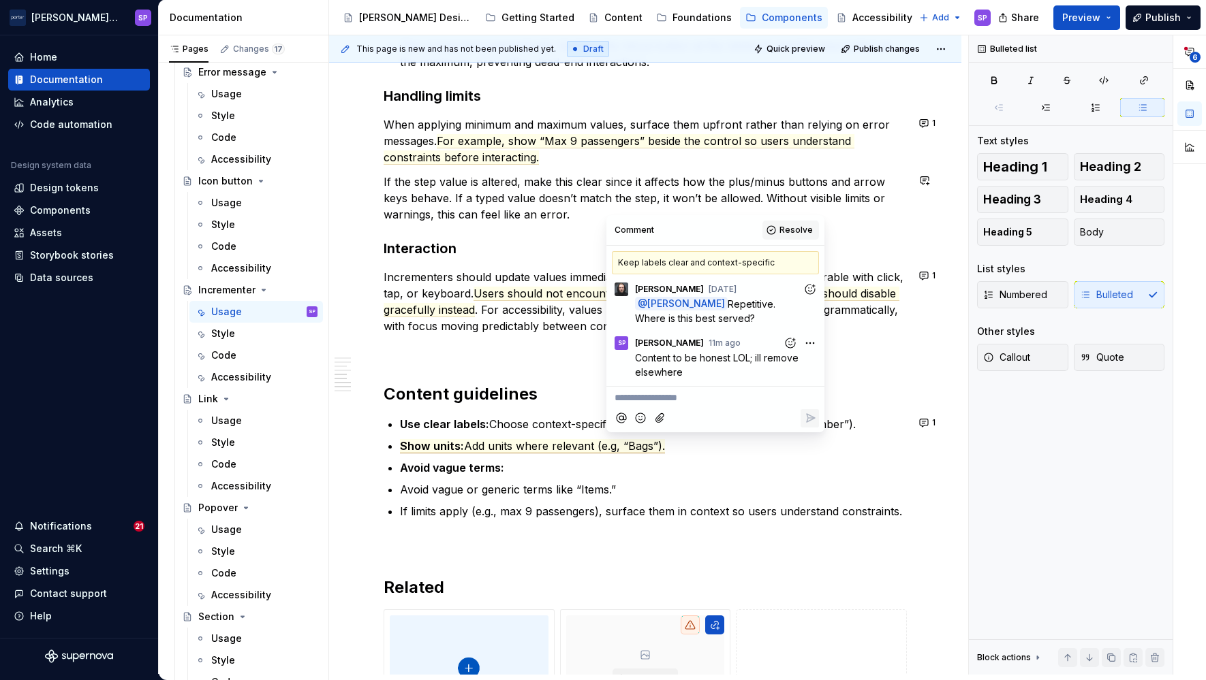
click at [774, 238] on button "Resolve" at bounding box center [790, 230] width 57 height 19
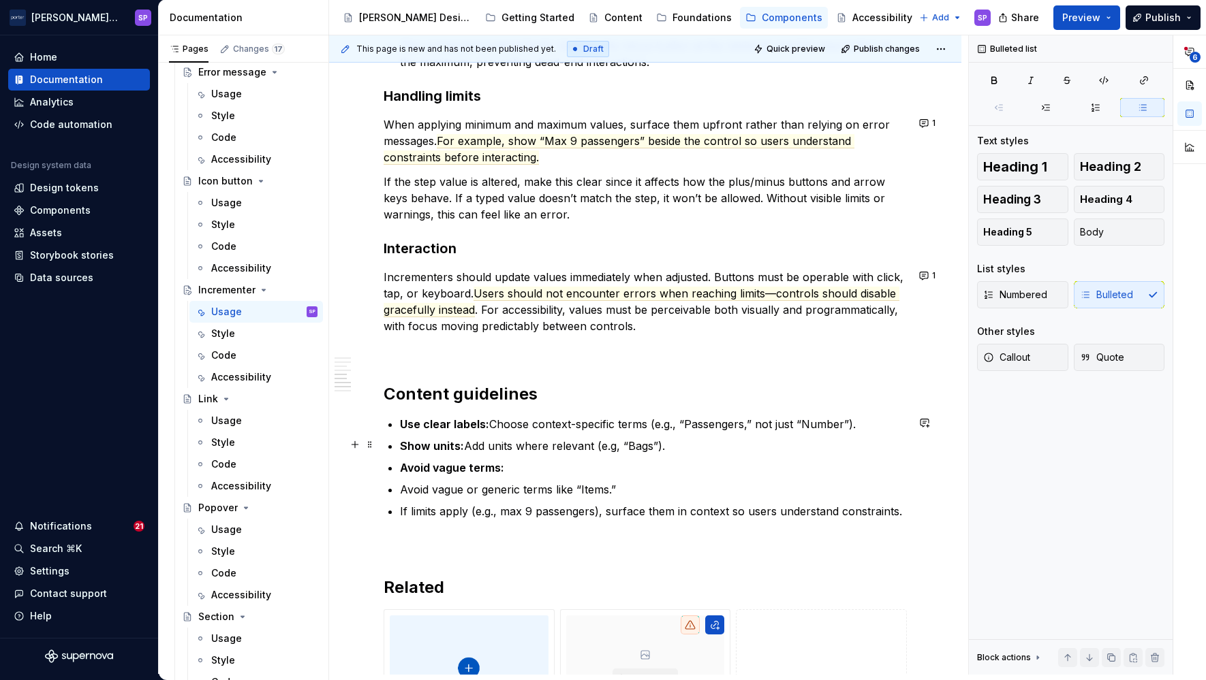
click at [614, 448] on commenthighlight "Show units: Add units where relevant (e.g, “Bags”)." at bounding box center [532, 446] width 265 height 14
click at [763, 439] on p "Show units: Add units where relevant (e.g., “Bags”)." at bounding box center [653, 446] width 507 height 16
click at [467, 467] on strong "Avoid vague terms:" at bounding box center [452, 468] width 104 height 14
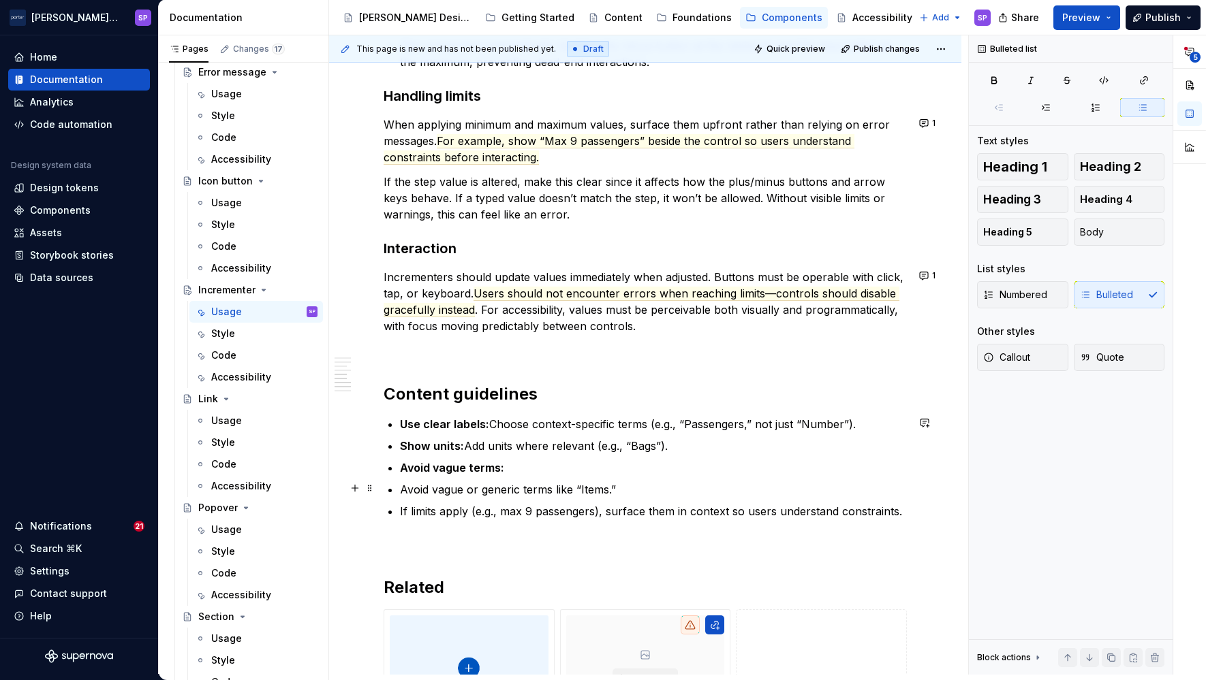
click at [586, 476] on ul "Use clear labels: Choose context-specific terms (e.g., “Passengers,” not just “…" at bounding box center [653, 468] width 507 height 104
click at [550, 460] on p "Avoid vague terms:" at bounding box center [653, 468] width 507 height 16
click at [601, 482] on p "Avoid vague or generic terms like “Items.”" at bounding box center [653, 490] width 507 height 16
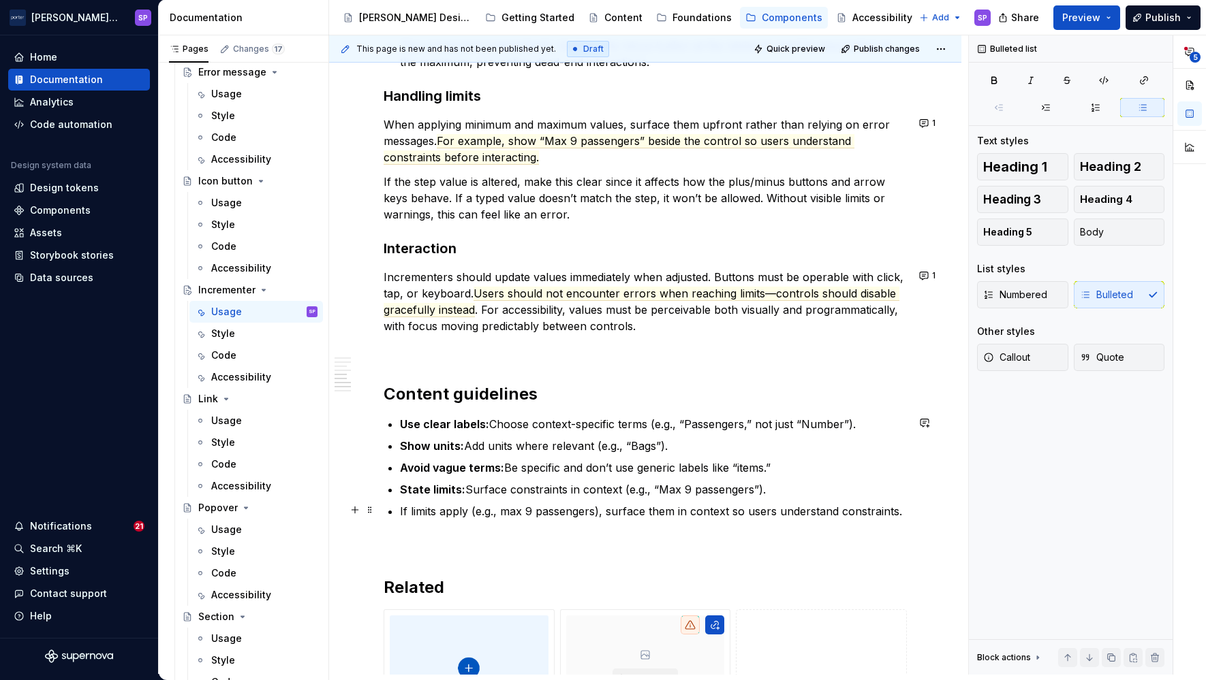
click at [606, 514] on p "If limits apply (e.g., max 9 passengers), surface them in context so users unde…" at bounding box center [653, 511] width 507 height 16
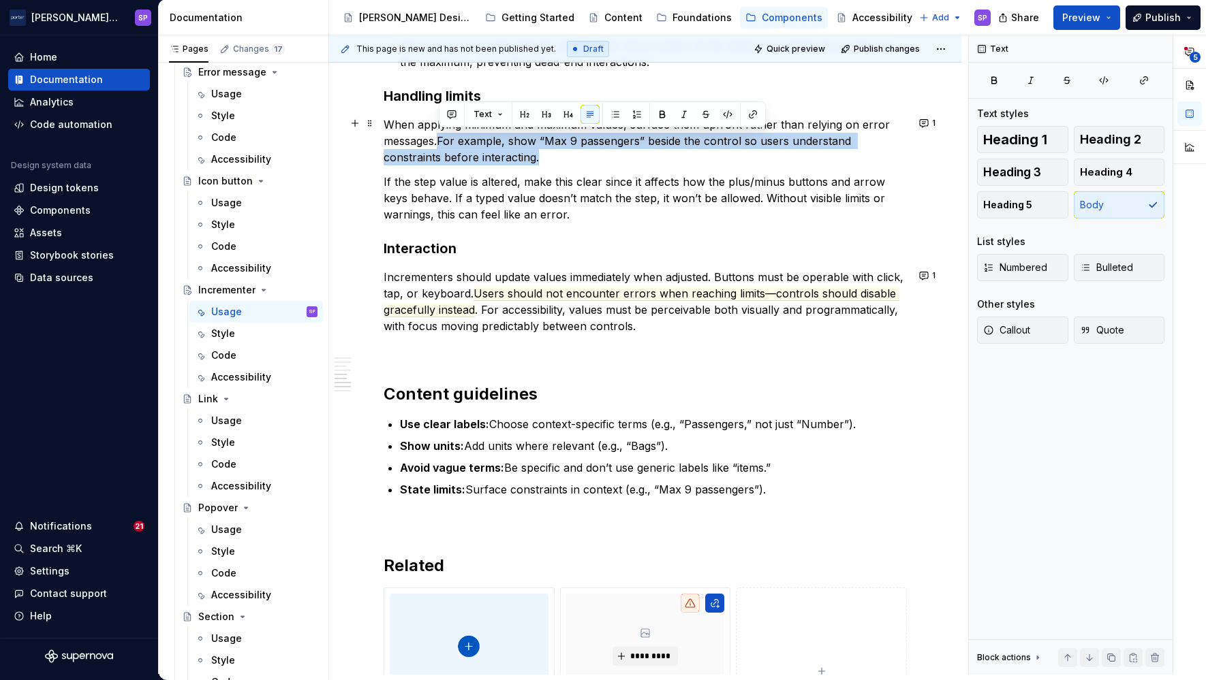
drag, startPoint x: 556, startPoint y: 153, endPoint x: 439, endPoint y: 137, distance: 117.5
click at [439, 137] on p "When applying minimum and maximum values, surface them upfront rather than rely…" at bounding box center [644, 140] width 523 height 49
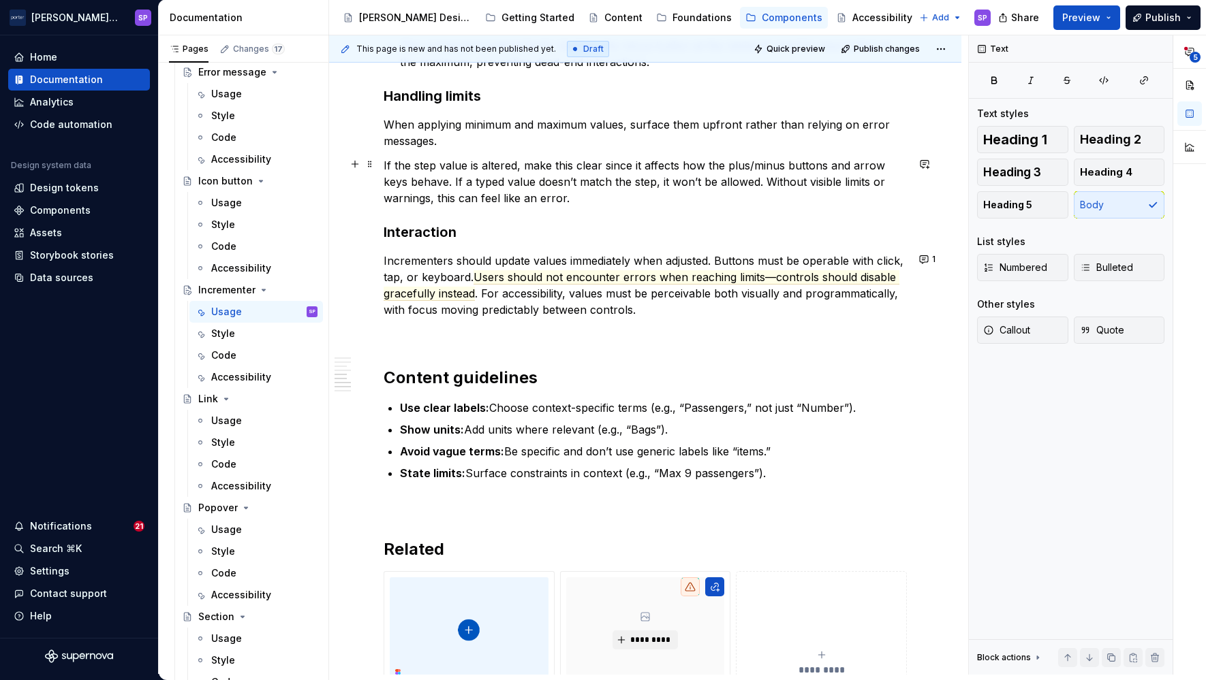
click at [383, 164] on div "**********" at bounding box center [645, 33] width 632 height 2219
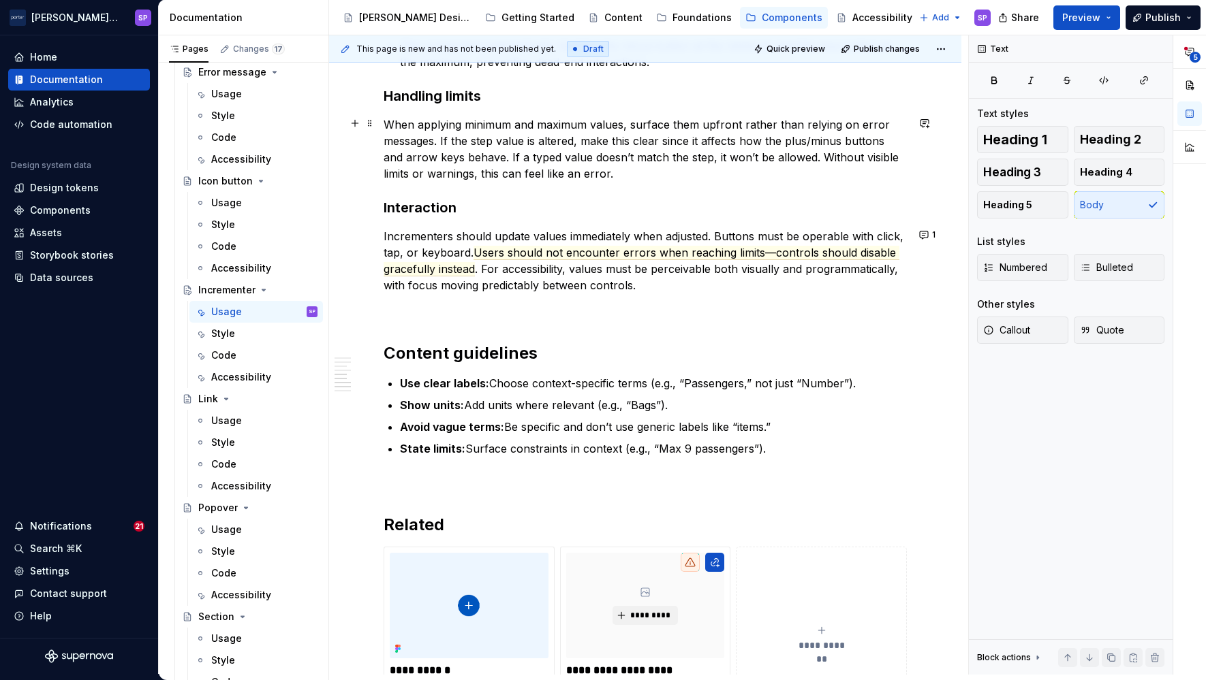
click at [483, 229] on p "Incrementers should update values immediately when adjusted. Buttons must be op…" at bounding box center [644, 260] width 523 height 65
click at [563, 265] on p "Incrementers should update values immediately when adjusted. Buttons must be op…" at bounding box center [644, 260] width 523 height 65
click at [546, 251] on span "Users should not encounter errors when reaching limits—controls should disable …" at bounding box center [641, 261] width 516 height 31
click at [506, 281] on p "Incrementers should update values immediately when adjusted. Buttons must be op…" at bounding box center [644, 260] width 523 height 65
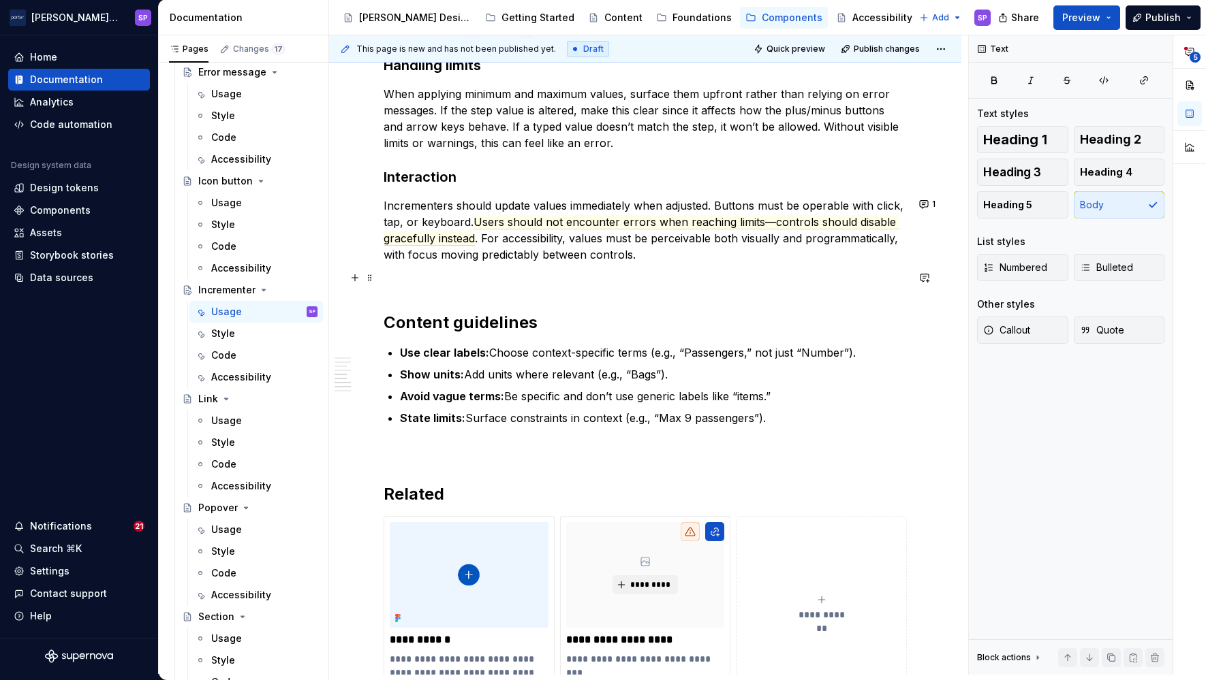
scroll to position [1354, 0]
click at [831, 409] on p "State limits: Surface constraints in context (e.g., “Max 9 passengers”)." at bounding box center [653, 417] width 507 height 16
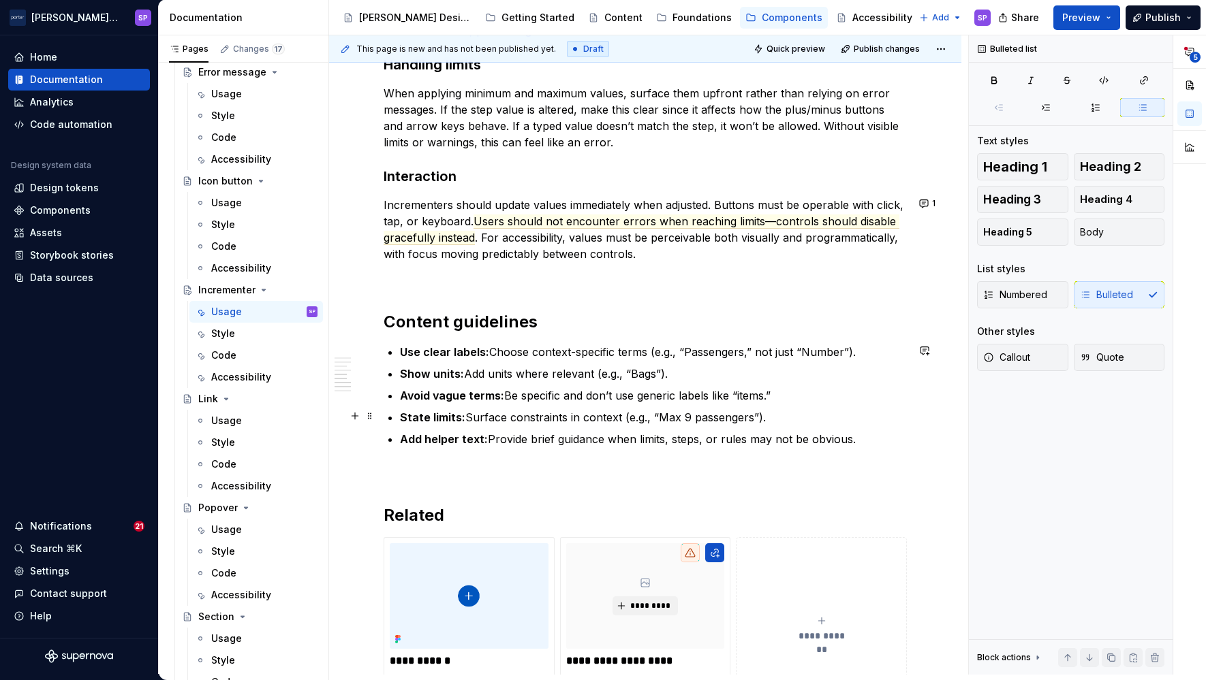
click at [574, 416] on p "State limits: Surface constraints in context (e.g., “Max 9 passengers”)." at bounding box center [653, 417] width 507 height 16
click at [497, 439] on p "Add helper text: Provide brief guidance when limits, steps, or rules may not be…" at bounding box center [653, 439] width 507 height 16
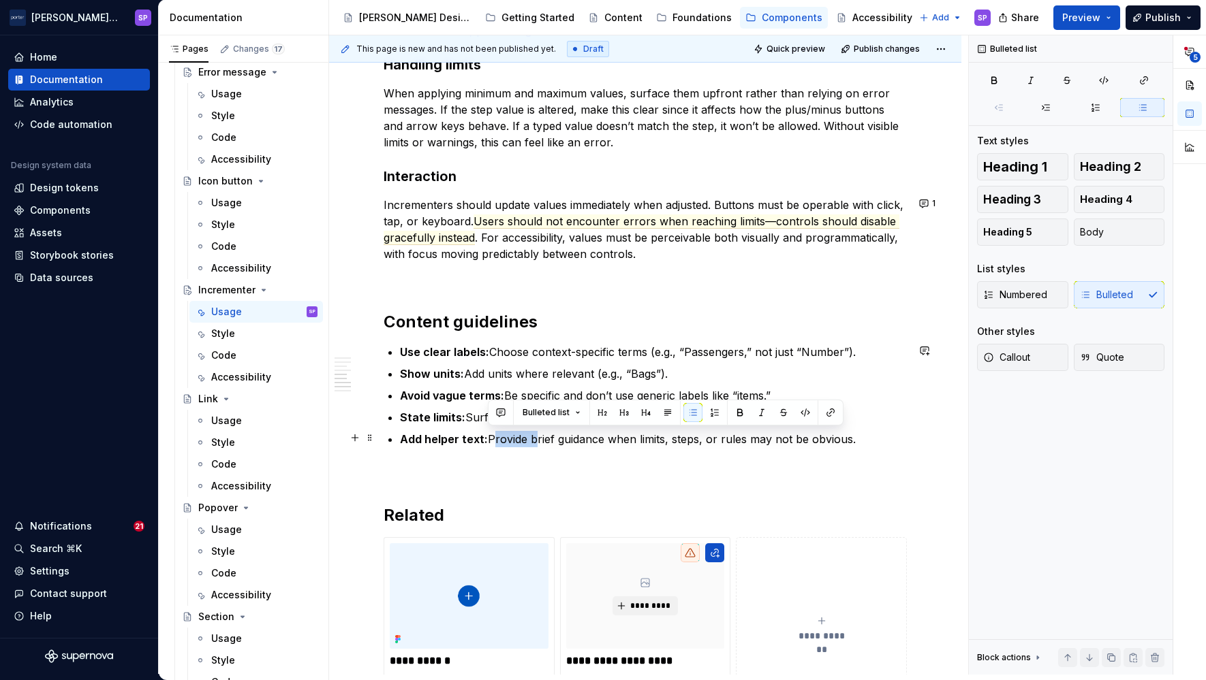
click at [497, 439] on p "Add helper text: Provide brief guidance when limits, steps, or rules may not be…" at bounding box center [653, 439] width 507 height 16
click at [443, 435] on strong "Add helper text:" at bounding box center [444, 440] width 88 height 14
click at [466, 439] on strong "Add helper text:" at bounding box center [444, 440] width 88 height 14
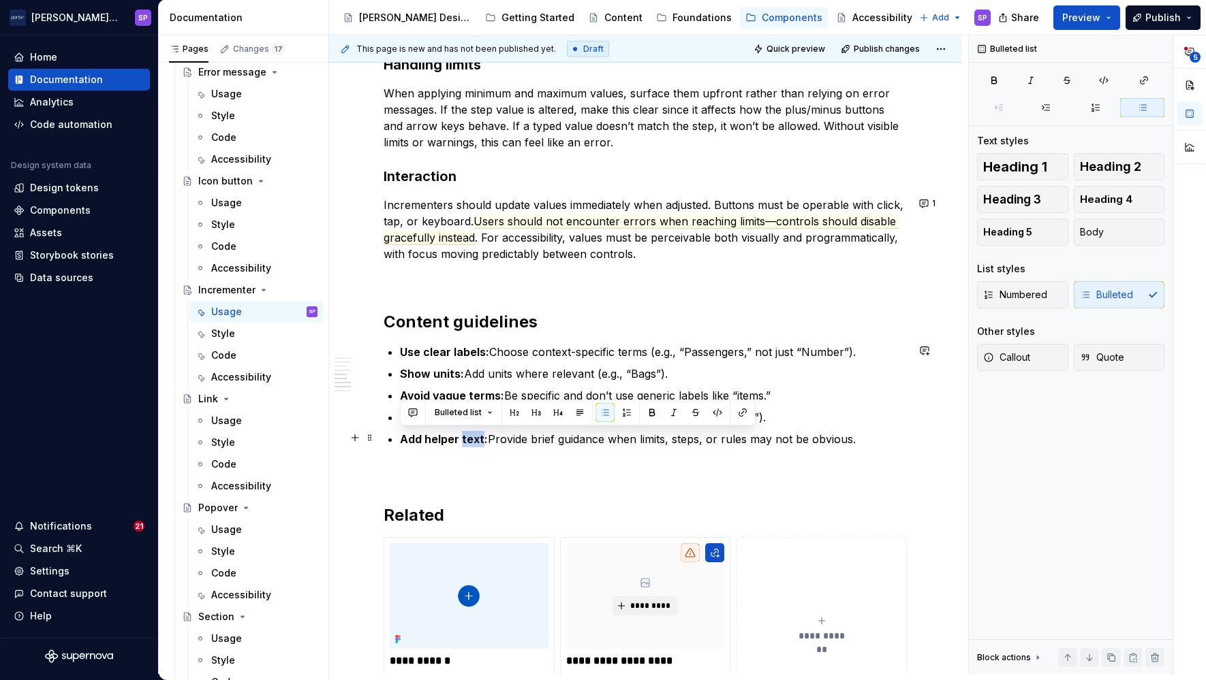
click at [466, 439] on strong "Add helper text:" at bounding box center [444, 440] width 88 height 14
click at [460, 419] on strong "State limits:" at bounding box center [432, 418] width 65 height 14
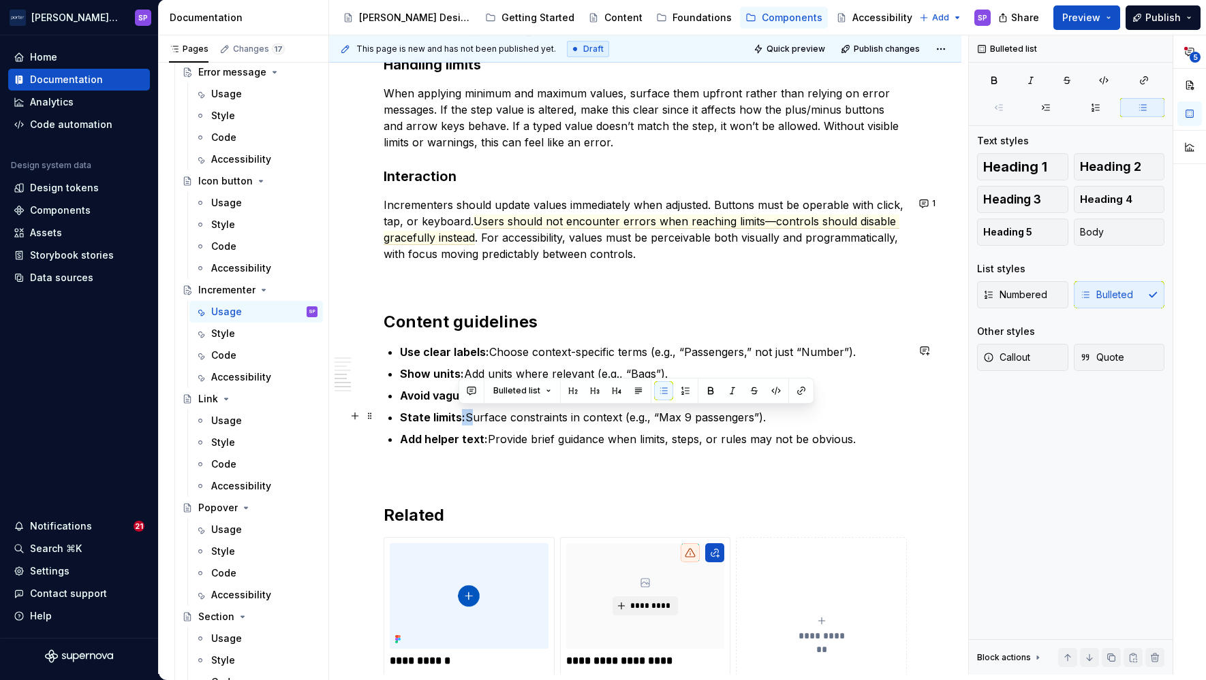
click at [460, 419] on strong "State limits:" at bounding box center [432, 418] width 65 height 14
click at [458, 439] on strong "Add helper text:" at bounding box center [444, 440] width 88 height 14
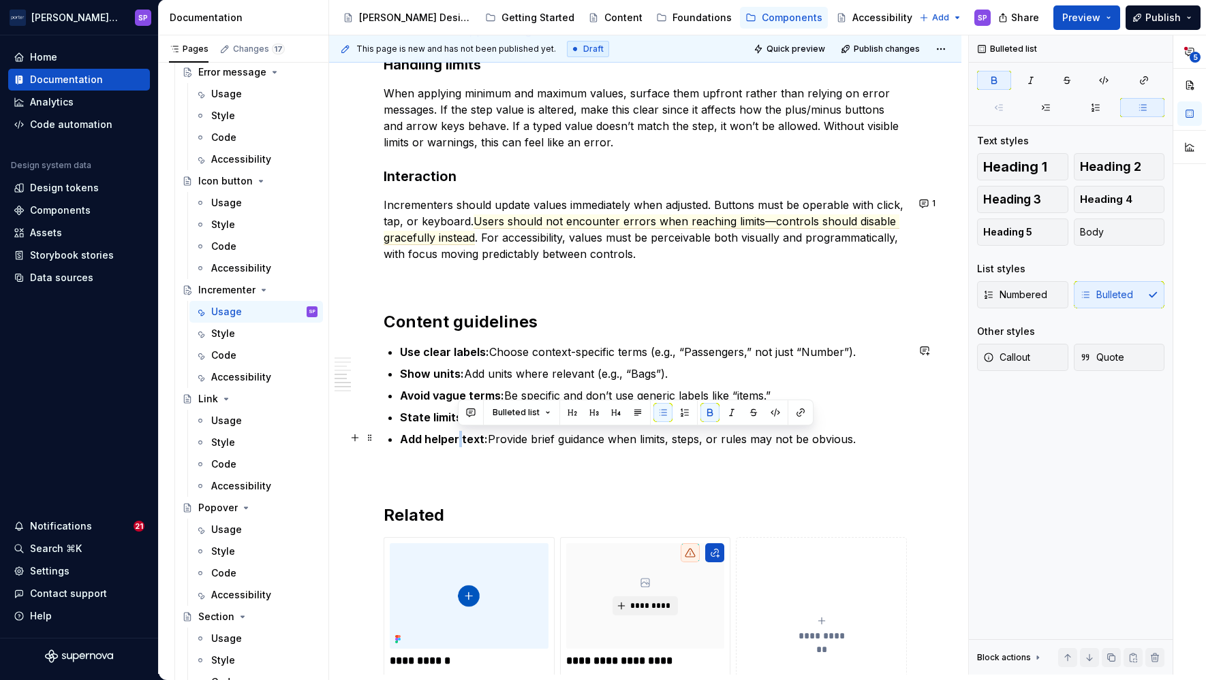
click at [458, 439] on strong "Add helper text:" at bounding box center [444, 440] width 88 height 14
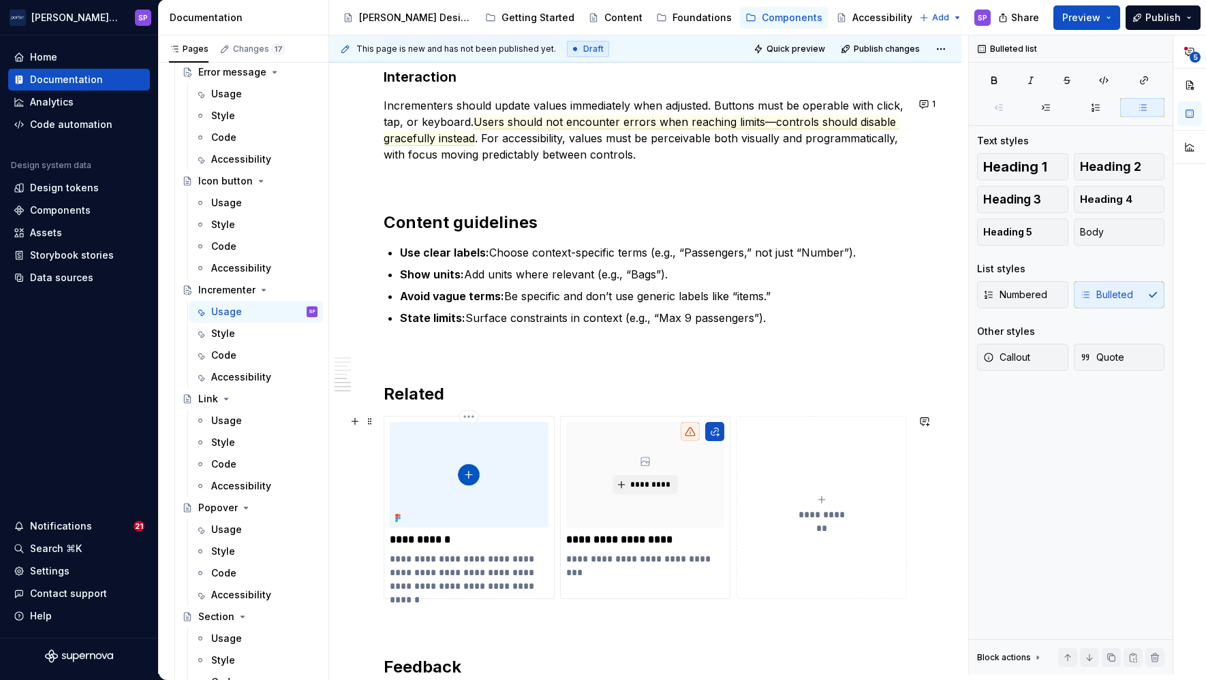
scroll to position [1454, 0]
drag, startPoint x: 434, startPoint y: 555, endPoint x: 387, endPoint y: 551, distance: 47.2
click at [387, 551] on div "**********" at bounding box center [468, 506] width 171 height 183
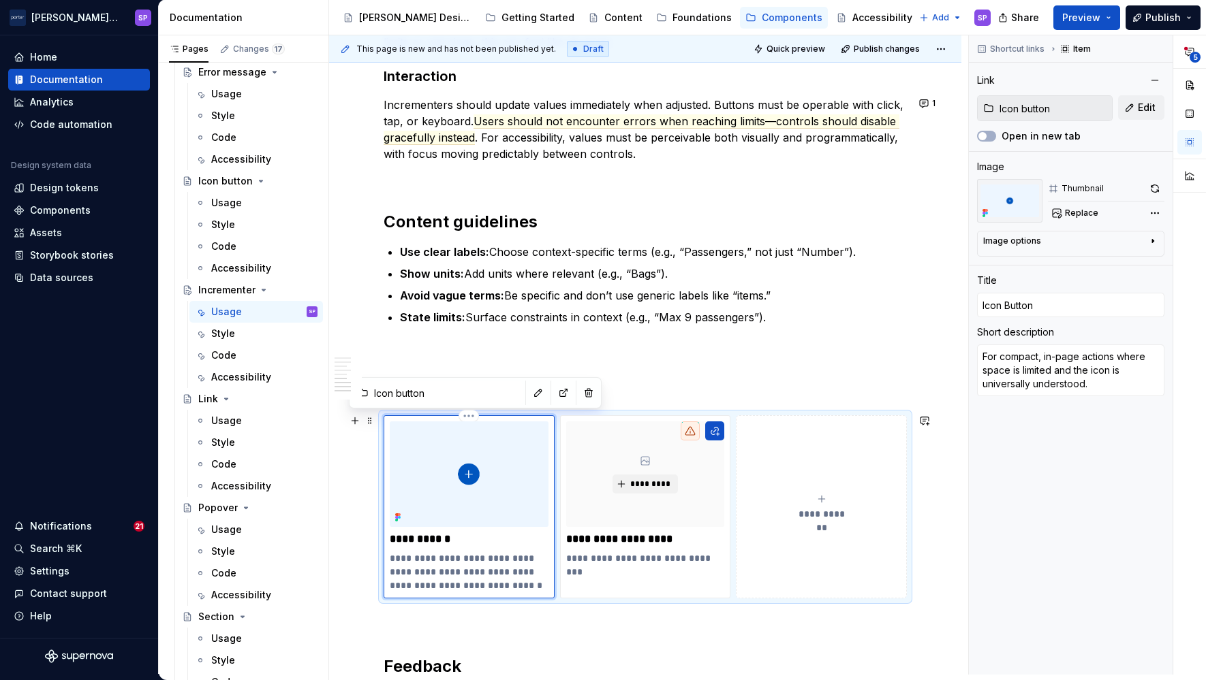
click at [437, 538] on p "**********" at bounding box center [468, 540] width 157 height 14
click at [641, 536] on p "**********" at bounding box center [644, 540] width 157 height 14
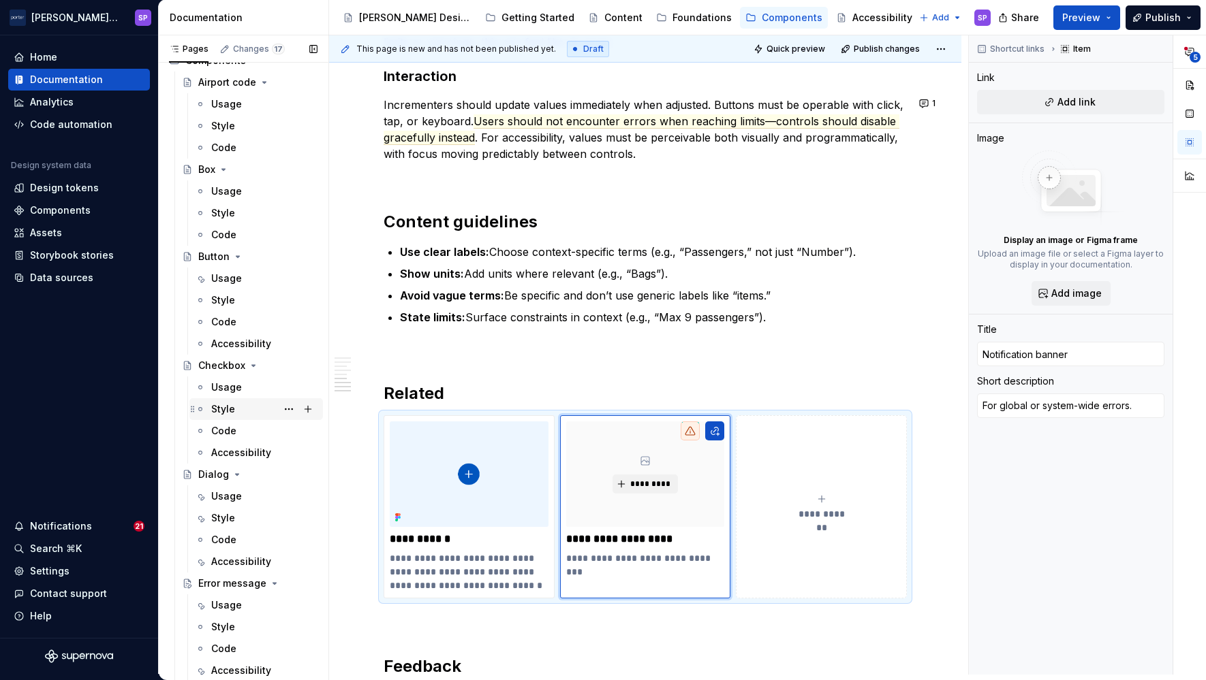
scroll to position [141, 0]
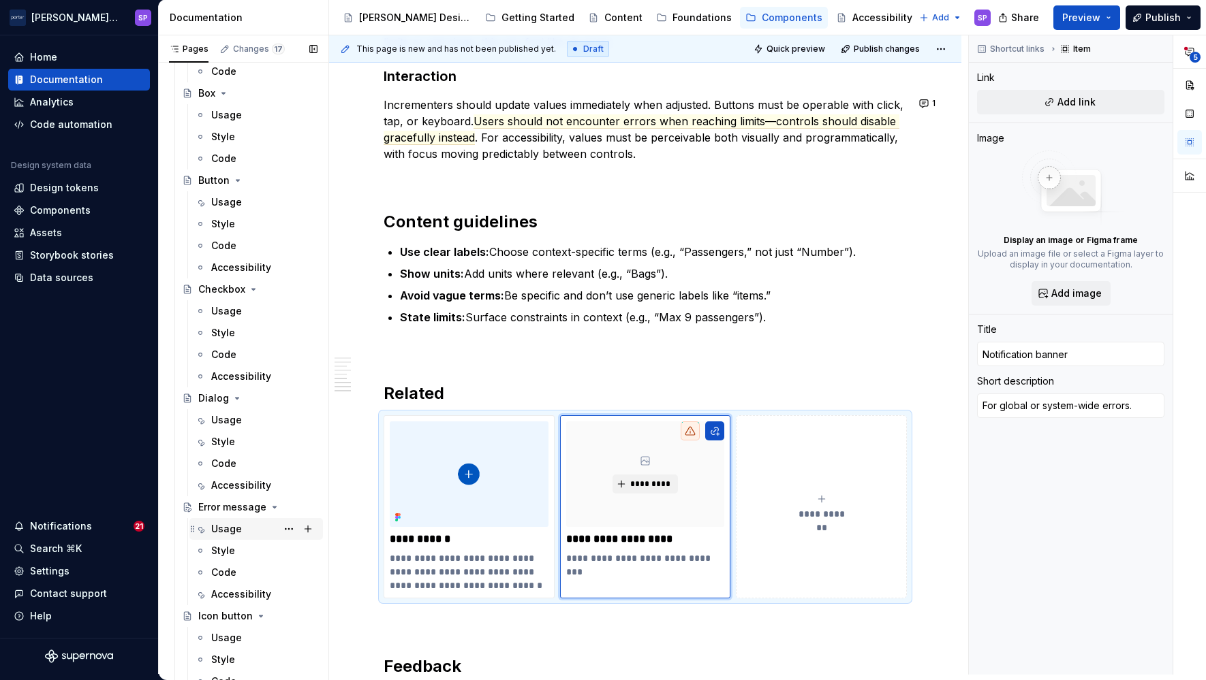
click at [237, 527] on div "Usage" at bounding box center [226, 529] width 31 height 14
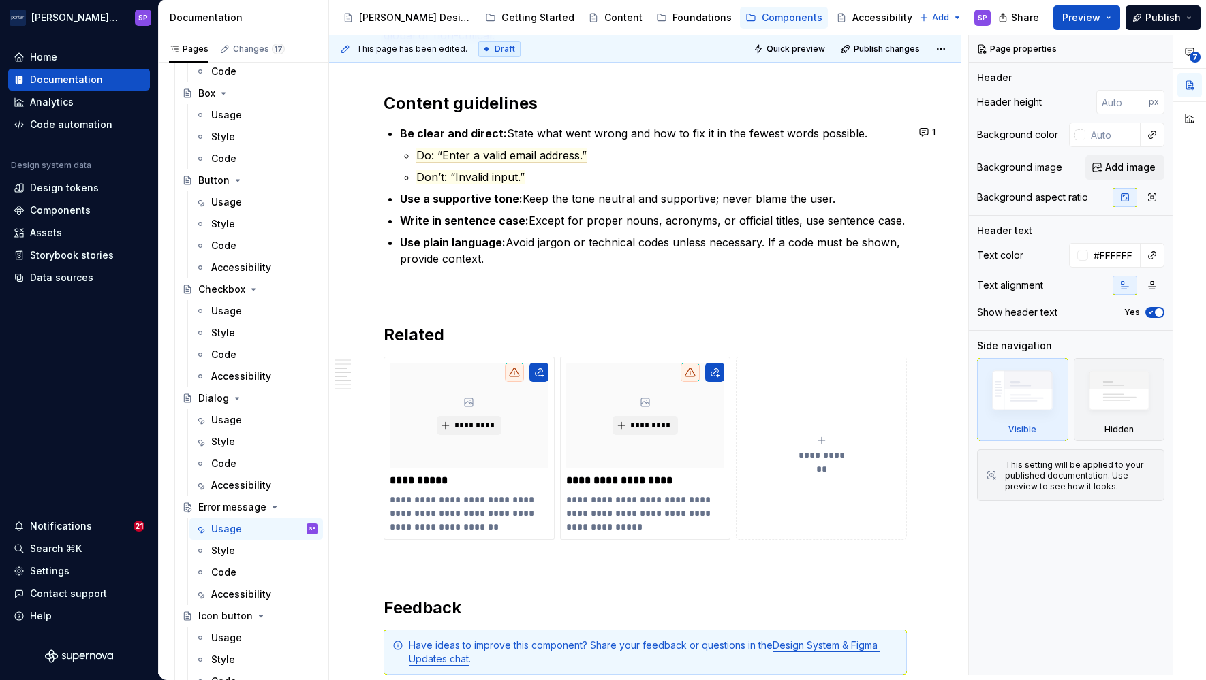
scroll to position [1859, 0]
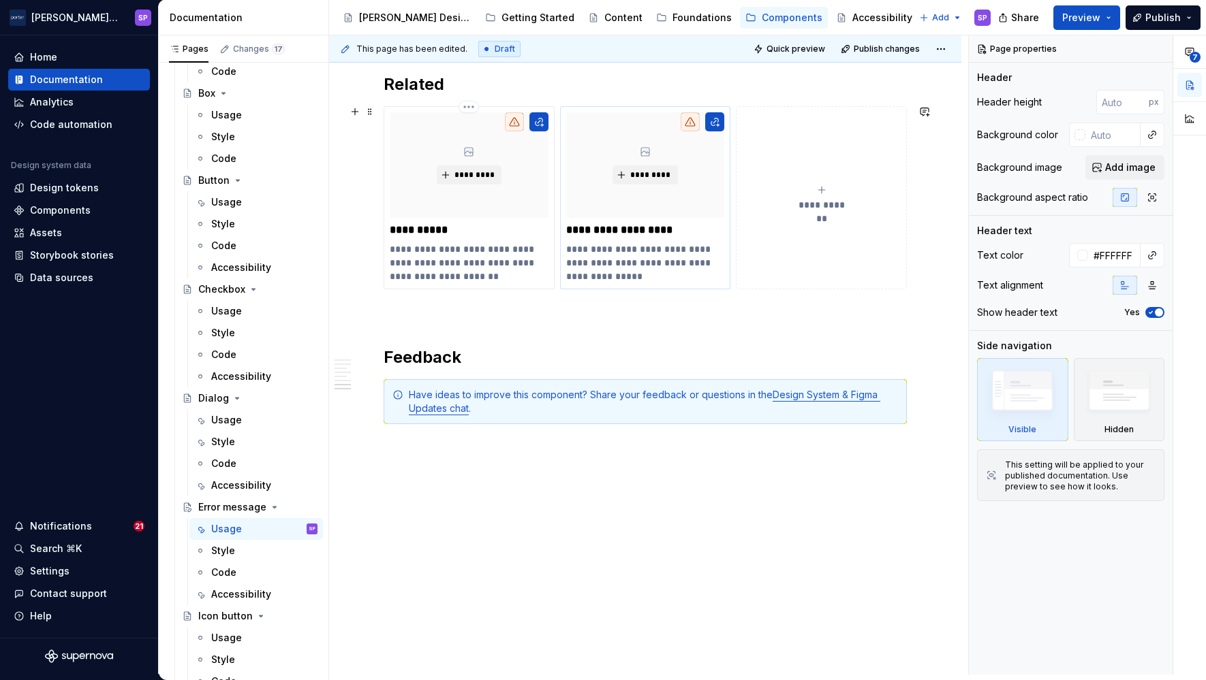
click at [597, 253] on p "**********" at bounding box center [644, 262] width 157 height 41
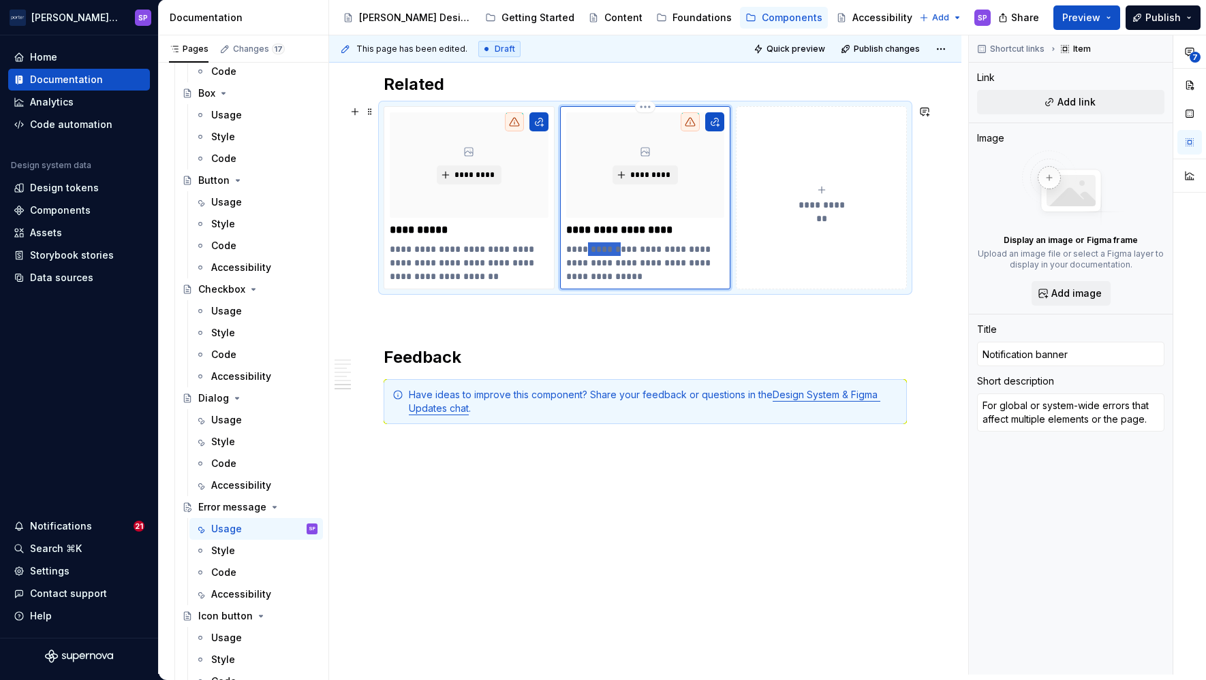
click at [597, 253] on p "**********" at bounding box center [644, 262] width 157 height 41
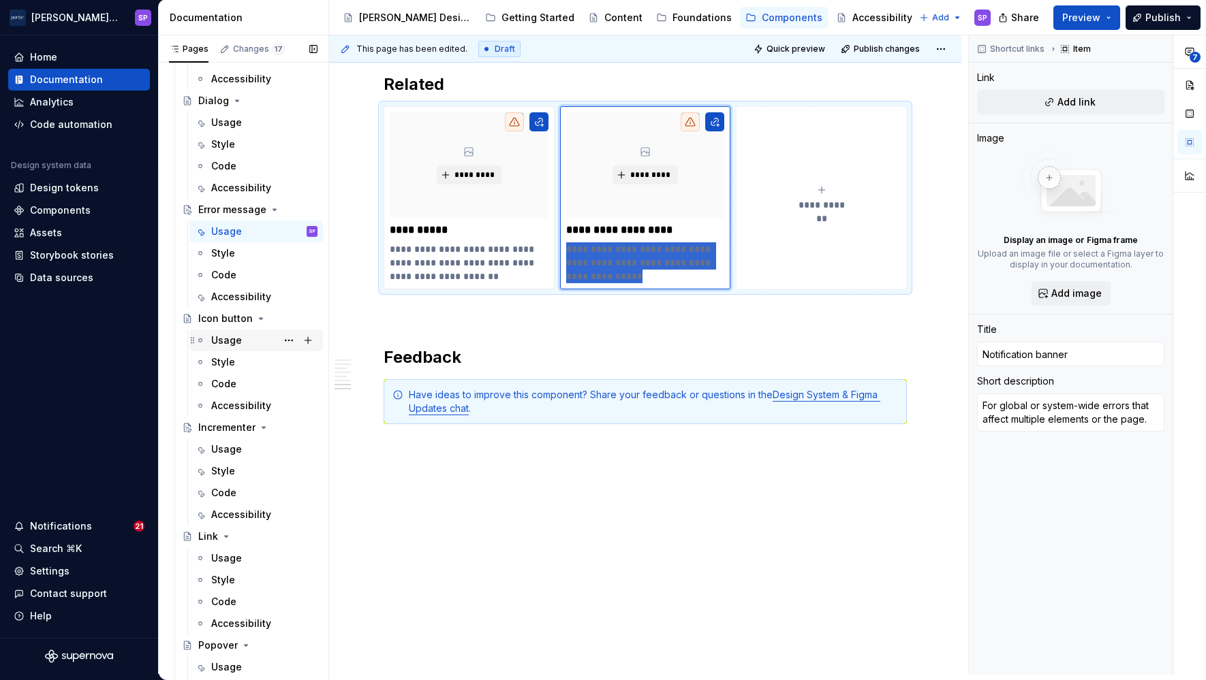
scroll to position [445, 0]
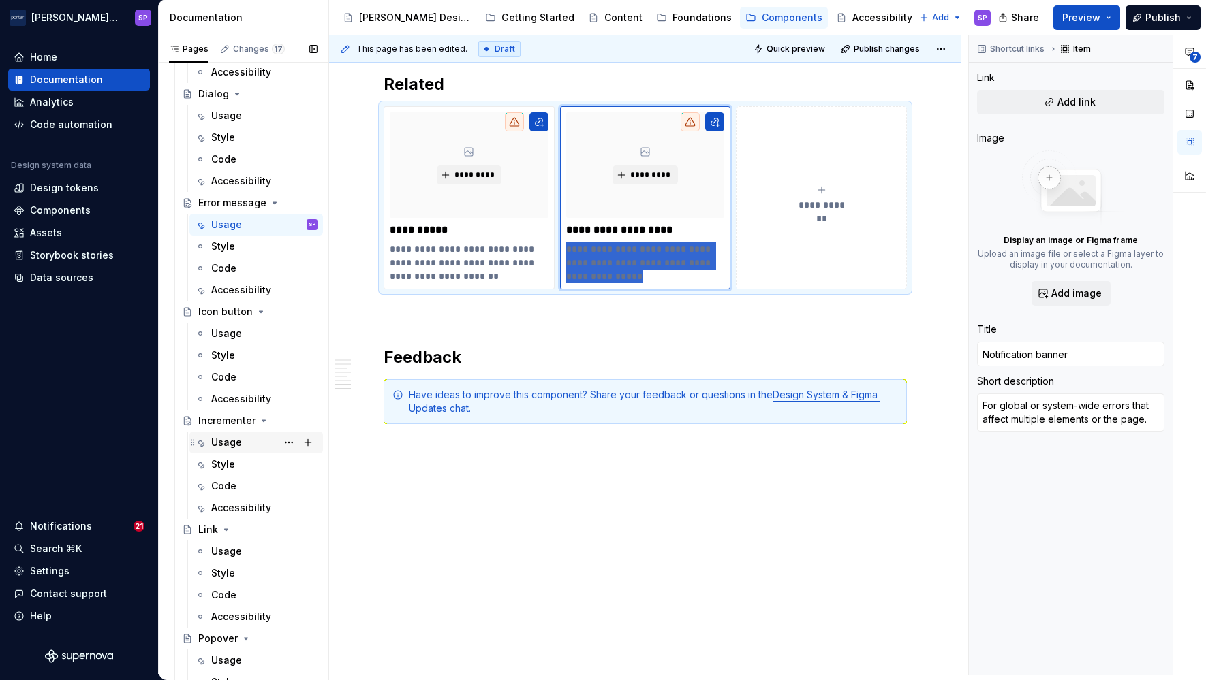
click at [225, 446] on div "Usage" at bounding box center [226, 443] width 31 height 14
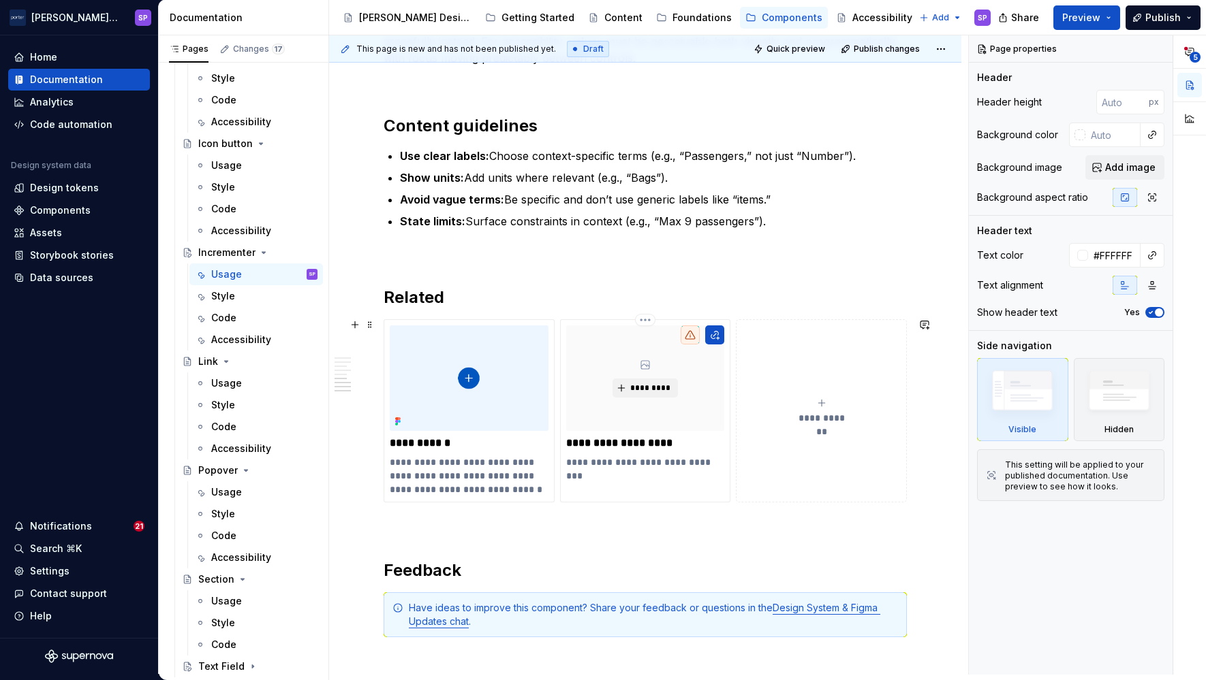
scroll to position [1763, 0]
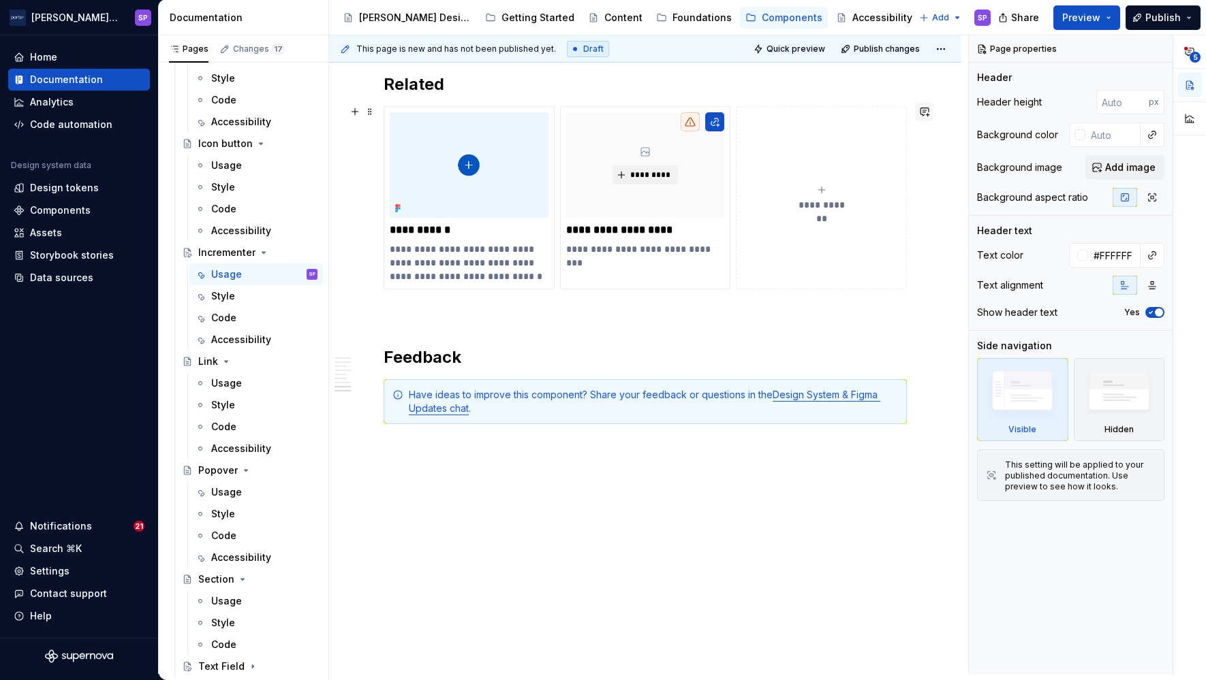
click at [915, 110] on button "button" at bounding box center [924, 111] width 19 height 19
click at [683, 232] on p "**********" at bounding box center [644, 230] width 157 height 14
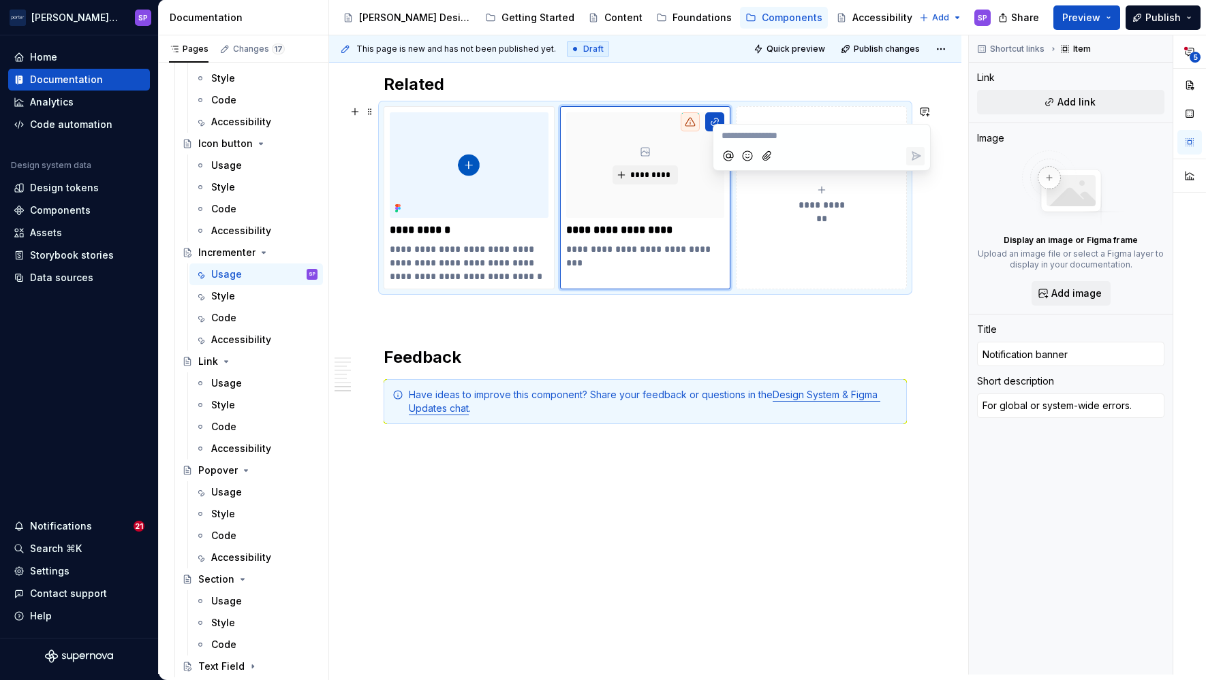
click at [763, 138] on p "**********" at bounding box center [821, 136] width 200 height 14
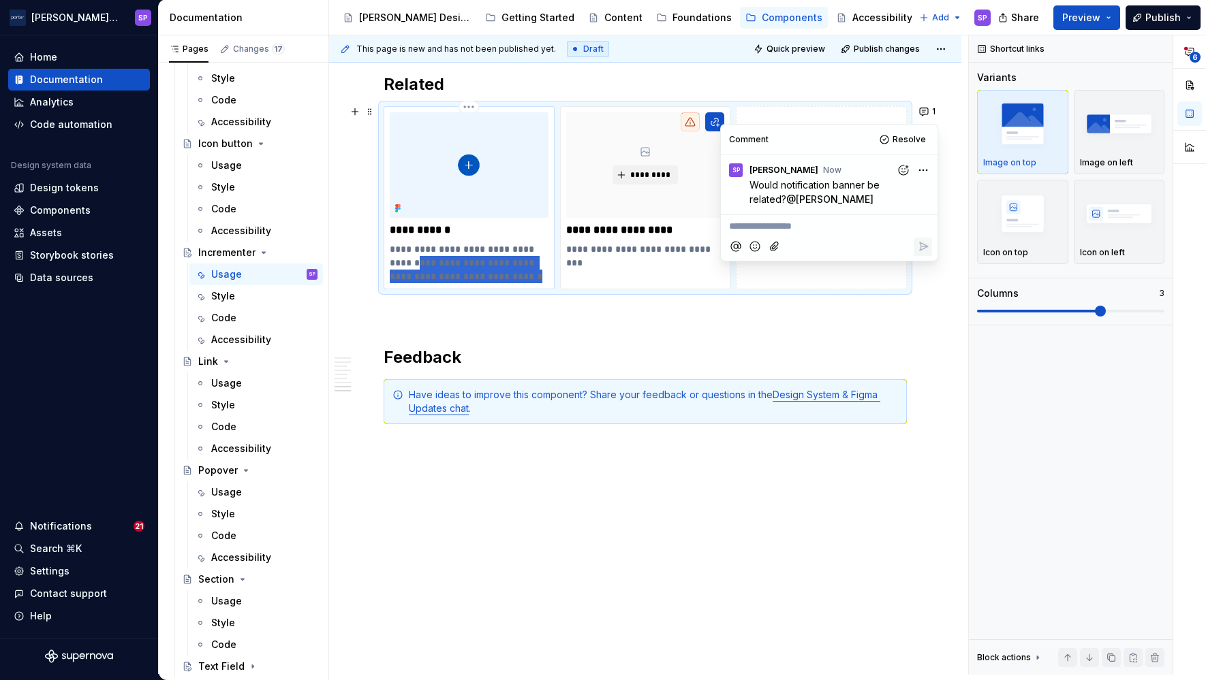
drag, startPoint x: 540, startPoint y: 274, endPoint x: 424, endPoint y: 255, distance: 117.4
click at [424, 255] on p "**********" at bounding box center [468, 262] width 157 height 41
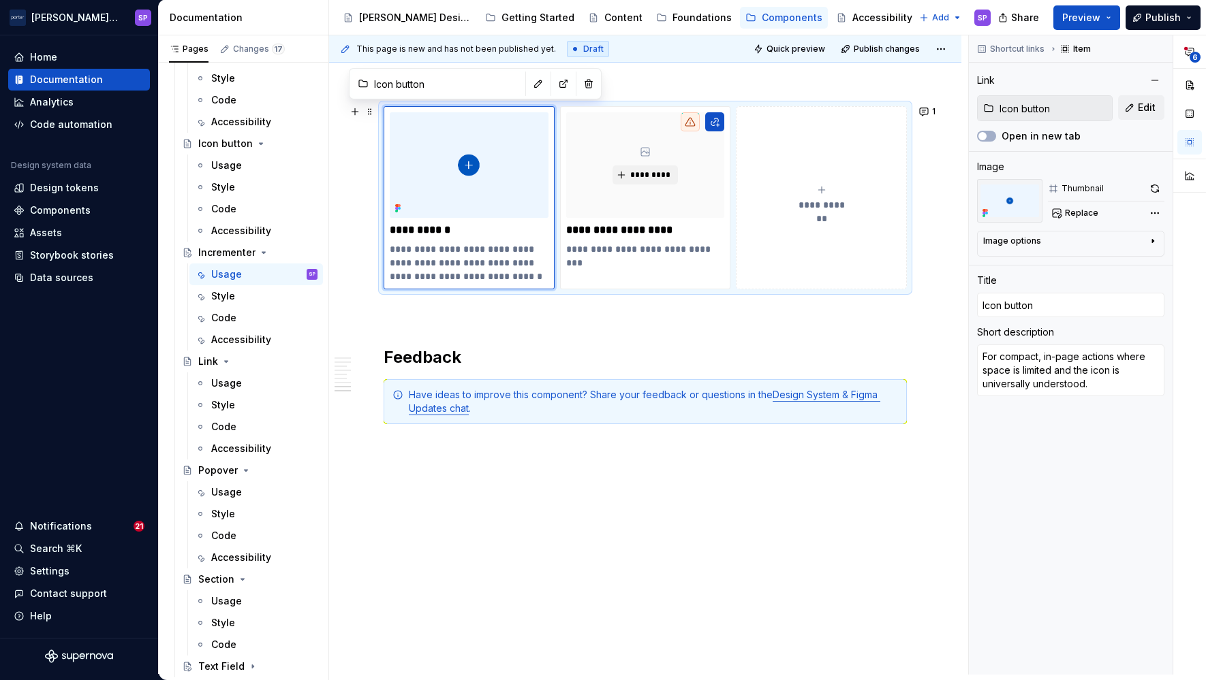
click at [493, 289] on div "**********" at bounding box center [644, 197] width 523 height 183
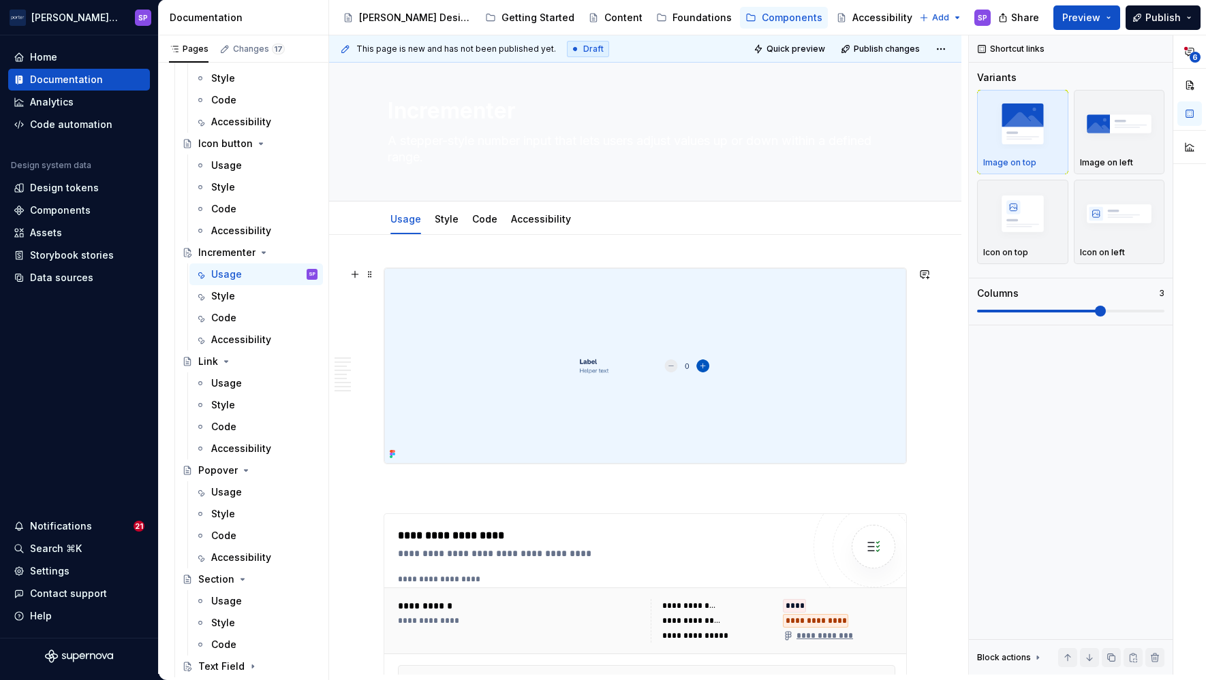
scroll to position [0, 0]
